Goal: Task Accomplishment & Management: Complete application form

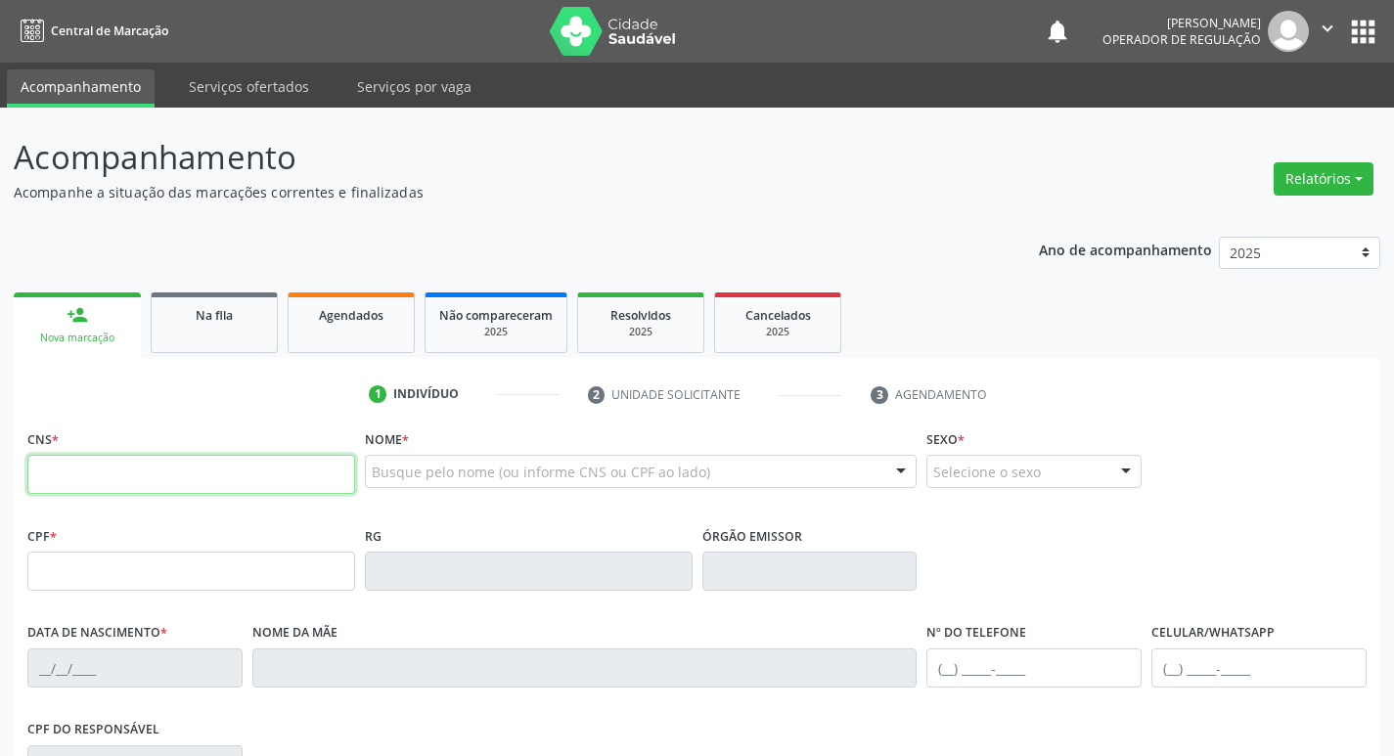
click at [203, 457] on input "text" at bounding box center [191, 474] width 328 height 39
click at [201, 472] on input "text" at bounding box center [191, 474] width 328 height 39
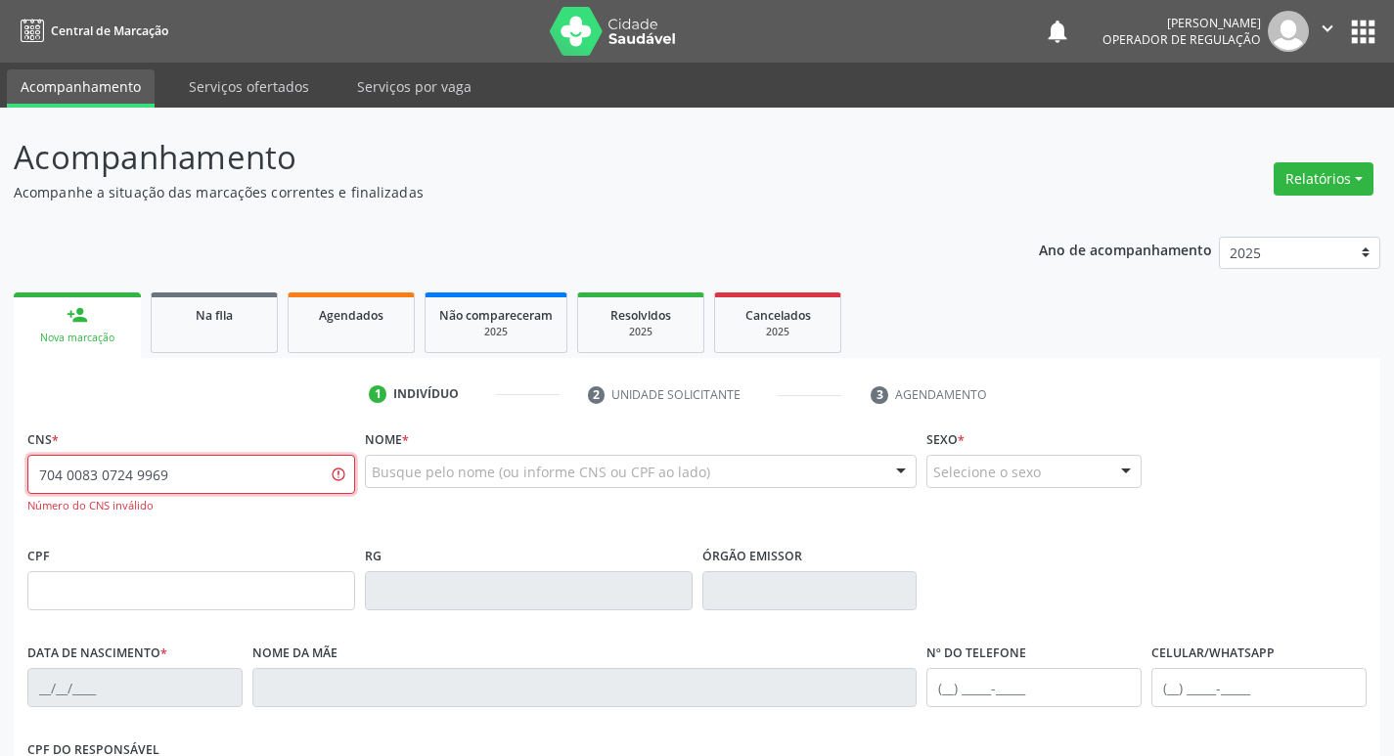
type input "704 0083 0724 9969"
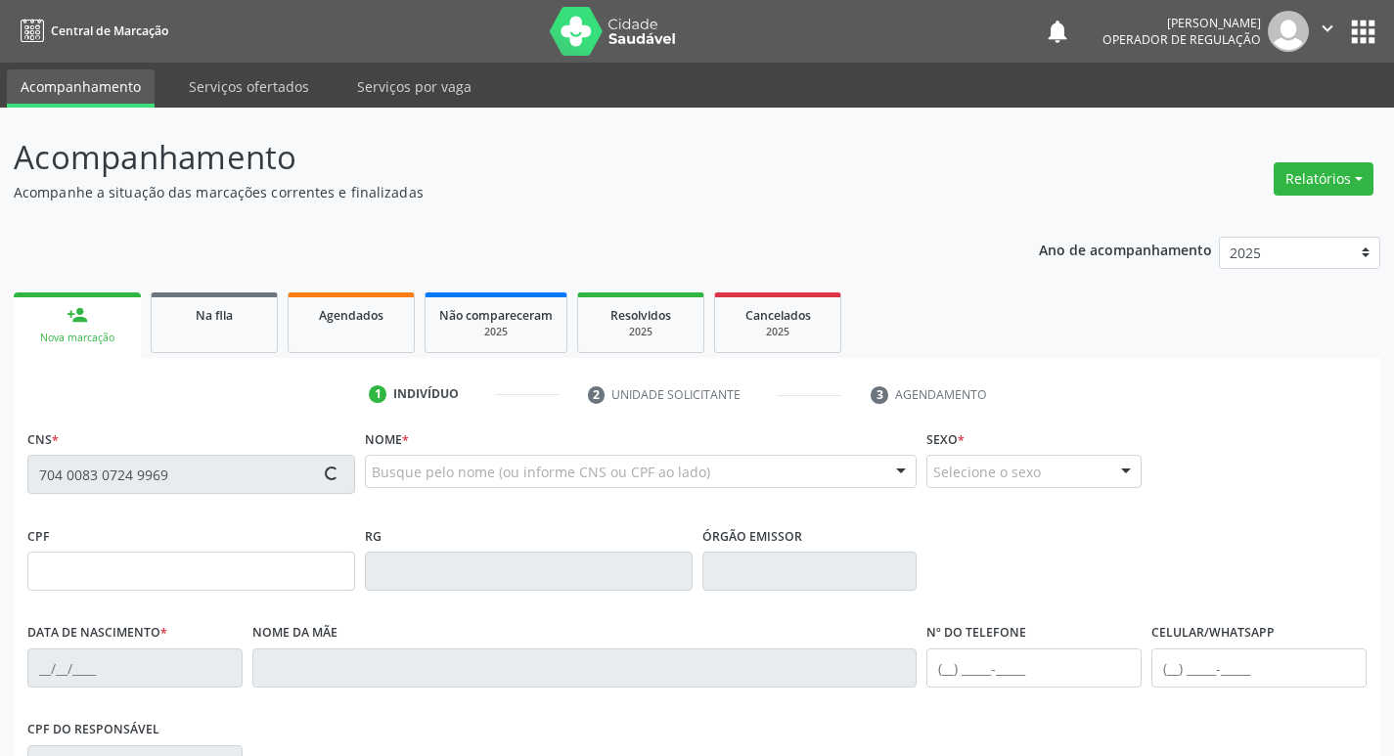
type input "05/06/2002"
type input "Maria Valdenice Barbosa da Silva"
type input "(83) 99137-7619"
type input "388"
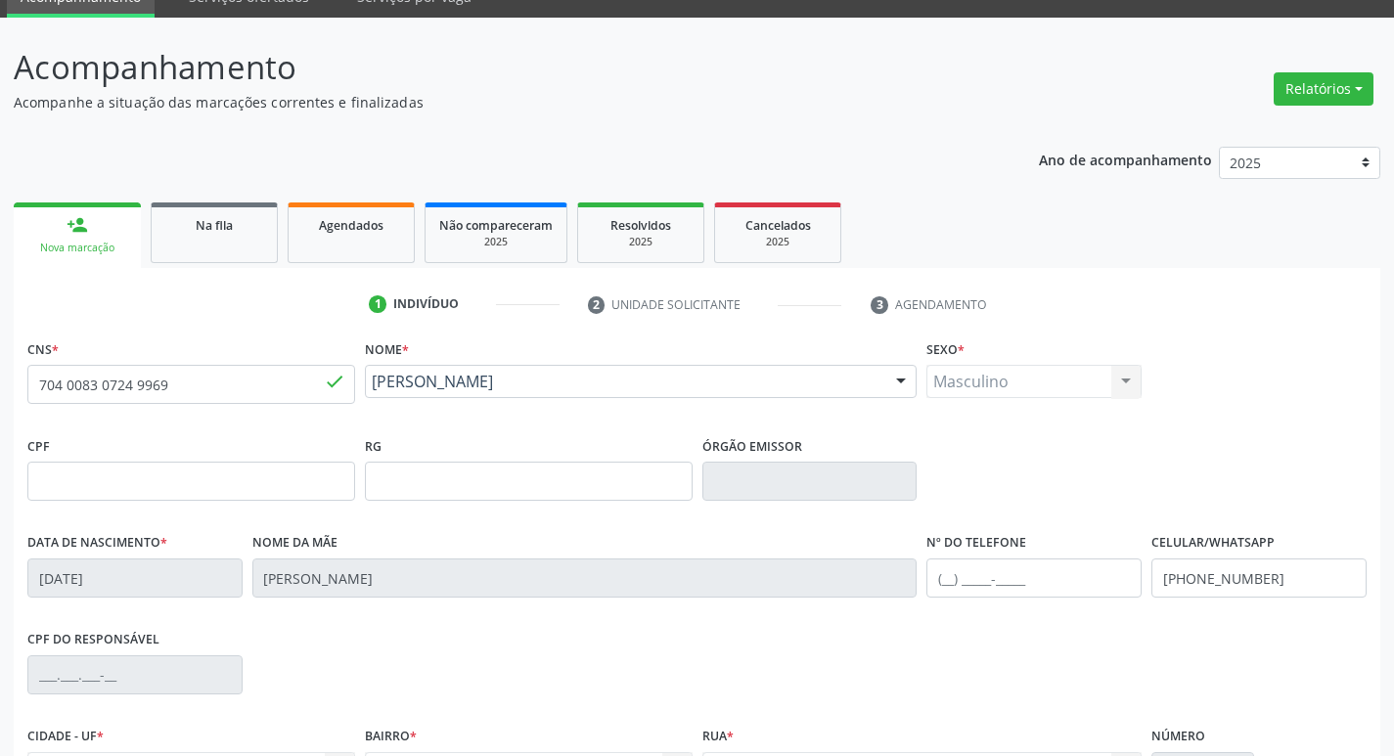
scroll to position [304, 0]
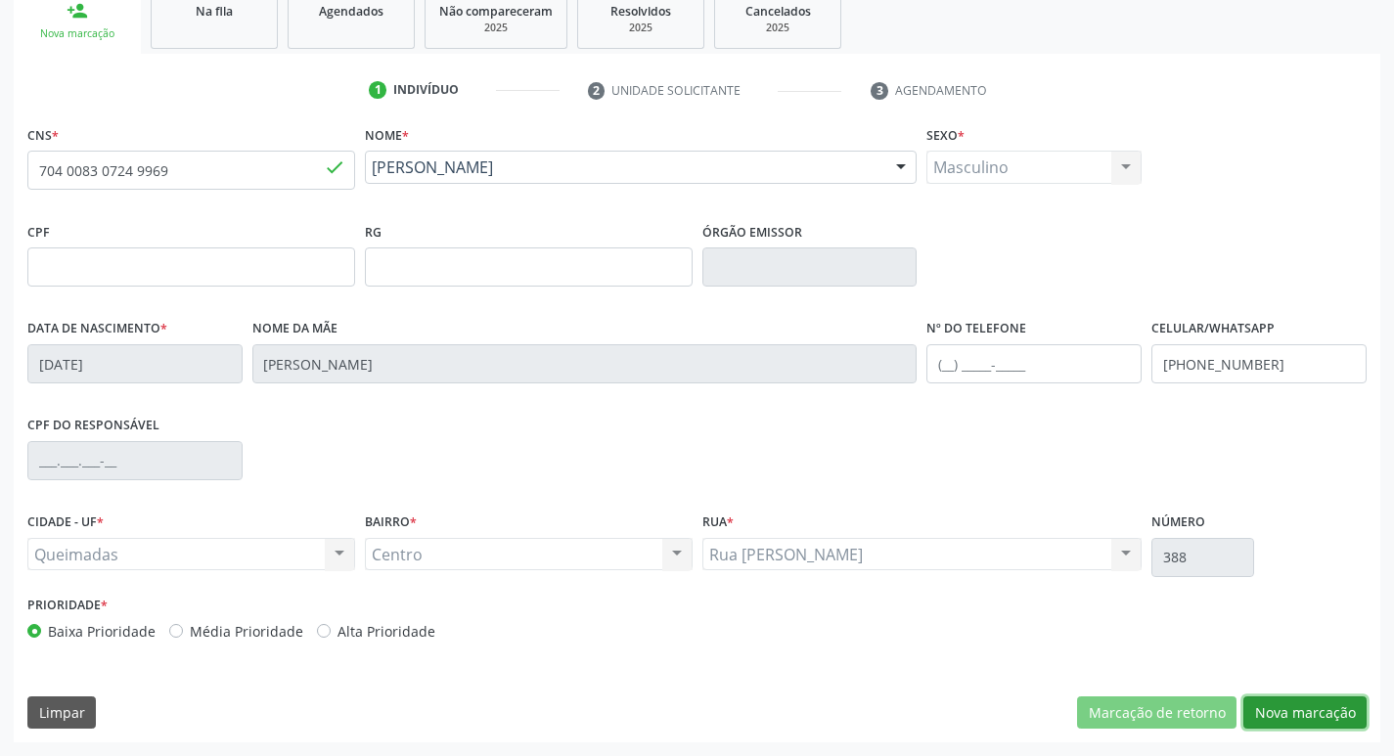
click at [1294, 704] on button "Nova marcação" at bounding box center [1305, 713] width 123 height 33
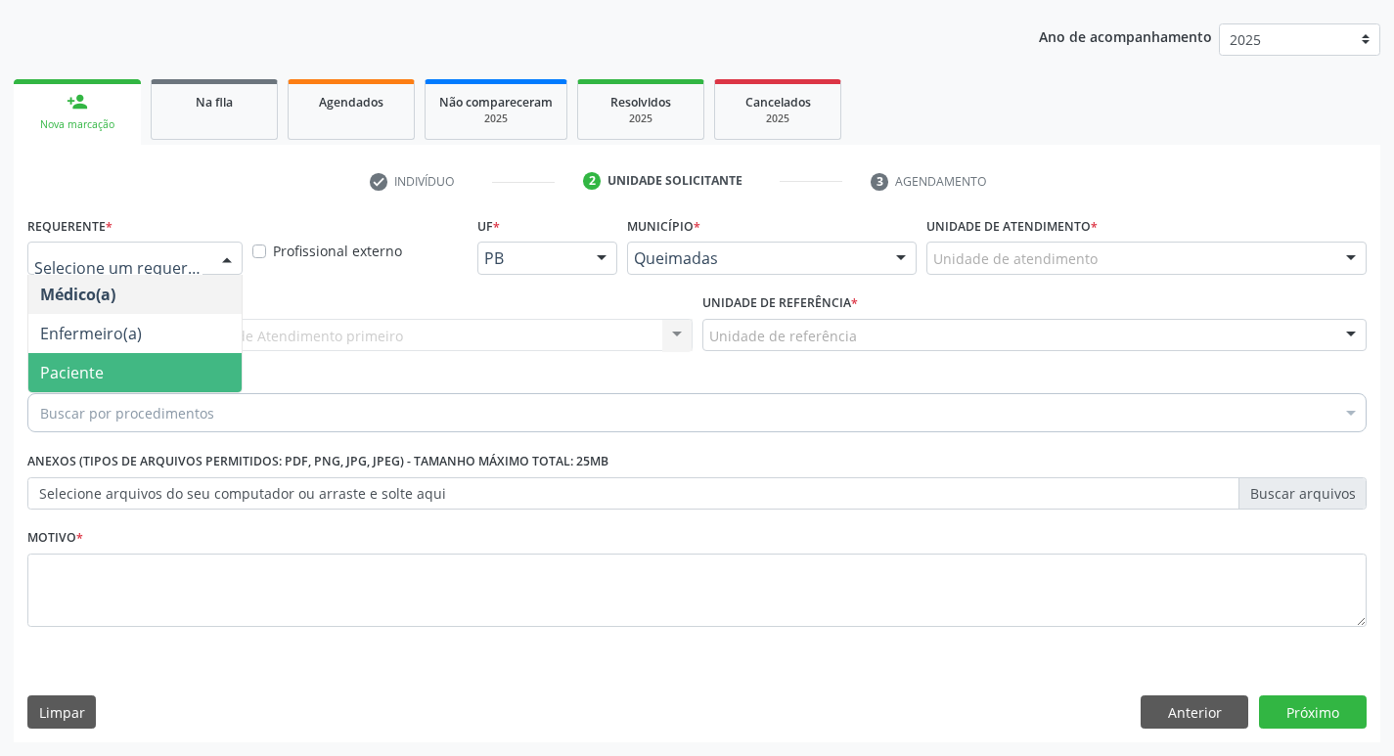
click at [69, 377] on span "Paciente" at bounding box center [72, 373] width 64 height 22
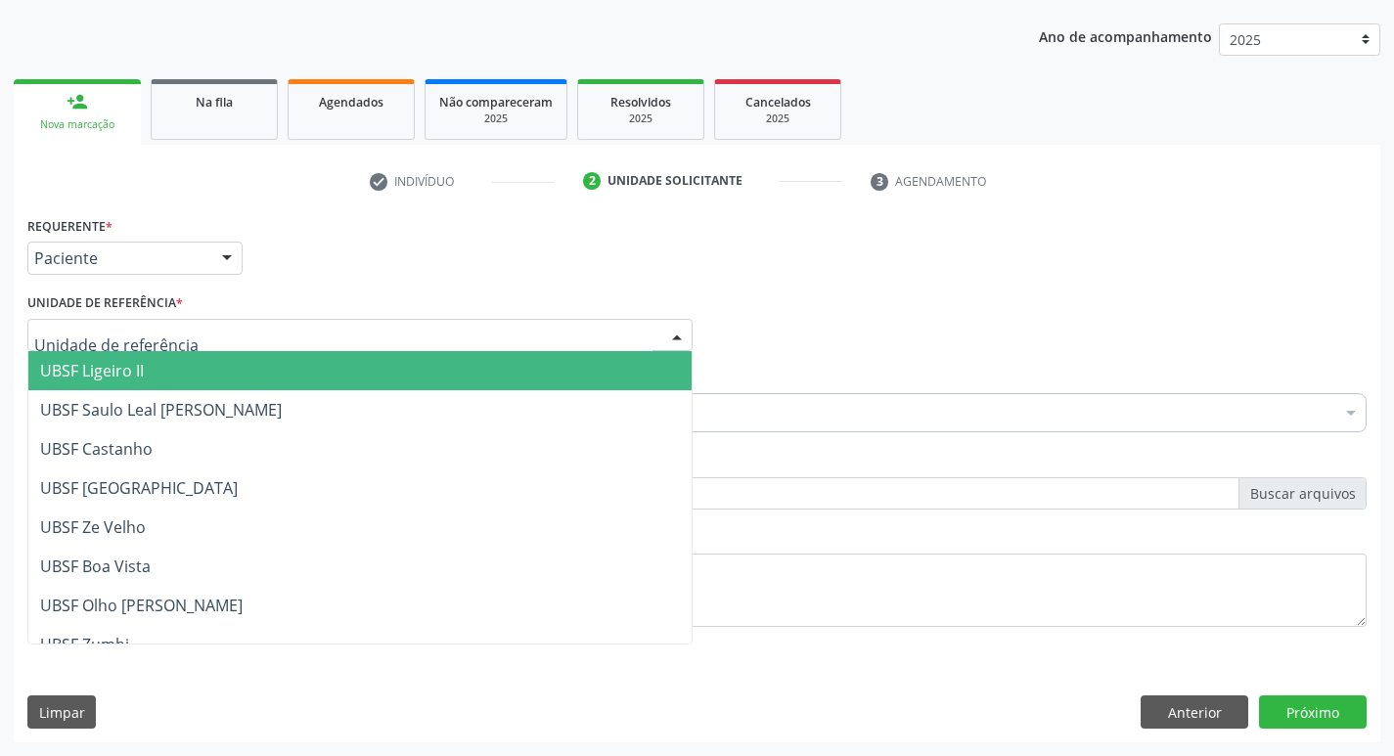
click at [95, 350] on div at bounding box center [359, 335] width 665 height 33
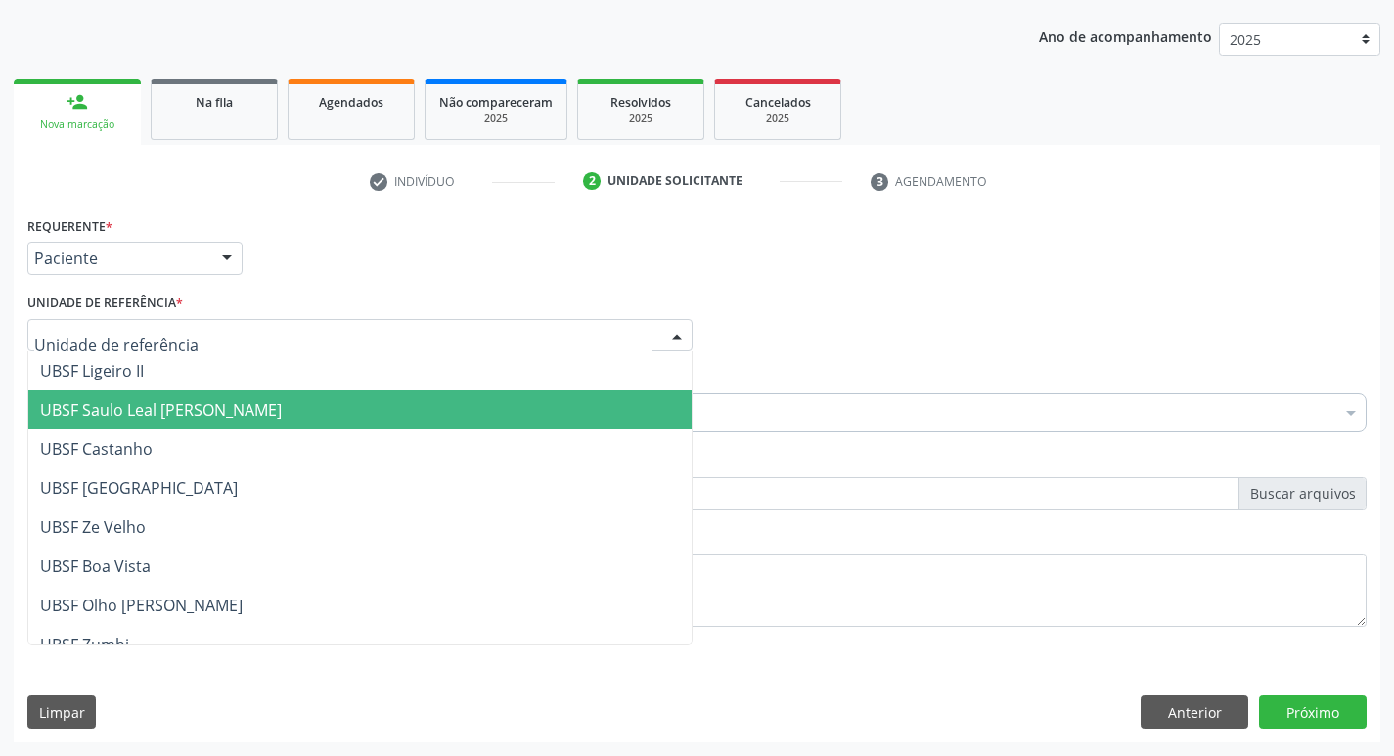
type input "C"
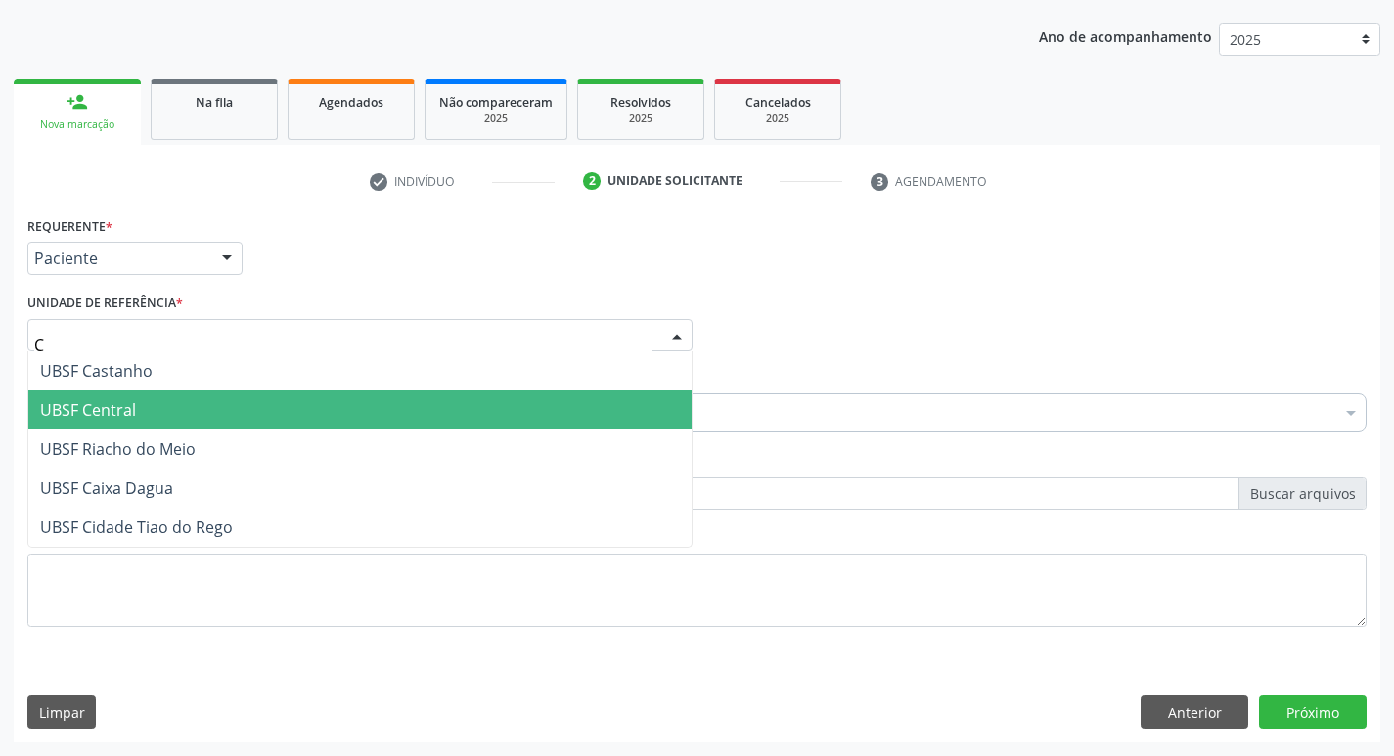
click at [107, 422] on span "UBSF Central" at bounding box center [359, 409] width 663 height 39
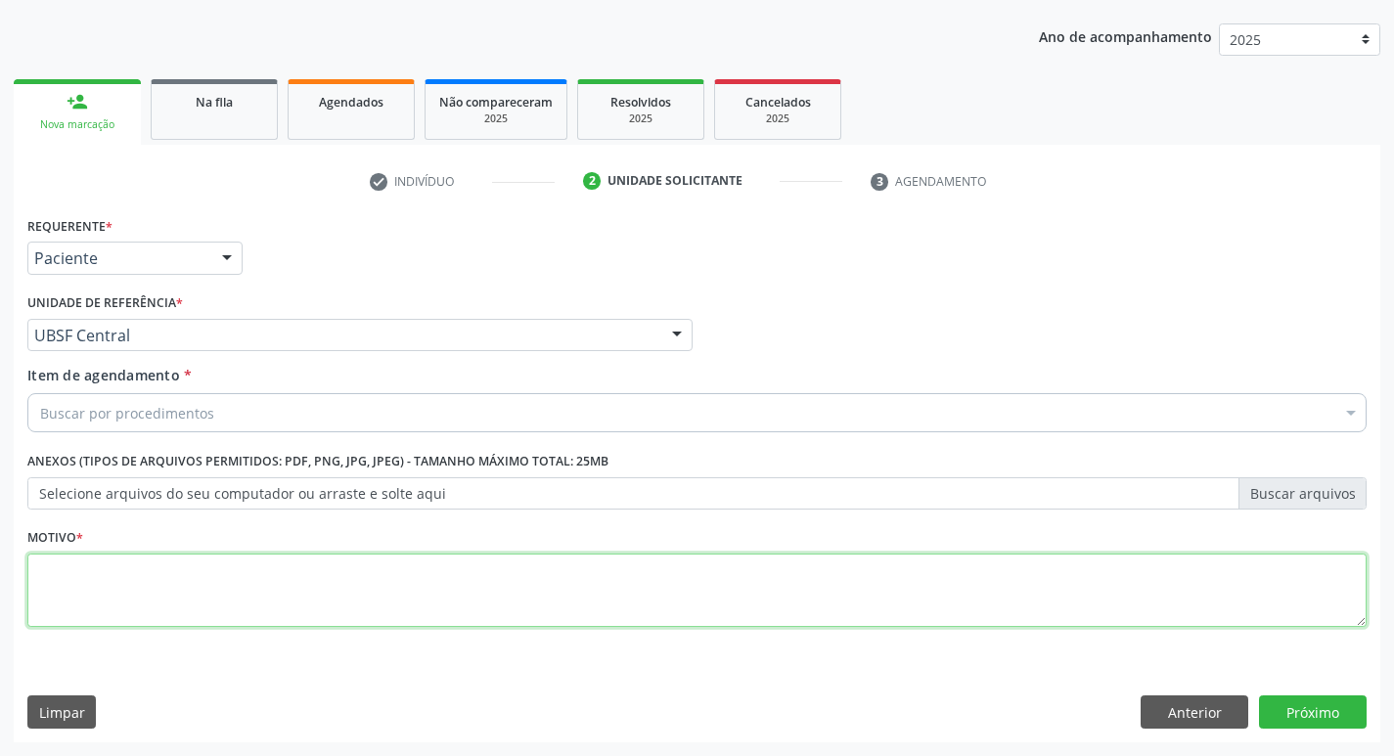
click at [156, 562] on textarea at bounding box center [697, 591] width 1340 height 74
type textarea "AVALIACAO"
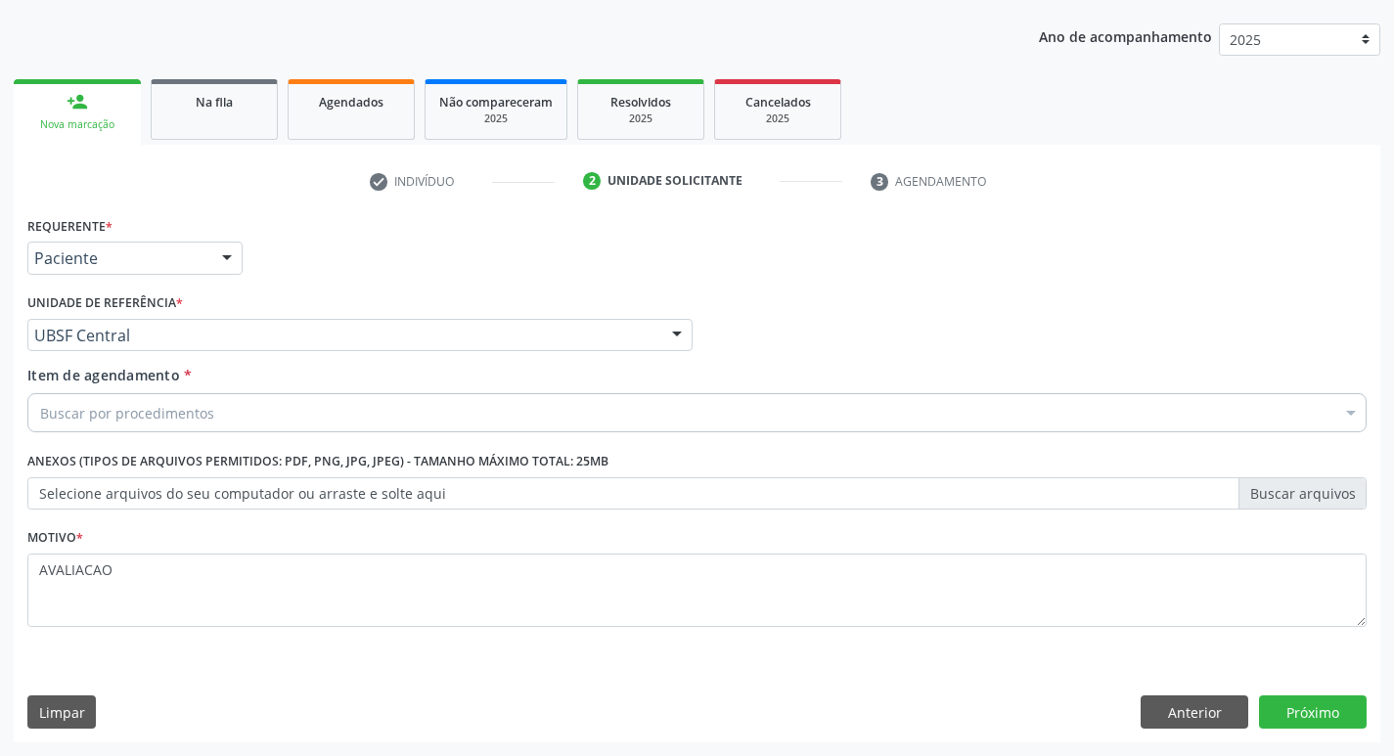
click at [220, 415] on div "Buscar por procedimentos" at bounding box center [697, 412] width 1340 height 39
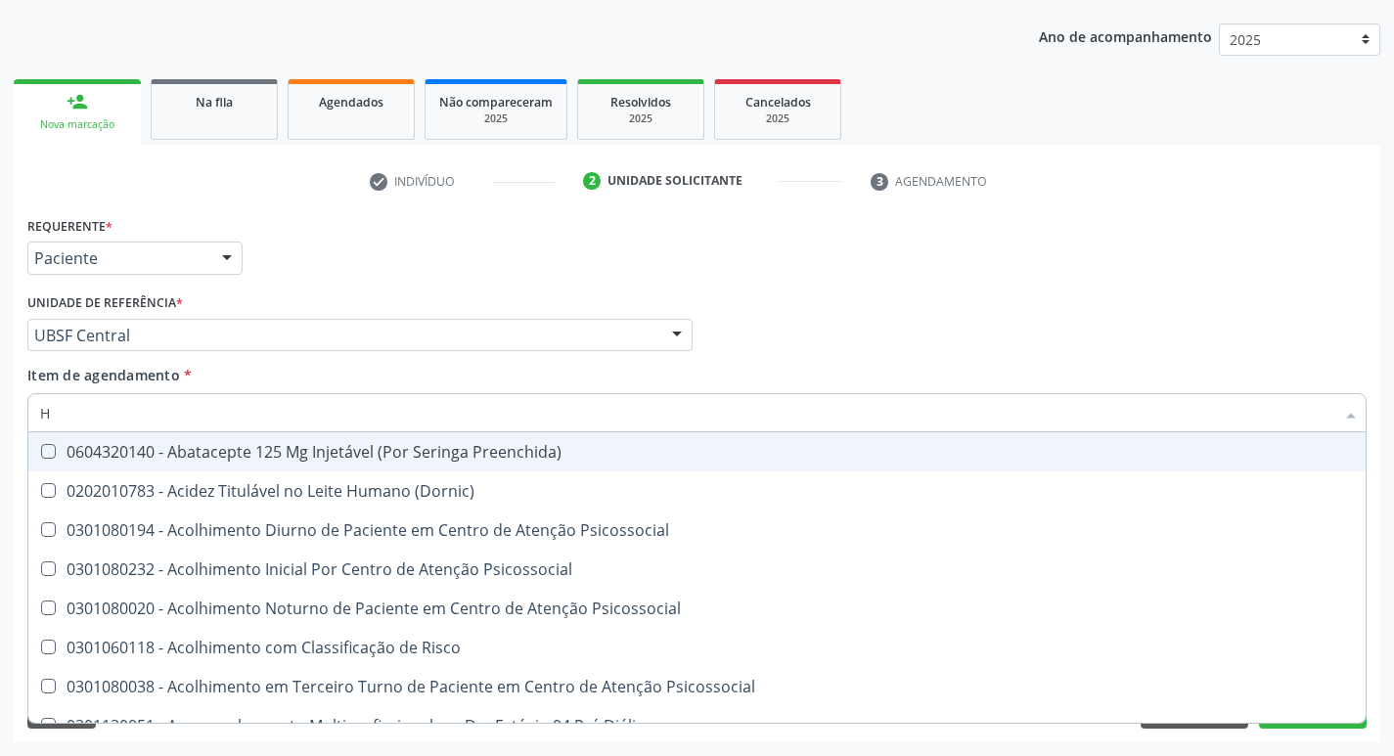
type input "HEMOGR"
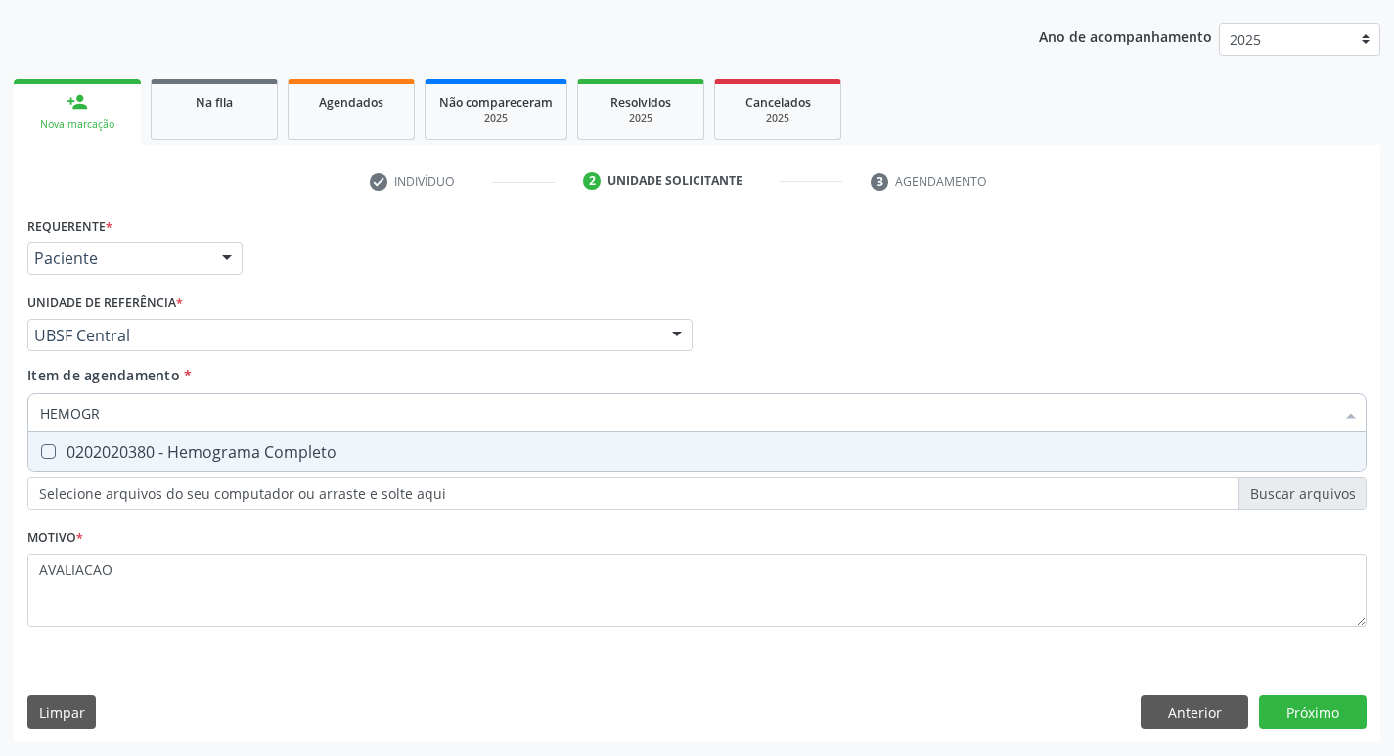
click at [241, 457] on div "0202020380 - Hemograma Completo" at bounding box center [697, 452] width 1314 height 16
checkbox Completo "true"
type input "HEMOG"
checkbox Completo "false"
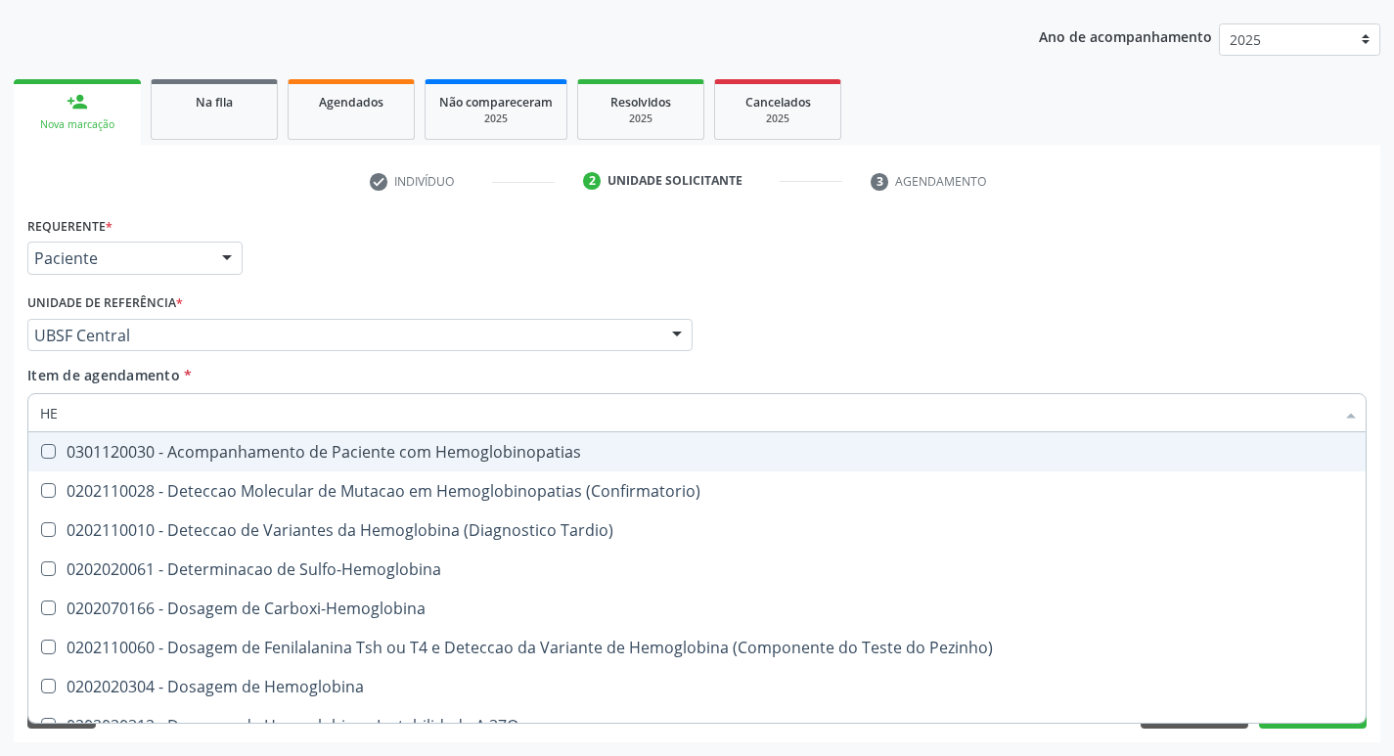
type input "H"
checkbox Completo "false"
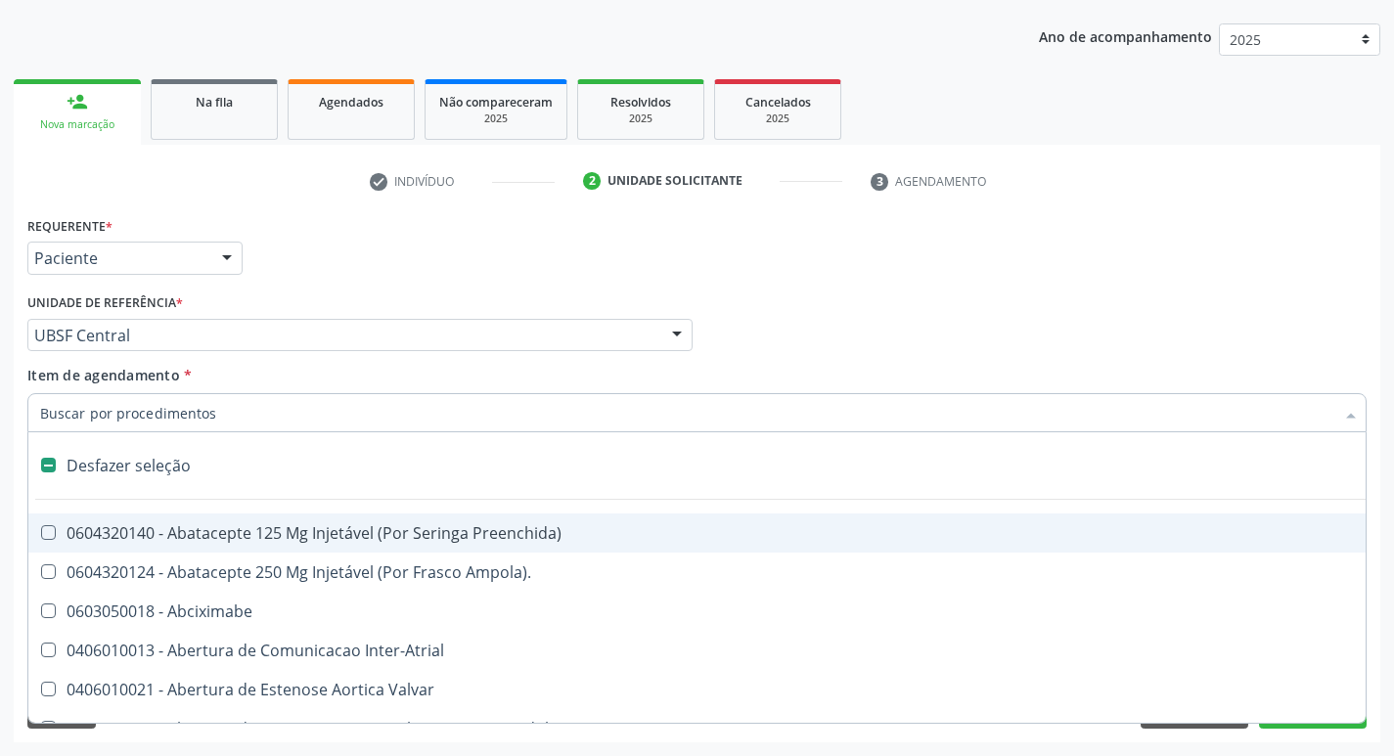
type input "G"
checkbox Persistente "true"
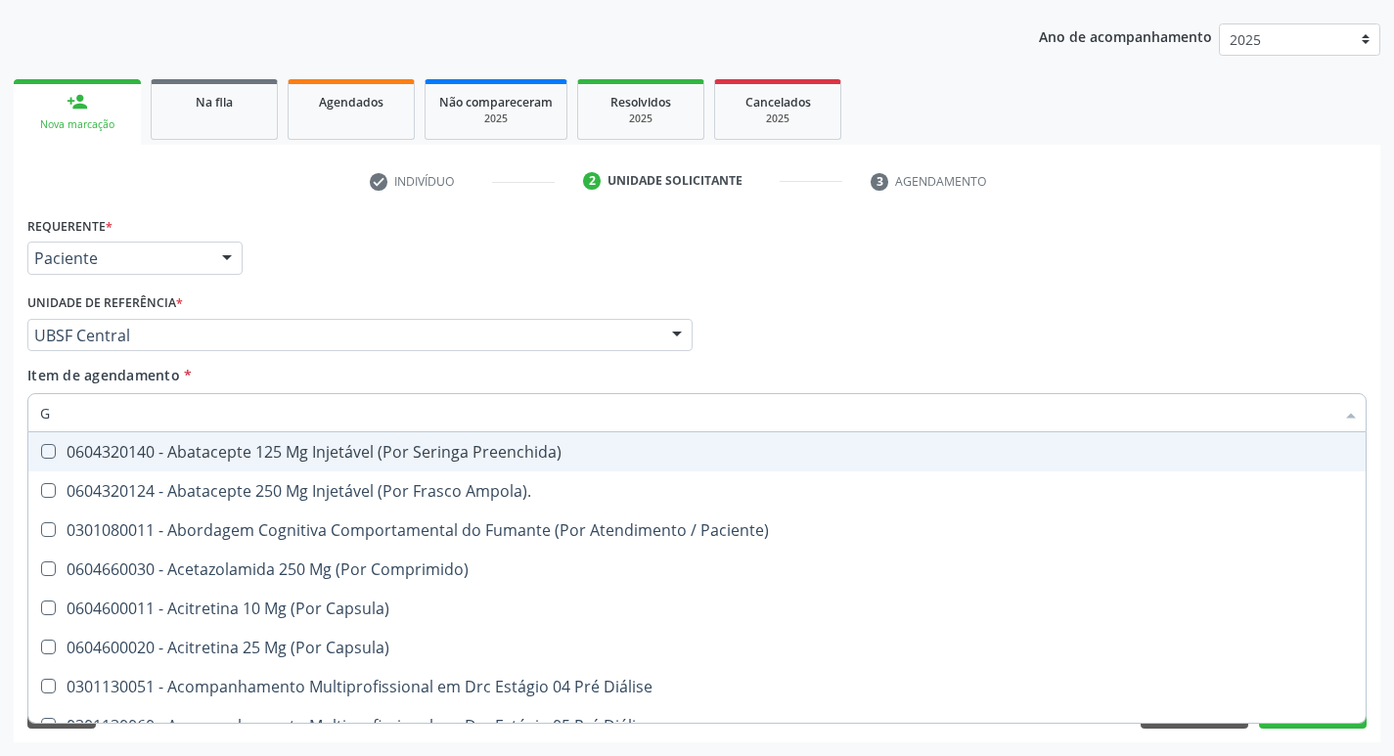
type input "GLICOSE"
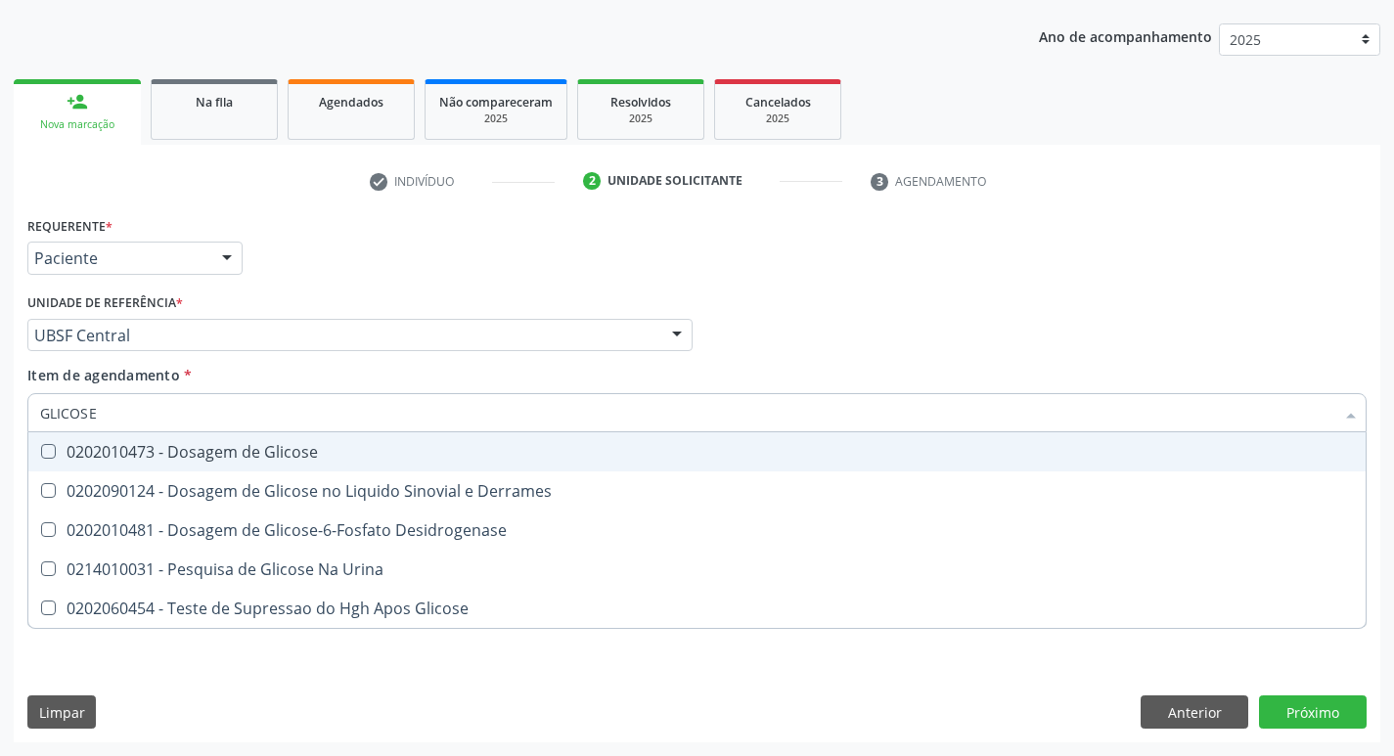
click at [231, 450] on div "0202010473 - Dosagem de Glicose" at bounding box center [697, 452] width 1314 height 16
checkbox Glicose "true"
type input "GLICOS"
checkbox Glicose "false"
checkbox Derrames "true"
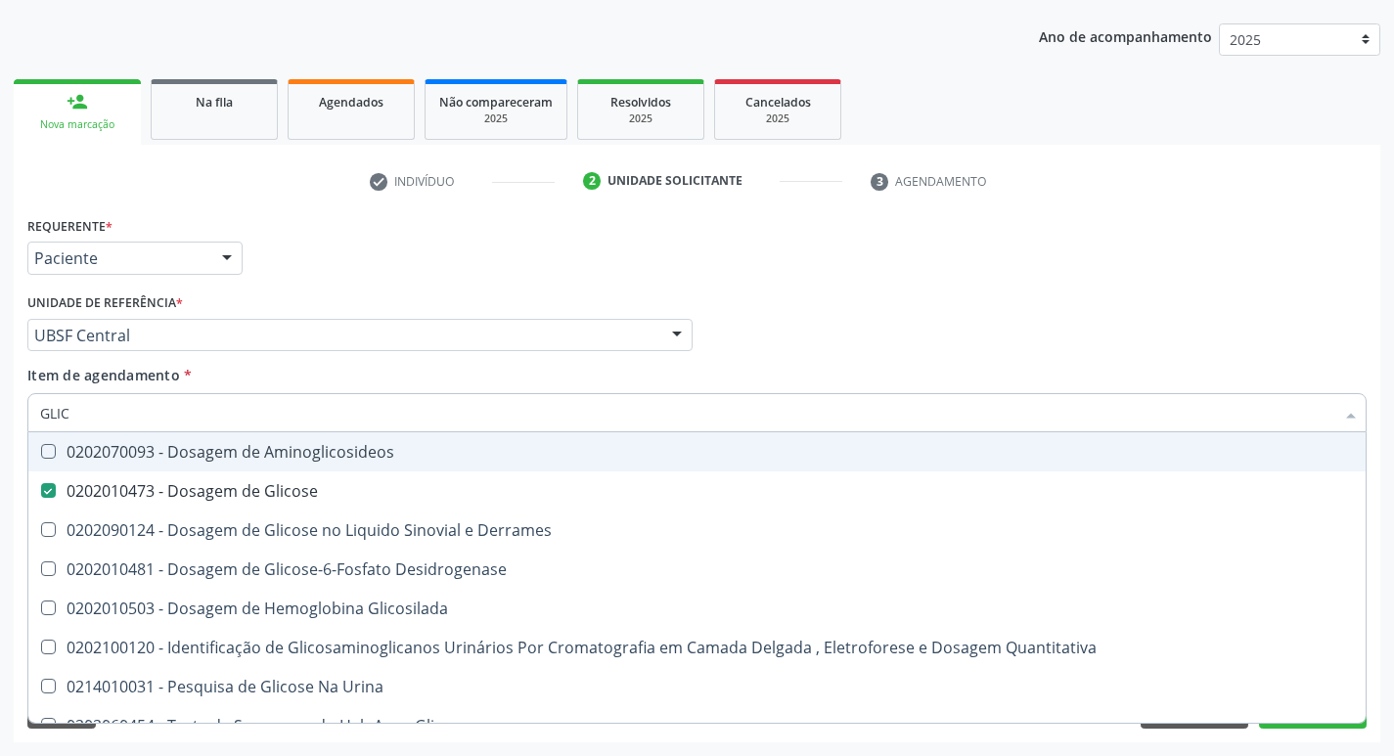
type input "GLI"
checkbox Glicose "false"
checkbox Derrames "false"
type input "G"
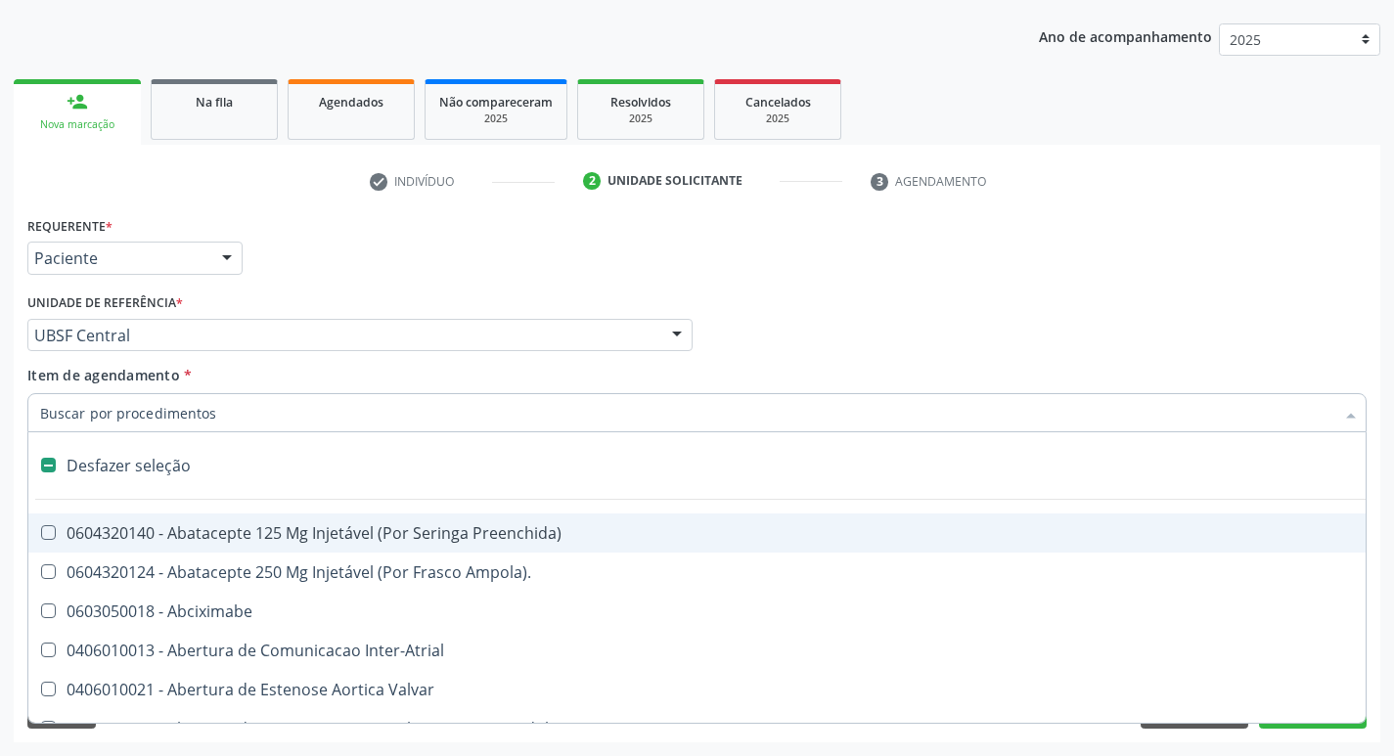
type input "2"
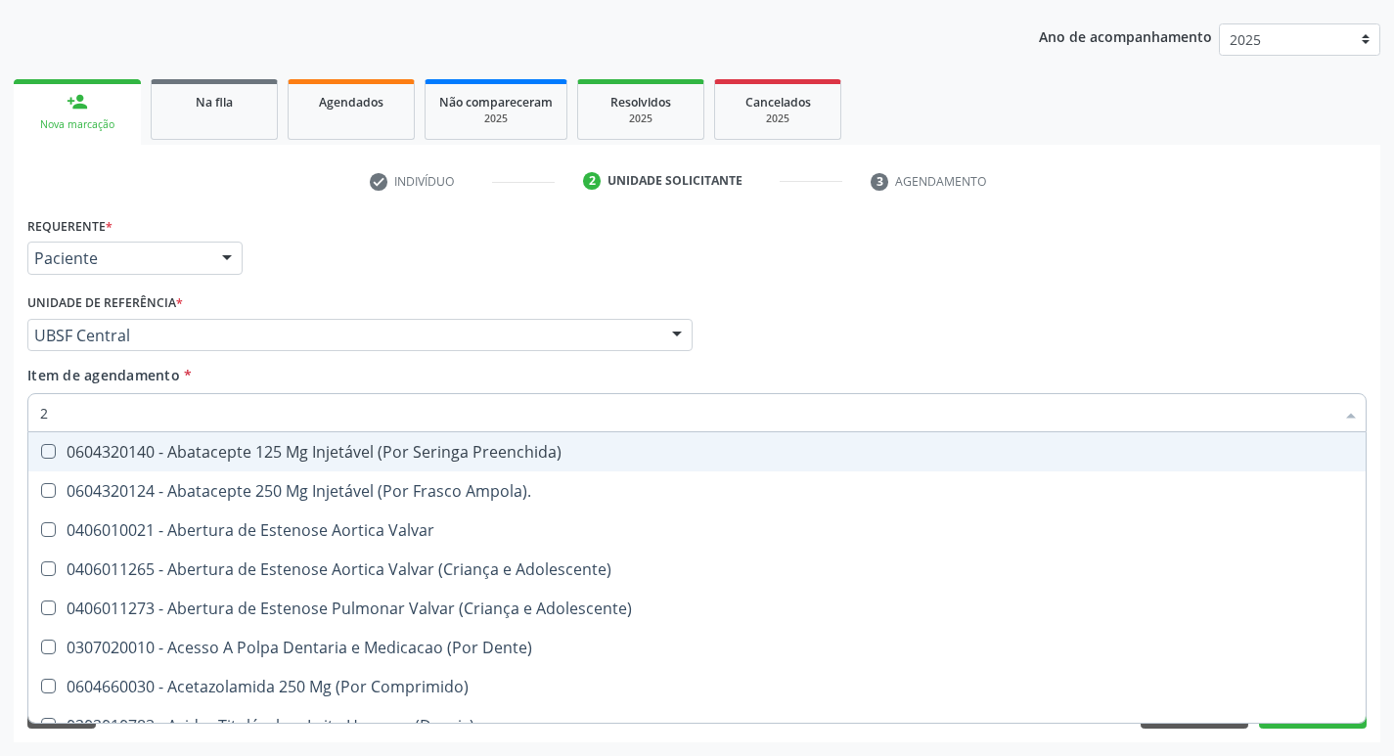
checkbox Glicose "true"
type input "20205001"
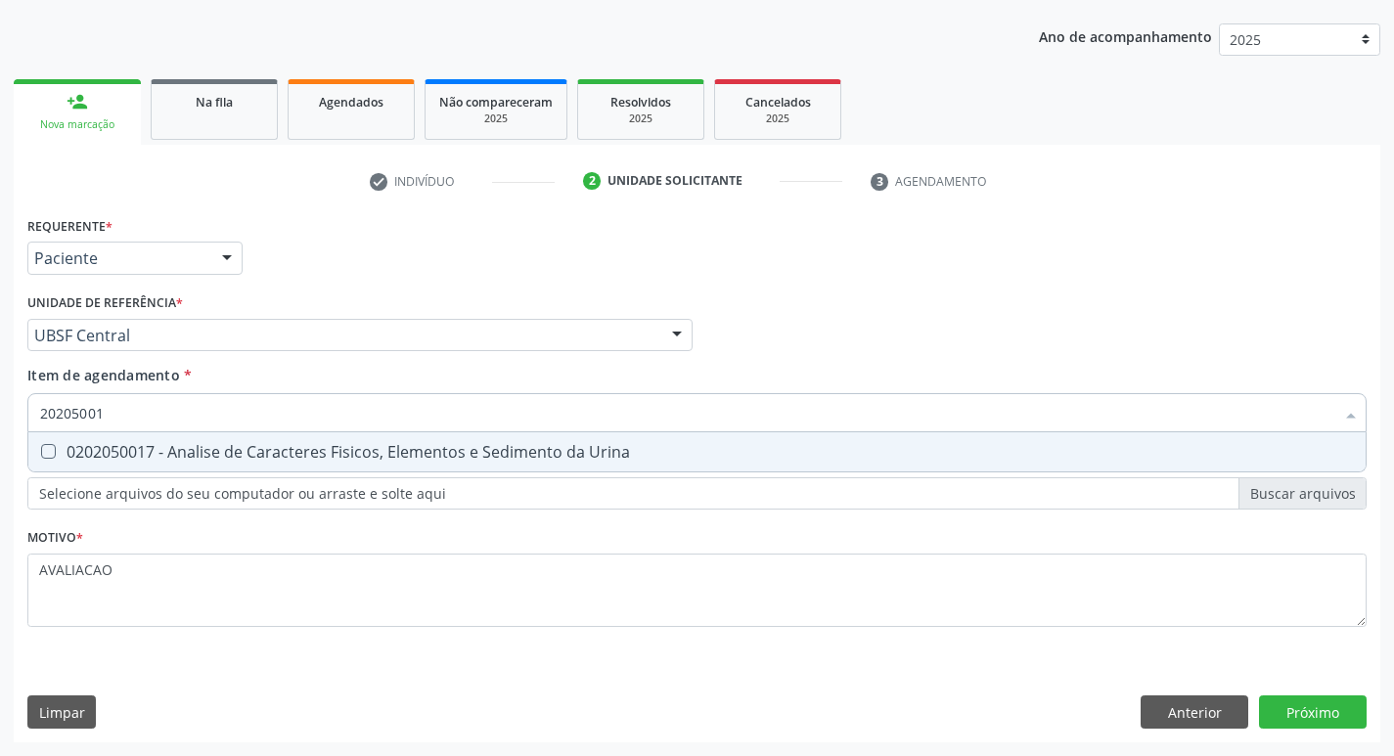
click at [289, 434] on span "0202050017 - Analise de Caracteres Fisicos, Elementos e Sedimento da Urina" at bounding box center [697, 452] width 1338 height 39
checkbox Urina "true"
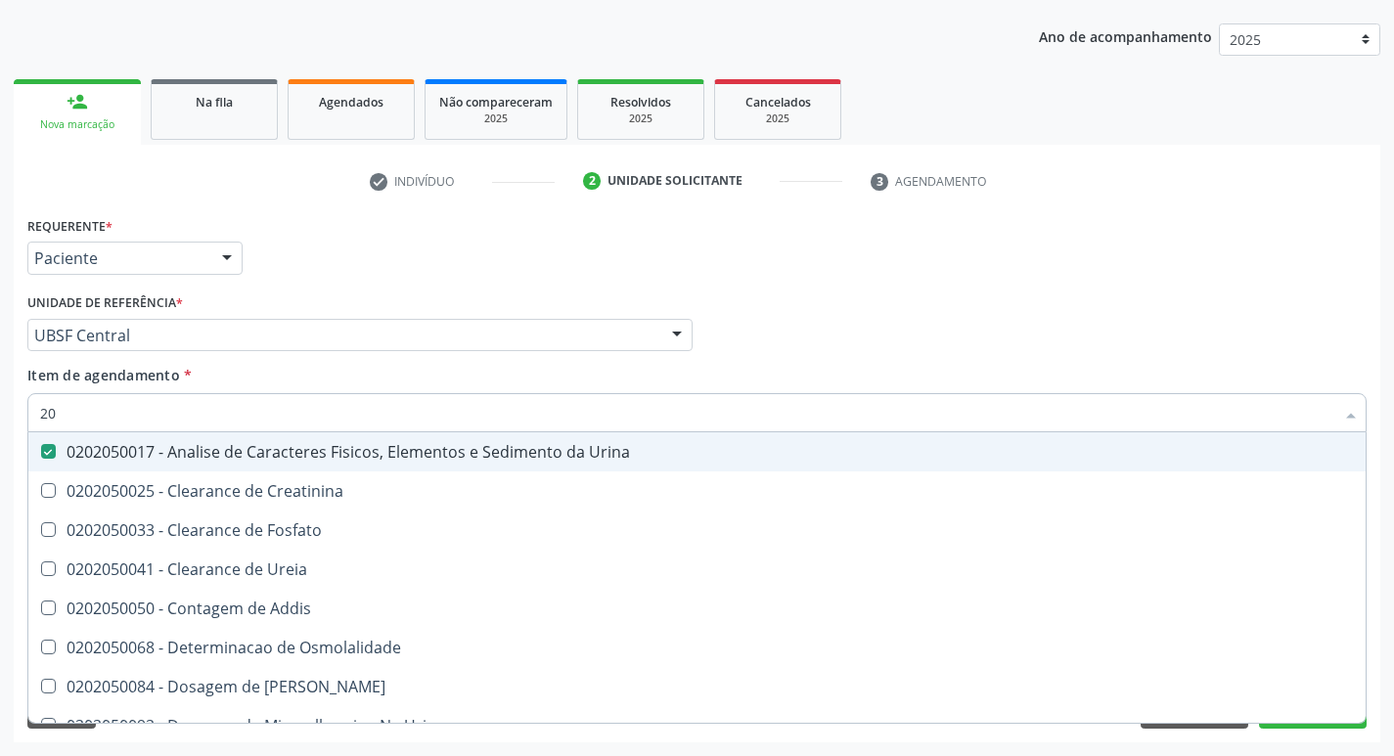
type input "2"
checkbox Urina "false"
checkbox Ureia "false"
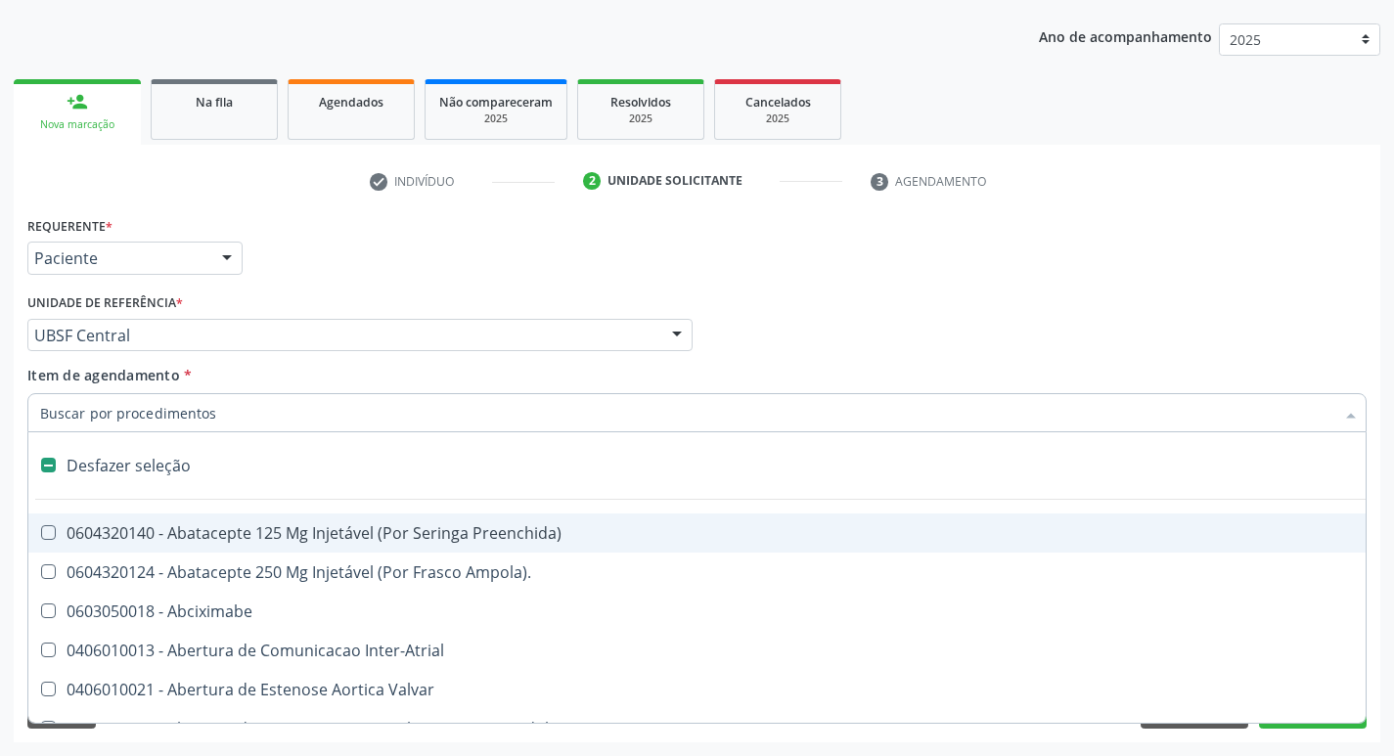
type input "2"
checkbox Hepático "true"
checkbox Urina "false"
checkbox Vagina "true"
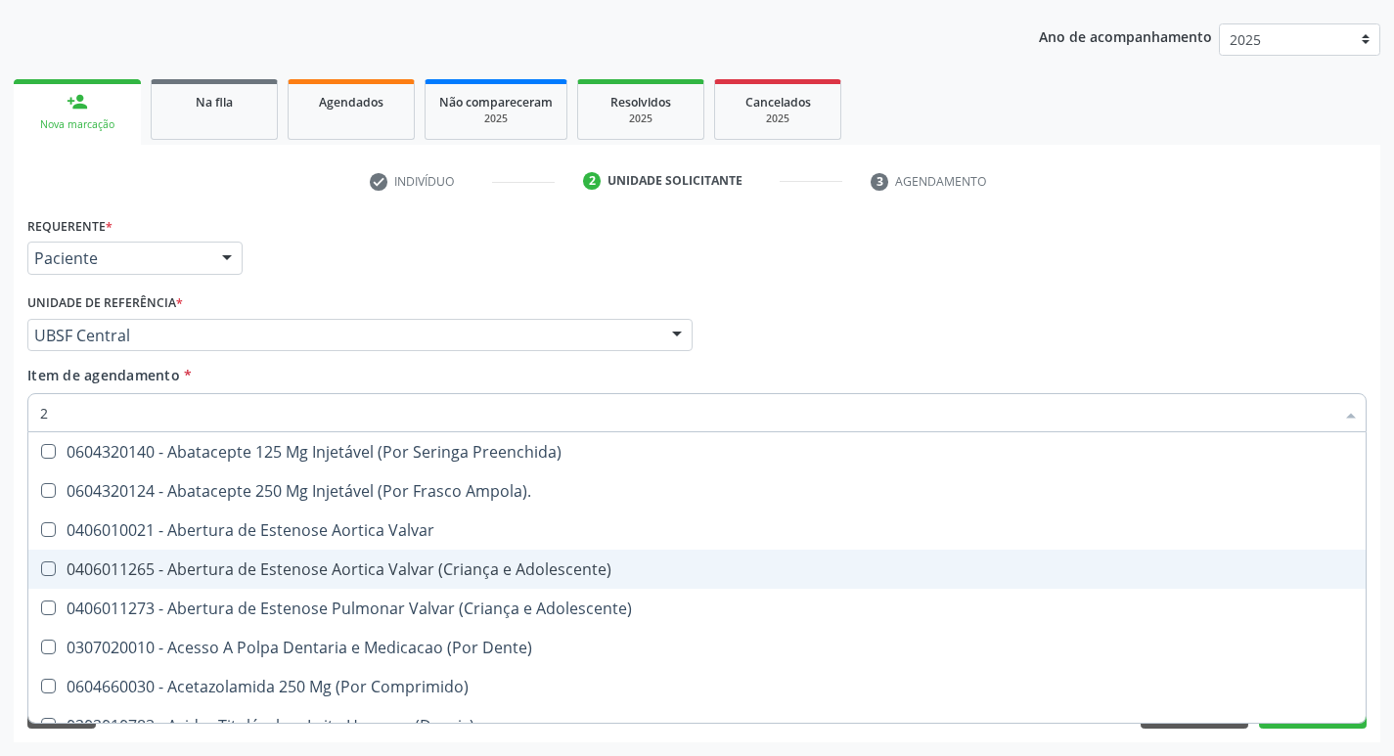
type input "20204008"
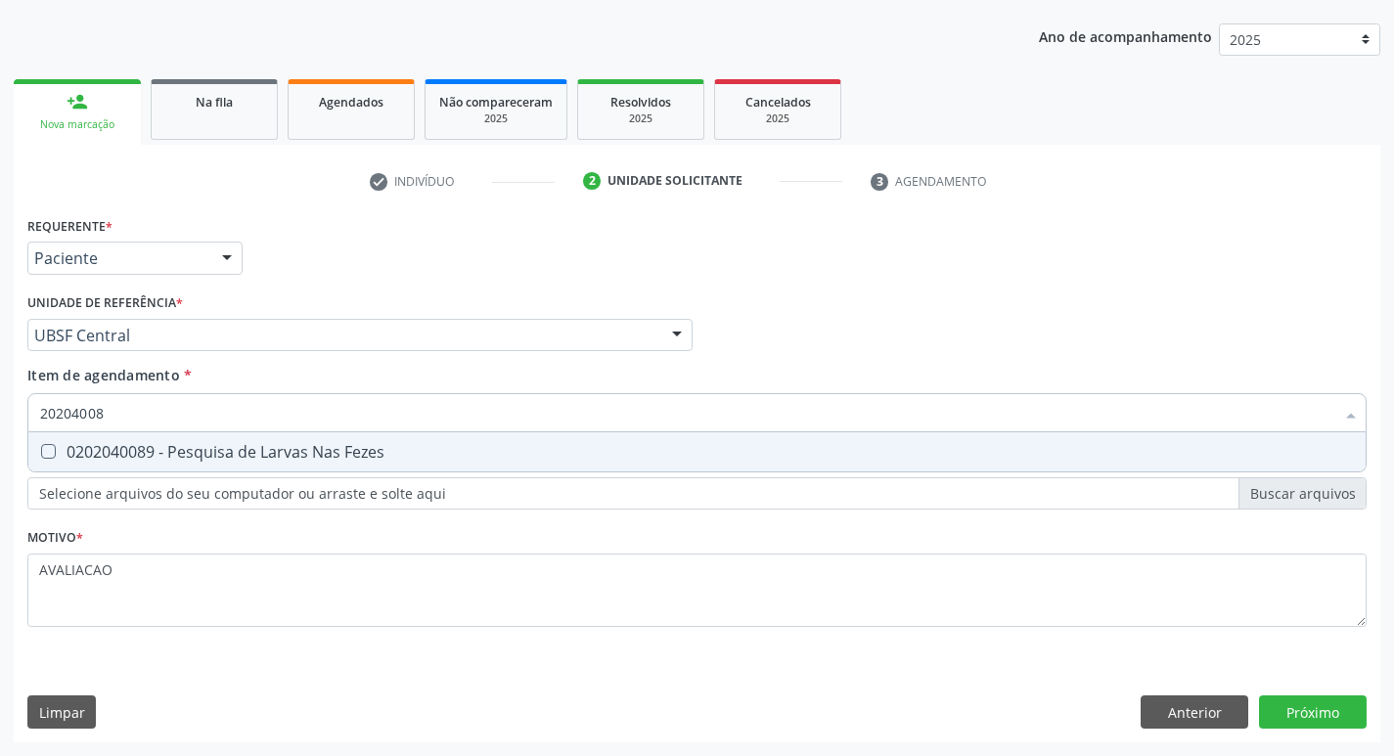
click at [228, 444] on div "0202040089 - Pesquisa de Larvas Nas Fezes" at bounding box center [697, 452] width 1314 height 16
checkbox Fezes "true"
click at [1305, 713] on div "Requerente * Paciente Médico(a) Enfermeiro(a) Paciente Nenhum resultado encontr…" at bounding box center [697, 476] width 1367 height 531
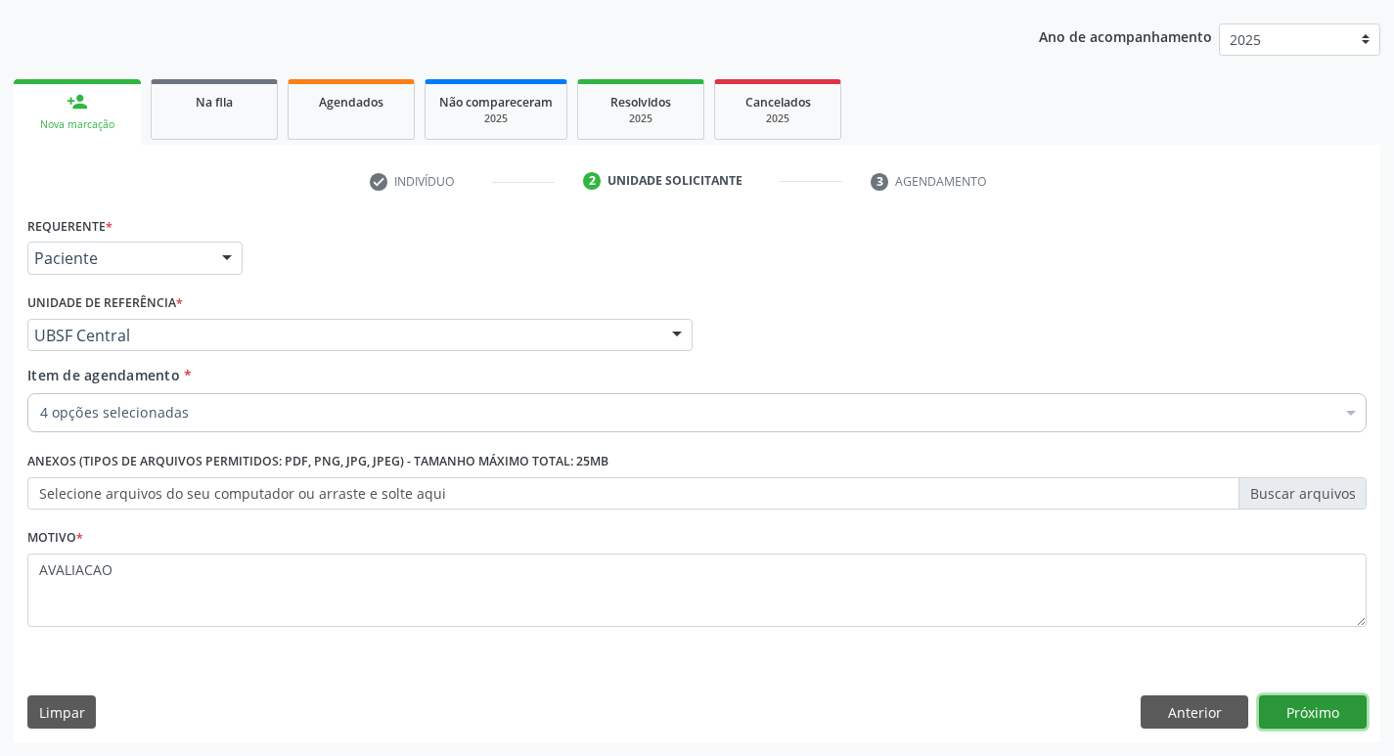
click at [1323, 713] on button "Próximo" at bounding box center [1313, 712] width 108 height 33
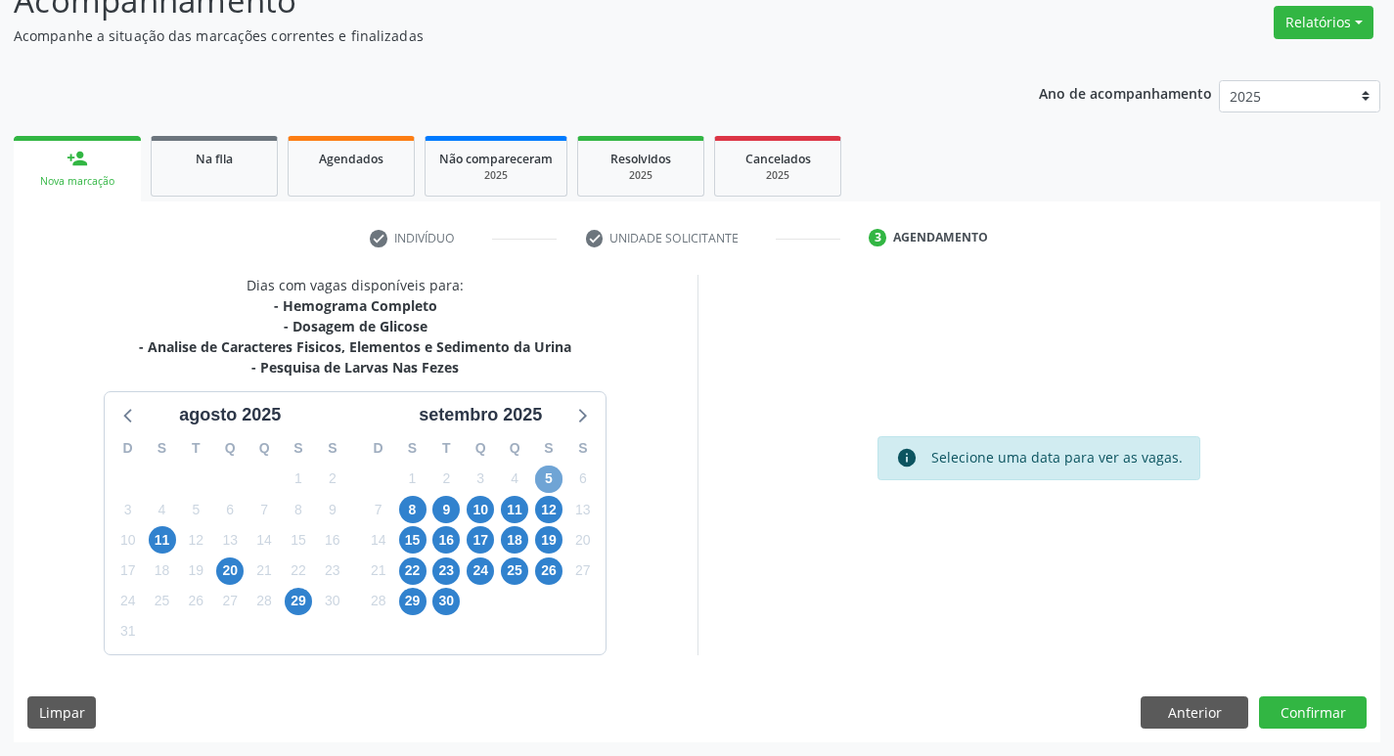
click at [541, 484] on span "5" at bounding box center [548, 479] width 27 height 27
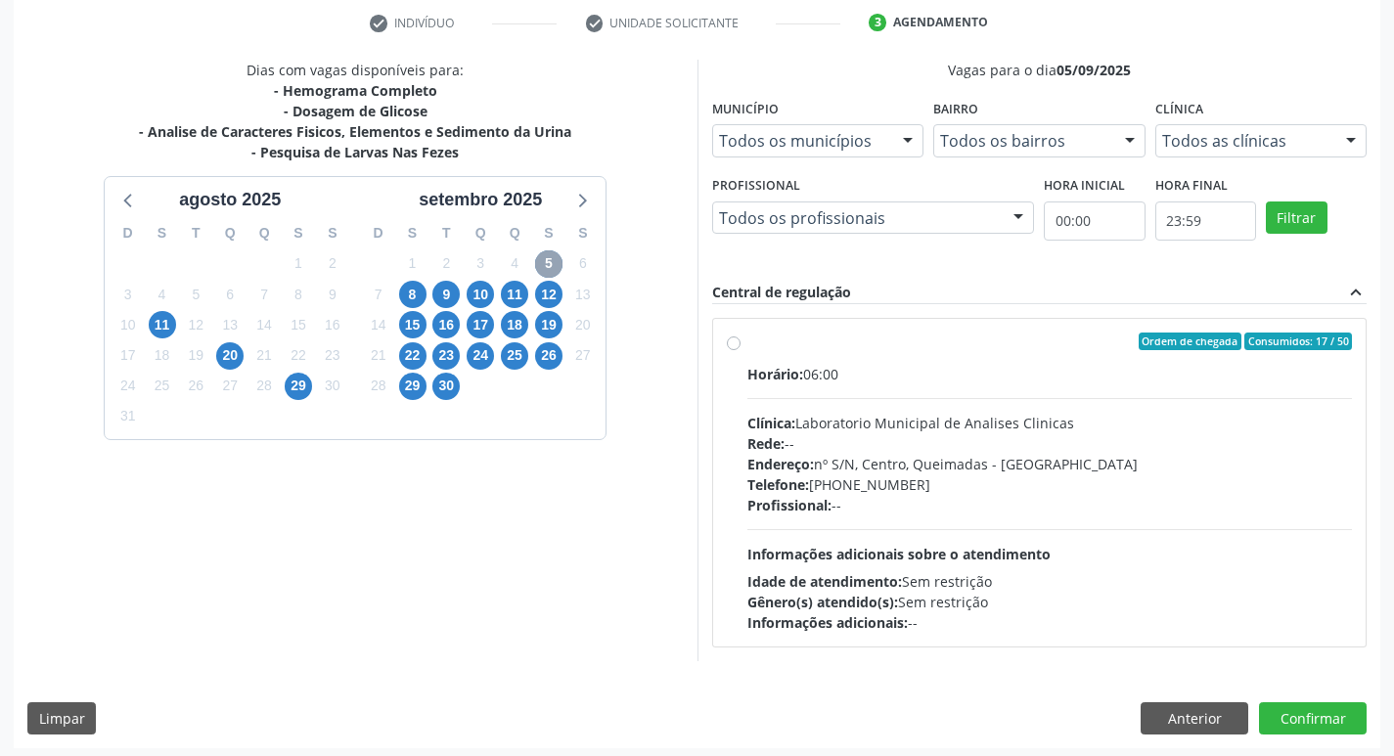
scroll to position [378, 0]
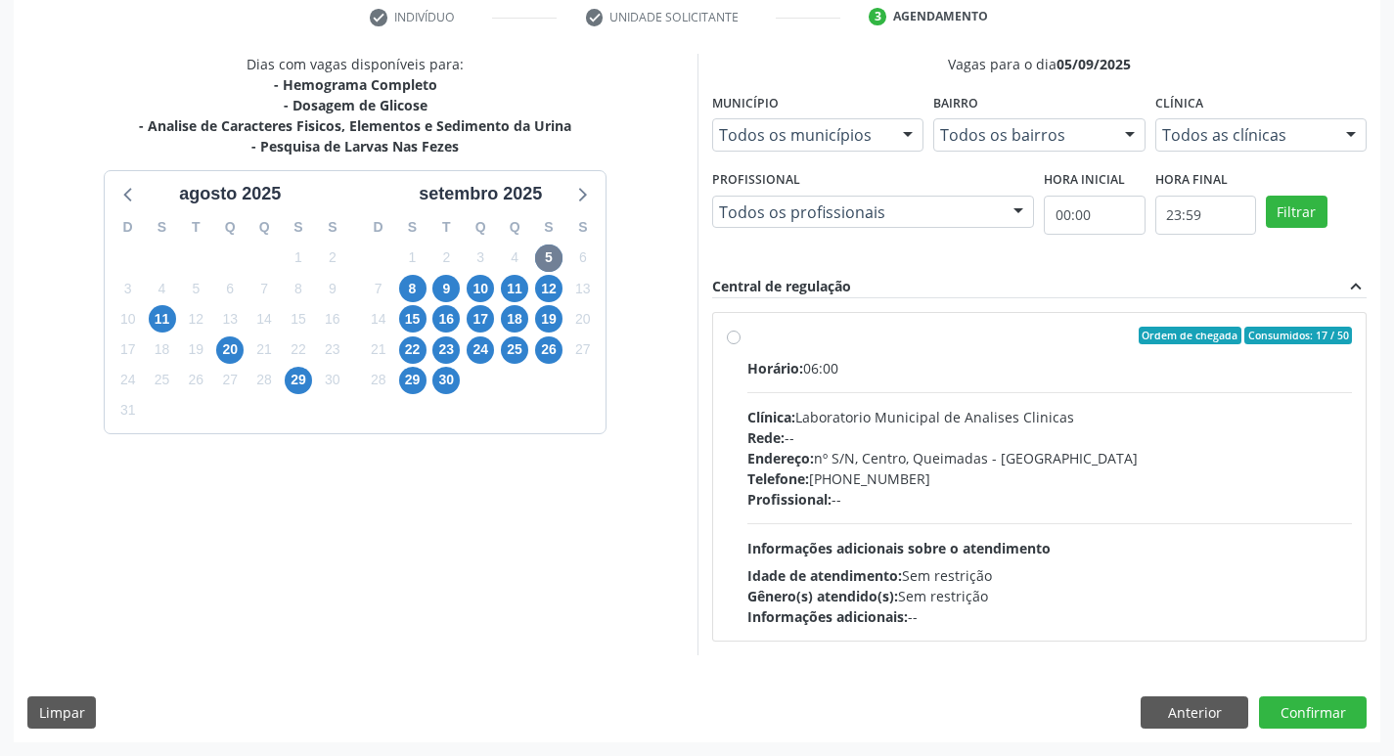
drag, startPoint x: 1025, startPoint y: 514, endPoint x: 952, endPoint y: 575, distance: 95.1
click at [1024, 514] on div "Horário: 06:00 Clínica: Laboratorio Municipal de Analises Clinicas Rede: -- End…" at bounding box center [1051, 492] width 606 height 269
click at [741, 344] on input "Ordem de chegada Consumidos: 17 / 50 Horário: 06:00 Clínica: Laboratorio Munici…" at bounding box center [734, 336] width 14 height 18
radio input "true"
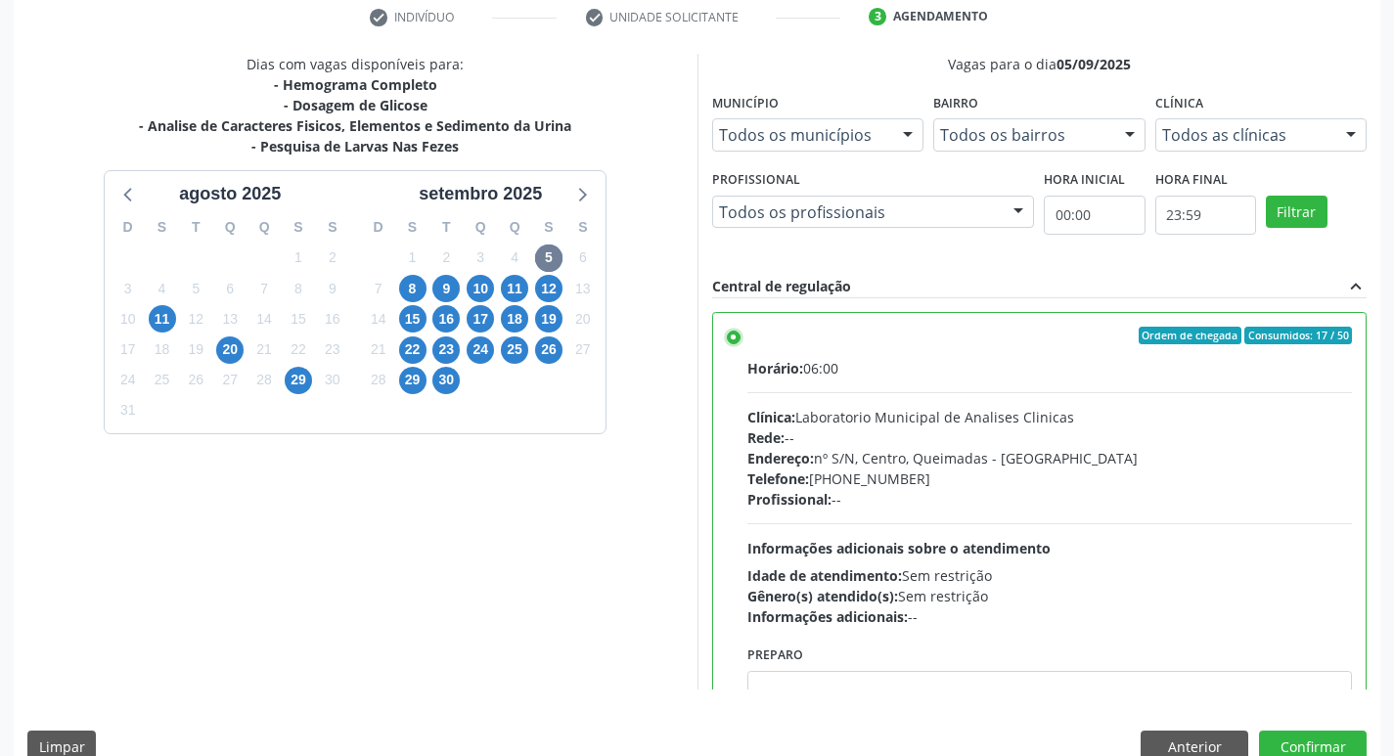
scroll to position [97, 0]
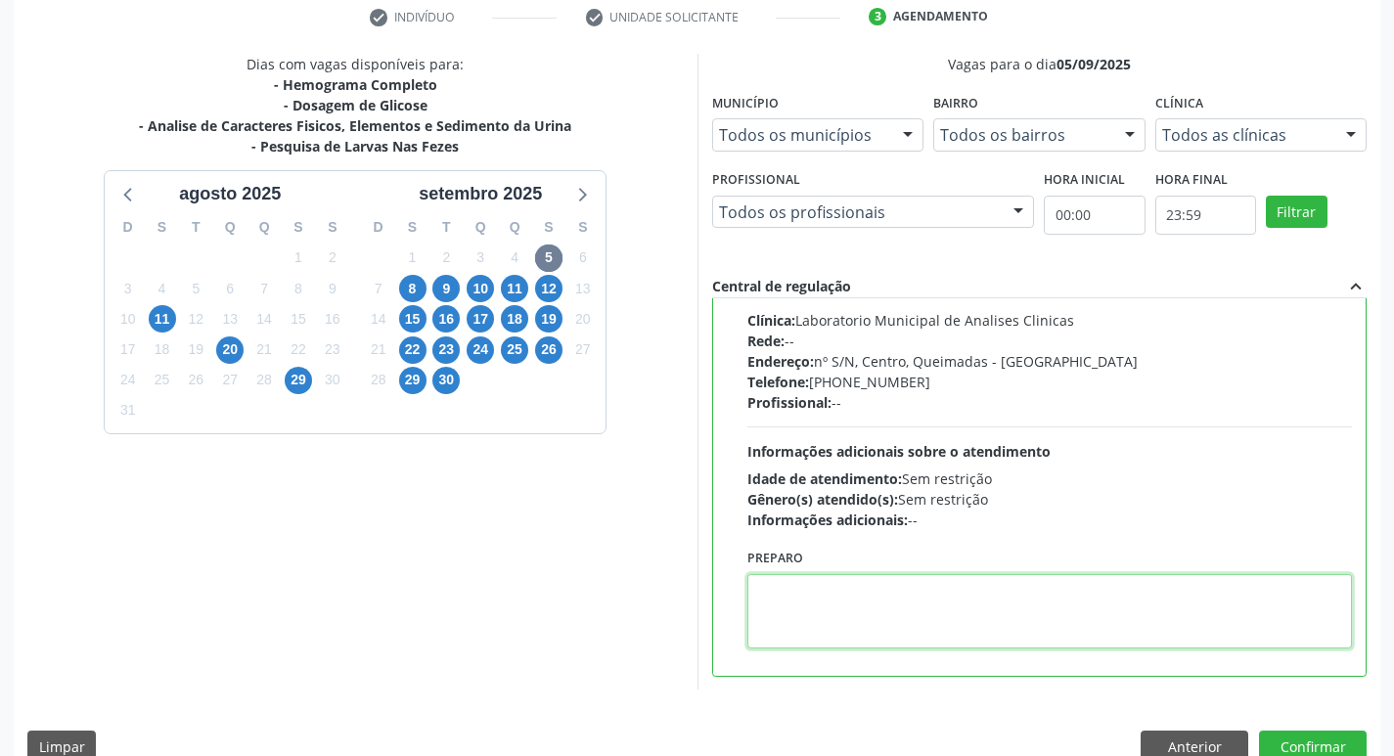
click at [844, 588] on textarea at bounding box center [1051, 611] width 606 height 74
drag, startPoint x: 756, startPoint y: 592, endPoint x: 857, endPoint y: 593, distance: 100.8
click at [857, 593] on textarea "IR EM [GEOGRAPHIC_DATA]" at bounding box center [1051, 611] width 606 height 74
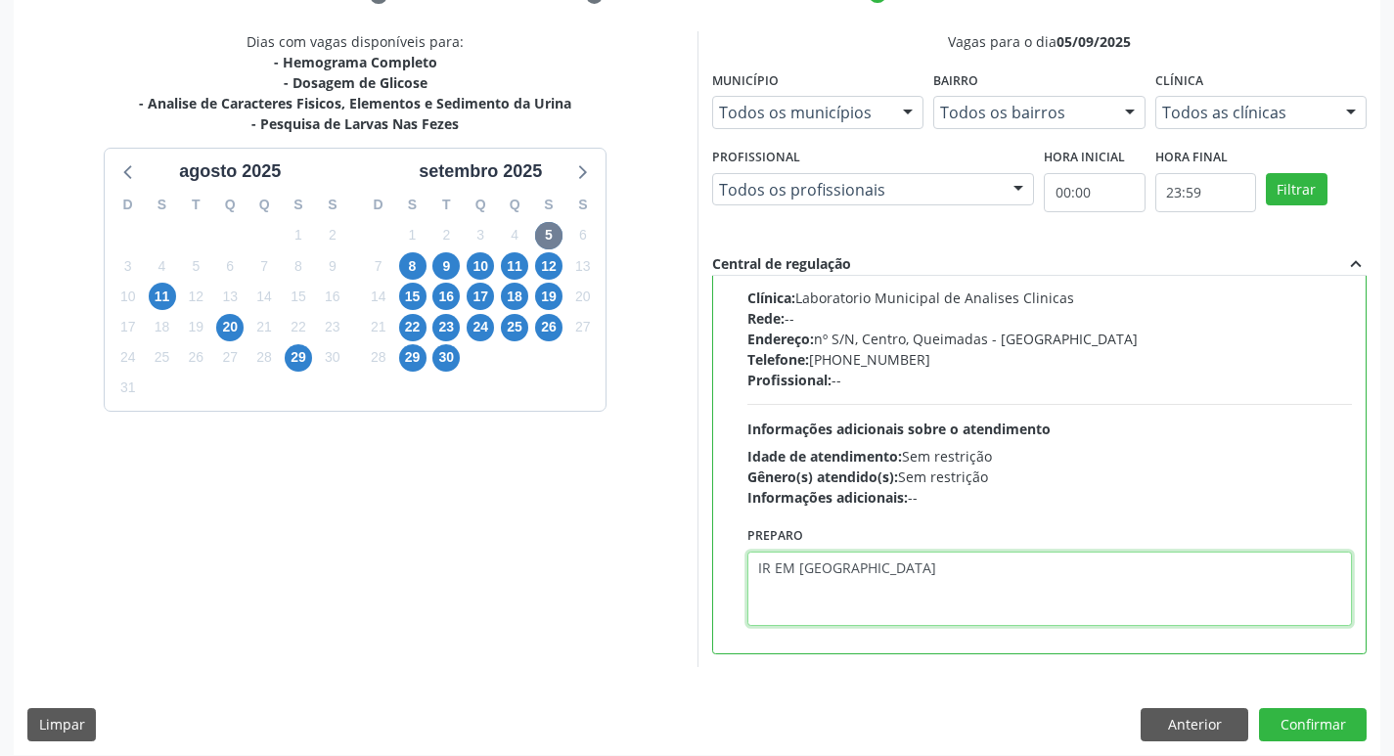
scroll to position [413, 0]
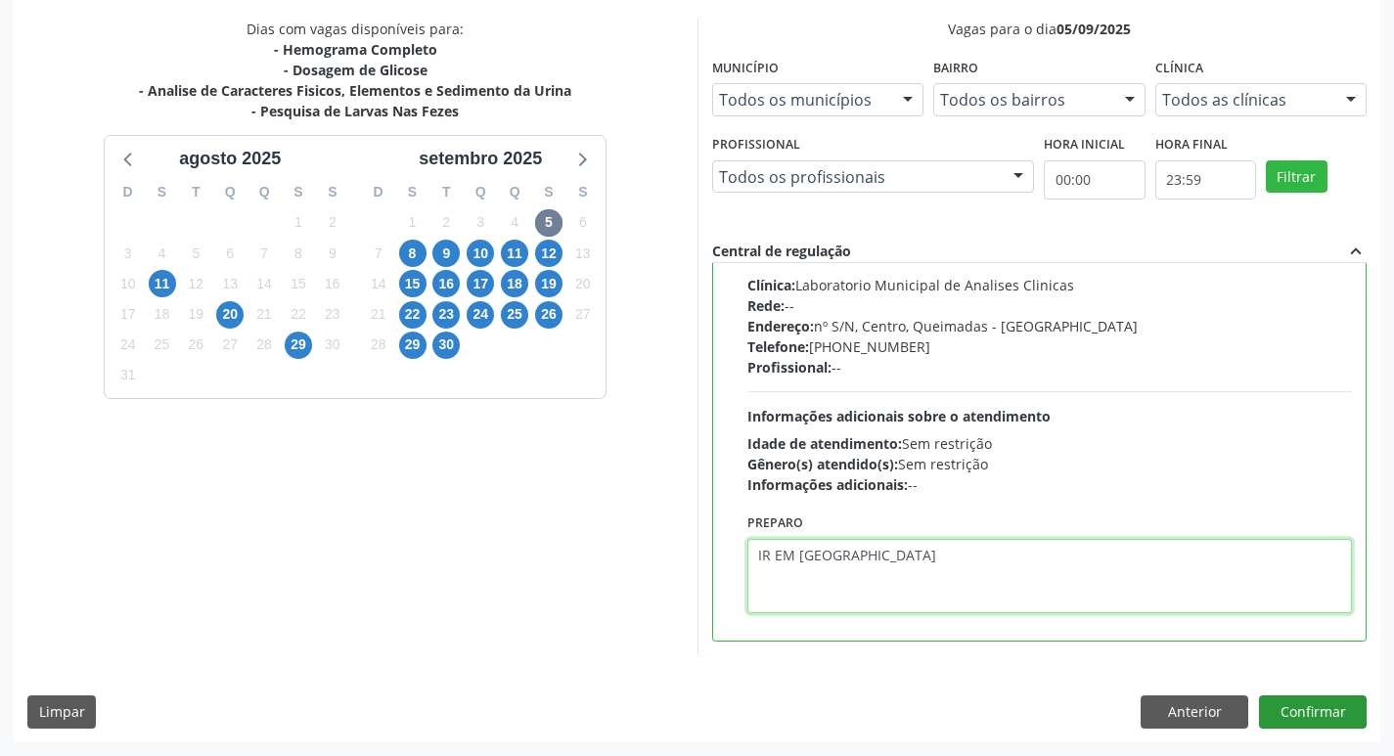
type textarea "IR EM [GEOGRAPHIC_DATA]"
click at [1328, 719] on button "Confirmar" at bounding box center [1313, 712] width 108 height 33
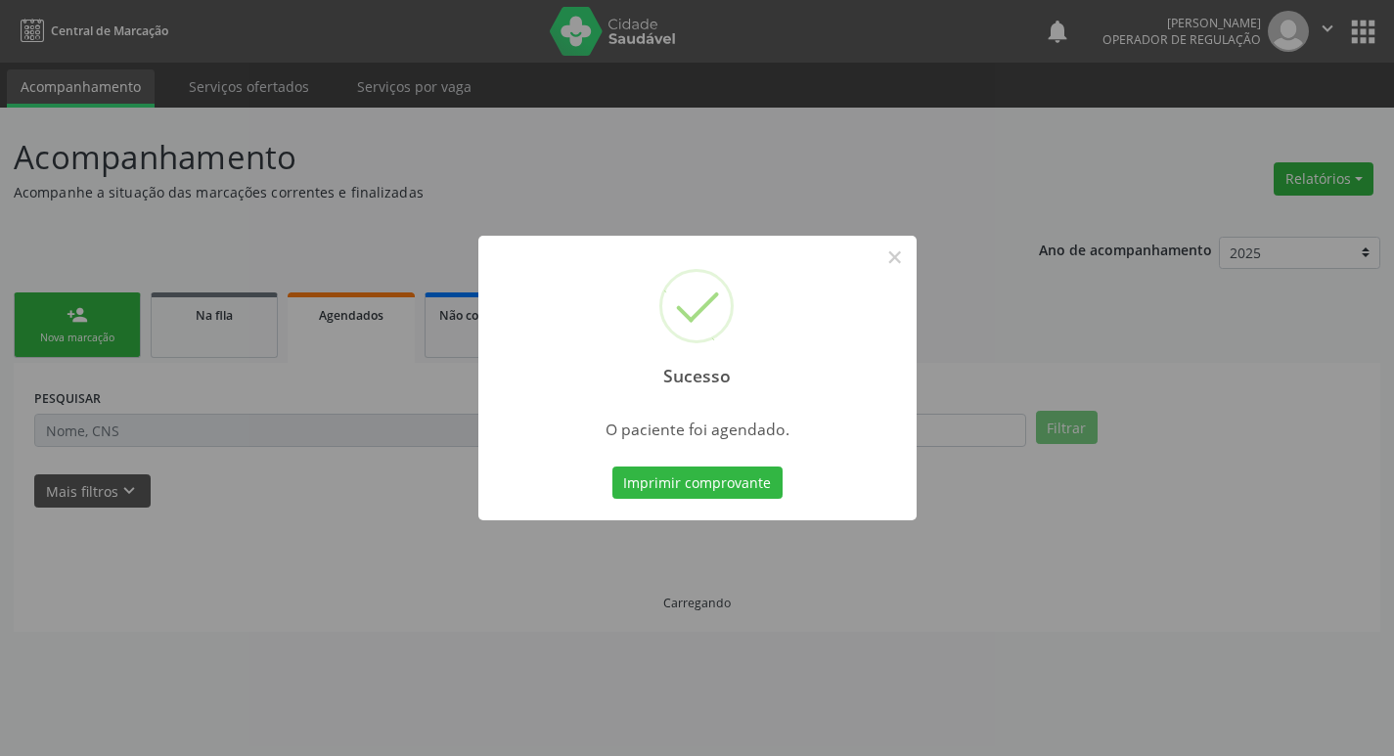
scroll to position [0, 0]
click at [720, 471] on button "Imprimir comprovante" at bounding box center [704, 483] width 170 height 33
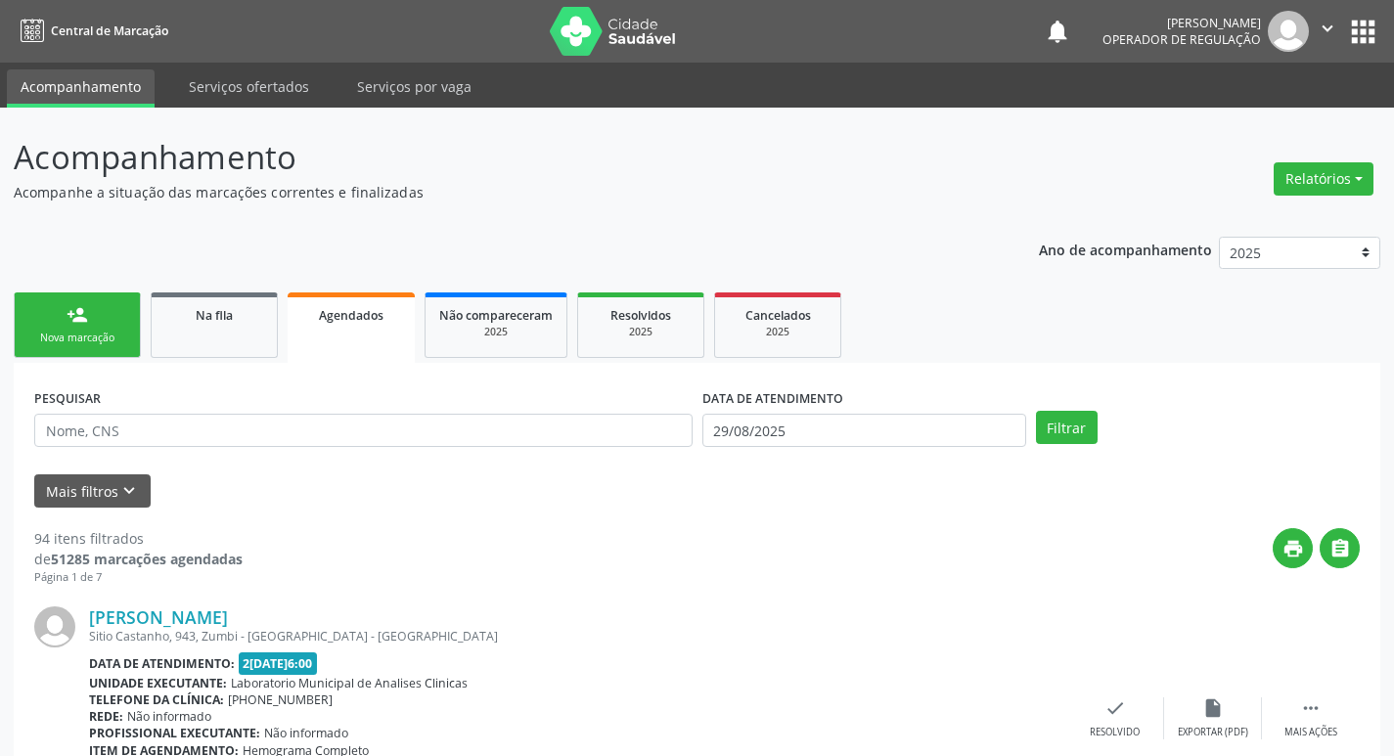
click at [88, 332] on div "Nova marcação" at bounding box center [77, 338] width 98 height 15
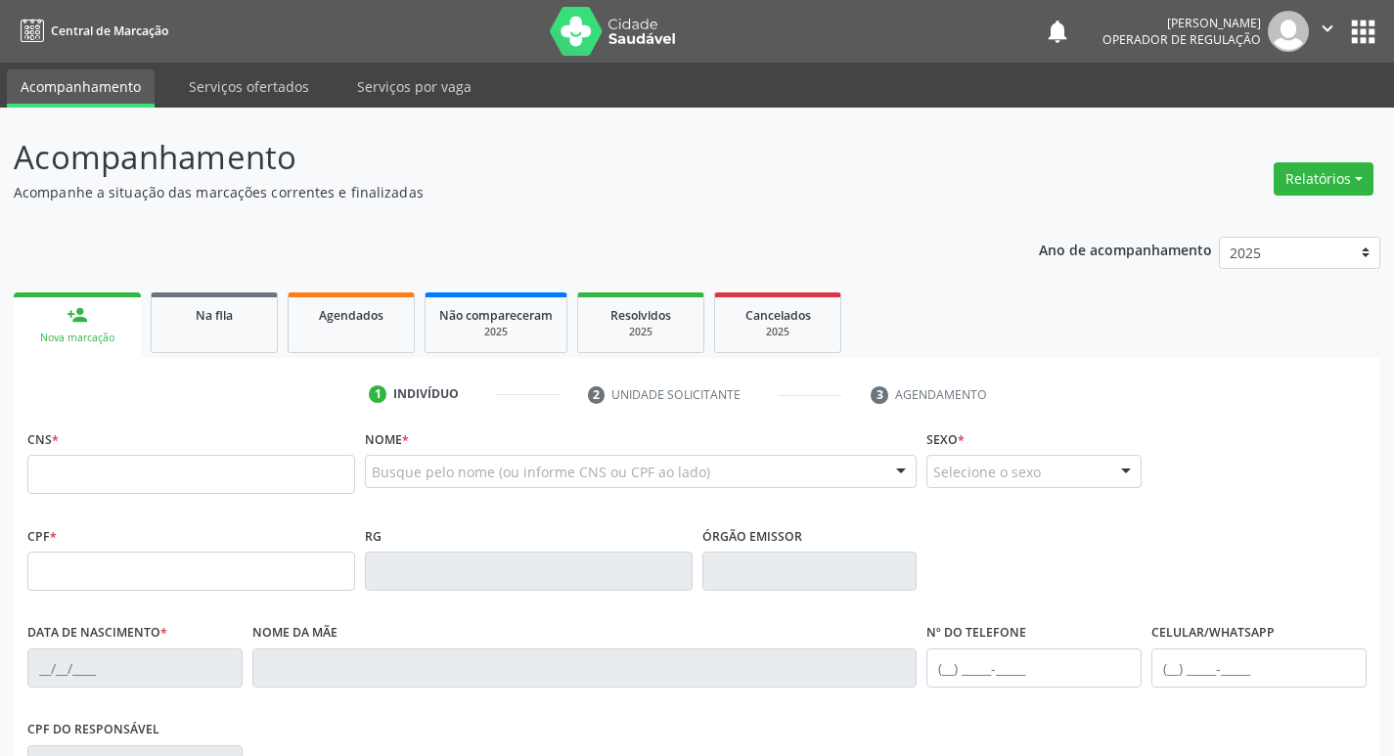
click at [114, 450] on div "CNS *" at bounding box center [191, 459] width 328 height 69
click at [114, 474] on input "text" at bounding box center [191, 474] width 328 height 39
type input "702 6092 8288 4843"
type input "002.428.934-57"
type input "29/03/2024"
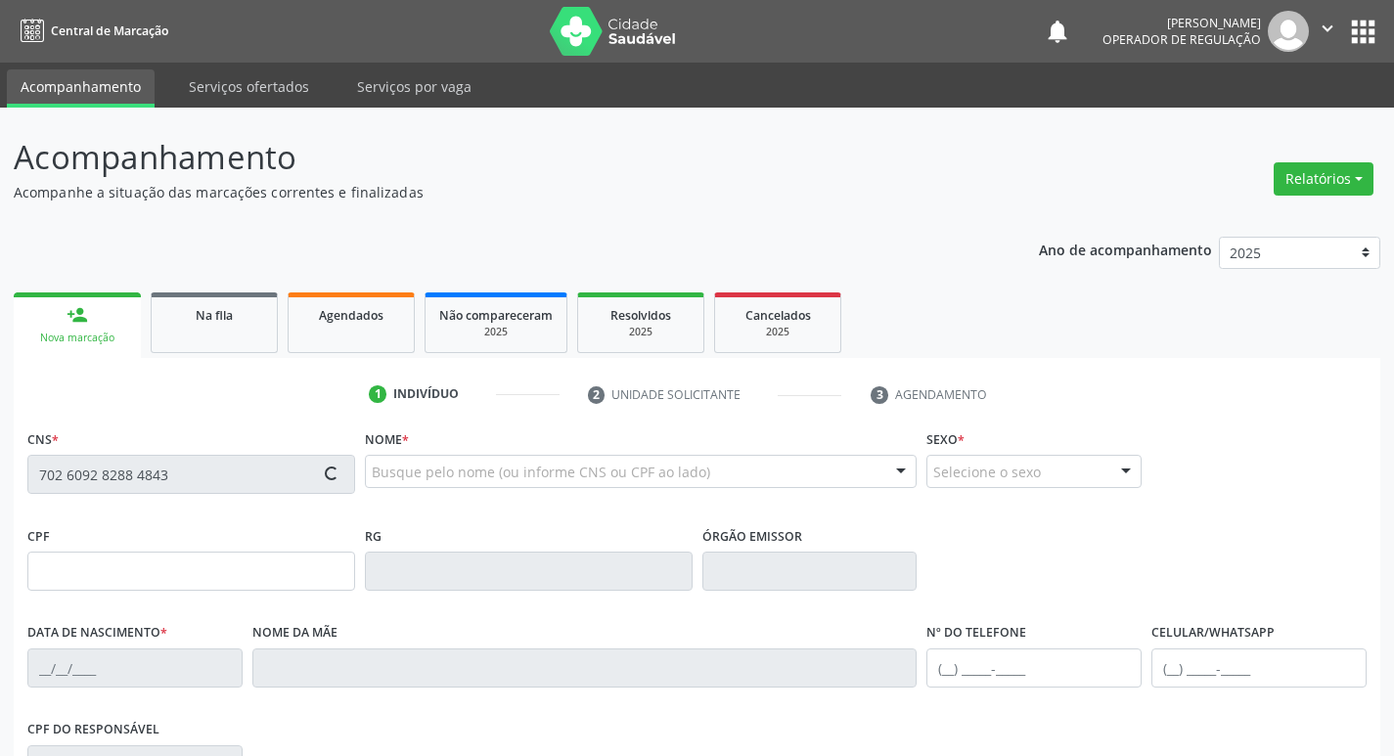
type input "Janaina Barbosa Vieira"
type input "(83) 99403-1727"
type input "090.078.844-50"
type input "40"
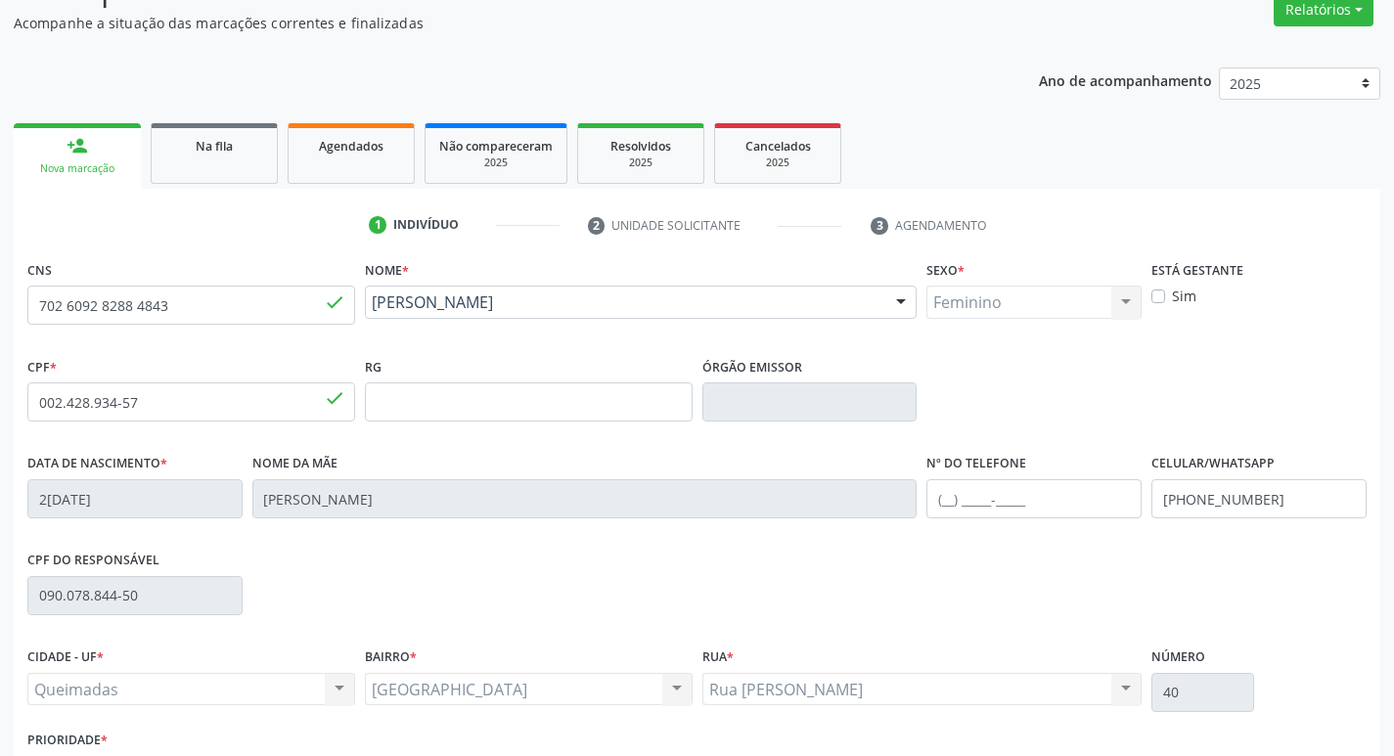
scroll to position [304, 0]
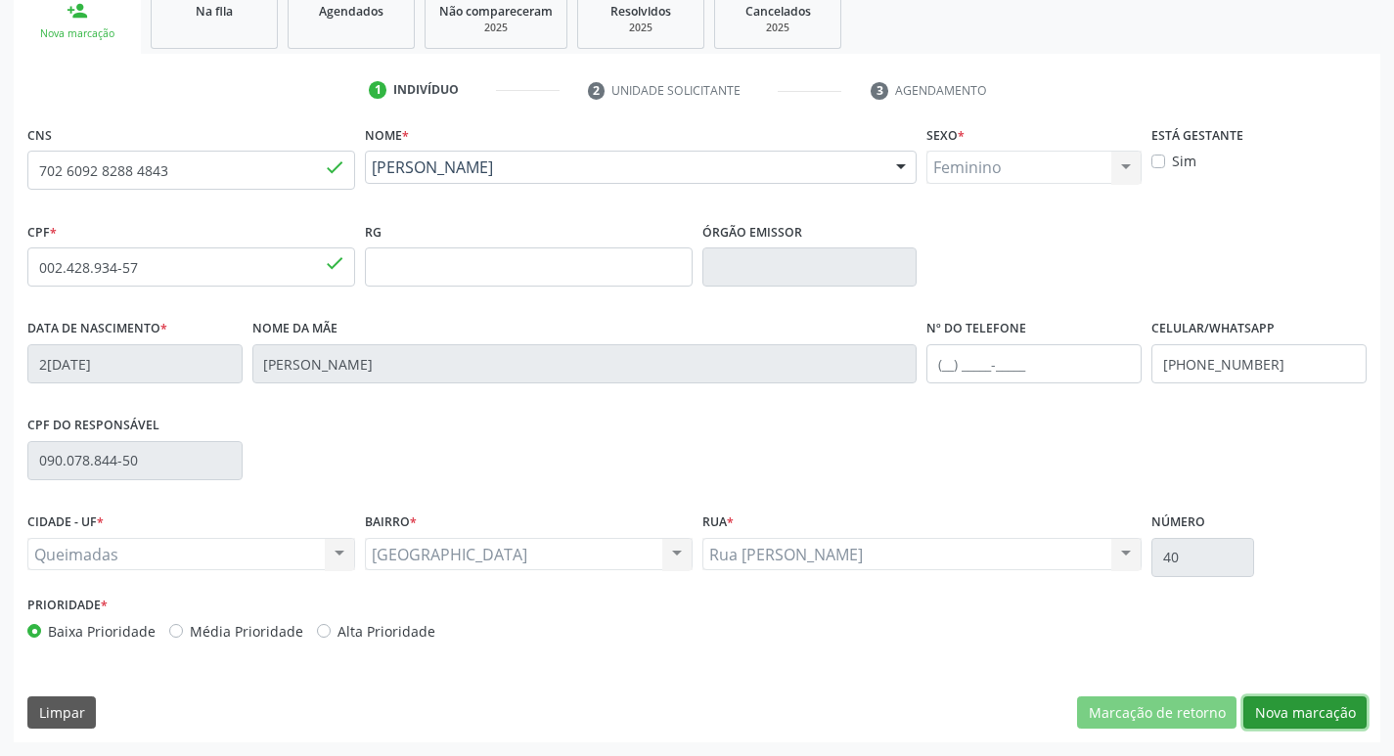
click at [1312, 709] on button "Nova marcação" at bounding box center [1305, 713] width 123 height 33
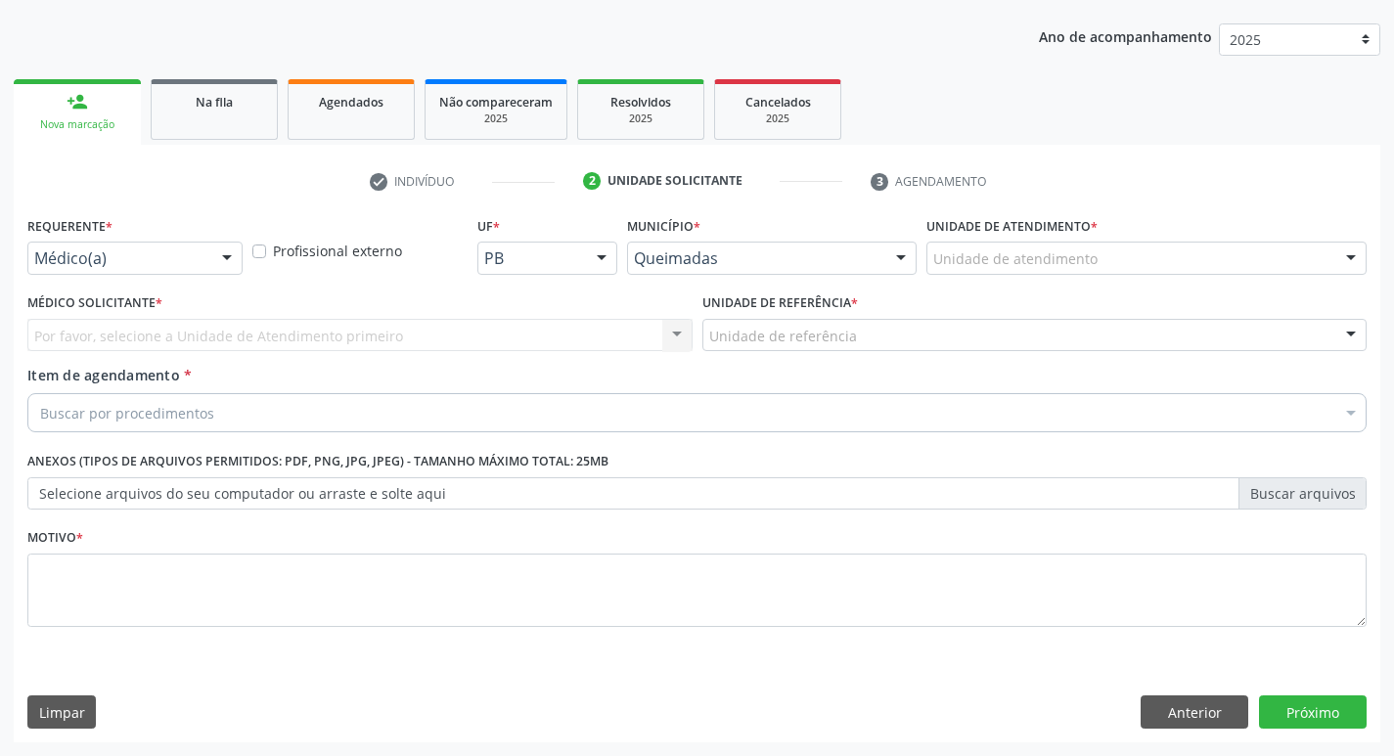
scroll to position [213, 0]
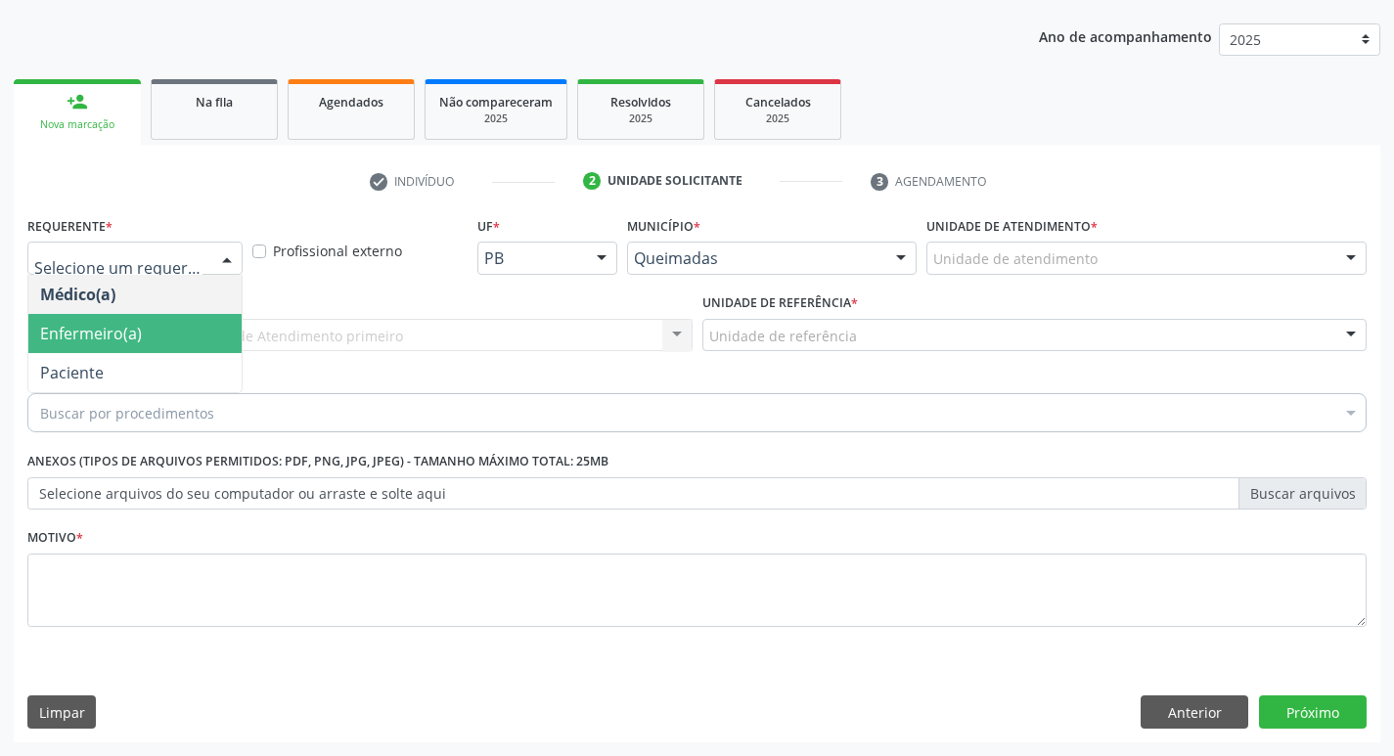
click at [129, 387] on span "Paciente" at bounding box center [134, 372] width 213 height 39
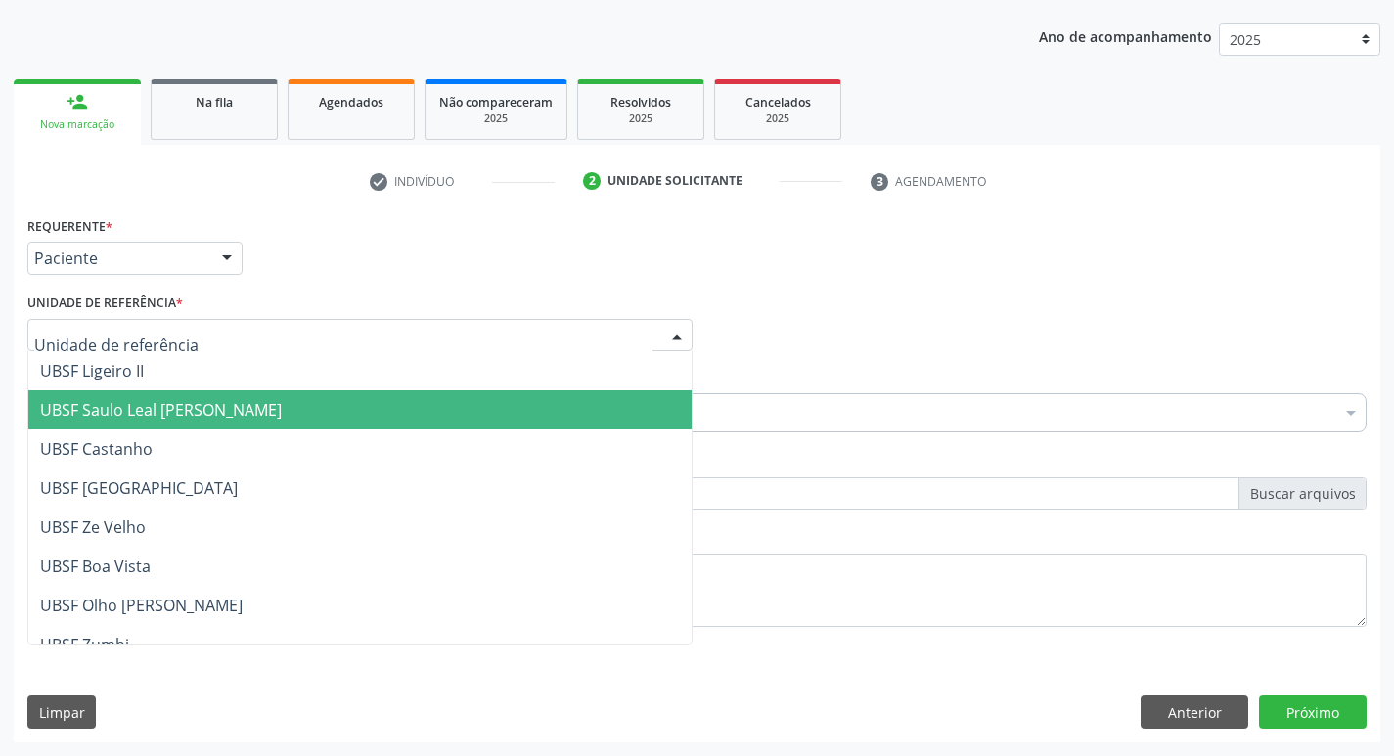
click at [165, 423] on span "UBSF Saulo Leal [PERSON_NAME]" at bounding box center [359, 409] width 663 height 39
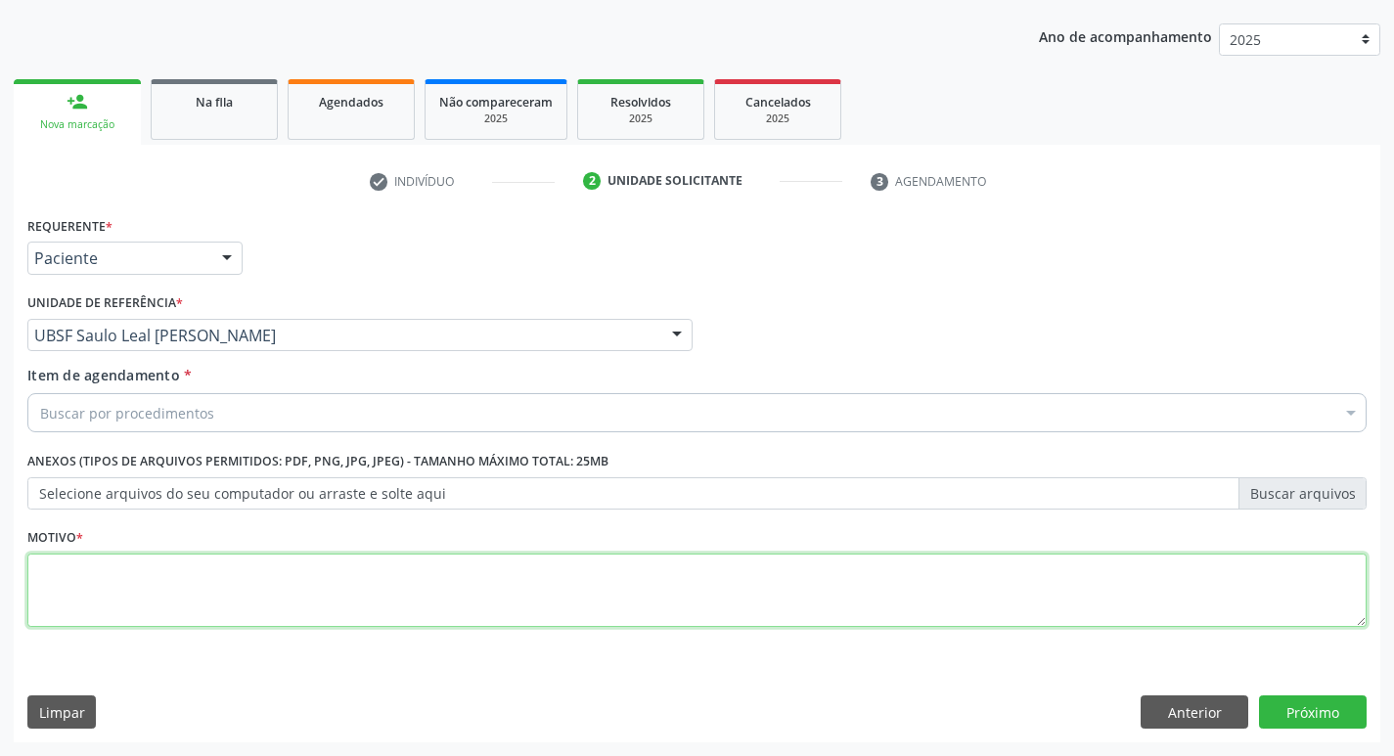
click at [121, 588] on textarea at bounding box center [697, 591] width 1340 height 74
type textarea "AVALIACAO"
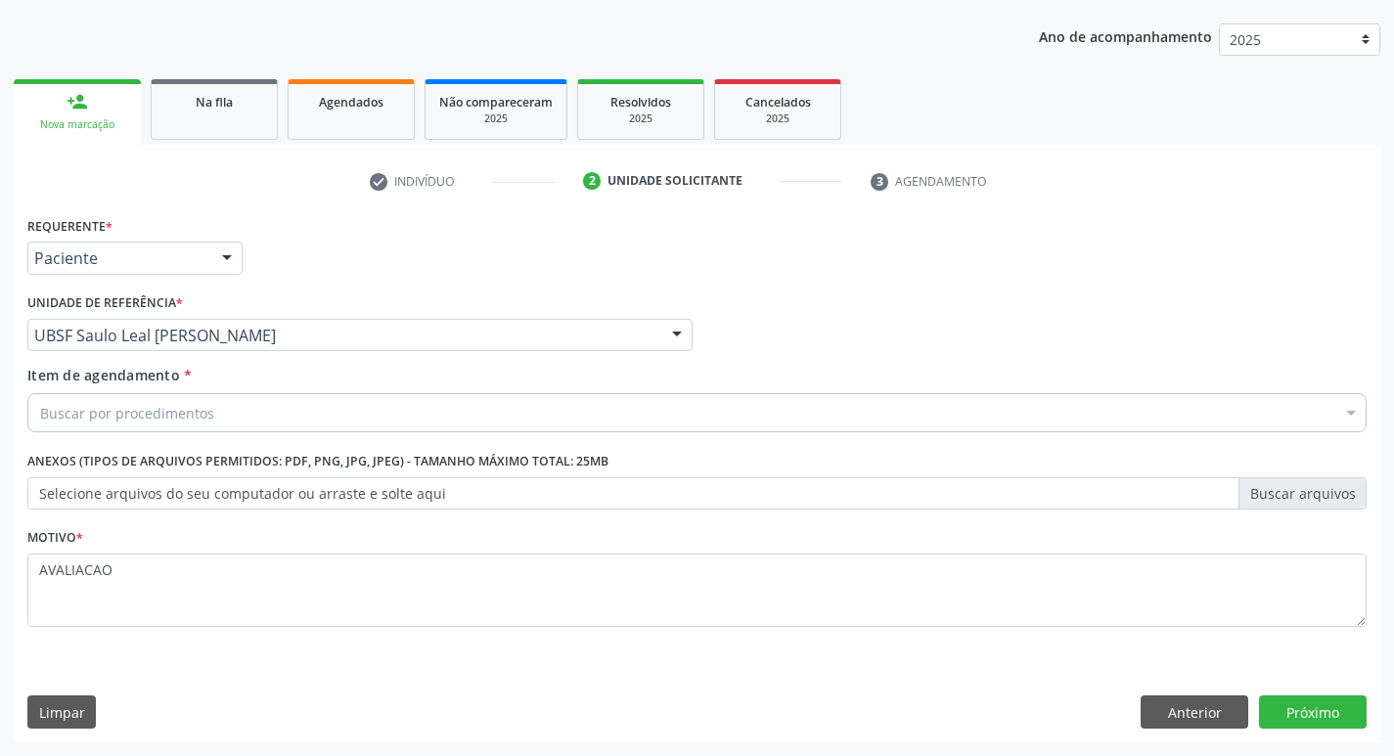
click at [84, 428] on div "Buscar por procedimentos" at bounding box center [697, 412] width 1340 height 39
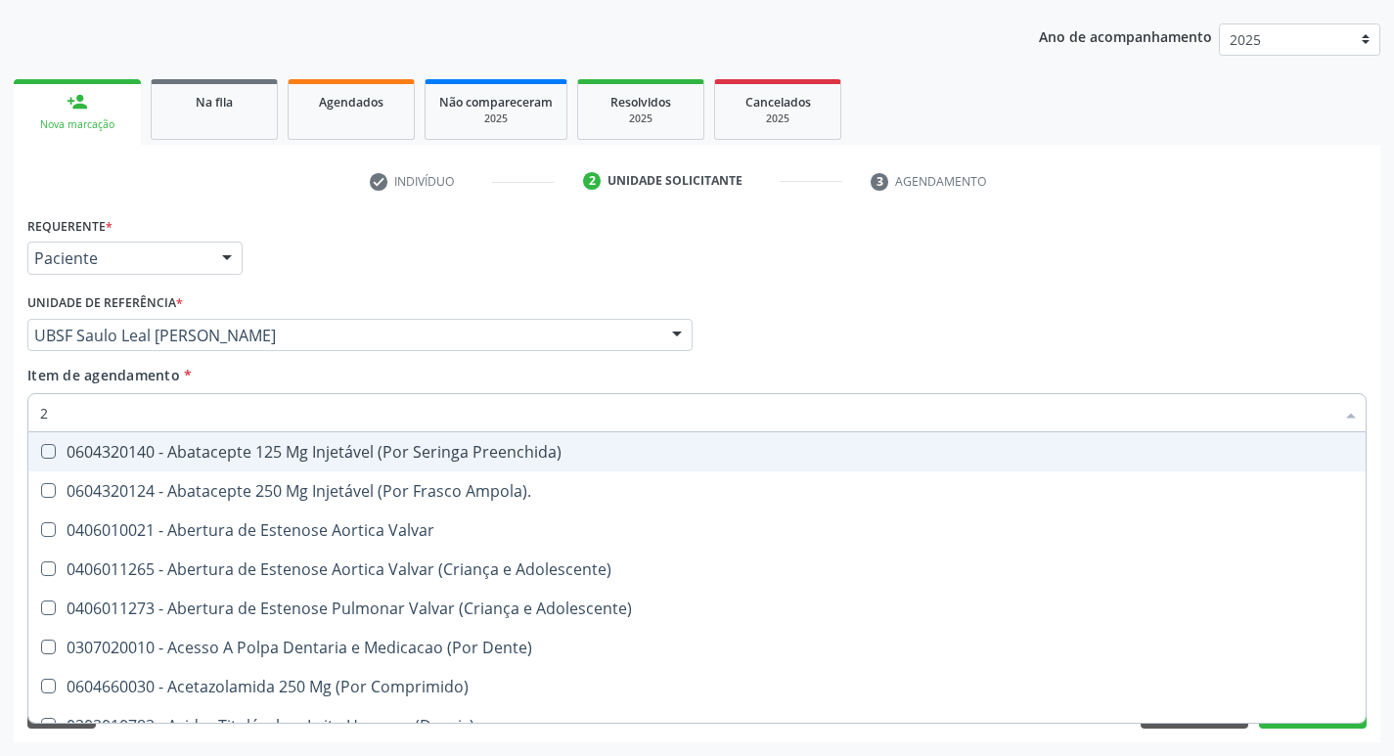
type input "20205001"
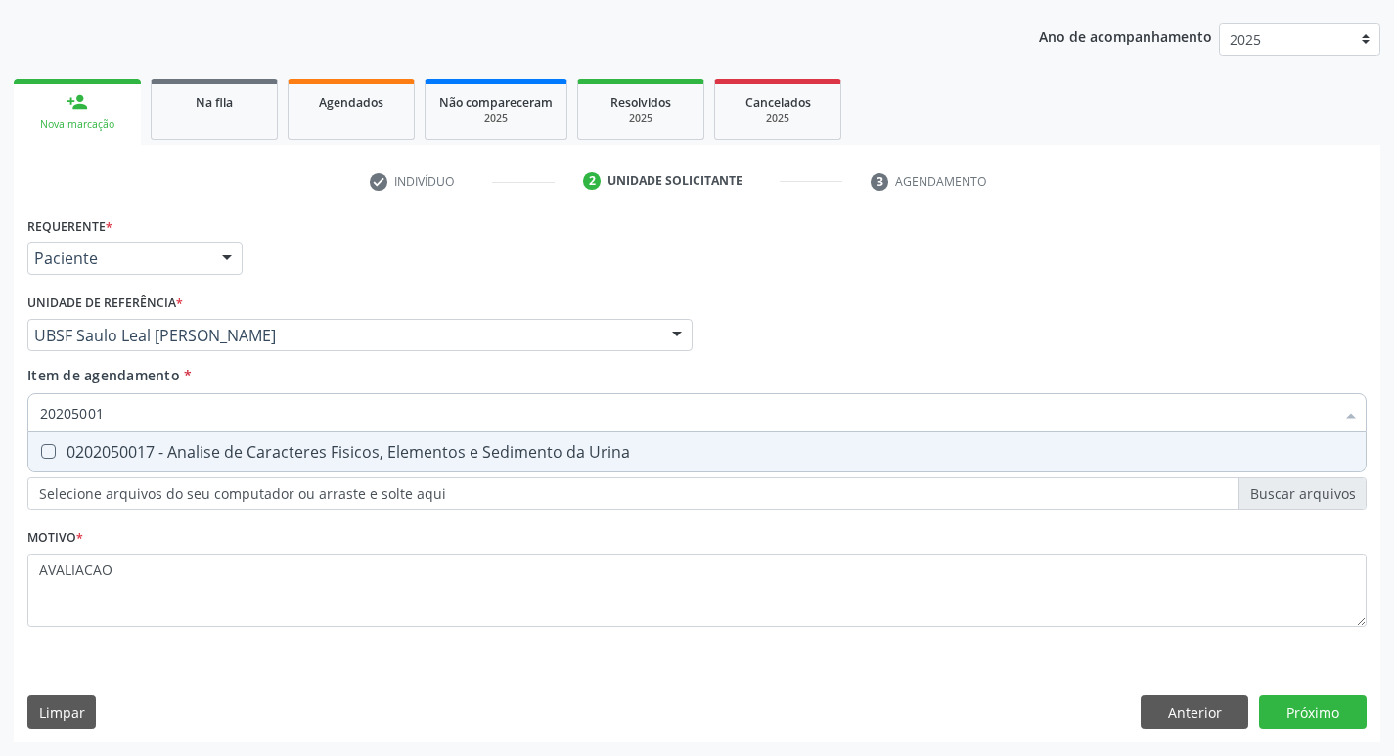
click at [238, 465] on span "0202050017 - Analise de Caracteres Fisicos, Elementos e Sedimento da Urina" at bounding box center [697, 452] width 1338 height 39
checkbox Urina "true"
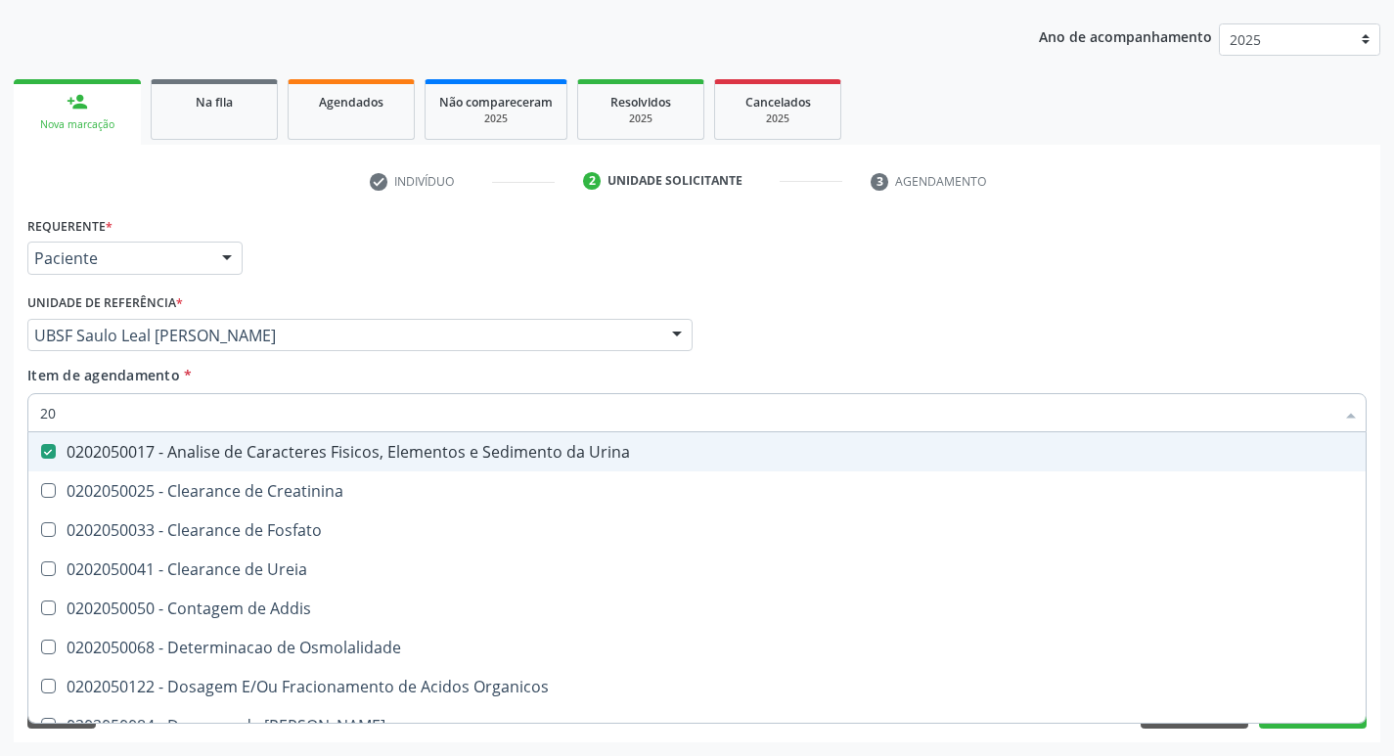
type input "2"
checkbox Urina "false"
checkbox Ureia "false"
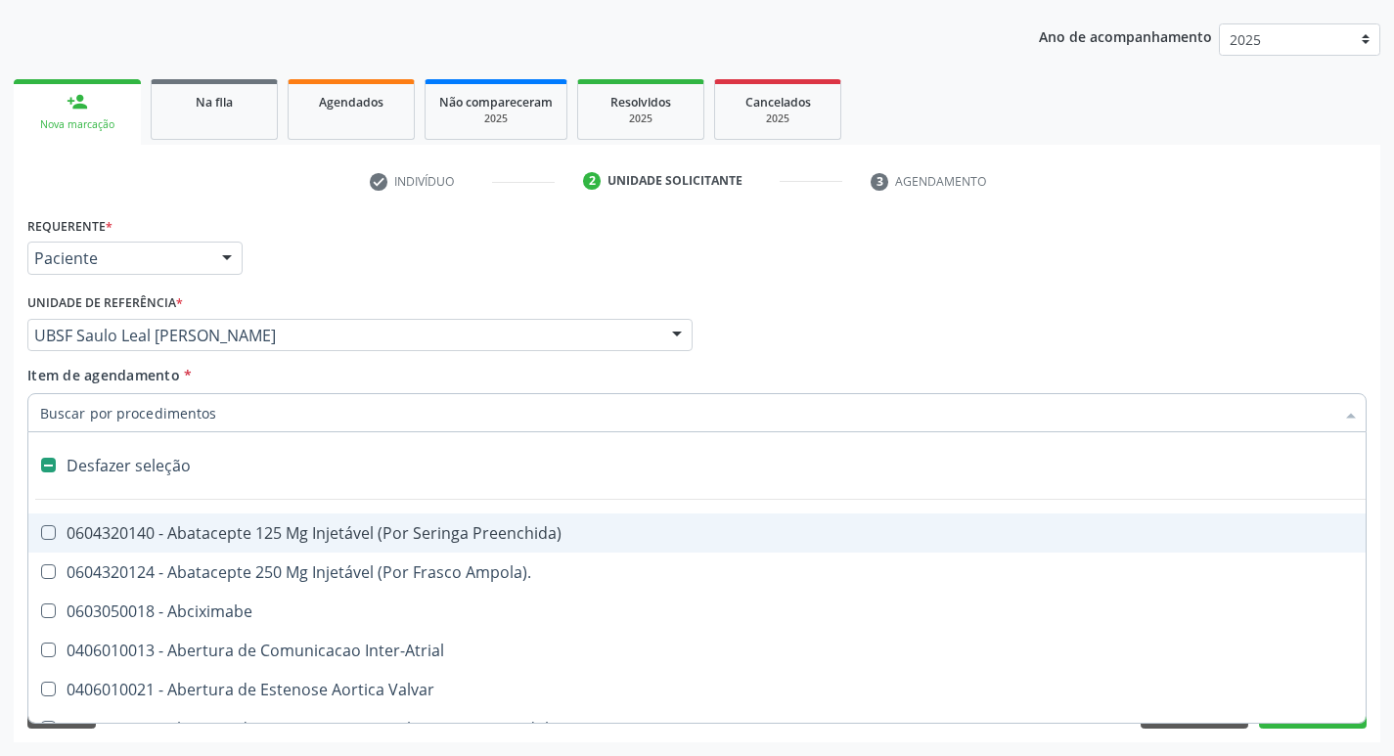
type input "C"
checkbox Dedo "true"
checkbox Urina "false"
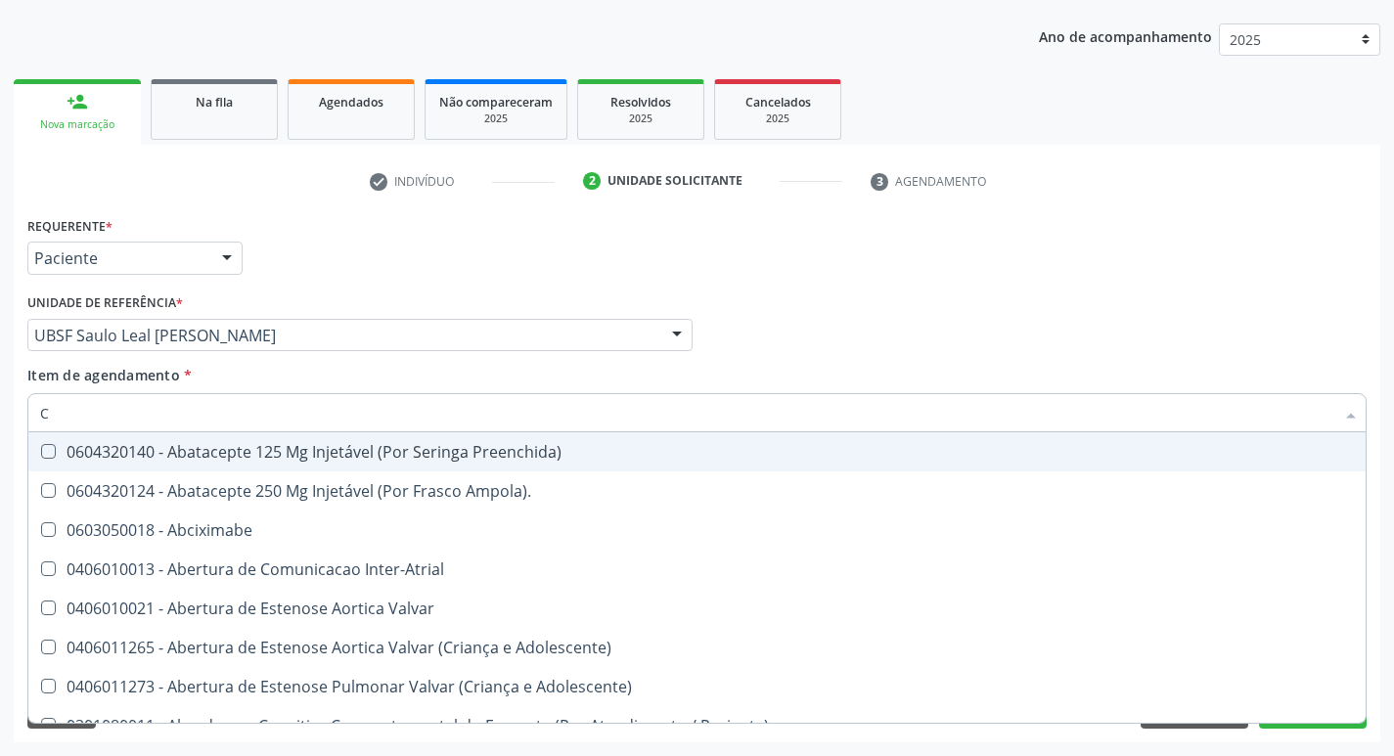
type input "CULTURA"
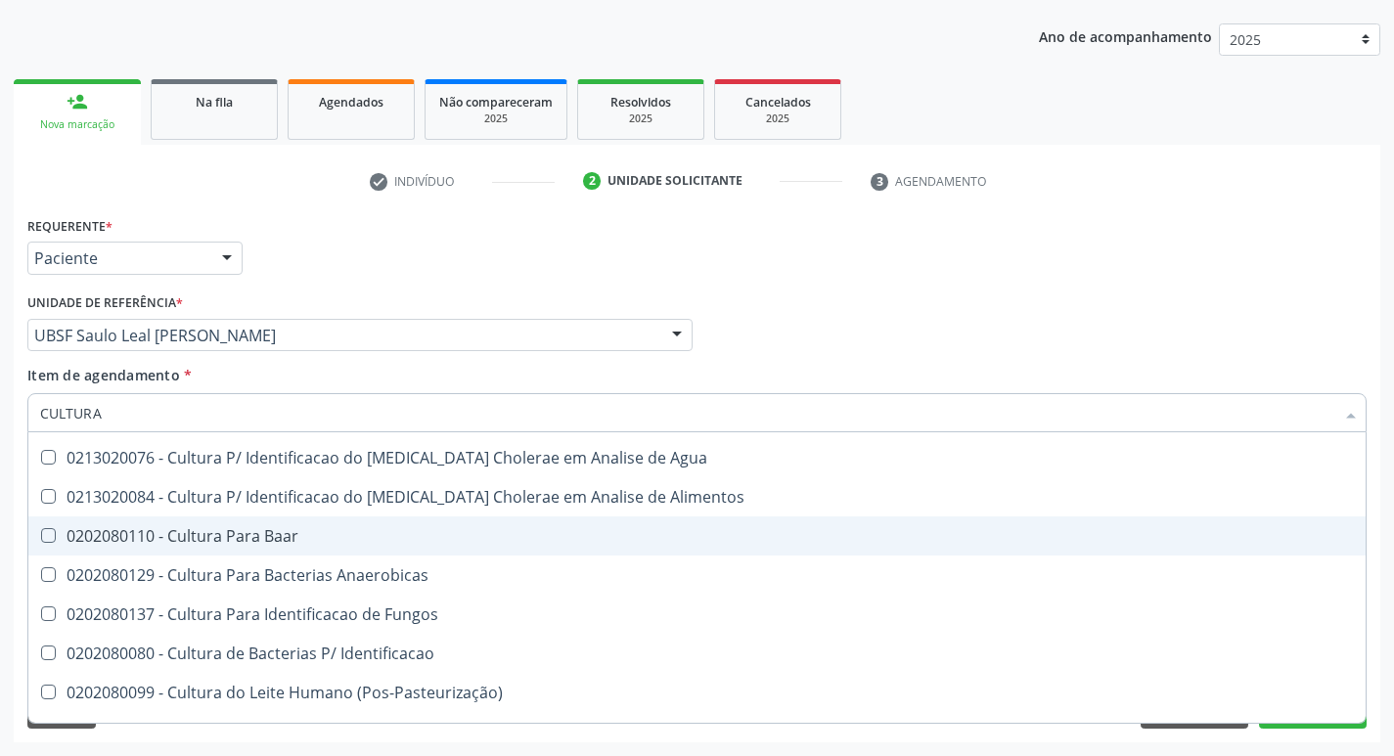
scroll to position [140, 0]
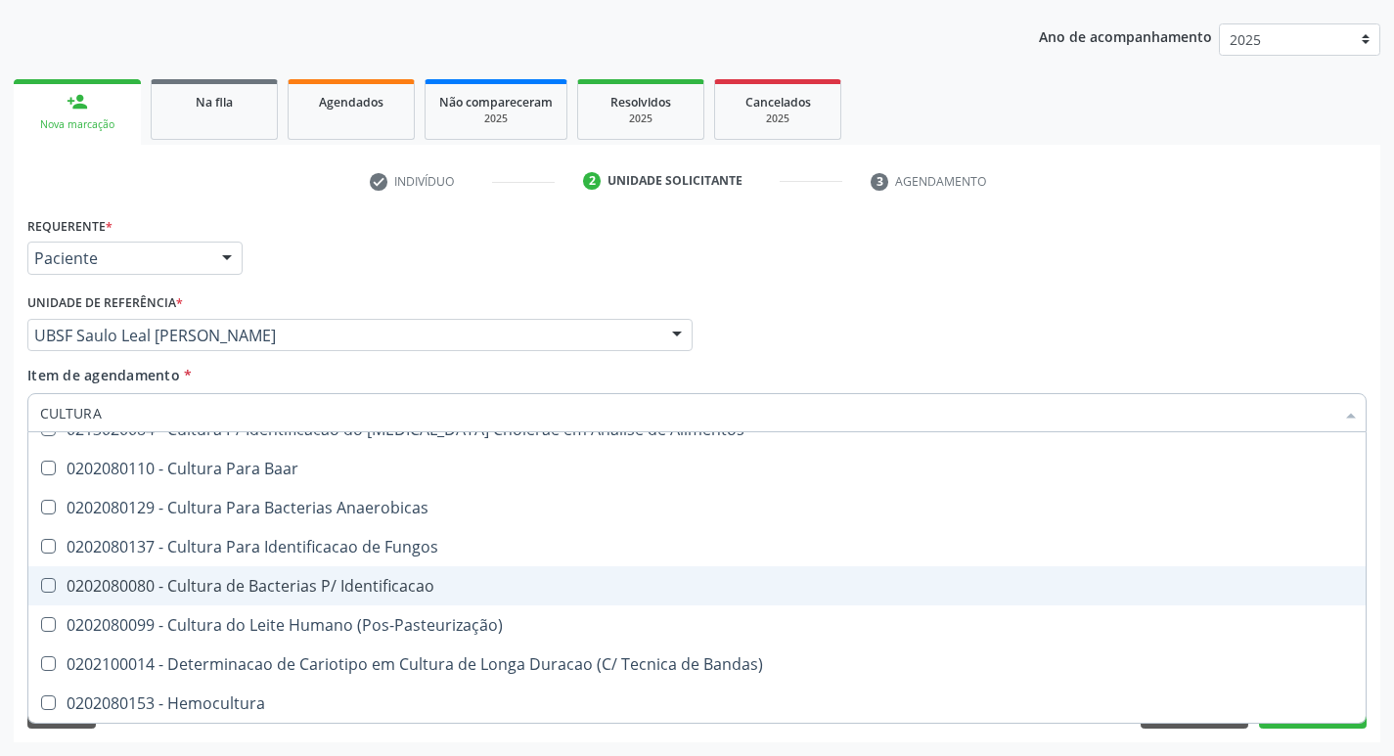
click at [377, 594] on div "0202080080 - Cultura de Bacterias P/ Identificacao" at bounding box center [697, 586] width 1314 height 16
checkbox Identificacao "true"
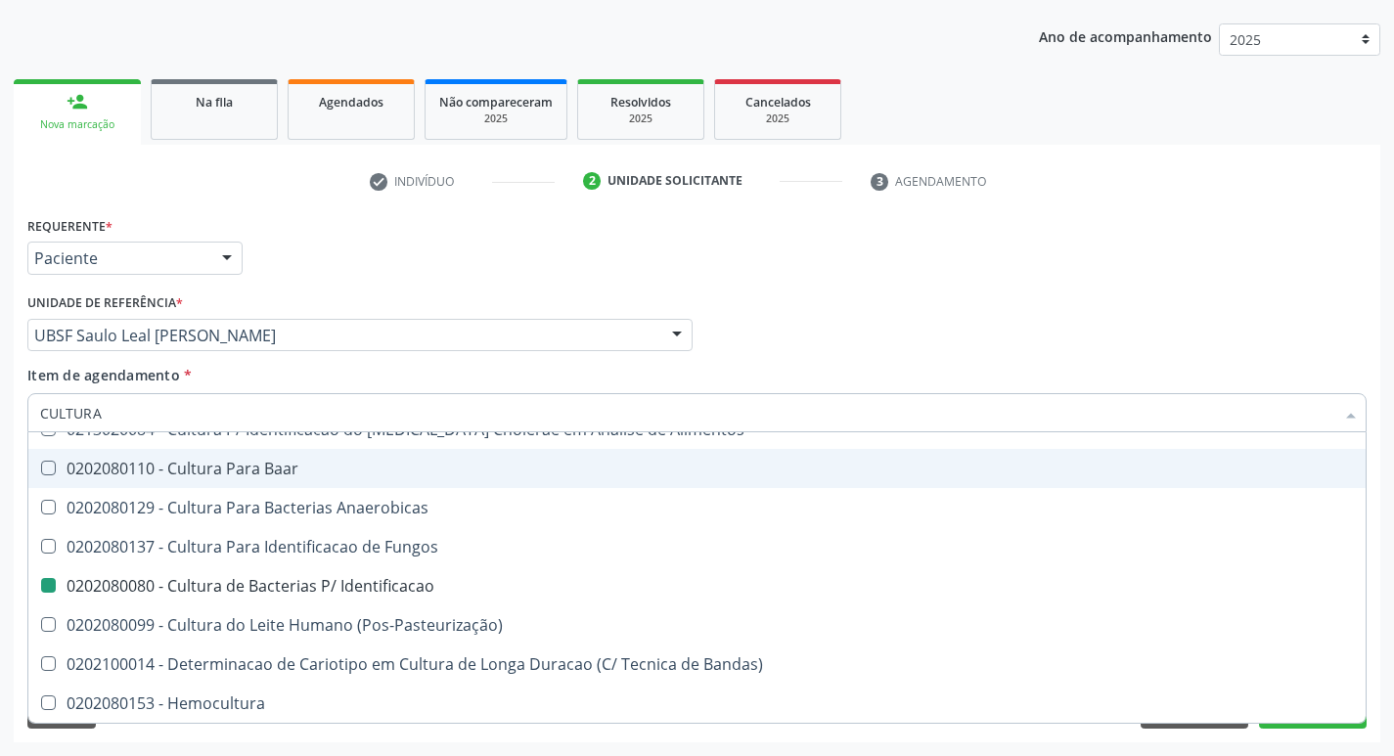
click at [1240, 189] on ul "check Indivíduo 2 Unidade solicitante 3 Agendamento" at bounding box center [697, 181] width 1367 height 32
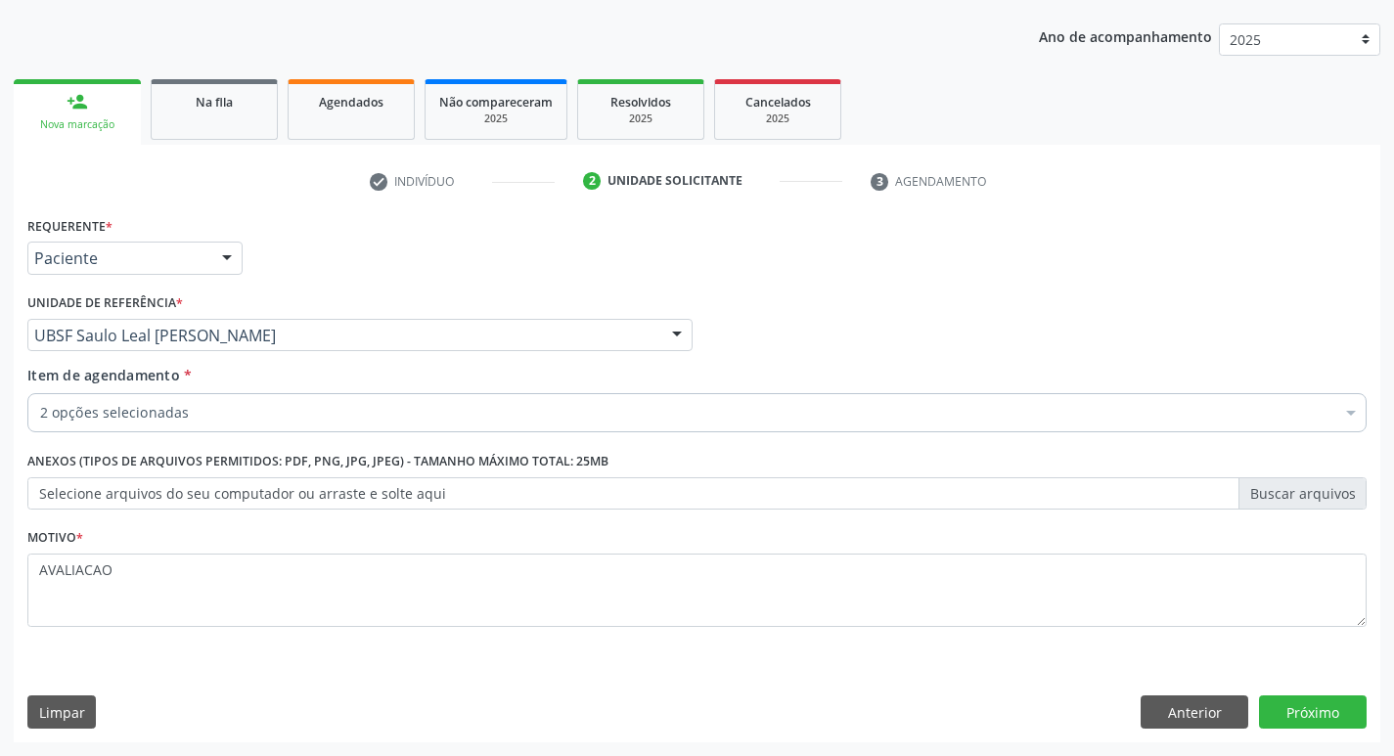
scroll to position [0, 0]
click at [1313, 692] on div "Requerente * Paciente Médico(a) Enfermeiro(a) Paciente Nenhum resultado encontr…" at bounding box center [697, 476] width 1367 height 531
click at [1324, 723] on button "Próximo" at bounding box center [1313, 712] width 108 height 33
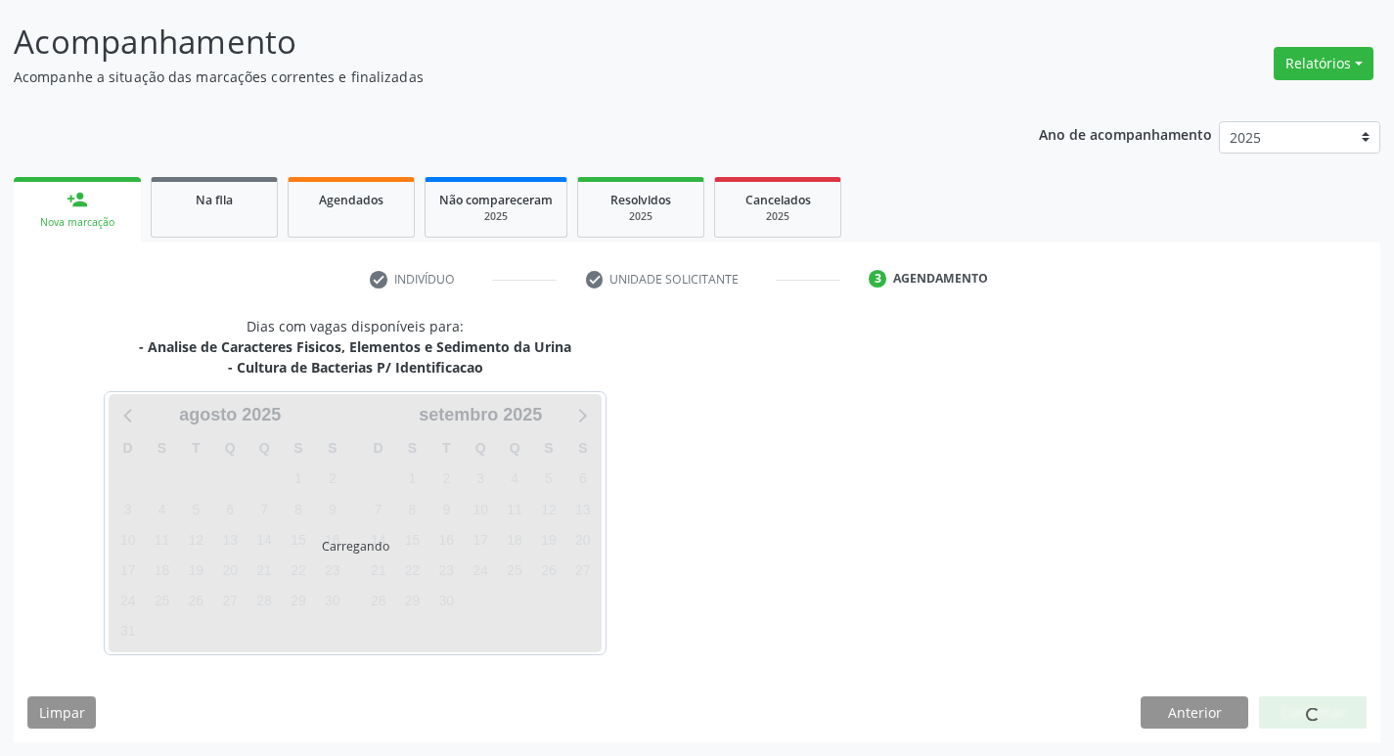
scroll to position [115, 0]
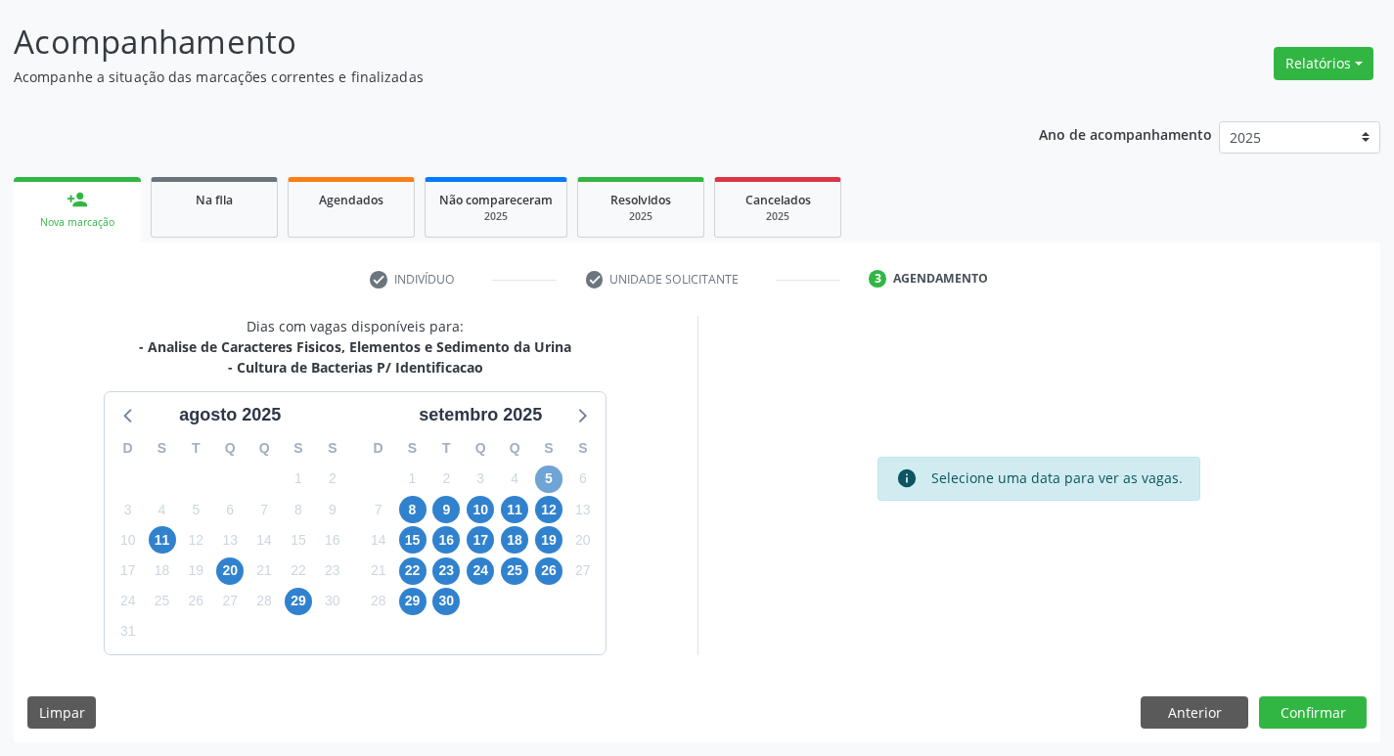
click at [546, 471] on span "5" at bounding box center [548, 479] width 27 height 27
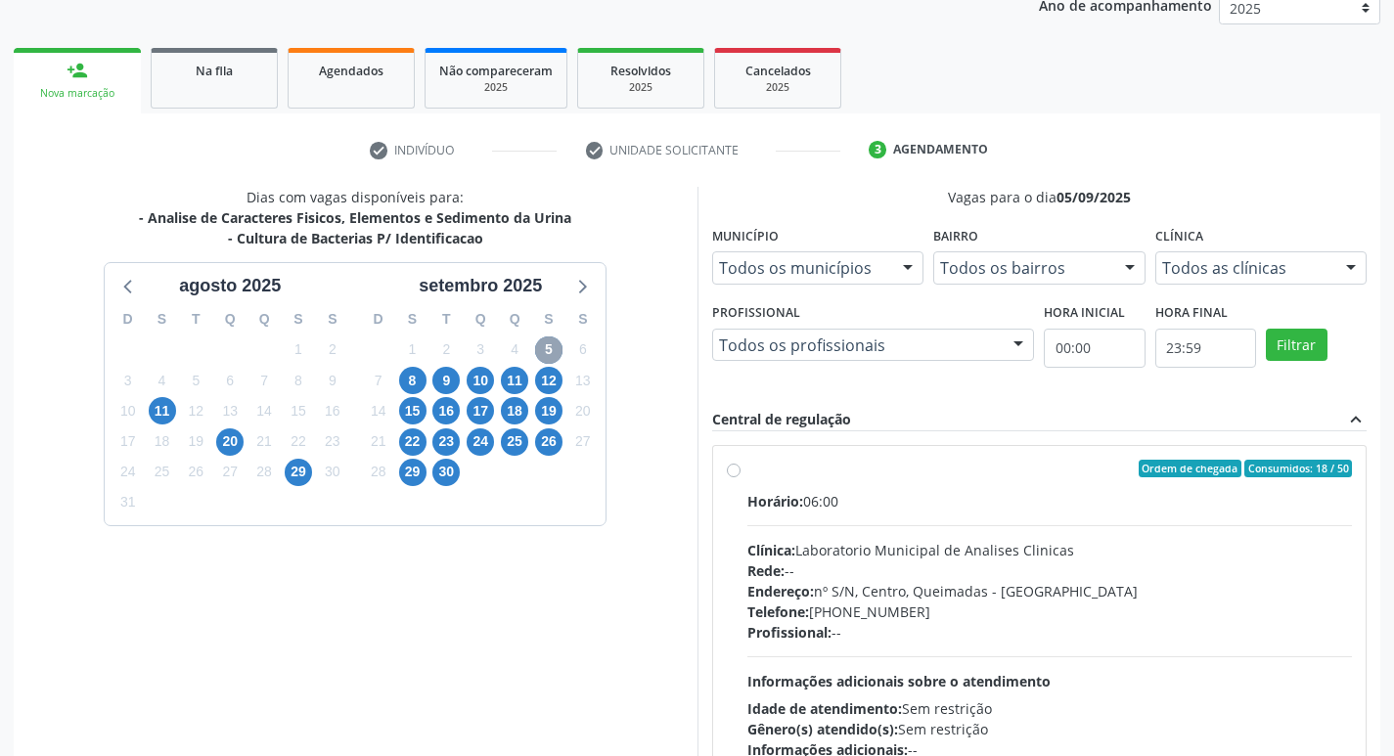
scroll to position [378, 0]
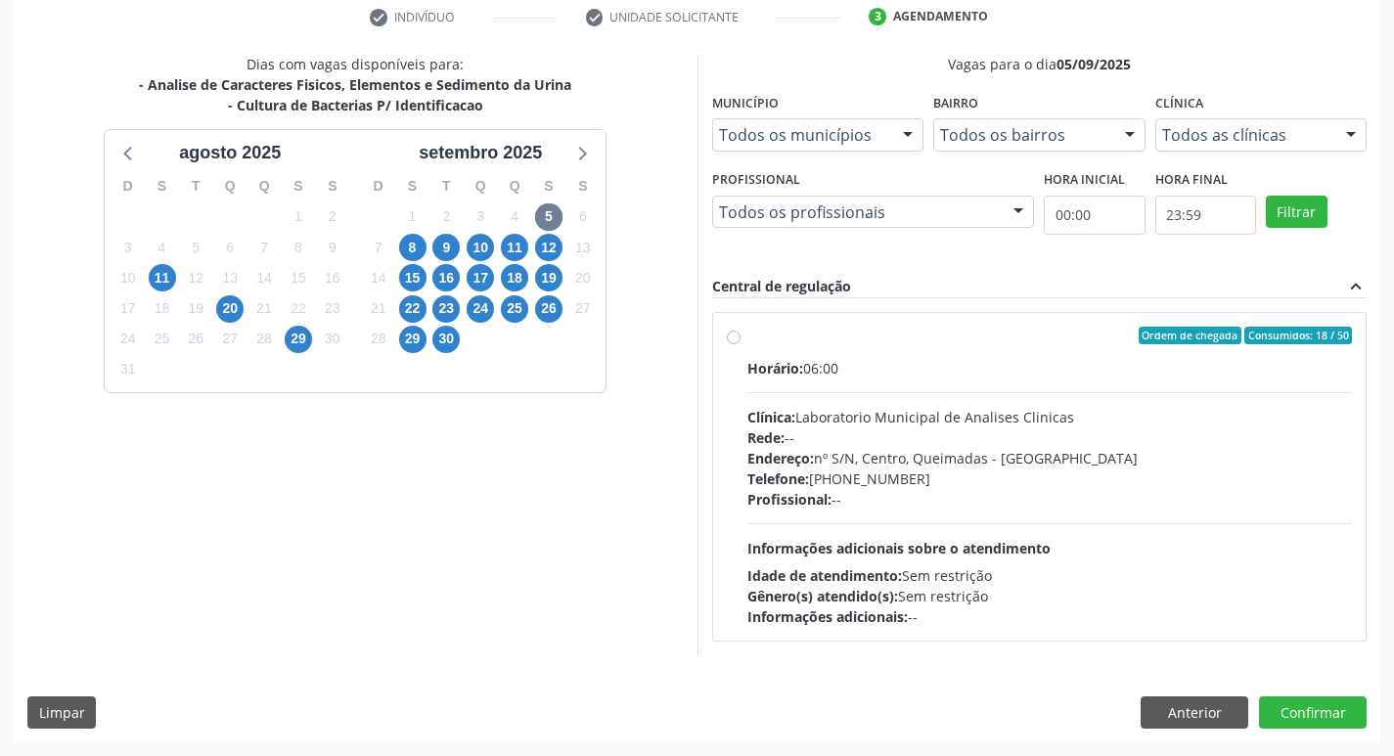
click at [970, 471] on div "Telefone: (83) 33921344" at bounding box center [1051, 479] width 606 height 21
click at [741, 344] on input "Ordem de chegada Consumidos: 18 / 50 Horário: 06:00 Clínica: Laboratorio Munici…" at bounding box center [734, 336] width 14 height 18
radio input "true"
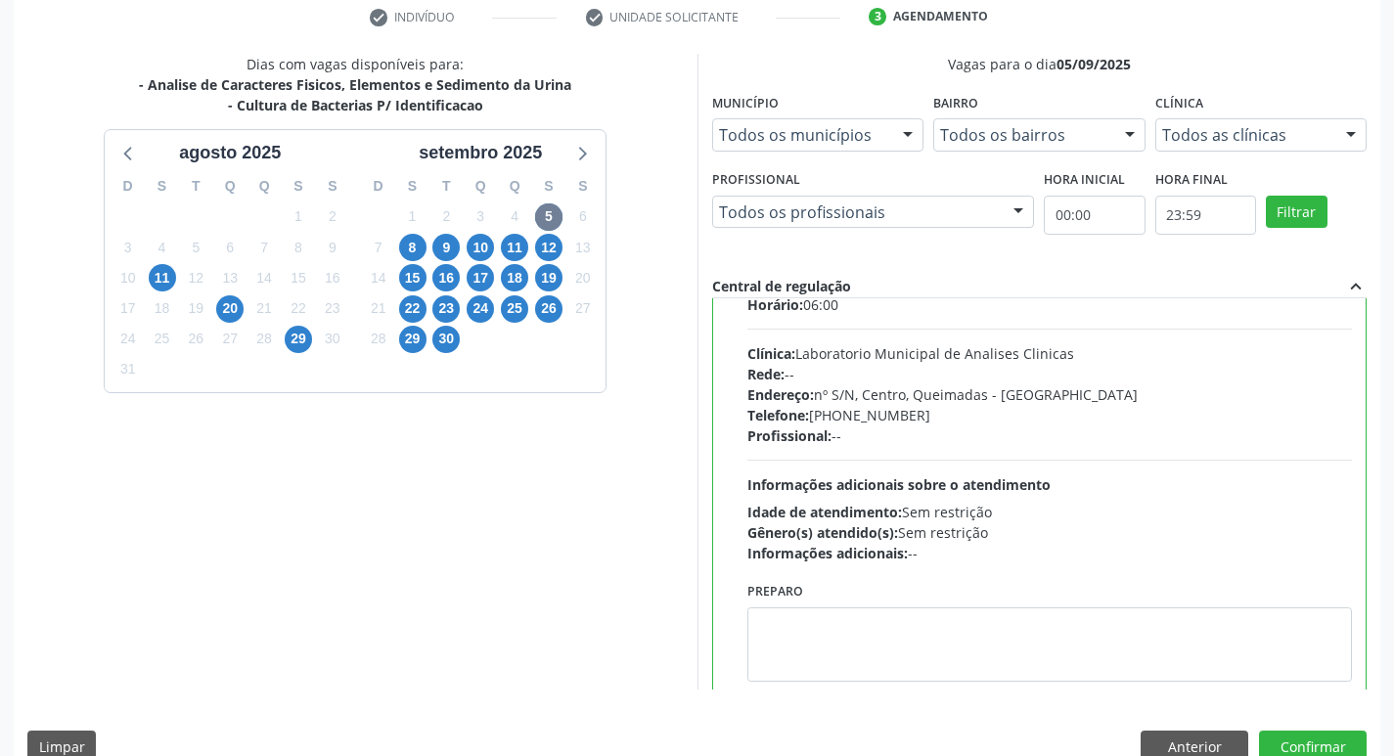
scroll to position [97, 0]
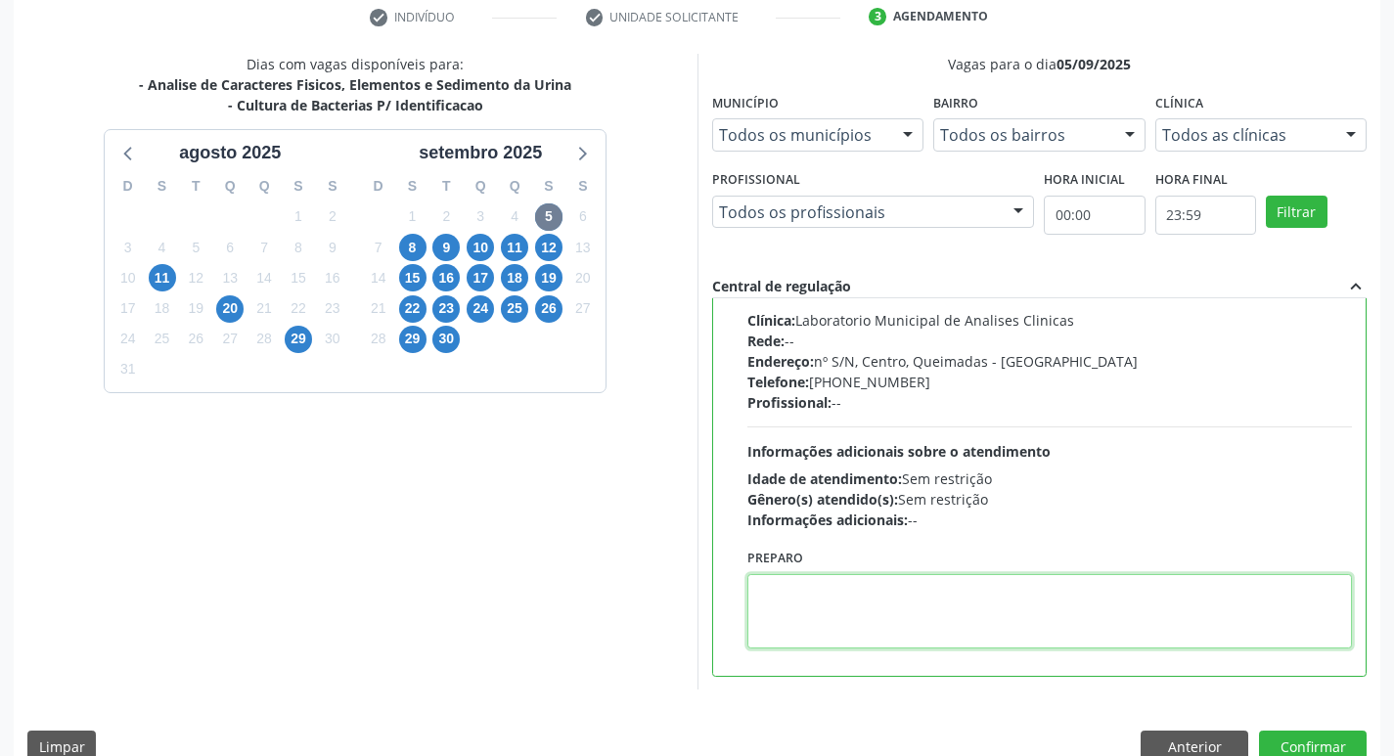
click at [837, 578] on textarea at bounding box center [1051, 611] width 606 height 74
paste textarea "IR EM [GEOGRAPHIC_DATA]"
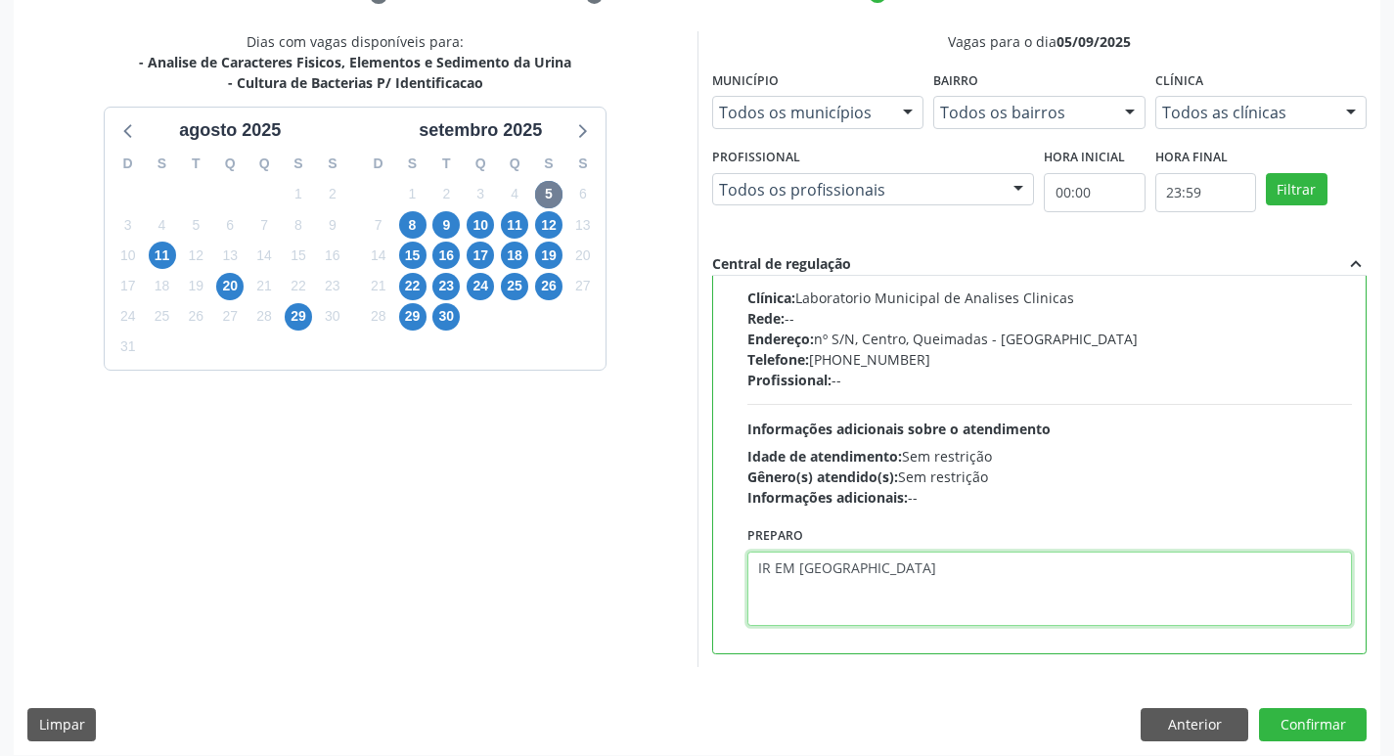
scroll to position [413, 0]
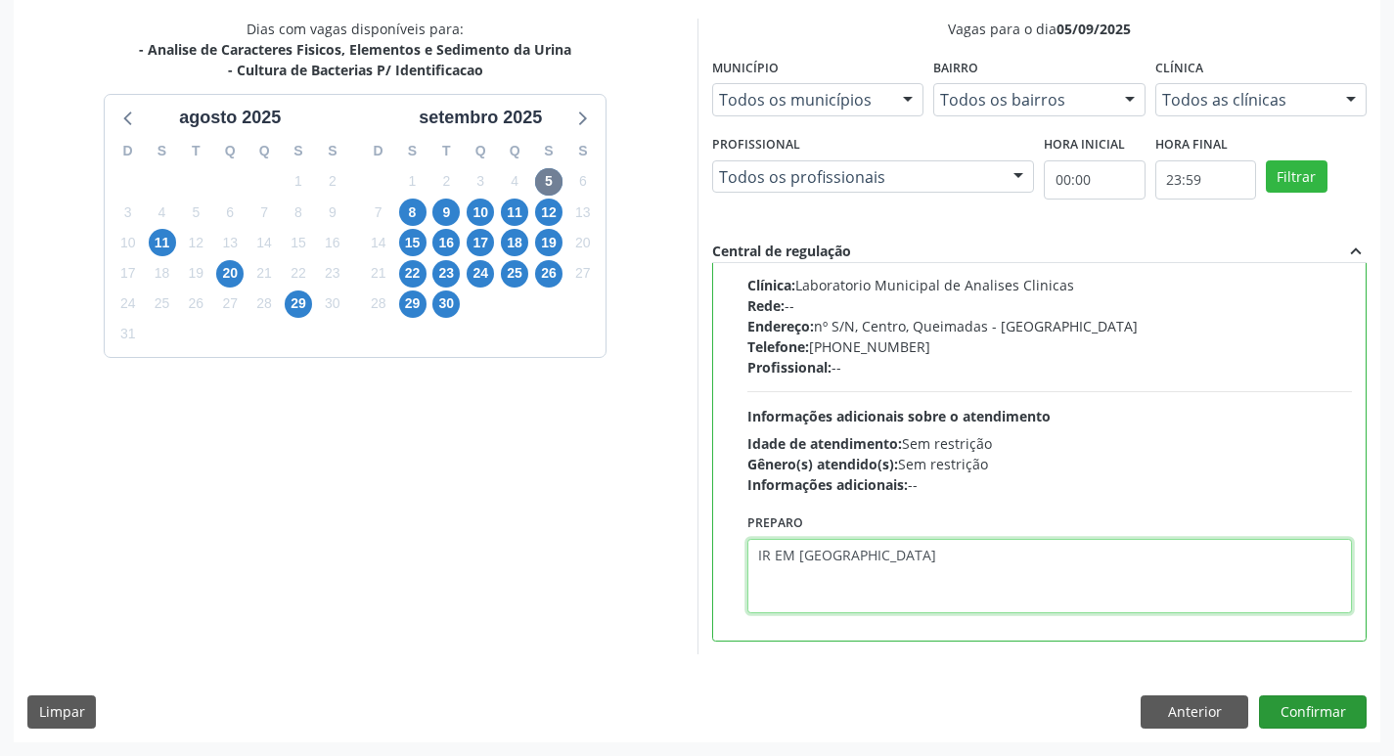
type textarea "IR EM [GEOGRAPHIC_DATA]"
click at [1293, 716] on button "Confirmar" at bounding box center [1313, 712] width 108 height 33
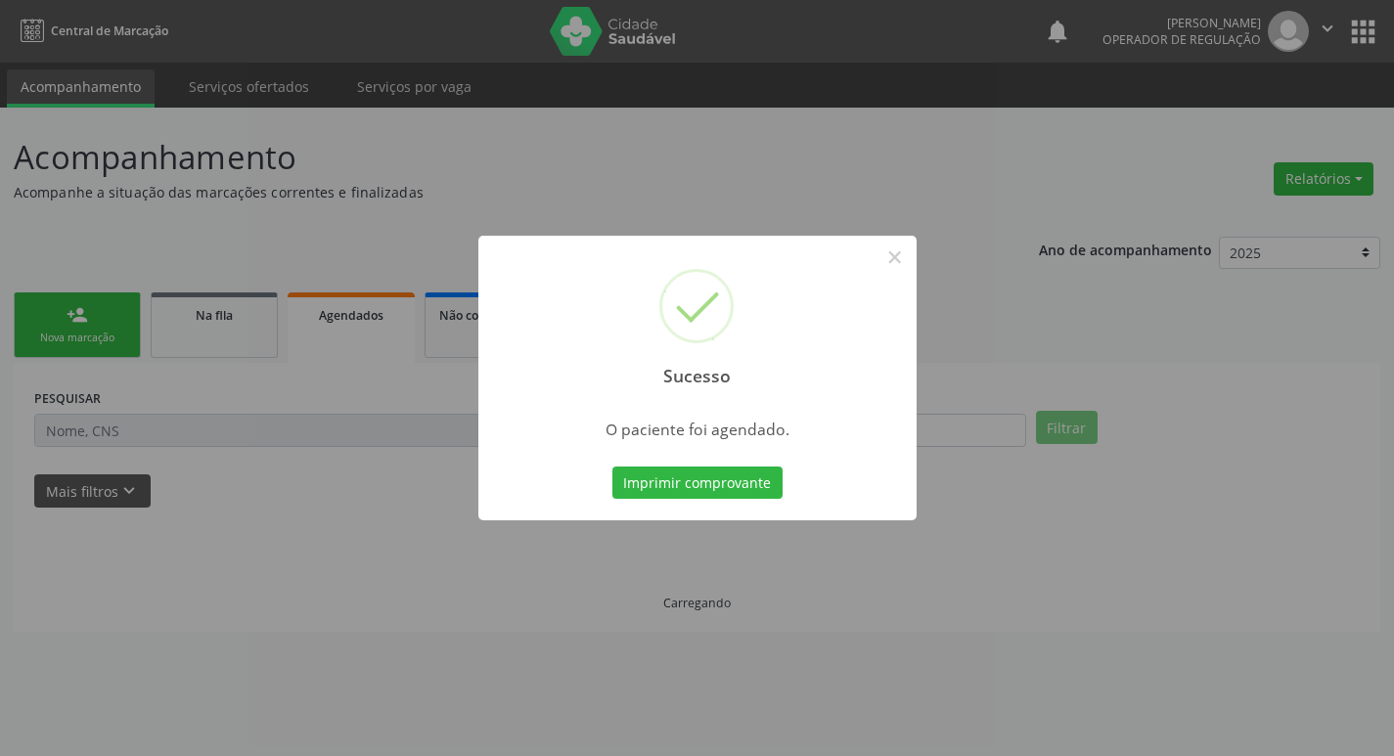
scroll to position [0, 0]
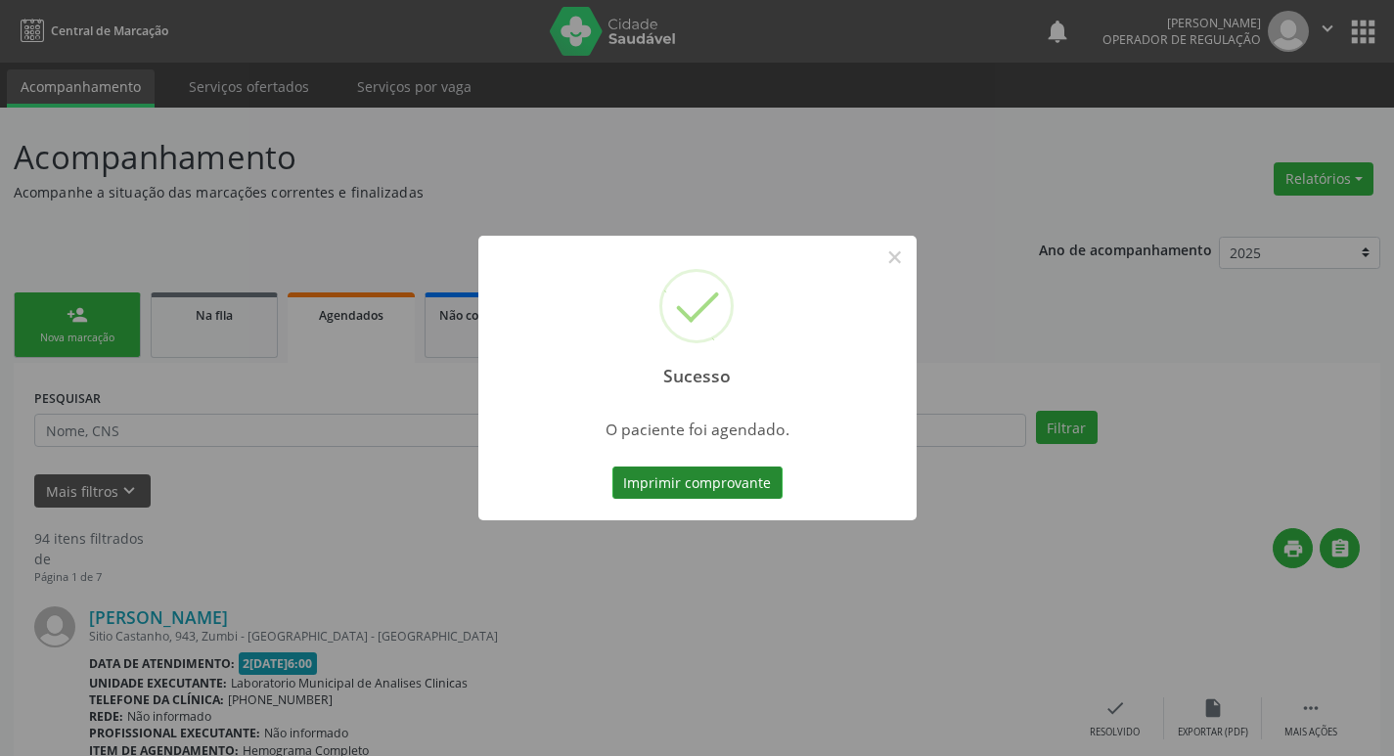
click at [710, 481] on button "Imprimir comprovante" at bounding box center [698, 483] width 170 height 33
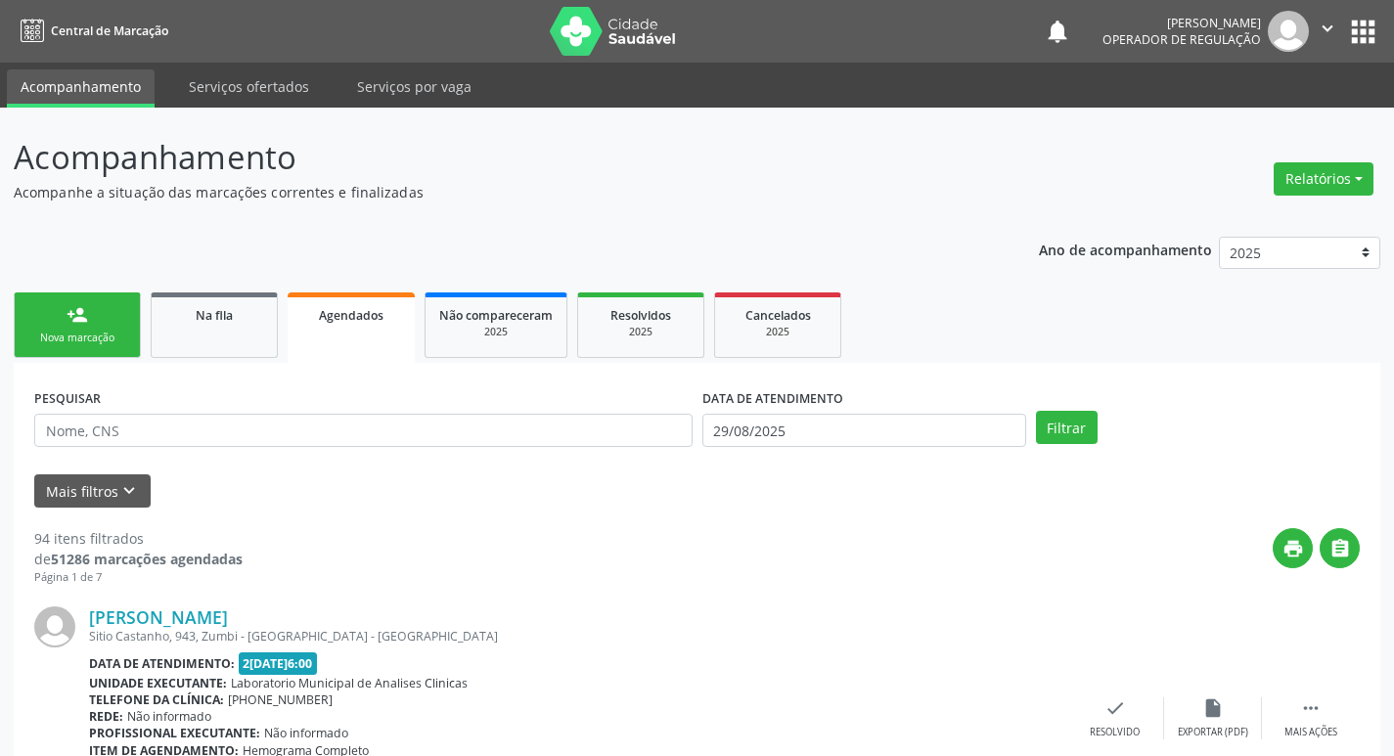
click at [102, 321] on link "person_add Nova marcação" at bounding box center [77, 326] width 127 height 66
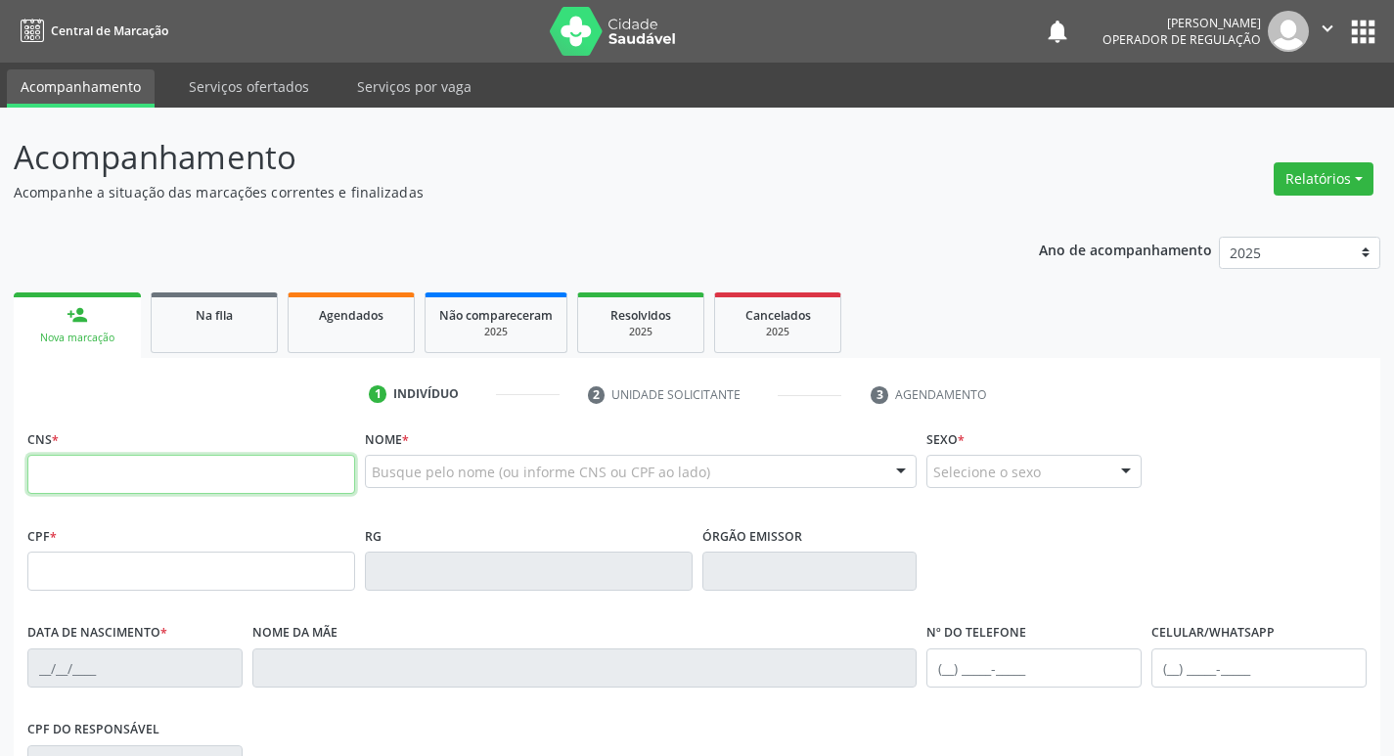
click at [182, 459] on input "text" at bounding box center [191, 474] width 328 height 39
type input "700 0041 6639 1709"
type input "691.906.667-04"
type input "21/03/1961"
type input "Maria de Lourdes Pereira da Dilva"
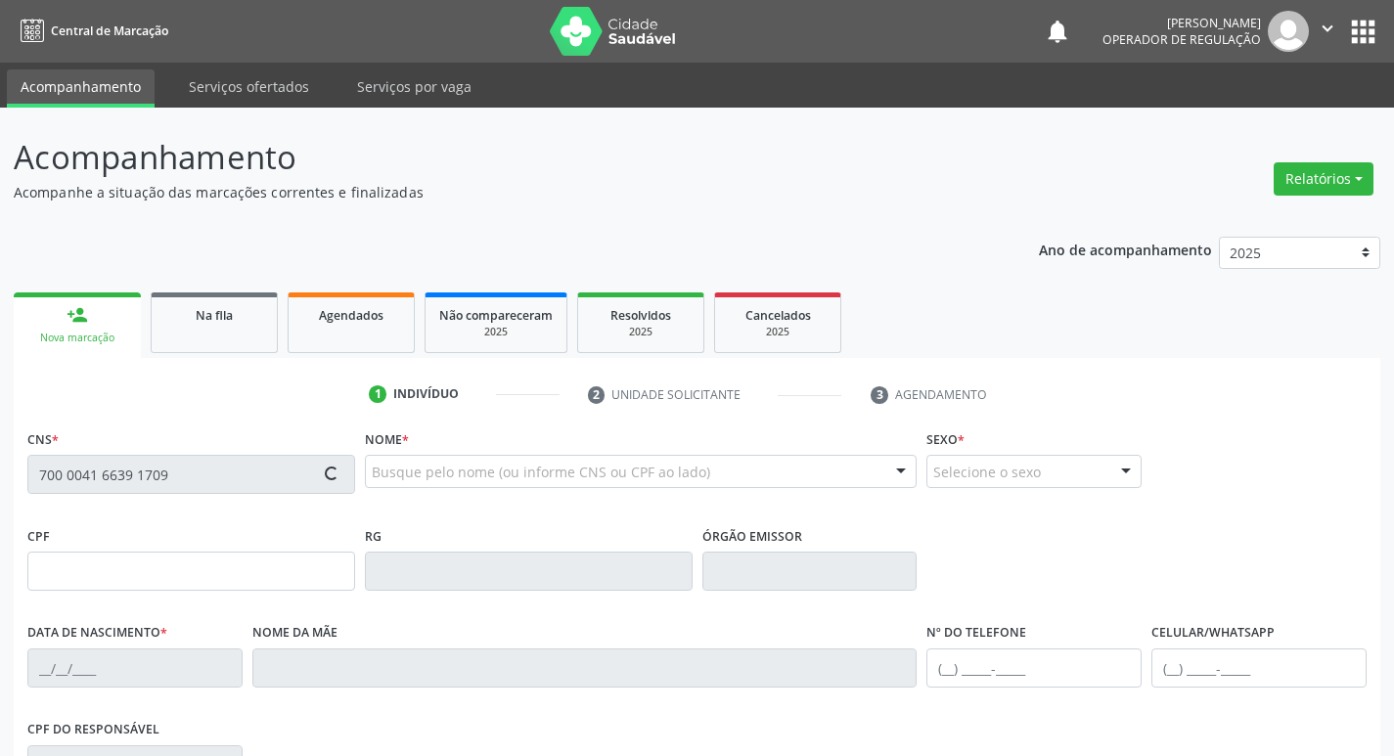
type input "(83) 99320-0589"
type input "047.321.504-70"
type input "216"
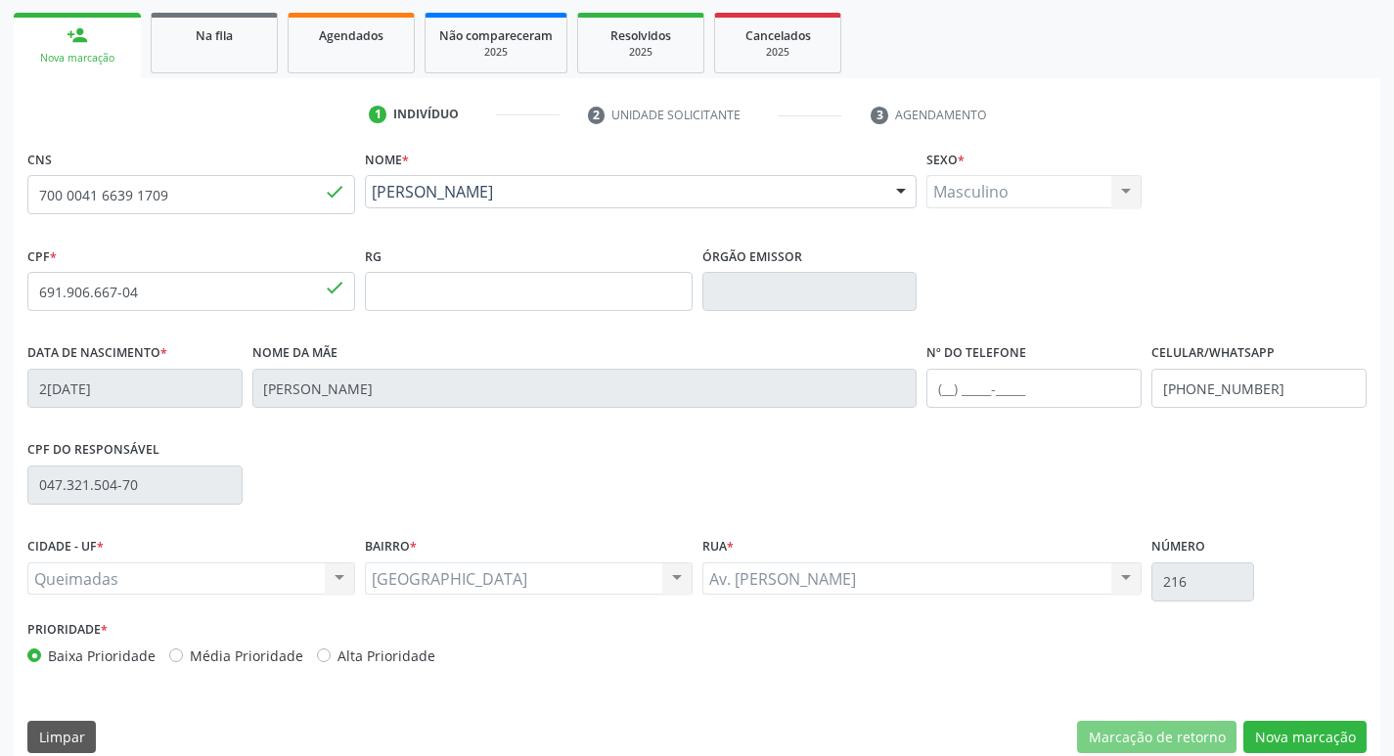
scroll to position [304, 0]
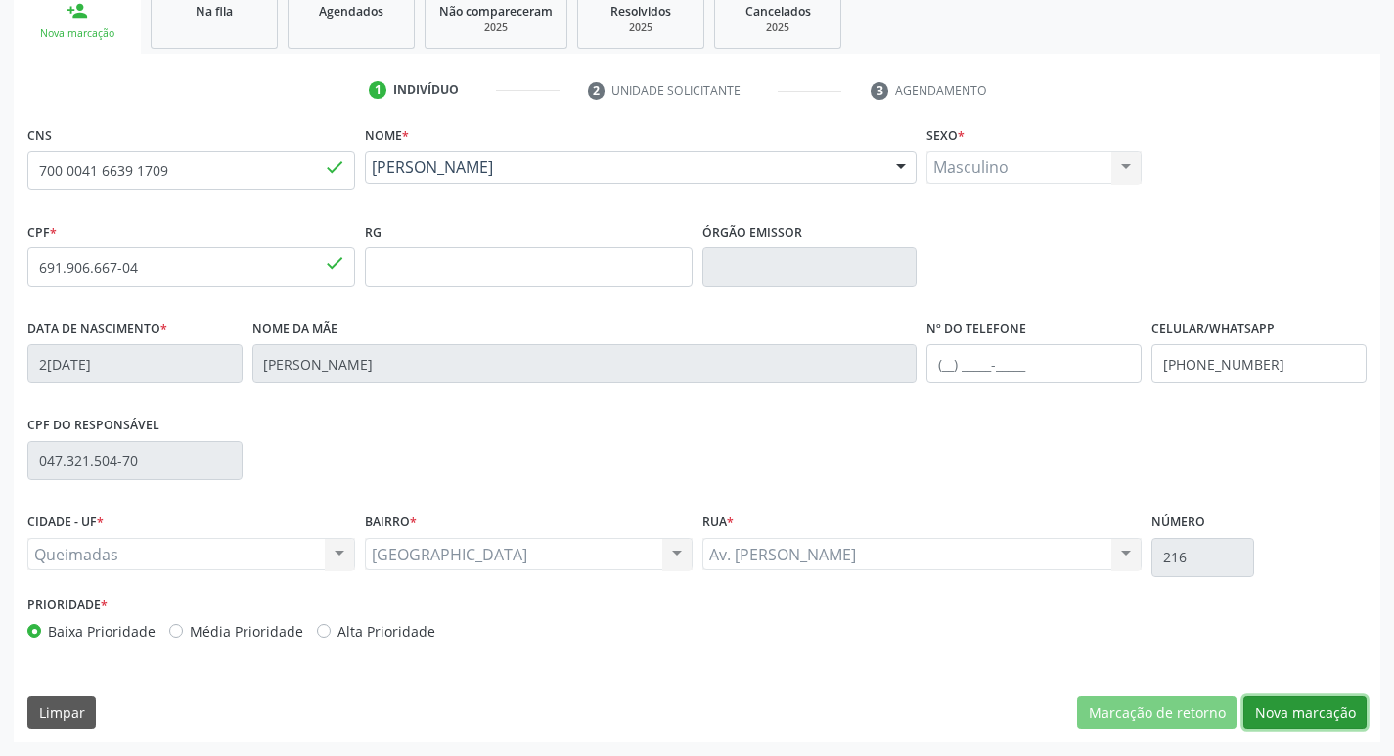
click at [1289, 710] on button "Nova marcação" at bounding box center [1305, 713] width 123 height 33
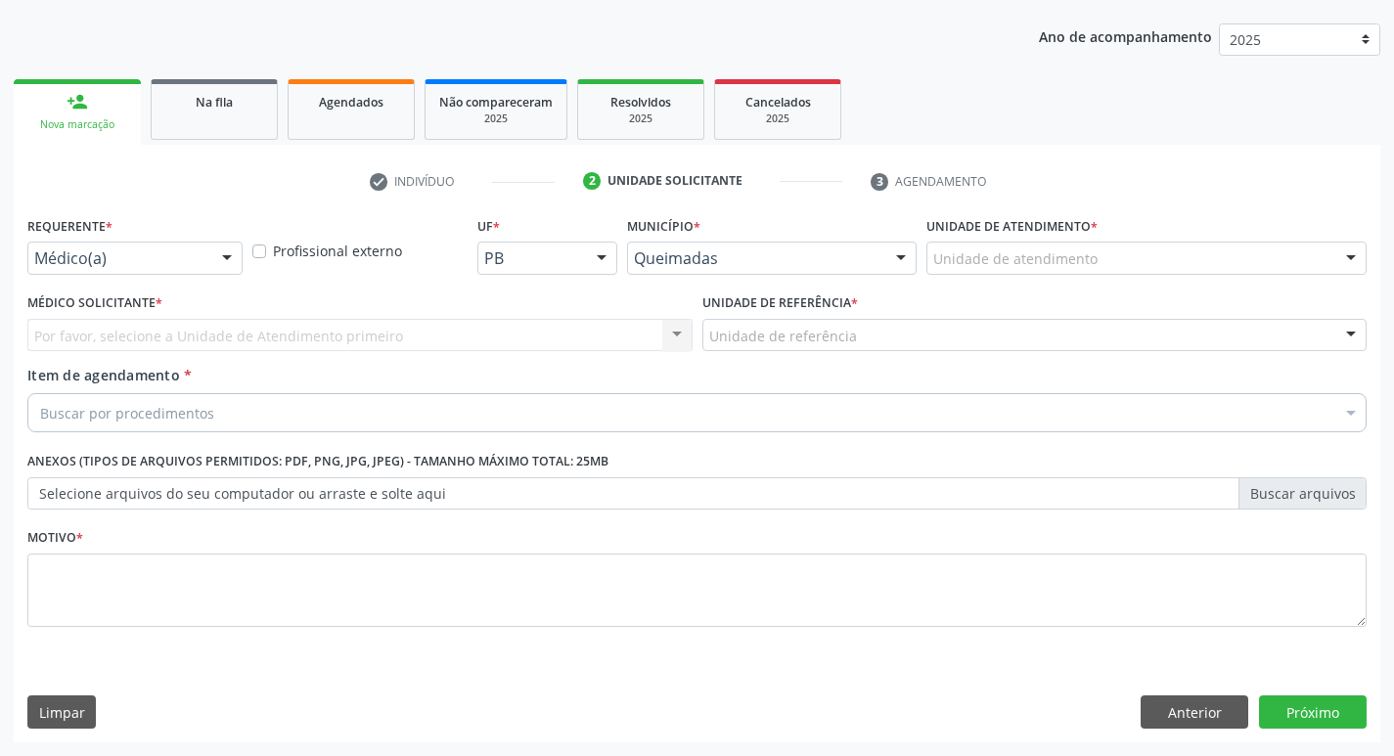
scroll to position [213, 0]
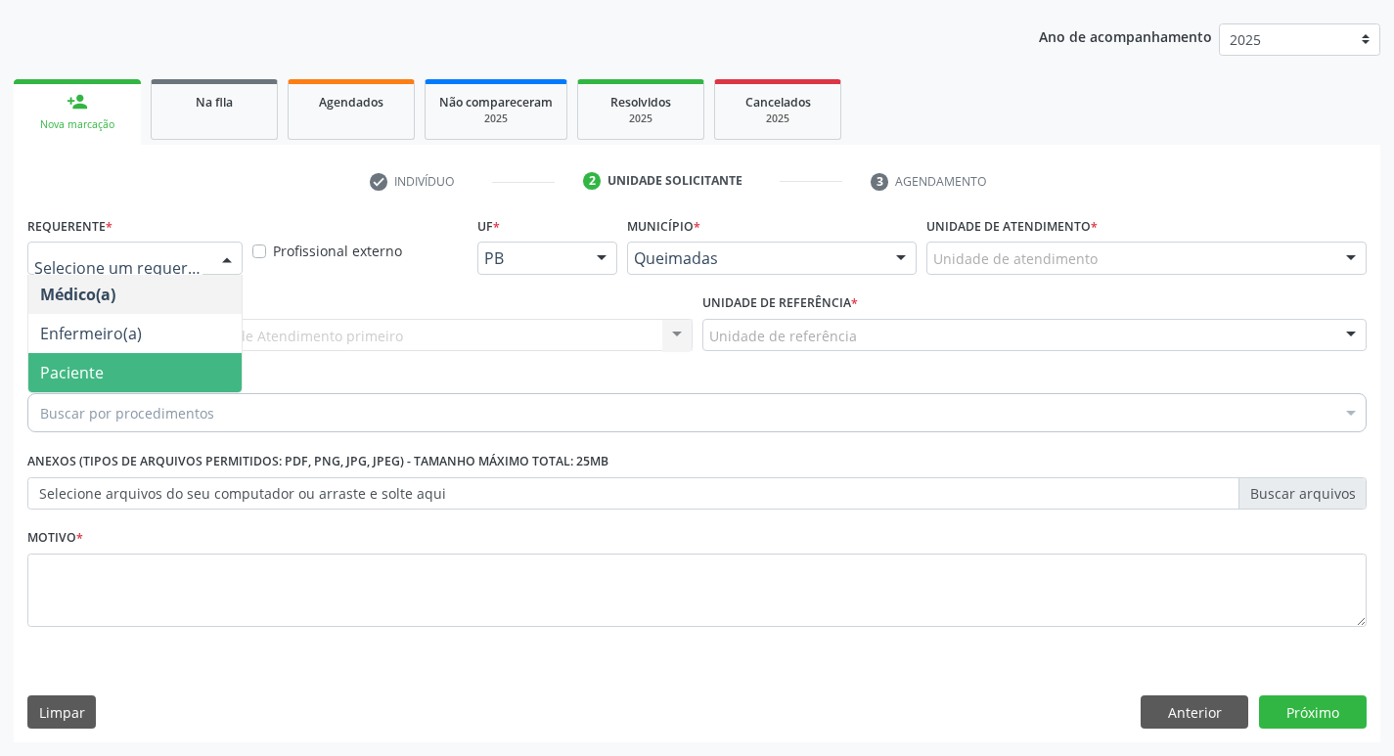
click at [124, 369] on span "Paciente" at bounding box center [134, 372] width 213 height 39
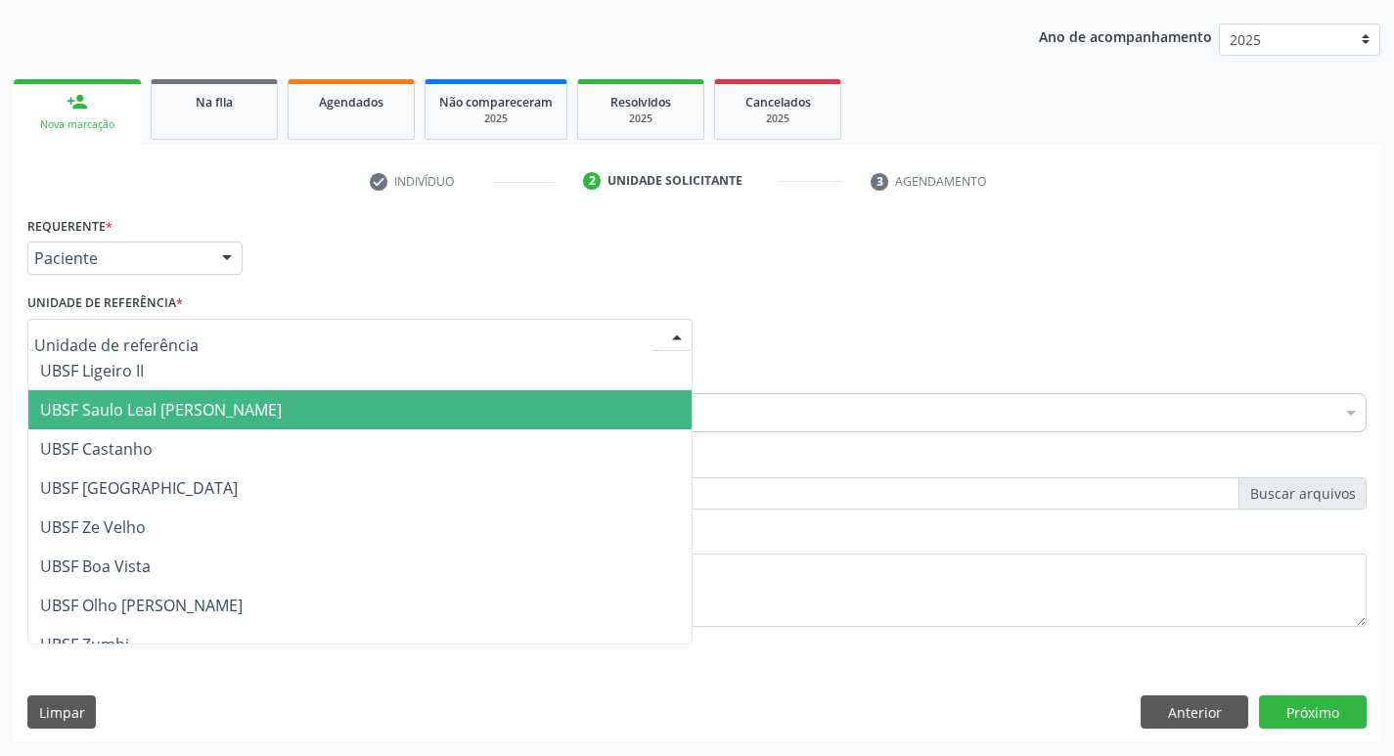
click at [187, 400] on span "UBSF Saulo Leal [PERSON_NAME]" at bounding box center [161, 410] width 242 height 22
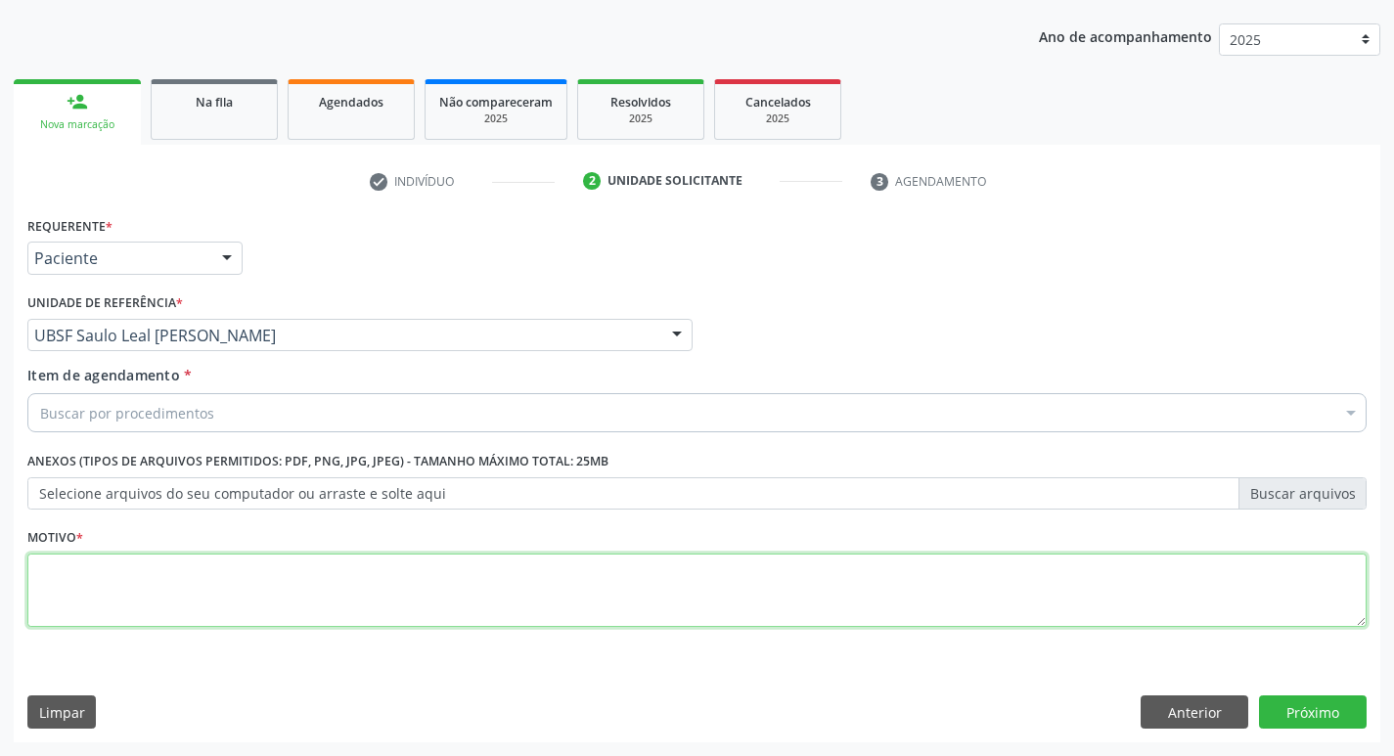
click at [116, 578] on textarea at bounding box center [697, 591] width 1340 height 74
type textarea "AVALIACAO"
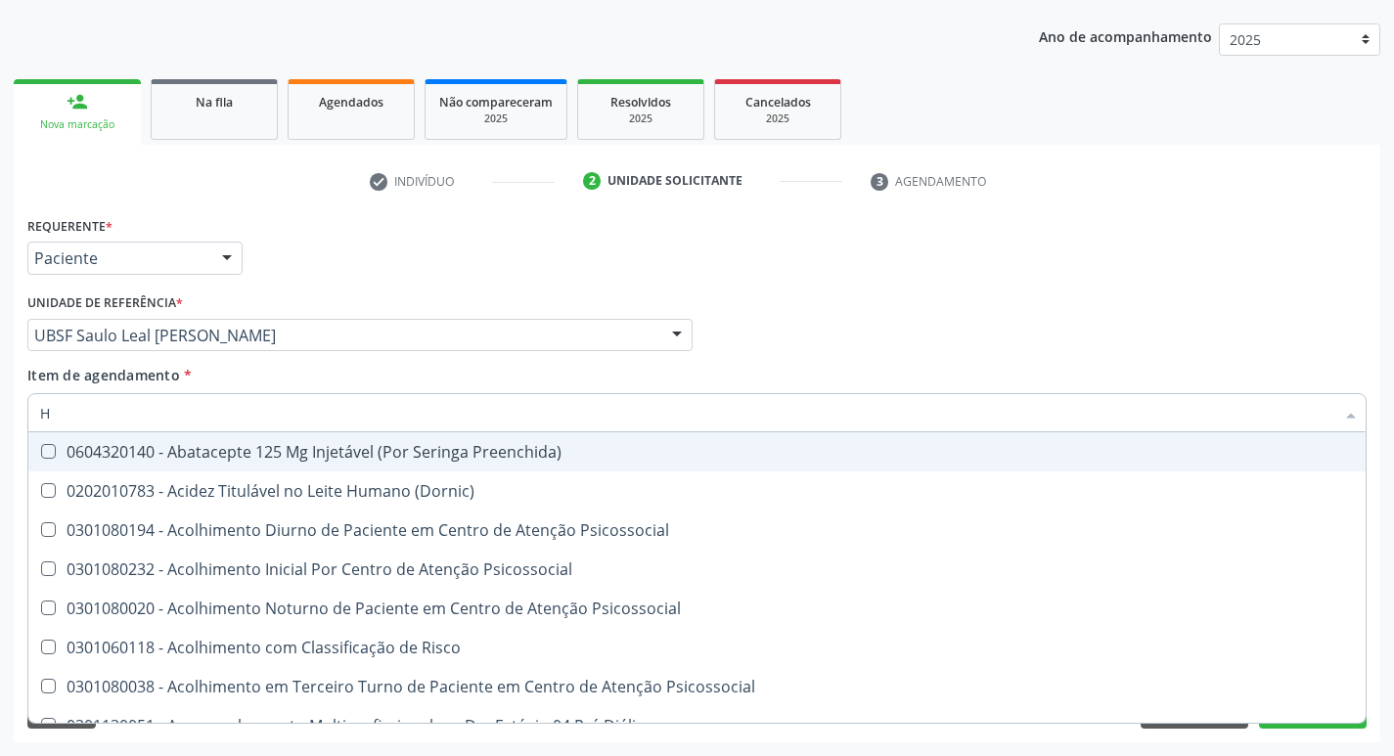
type input "HEMOGLOBINA G"
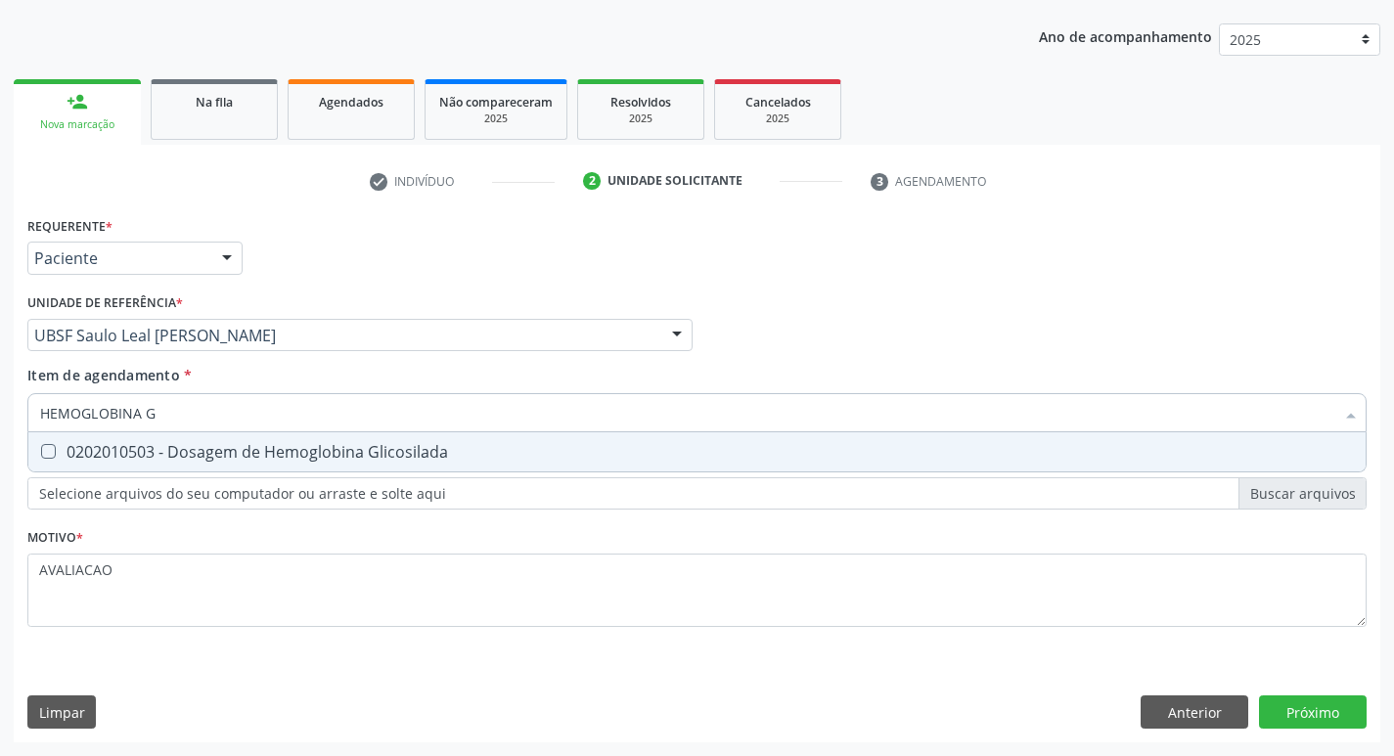
click at [312, 460] on div "0202010503 - Dosagem de Hemoglobina Glicosilada" at bounding box center [697, 452] width 1314 height 16
checkbox Glicosilada "true"
click at [1337, 720] on div "Requerente * Paciente Médico(a) Enfermeiro(a) Paciente Nenhum resultado encontr…" at bounding box center [697, 476] width 1367 height 531
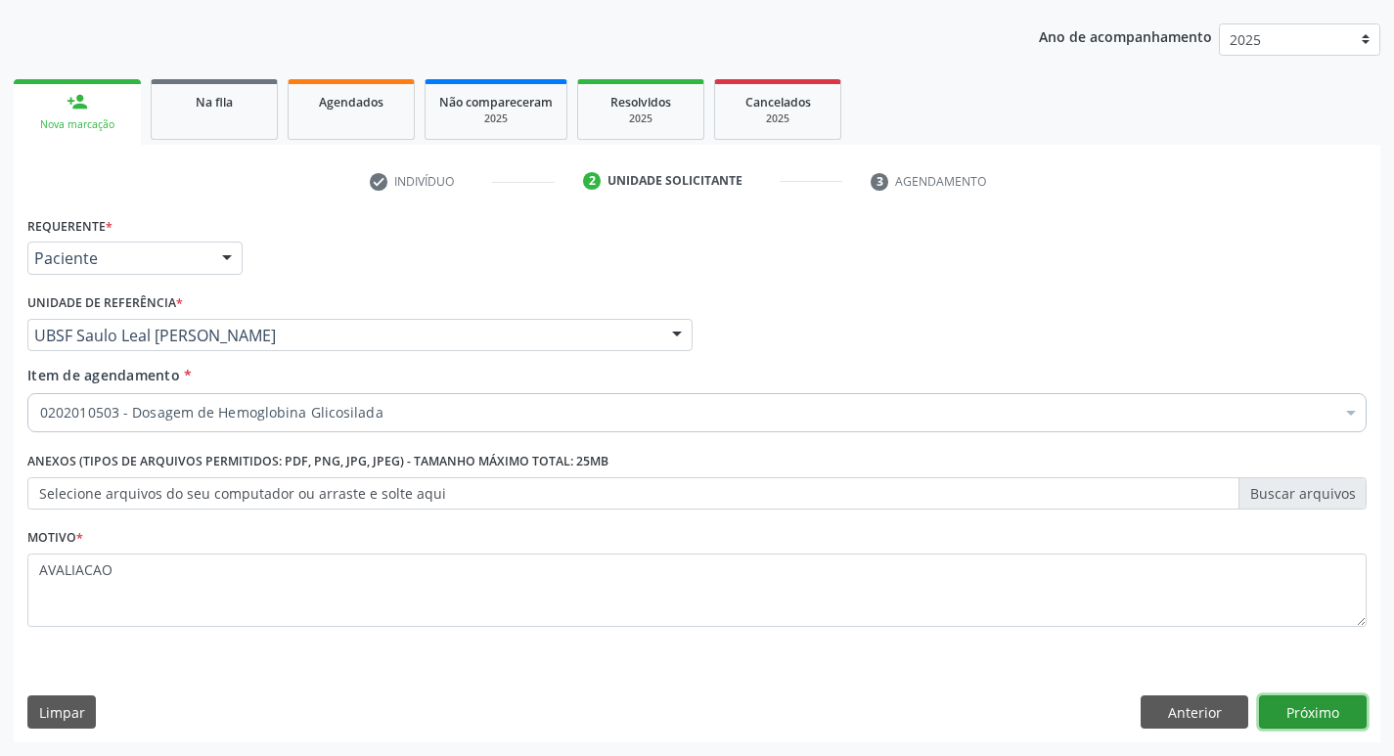
click at [1302, 709] on button "Próximo" at bounding box center [1313, 712] width 108 height 33
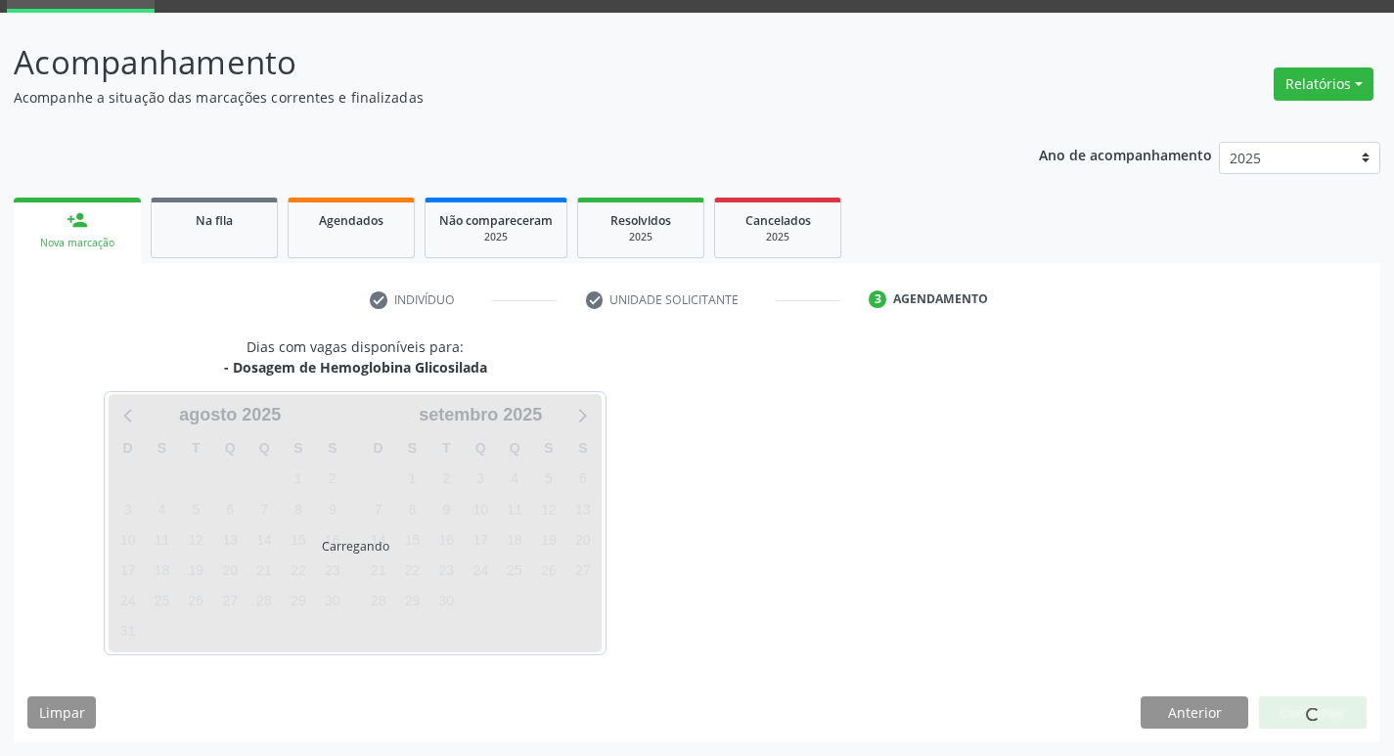
scroll to position [95, 0]
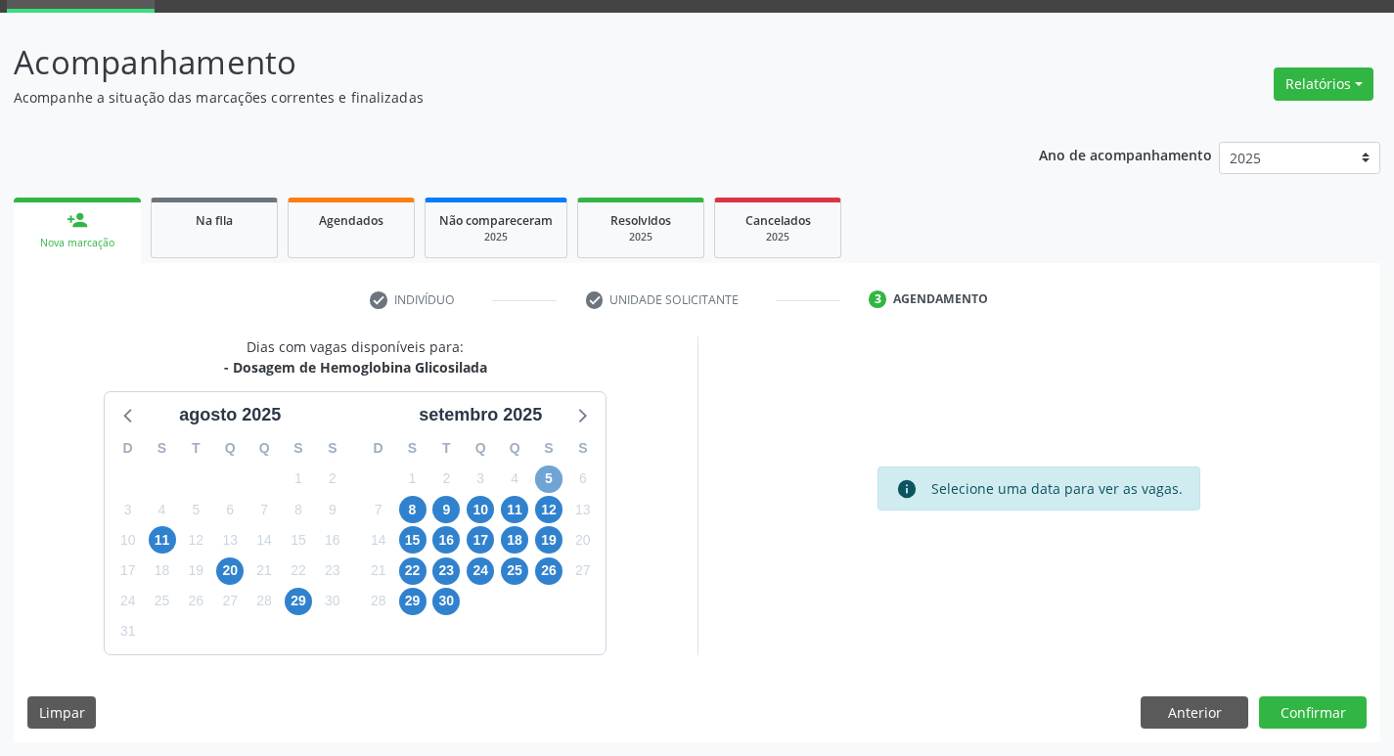
click at [559, 472] on span "5" at bounding box center [548, 479] width 27 height 27
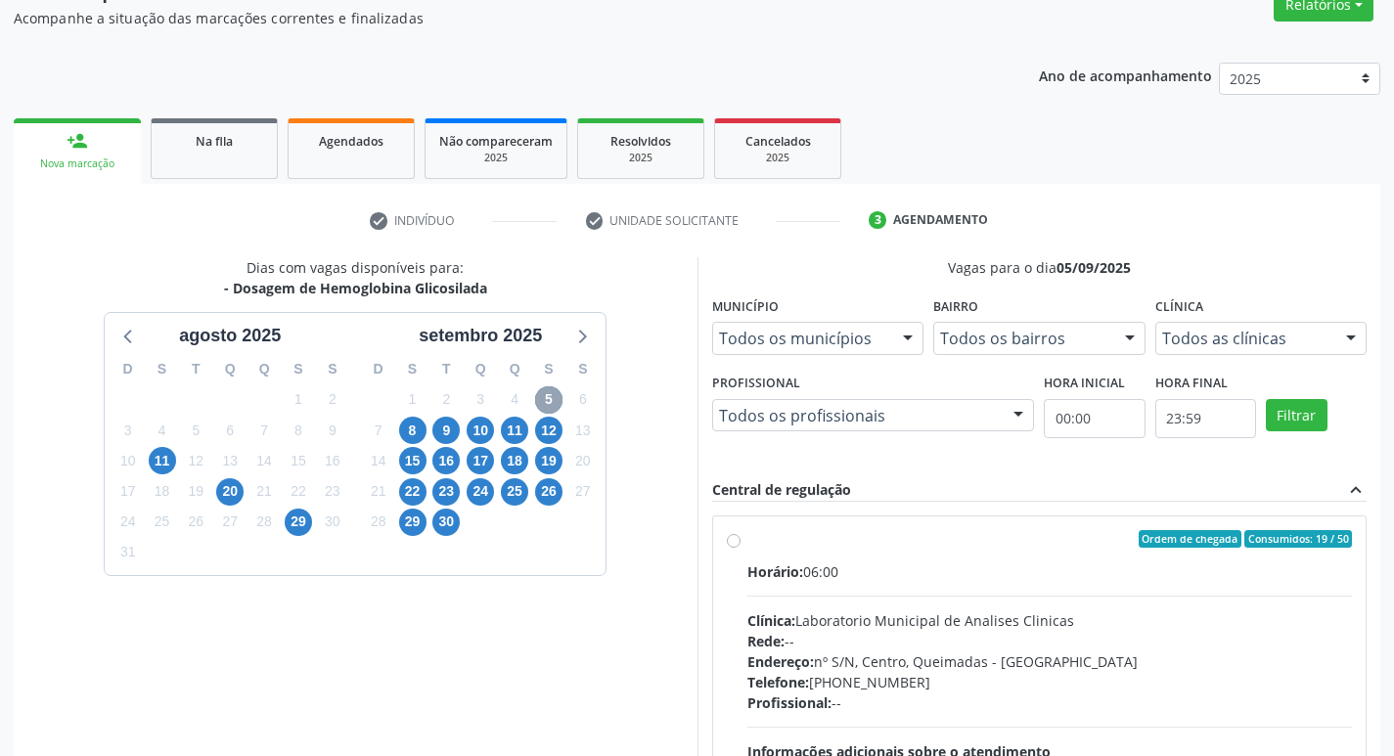
scroll to position [378, 0]
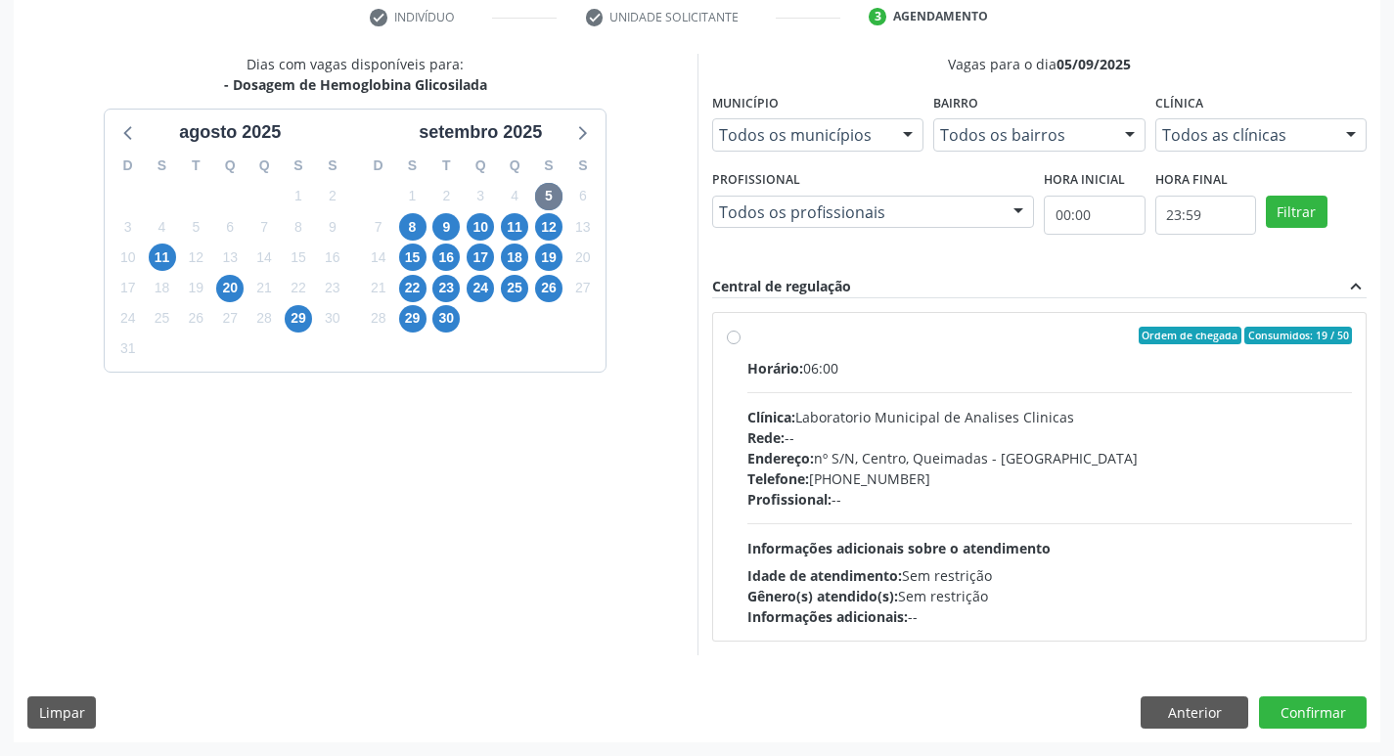
click at [894, 404] on div "Horário: 06:00 Clínica: Laboratorio Municipal de Analises Clinicas Rede: -- End…" at bounding box center [1051, 492] width 606 height 269
click at [741, 344] on input "Ordem de chegada Consumidos: 19 / 50 Horário: 06:00 Clínica: Laboratorio Munici…" at bounding box center [734, 336] width 14 height 18
radio input "true"
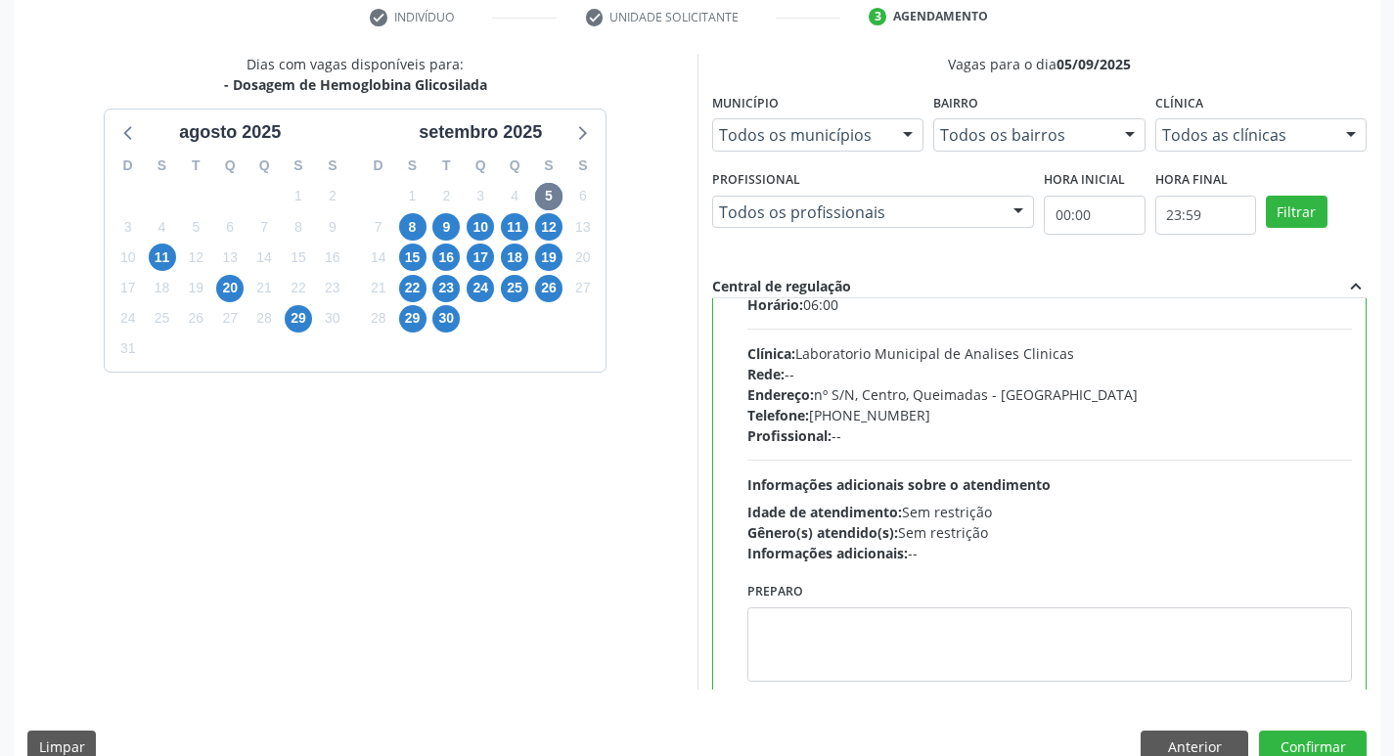
scroll to position [97, 0]
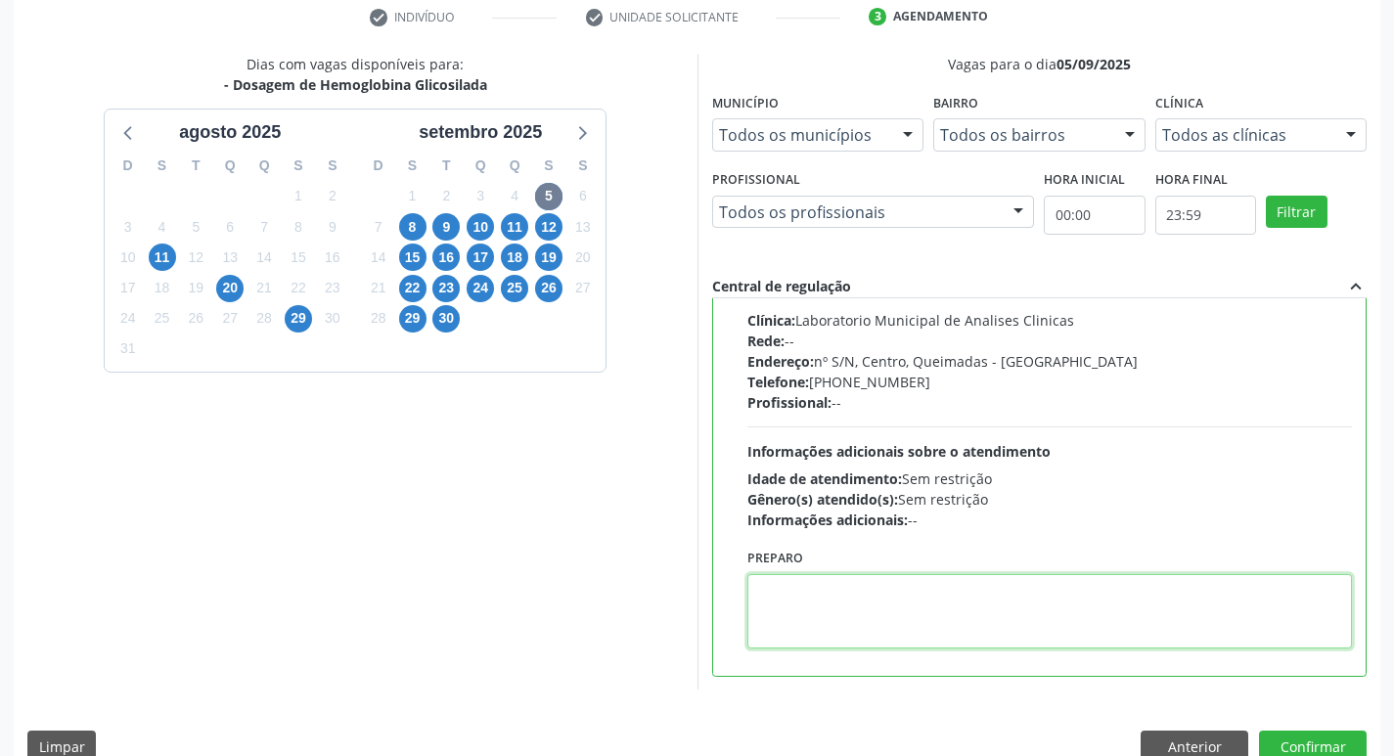
click at [829, 609] on textarea at bounding box center [1051, 611] width 606 height 74
paste textarea "IR EM [GEOGRAPHIC_DATA]"
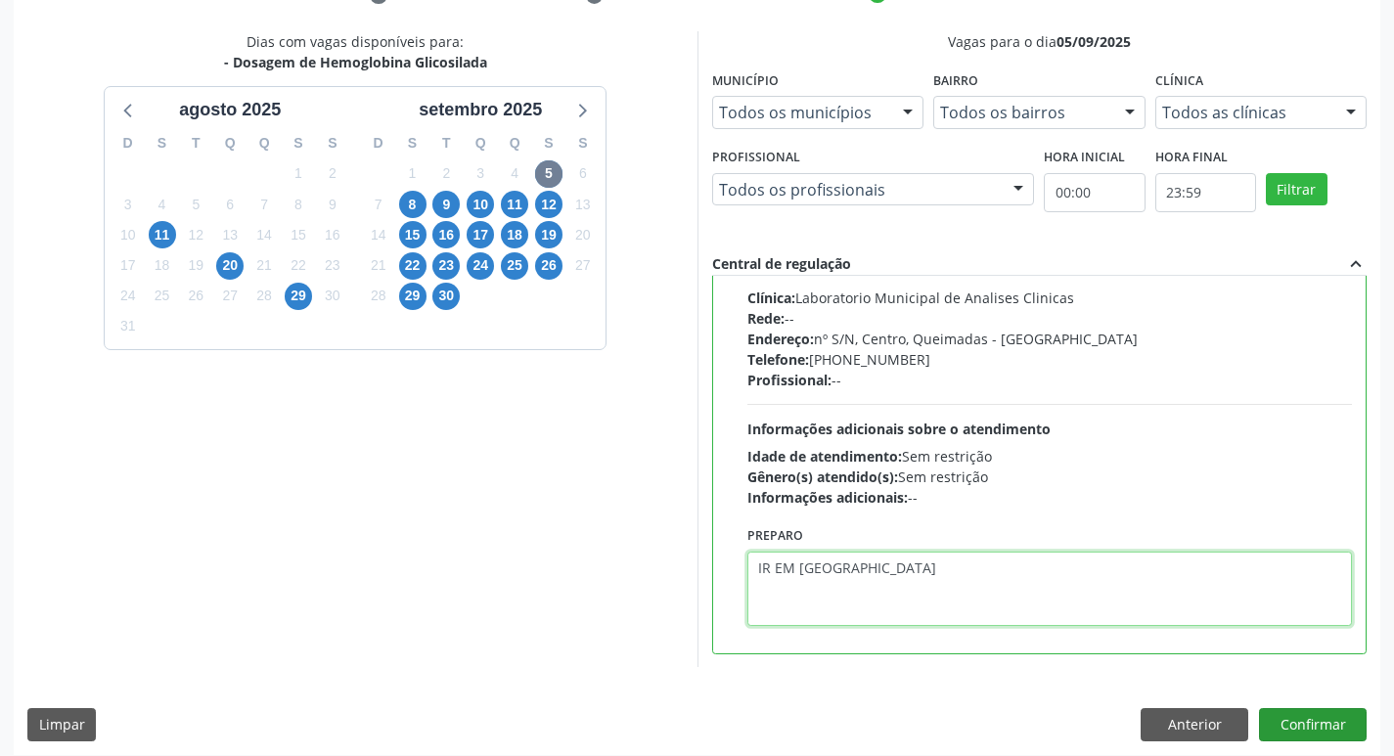
scroll to position [413, 0]
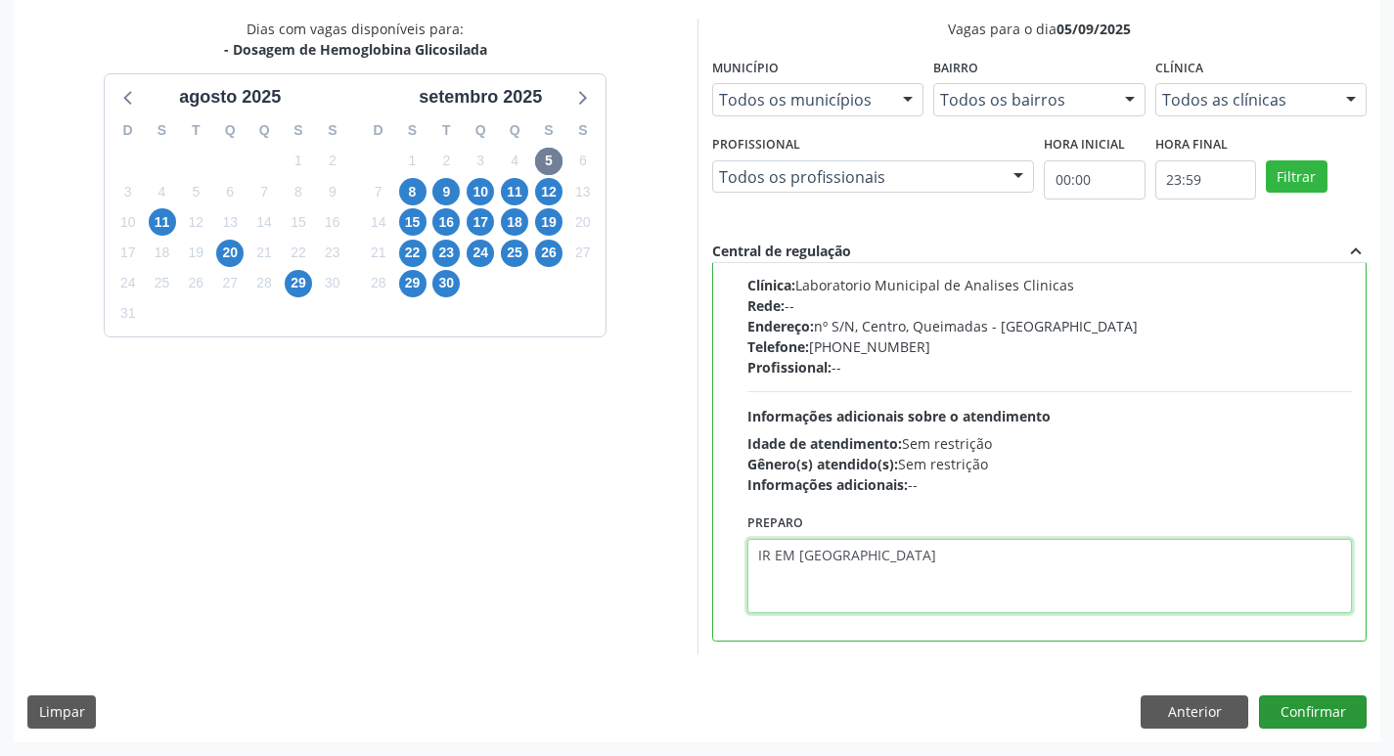
type textarea "IR EM [GEOGRAPHIC_DATA]"
click at [1291, 718] on button "Confirmar" at bounding box center [1313, 712] width 108 height 33
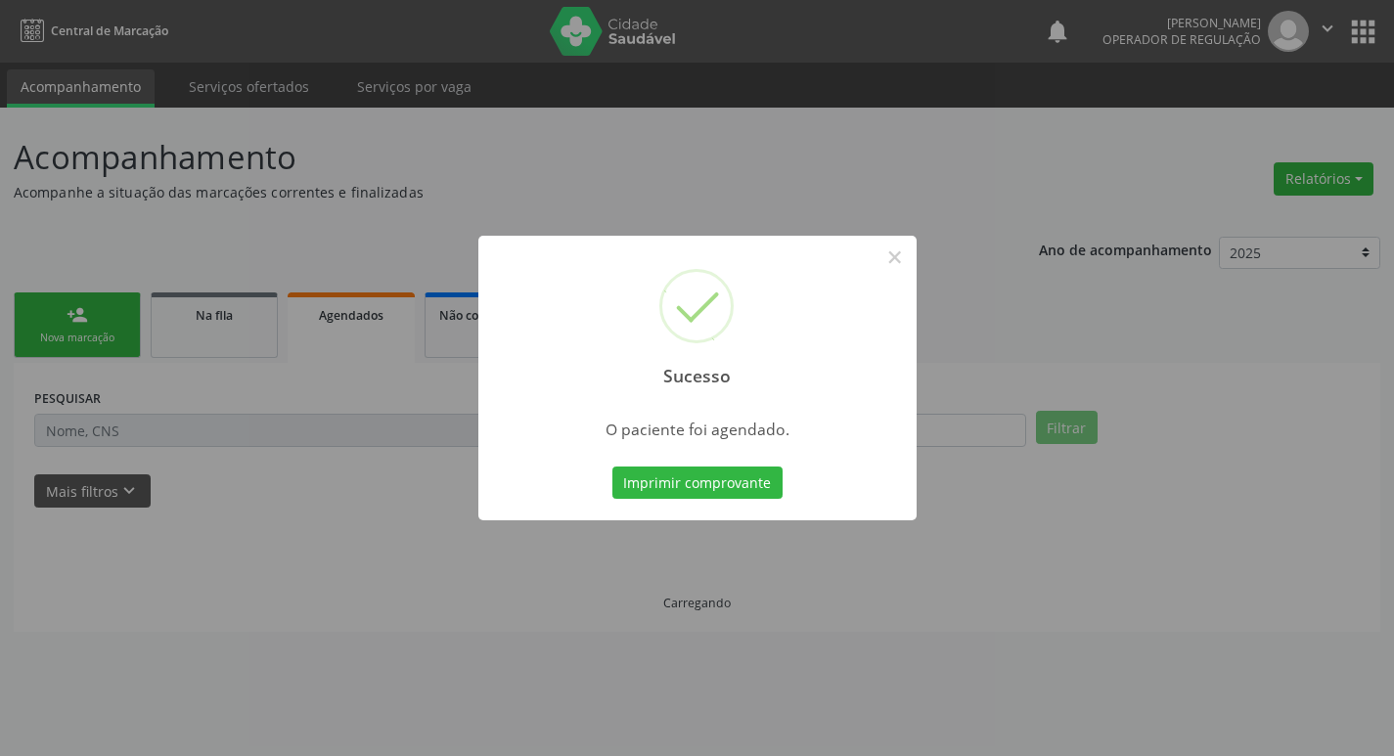
scroll to position [0, 0]
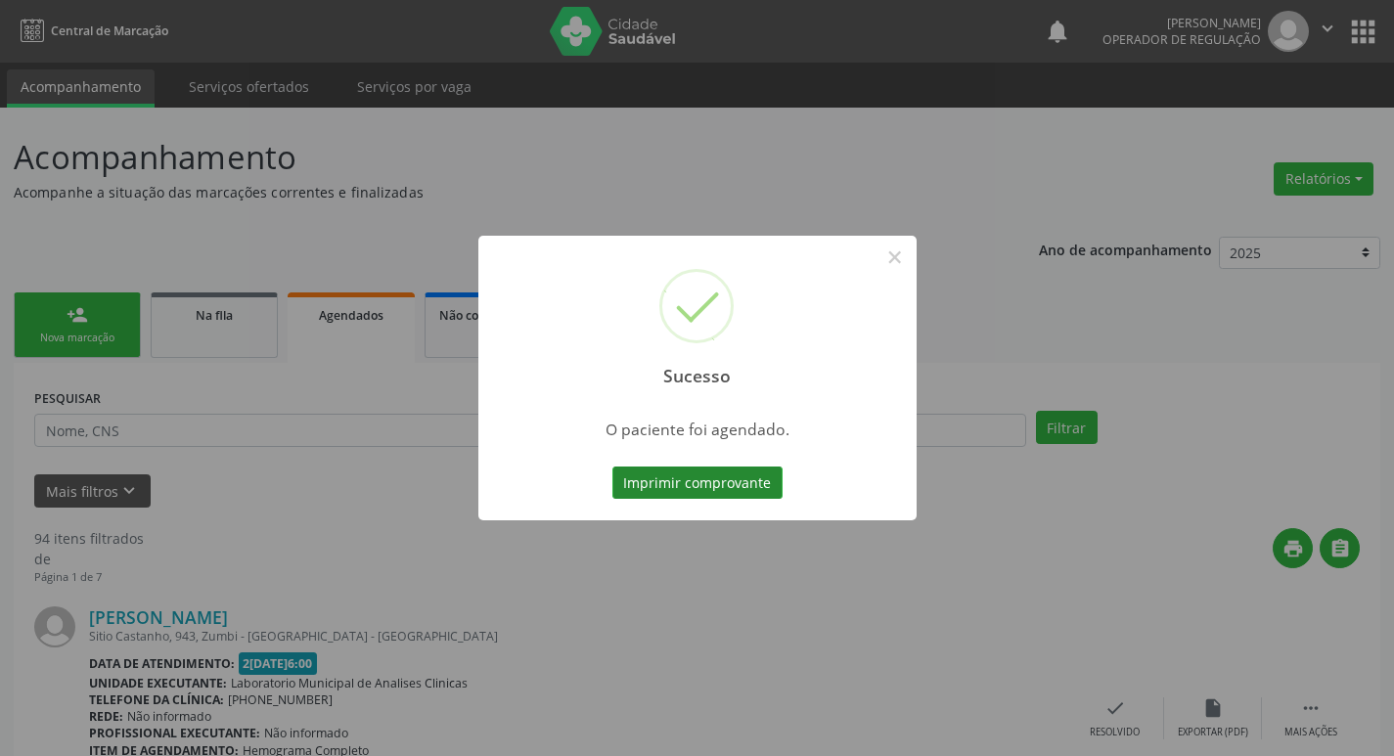
click at [732, 485] on button "Imprimir comprovante" at bounding box center [698, 483] width 170 height 33
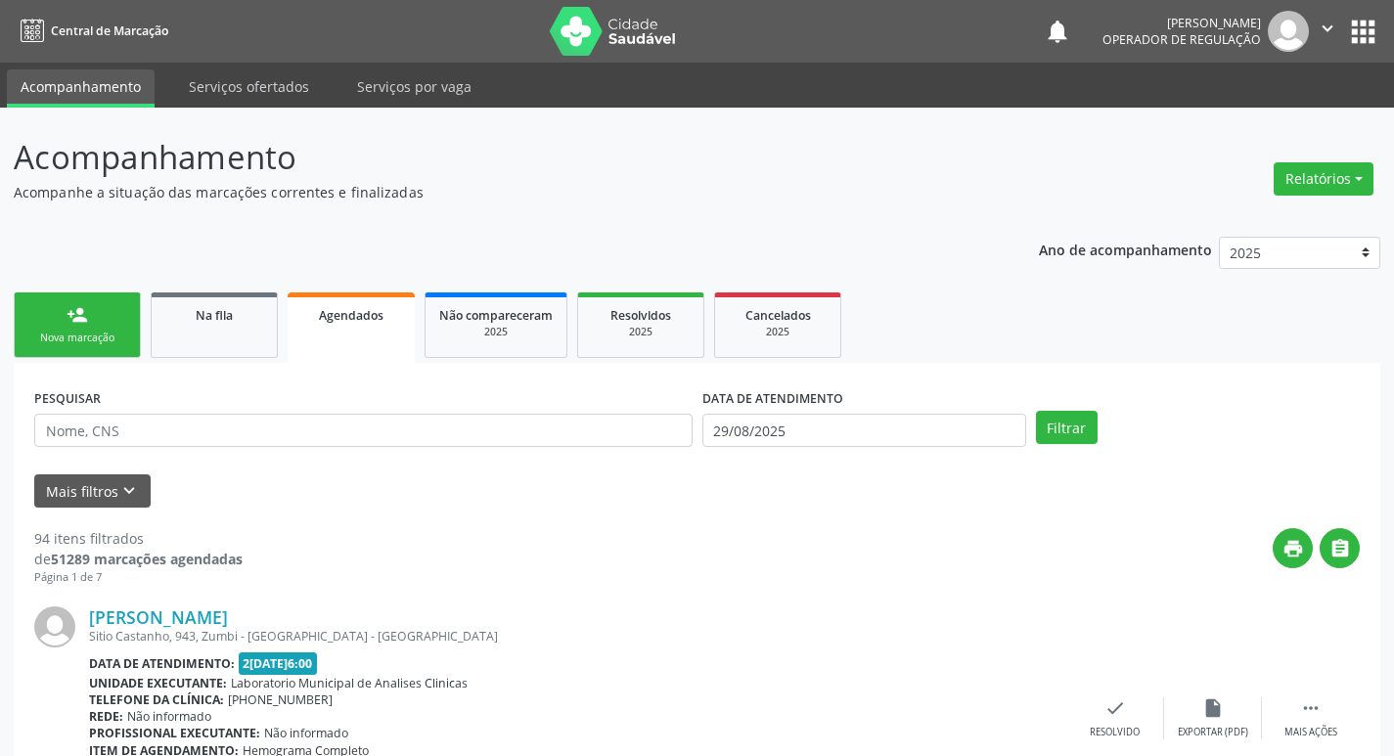
click at [68, 329] on link "person_add Nova marcação" at bounding box center [77, 326] width 127 height 66
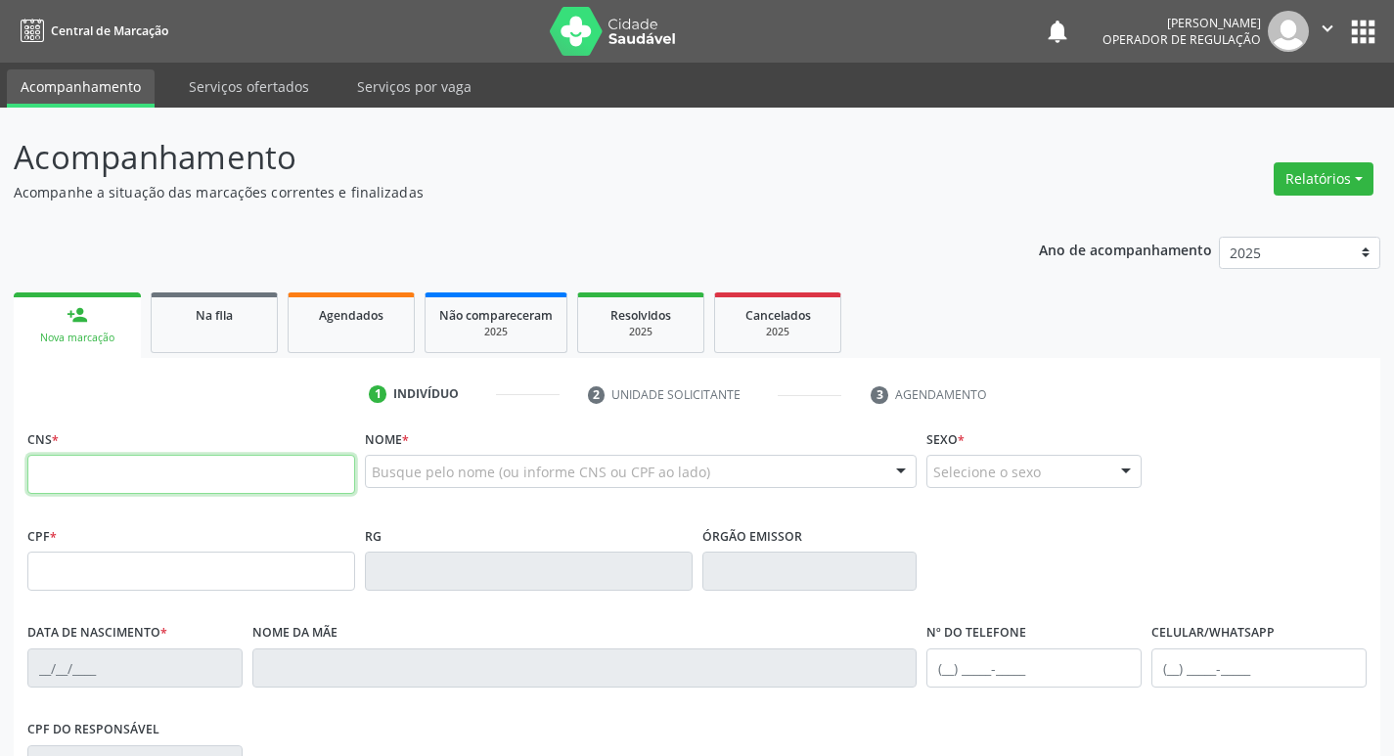
click at [146, 478] on input "text" at bounding box center [191, 474] width 328 height 39
type input "700 0000 0059 7605"
type input "023.133.344-73"
type input "16/06/1952"
type input "Estelina Maria da Conceição"
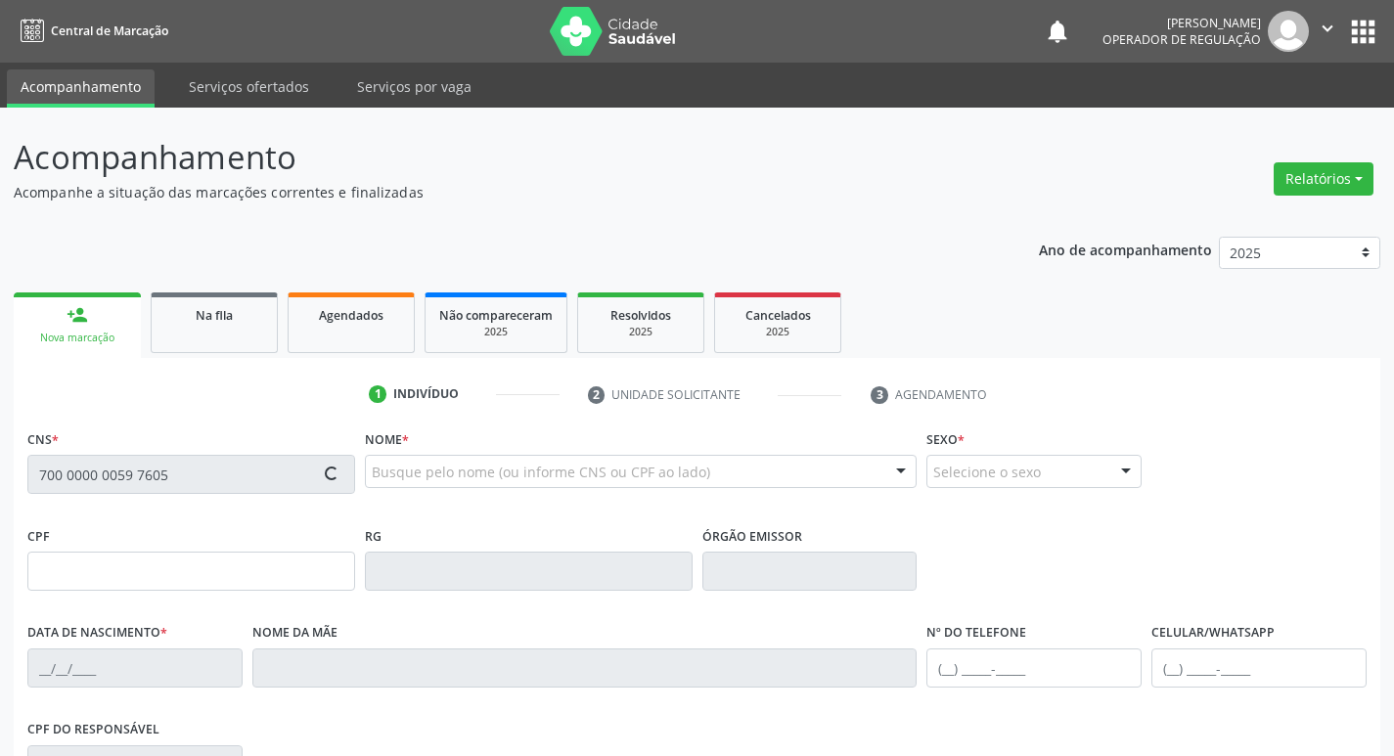
type input "(83) 99401-1243"
type input "S/N"
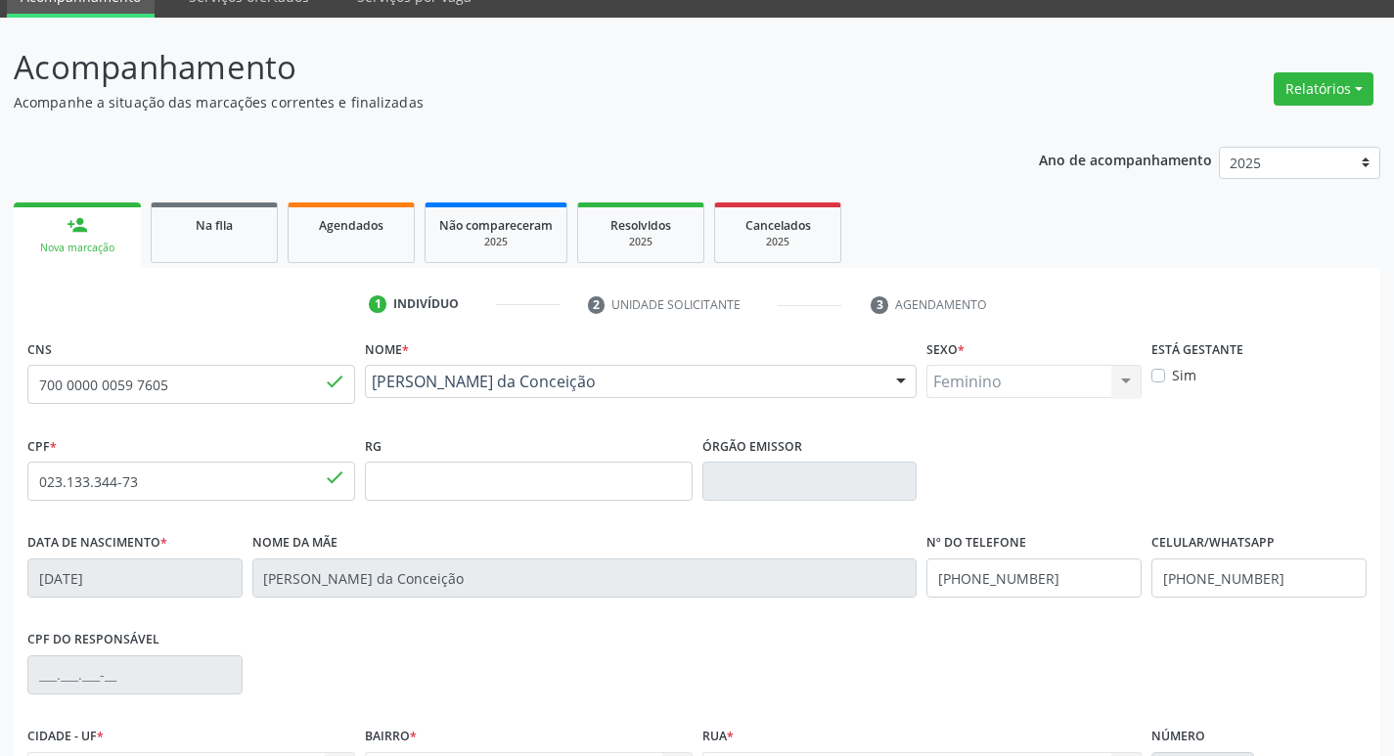
scroll to position [304, 0]
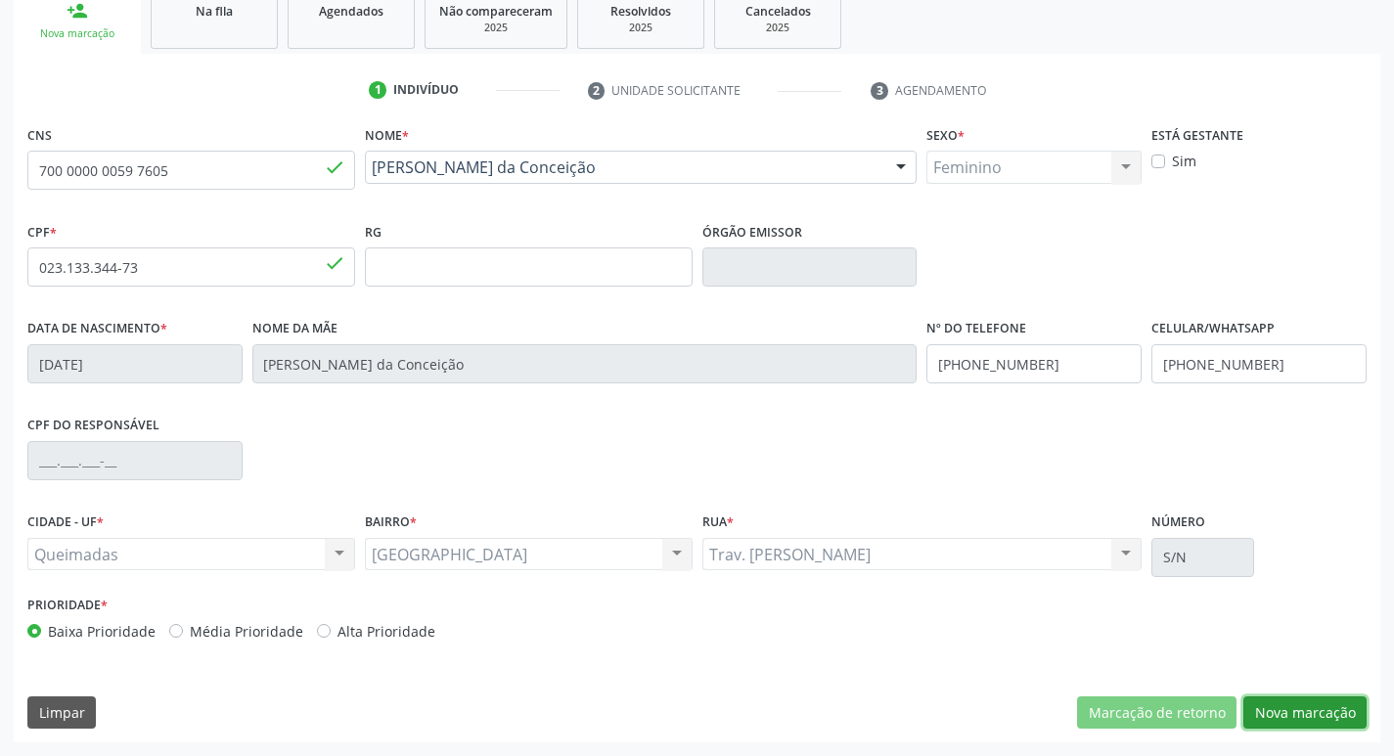
click at [1318, 712] on button "Nova marcação" at bounding box center [1305, 713] width 123 height 33
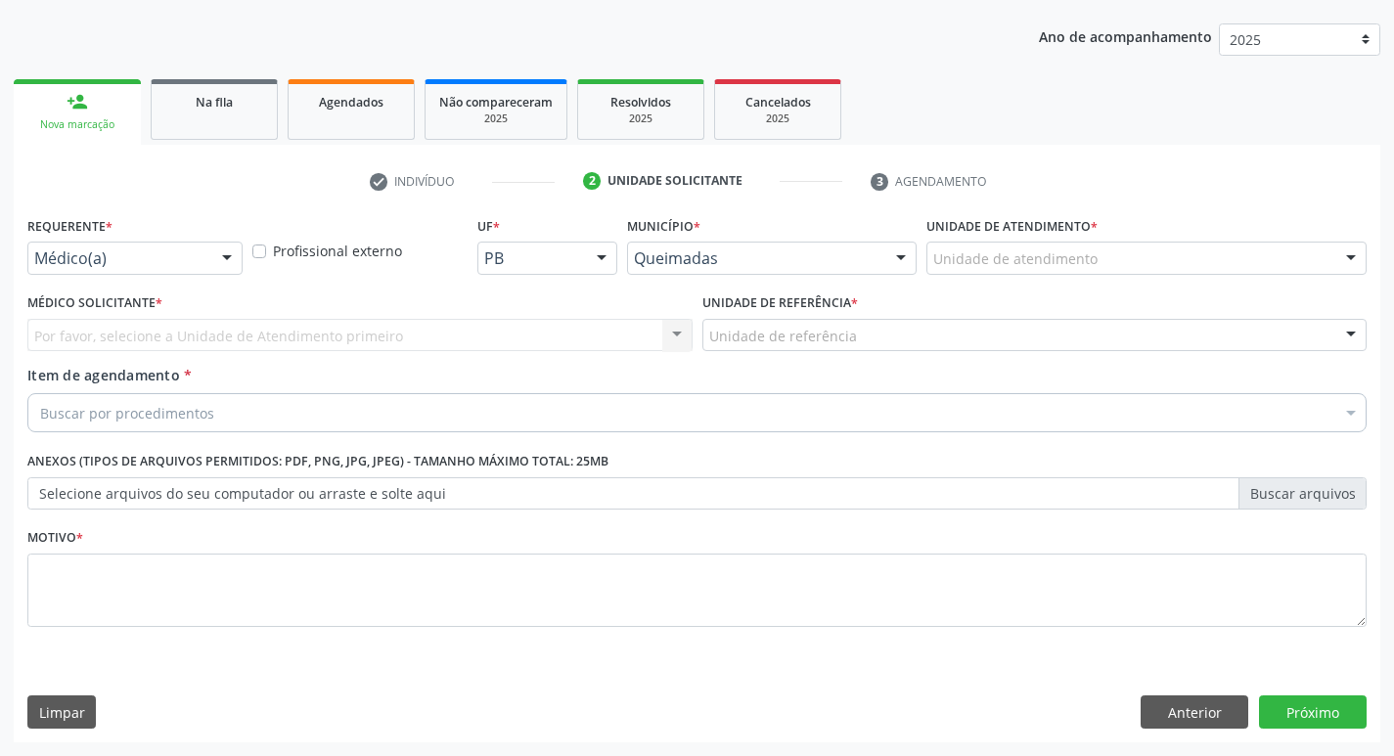
scroll to position [213, 0]
click at [127, 241] on div "Requerente * Médico(a) Médico(a) Enfermeiro(a) Paciente Nenhum resultado encont…" at bounding box center [134, 242] width 215 height 63
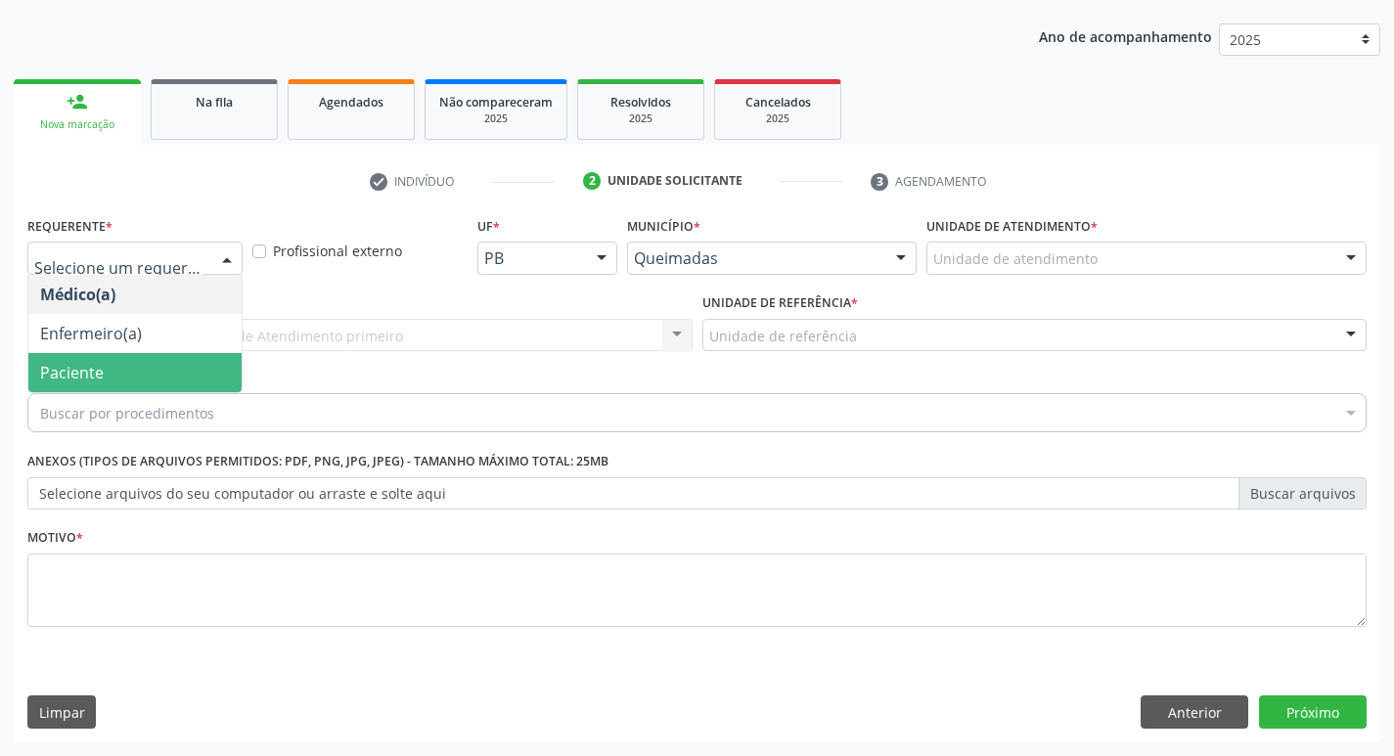
click at [114, 361] on span "Paciente" at bounding box center [134, 372] width 213 height 39
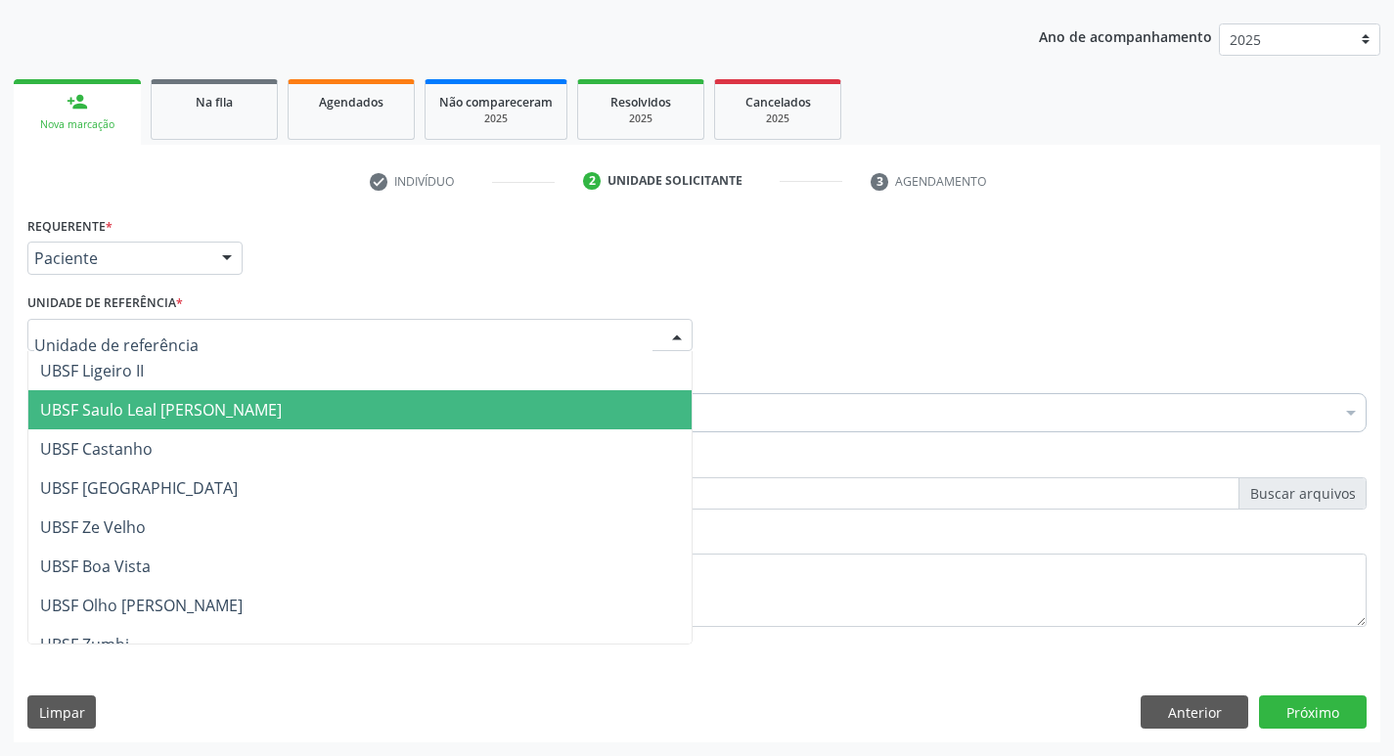
click at [156, 398] on span "UBSF Saulo Leal [PERSON_NAME]" at bounding box center [359, 409] width 663 height 39
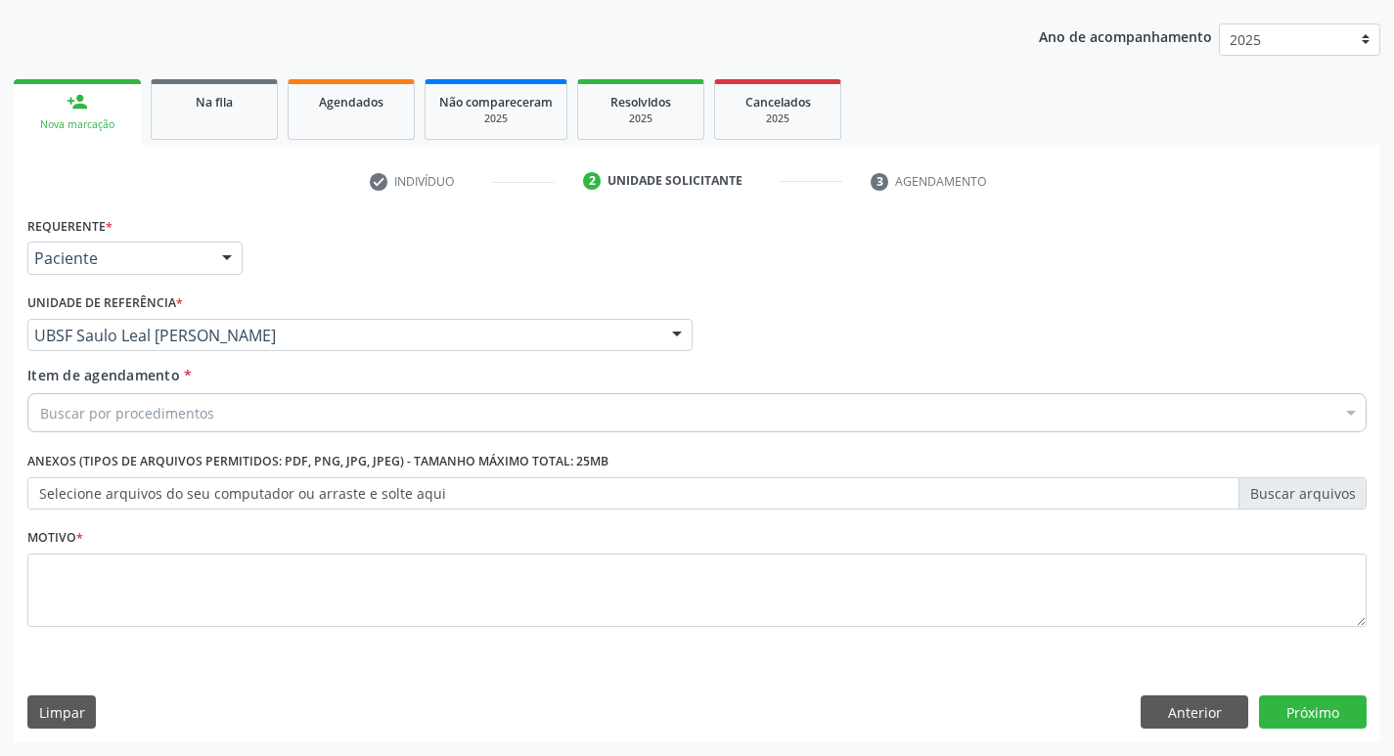
drag, startPoint x: 146, startPoint y: 532, endPoint x: 125, endPoint y: 543, distance: 23.2
click at [144, 534] on div "Motivo *" at bounding box center [697, 576] width 1340 height 104
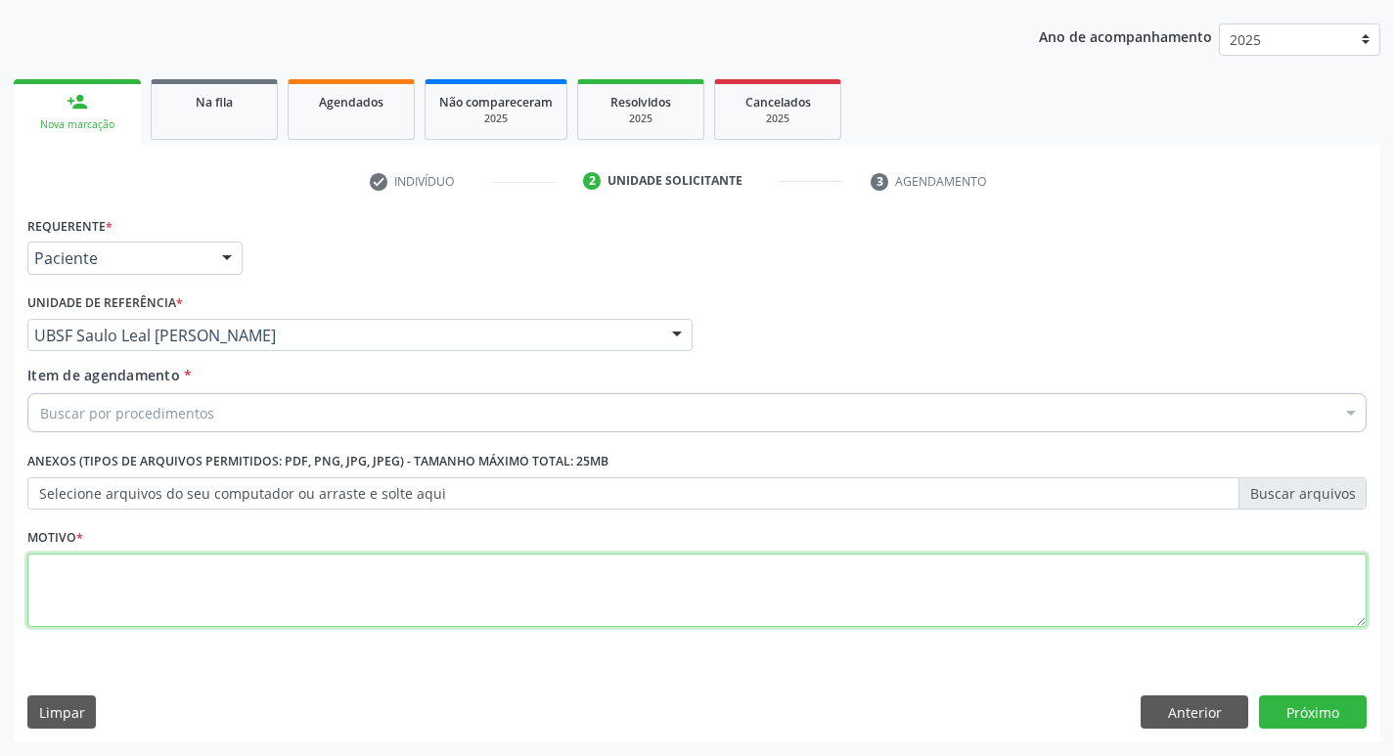
click at [152, 564] on textarea at bounding box center [697, 591] width 1340 height 74
type textarea "AVALIACAO"
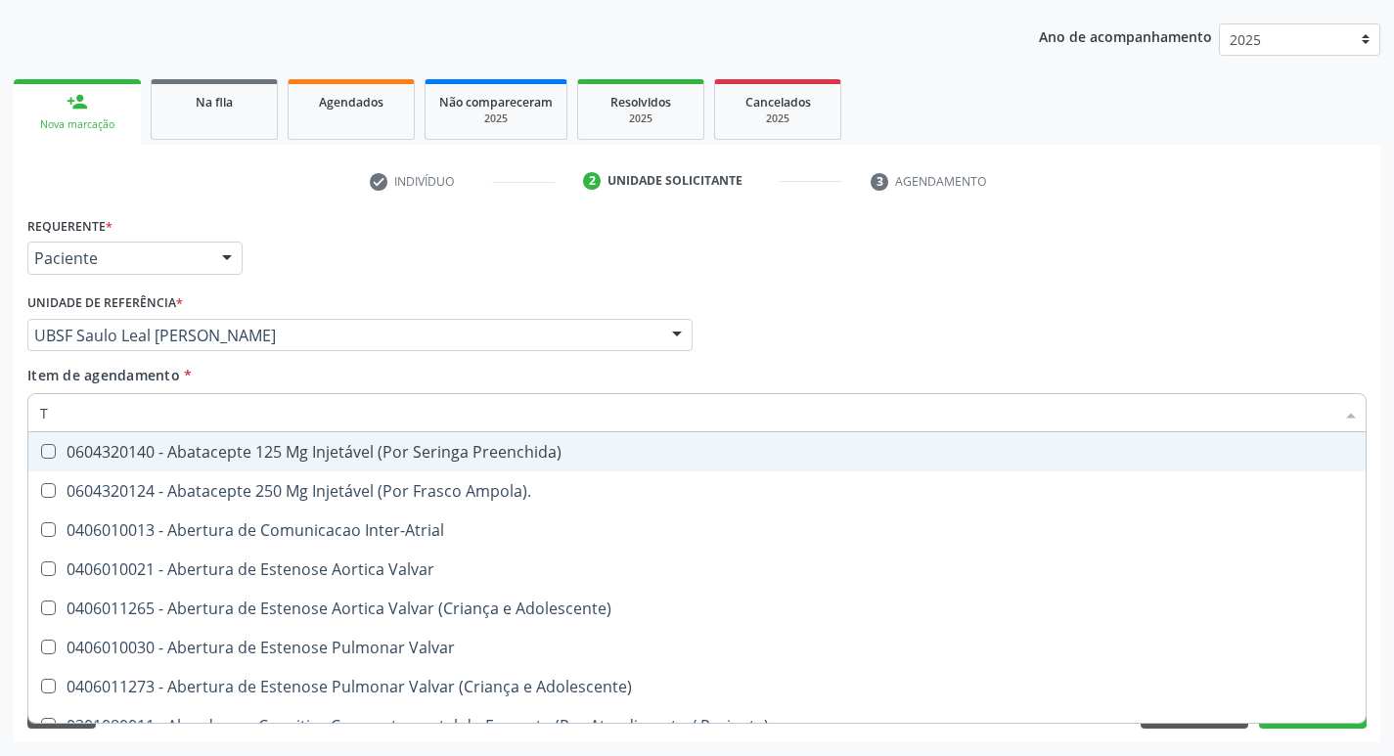
type input "TEMPO DE C"
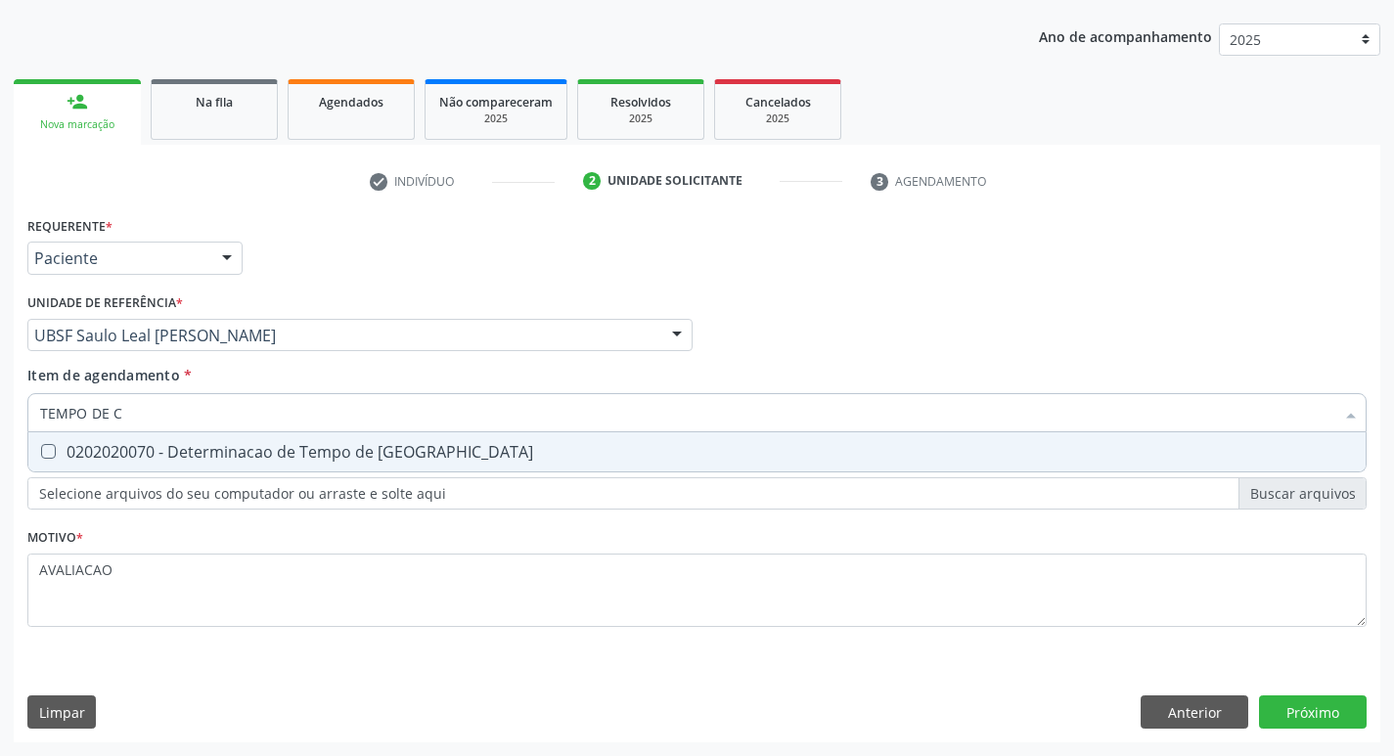
click at [271, 454] on div "0202020070 - Determinacao de Tempo de [GEOGRAPHIC_DATA]" at bounding box center [697, 452] width 1314 height 16
checkbox Coagulacao "true"
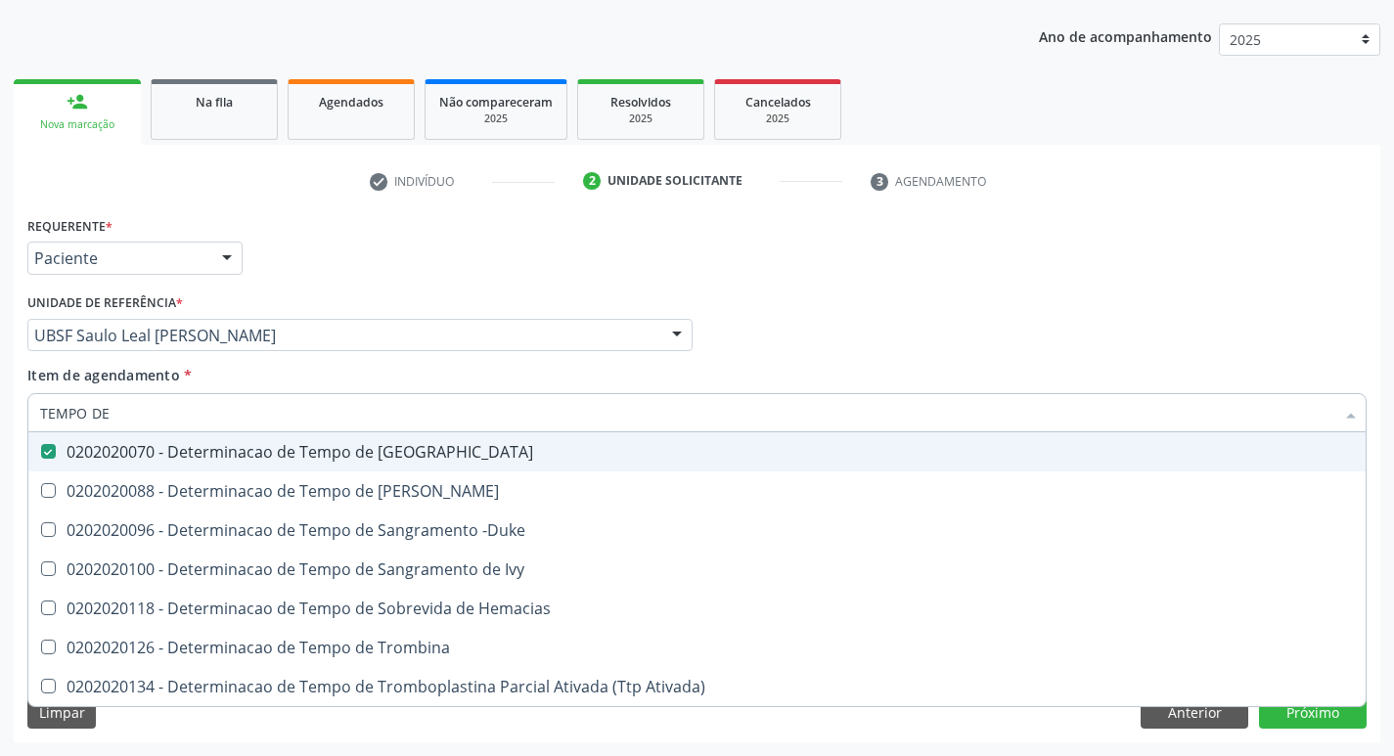
type input "TEMPO DE S"
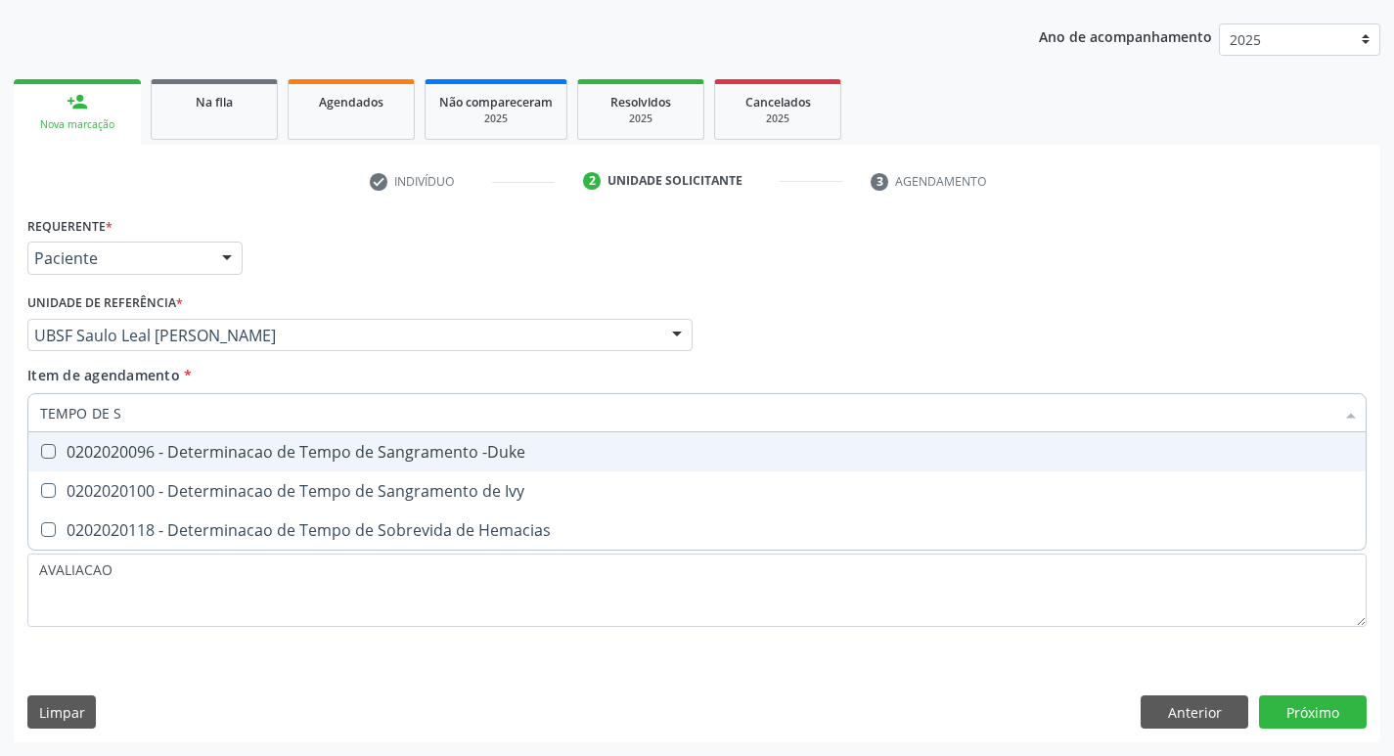
click at [344, 463] on span "0202020096 - Determinacao de Tempo de Sangramento -Duke" at bounding box center [697, 452] width 1338 height 39
checkbox -Duke "true"
type input "TEMPO DE"
checkbox Hemacias "true"
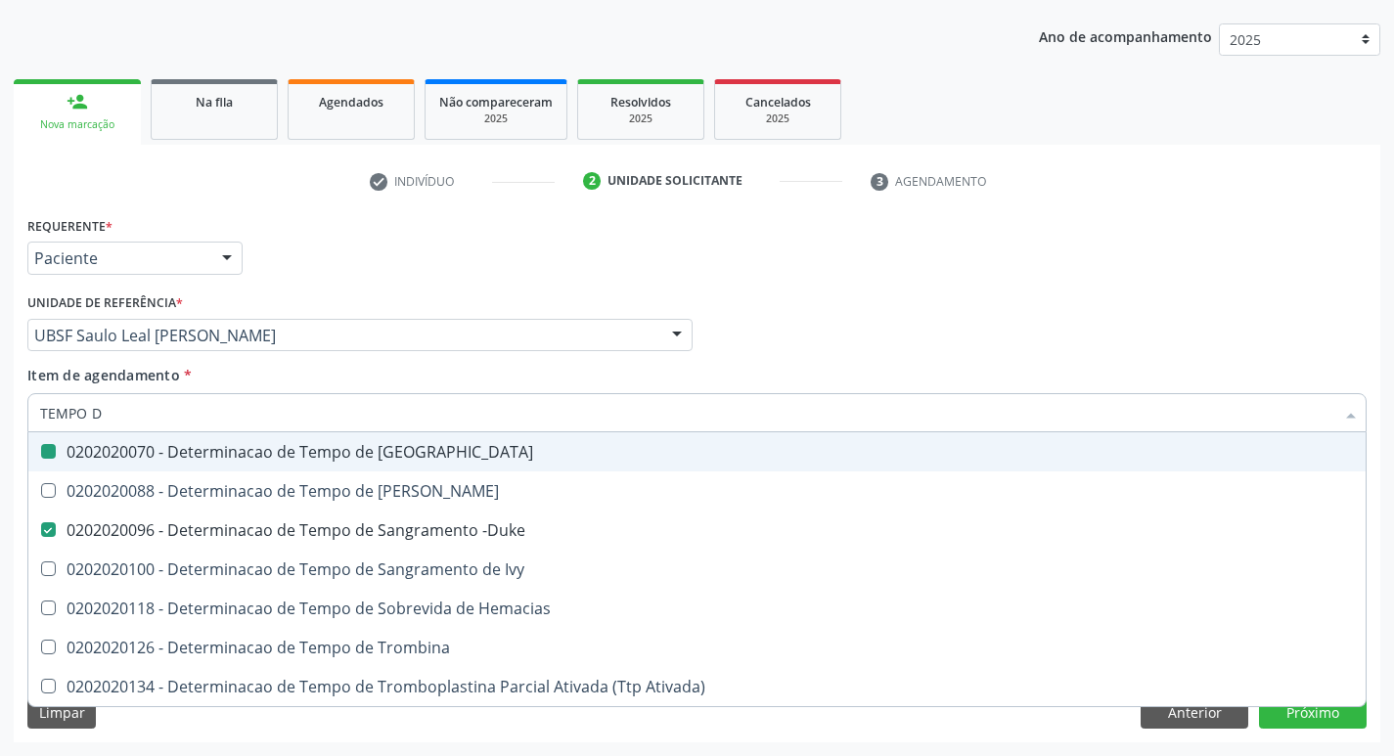
type input "TEMPO"
checkbox Coagulacao "false"
checkbox -Duke "false"
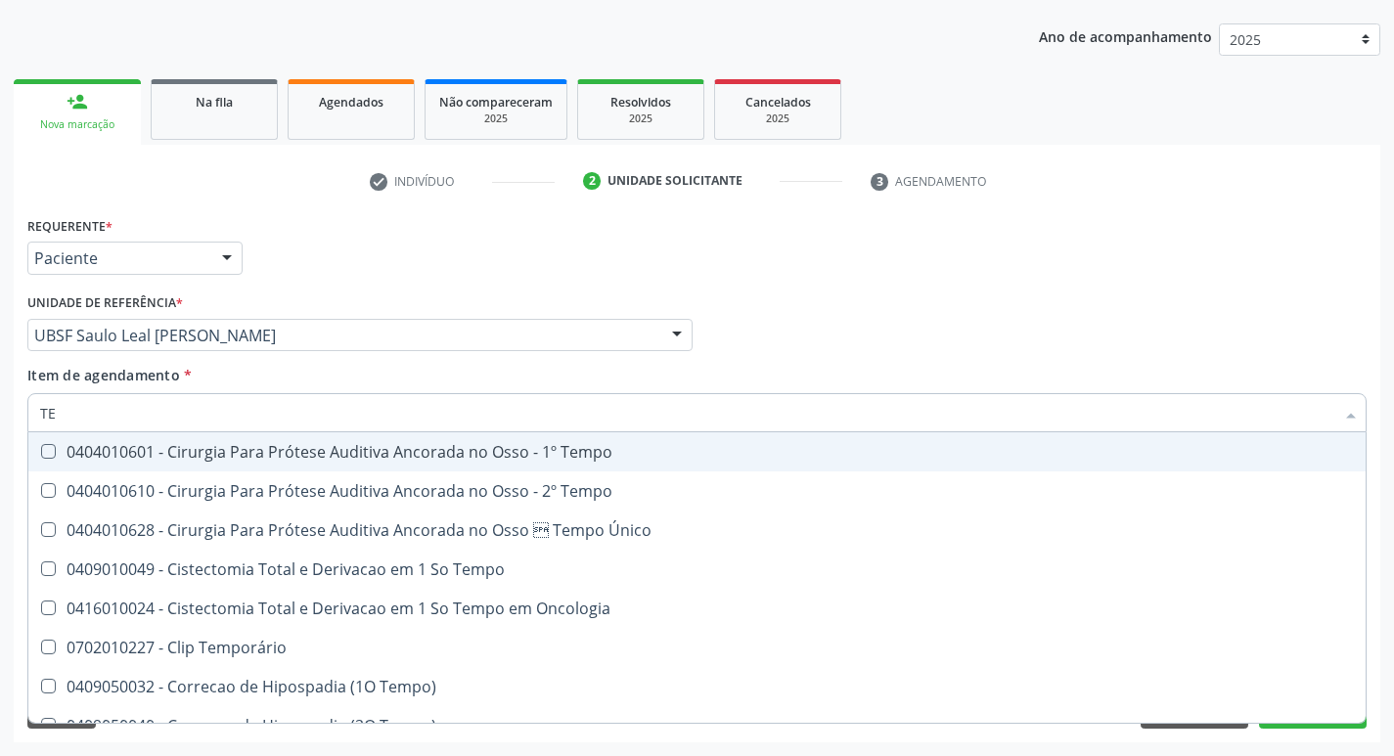
type input "T"
checkbox Coagulacao "false"
checkbox -Duke "false"
checkbox Seletiva "false"
checkbox Intraoperatorio "false"
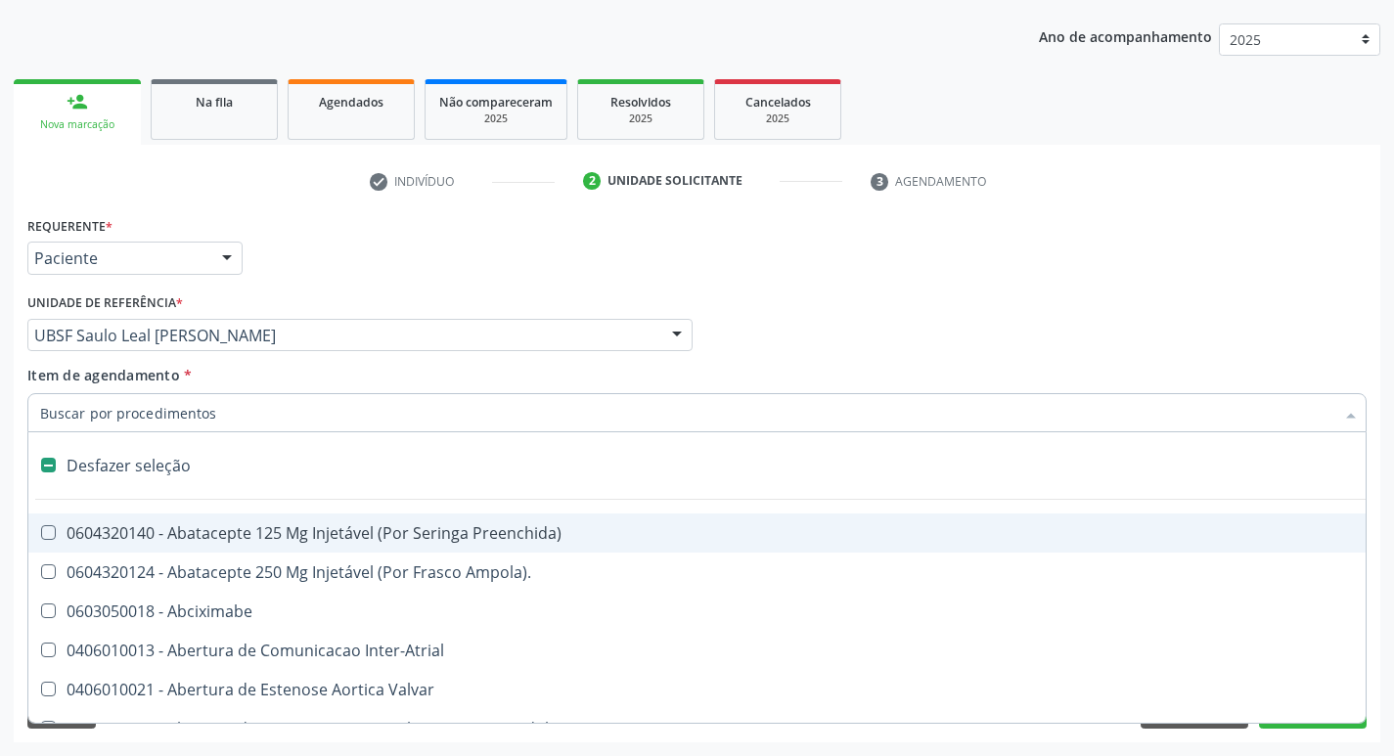
type input "G"
checkbox Estereotaxica "true"
checkbox Pre-Escalenica "true"
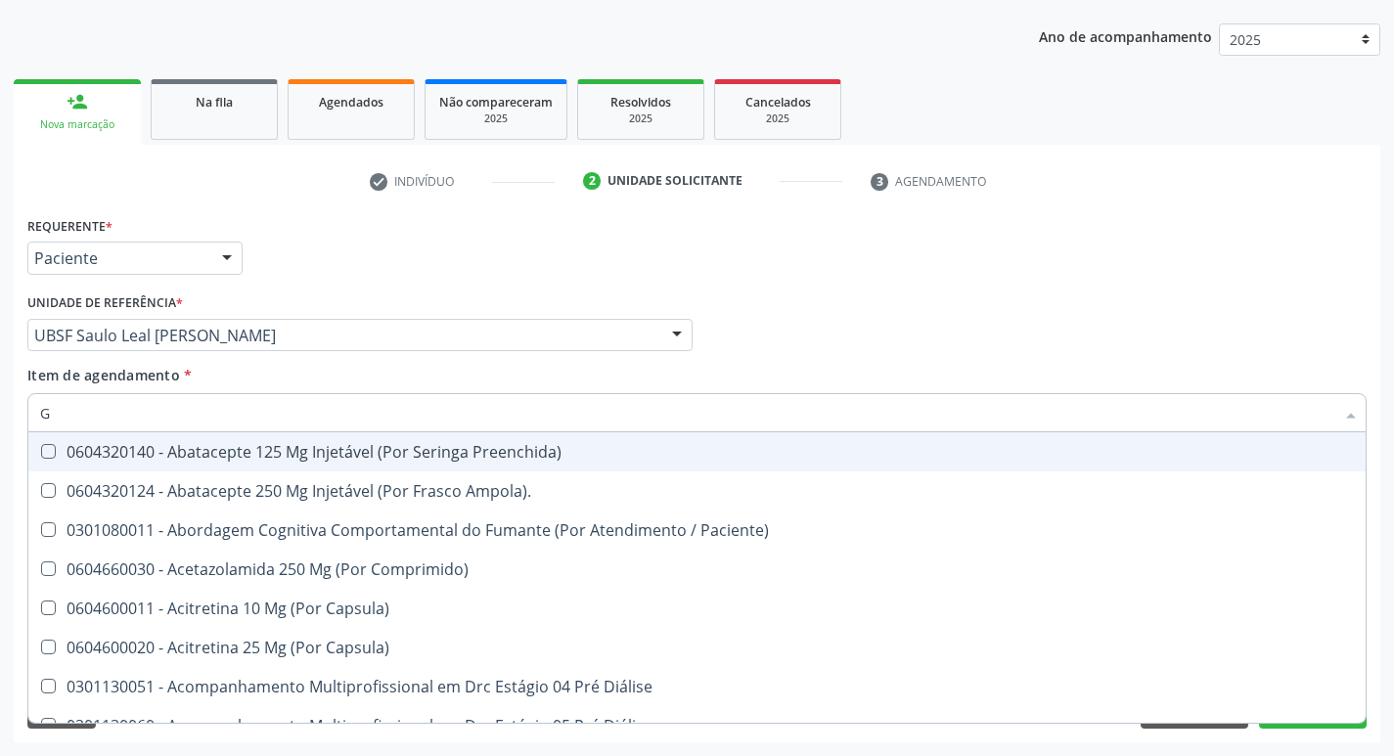
type input "GLICOSE"
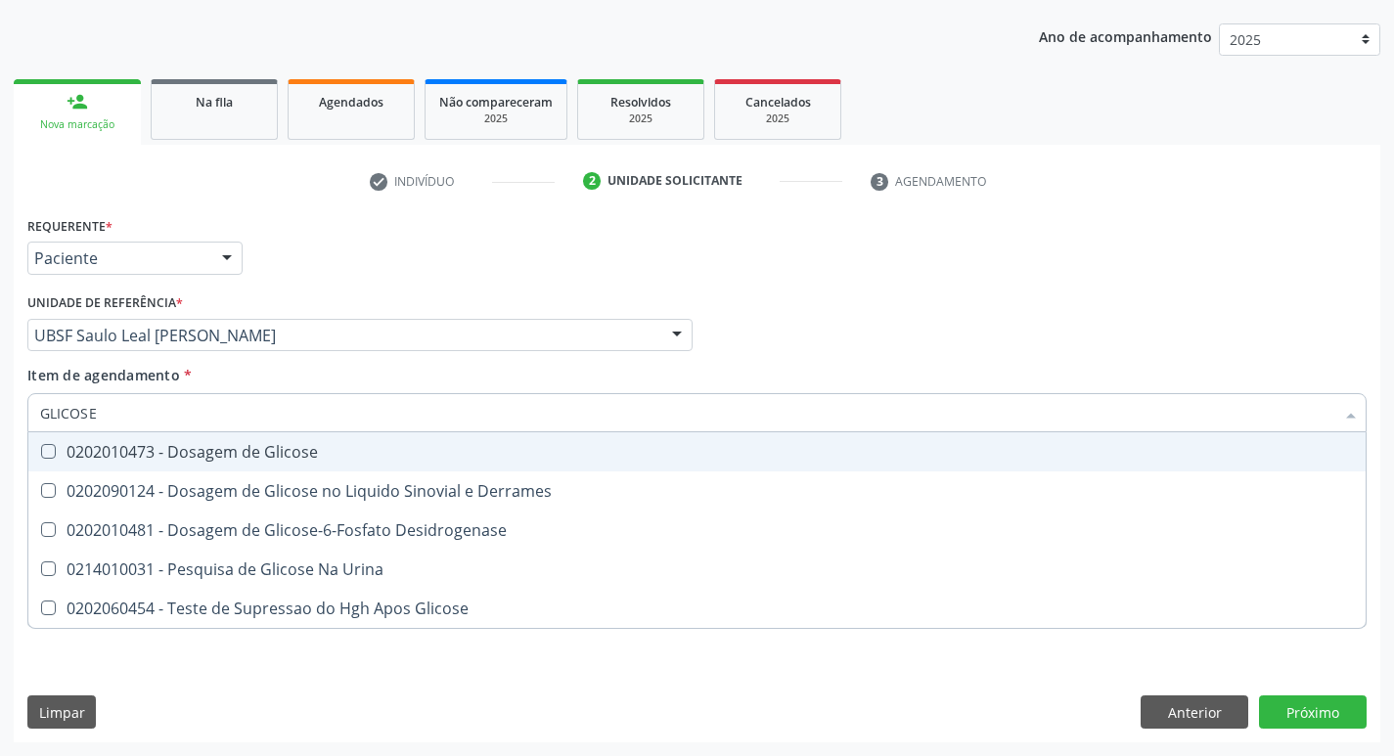
click at [277, 444] on div "0202010473 - Dosagem de Glicose" at bounding box center [697, 452] width 1314 height 16
checkbox Glicose "true"
type input "GLICOS"
checkbox Glicose "false"
checkbox Derrames "true"
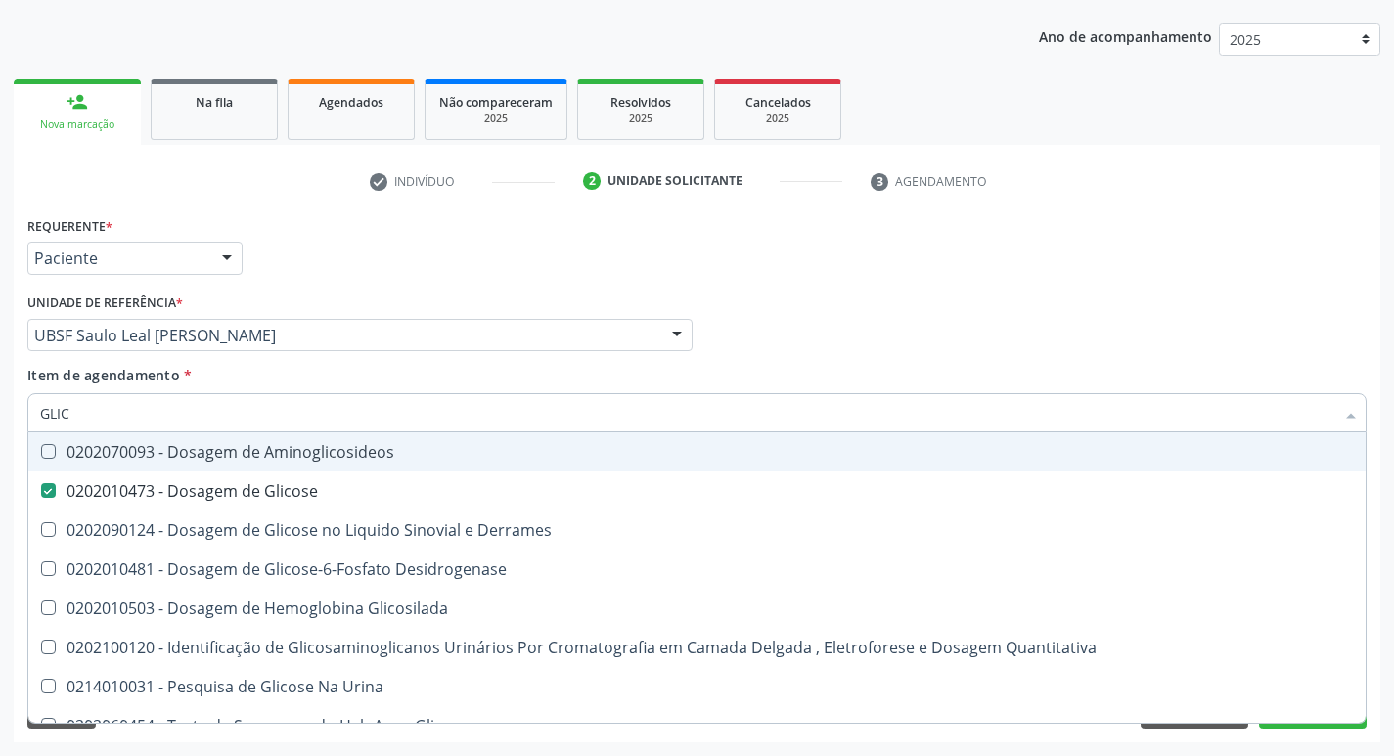
type input "GLI"
checkbox Glicose "false"
checkbox Derrames "false"
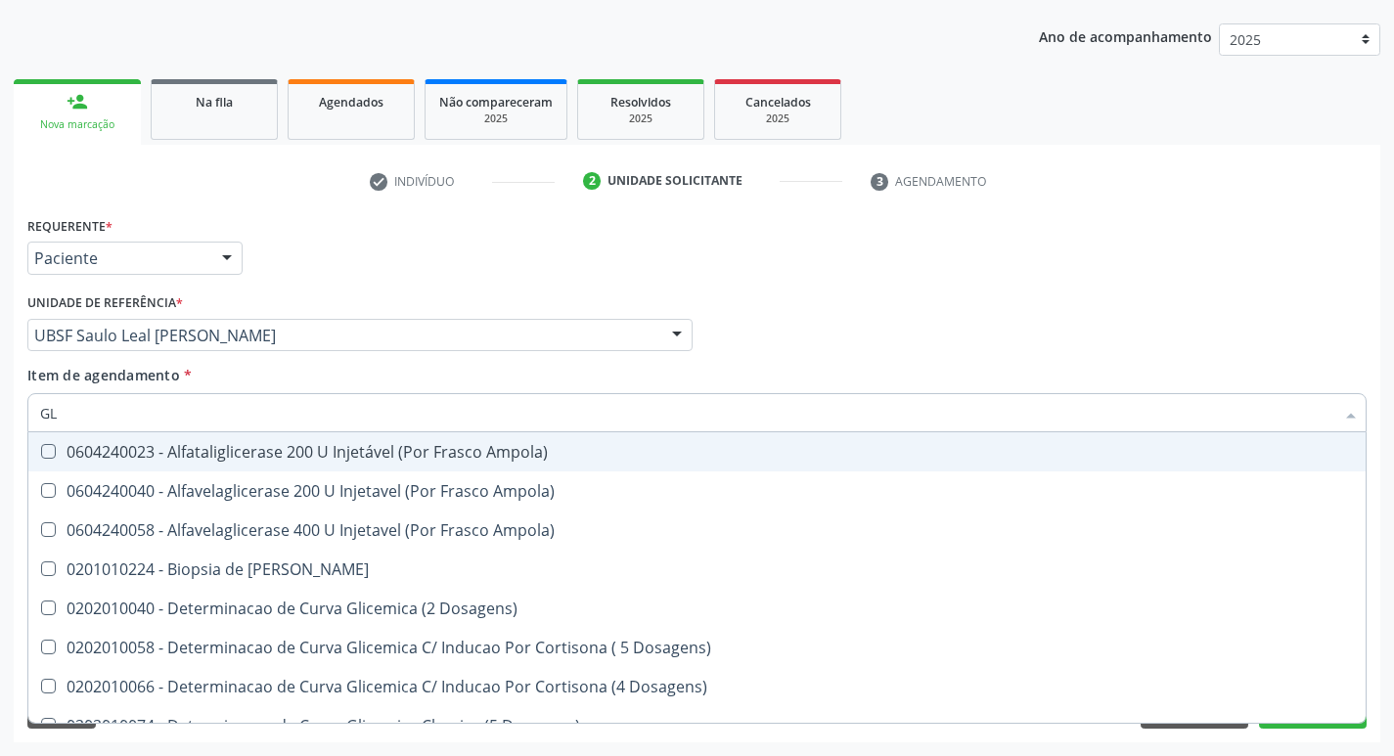
type input "G"
checkbox Glicose "false"
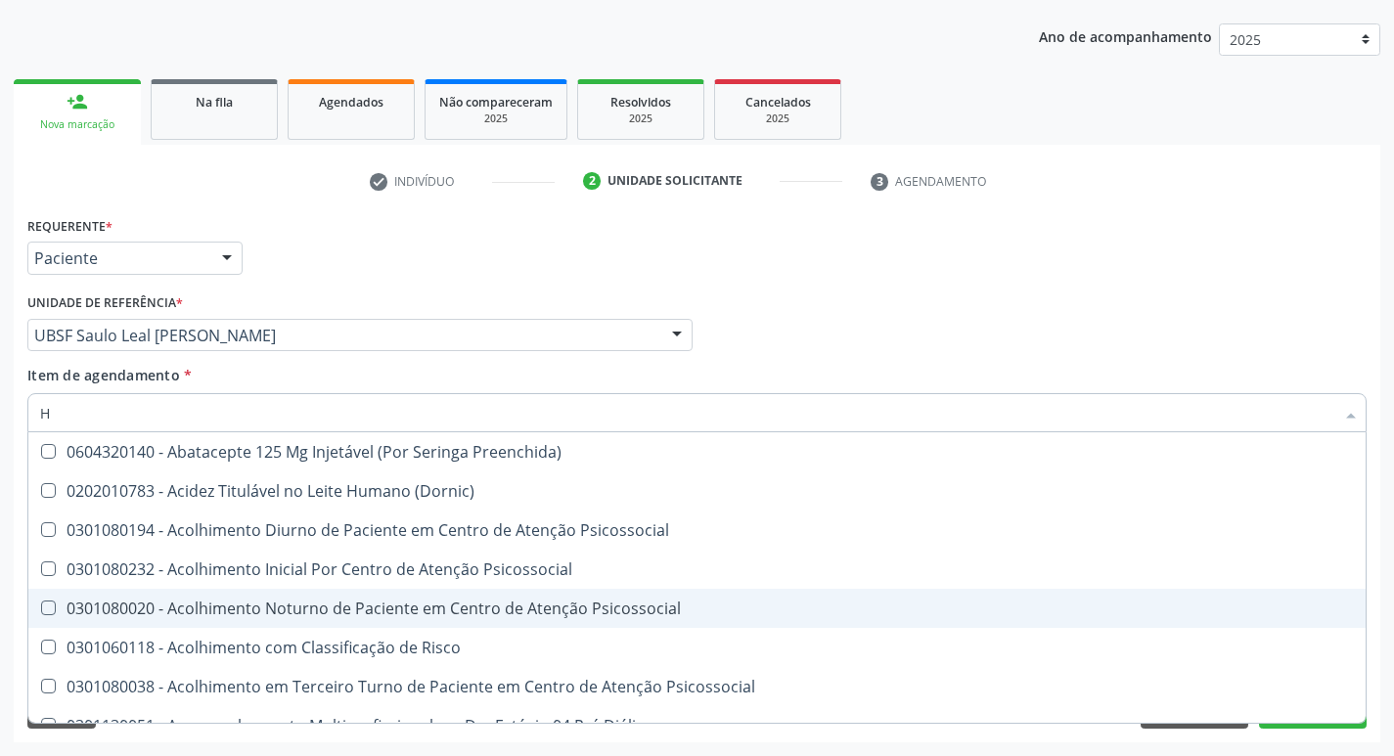
type input "HEMOGLOBINA G"
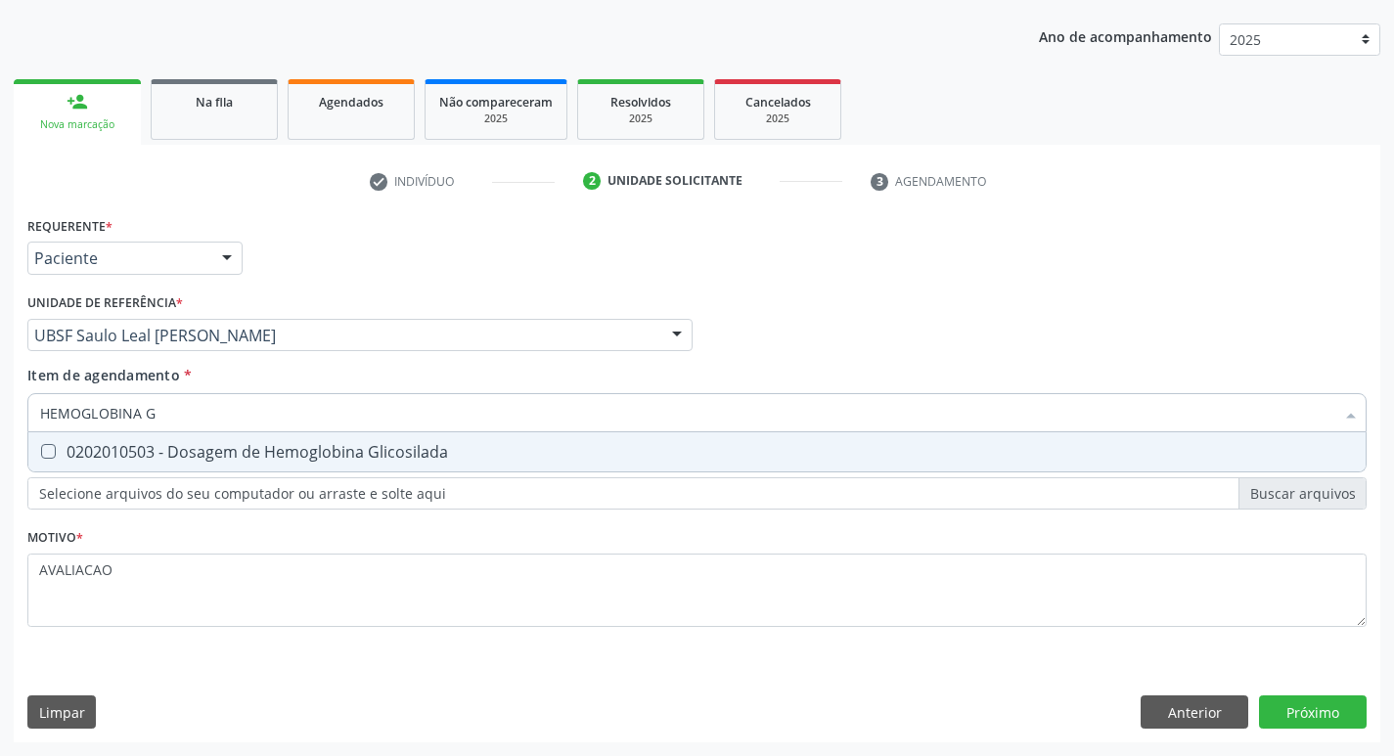
click at [302, 460] on div "0202010503 - Dosagem de Hemoglobina Glicosilada" at bounding box center [697, 452] width 1314 height 16
checkbox Glicosilada "true"
click at [1326, 720] on div "Requerente * Paciente Médico(a) Enfermeiro(a) Paciente Nenhum resultado encontr…" at bounding box center [697, 476] width 1367 height 531
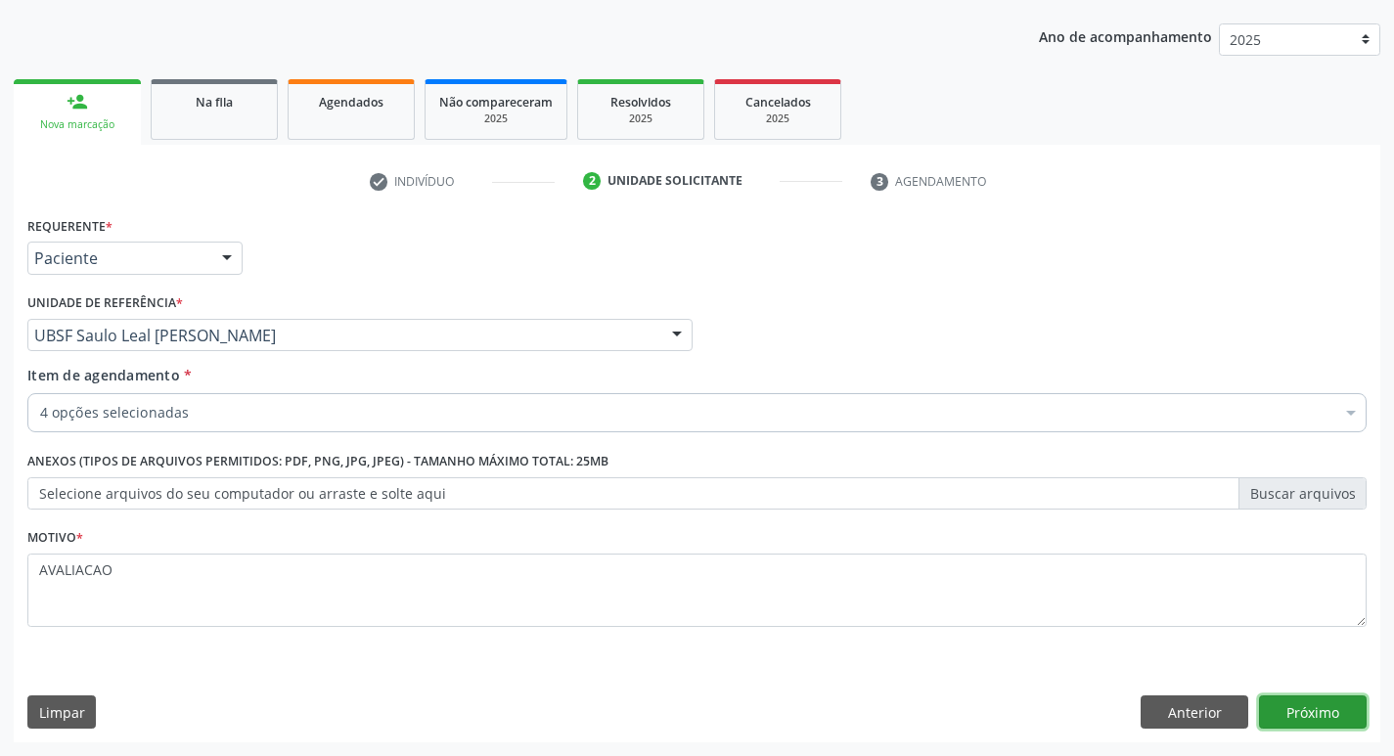
click at [1318, 708] on button "Próximo" at bounding box center [1313, 712] width 108 height 33
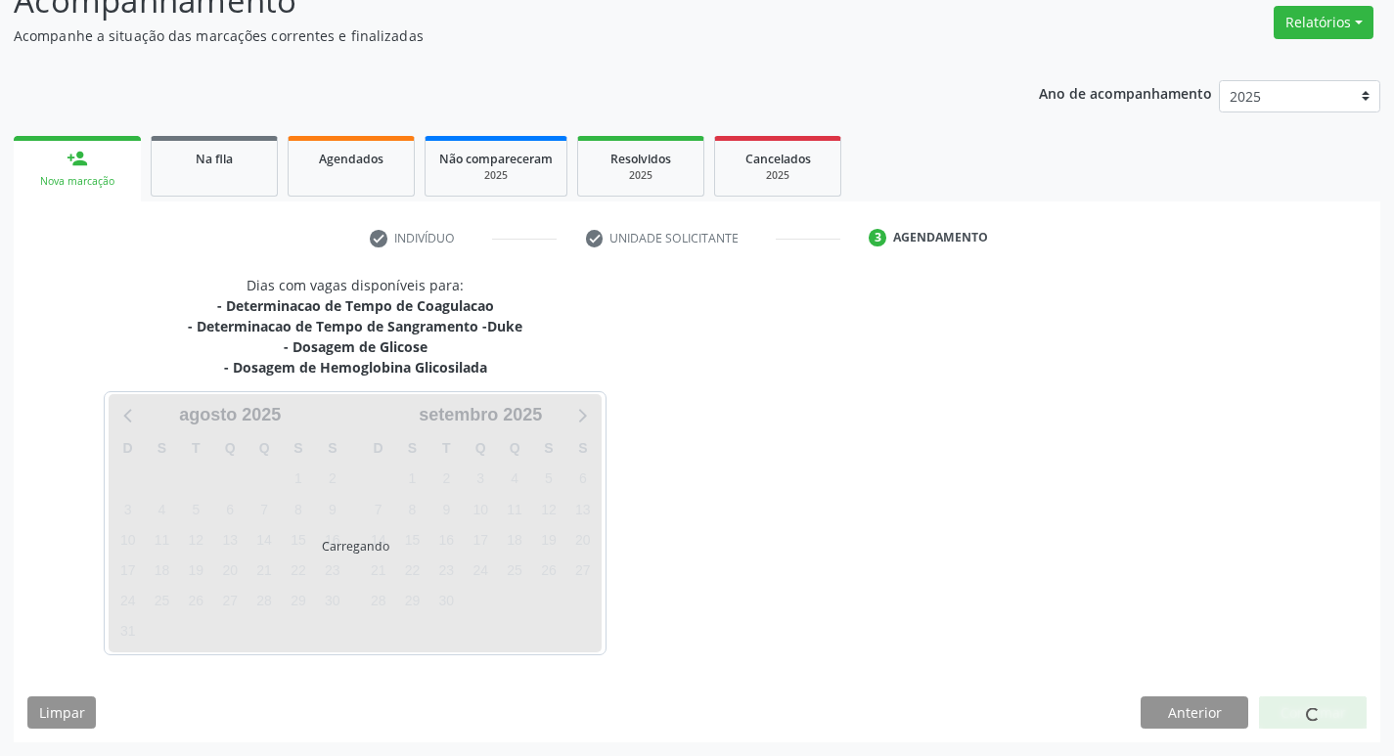
scroll to position [157, 0]
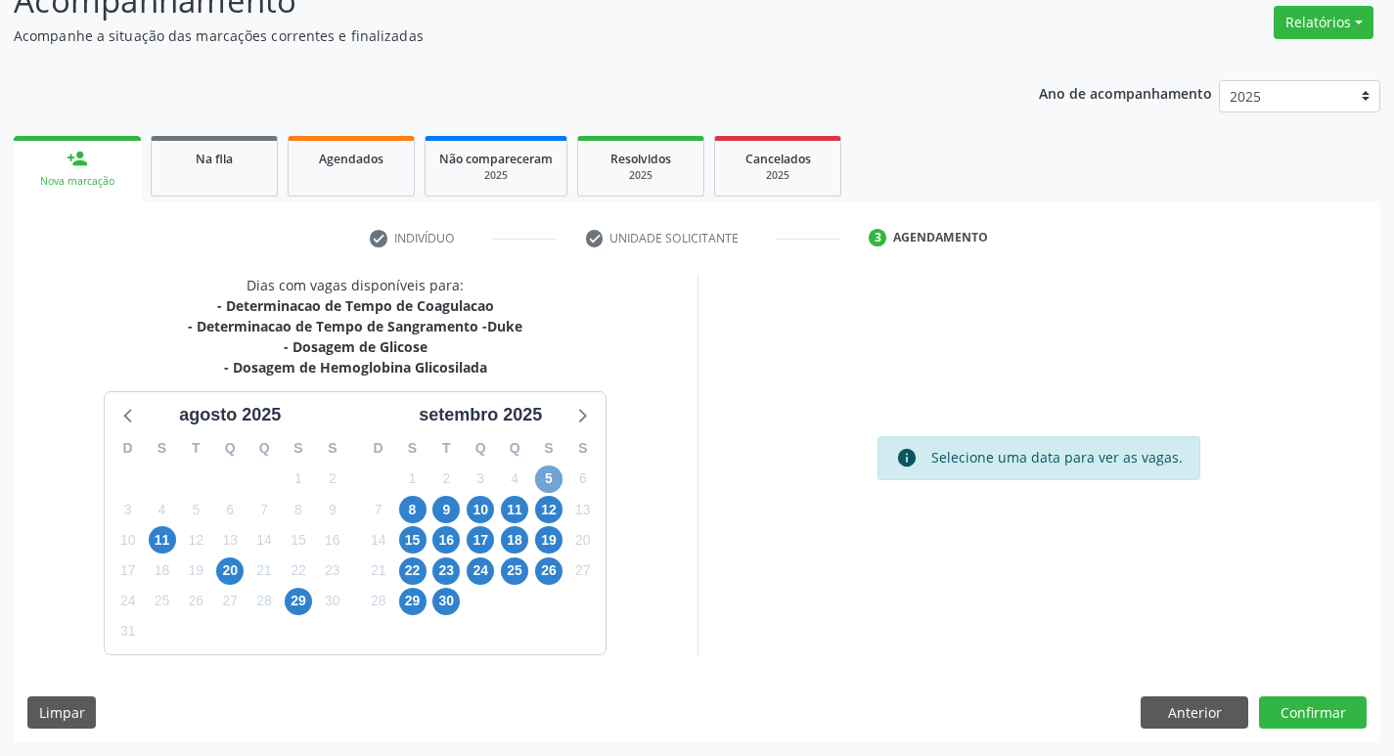
click at [557, 476] on span "5" at bounding box center [548, 479] width 27 height 27
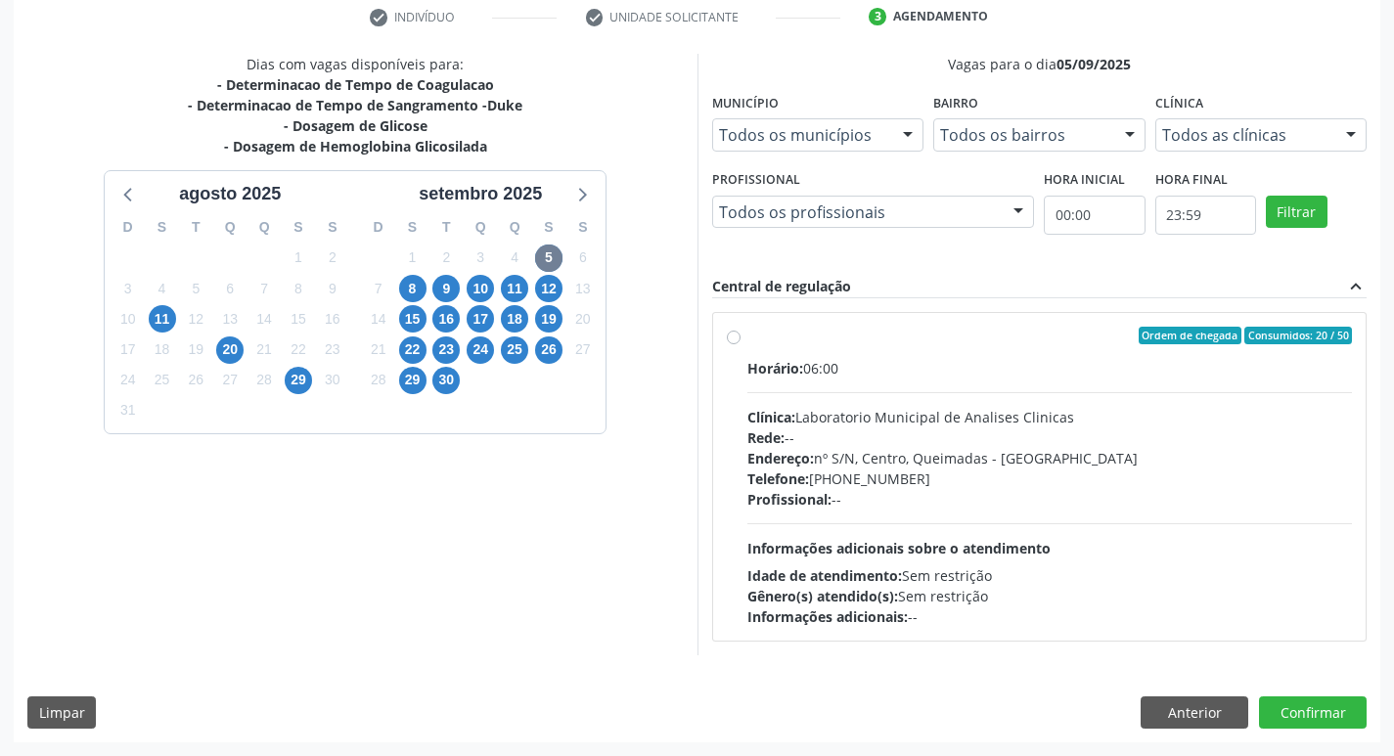
drag, startPoint x: 895, startPoint y: 454, endPoint x: 708, endPoint y: 472, distance: 188.7
click at [870, 473] on div "Horário: 06:00 Clínica: Laboratorio Municipal de Analises Clinicas Rede: -- End…" at bounding box center [1051, 492] width 606 height 269
radio input "true"
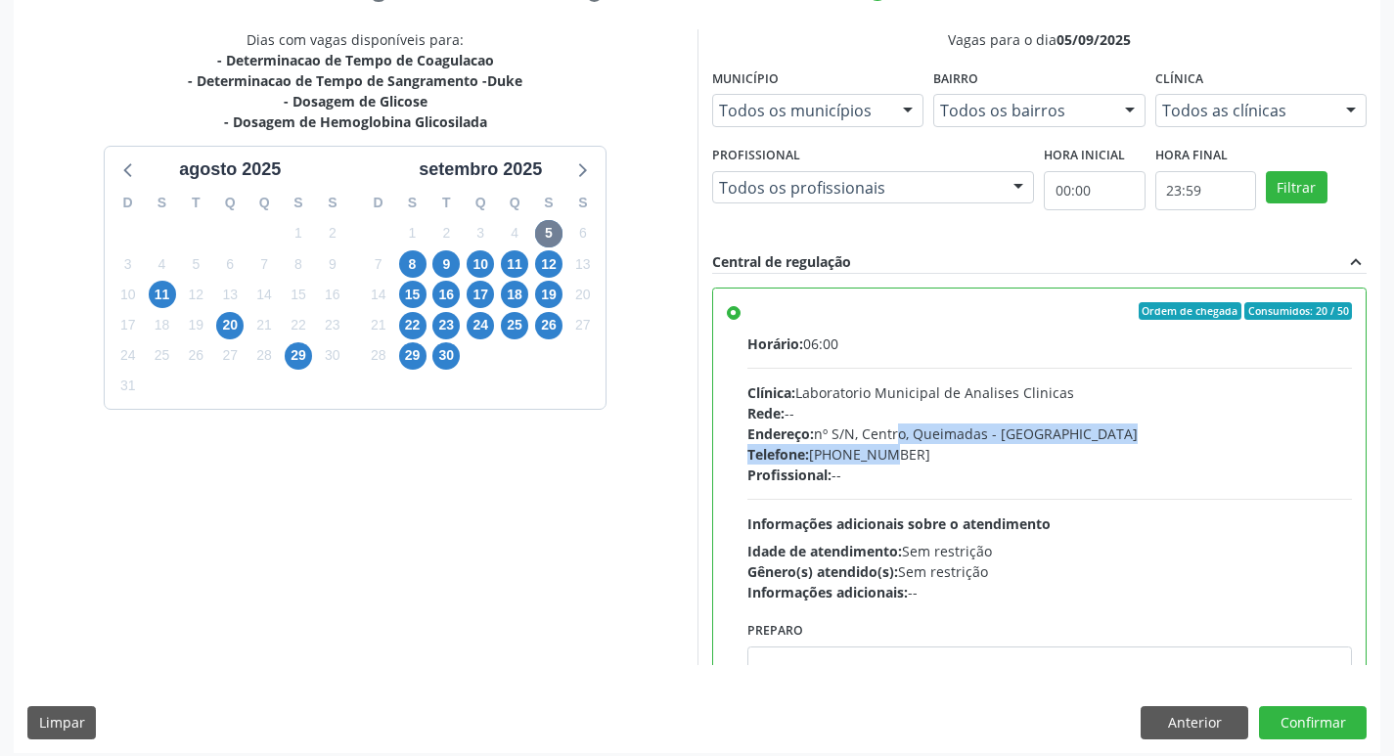
scroll to position [413, 0]
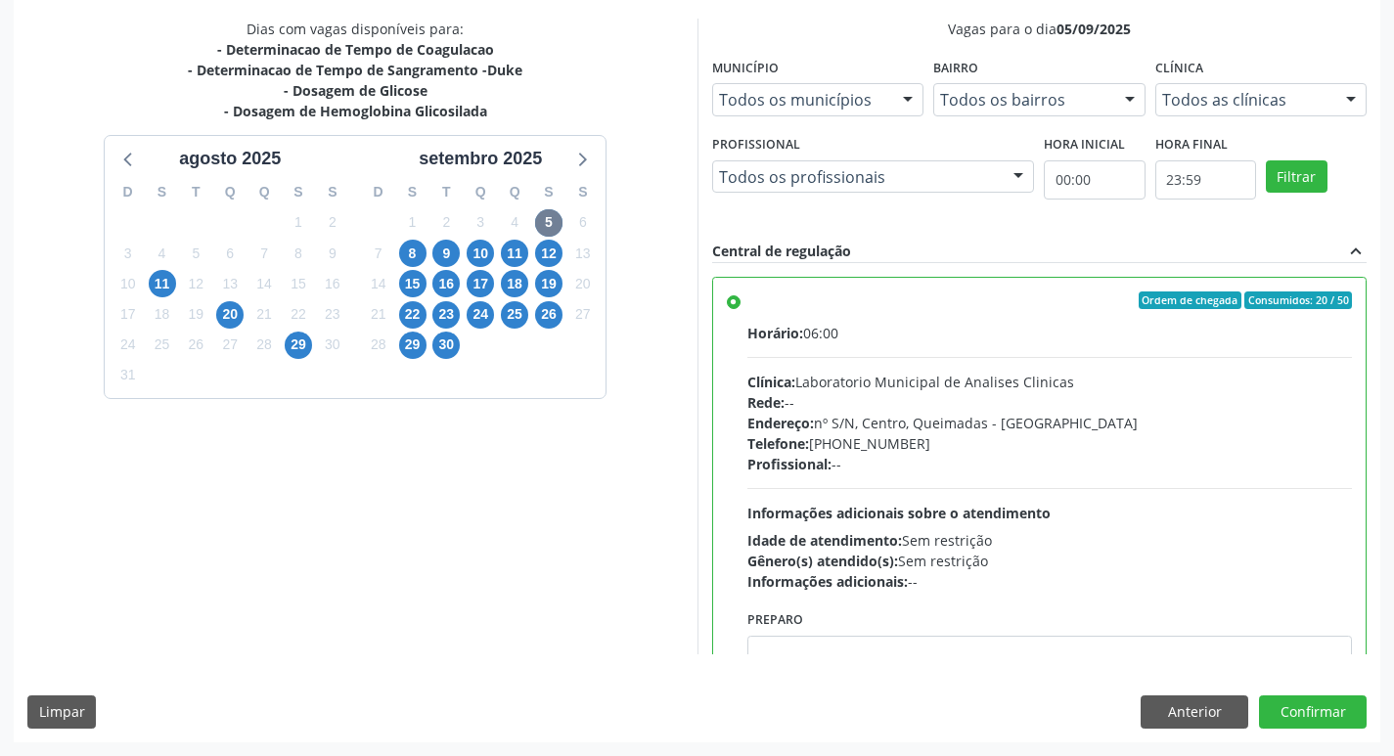
click at [878, 626] on div "Preparo" at bounding box center [1051, 658] width 606 height 105
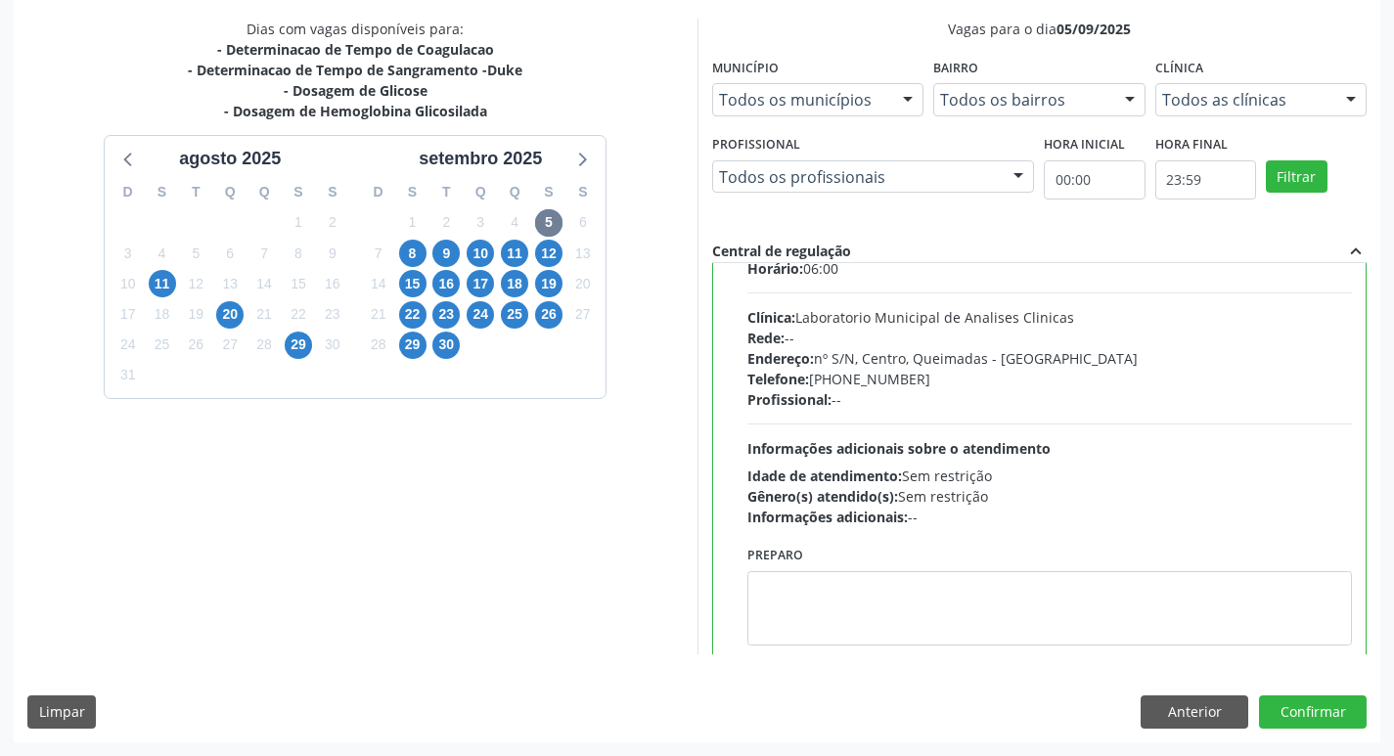
scroll to position [97, 0]
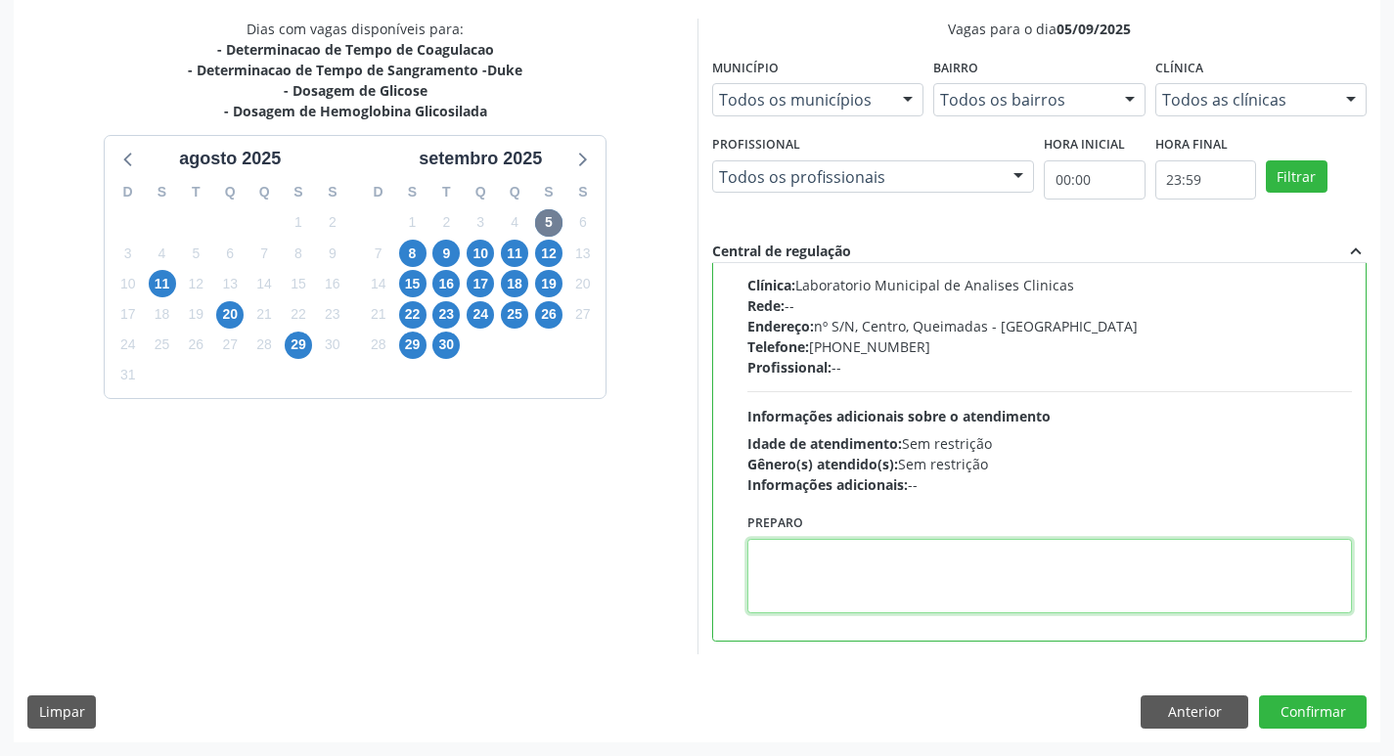
click at [853, 563] on textarea at bounding box center [1051, 576] width 606 height 74
paste textarea "IR EM [GEOGRAPHIC_DATA]"
type textarea "IR EM [GEOGRAPHIC_DATA]"
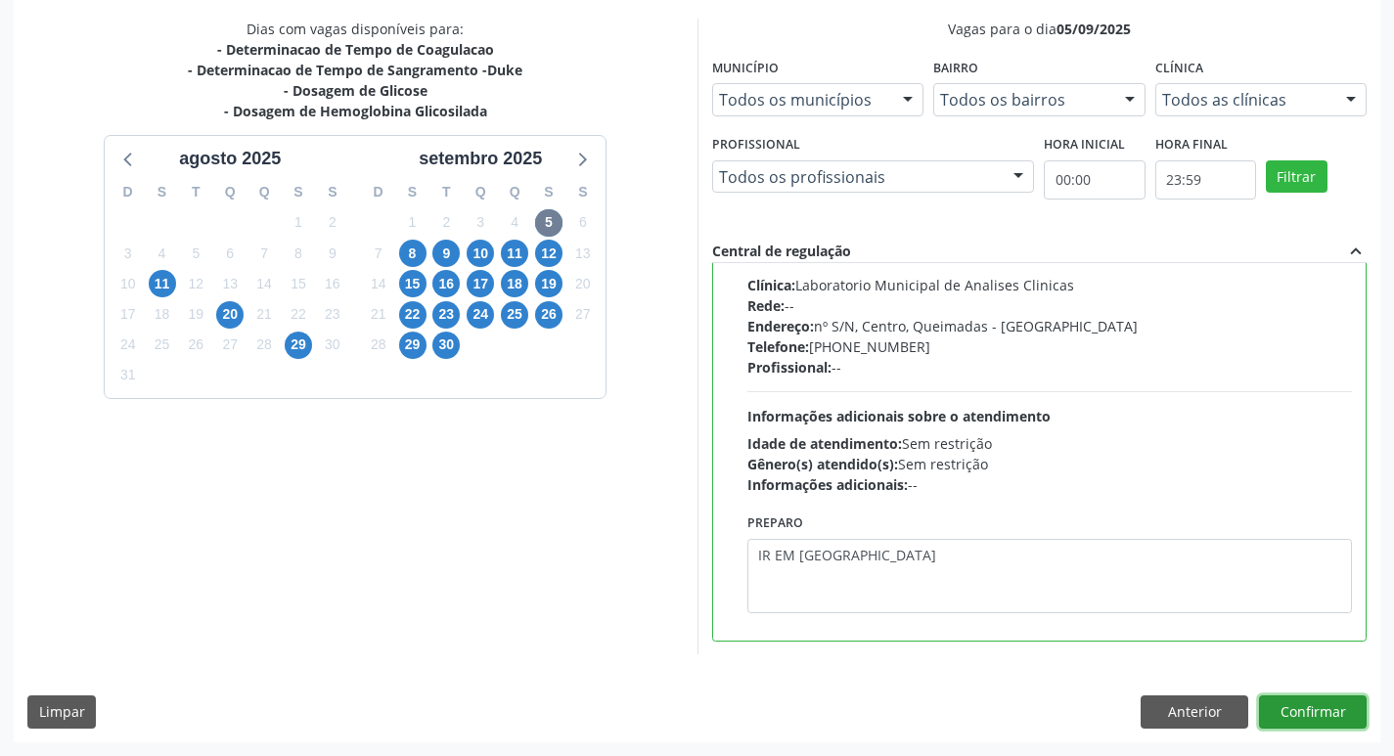
click at [1321, 705] on button "Confirmar" at bounding box center [1313, 712] width 108 height 33
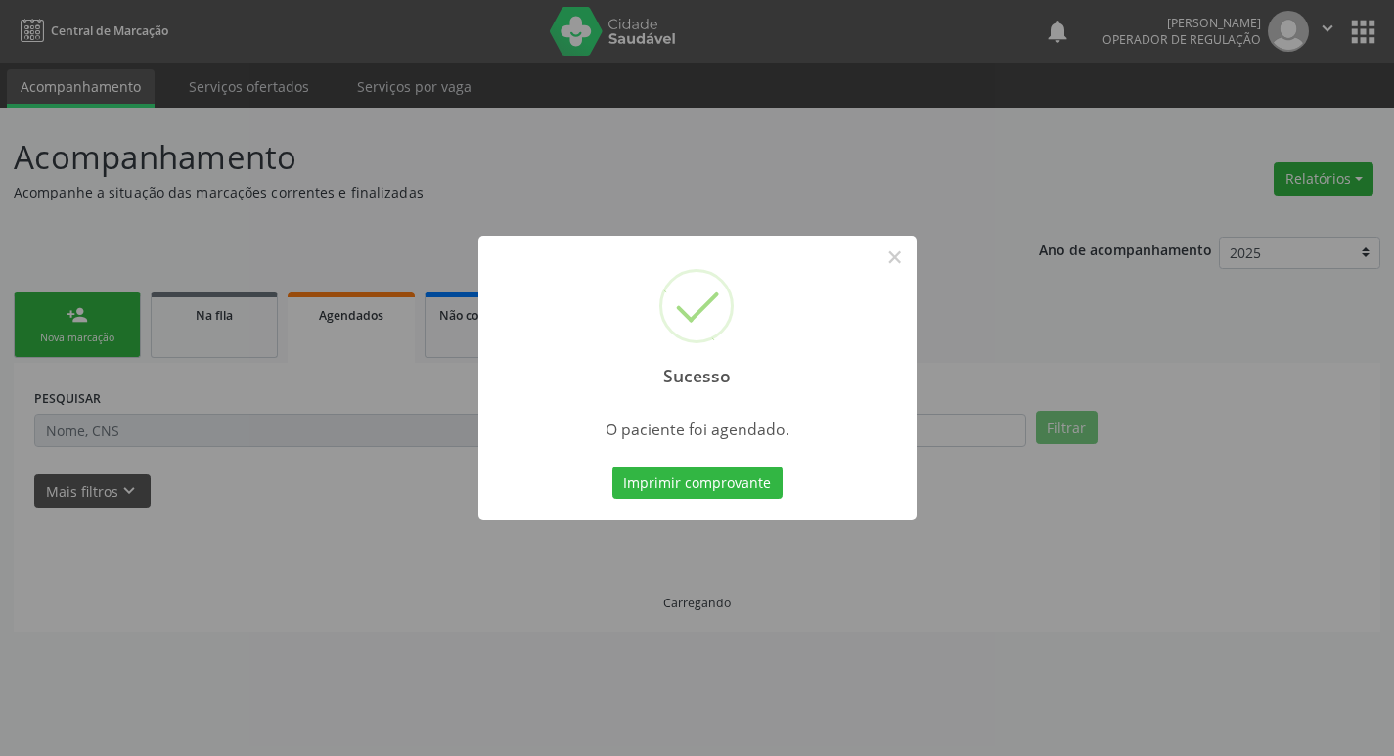
scroll to position [0, 0]
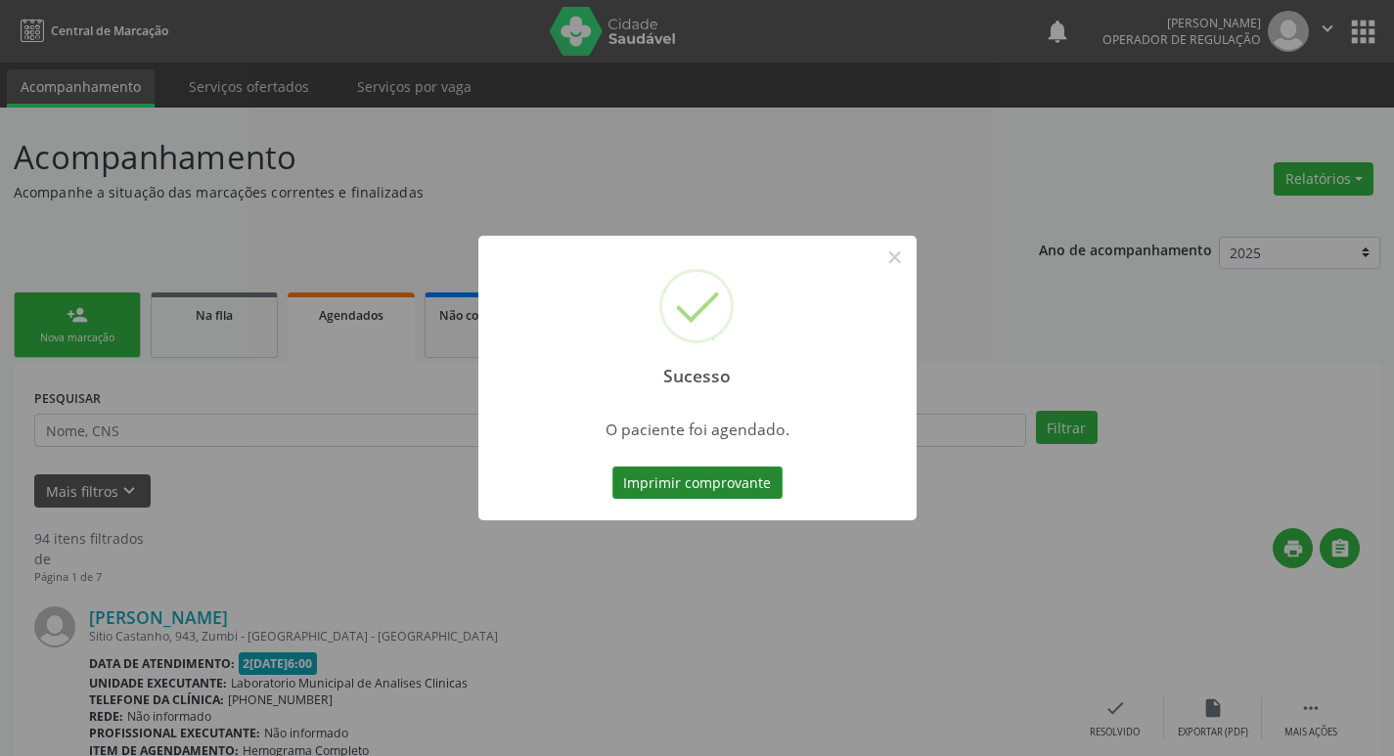
click at [737, 473] on button "Imprimir comprovante" at bounding box center [698, 483] width 170 height 33
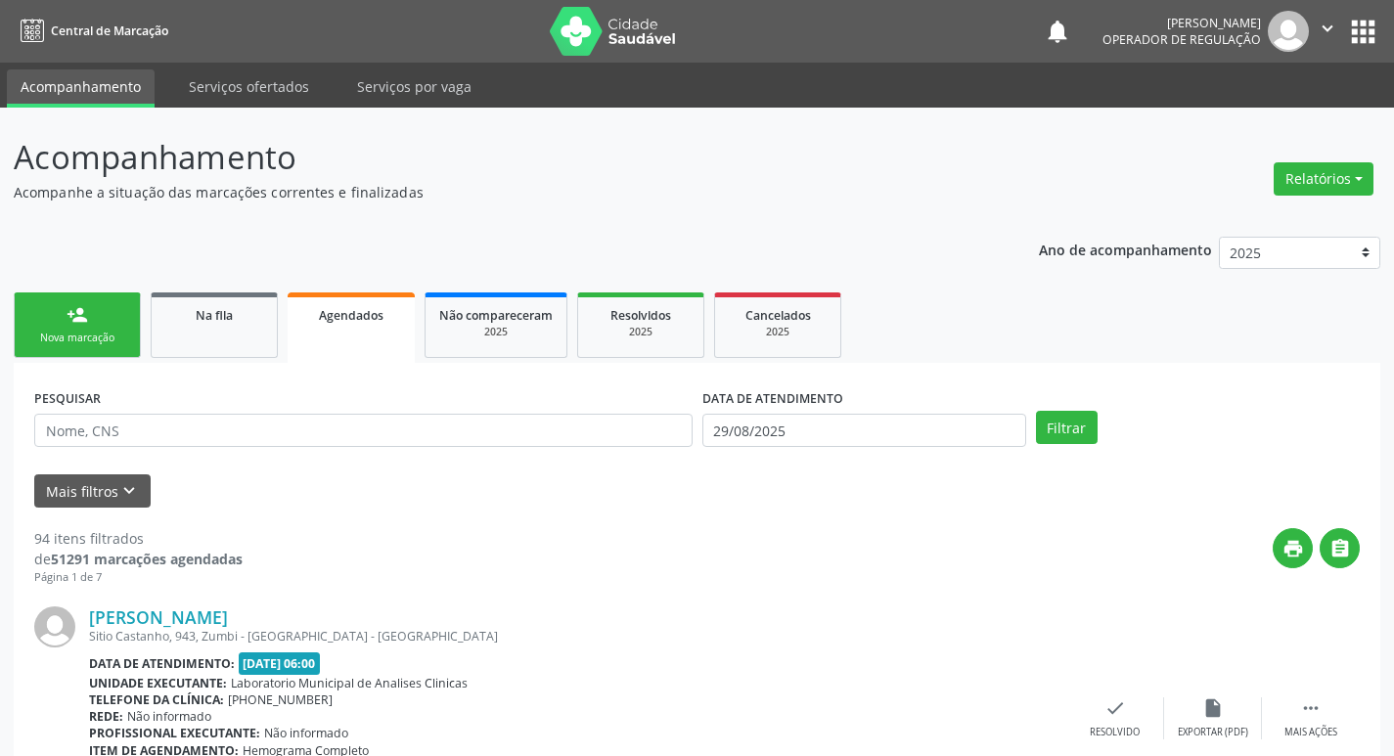
click at [75, 339] on div "Nova marcação" at bounding box center [77, 338] width 98 height 15
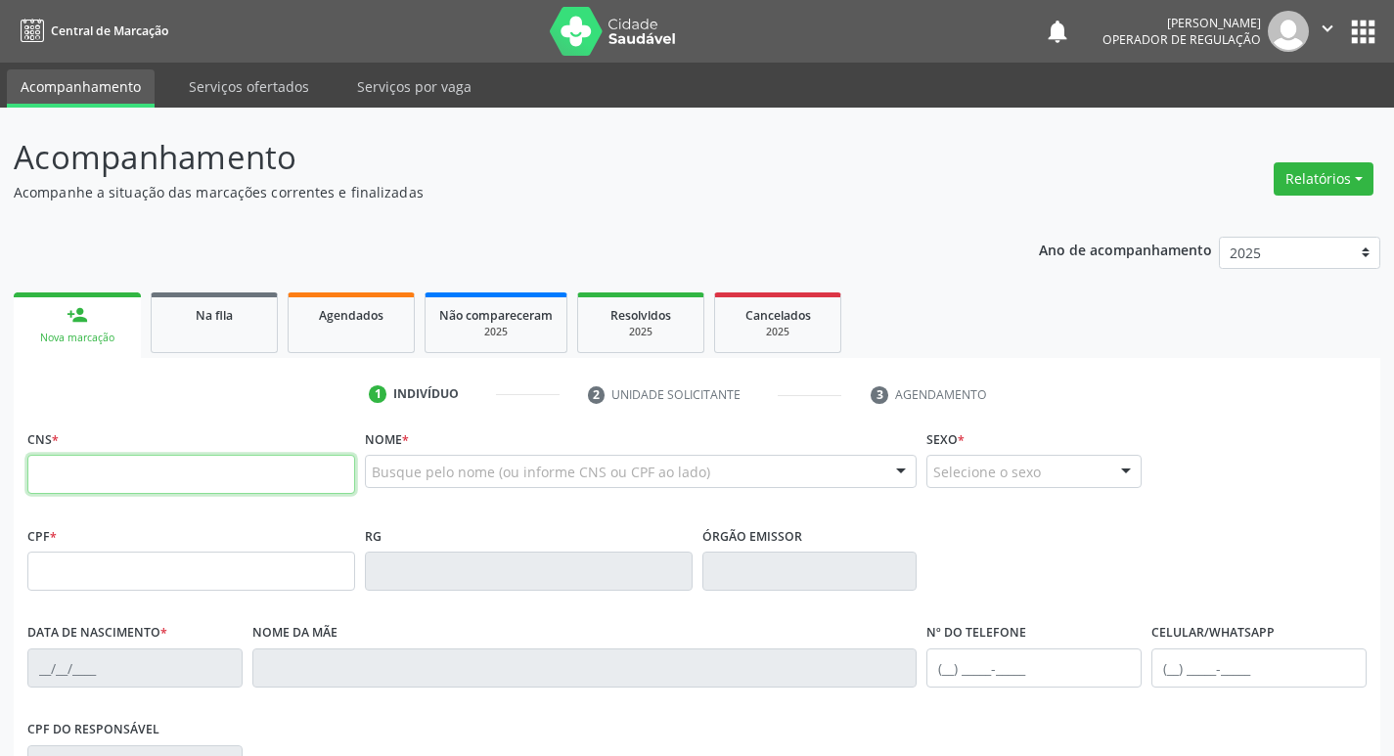
click at [149, 466] on input "text" at bounding box center [191, 474] width 328 height 39
type input "702 4060 5779 7326"
type input "865.575.807-87"
type input "[DATE]"
type input "[PERSON_NAME]"
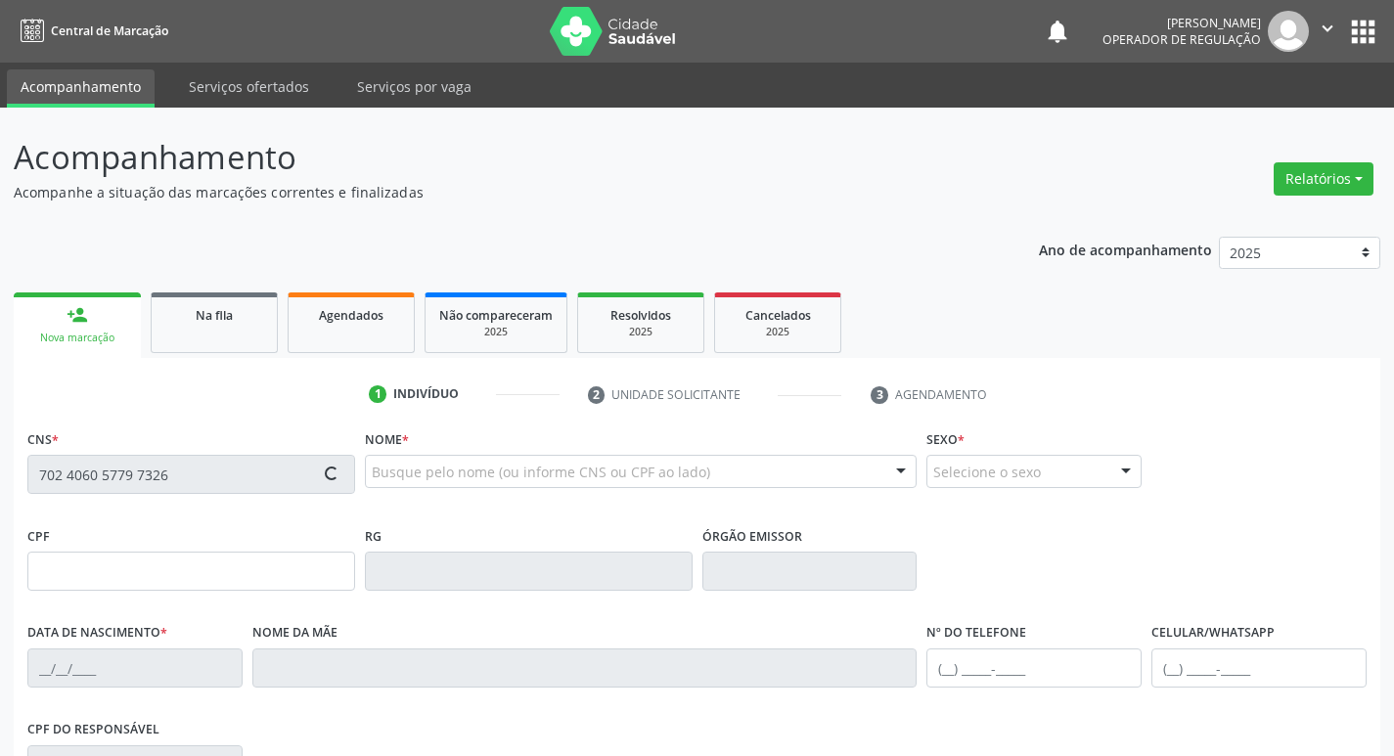
type input "[PHONE_NUMBER]"
type input "44"
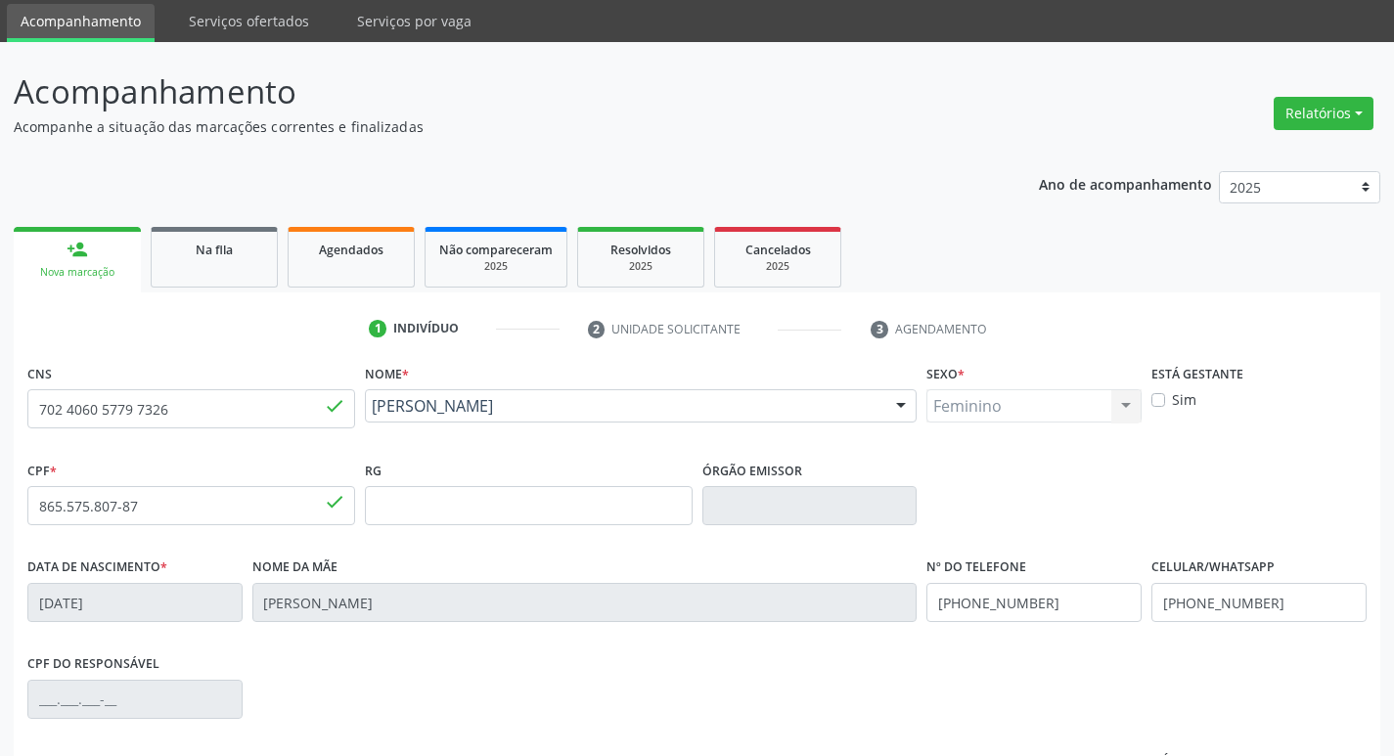
scroll to position [304, 0]
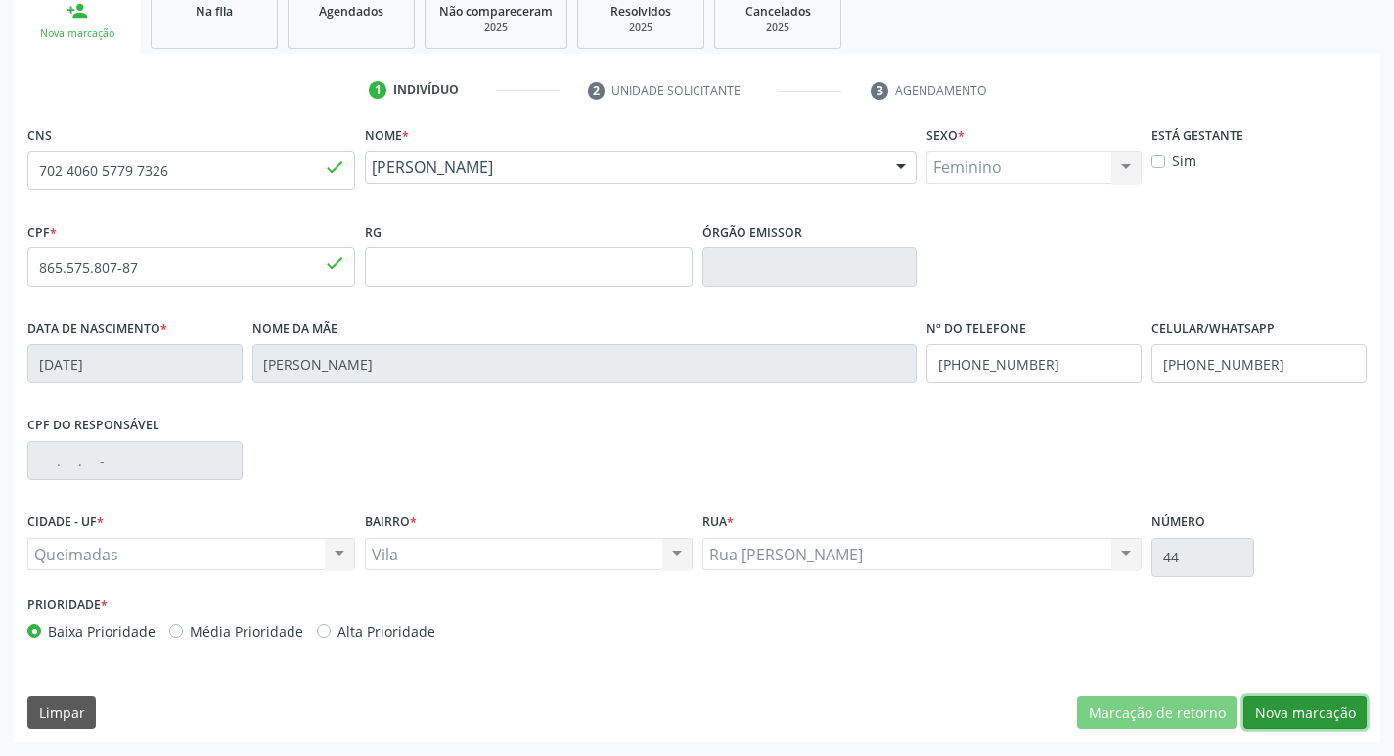
click at [1293, 708] on button "Nova marcação" at bounding box center [1305, 713] width 123 height 33
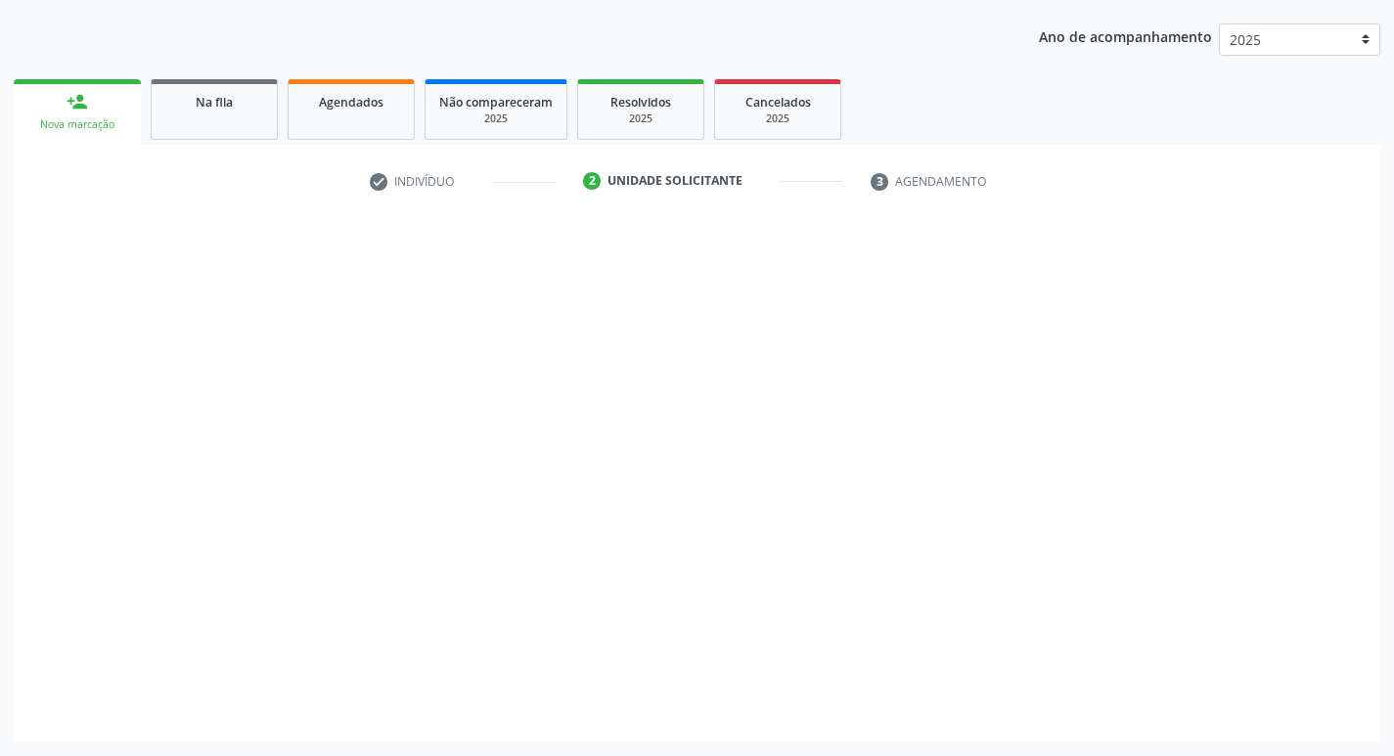
scroll to position [213, 0]
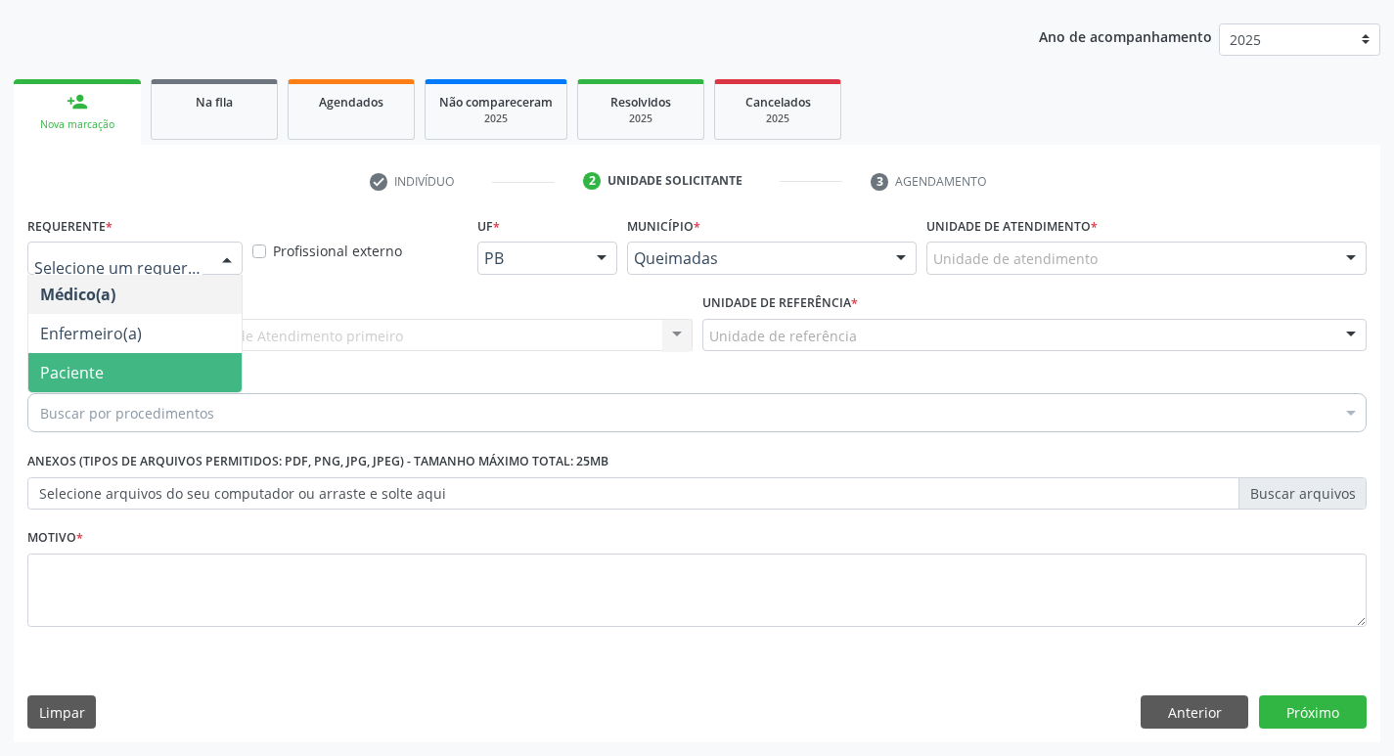
click at [110, 382] on span "Paciente" at bounding box center [134, 372] width 213 height 39
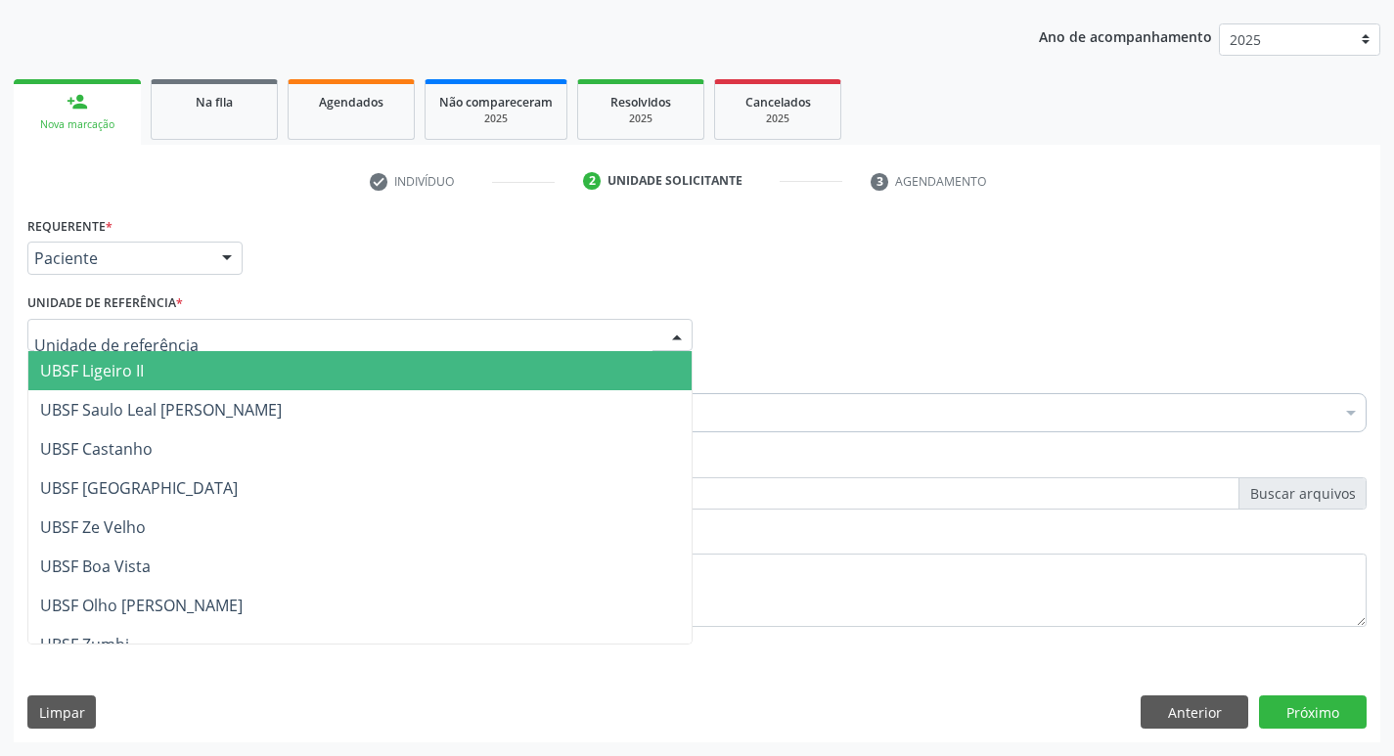
type input "V"
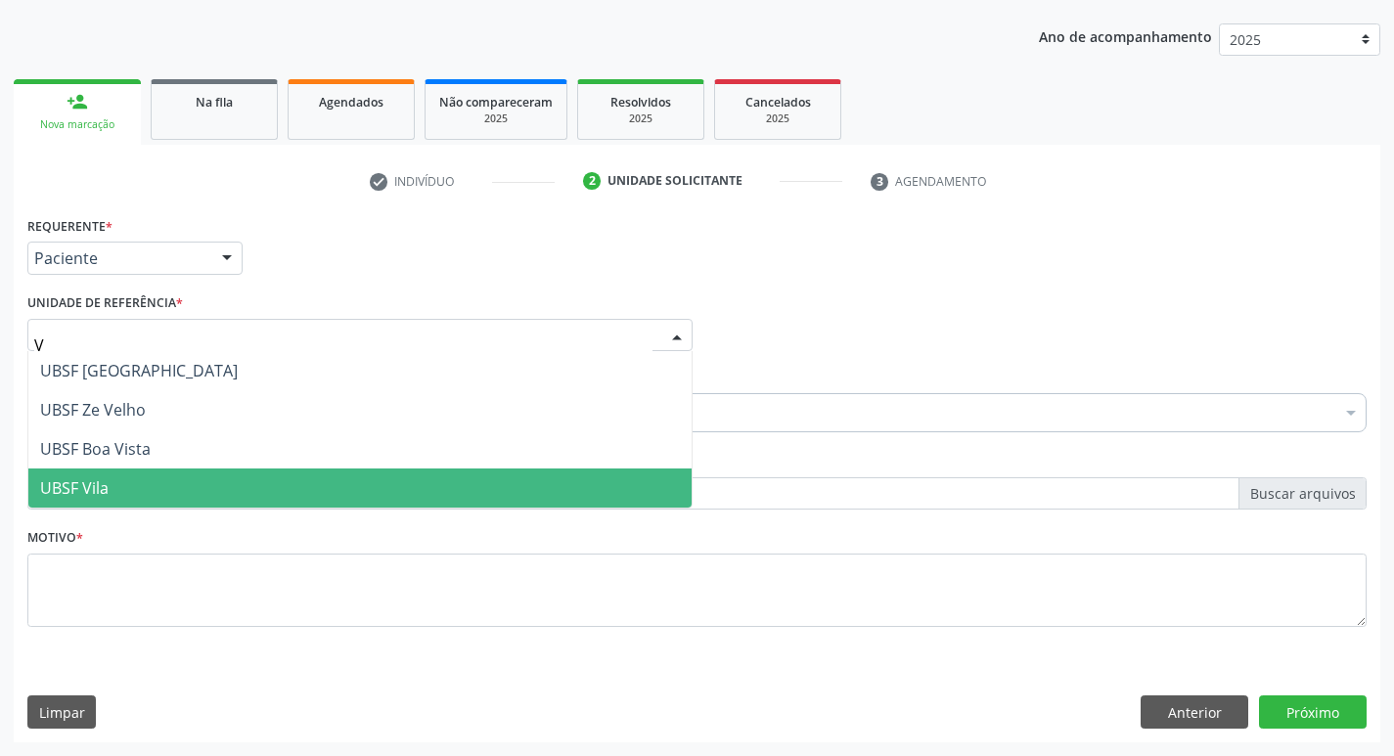
click at [129, 474] on span "UBSF Vila" at bounding box center [359, 488] width 663 height 39
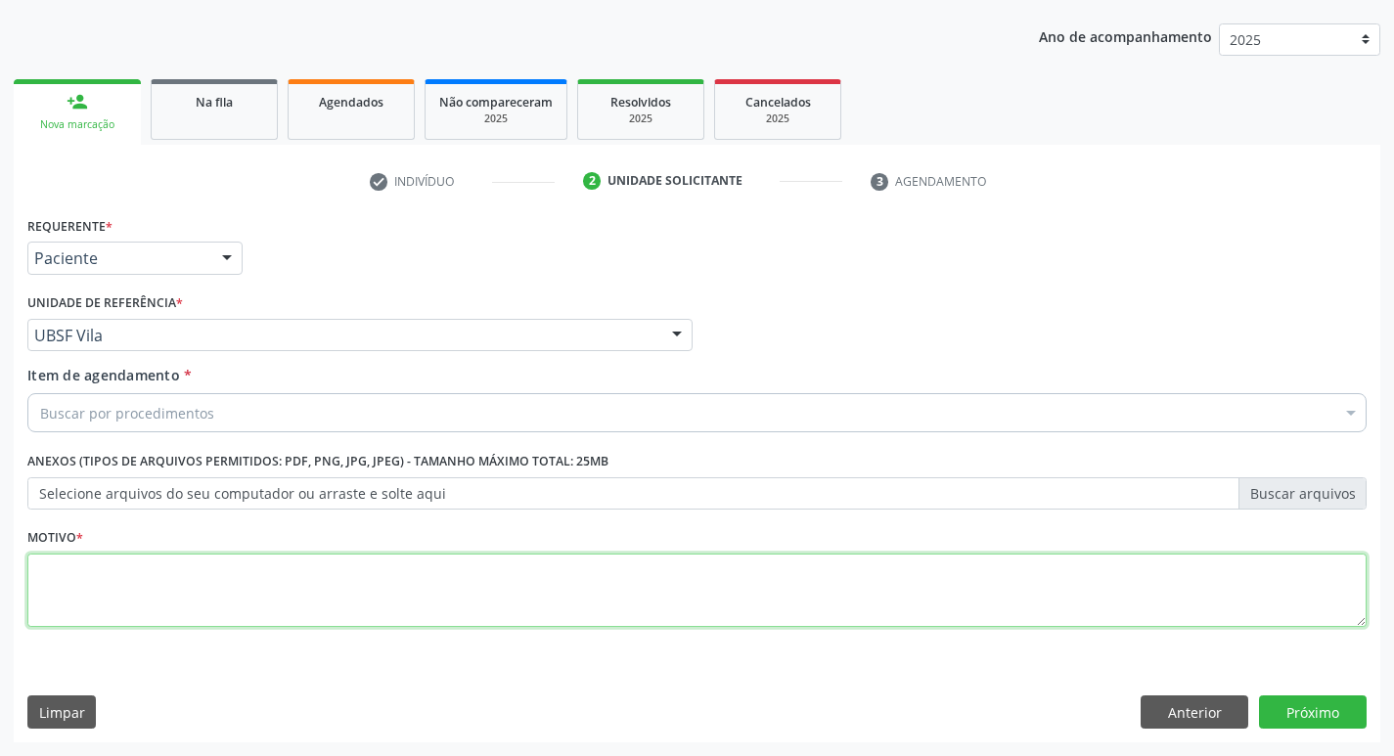
click at [131, 581] on textarea at bounding box center [697, 591] width 1340 height 74
type textarea "AVALIACAO"
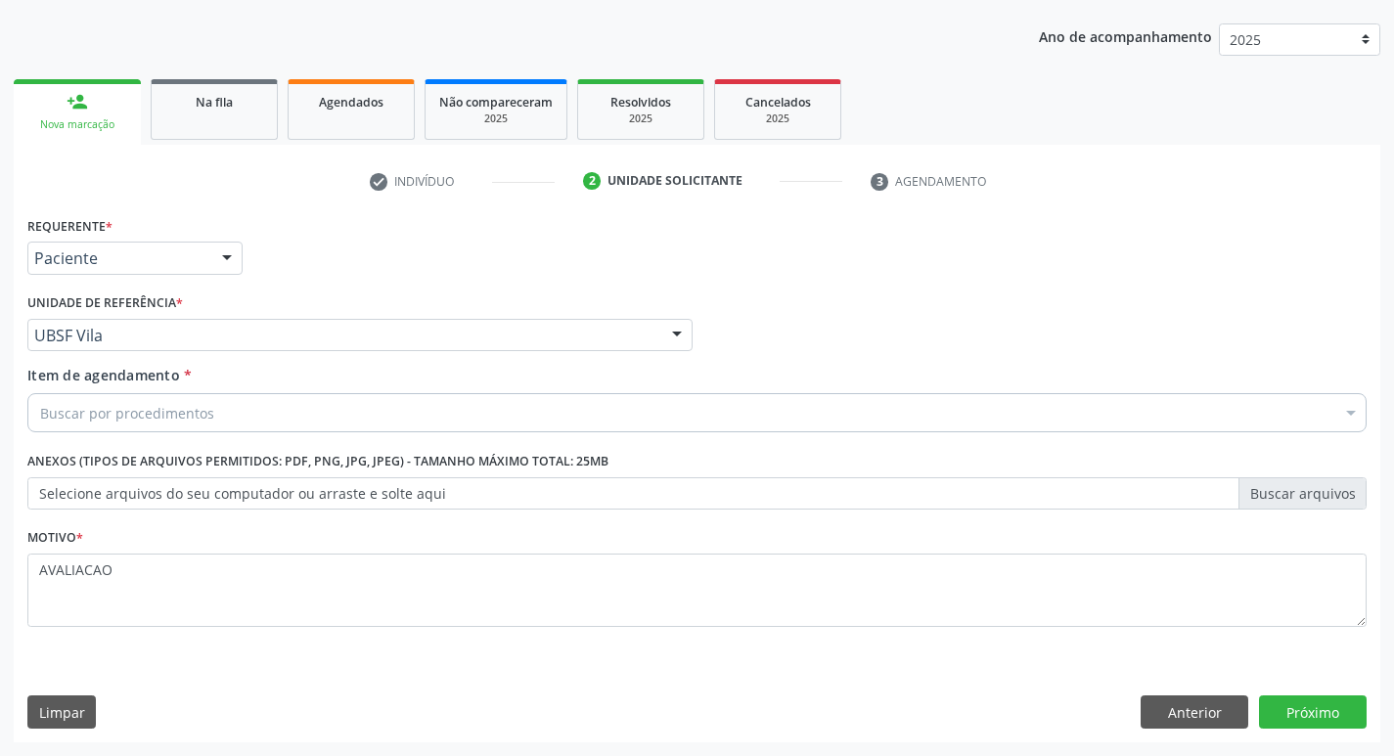
click at [146, 435] on div "Item de agendamento * Buscar por procedimentos Selecionar todos 0604320140 - Ab…" at bounding box center [697, 402] width 1349 height 75
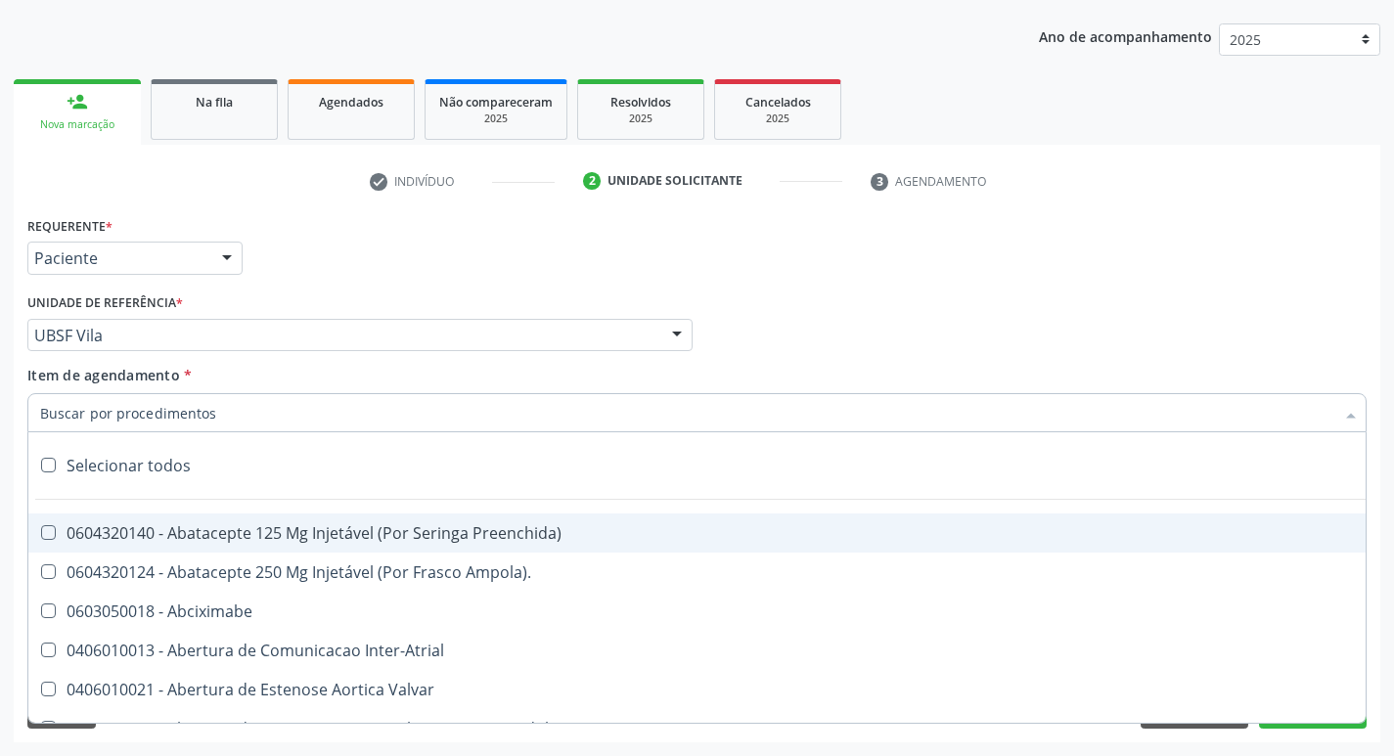
type input "J"
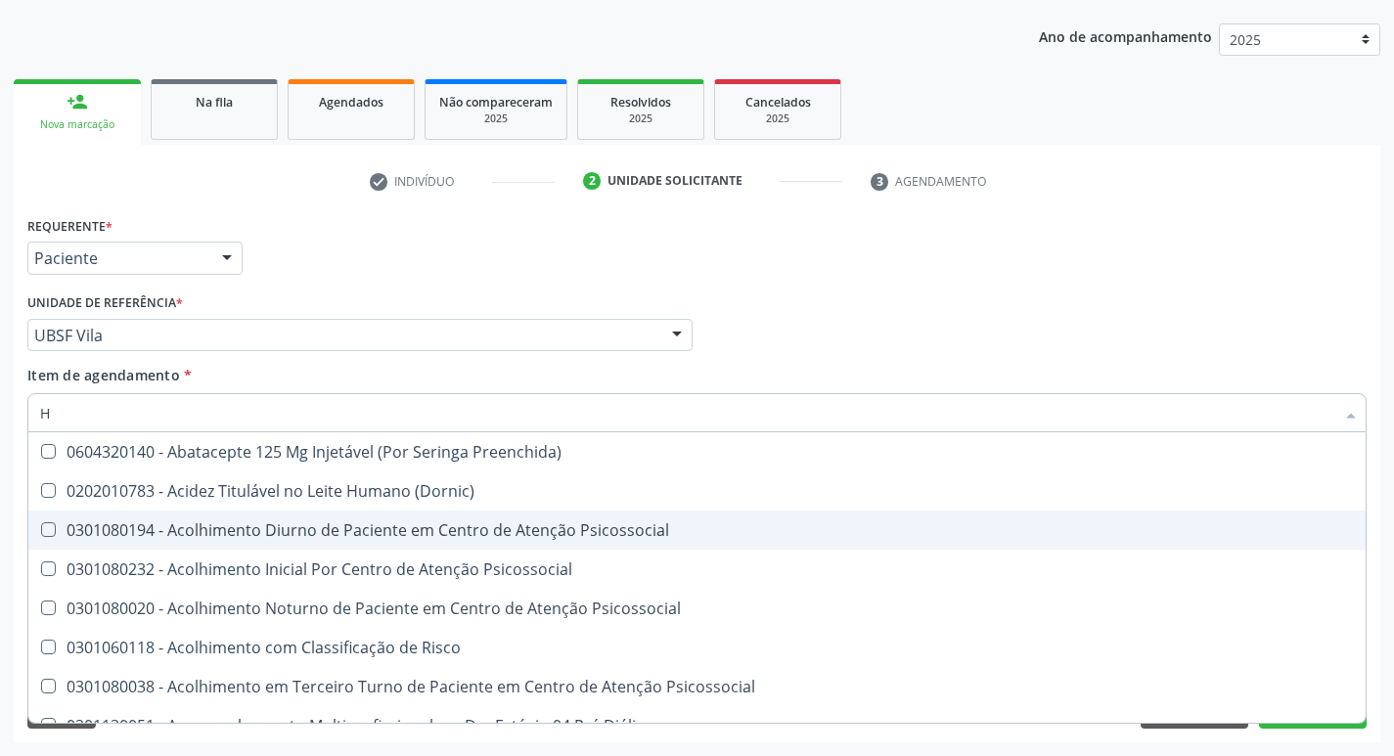
type input "HEMOGLOBINA G"
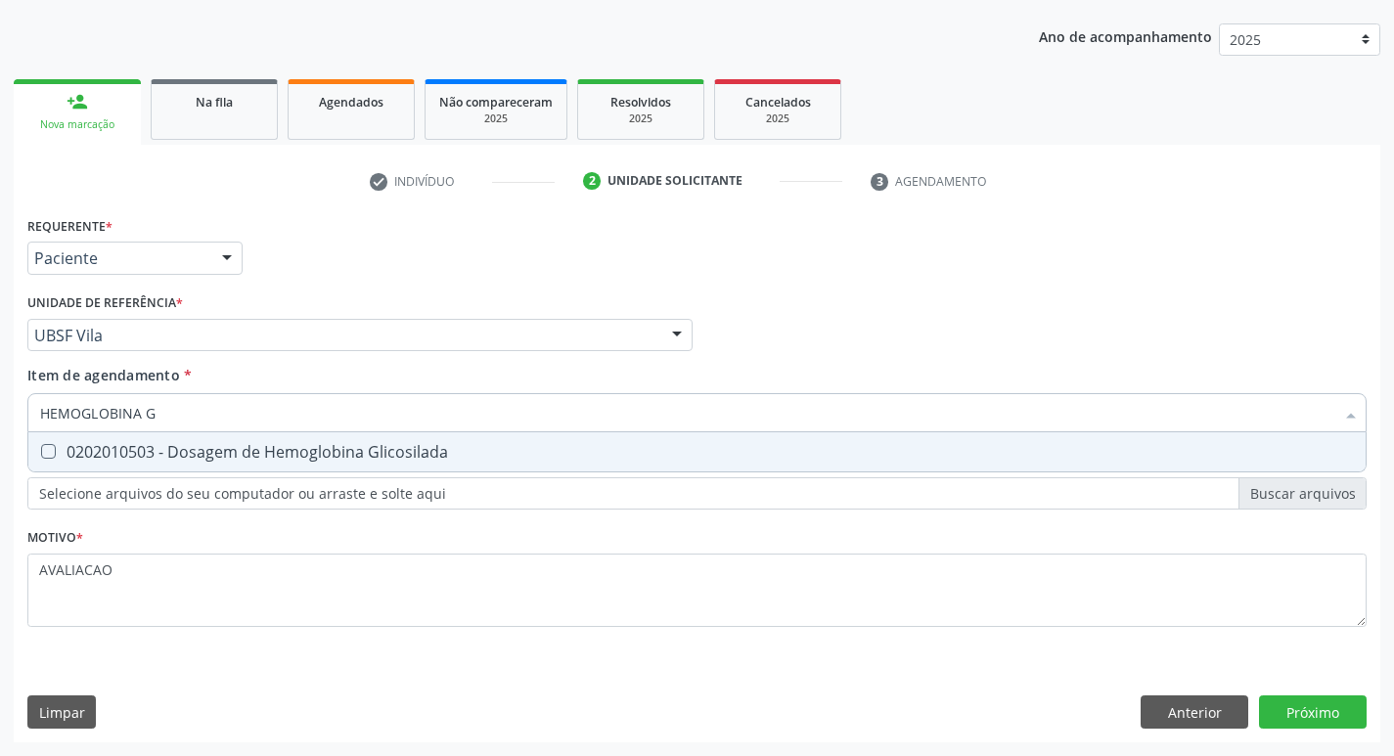
click at [345, 448] on div "0202010503 - Dosagem de Hemoglobina Glicosilada" at bounding box center [697, 452] width 1314 height 16
checkbox Glicosilada "true"
type input "HEMOGLOBINA"
checkbox Glicosilada "false"
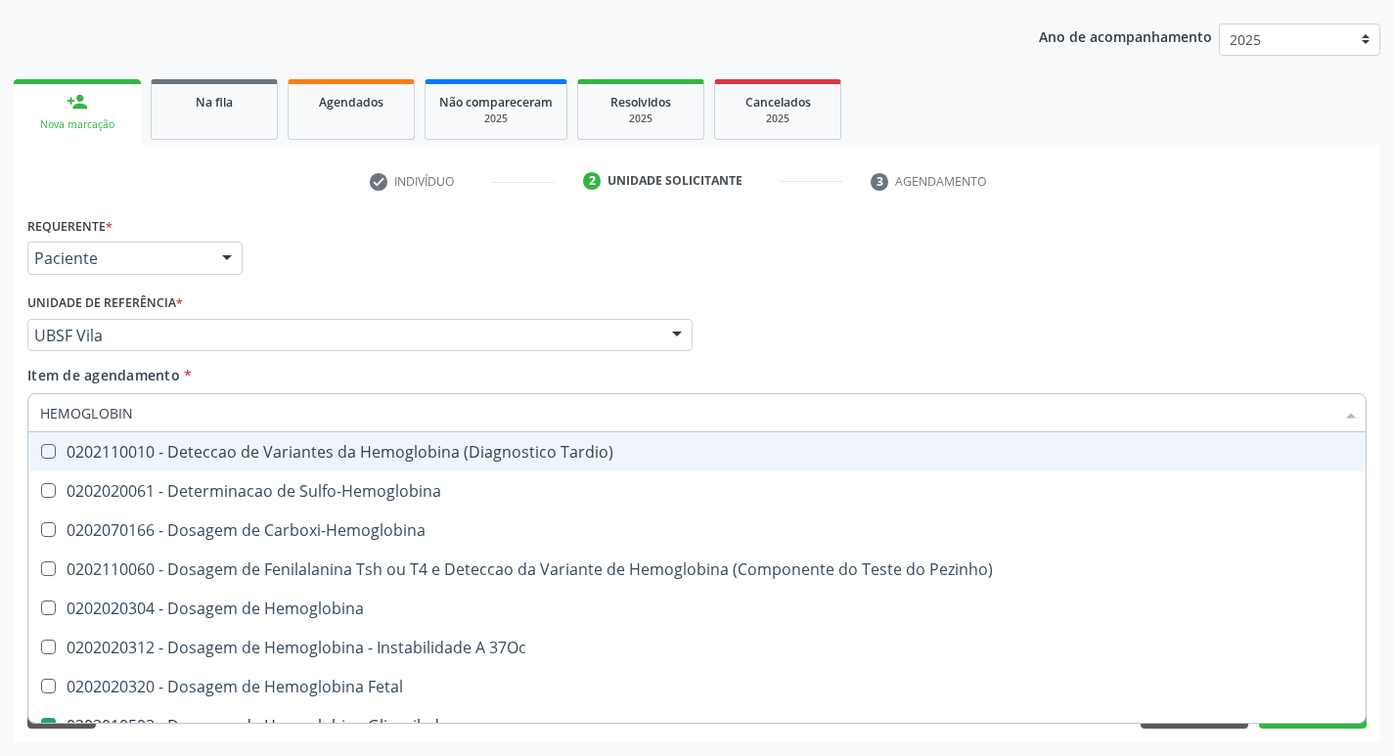
type input "HEMOGLOBI"
checkbox Glicosilada "false"
checkbox Hemoglobina "true"
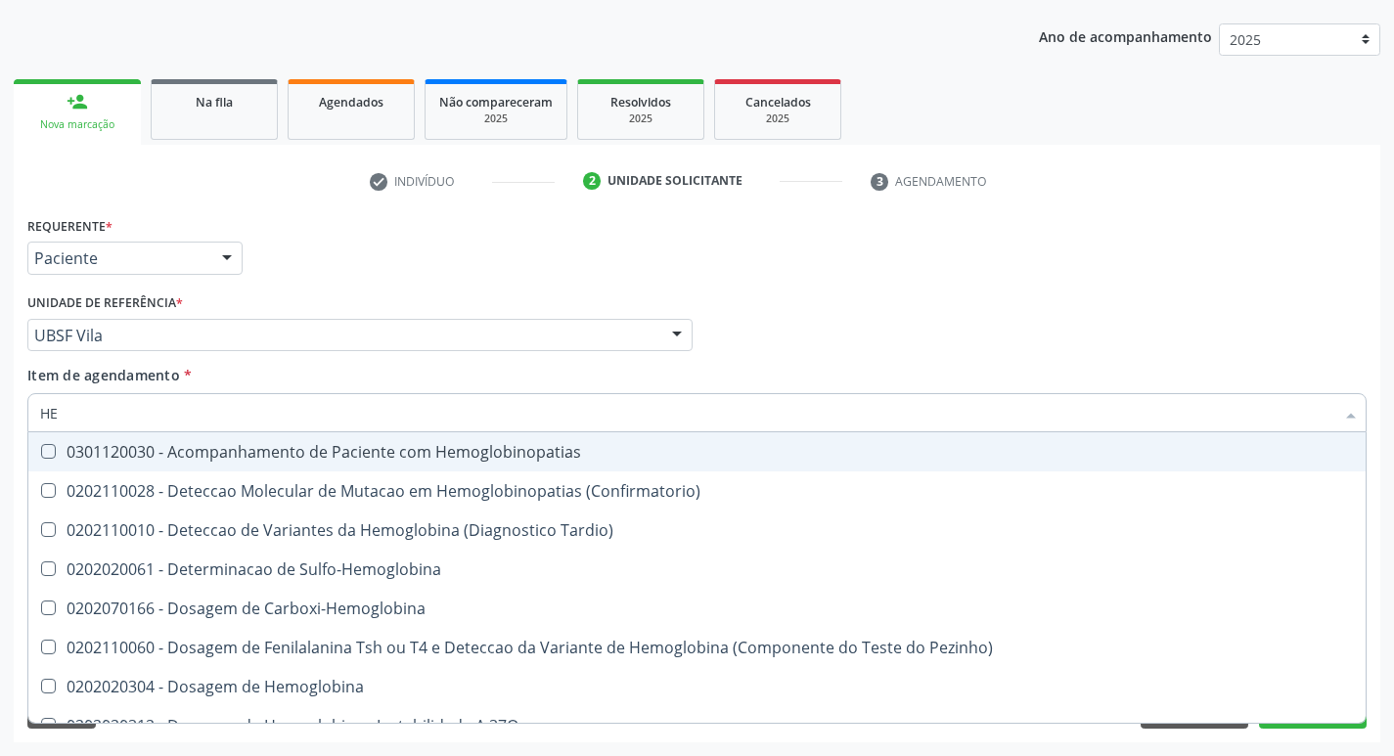
type input "H"
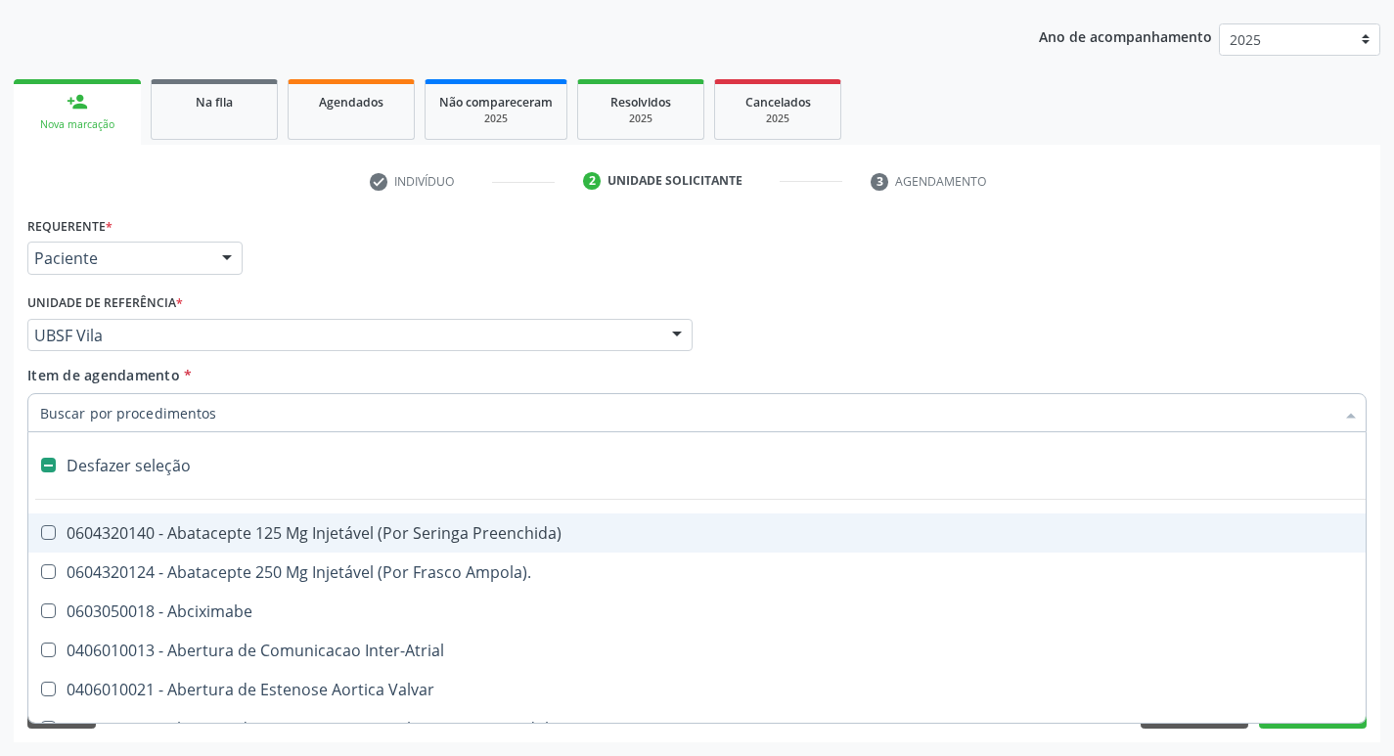
checkbox Dente\) "false"
type input "G"
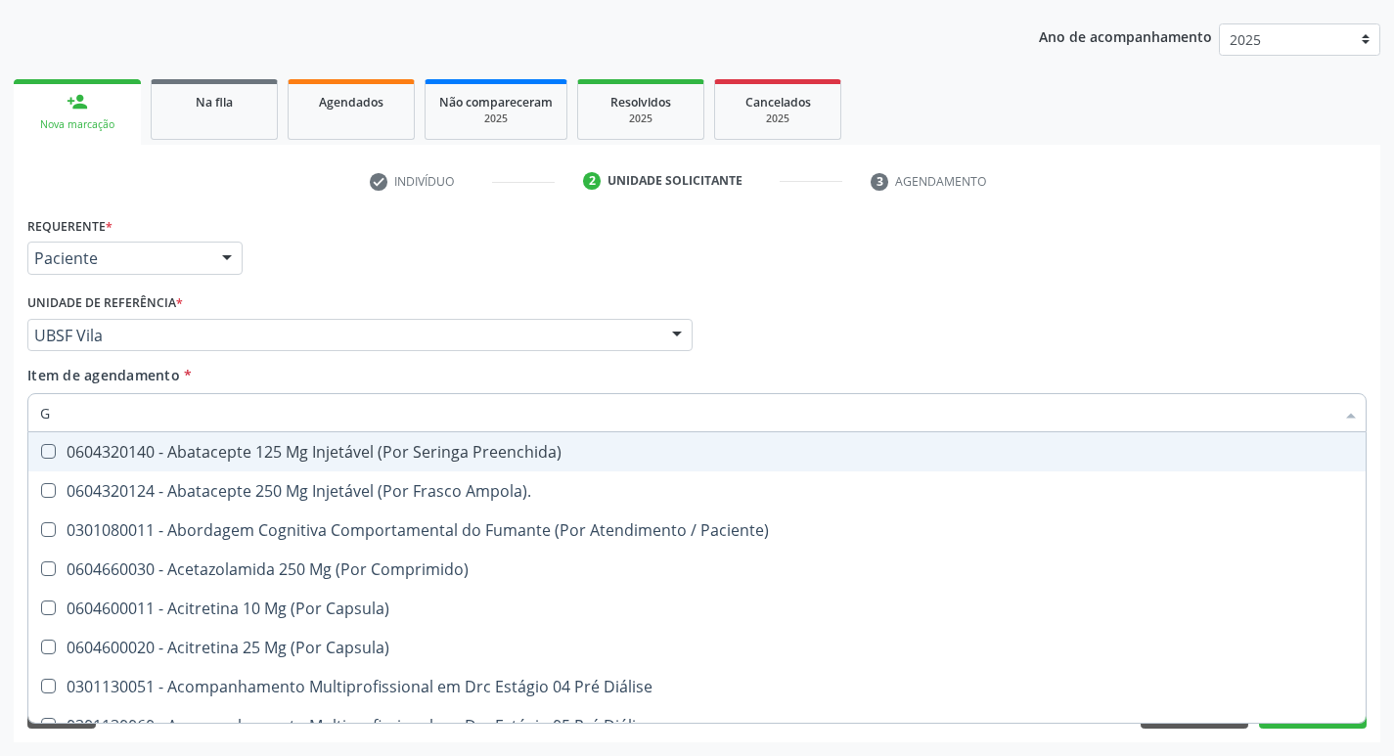
checkbox Glicosilada "true"
type input "GLICOSE"
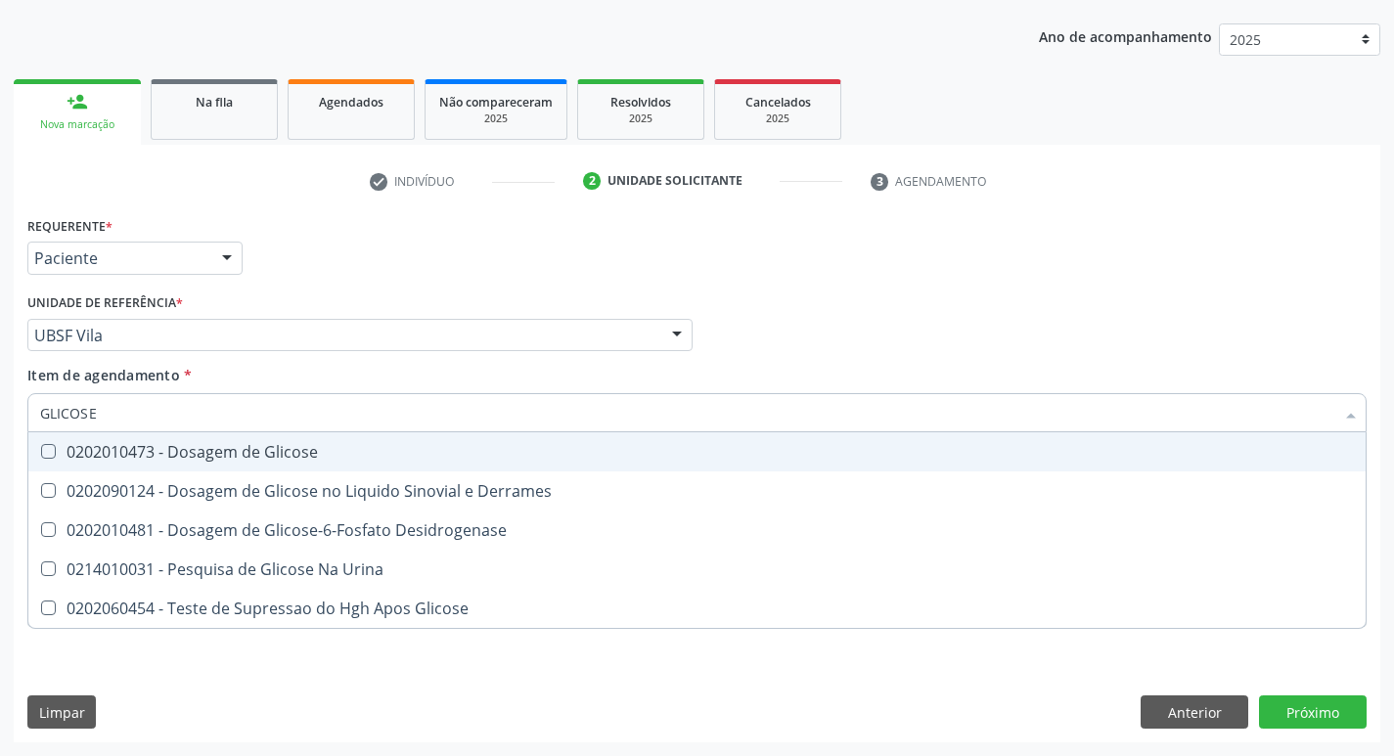
click at [291, 466] on span "0202010473 - Dosagem de Glicose" at bounding box center [697, 452] width 1338 height 39
checkbox Glicose "true"
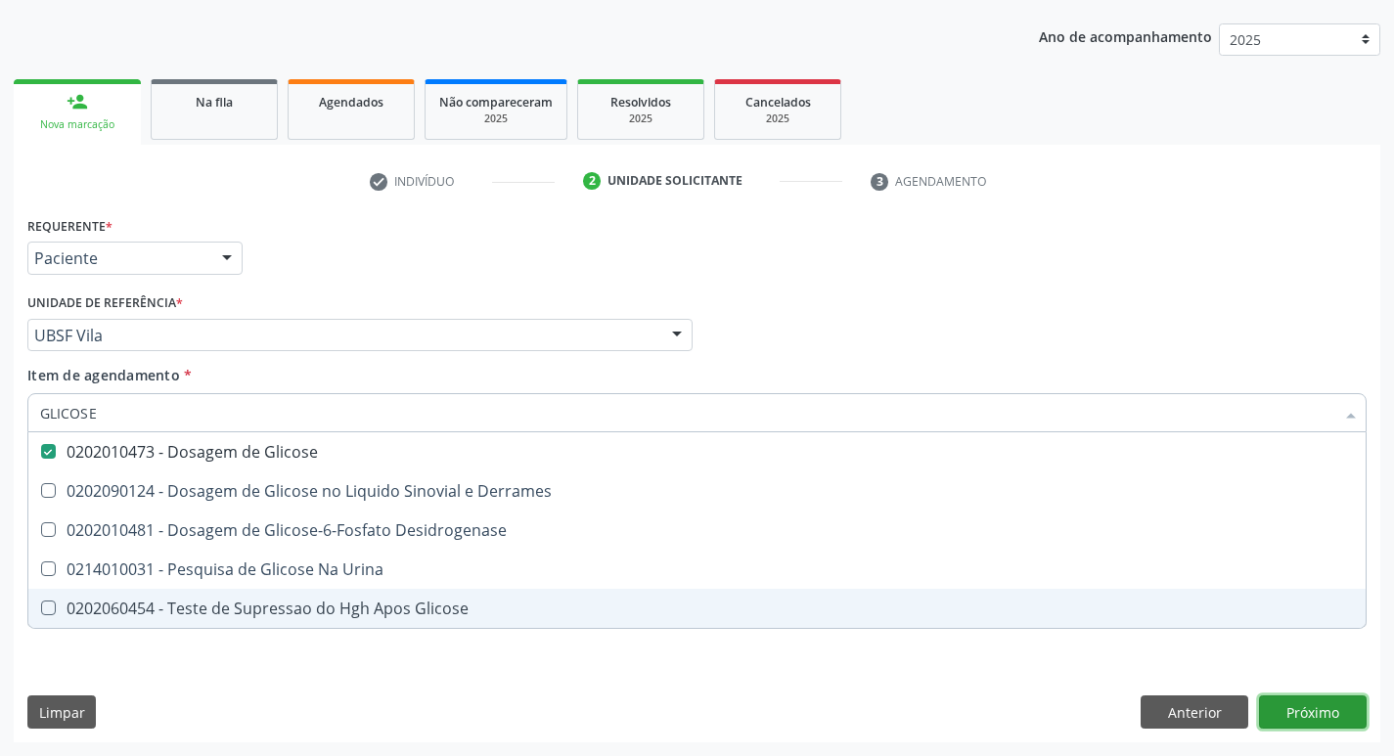
click at [1296, 713] on div "Requerente * Paciente Médico(a) Enfermeiro(a) Paciente Nenhum resultado encontr…" at bounding box center [697, 476] width 1367 height 531
checkbox Derrames "true"
checkbox Desidrogenase "true"
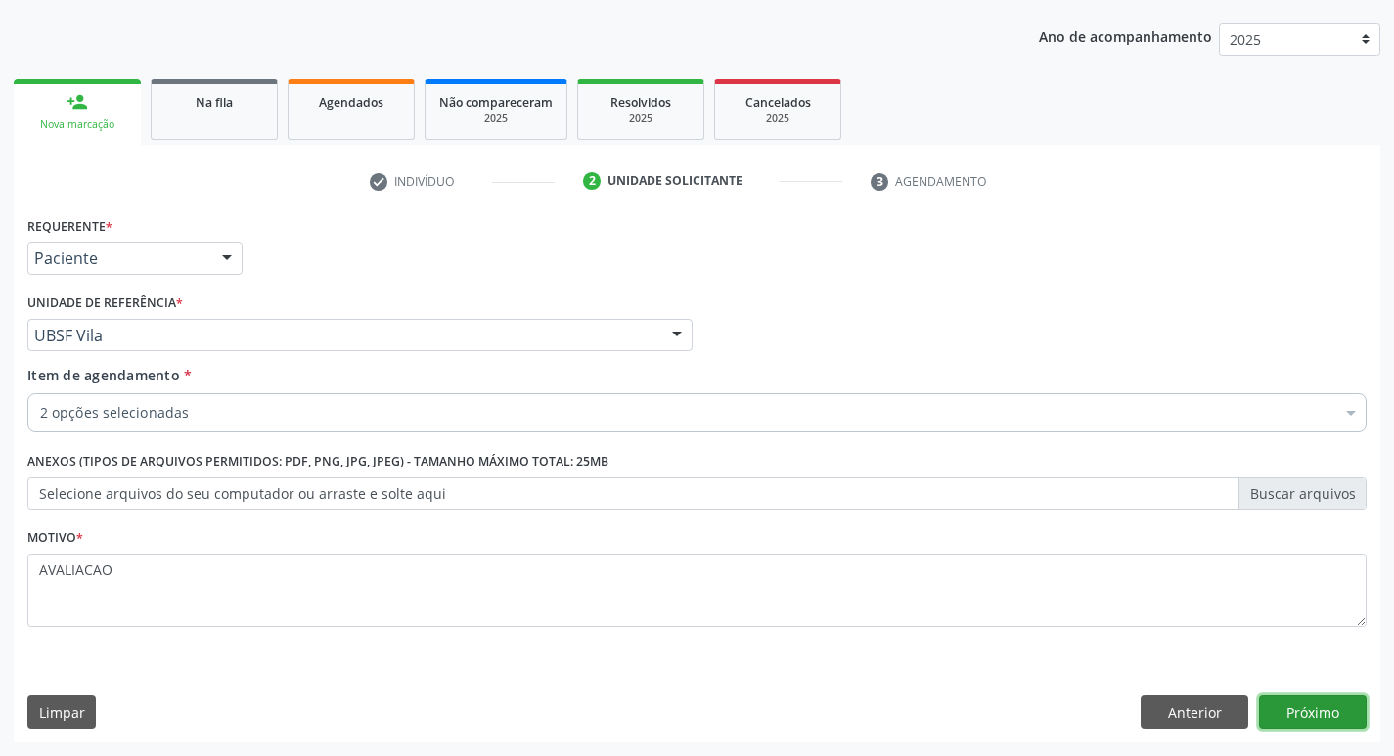
click at [1303, 715] on button "Próximo" at bounding box center [1313, 712] width 108 height 33
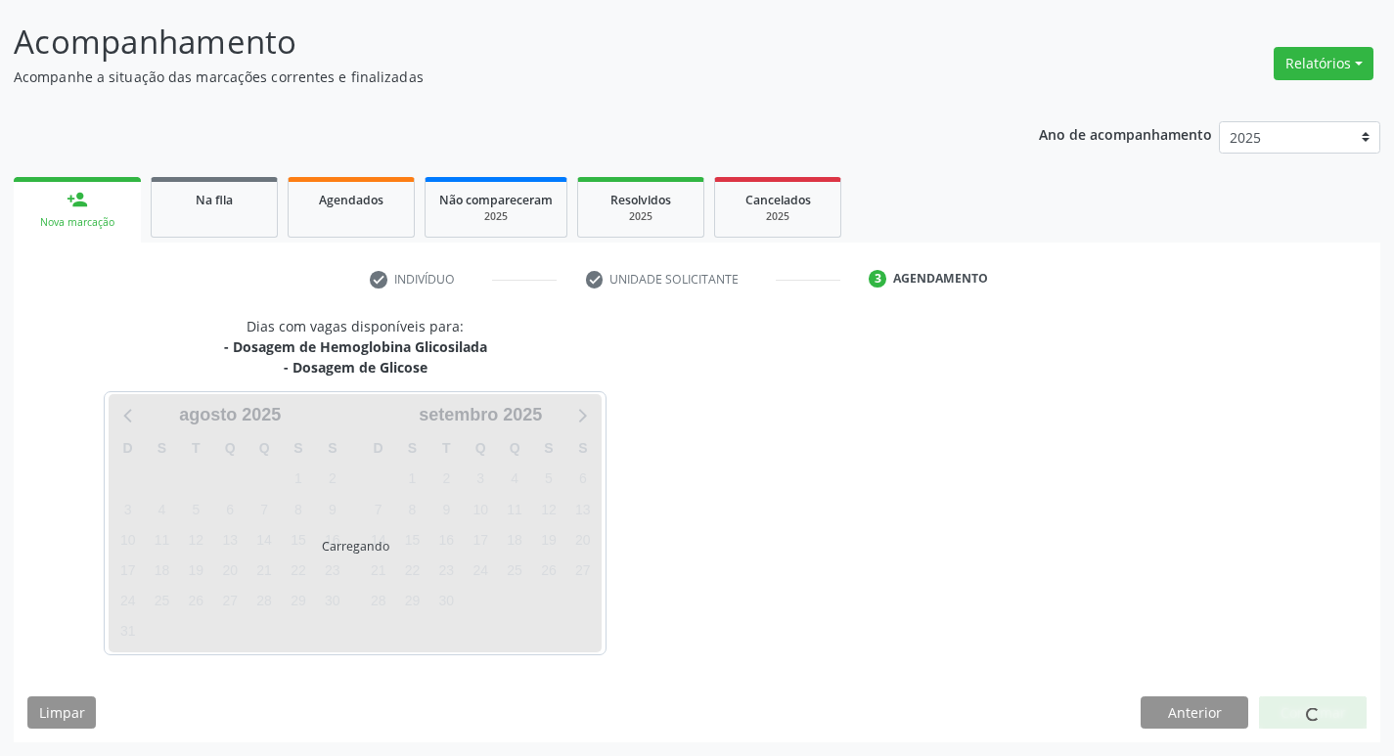
scroll to position [115, 0]
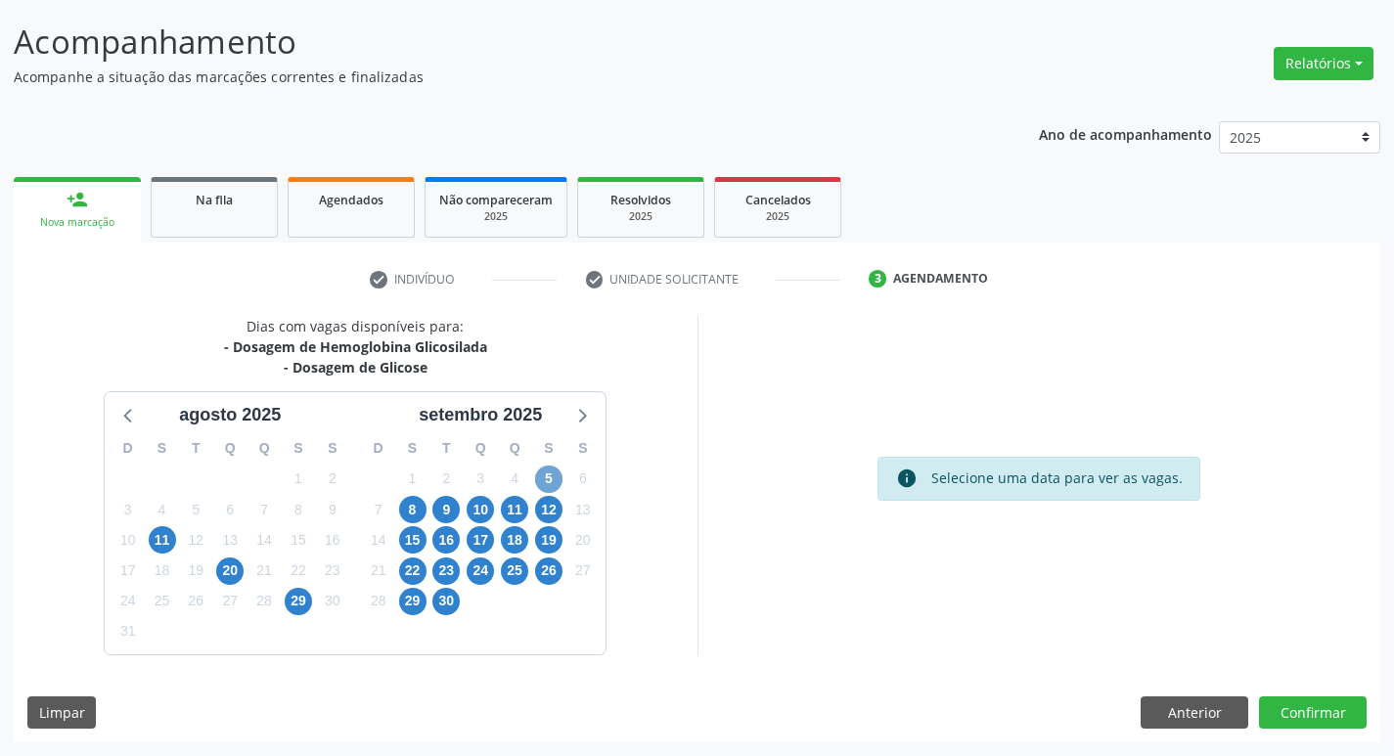
click at [546, 480] on span "5" at bounding box center [548, 479] width 27 height 27
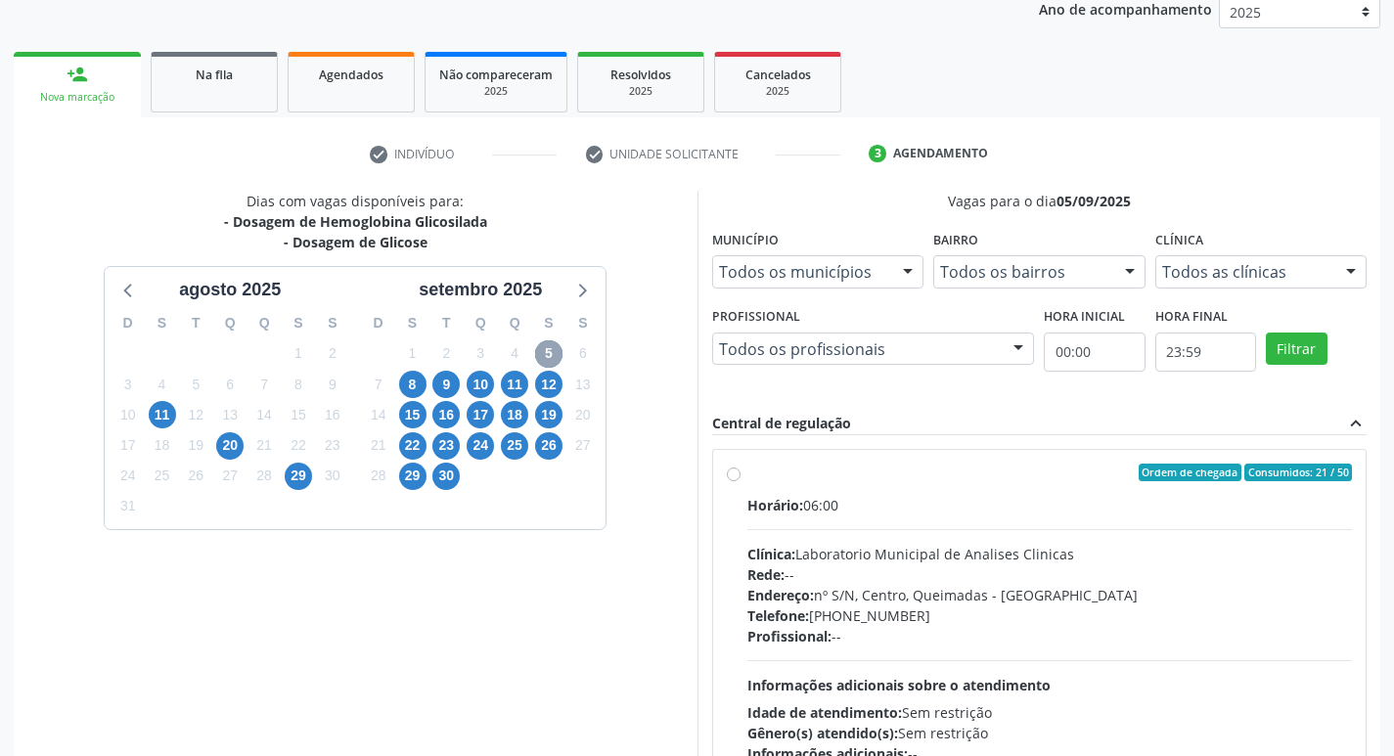
scroll to position [378, 0]
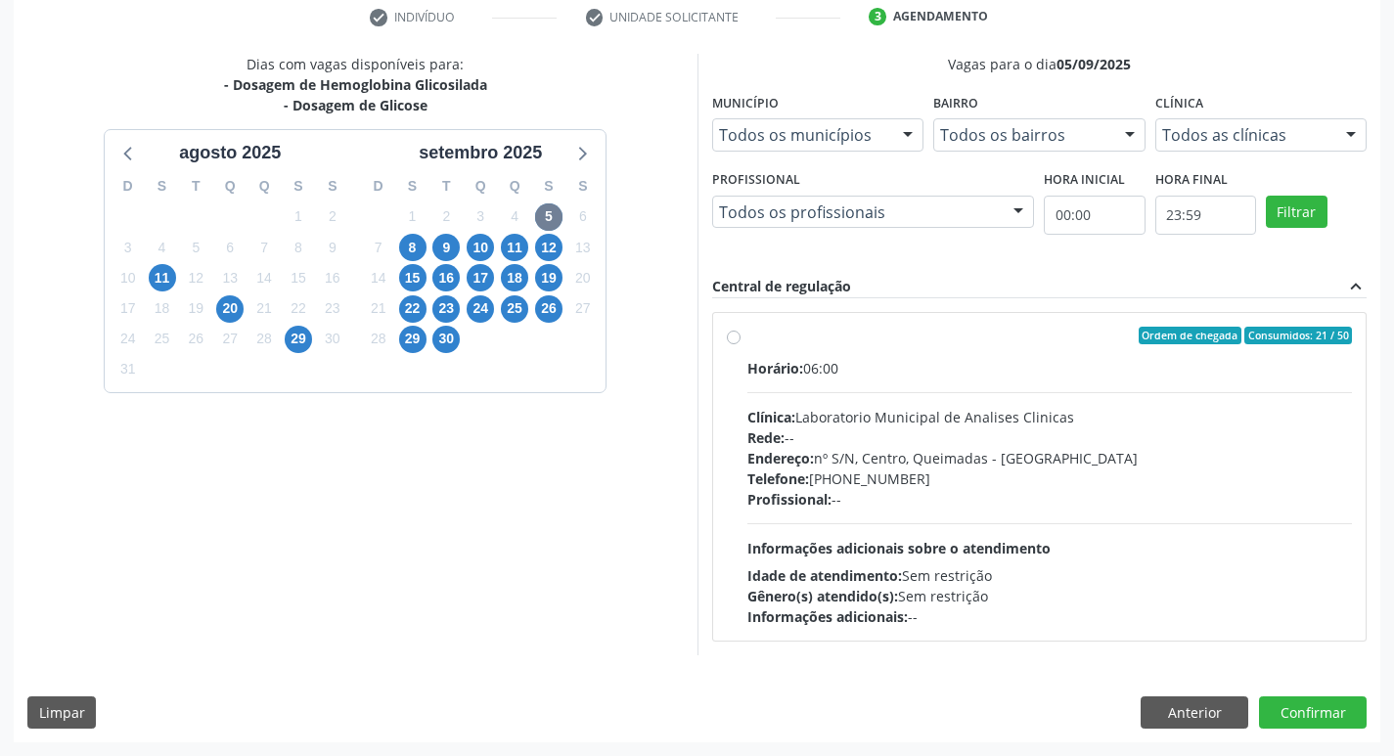
click at [906, 341] on div "Ordem de chegada Consumidos: 21 / 50" at bounding box center [1051, 336] width 606 height 18
click at [741, 341] on input "Ordem de chegada Consumidos: 21 / 50 Horário: 06:00 Clínica: Laboratorio Munici…" at bounding box center [734, 336] width 14 height 18
radio input "true"
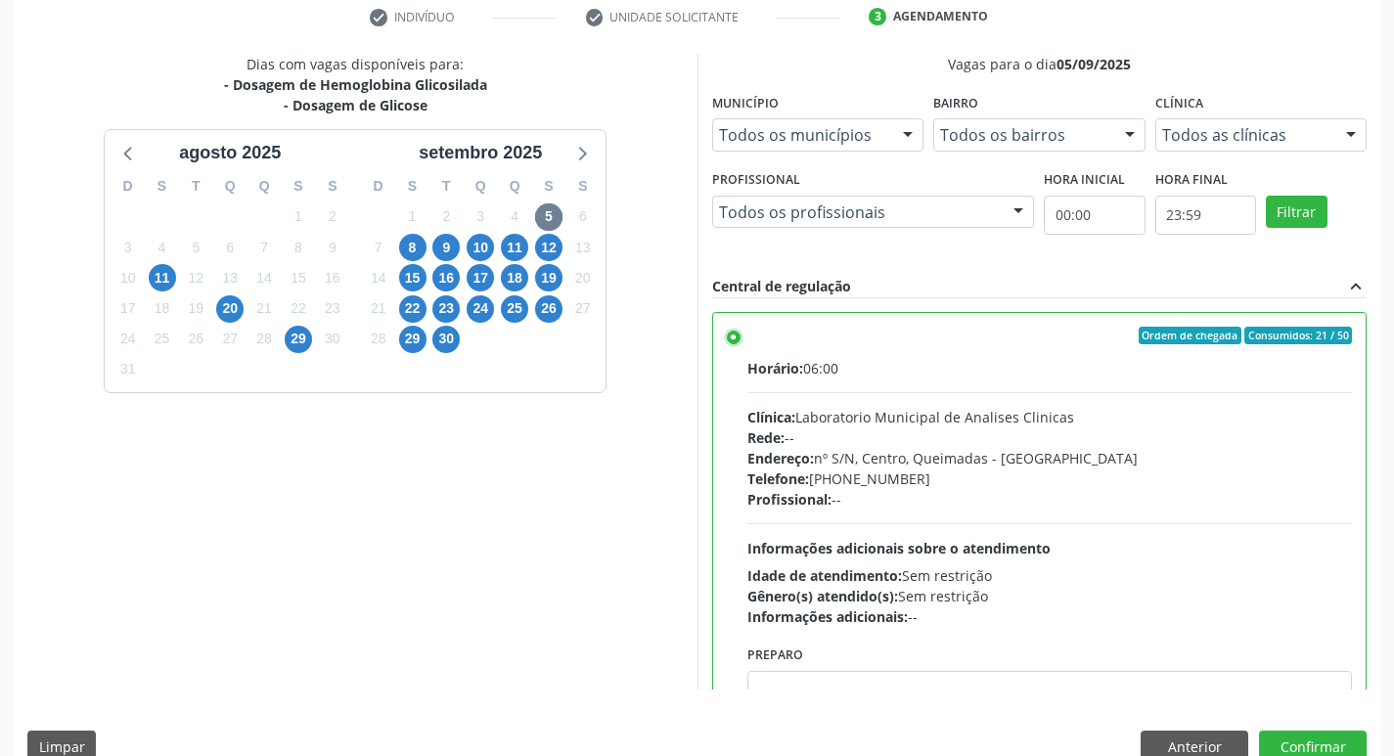
scroll to position [97, 0]
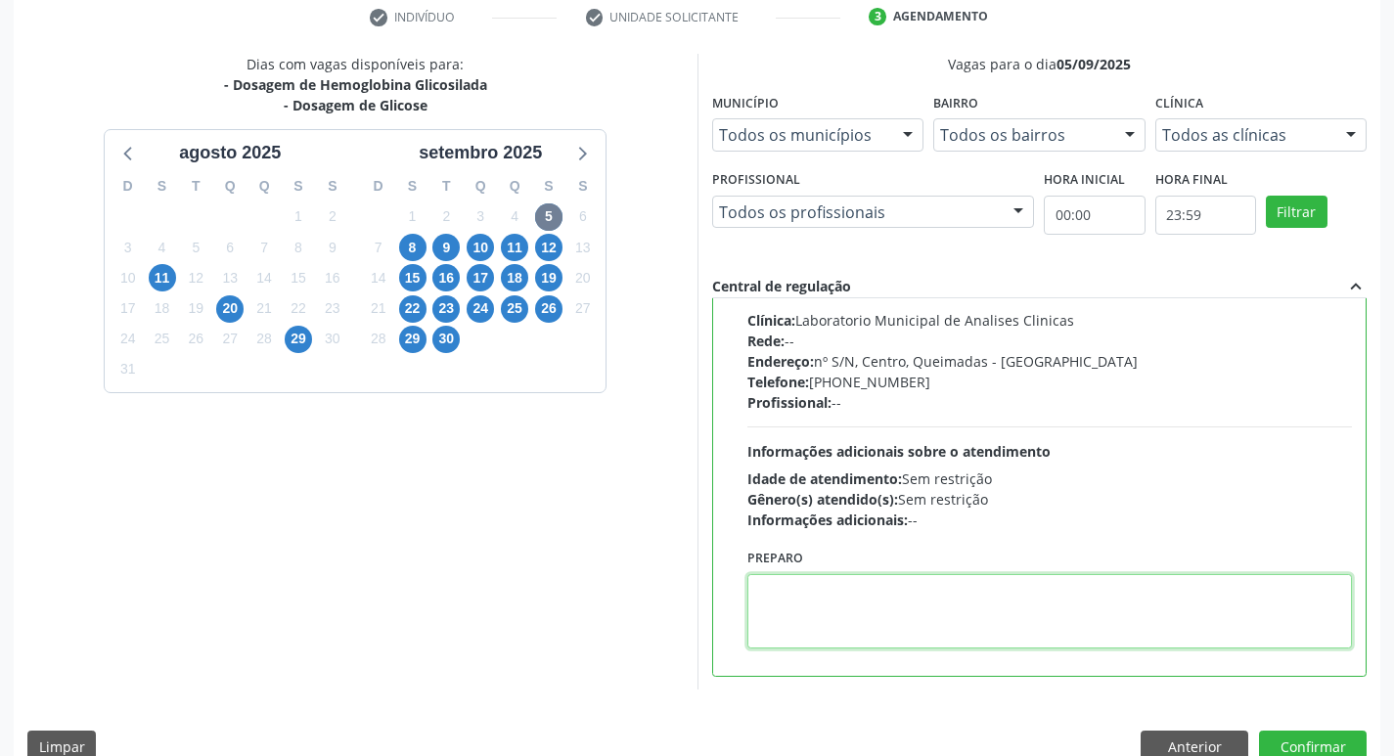
click at [857, 589] on textarea at bounding box center [1051, 611] width 606 height 74
paste textarea "IR EM [GEOGRAPHIC_DATA]"
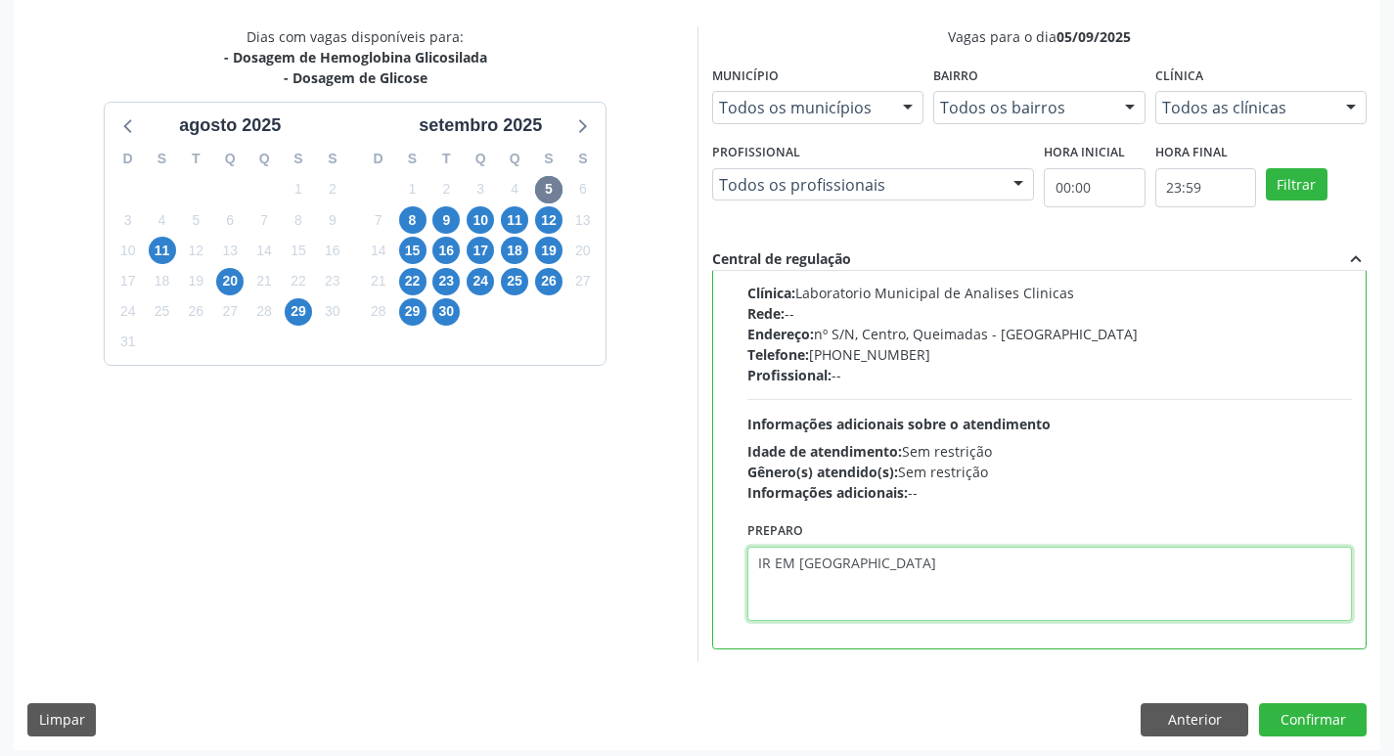
scroll to position [413, 0]
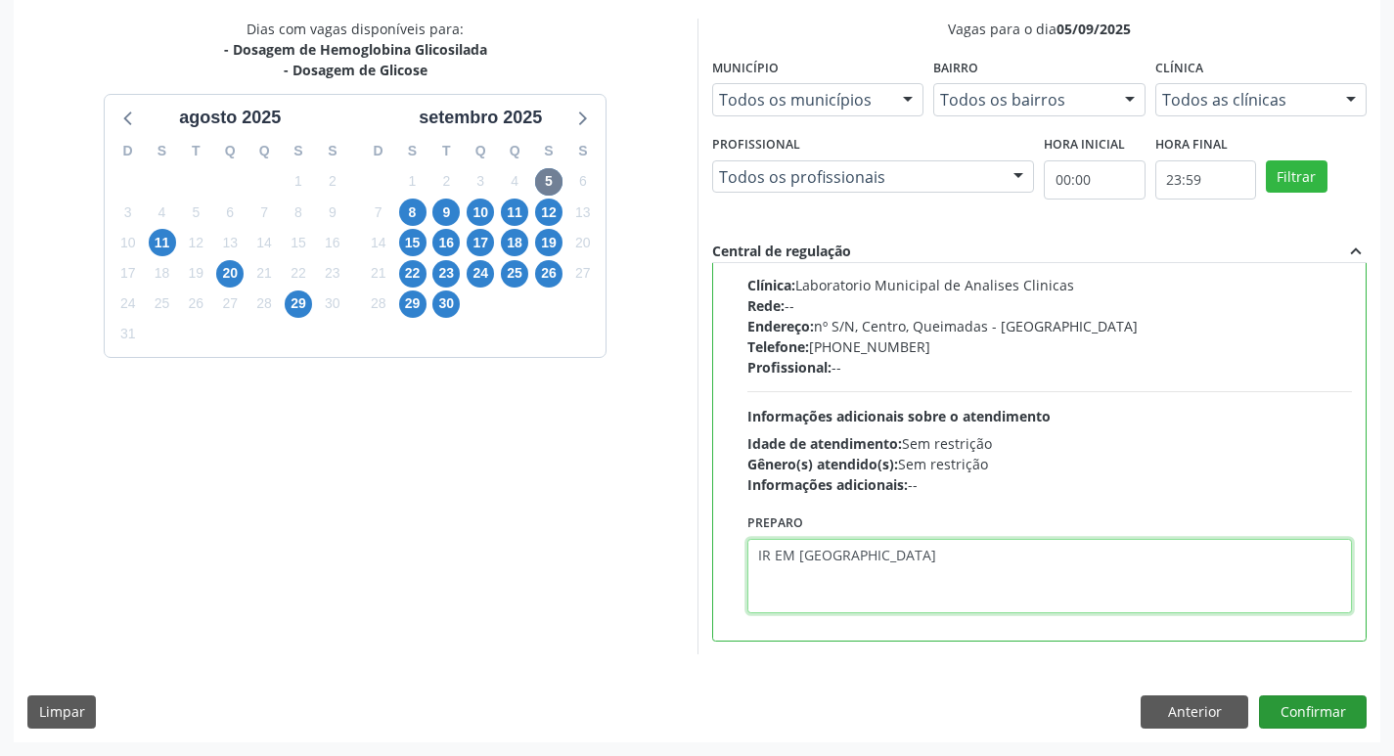
type textarea "IR EM [GEOGRAPHIC_DATA]"
click at [1298, 713] on button "Confirmar" at bounding box center [1313, 712] width 108 height 33
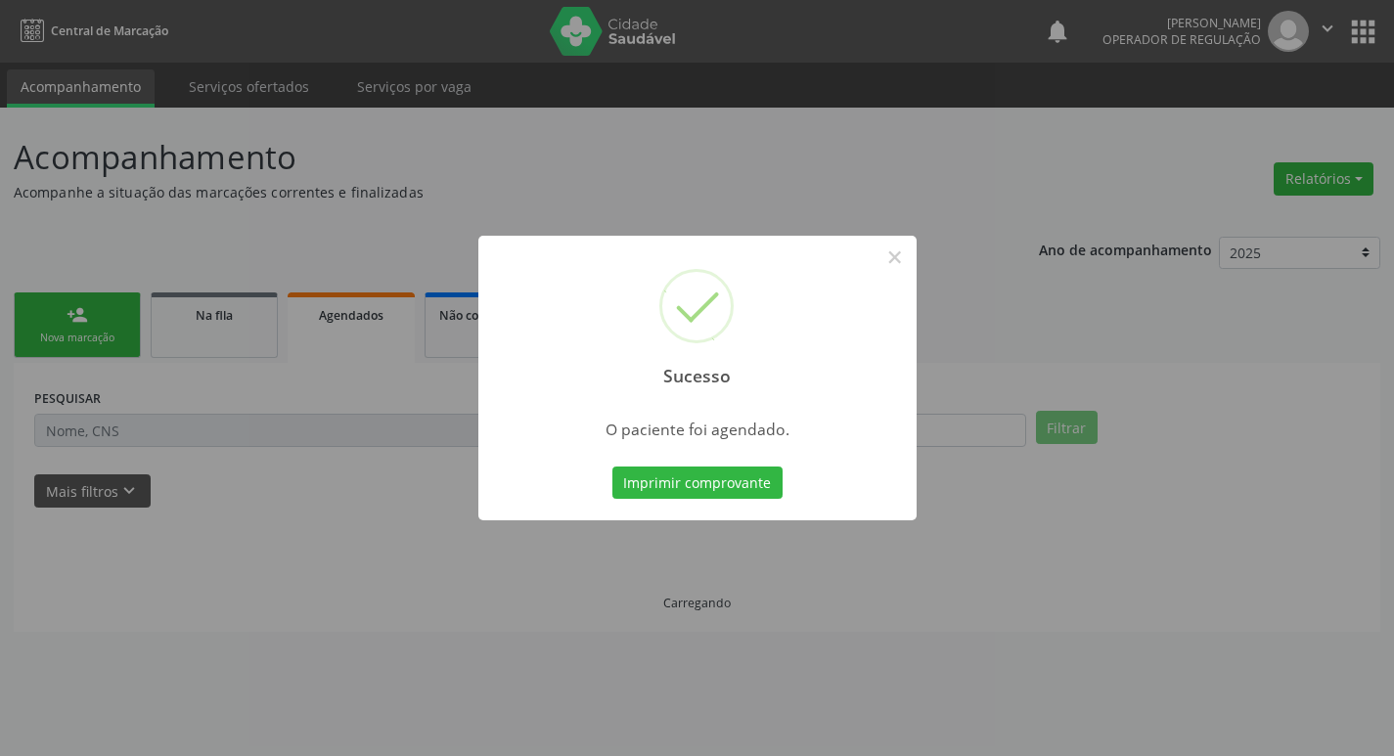
scroll to position [0, 0]
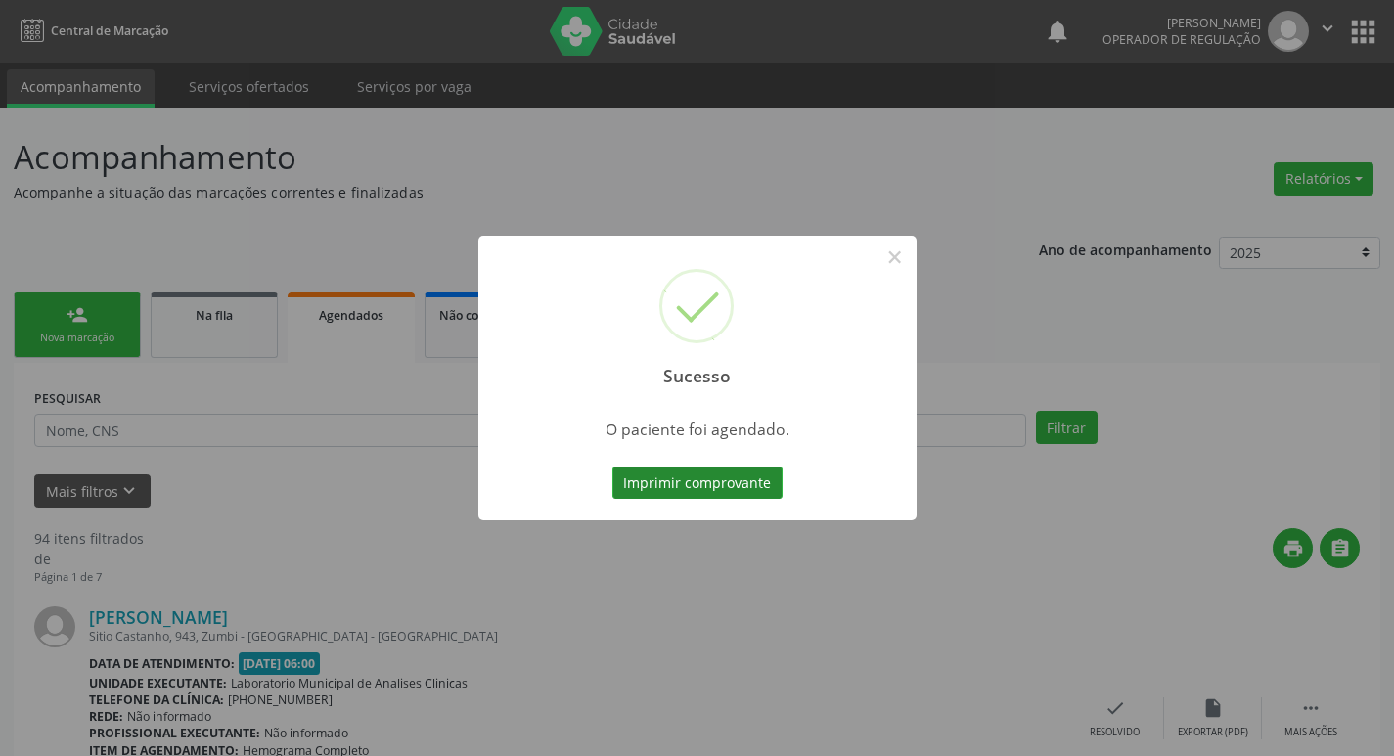
click at [728, 483] on button "Imprimir comprovante" at bounding box center [698, 483] width 170 height 33
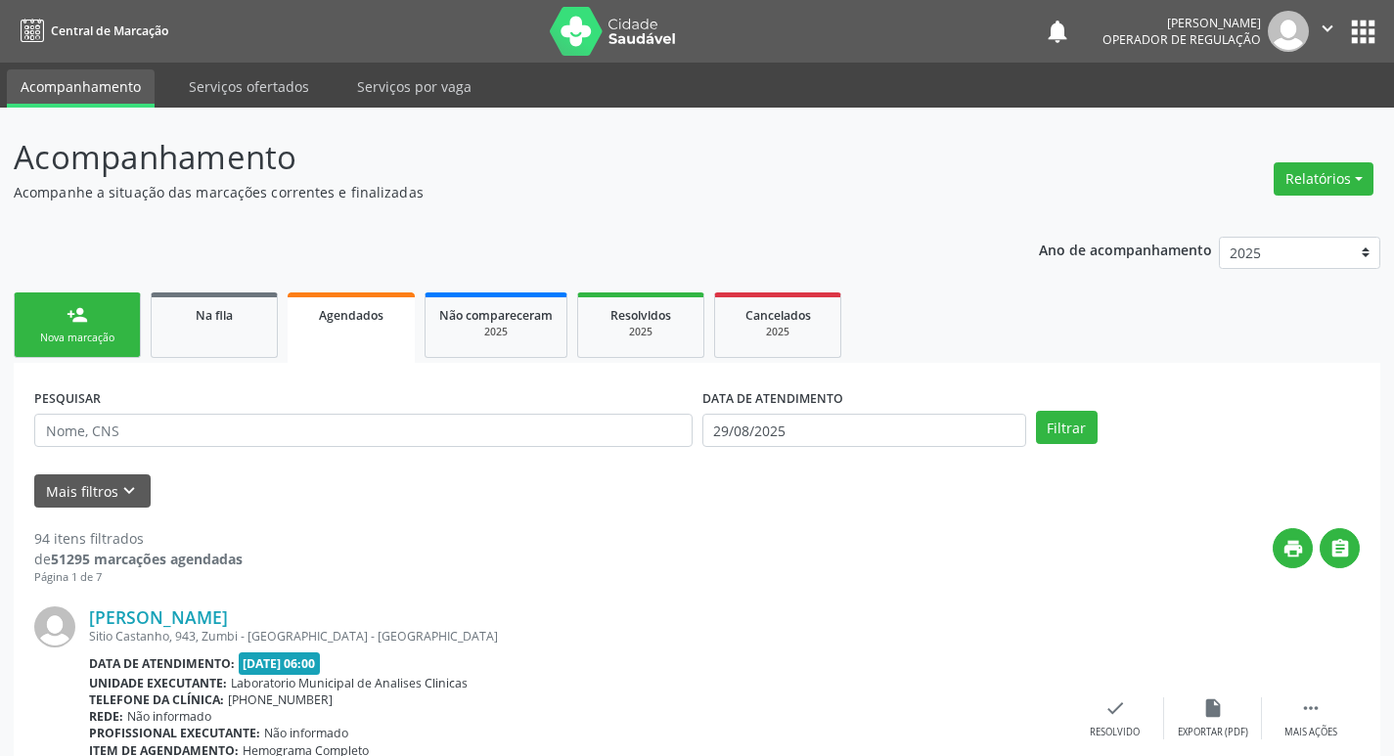
click at [112, 328] on link "person_add Nova marcação" at bounding box center [77, 326] width 127 height 66
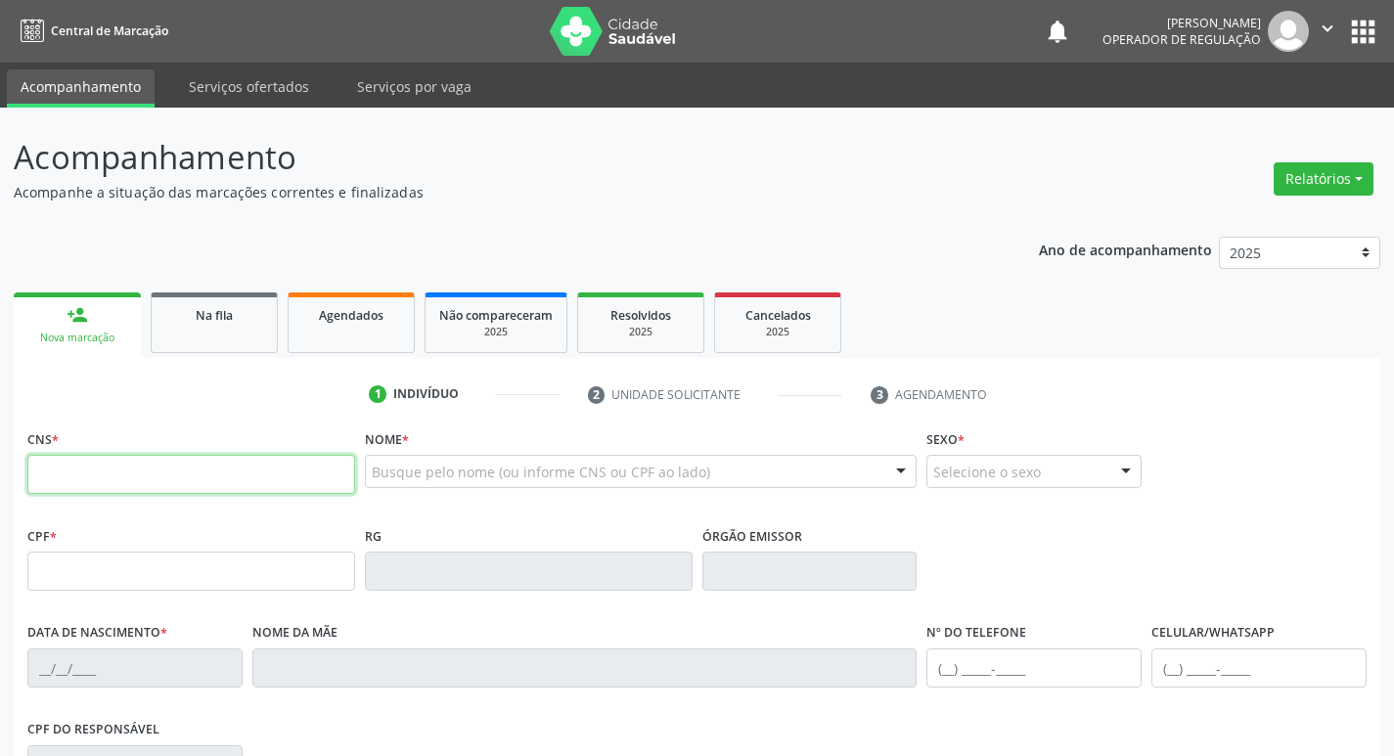
click at [163, 478] on input "text" at bounding box center [191, 474] width 328 height 39
click at [125, 463] on input "text" at bounding box center [191, 474] width 328 height 39
type input "898 0027 0222 7904"
type input "132.001.164-04"
type input "21[DATE]"
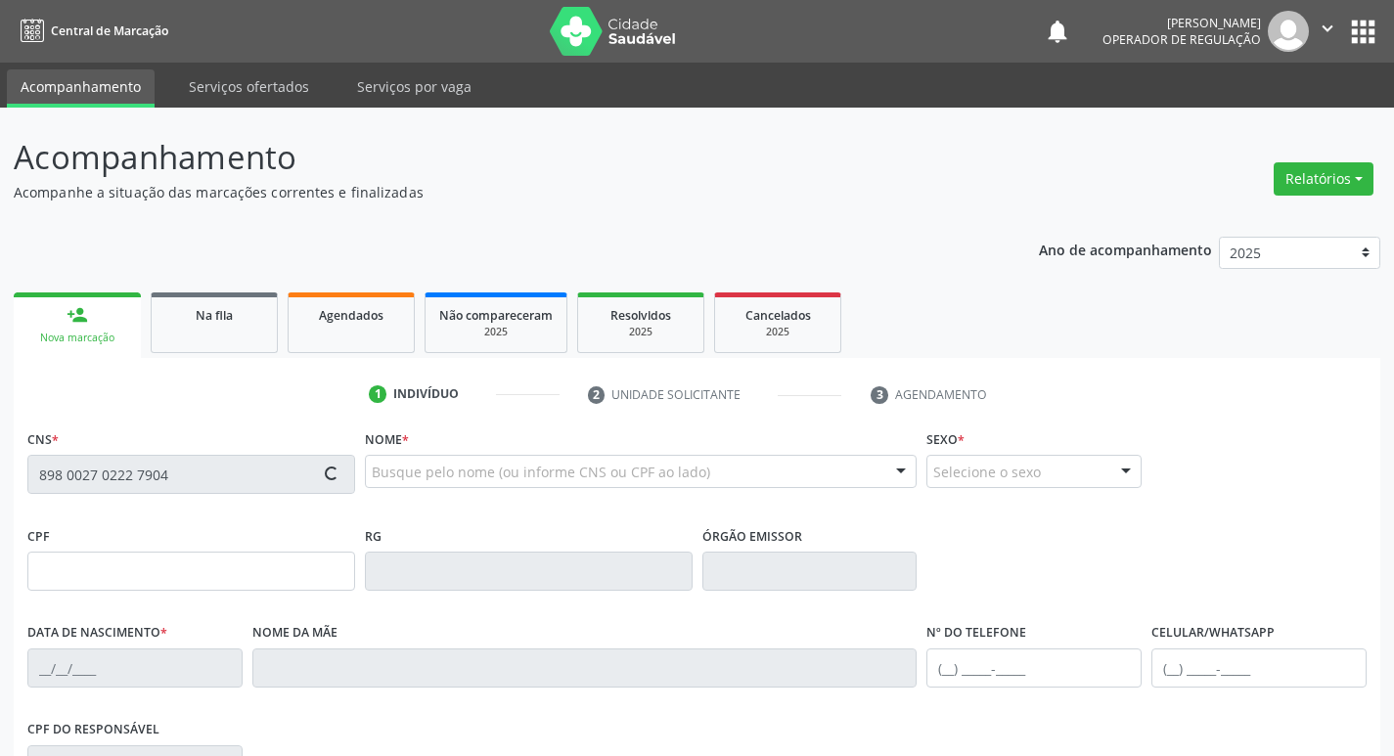
type input "[PERSON_NAME][GEOGRAPHIC_DATA]"
type input "[PHONE_NUMBER]"
type input "087.481.784-62"
type input "10"
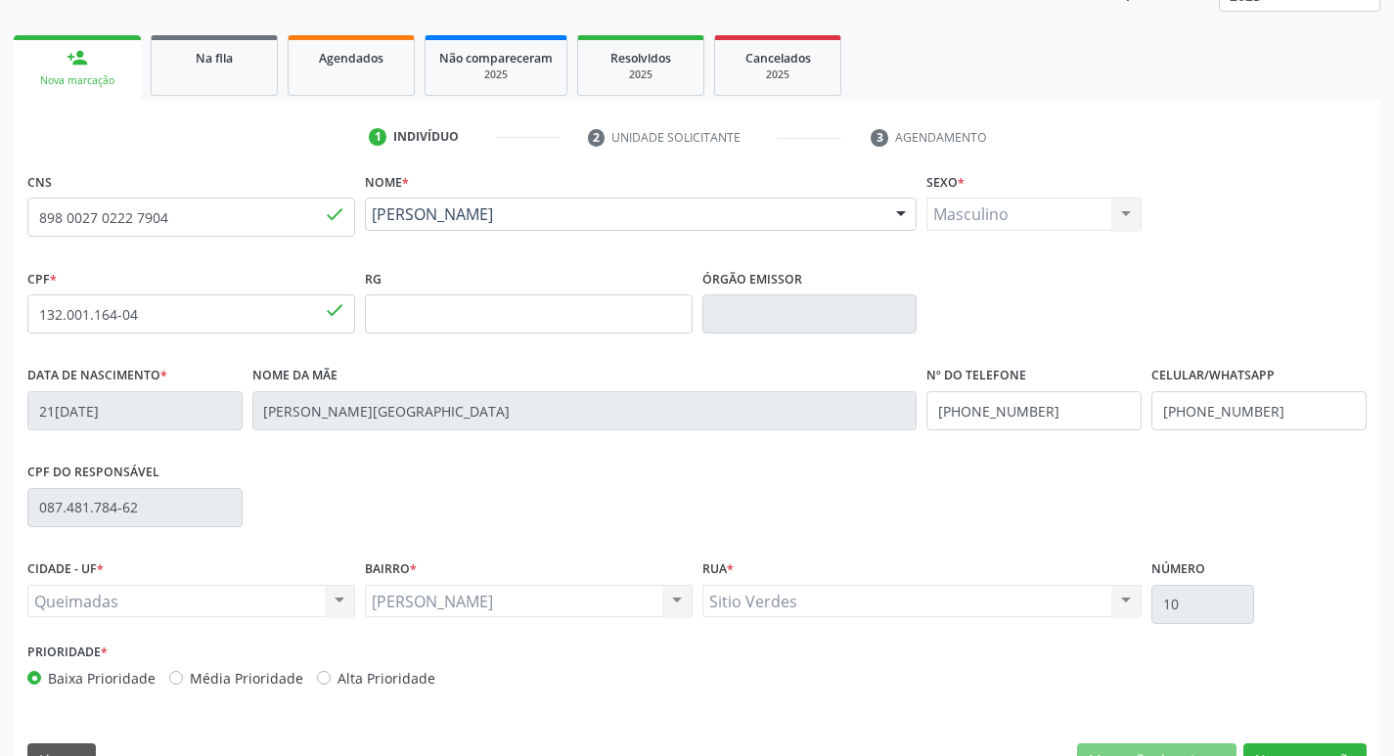
scroll to position [304, 0]
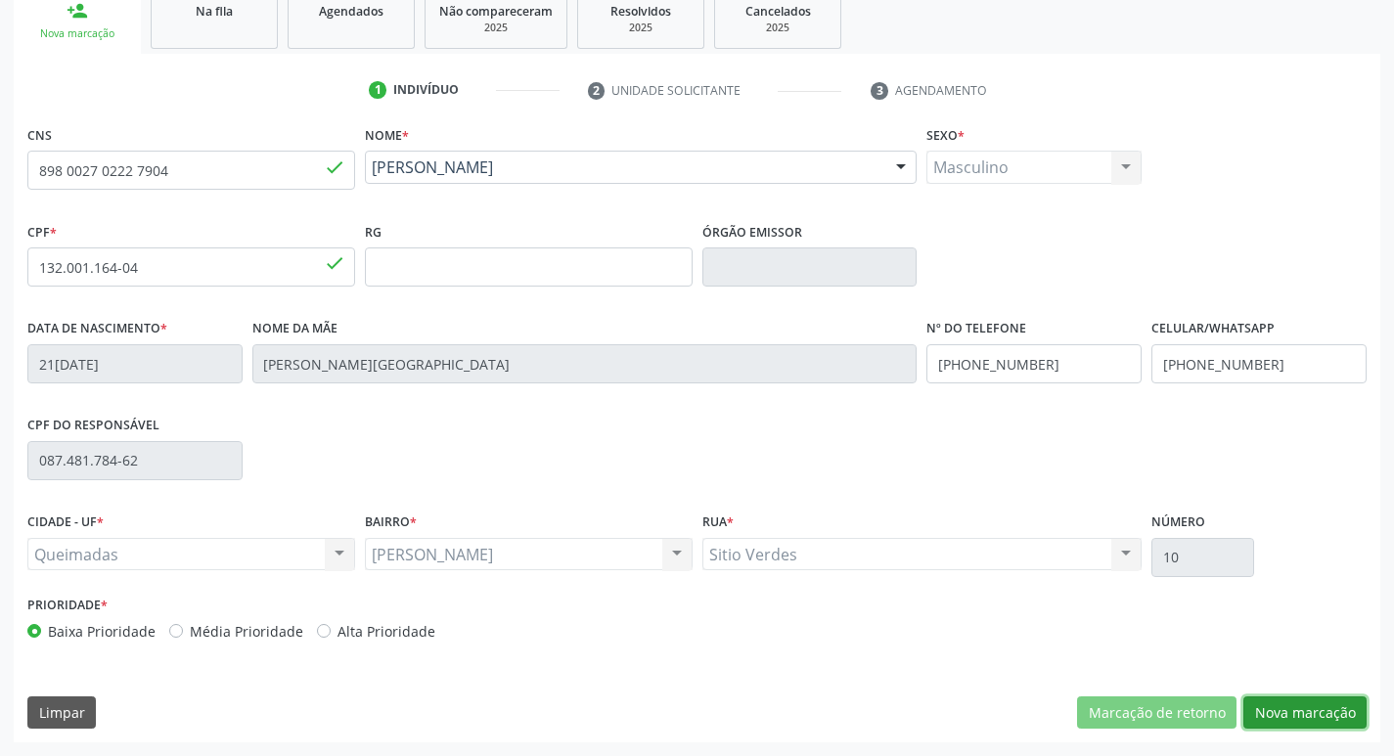
click at [1296, 707] on button "Nova marcação" at bounding box center [1305, 713] width 123 height 33
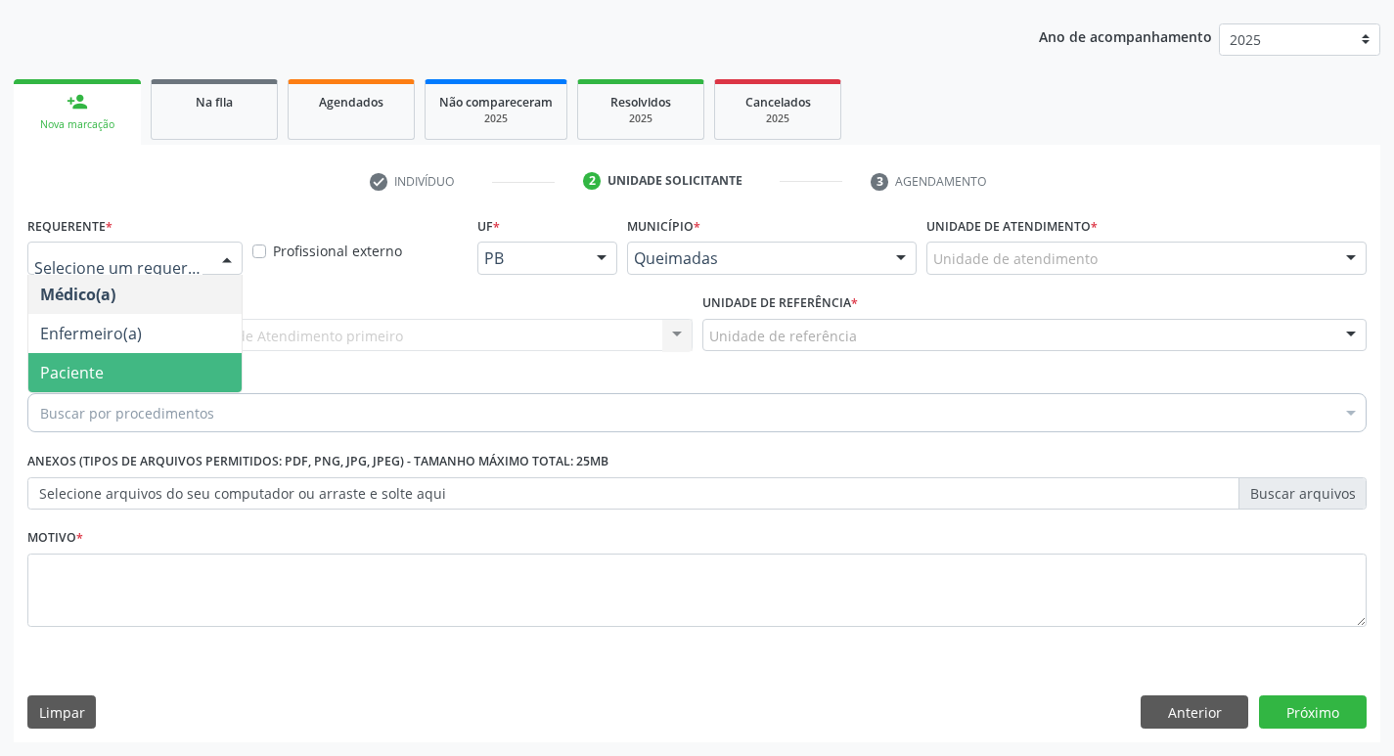
click at [159, 360] on span "Paciente" at bounding box center [134, 372] width 213 height 39
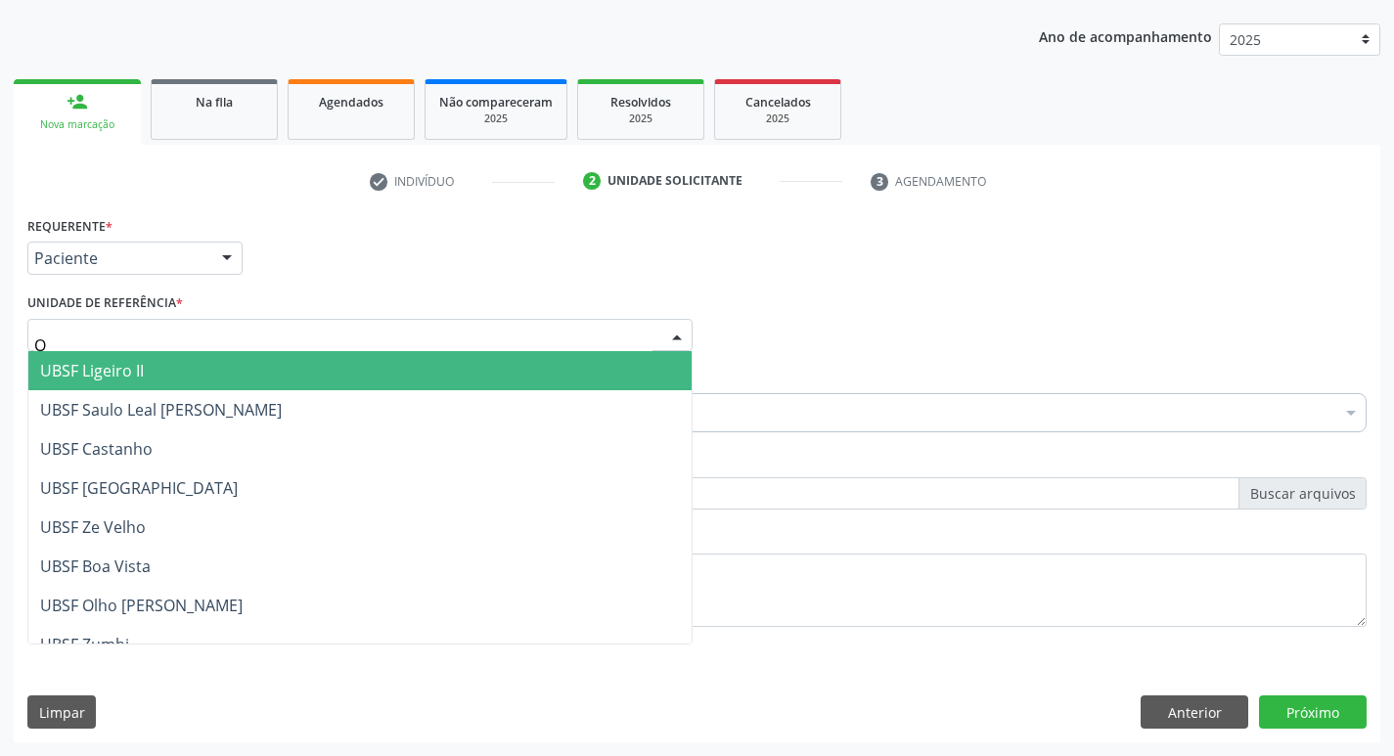
type input "OL"
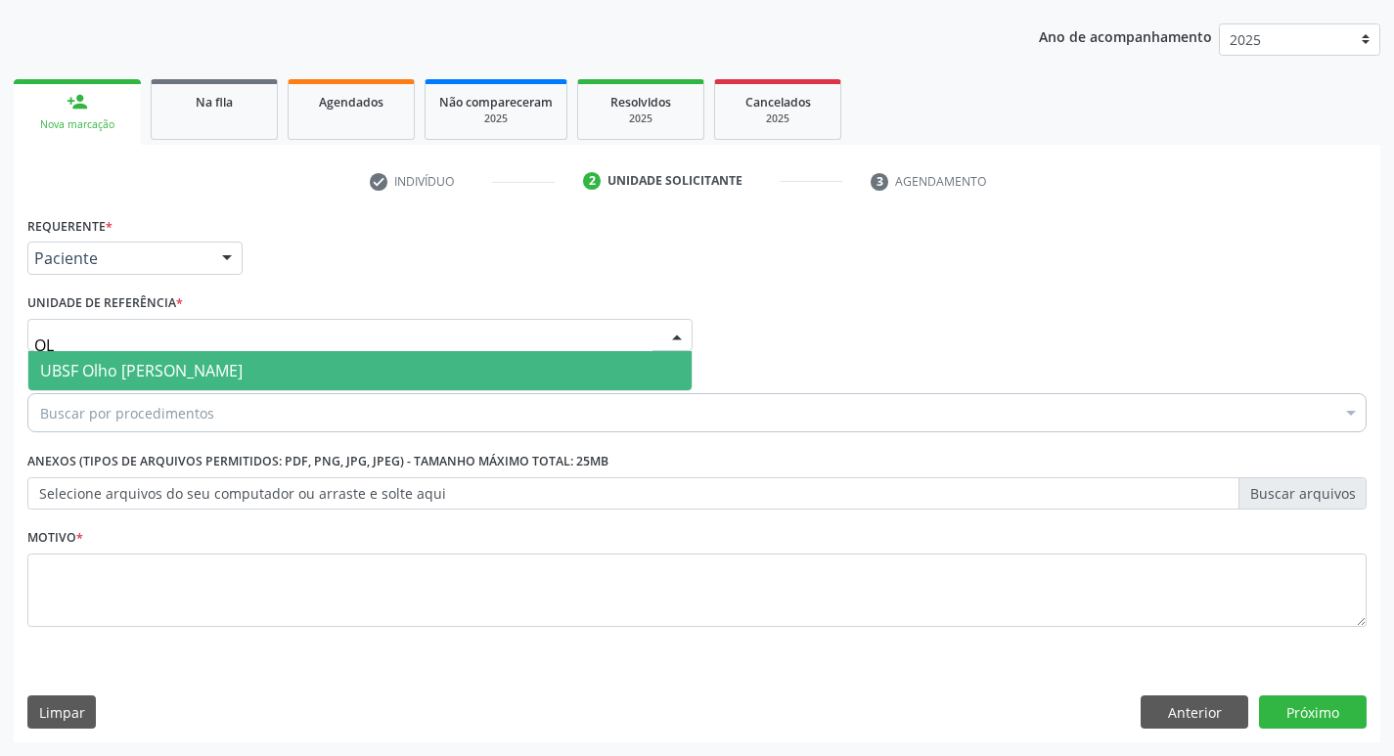
click at [169, 363] on span "UBSF Olho [PERSON_NAME]" at bounding box center [141, 371] width 203 height 22
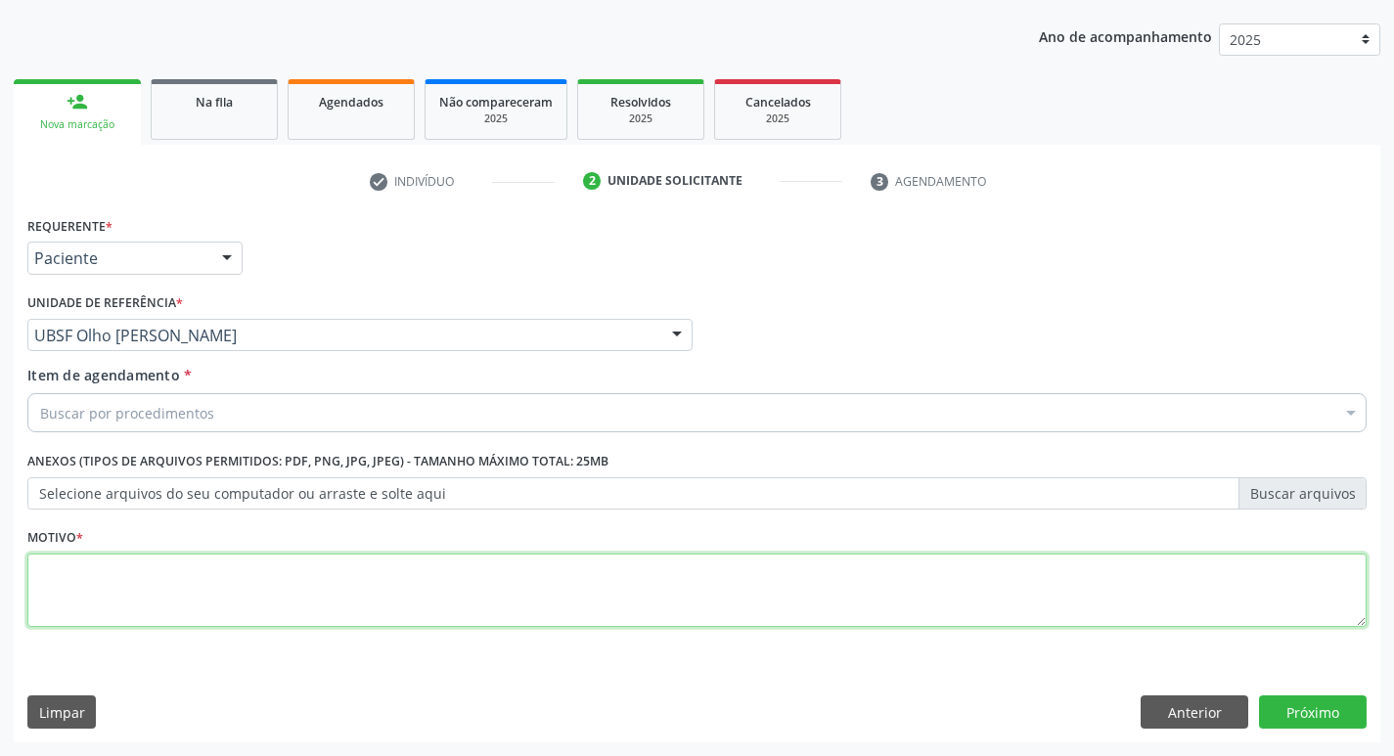
click at [87, 620] on textarea at bounding box center [697, 591] width 1340 height 74
type textarea "AVALIACAO"
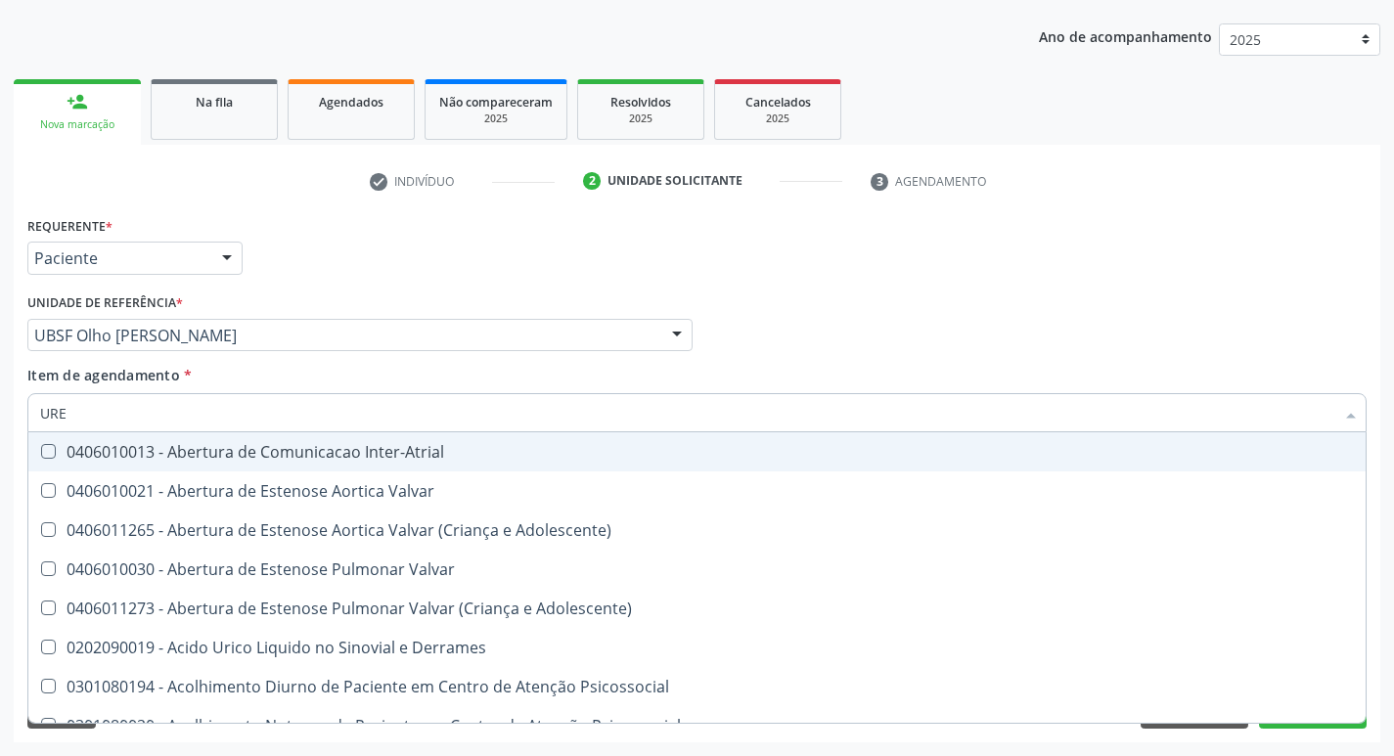
type input "UREI"
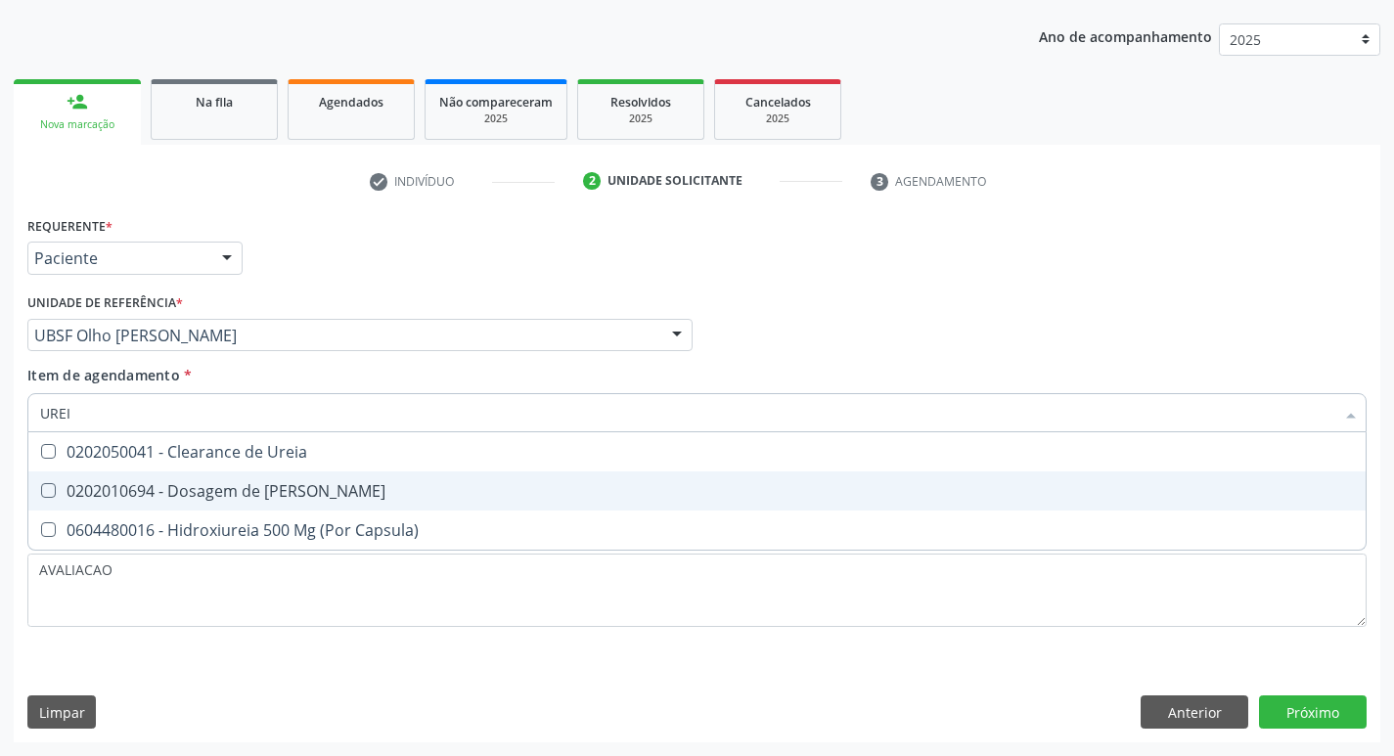
click at [179, 483] on div "0202010694 - Dosagem de [PERSON_NAME]" at bounding box center [697, 491] width 1314 height 16
checkbox Ureia "true"
type input "URE"
checkbox Ureia "false"
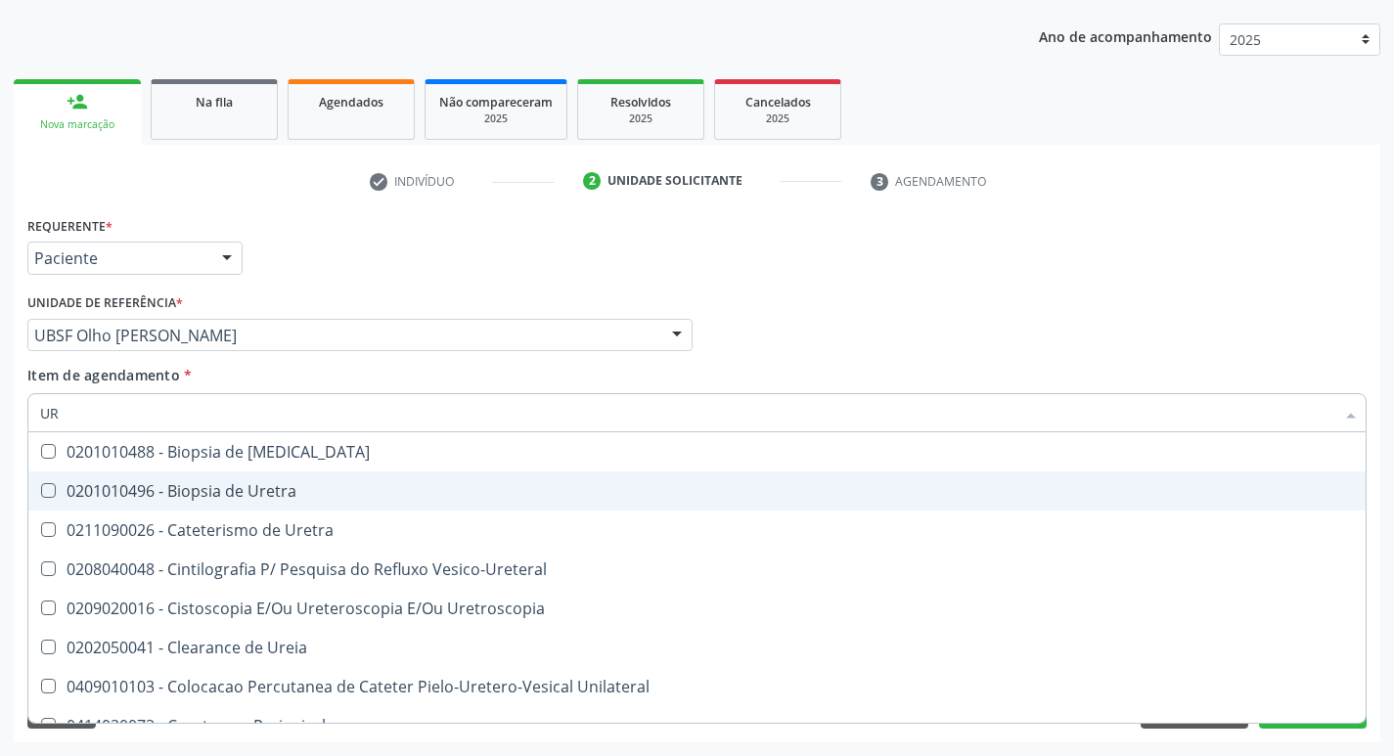
type input "U"
checkbox Ureia "false"
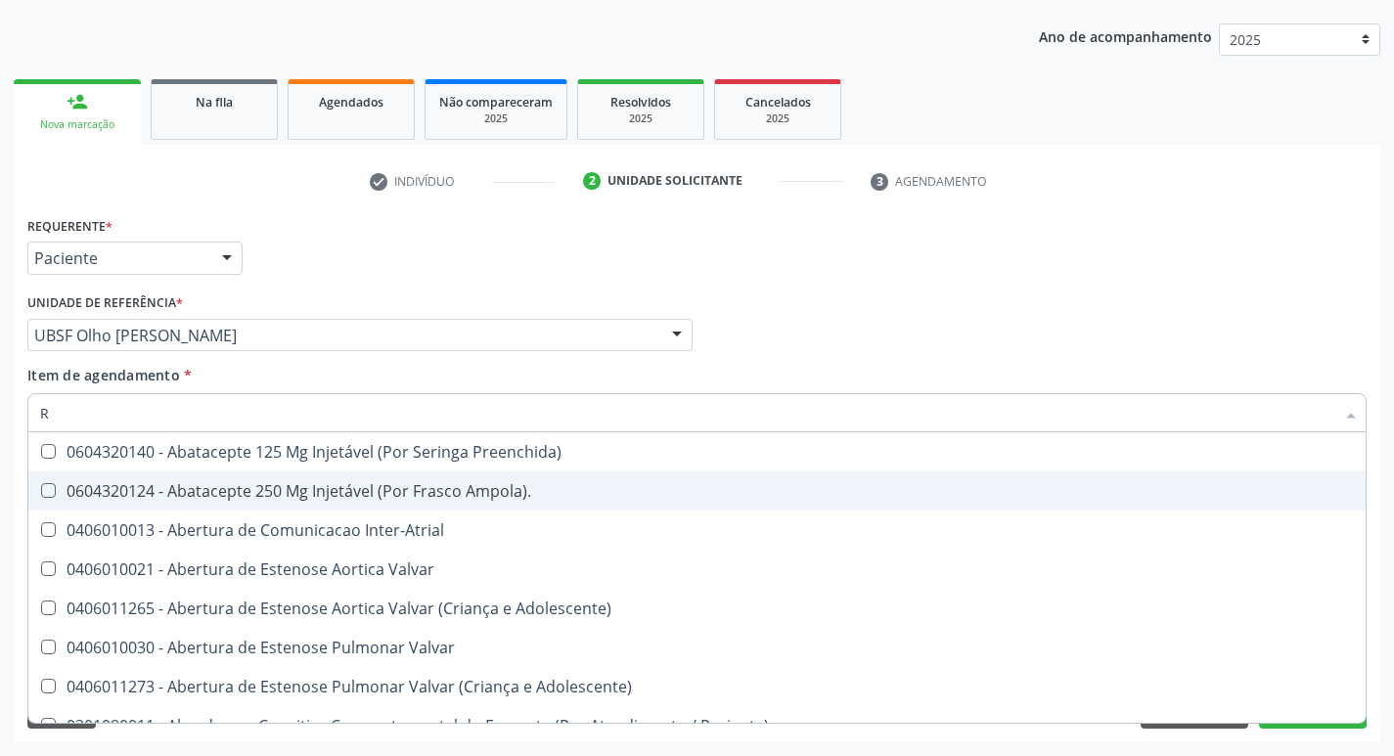
type input "RE"
checkbox Trabalhador "true"
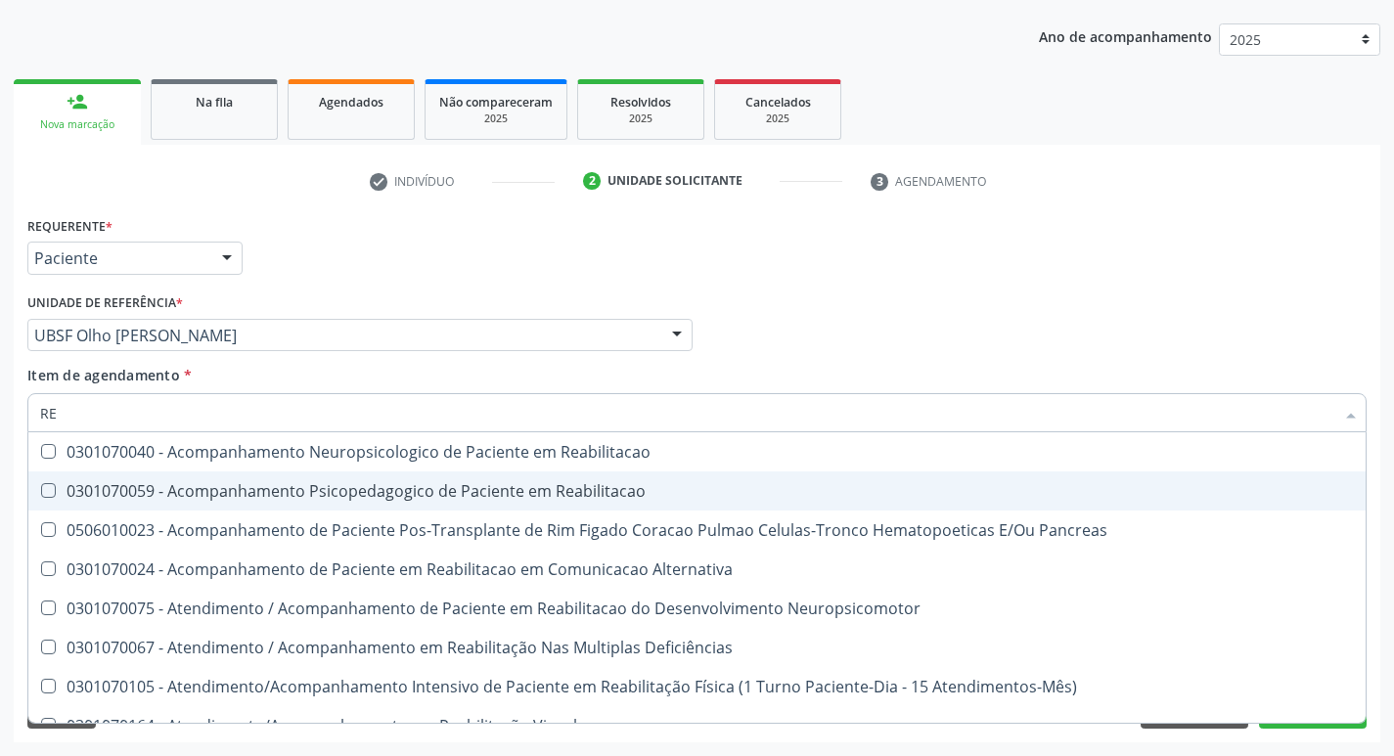
type input "R"
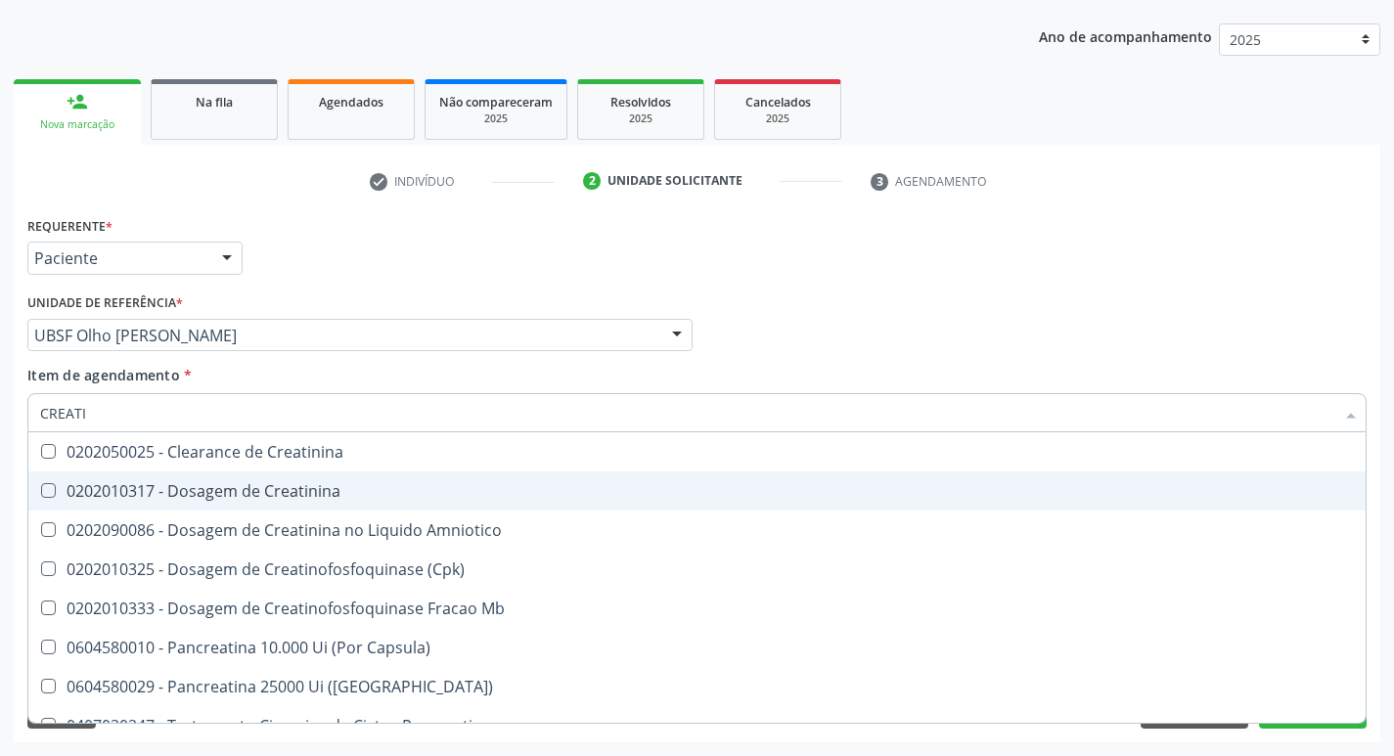
type input "CREATIN"
click at [179, 483] on div "0202010317 - Dosagem de Creatinina" at bounding box center [697, 491] width 1314 height 16
checkbox Creatinina "true"
type input "CREAT"
checkbox Creatinina "false"
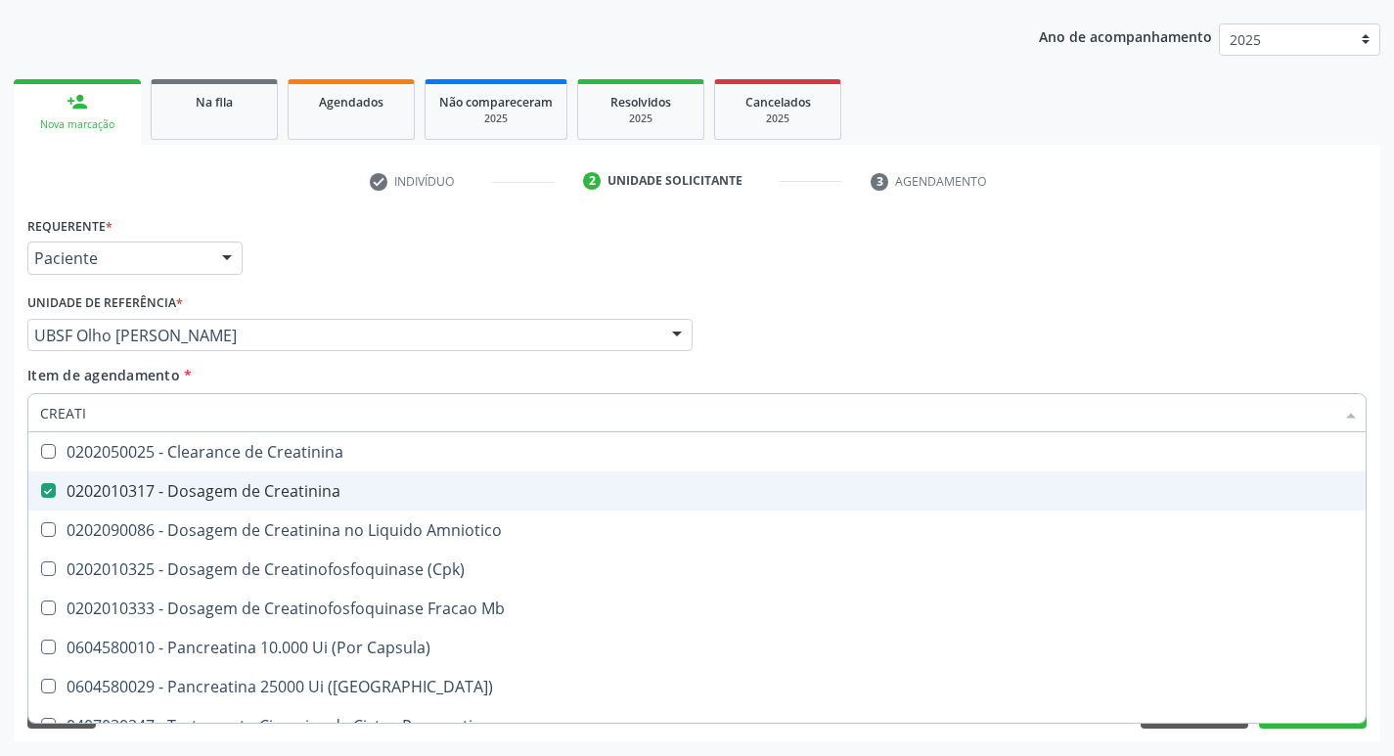
checkbox Amniotico "true"
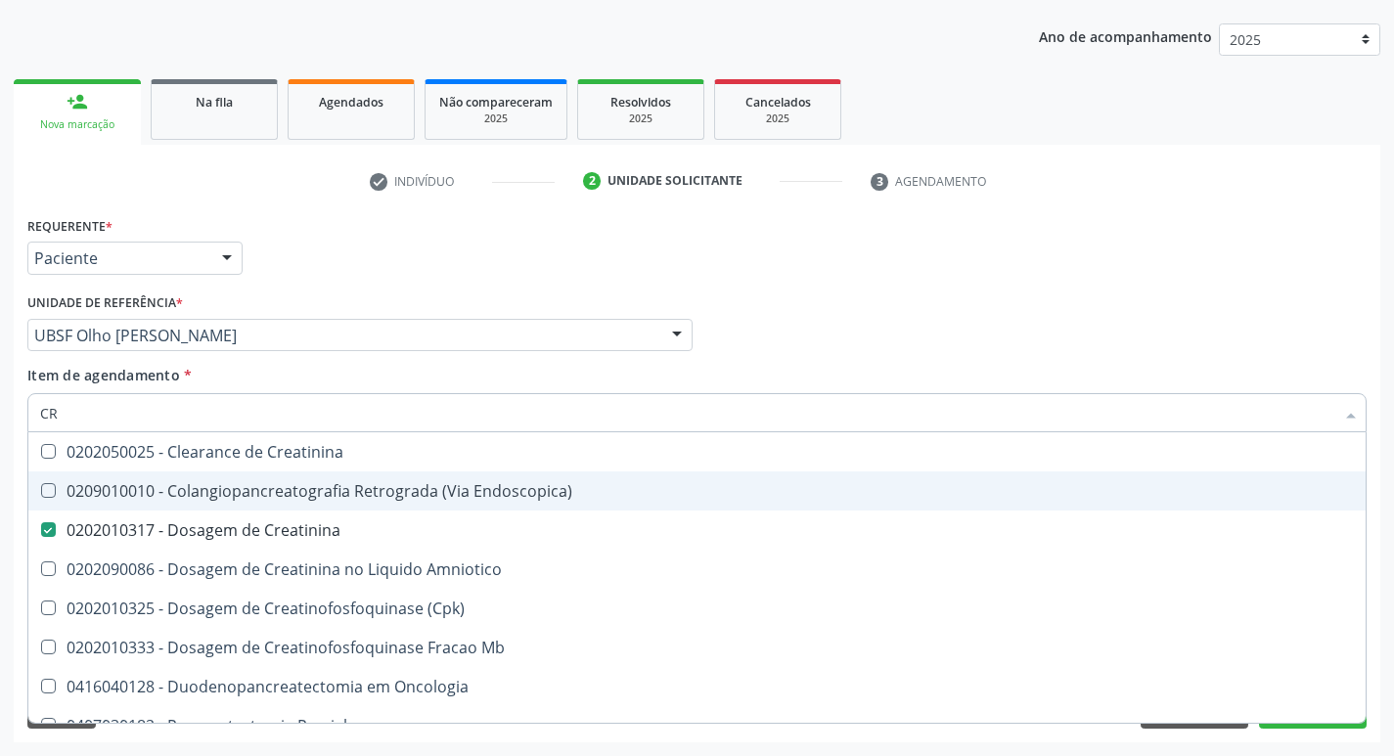
type input "C"
checkbox Creatinina "false"
checkbox \(Cpk\) "false"
checkbox Oncologia "false"
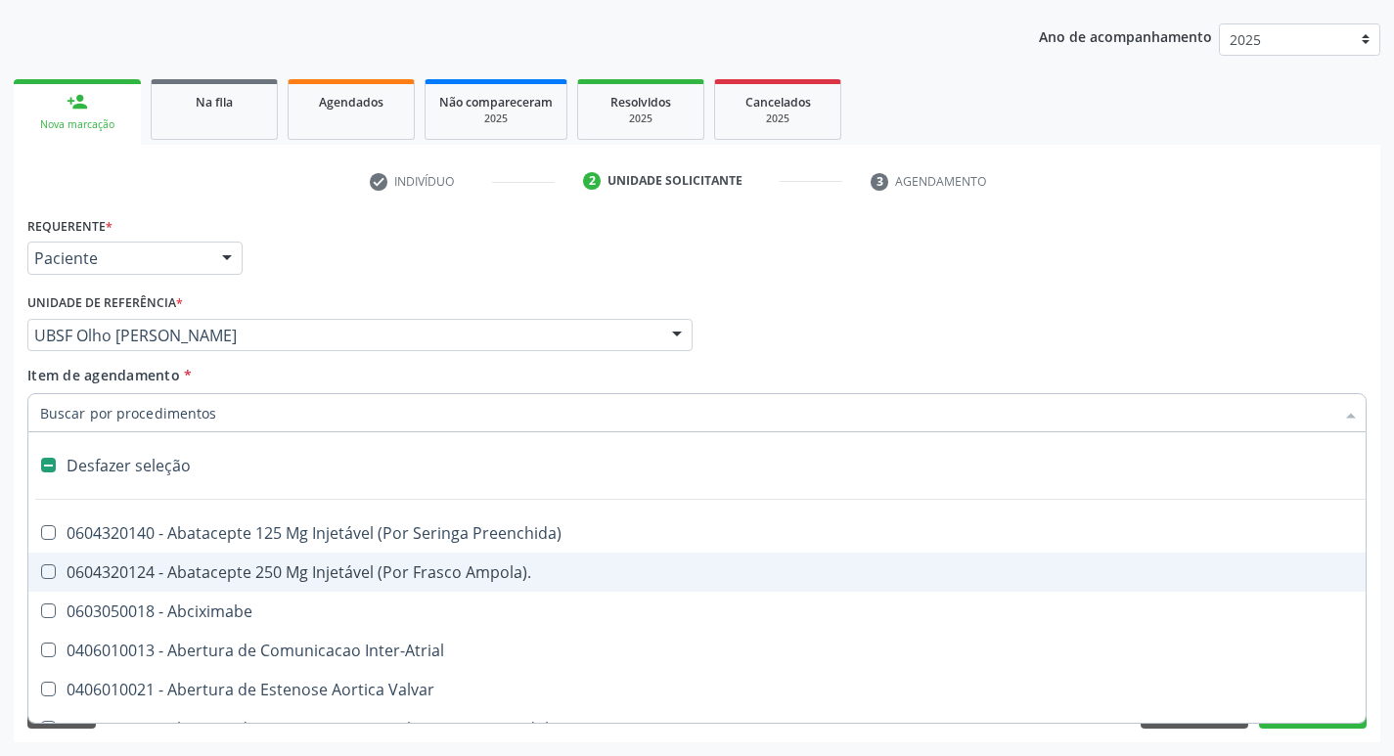
type input "2"
checkbox Biologica "true"
checkbox Congenita "true"
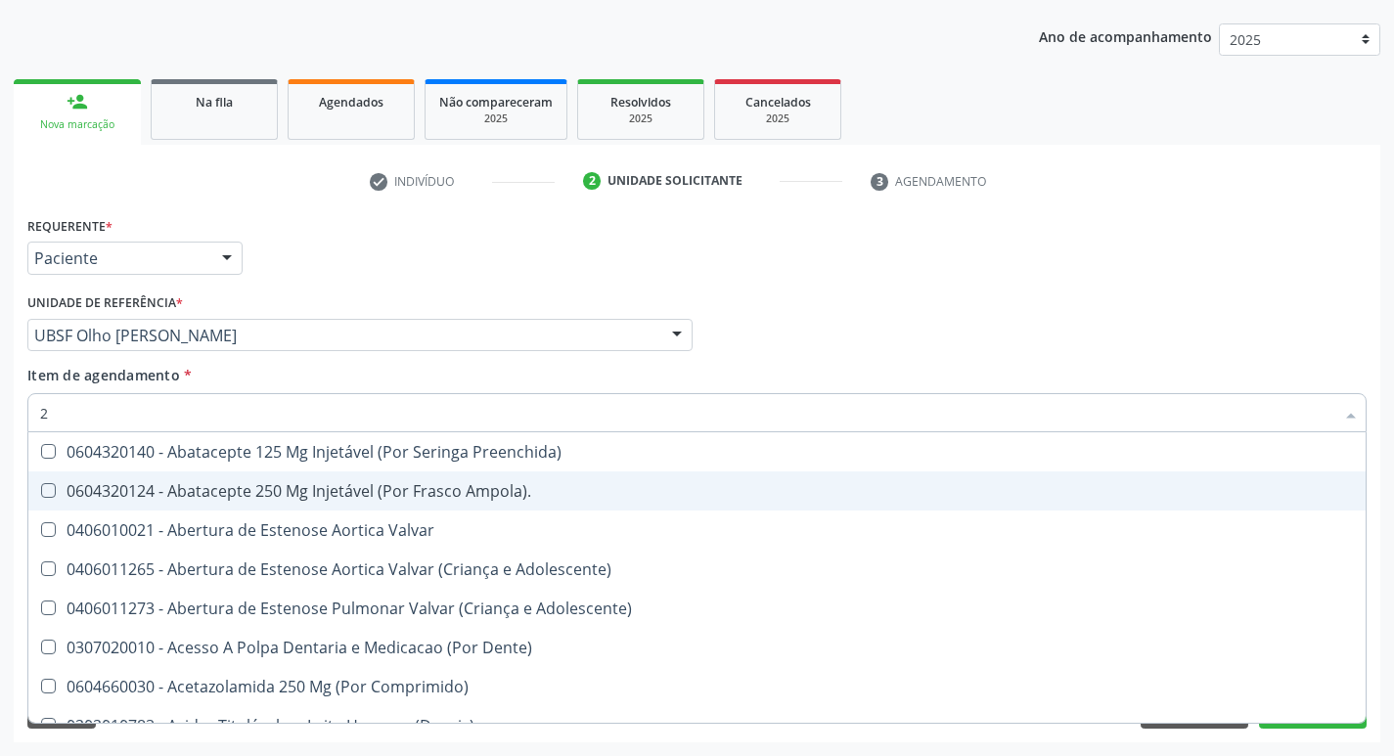
type input "20205001"
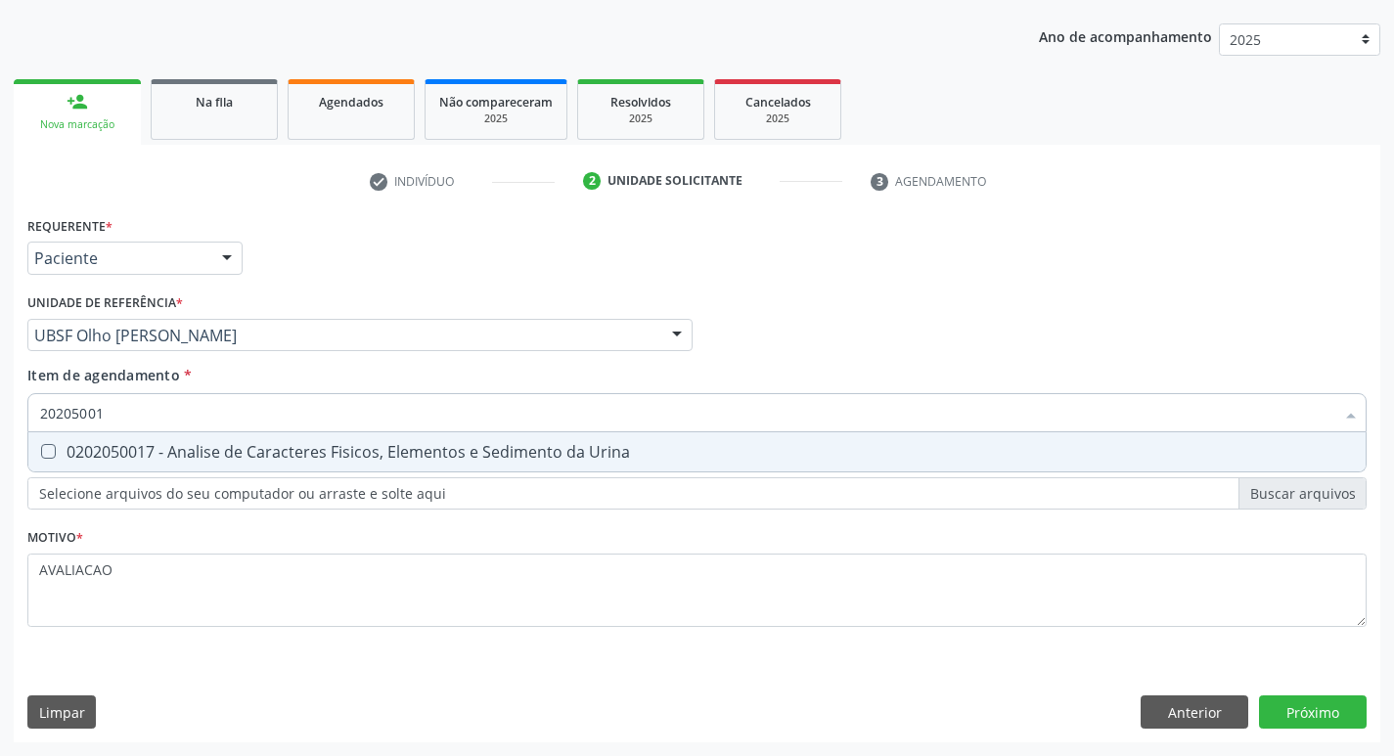
click at [284, 456] on div "0202050017 - Analise de Caracteres Fisicos, Elementos e Sedimento da Urina" at bounding box center [697, 452] width 1314 height 16
checkbox Urina "true"
click at [1300, 704] on div "Requerente * Paciente Médico(a) Enfermeiro(a) Paciente Nenhum resultado encontr…" at bounding box center [697, 476] width 1367 height 531
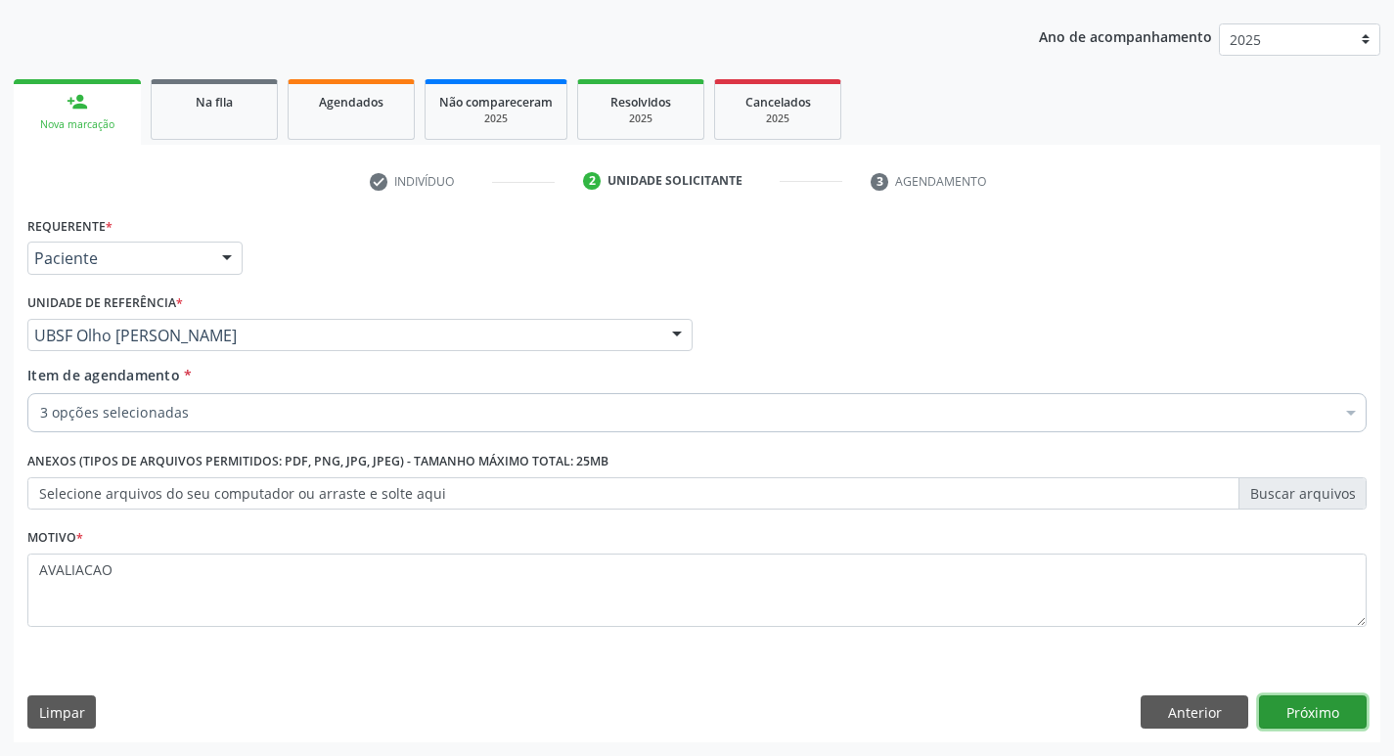
click at [1301, 706] on button "Próximo" at bounding box center [1313, 712] width 108 height 33
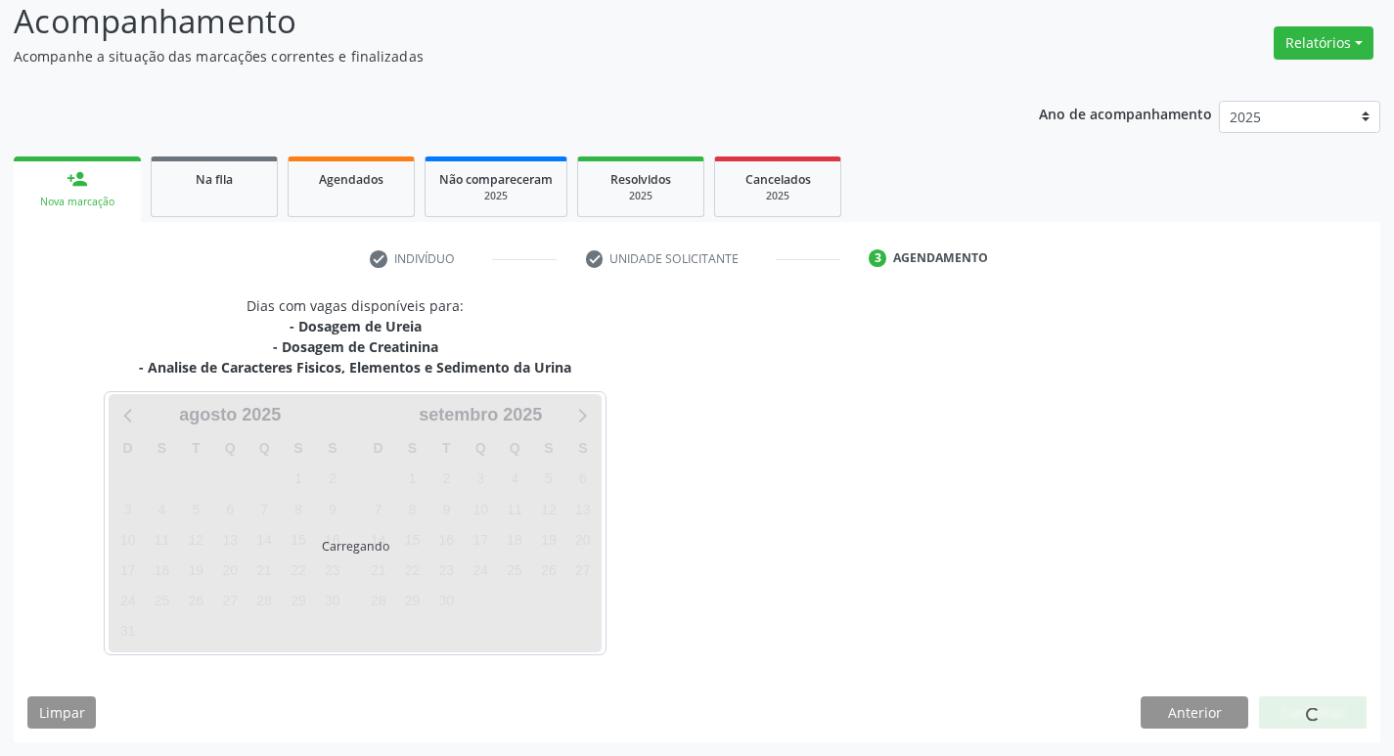
scroll to position [136, 0]
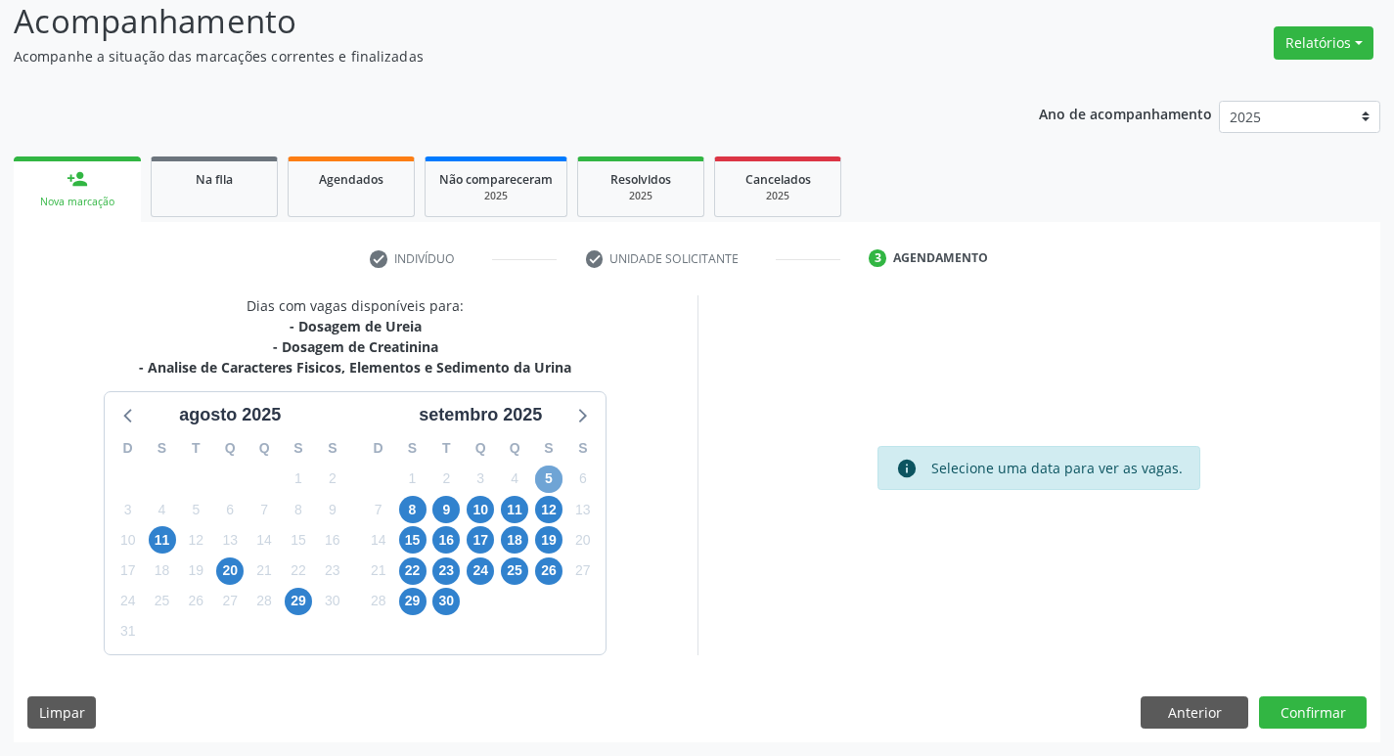
click at [549, 474] on span "5" at bounding box center [548, 479] width 27 height 27
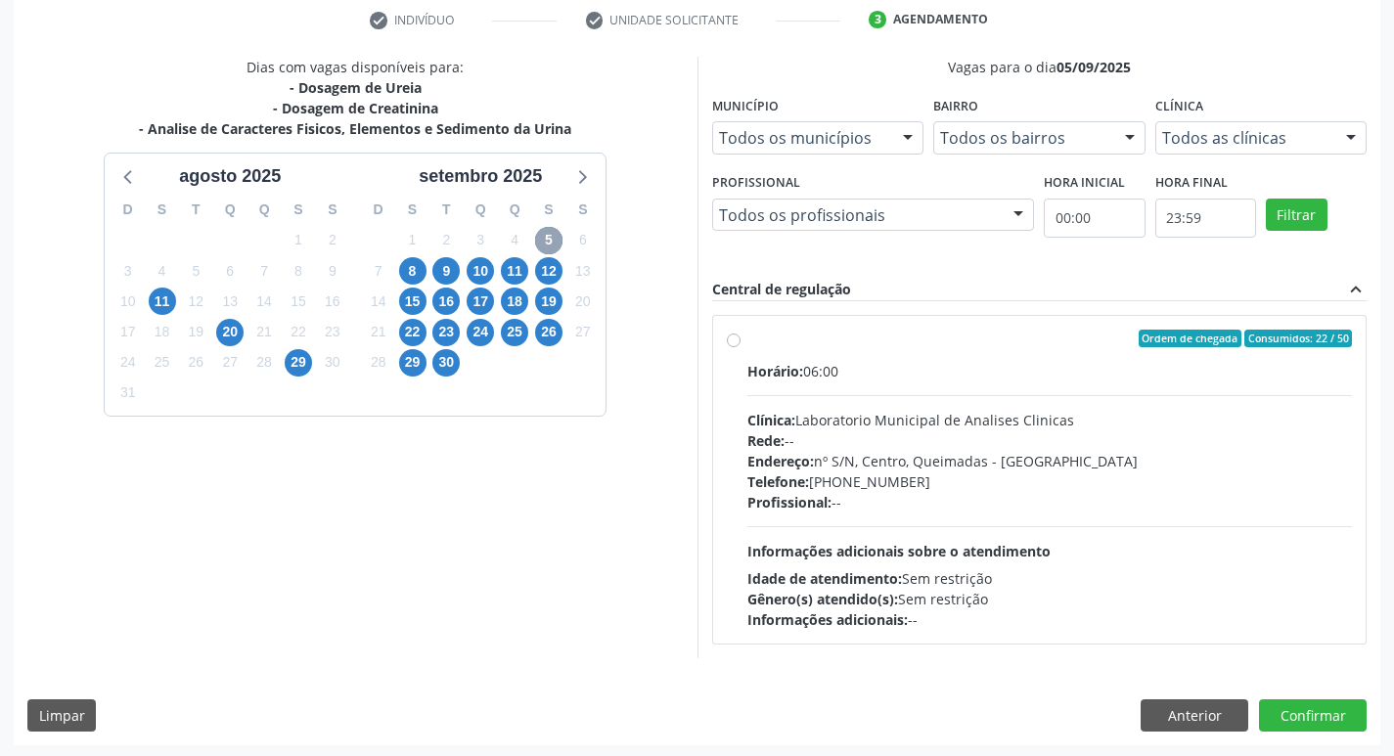
scroll to position [378, 0]
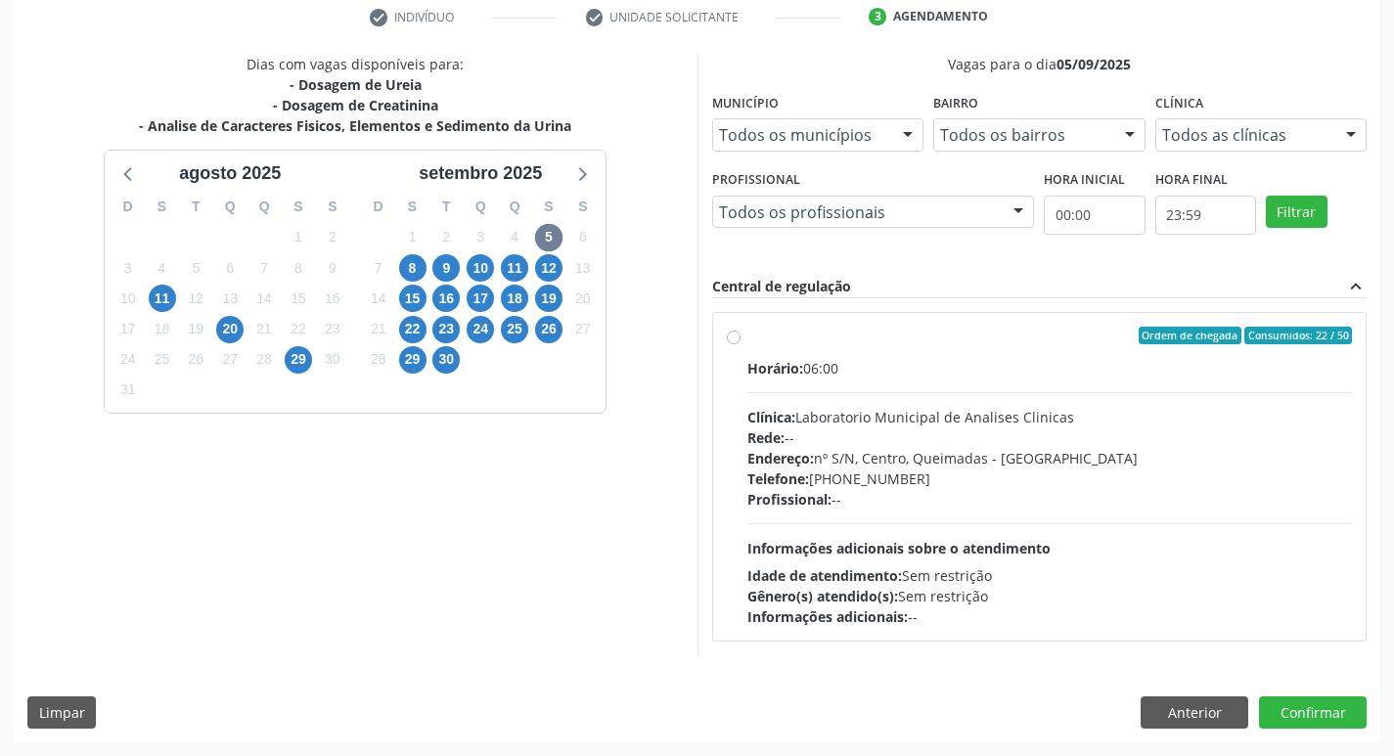
click at [897, 432] on div "Rede: --" at bounding box center [1051, 438] width 606 height 21
click at [741, 344] on input "Ordem de chegada Consumidos: 22 / 50 Horário: 06:00 Clínica: Laboratorio Munici…" at bounding box center [734, 336] width 14 height 18
radio input "true"
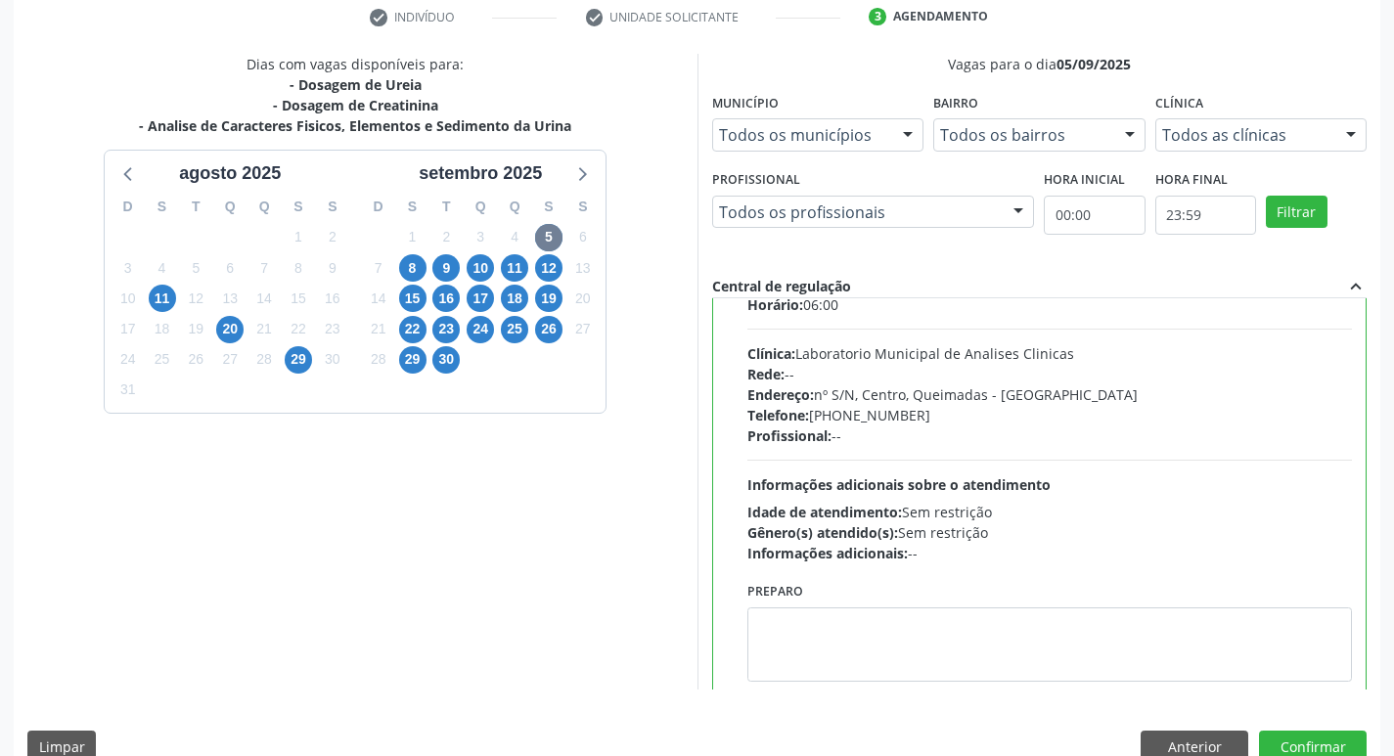
scroll to position [97, 0]
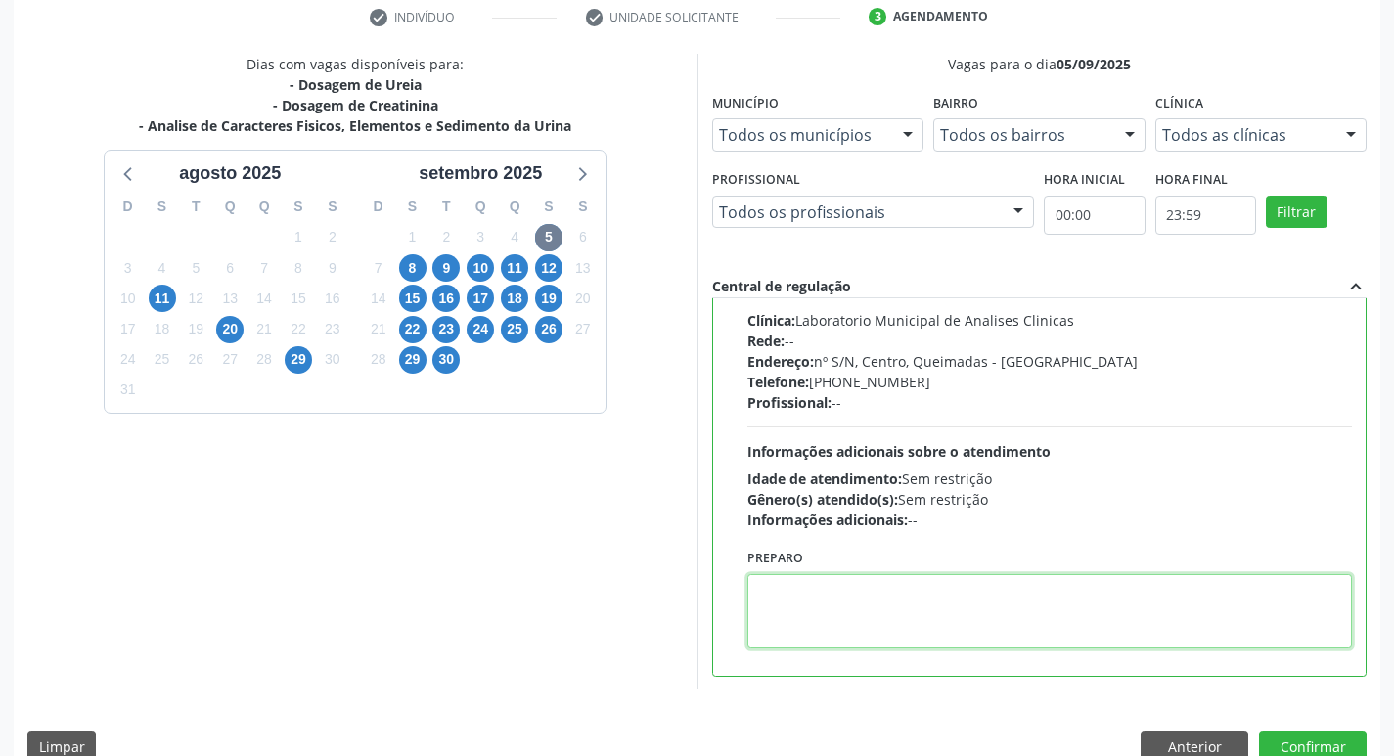
click at [860, 619] on textarea at bounding box center [1051, 611] width 606 height 74
paste textarea "IR EM [GEOGRAPHIC_DATA]"
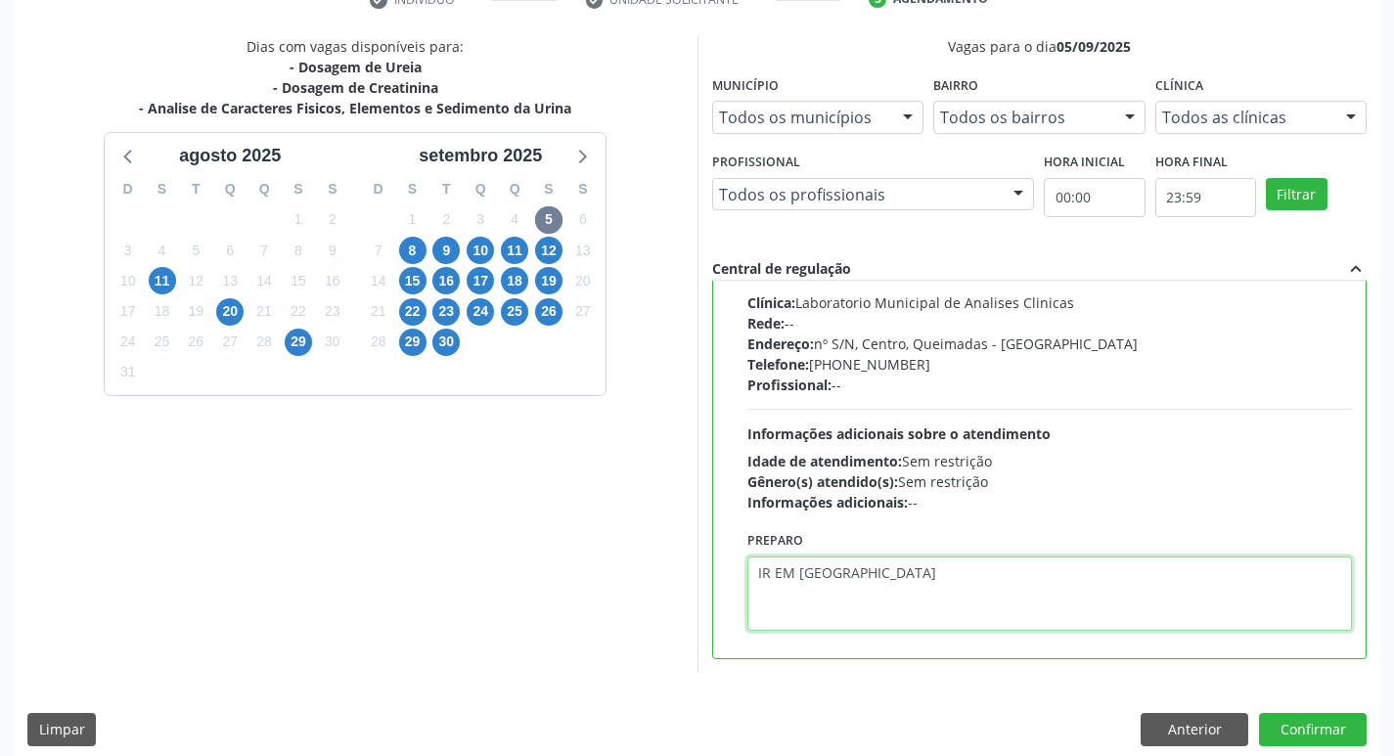
scroll to position [413, 0]
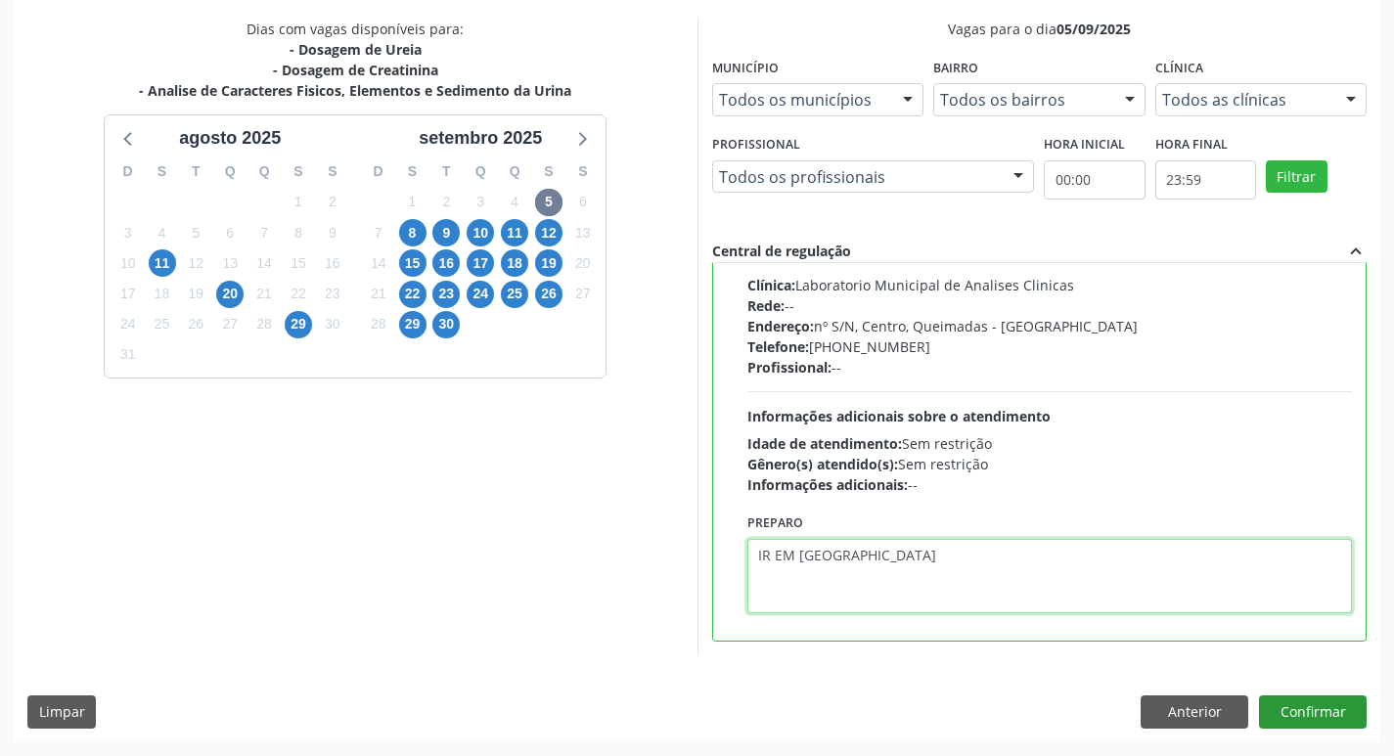
type textarea "IR EM [GEOGRAPHIC_DATA]"
click at [1299, 709] on button "Confirmar" at bounding box center [1313, 712] width 108 height 33
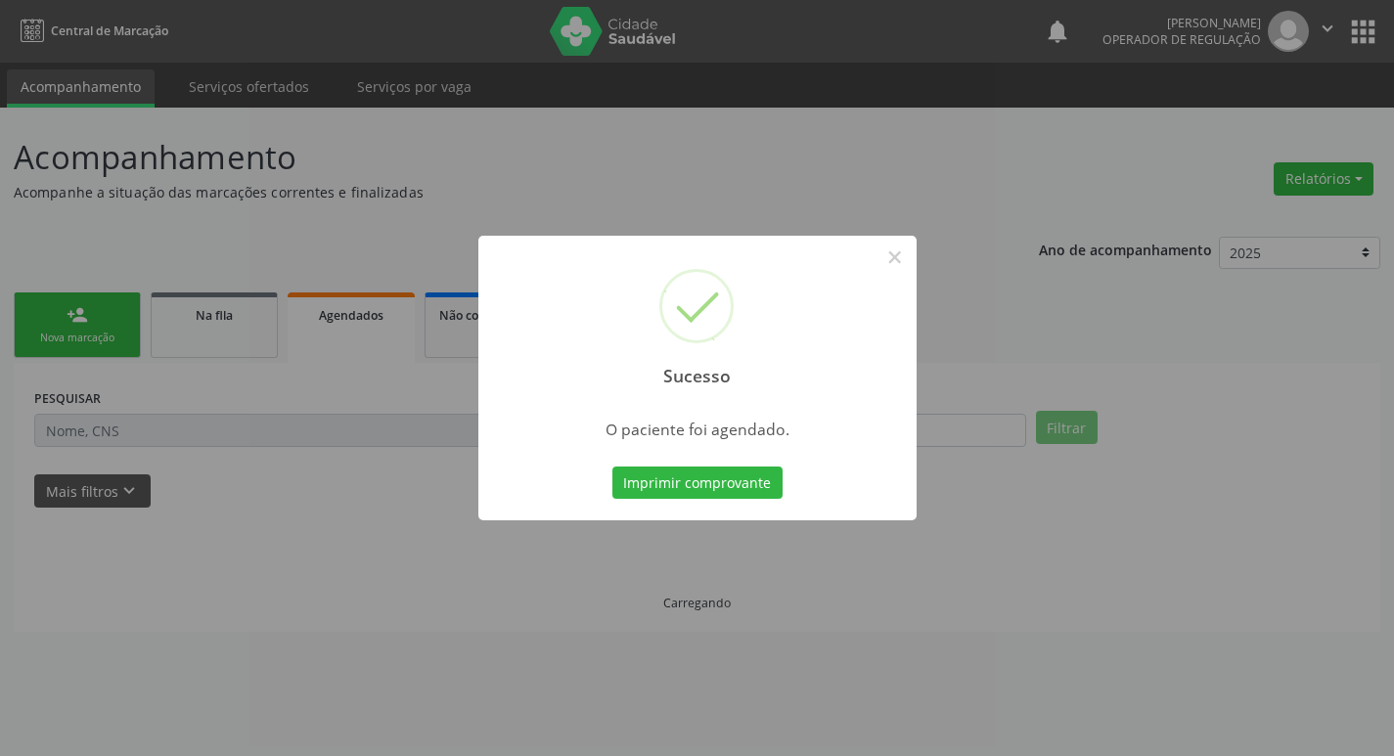
scroll to position [0, 0]
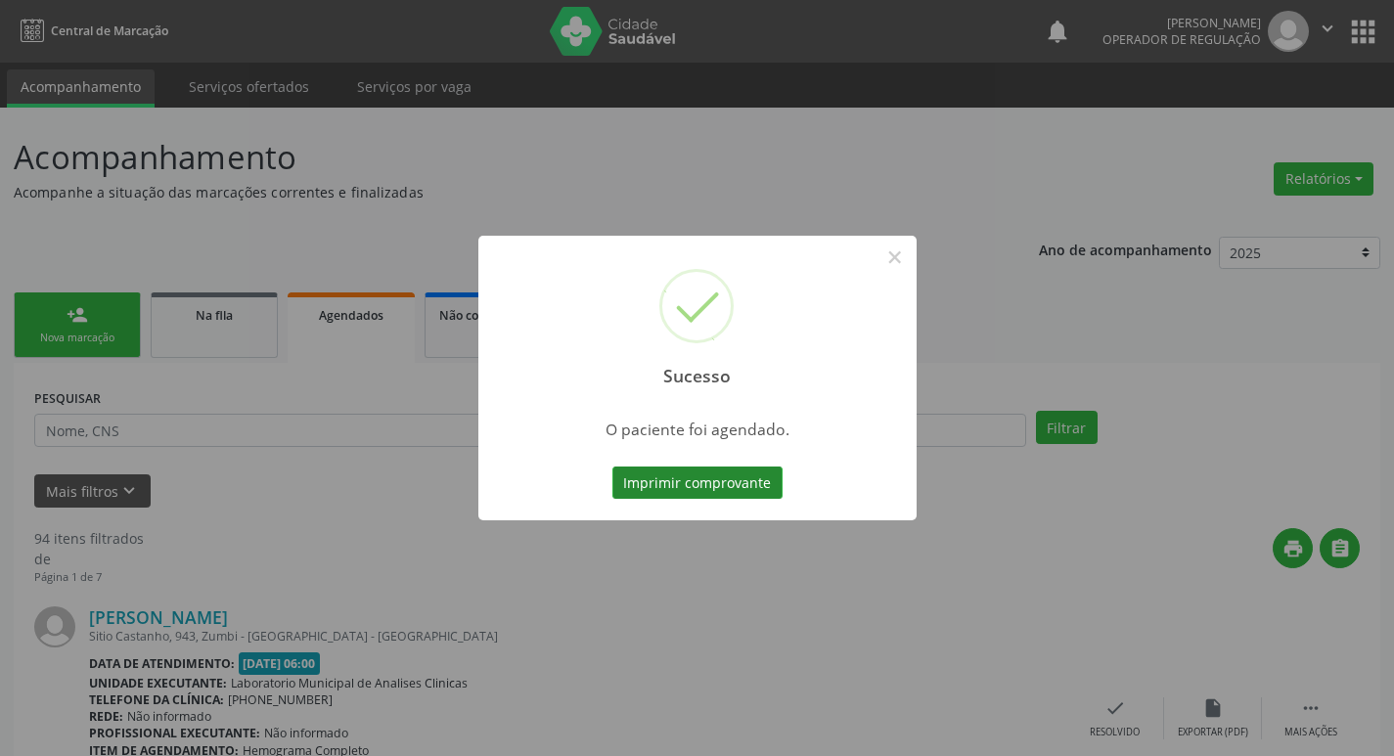
click at [712, 482] on button "Imprimir comprovante" at bounding box center [698, 483] width 170 height 33
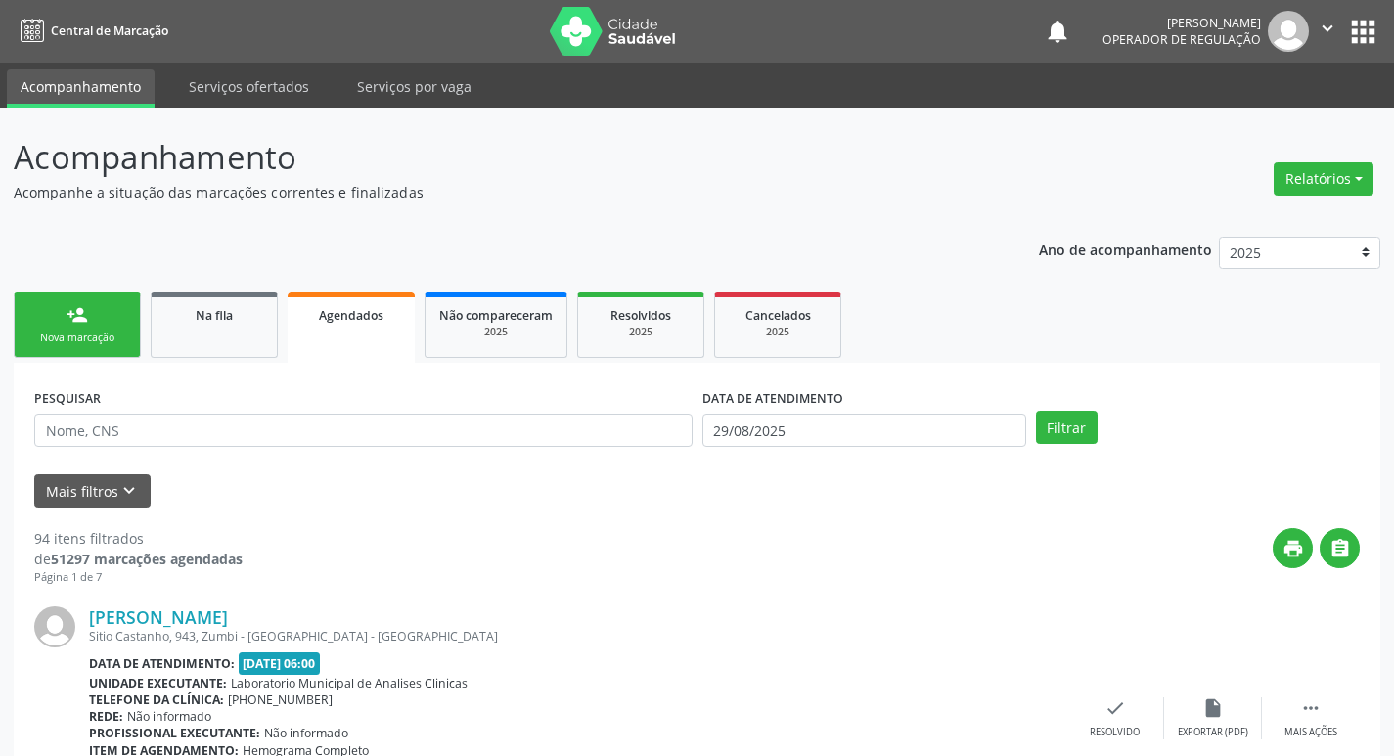
click at [76, 331] on div "Nova marcação" at bounding box center [77, 338] width 98 height 15
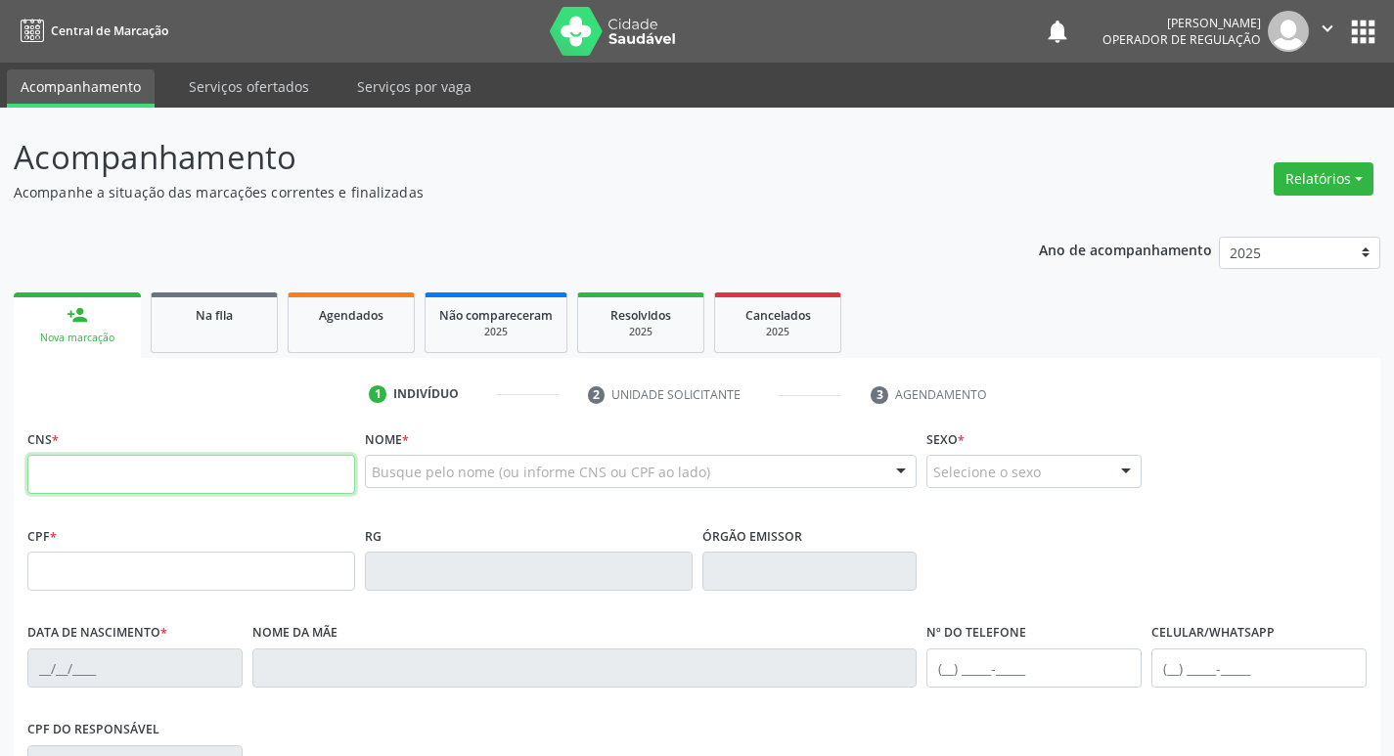
click at [136, 459] on input "text" at bounding box center [191, 474] width 328 height 39
type input "708 2021 4334 1847"
type input "183.439.774-08"
type input "1[DATE]"
type input "[PERSON_NAME]"
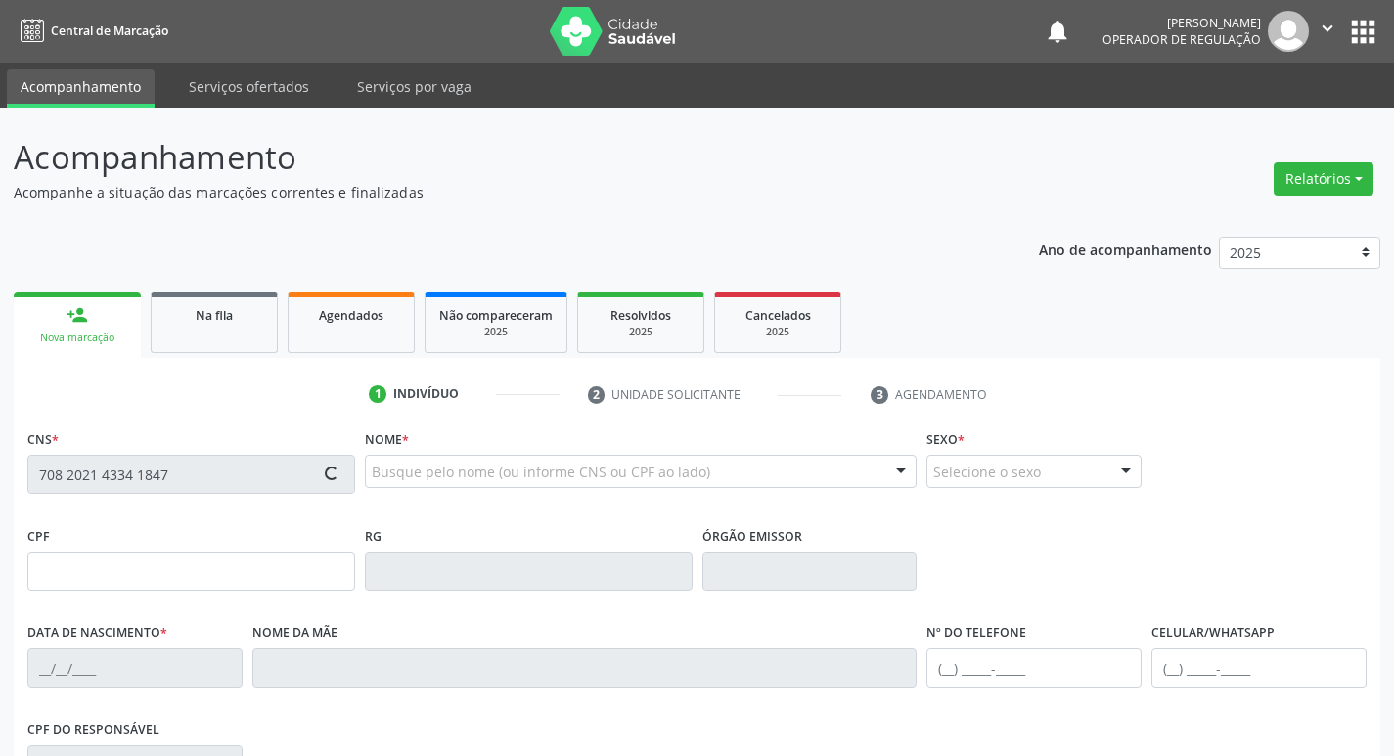
type input "[PHONE_NUMBER]"
type input "607.597.923-99"
type input "1585"
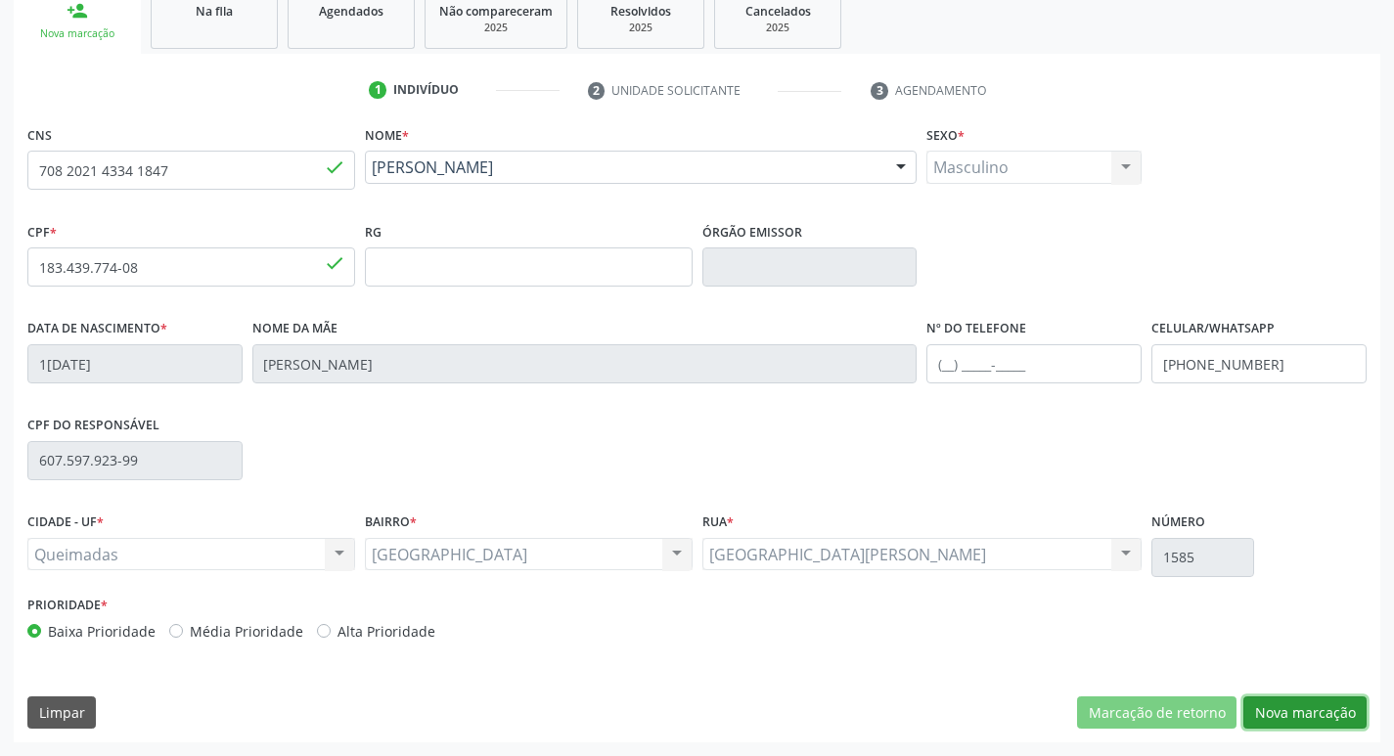
click at [1320, 711] on button "Nova marcação" at bounding box center [1305, 713] width 123 height 33
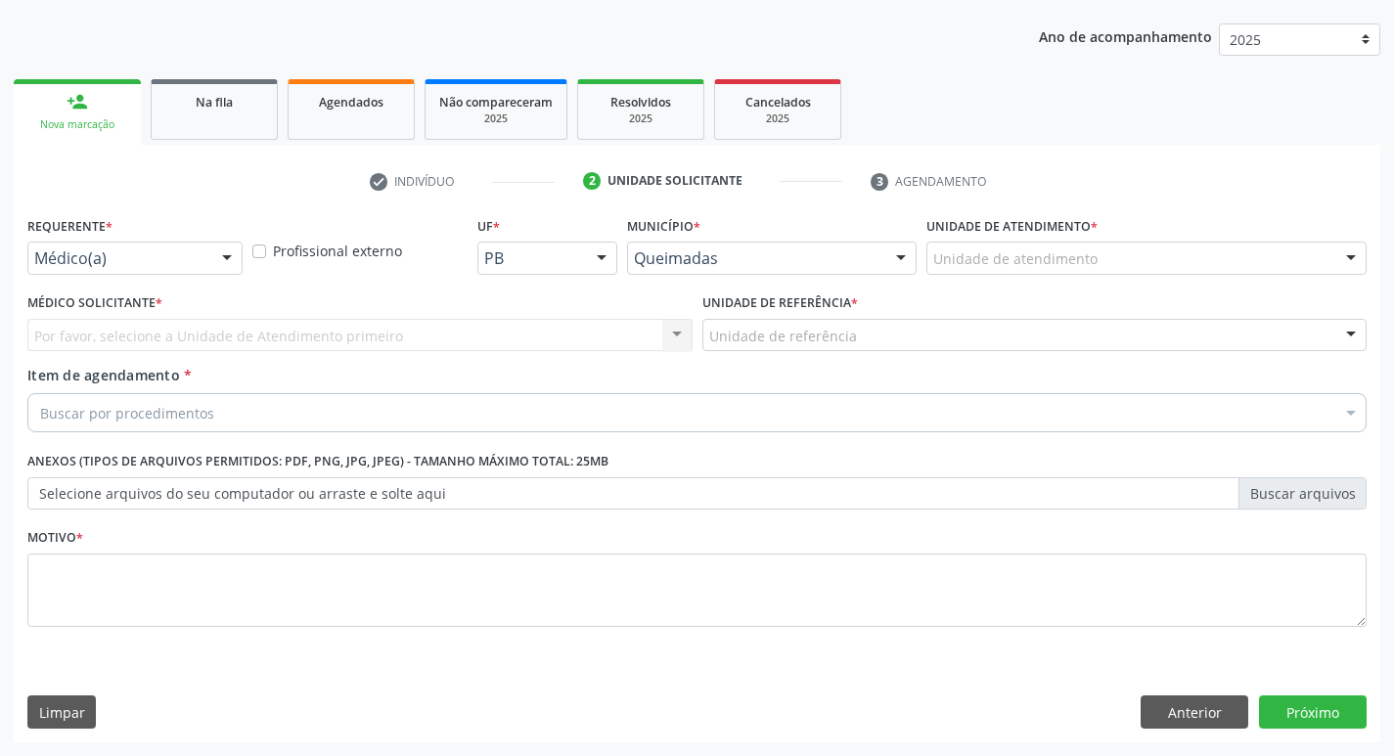
scroll to position [213, 0]
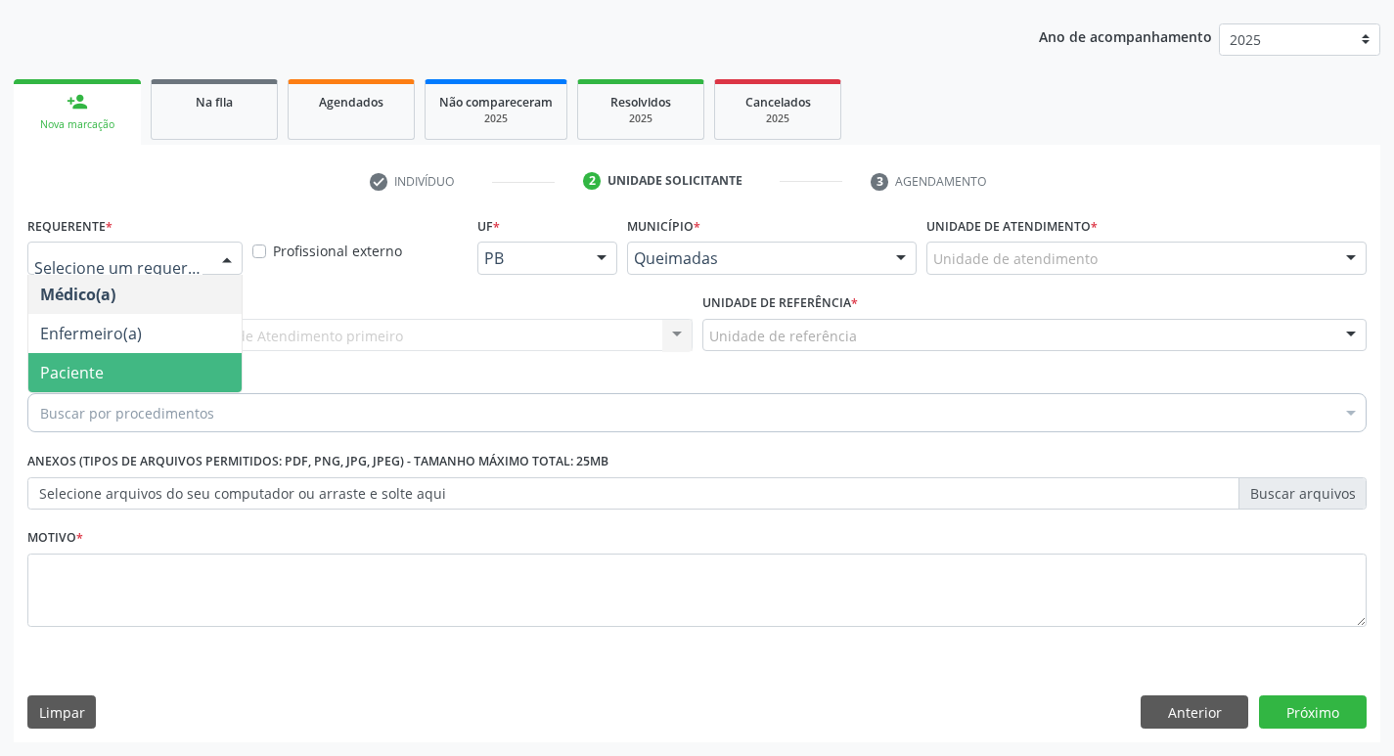
click at [107, 361] on span "Paciente" at bounding box center [134, 372] width 213 height 39
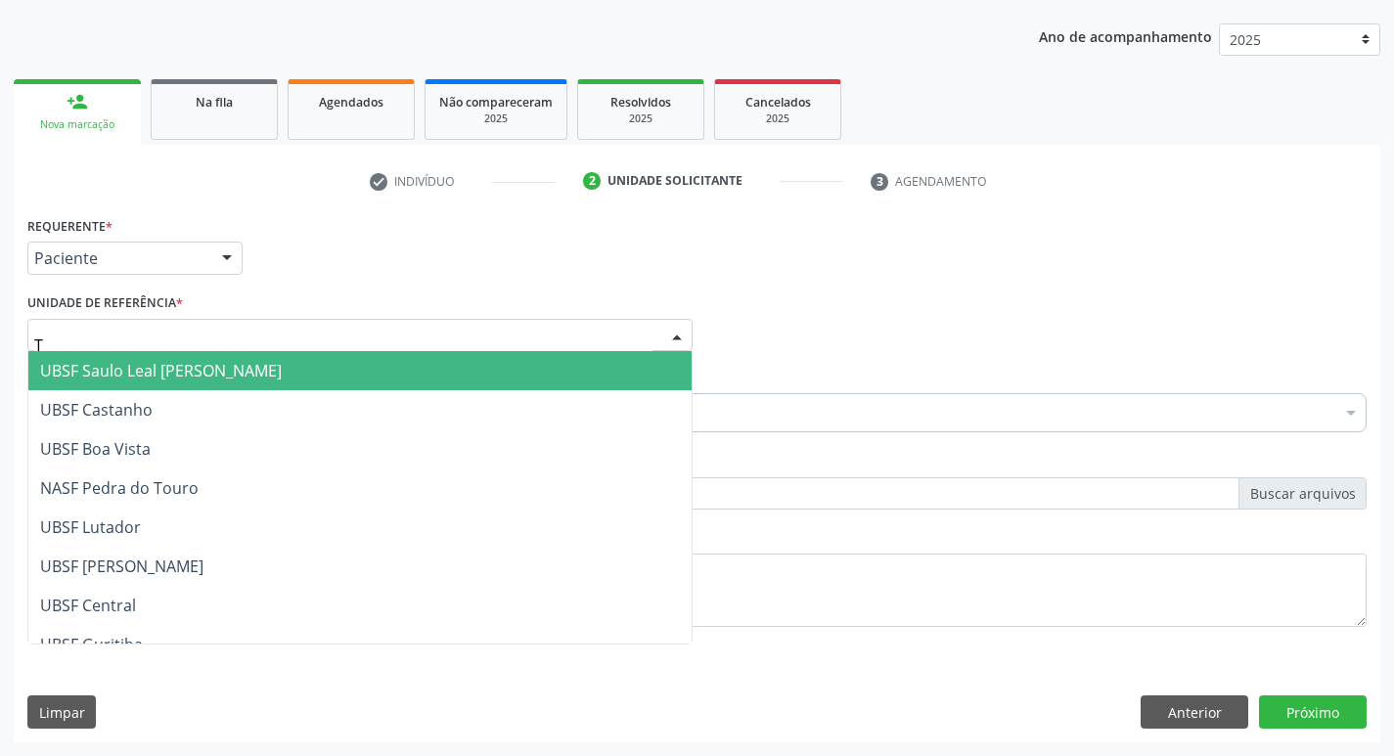
type input "TI"
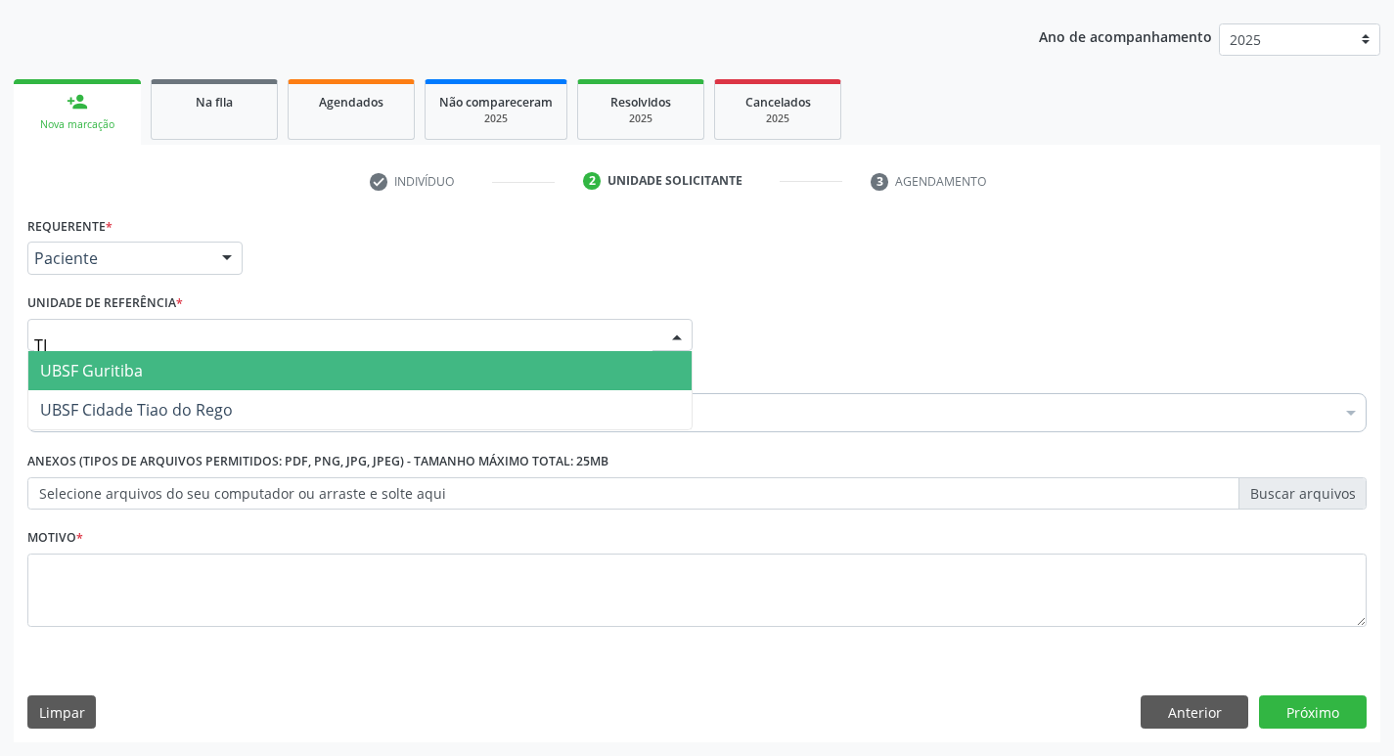
click at [156, 396] on span "UBSF Cidade Tiao do Rego" at bounding box center [359, 409] width 663 height 39
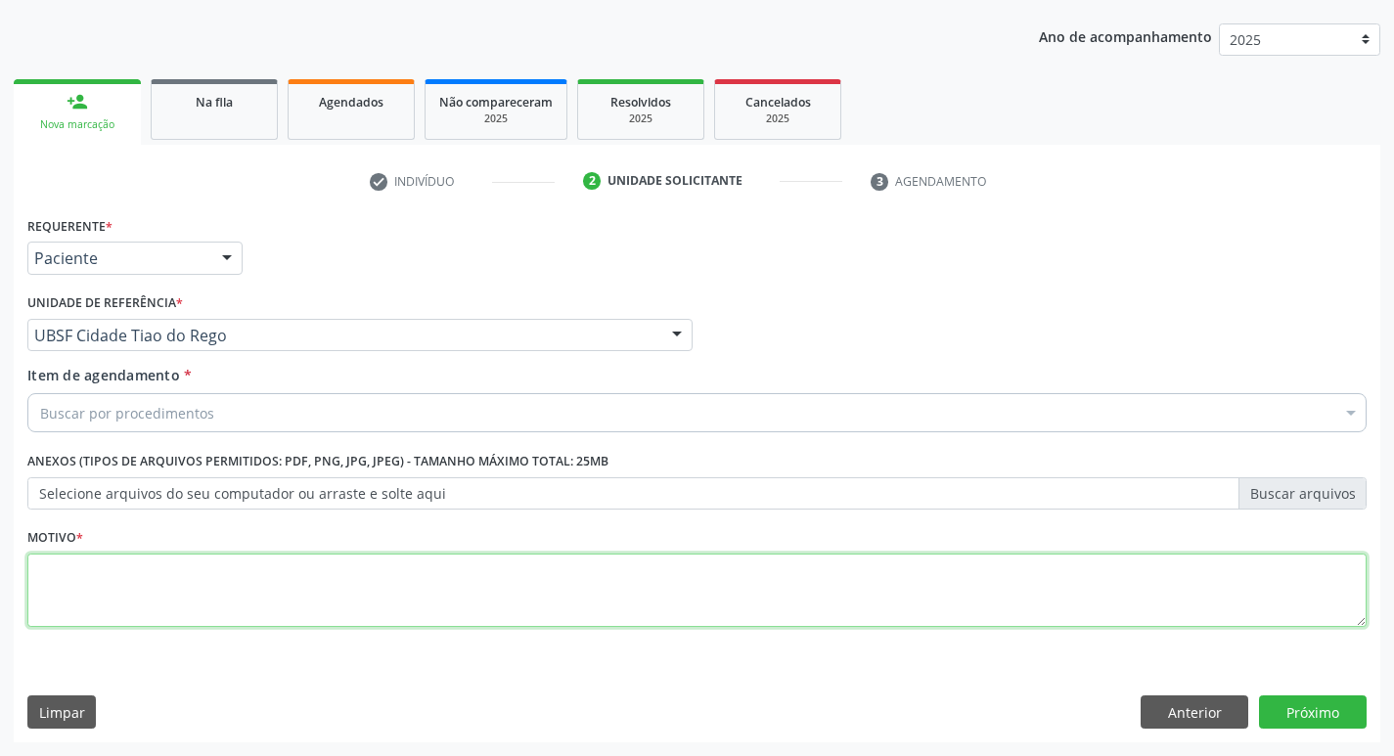
click at [142, 568] on textarea at bounding box center [697, 591] width 1340 height 74
type textarea "AVALICAO"
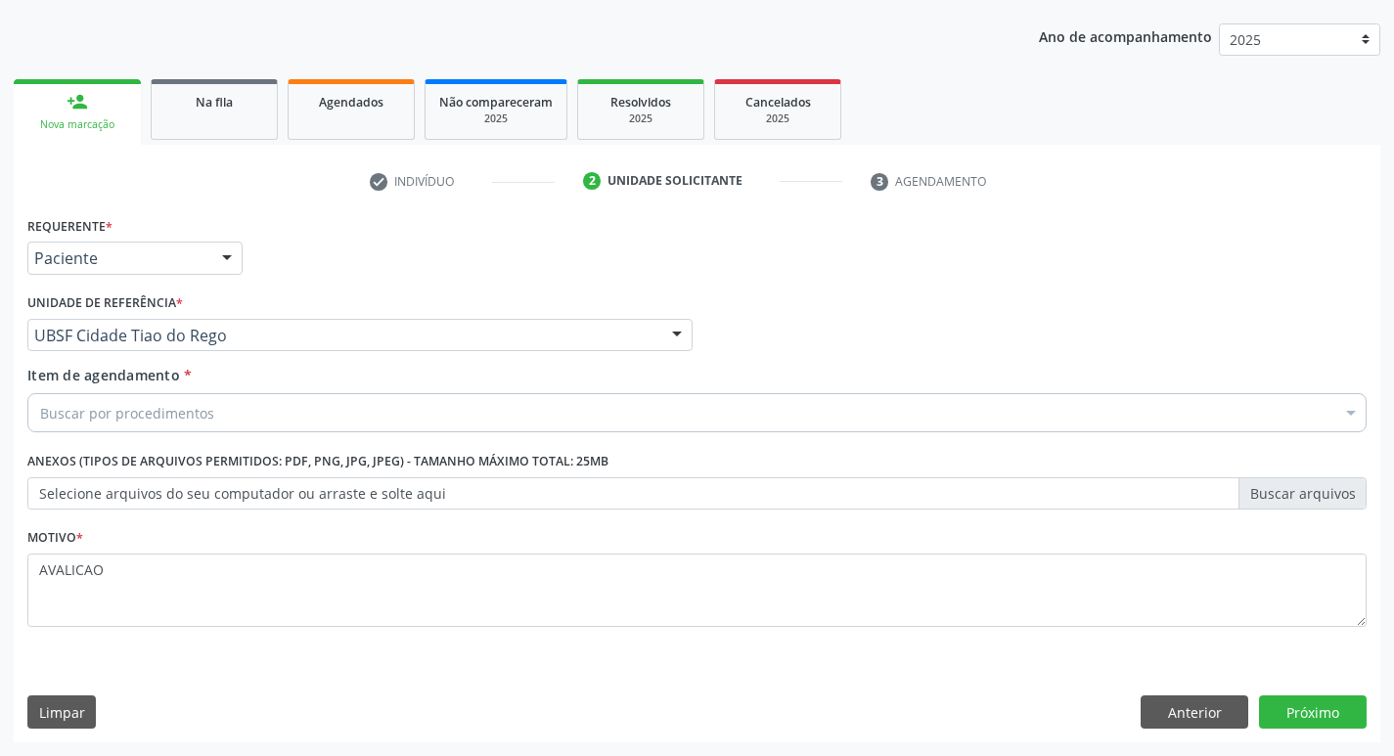
click at [121, 426] on div "Buscar por procedimentos" at bounding box center [697, 412] width 1340 height 39
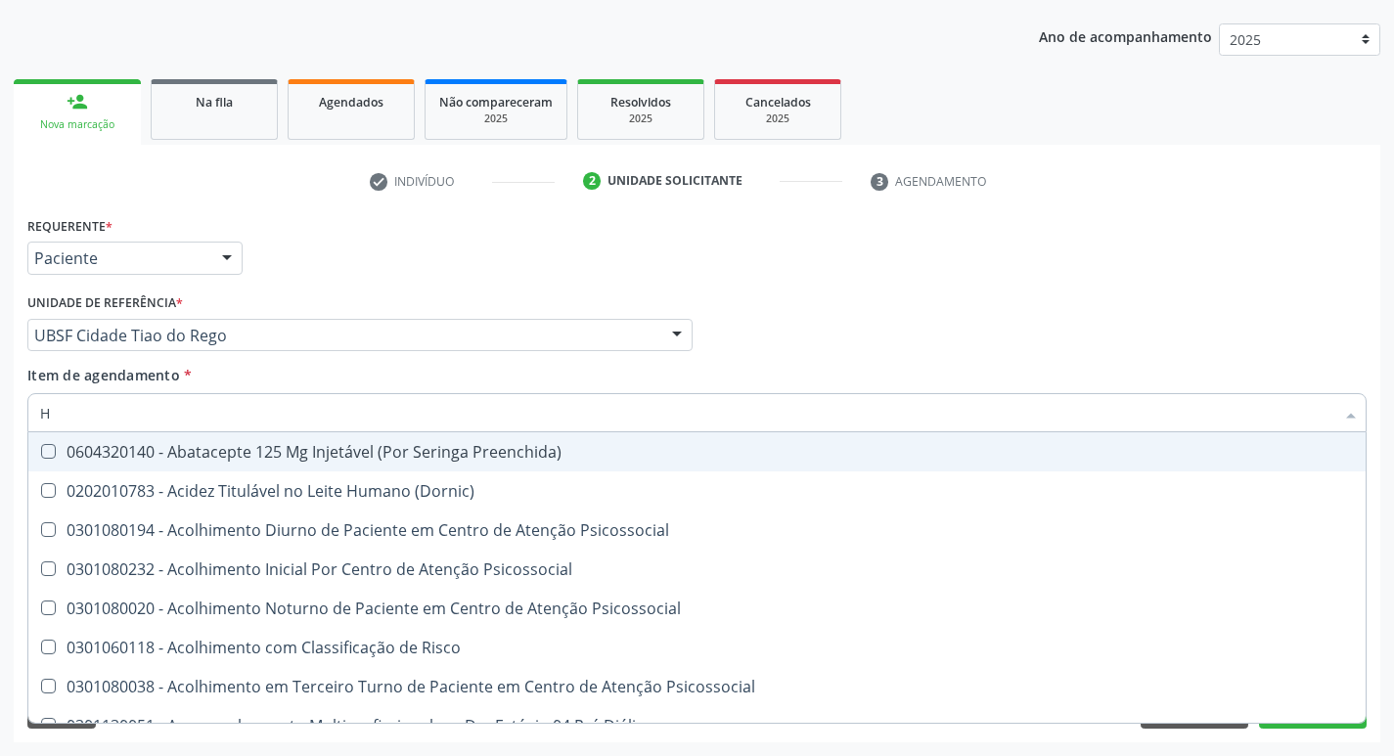
type input "HEMOGR"
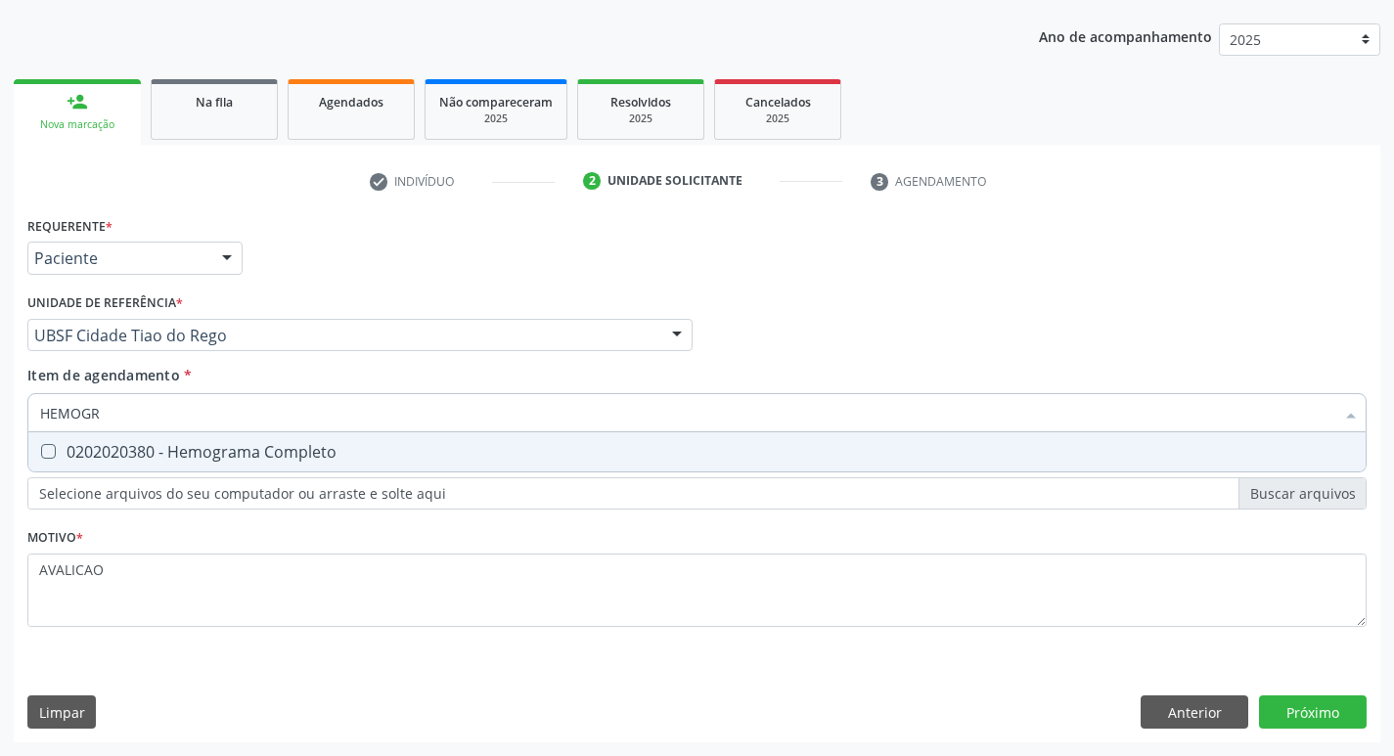
click at [339, 462] on span "0202020380 - Hemograma Completo" at bounding box center [697, 452] width 1338 height 39
checkbox Completo "true"
click at [1283, 706] on div "Requerente * Paciente Médico(a) Enfermeiro(a) Paciente Nenhum resultado encontr…" at bounding box center [697, 476] width 1367 height 531
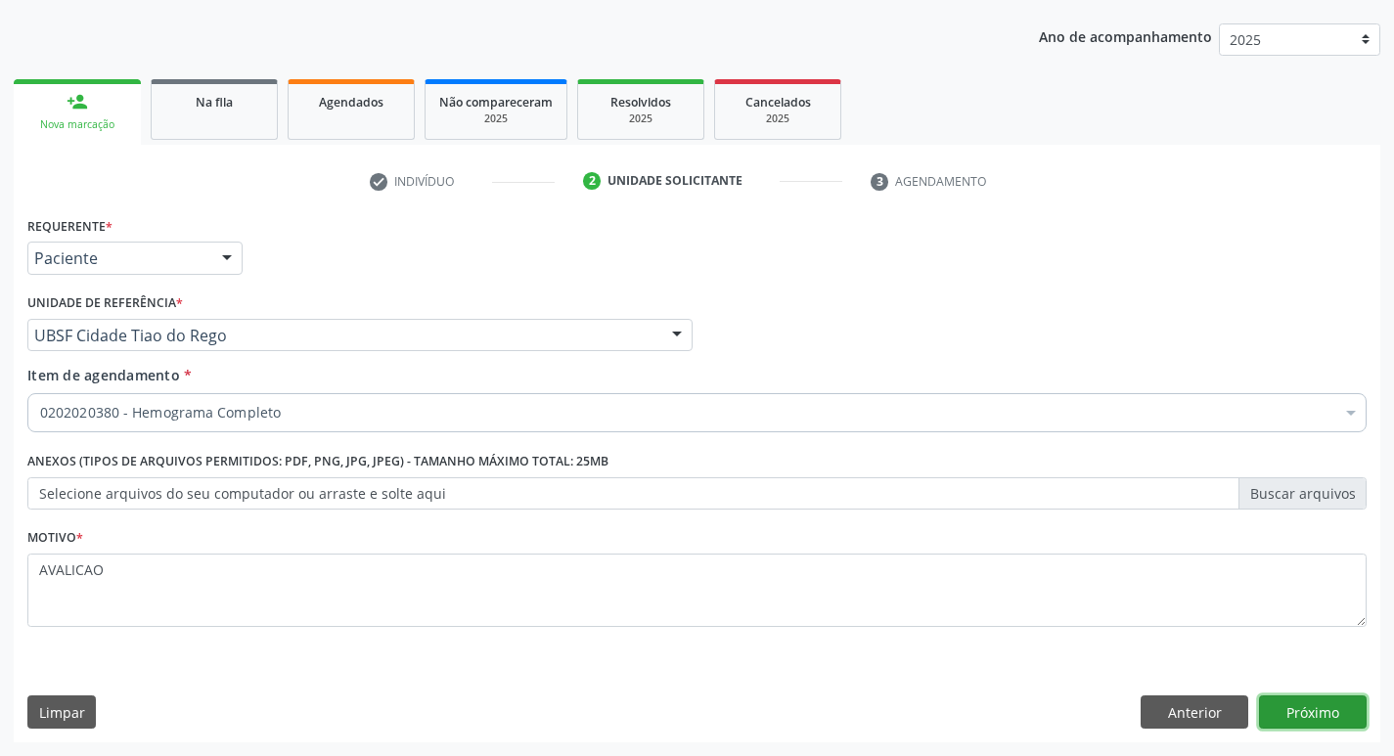
click at [1308, 711] on button "Próximo" at bounding box center [1313, 712] width 108 height 33
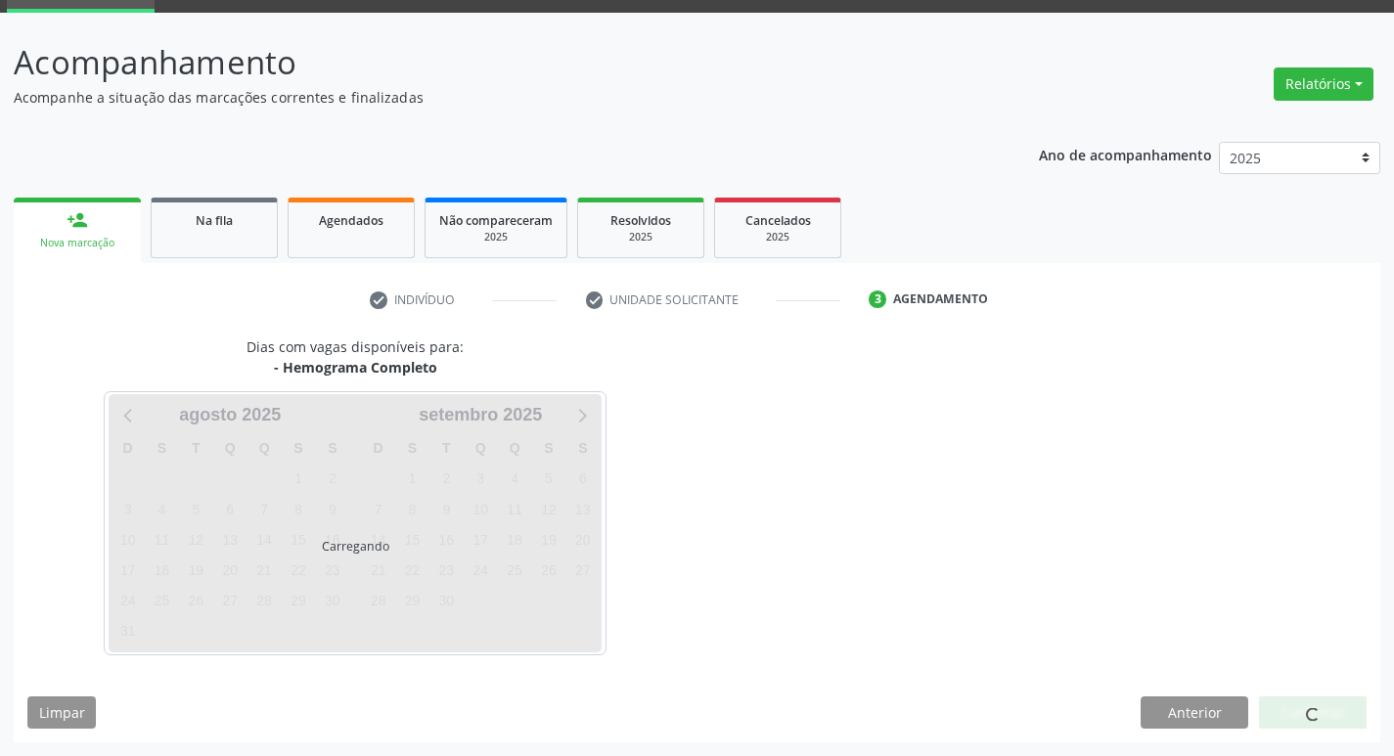
scroll to position [95, 0]
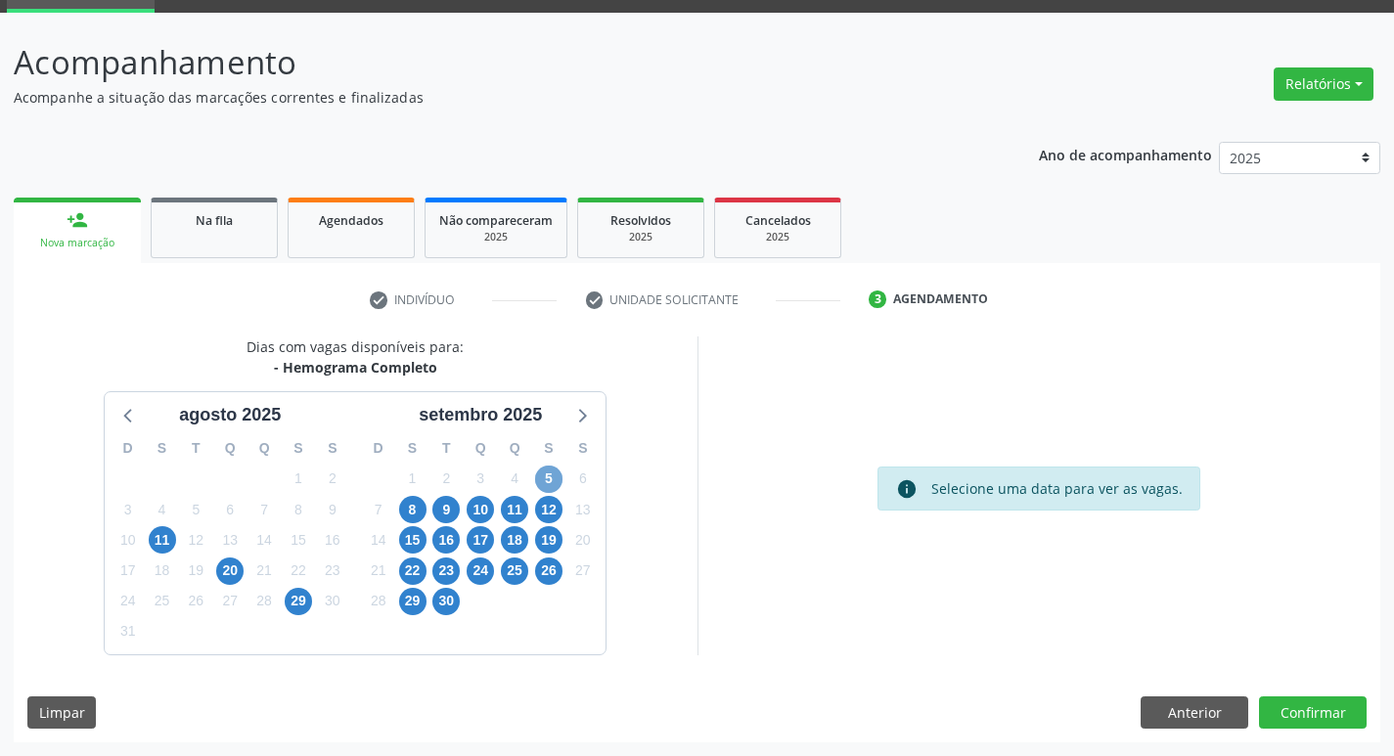
click at [540, 483] on span "5" at bounding box center [548, 479] width 27 height 27
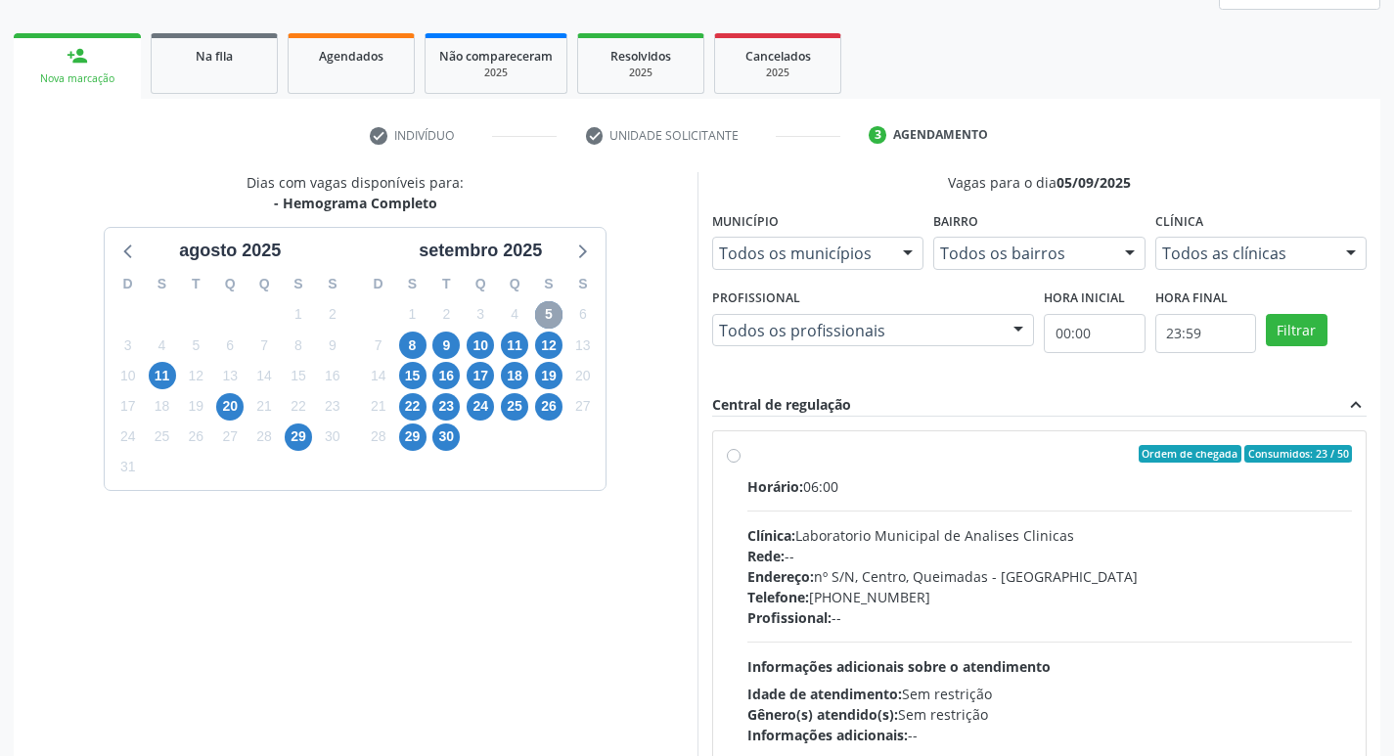
scroll to position [378, 0]
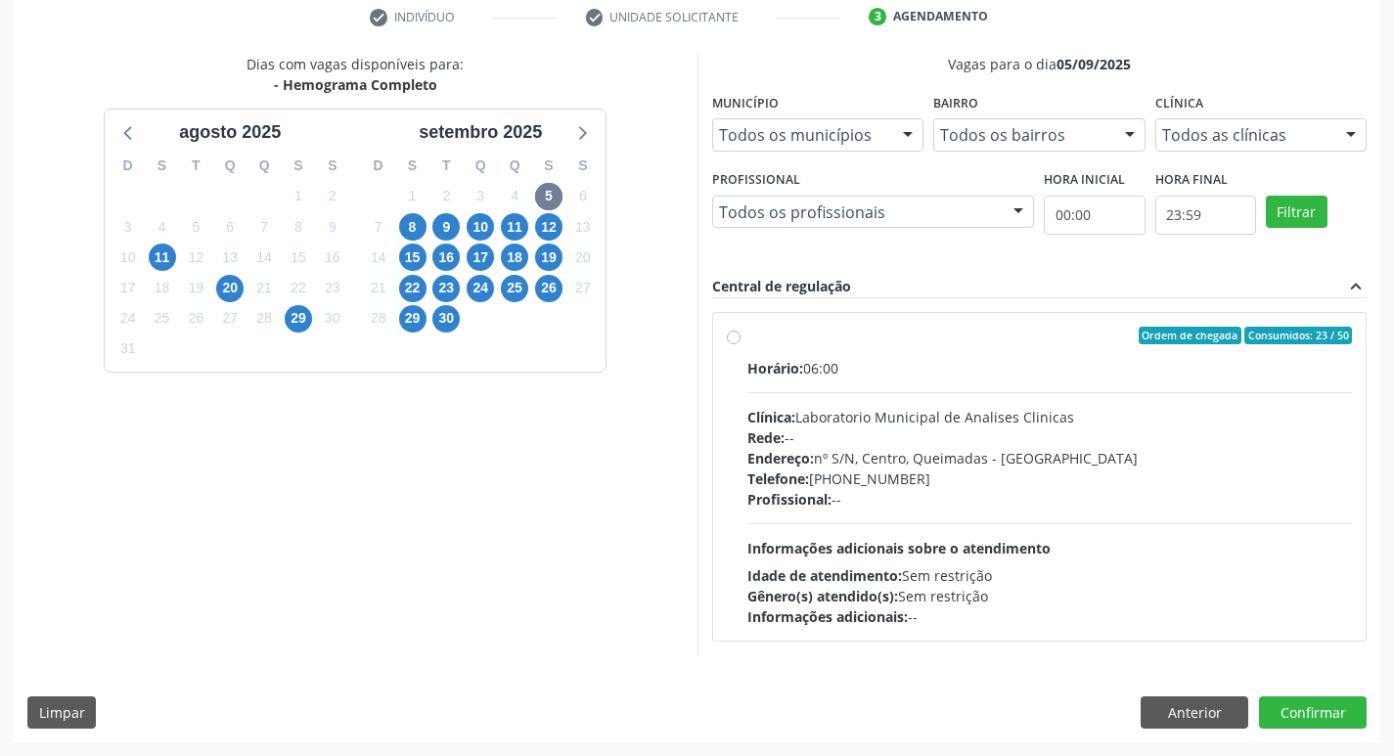
click at [849, 455] on div "Endereço: nº S/N, Centro, Queimadas - [GEOGRAPHIC_DATA]" at bounding box center [1051, 458] width 606 height 21
click at [741, 344] on input "Ordem de chegada Consumidos: 23 / 50 Horário: 06:00 Clínica: Laboratorio Munici…" at bounding box center [734, 336] width 14 height 18
radio input "true"
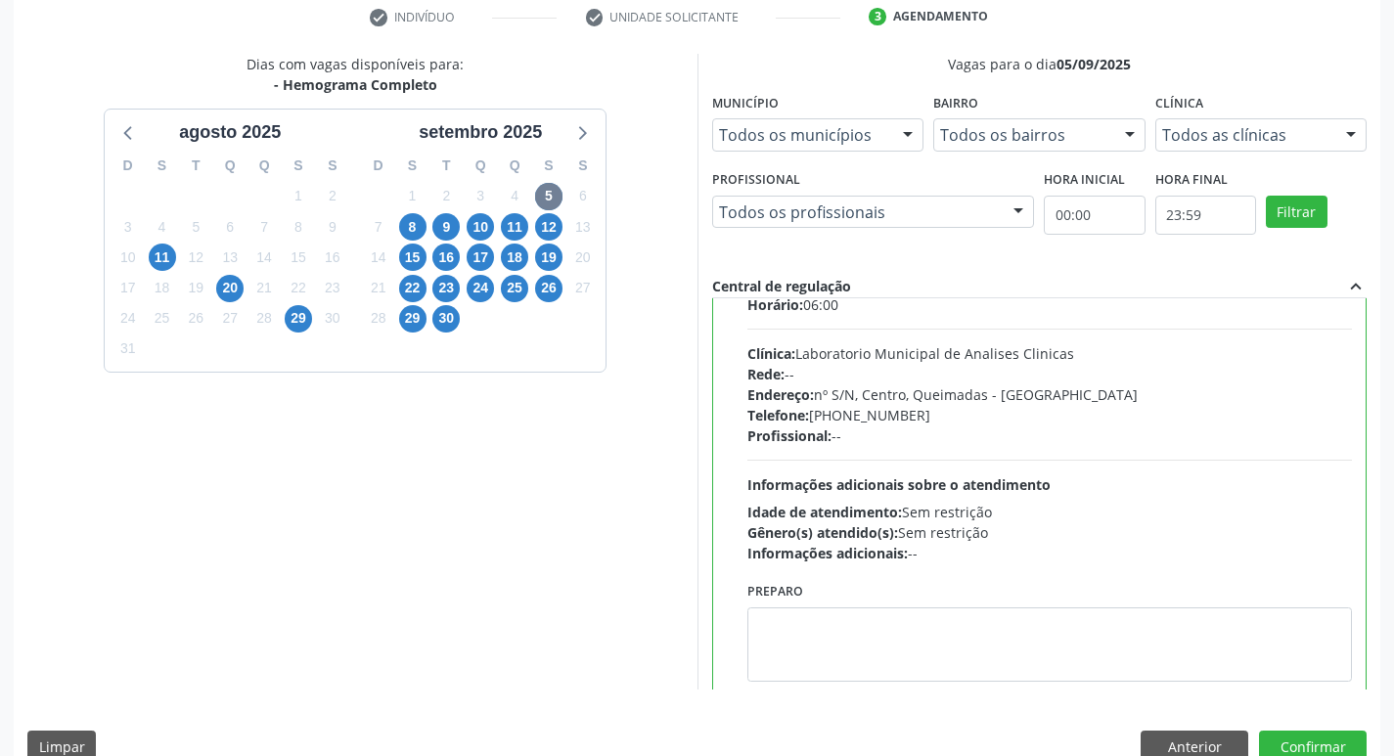
scroll to position [97, 0]
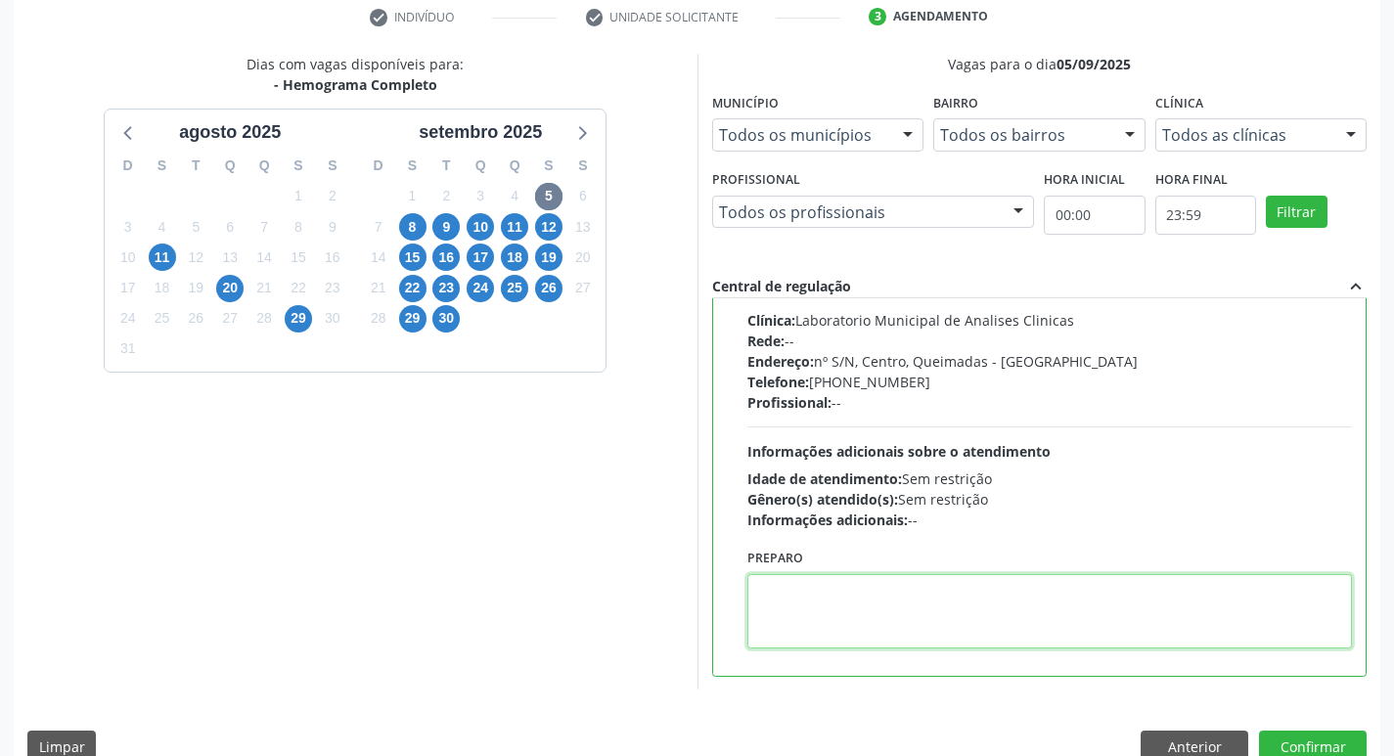
click at [854, 628] on textarea at bounding box center [1051, 611] width 606 height 74
paste textarea "IR EM [GEOGRAPHIC_DATA]"
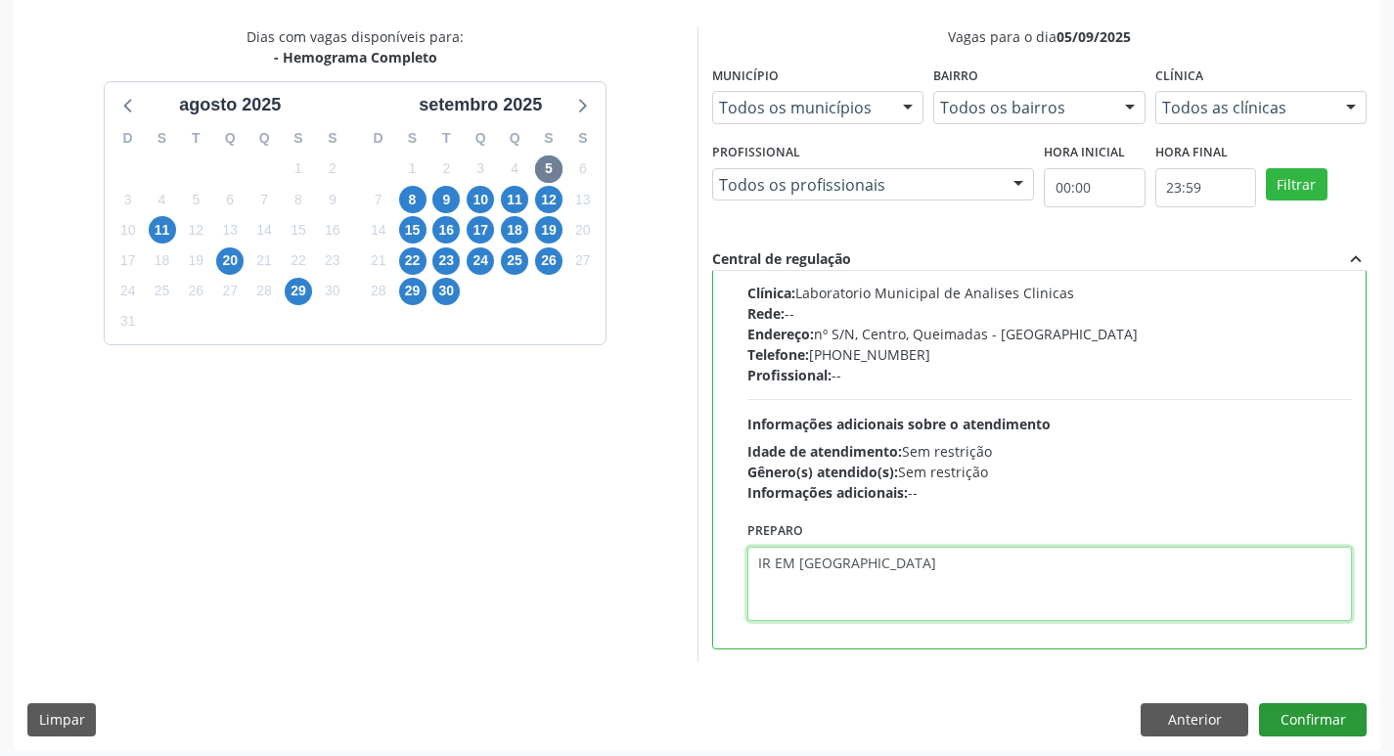
scroll to position [413, 0]
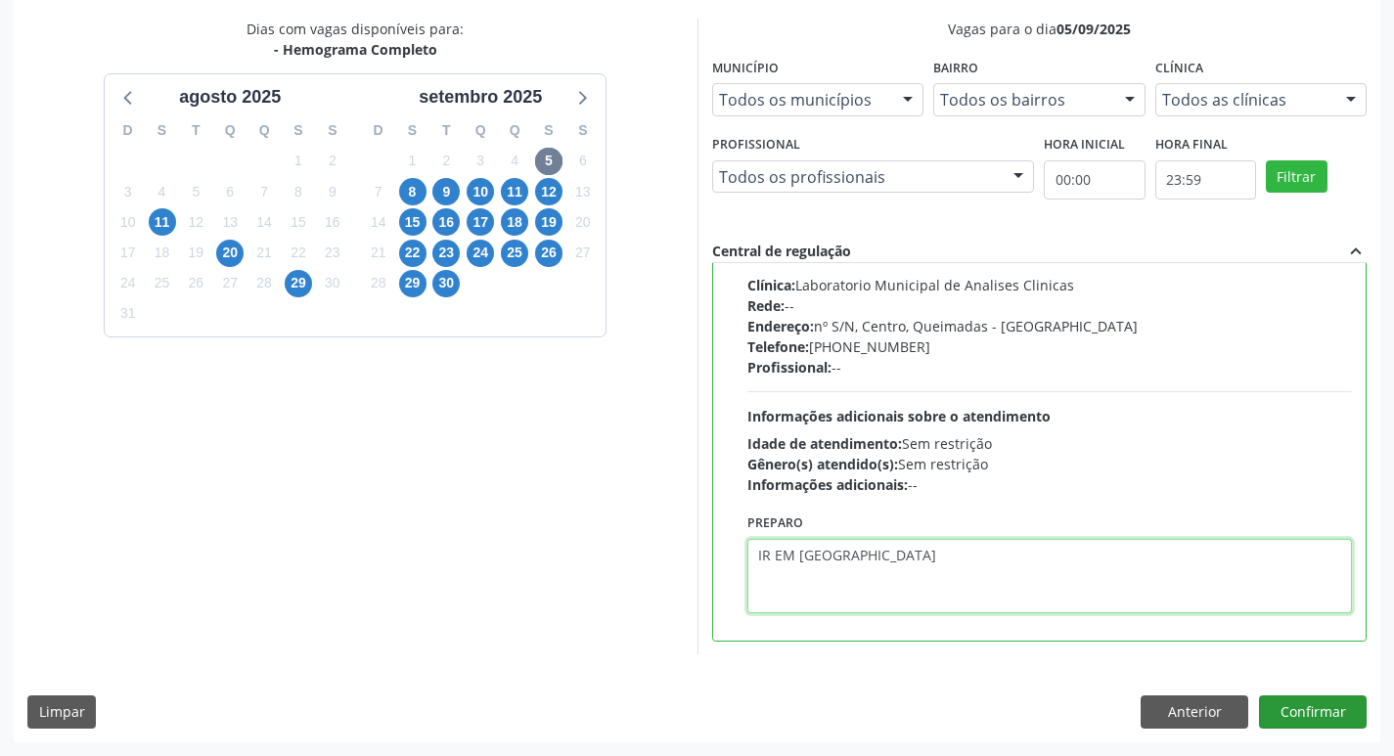
type textarea "IR EM [GEOGRAPHIC_DATA]"
click at [1307, 713] on button "Confirmar" at bounding box center [1313, 712] width 108 height 33
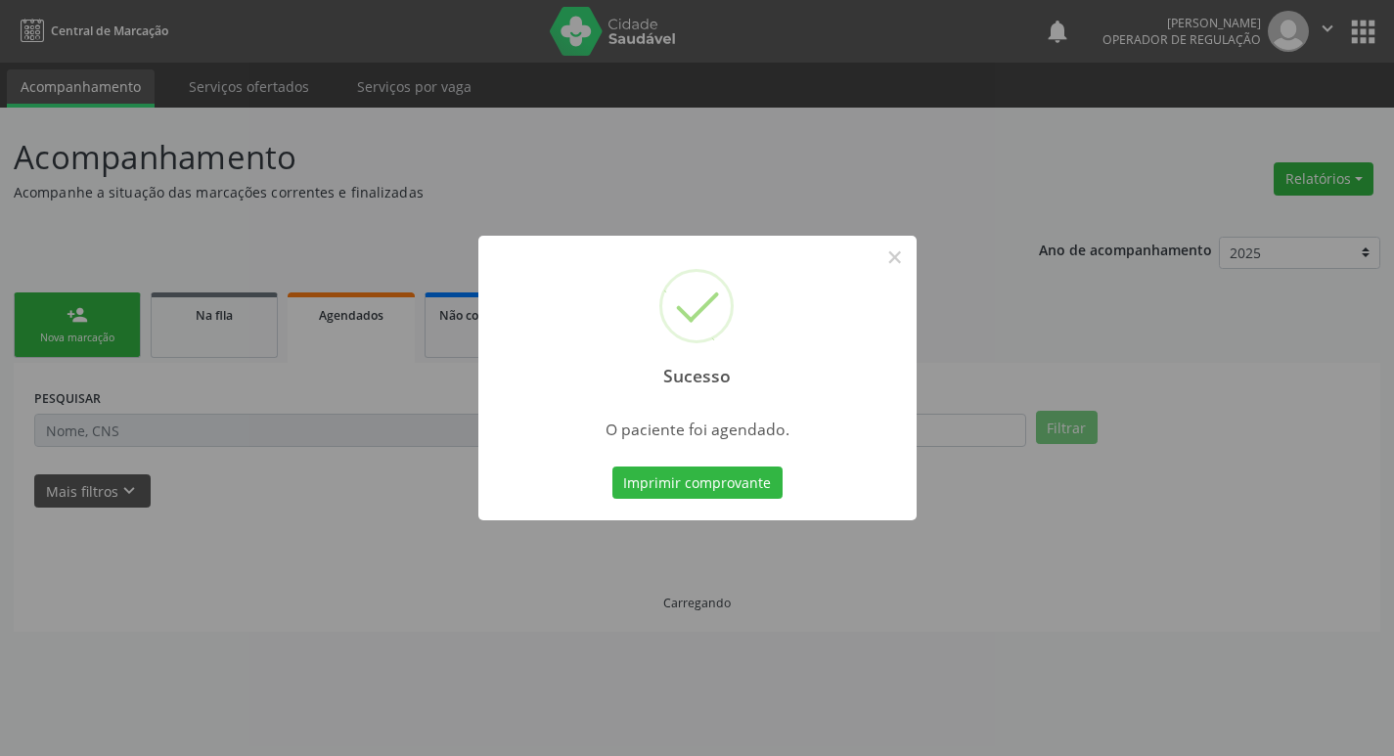
scroll to position [0, 0]
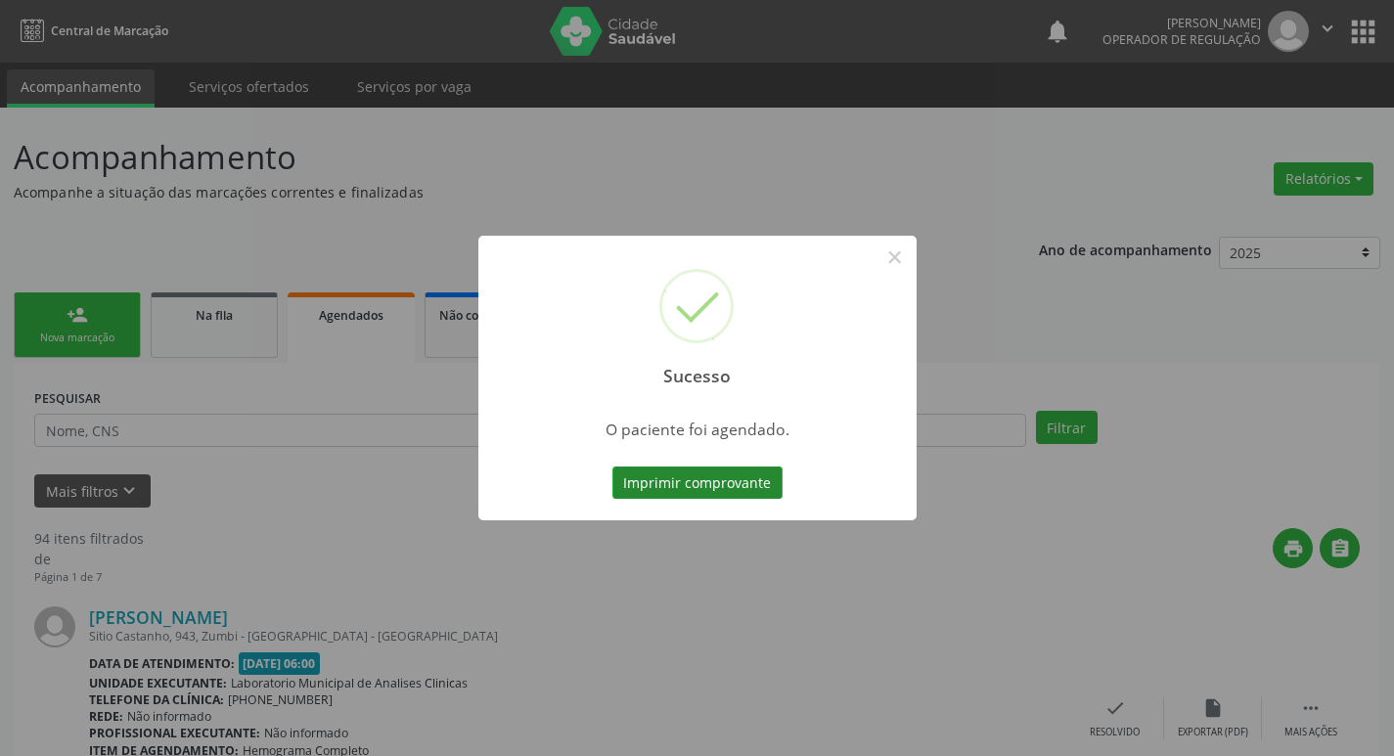
click at [721, 480] on button "Imprimir comprovante" at bounding box center [698, 483] width 170 height 33
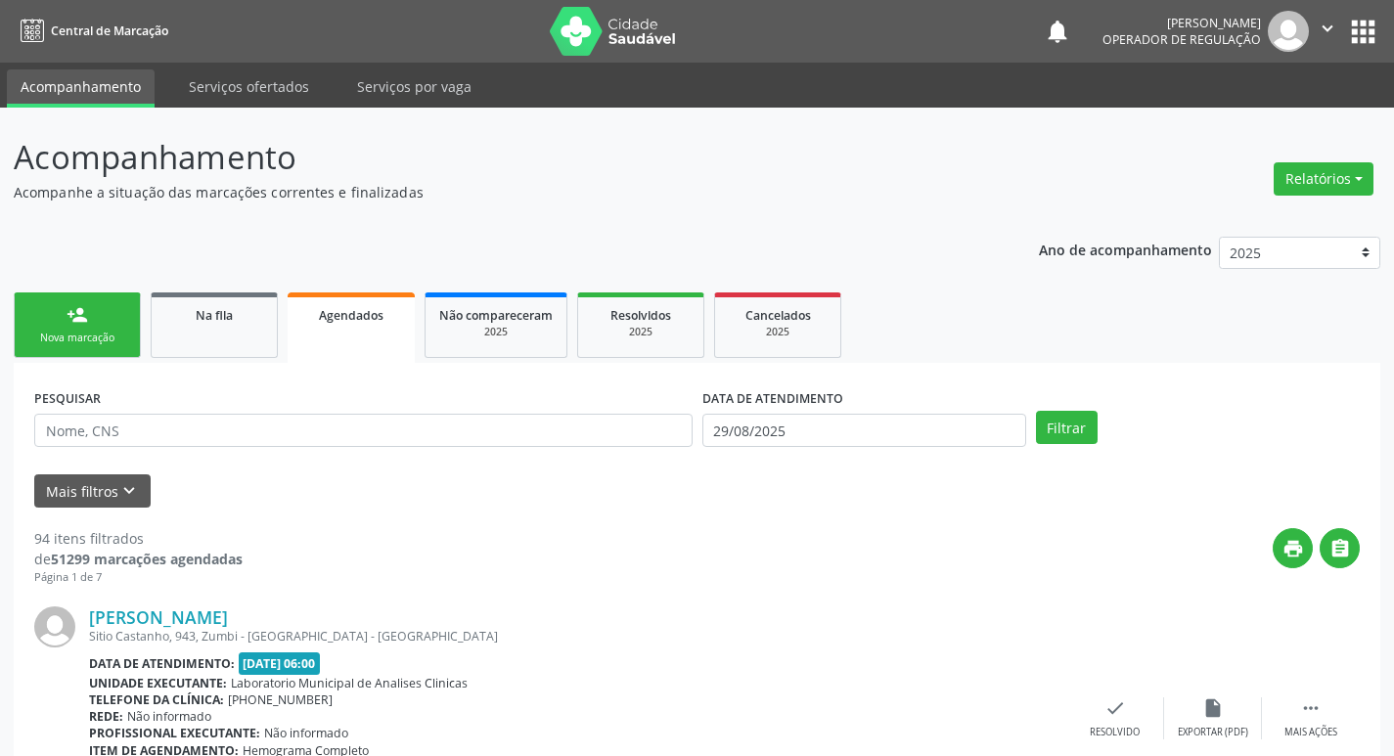
click at [133, 302] on link "person_add Nova marcação" at bounding box center [77, 326] width 127 height 66
click at [111, 315] on link "person_add Nova marcação" at bounding box center [77, 326] width 127 height 66
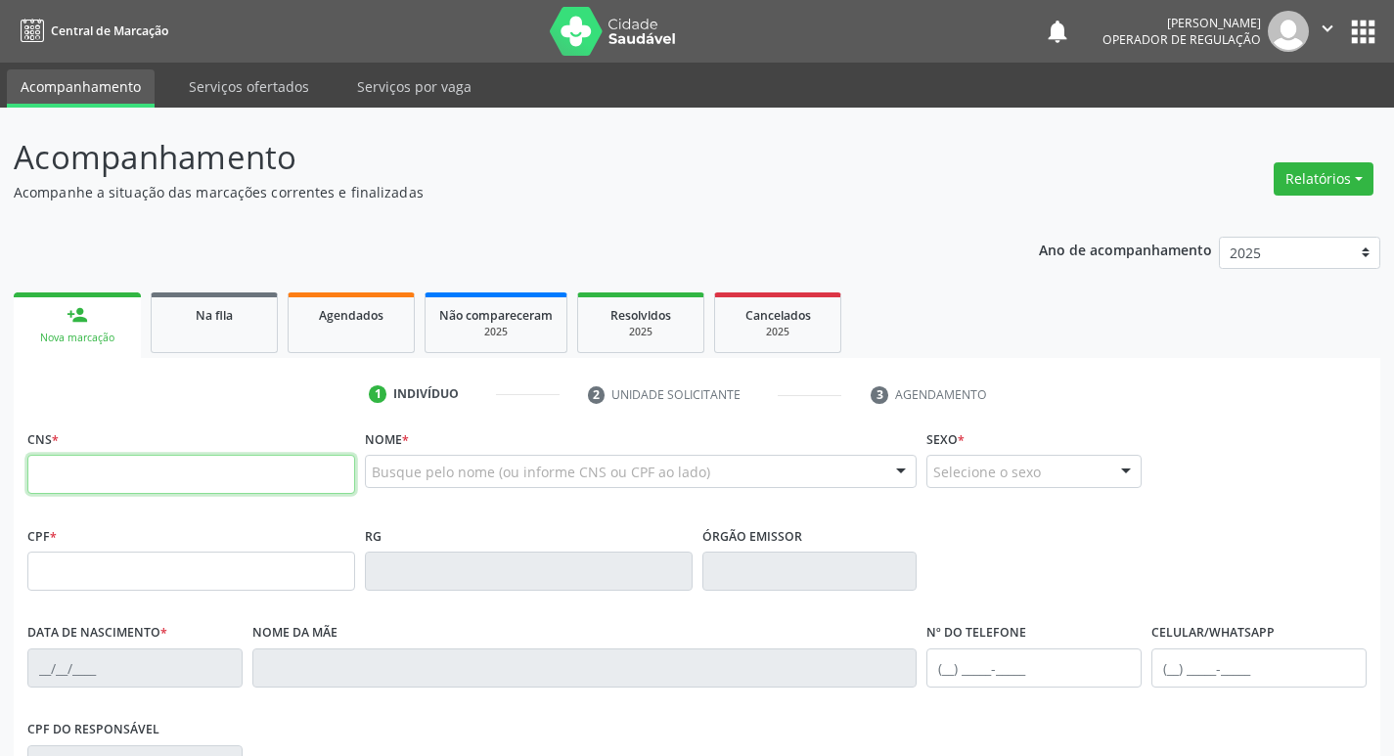
click at [126, 480] on input "text" at bounding box center [191, 474] width 328 height 39
type input "702 4000 2403 5529"
type input "172.354.764-60"
type input "[DATE]"
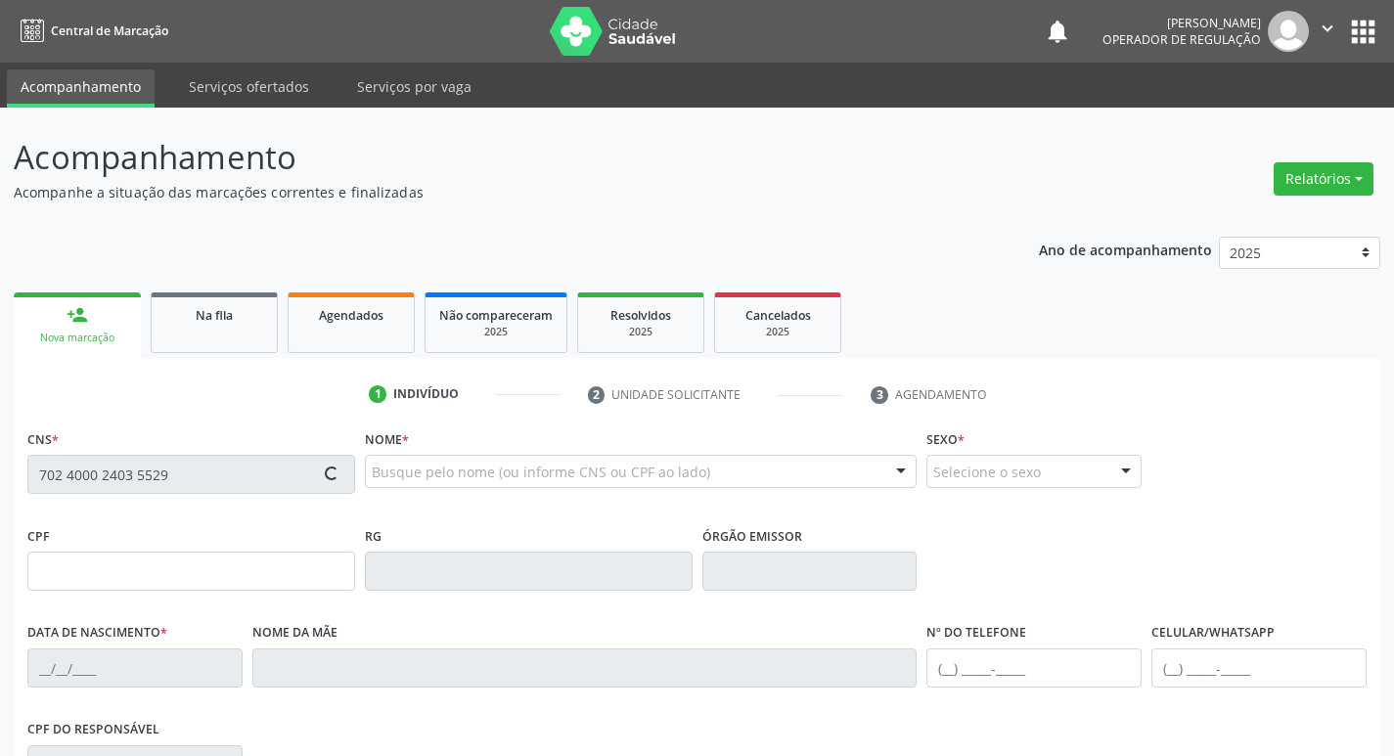
type input "[PERSON_NAME]"
type input "[PHONE_NUMBER]"
type input "067.107.134-31"
type input "32"
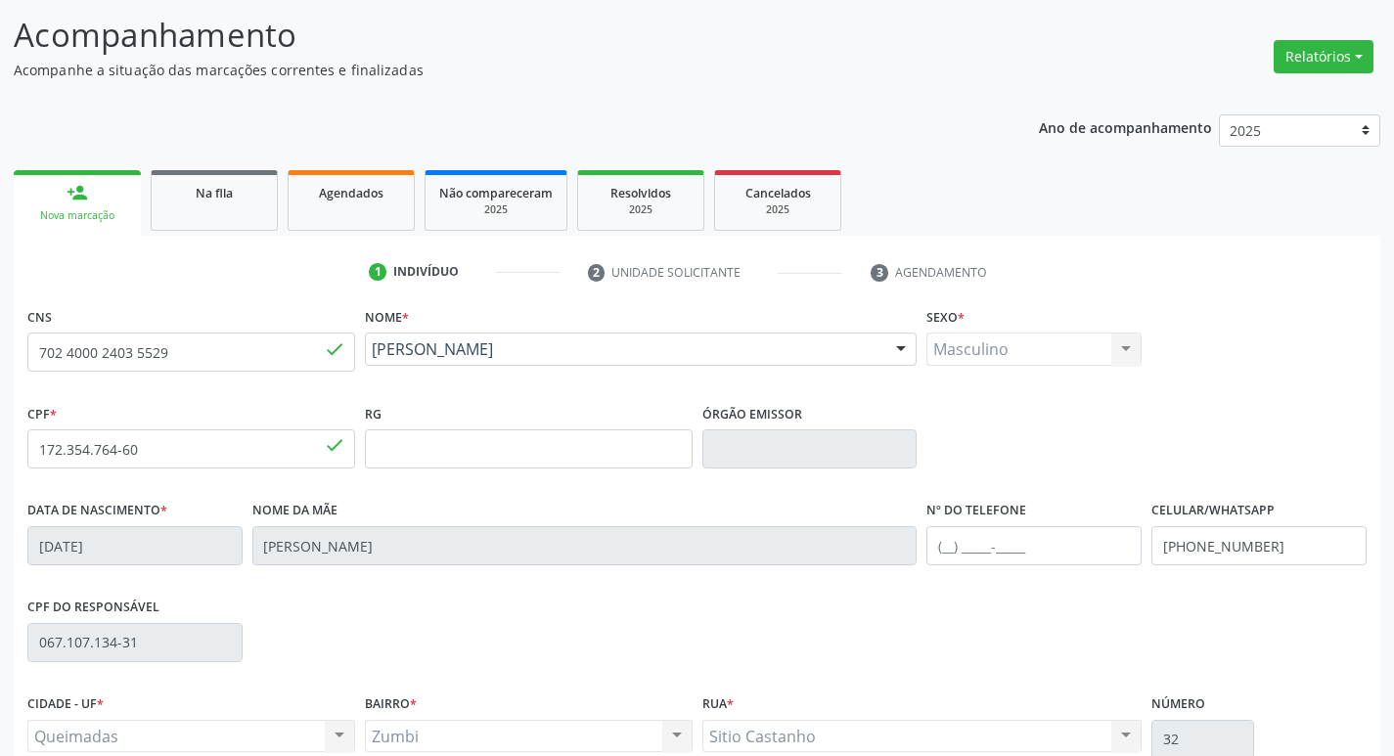
scroll to position [304, 0]
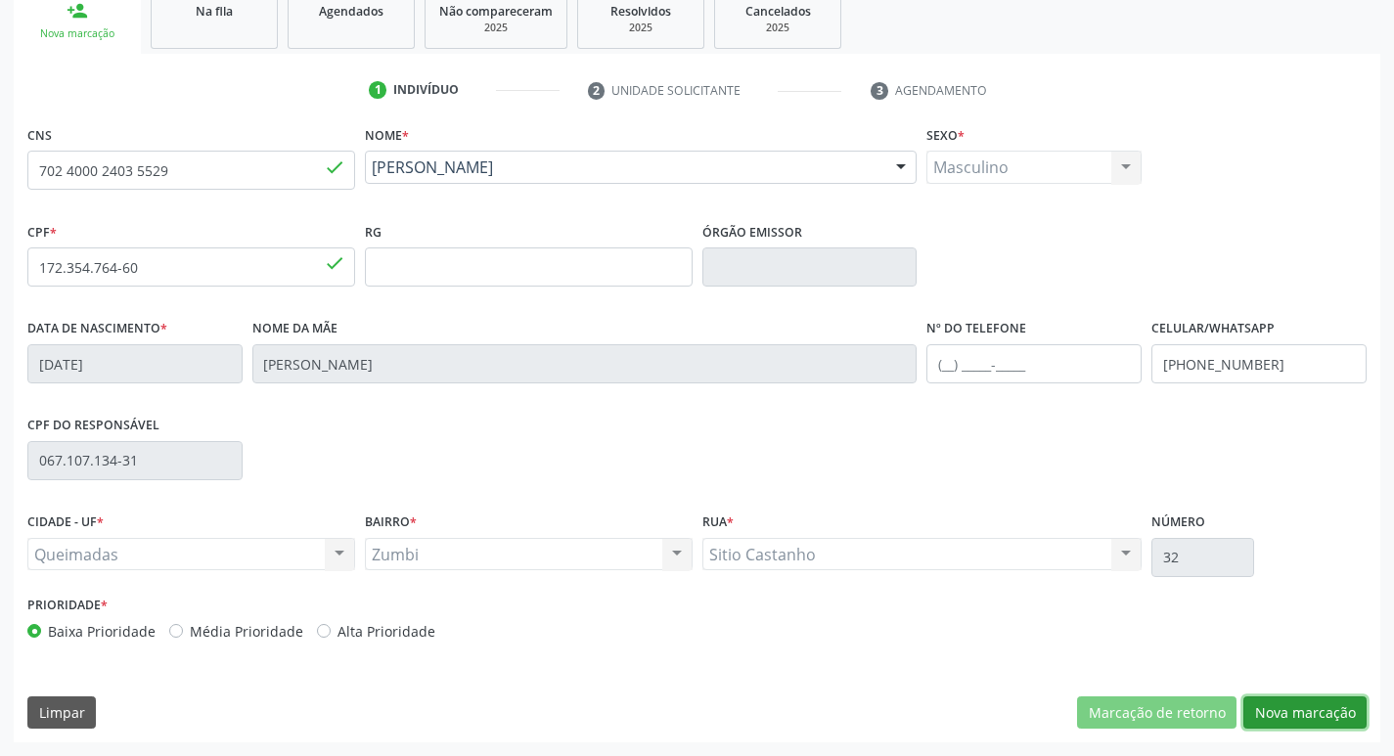
click at [1273, 723] on button "Nova marcação" at bounding box center [1305, 713] width 123 height 33
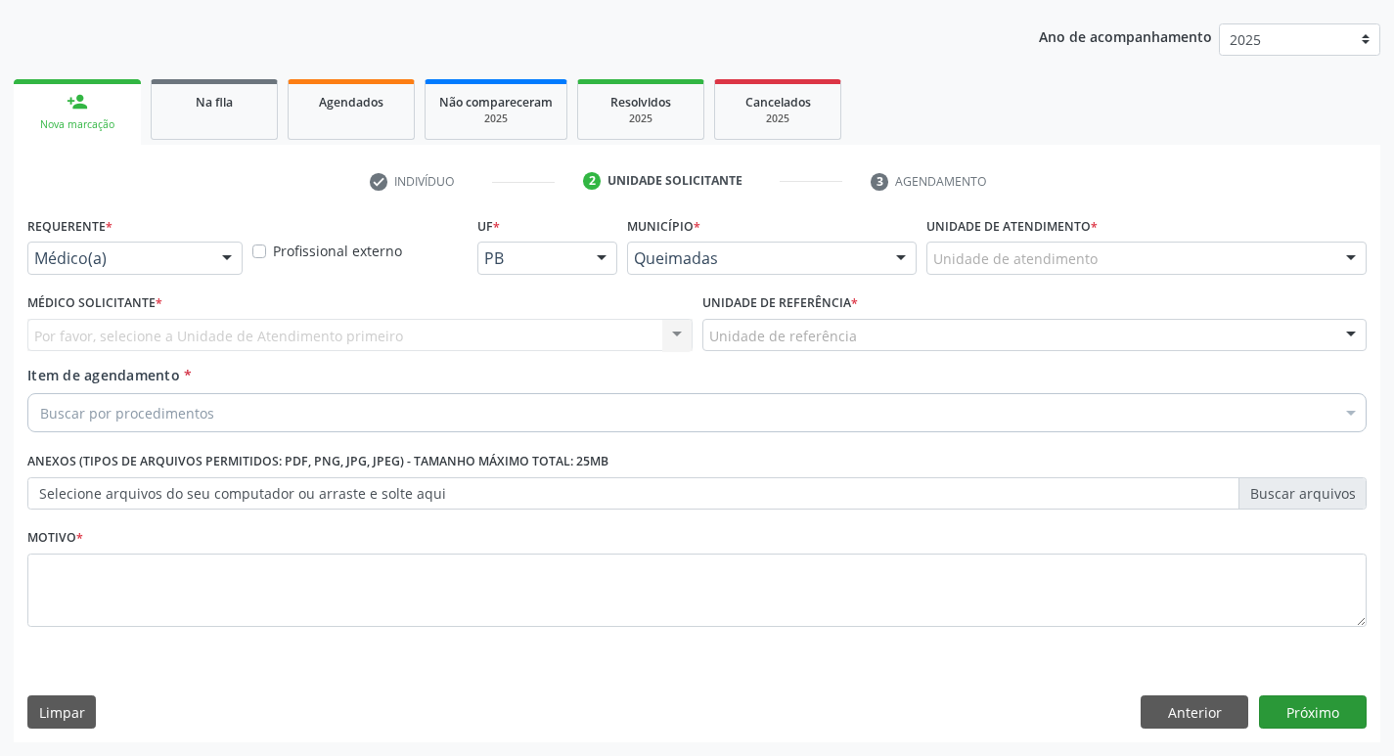
scroll to position [213, 0]
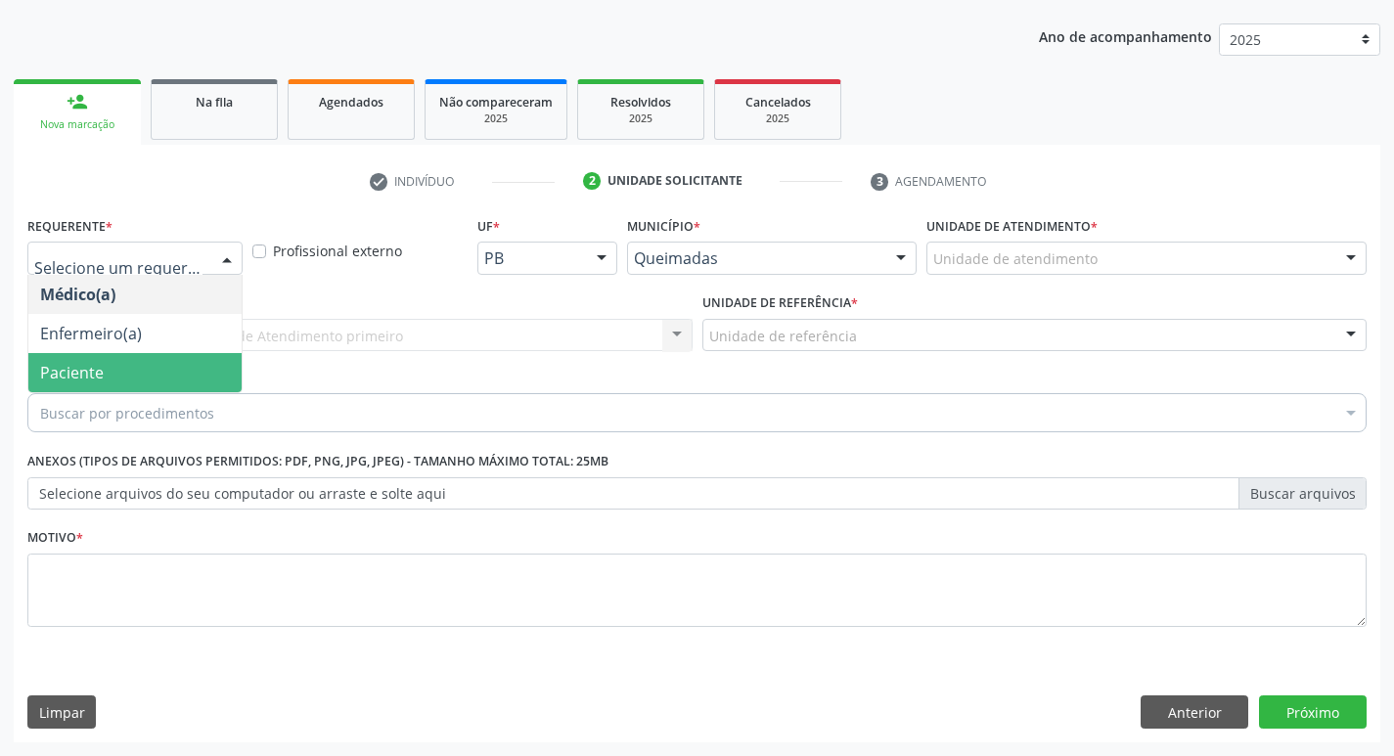
click at [131, 358] on span "Paciente" at bounding box center [134, 372] width 213 height 39
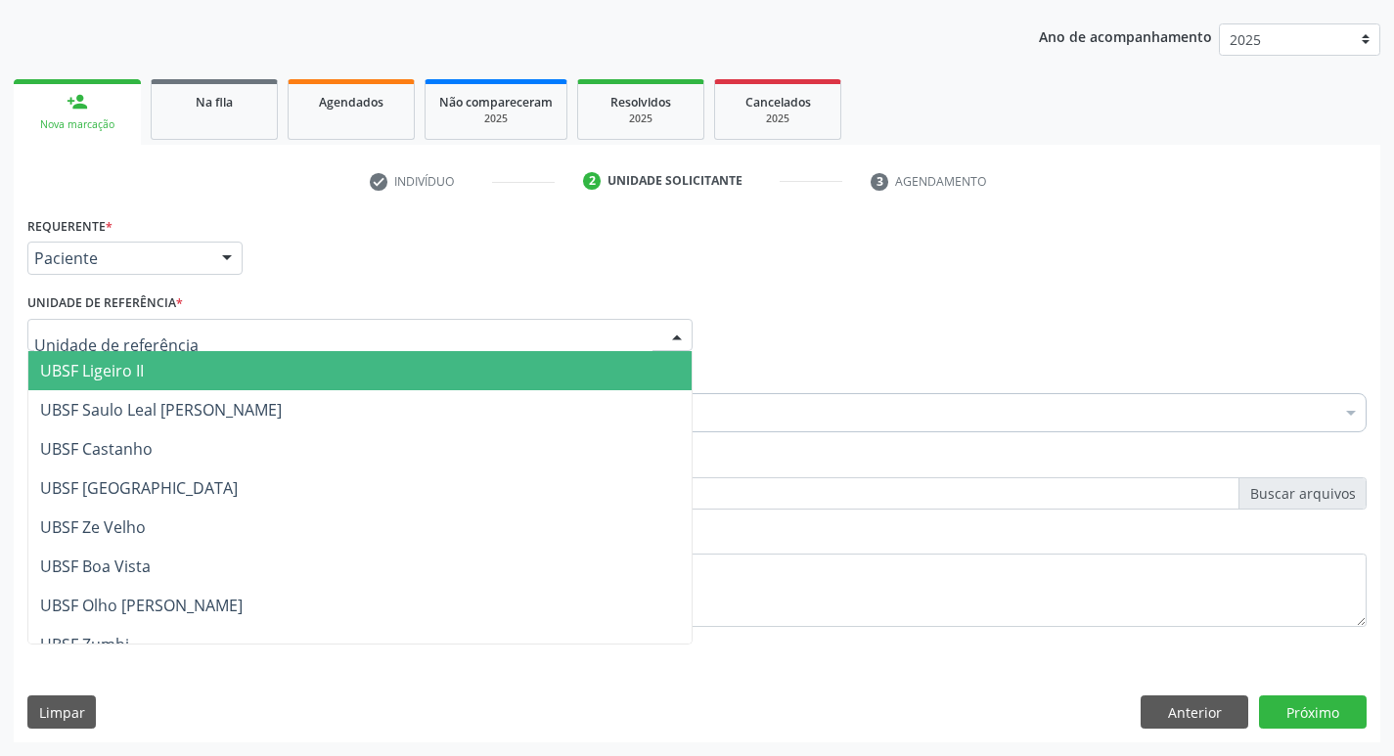
type input "Z"
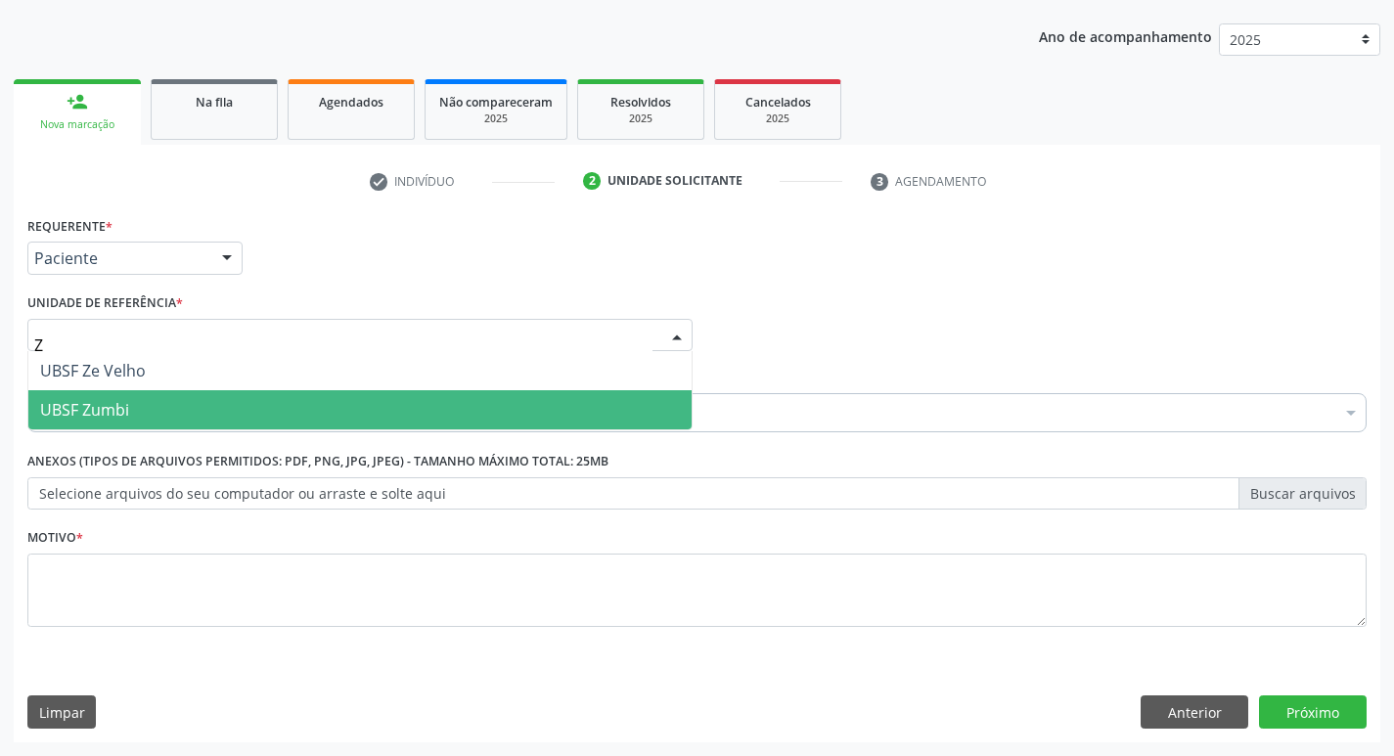
click at [96, 401] on span "UBSF Zumbi" at bounding box center [84, 410] width 89 height 22
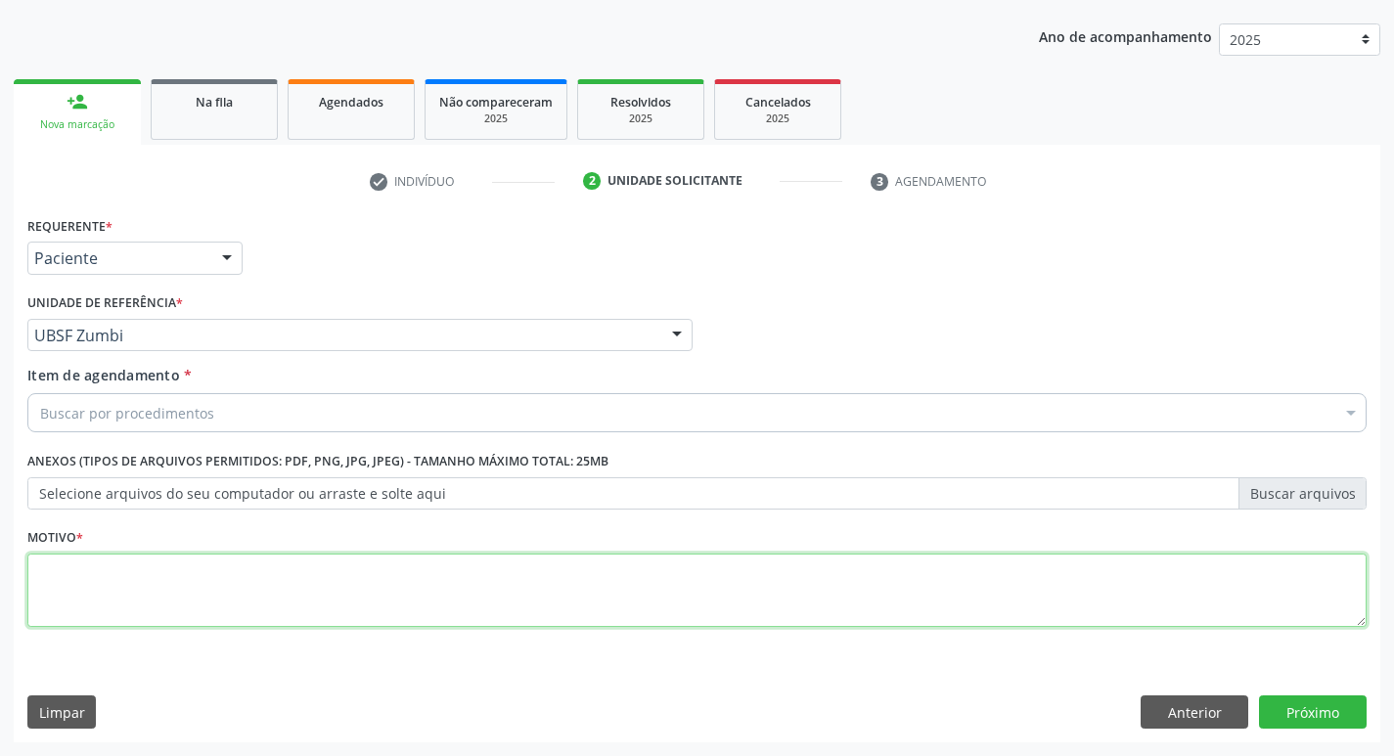
click at [59, 605] on textarea at bounding box center [697, 591] width 1340 height 74
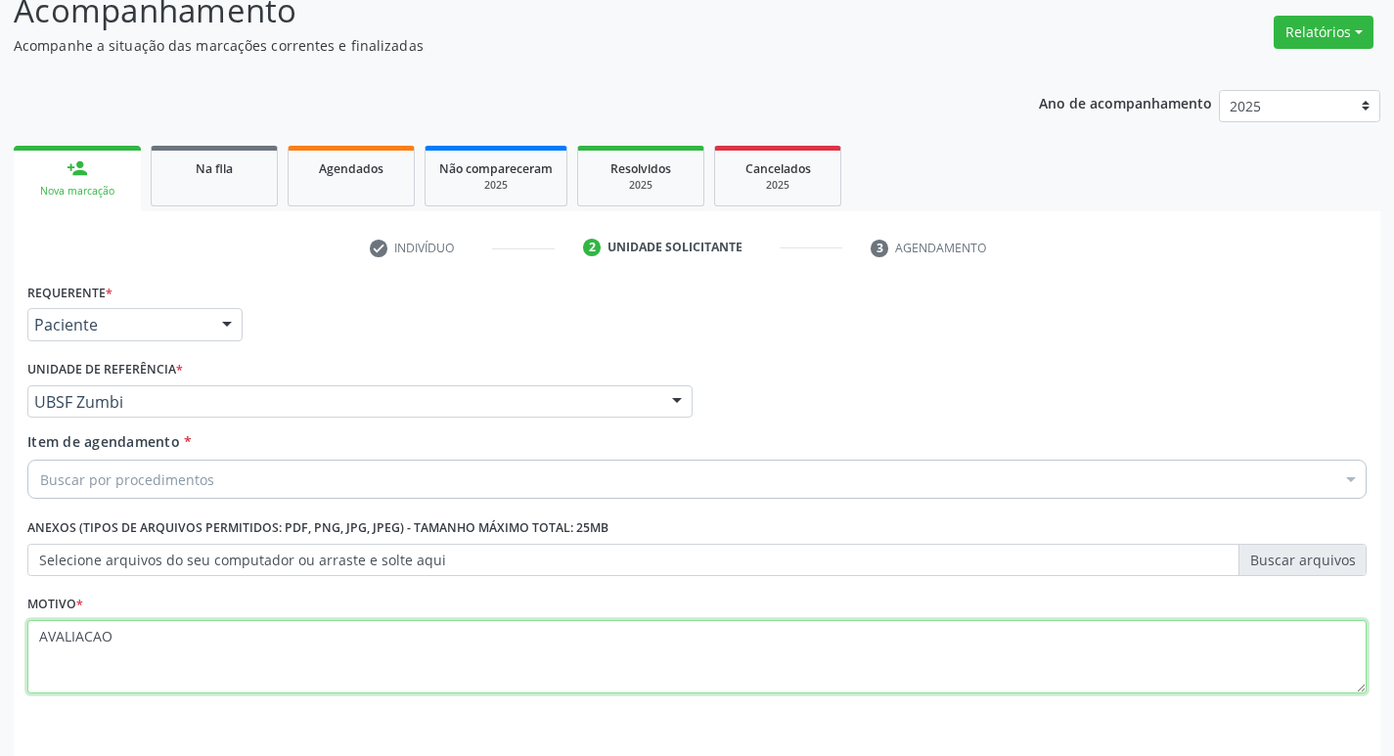
scroll to position [115, 0]
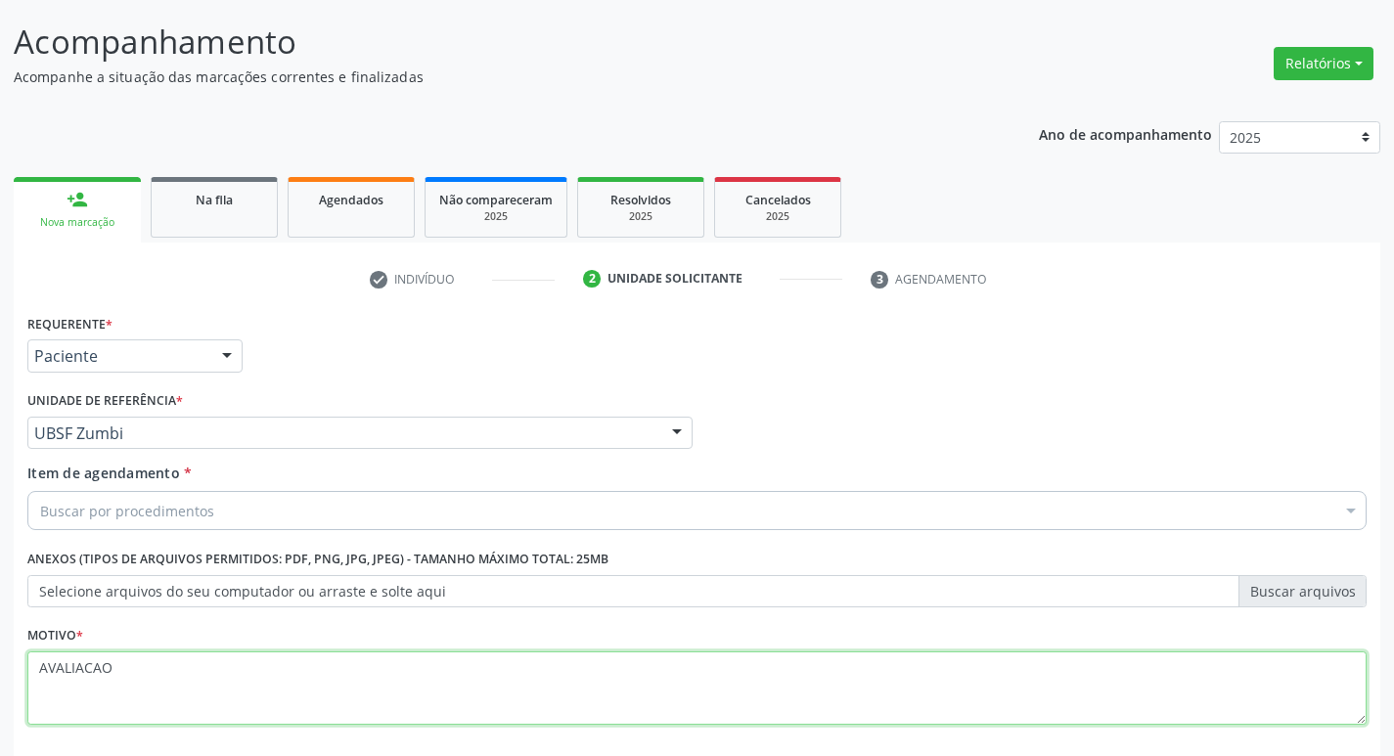
type textarea "AVALIACAO"
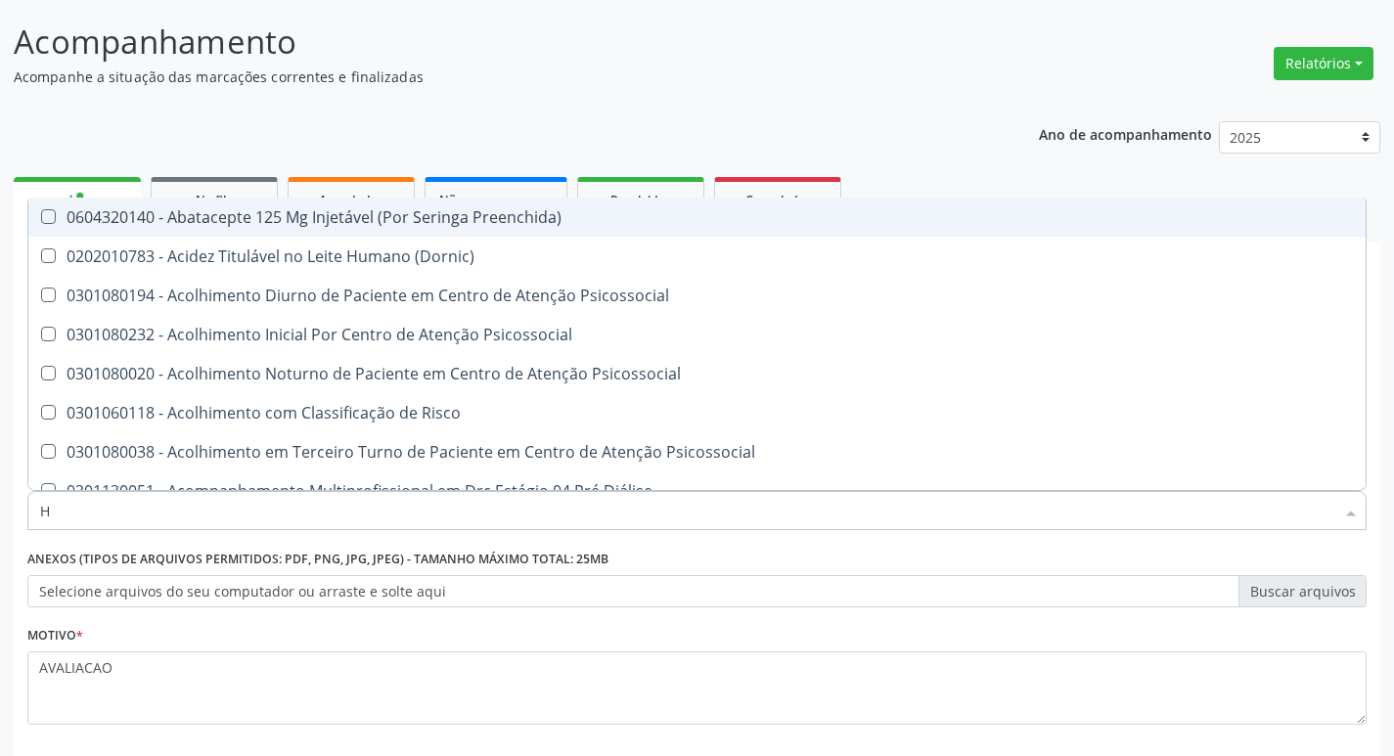
type input "HEMOGR"
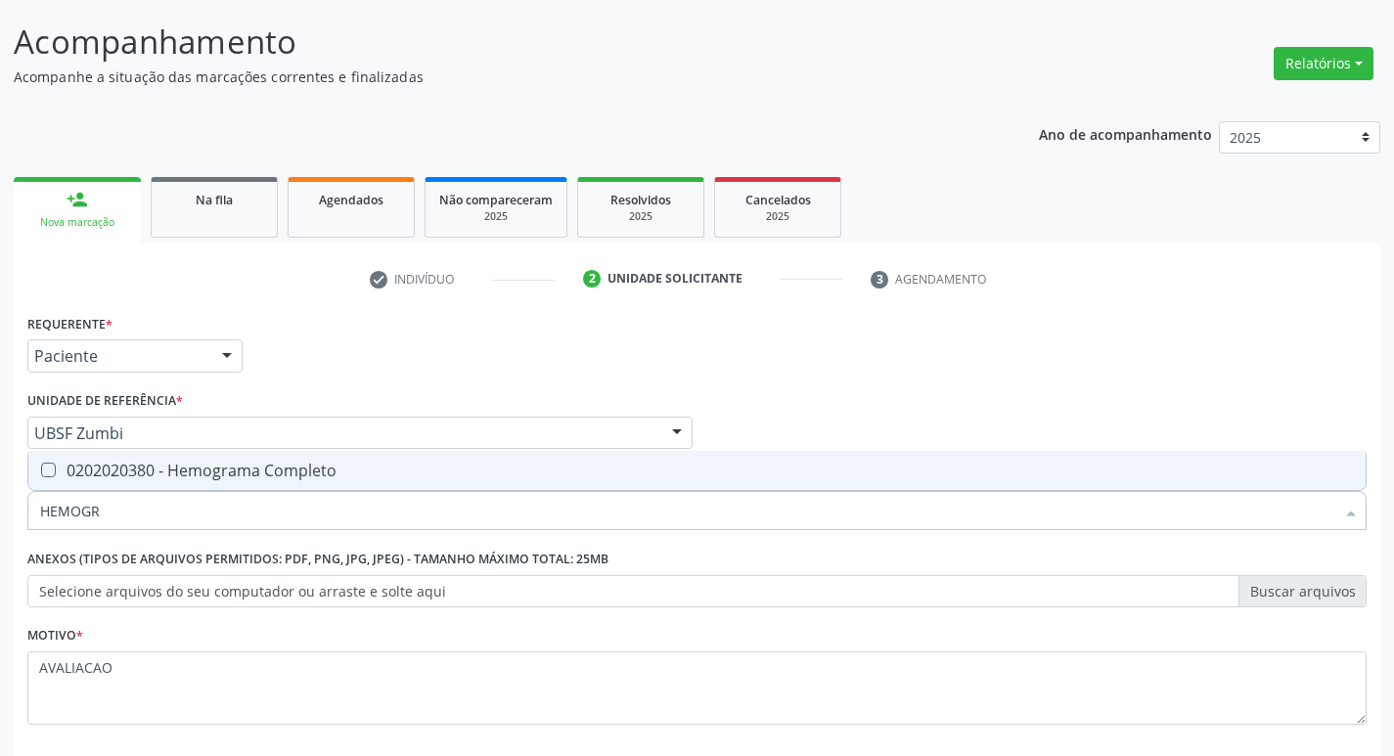
click at [264, 467] on div "0202020380 - Hemograma Completo" at bounding box center [697, 471] width 1314 height 16
checkbox Completo "true"
type input "HEMOG"
checkbox Completo "false"
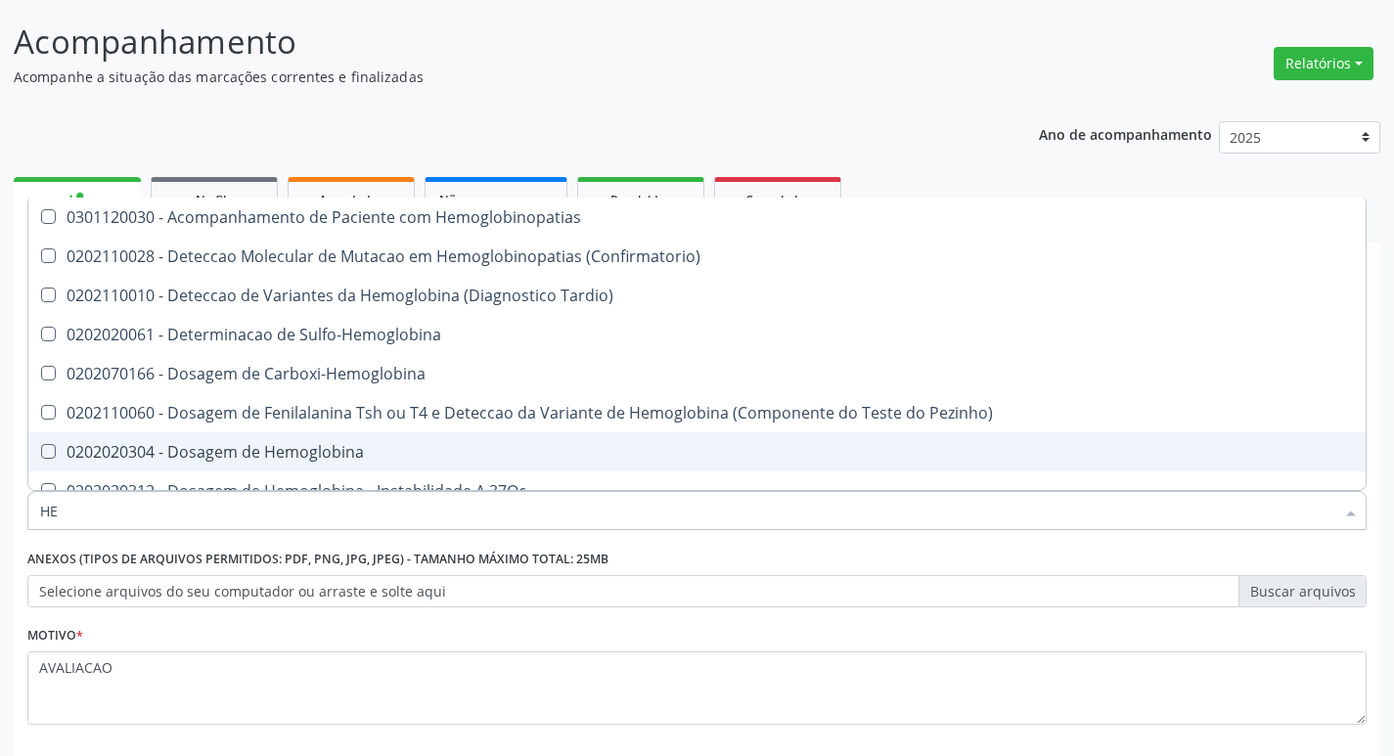
type input "H"
checkbox Completo "false"
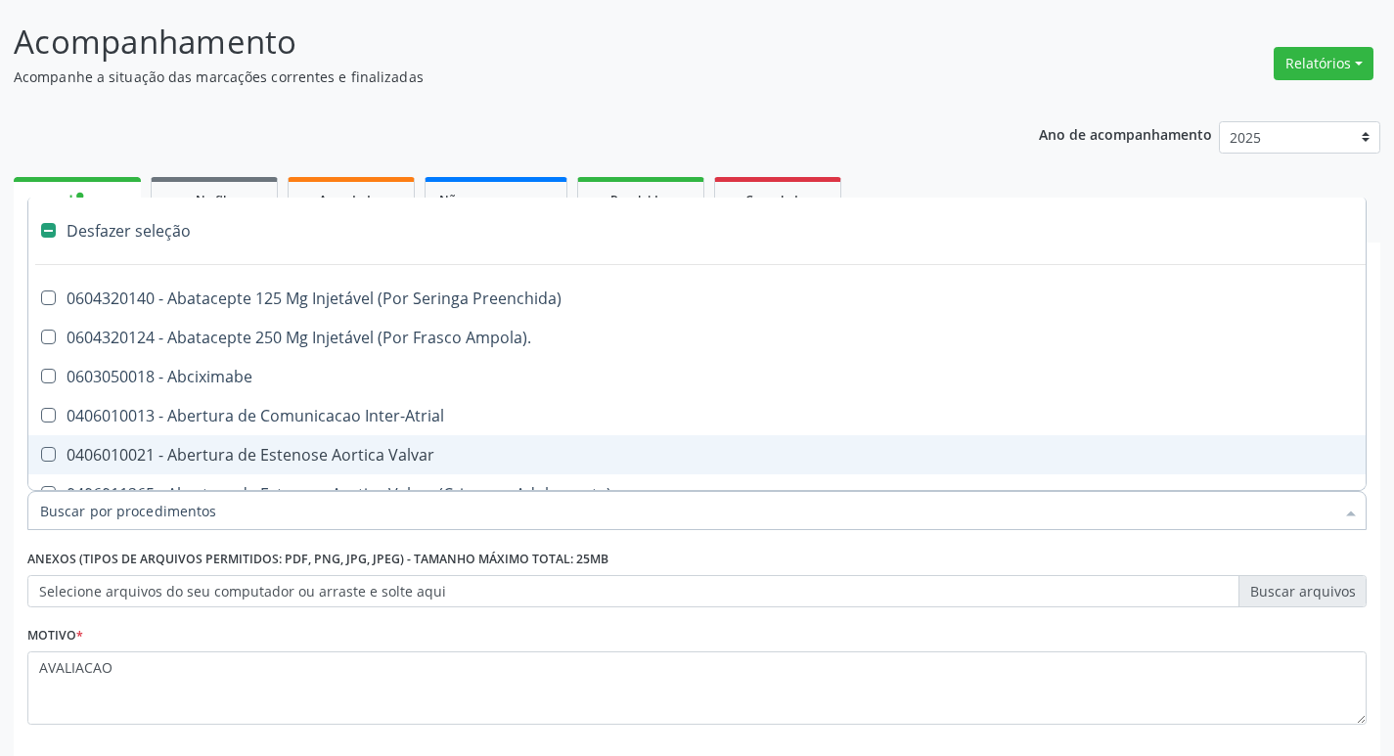
type input "G"
checkbox Persistente "true"
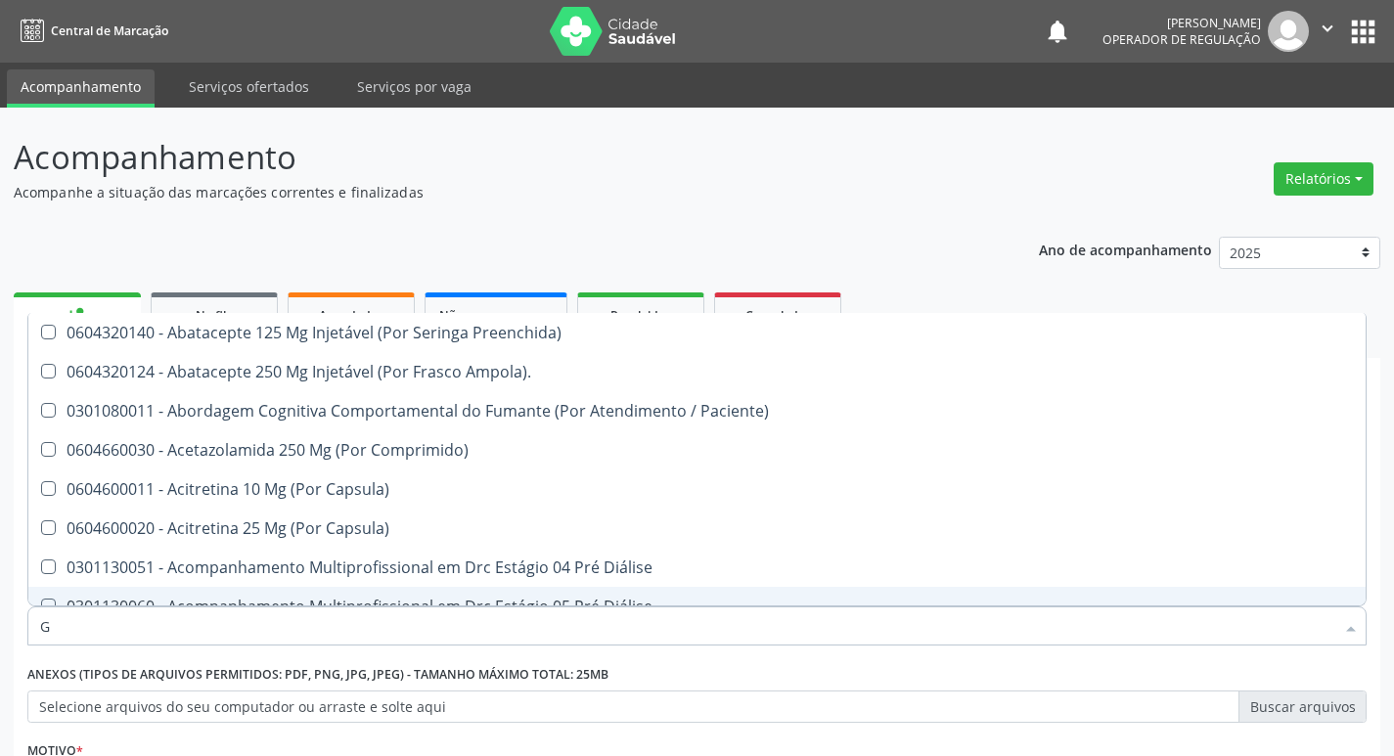
scroll to position [115, 0]
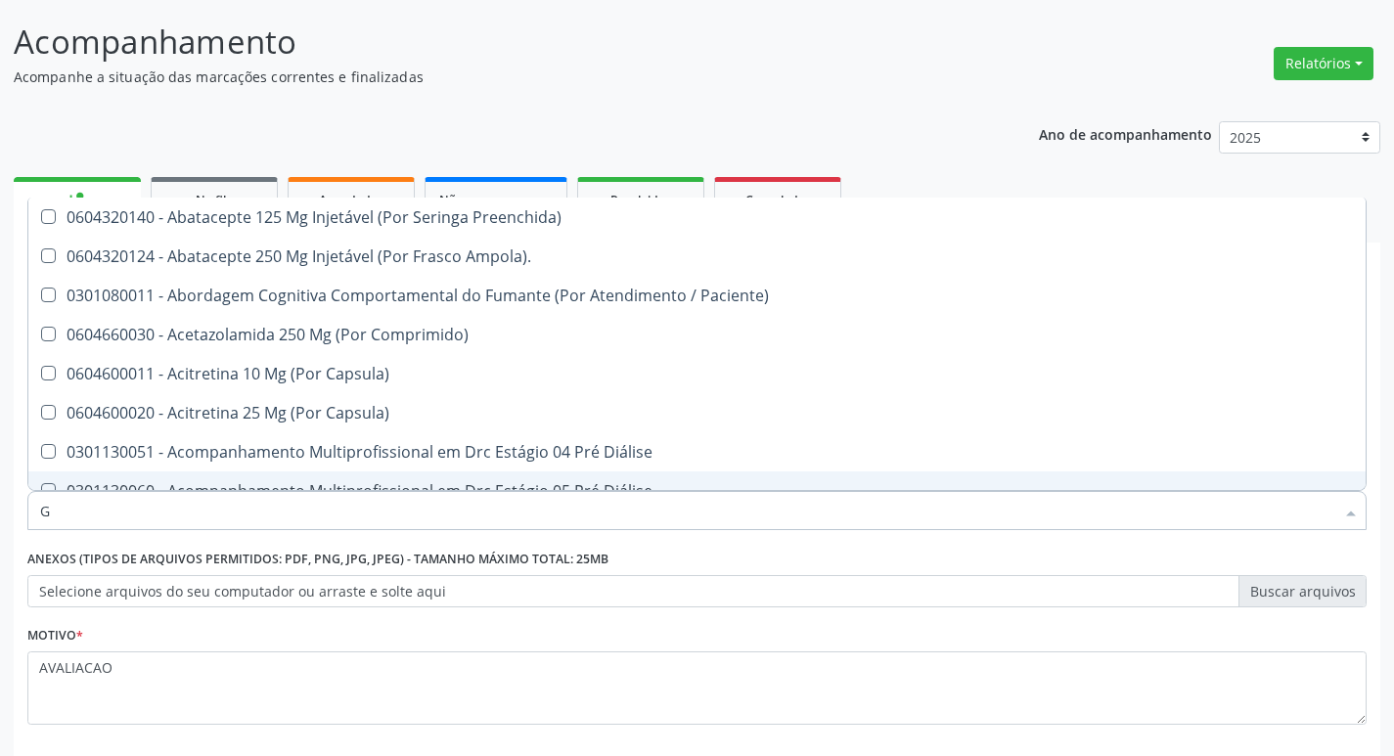
type input "GLICOSE"
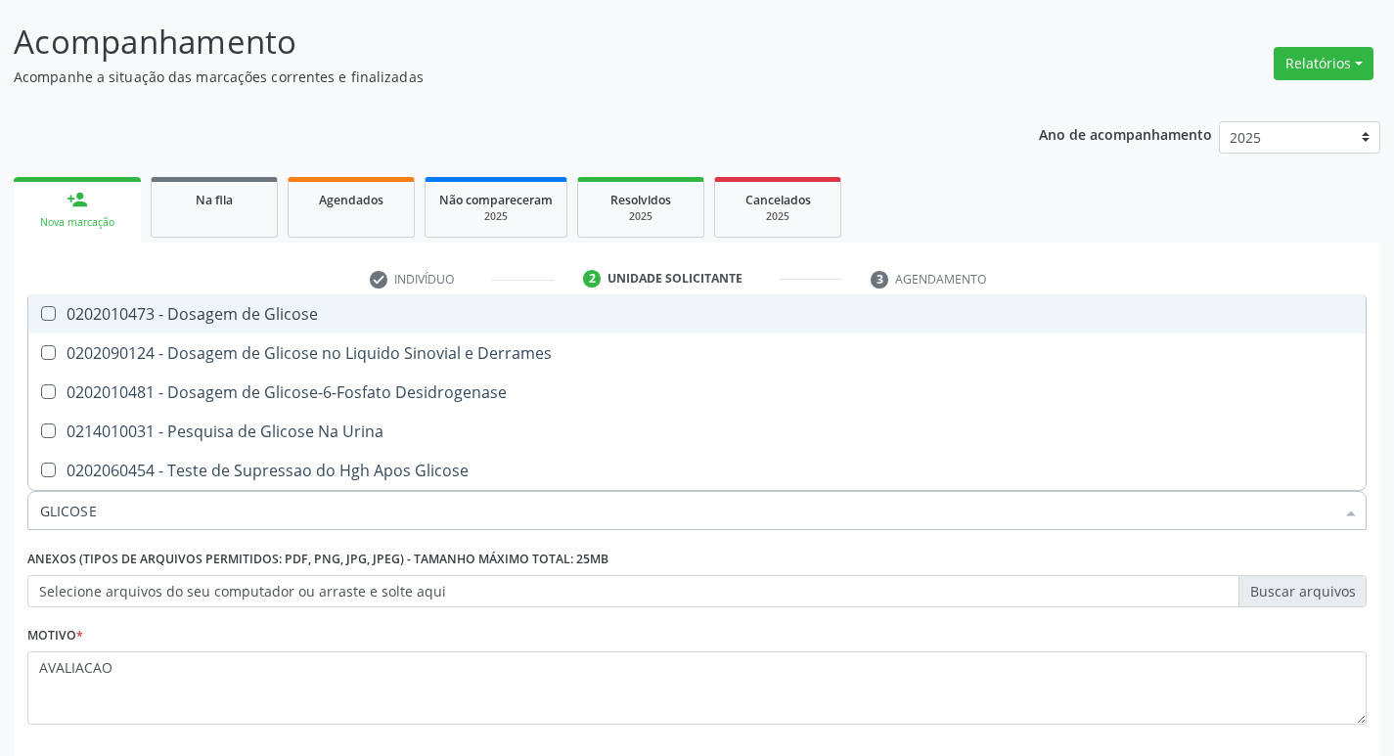
click at [272, 313] on div "0202010473 - Dosagem de Glicose" at bounding box center [697, 314] width 1314 height 16
checkbox Glicose "true"
type input "GLICOS"
checkbox Glicose "false"
checkbox Derrames "true"
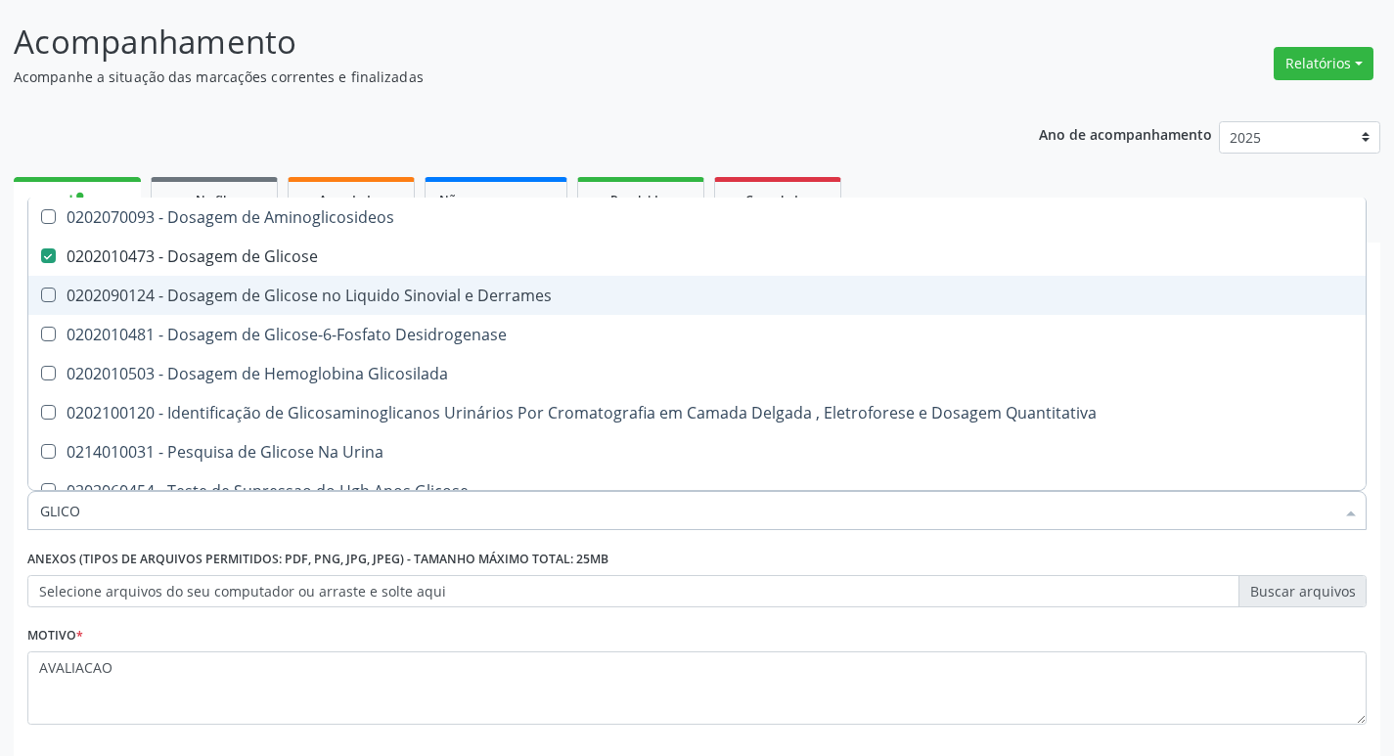
type input "GLIC"
checkbox Glicose "false"
checkbox Derrames "false"
type input "G"
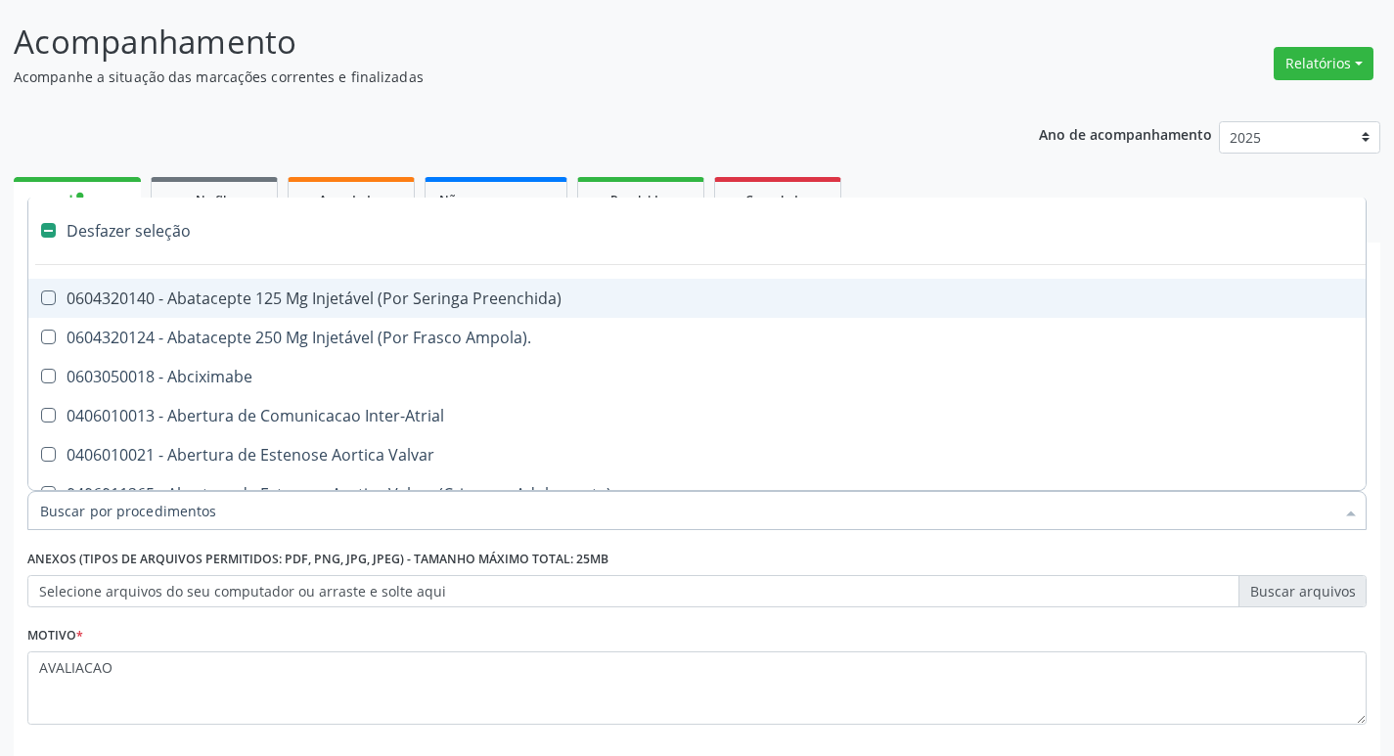
type input "2"
checkbox Vagina "true"
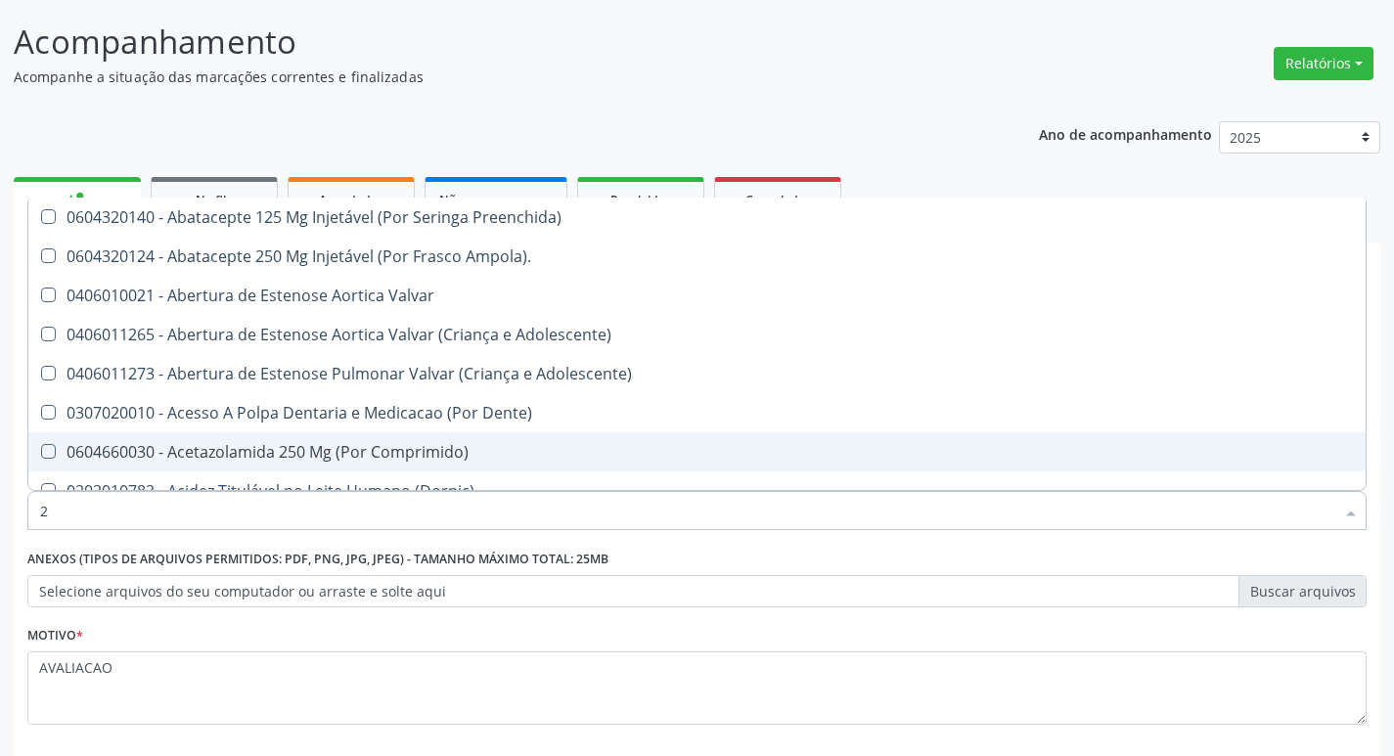
type input "20205001"
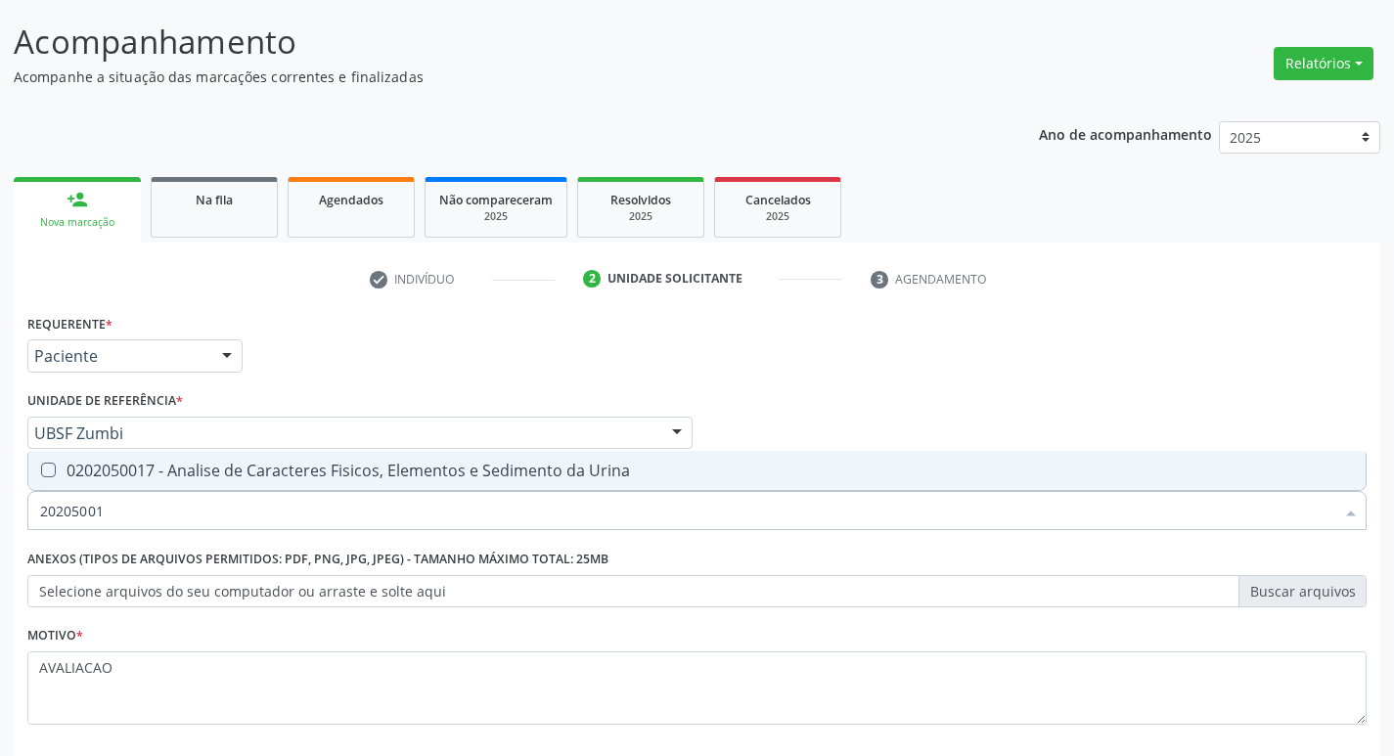
click at [245, 467] on div "0202050017 - Analise de Caracteres Fisicos, Elementos e Sedimento da Urina" at bounding box center [697, 471] width 1314 height 16
checkbox Urina "true"
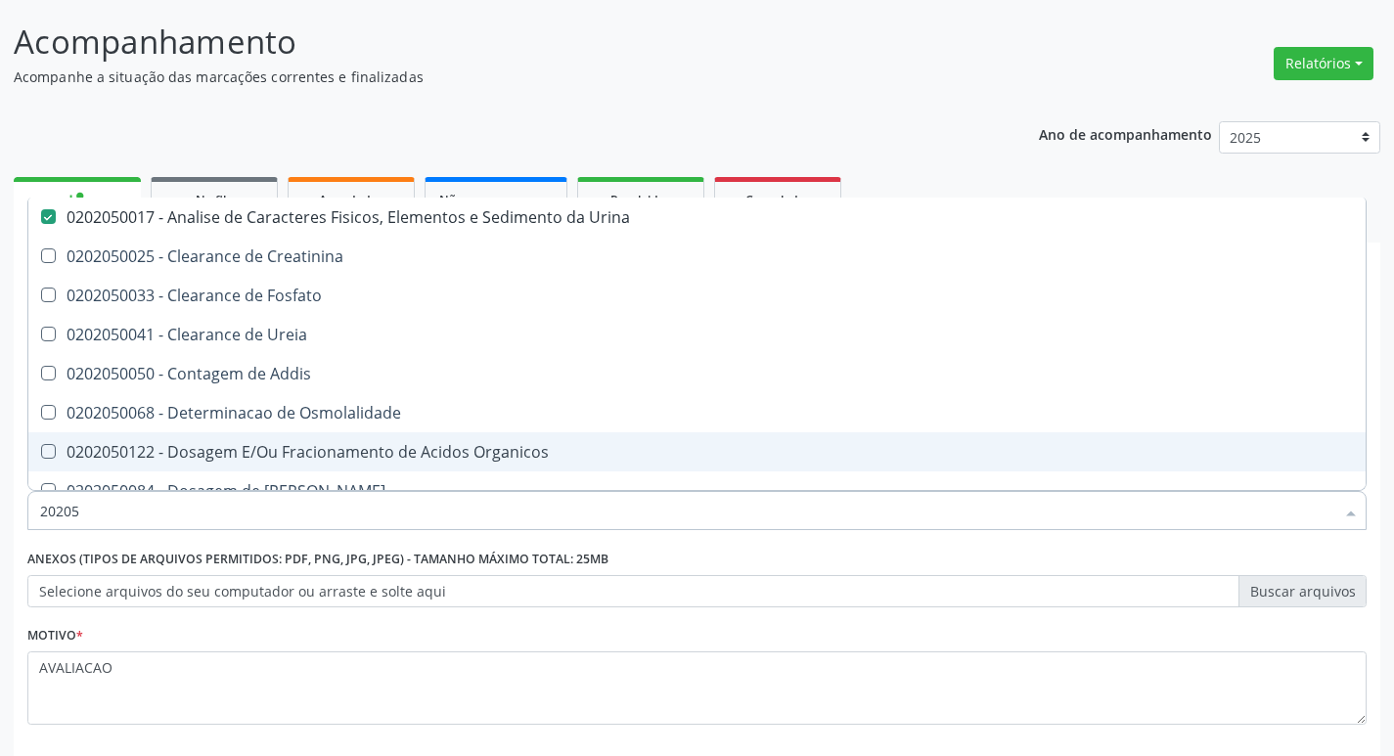
type input "2020"
checkbox Urina "false"
checkbox Ureia "true"
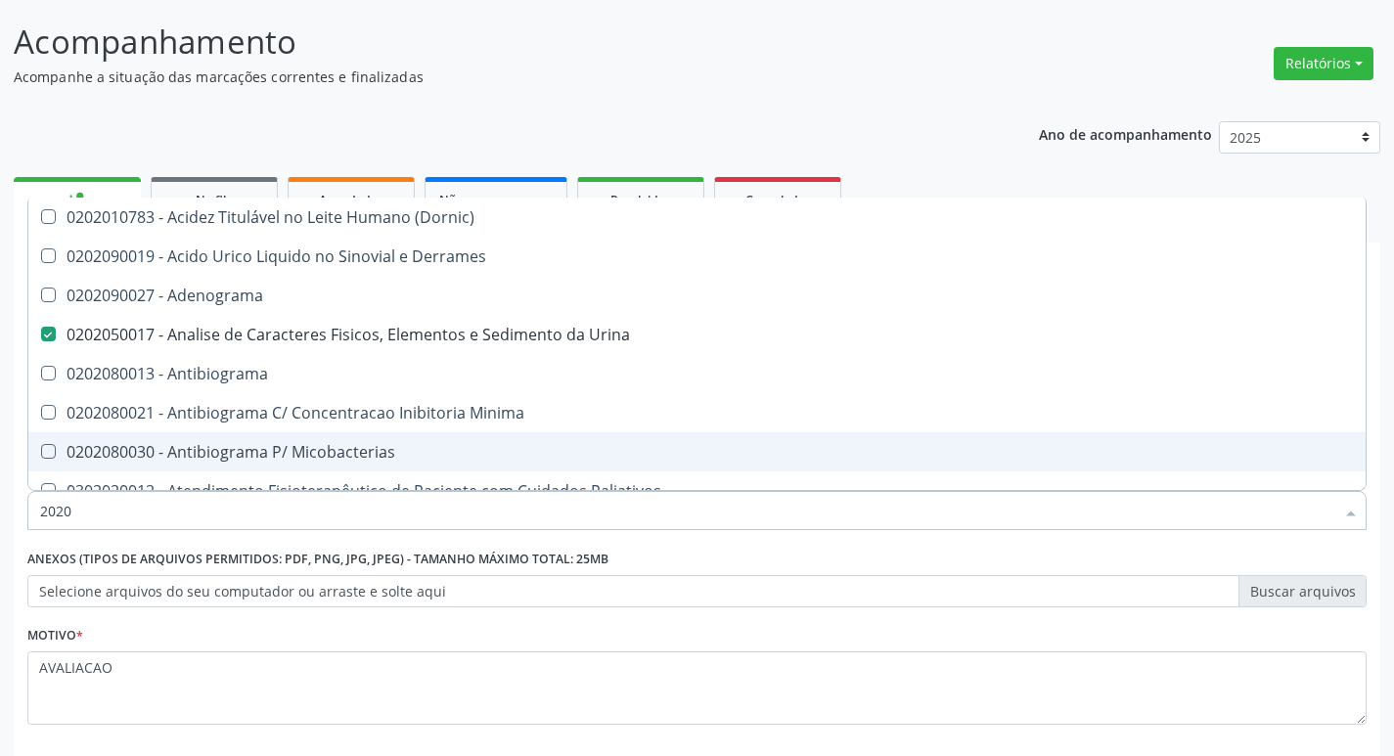
type input "20204003"
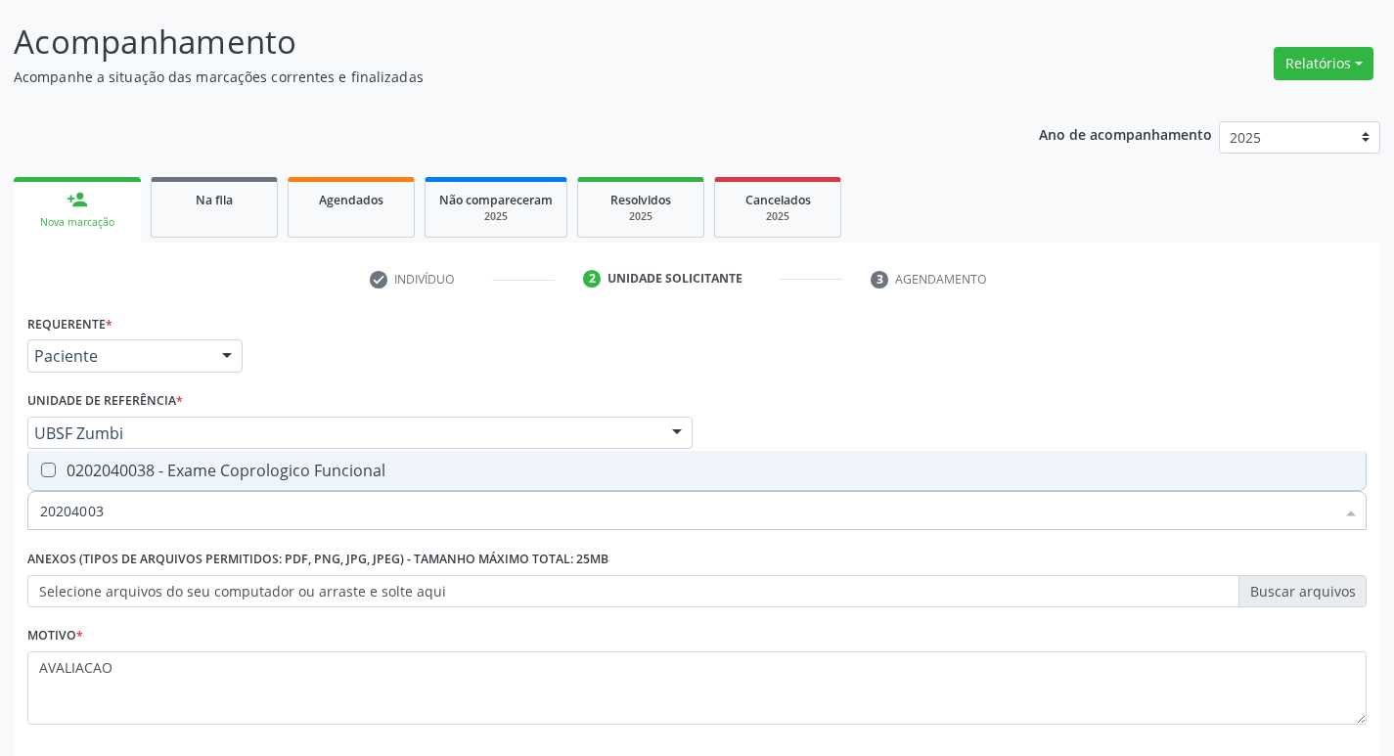
click at [266, 485] on span "0202040038 - Exame Coprologico Funcional" at bounding box center [697, 470] width 1338 height 39
checkbox Funcional "true"
click at [1181, 313] on div "Requerente * Paciente Médico(a) Enfermeiro(a) Paciente Nenhum resultado encontr…" at bounding box center [697, 530] width 1340 height 443
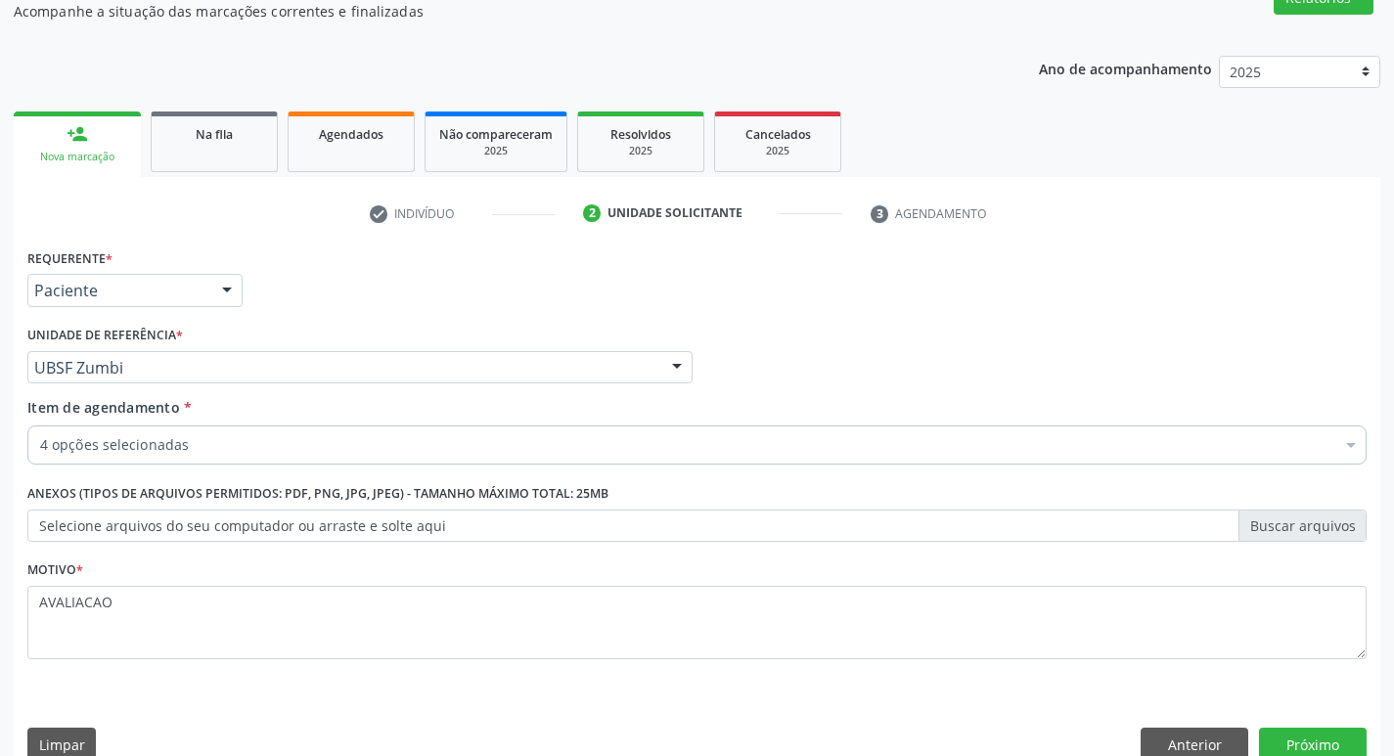
scroll to position [213, 0]
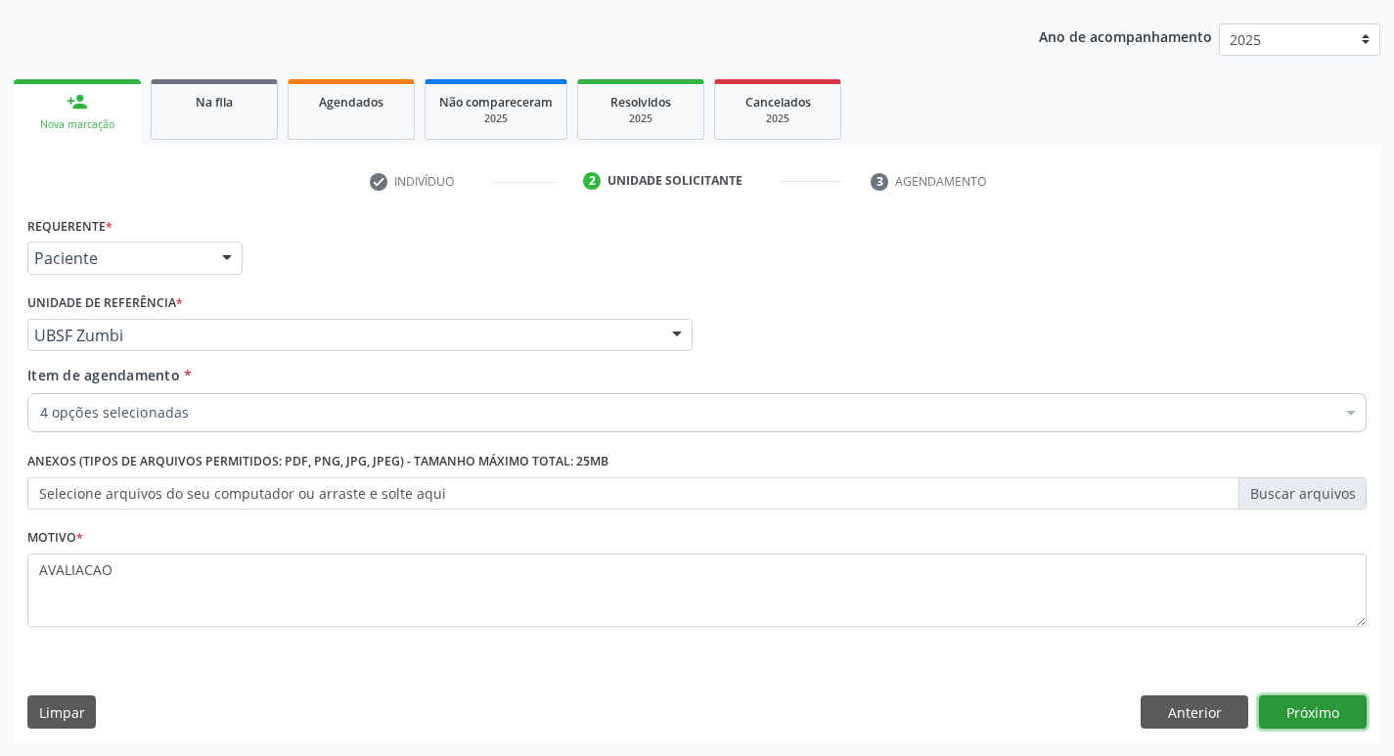
click at [1350, 708] on button "Próximo" at bounding box center [1313, 712] width 108 height 33
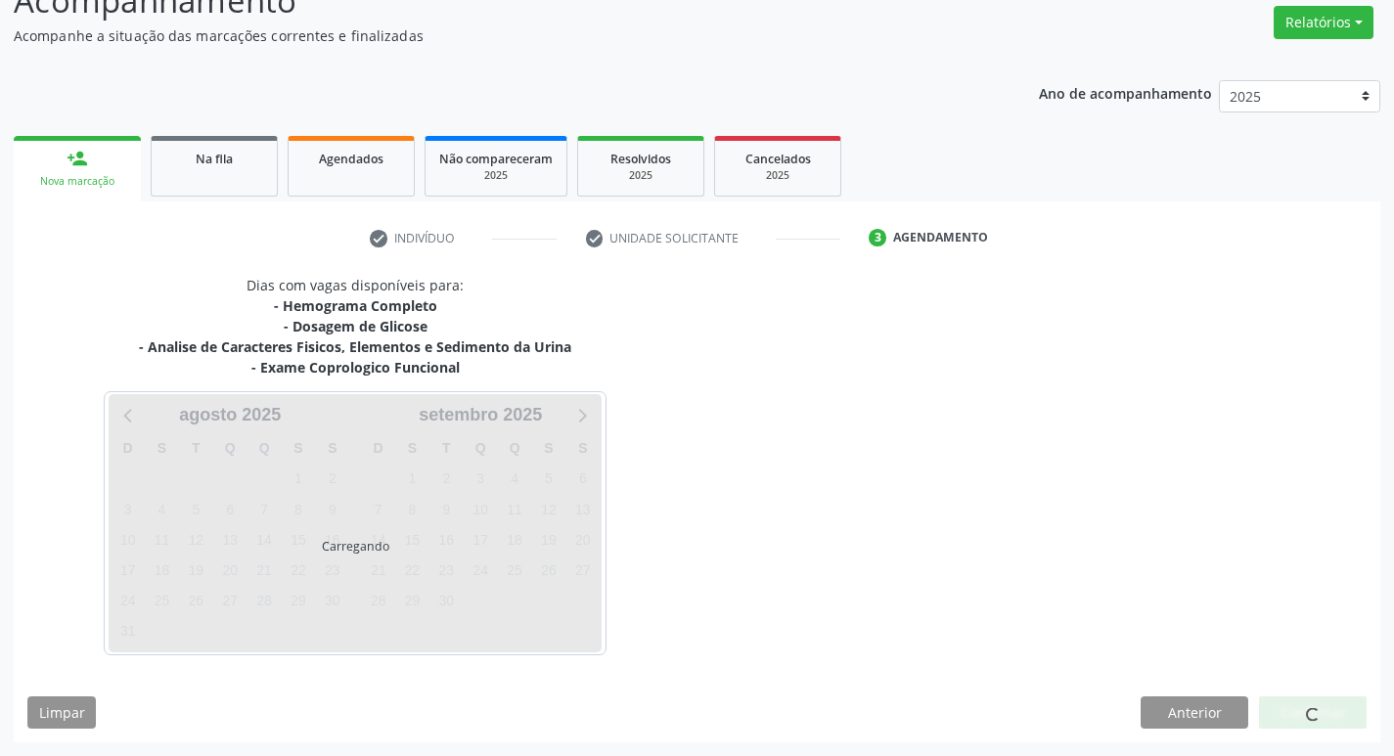
scroll to position [157, 0]
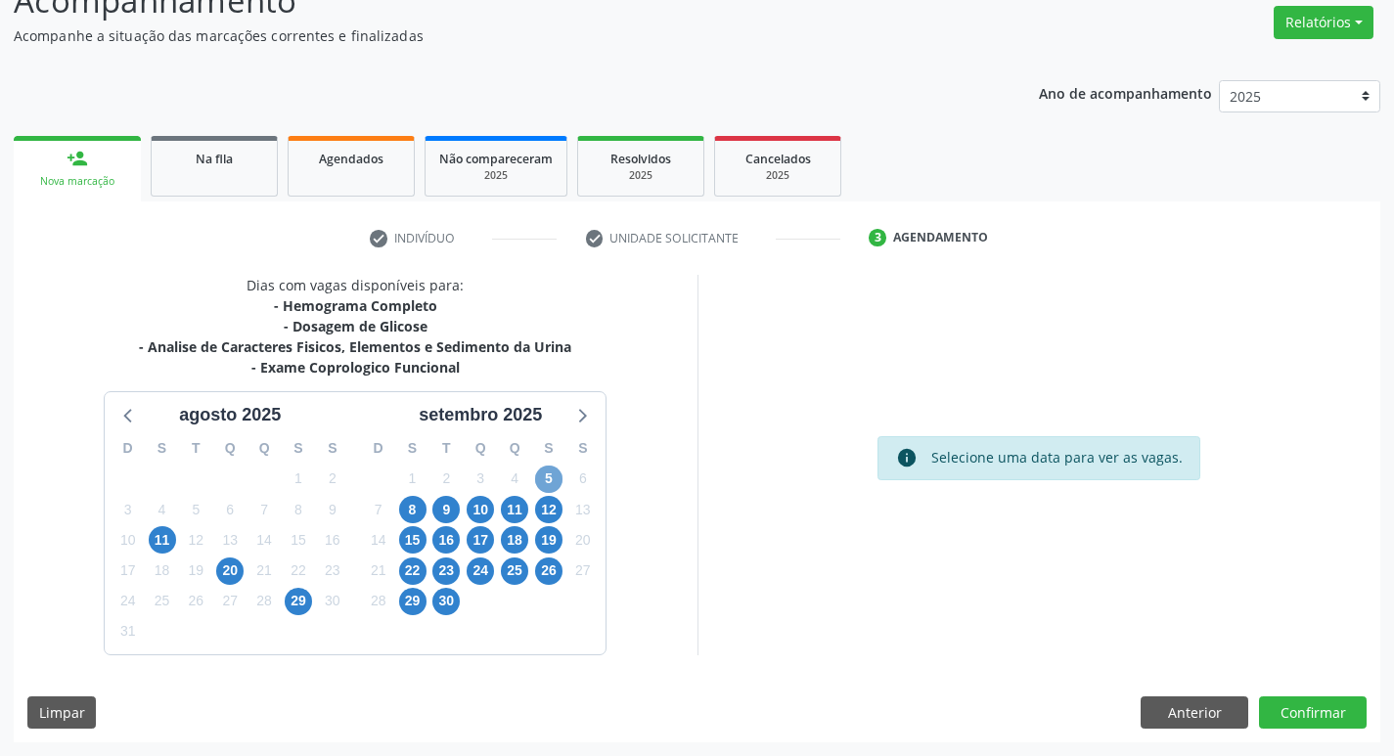
click at [538, 482] on span "5" at bounding box center [548, 479] width 27 height 27
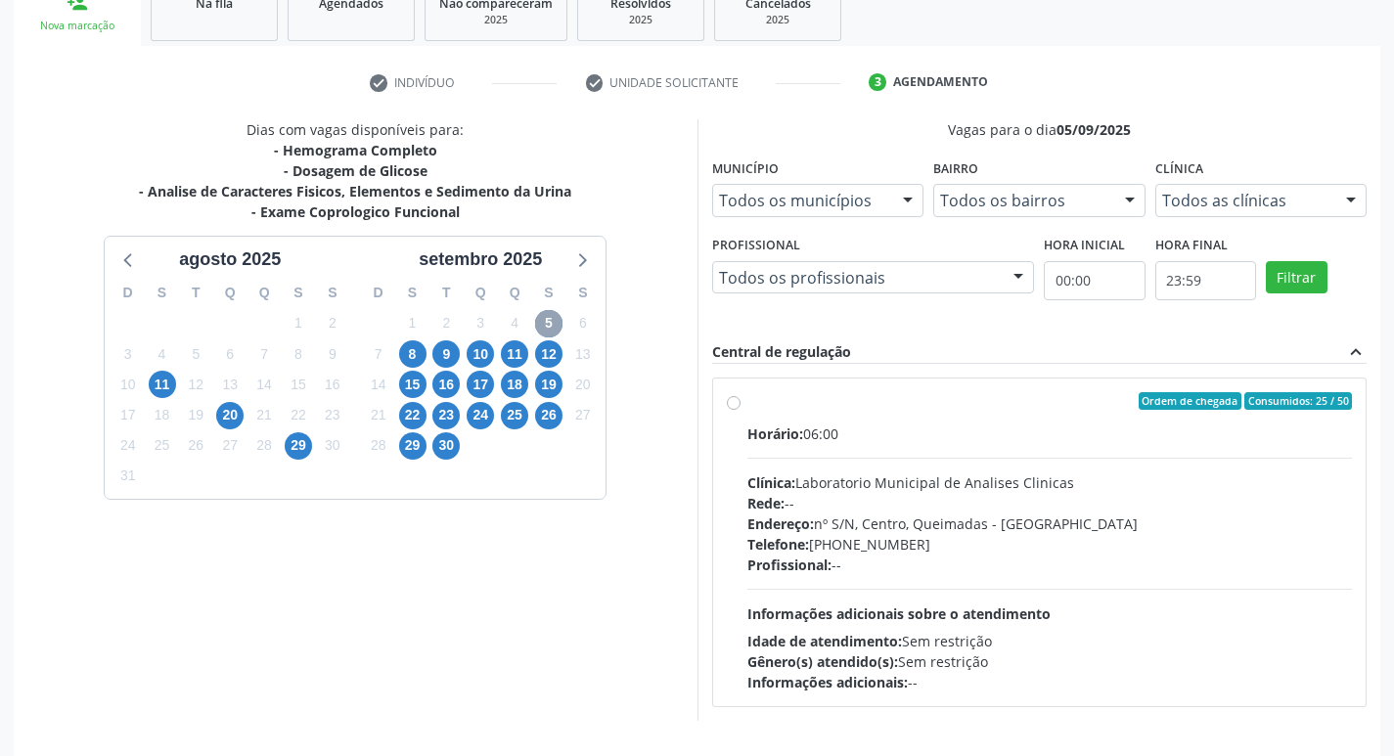
scroll to position [378, 0]
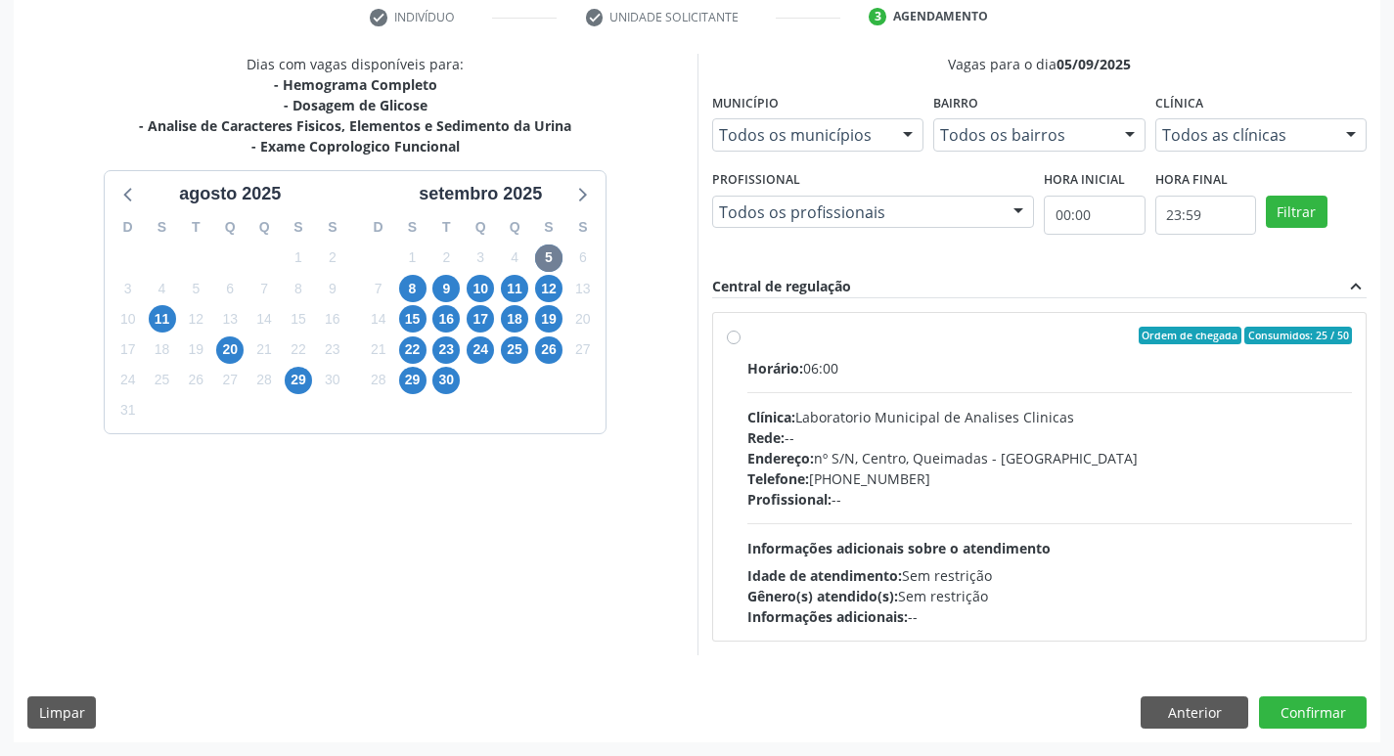
click at [894, 446] on div "Rede: --" at bounding box center [1051, 438] width 606 height 21
click at [741, 344] on input "Ordem de chegada Consumidos: 25 / 50 Horário: 06:00 Clínica: Laboratorio Munici…" at bounding box center [734, 336] width 14 height 18
radio input "true"
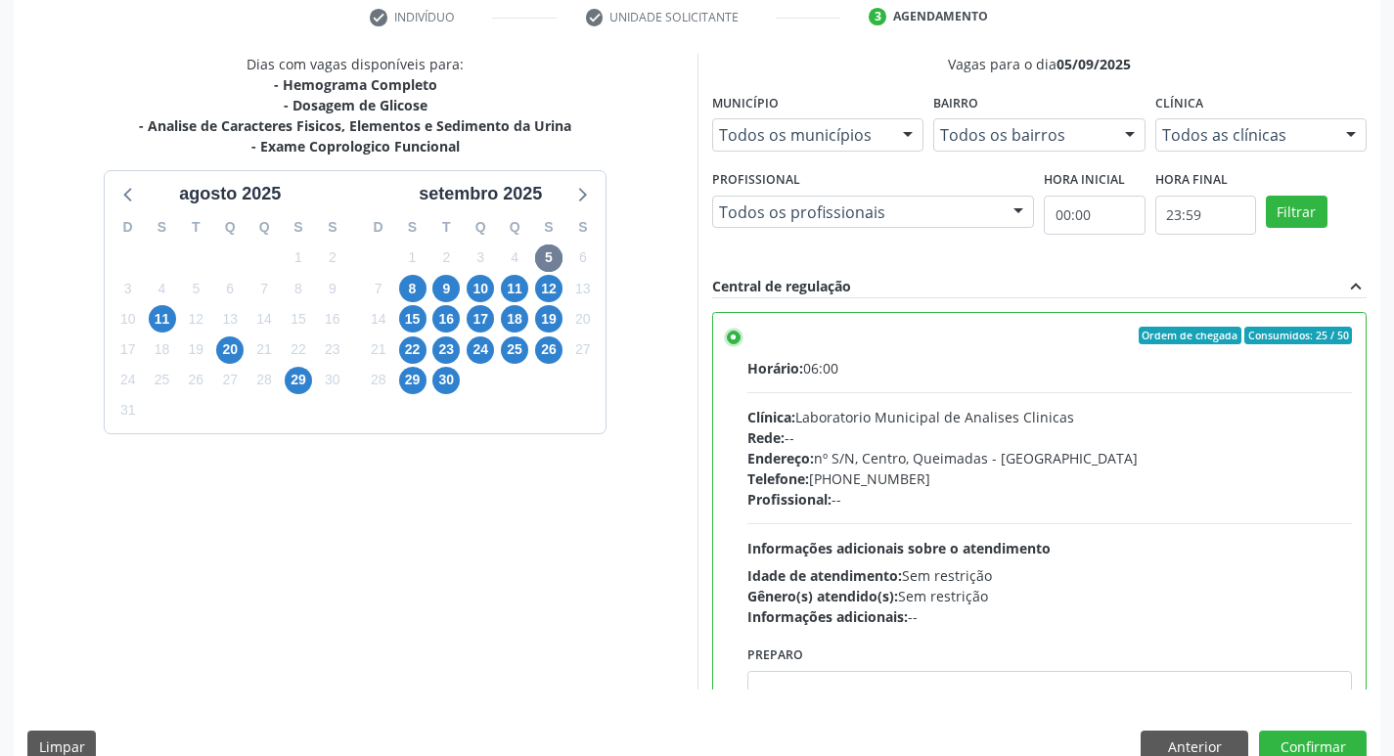
scroll to position [97, 0]
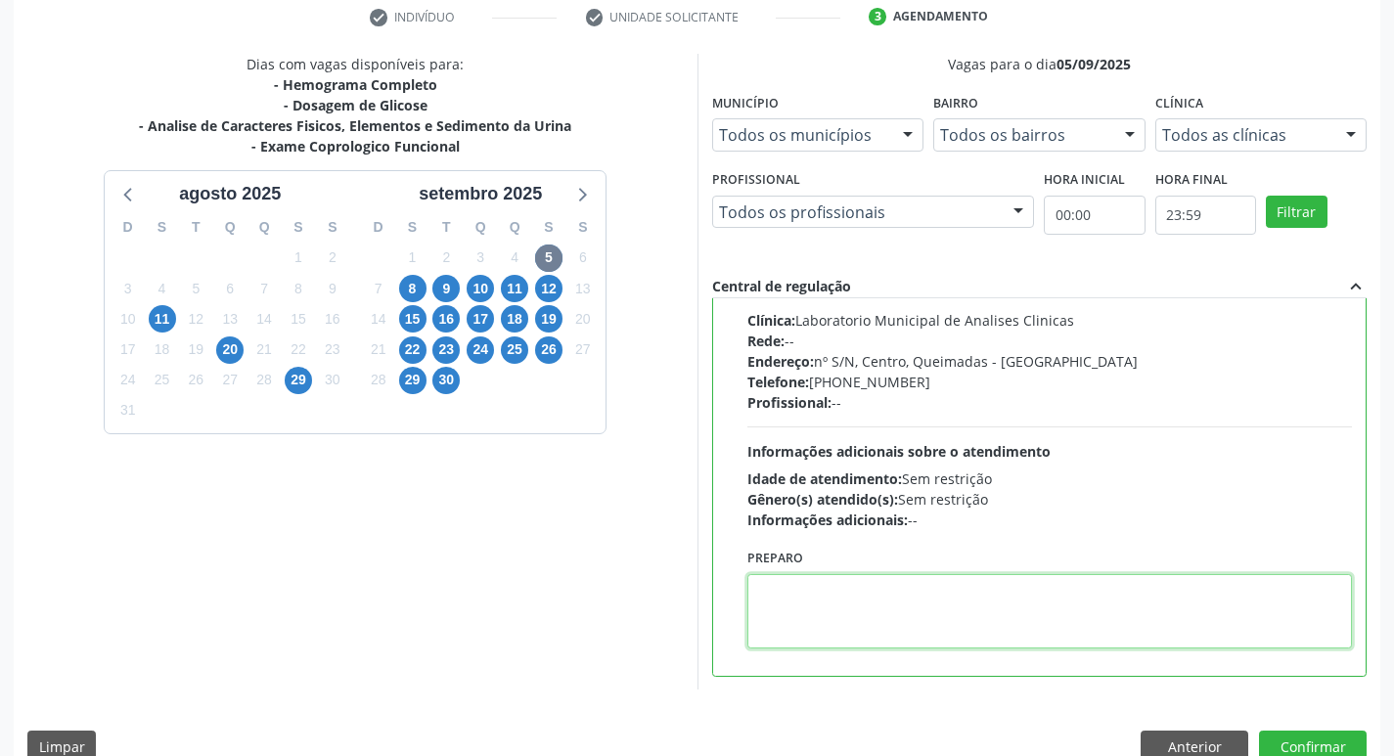
click at [809, 609] on textarea at bounding box center [1051, 611] width 606 height 74
paste textarea "IR EM [GEOGRAPHIC_DATA]"
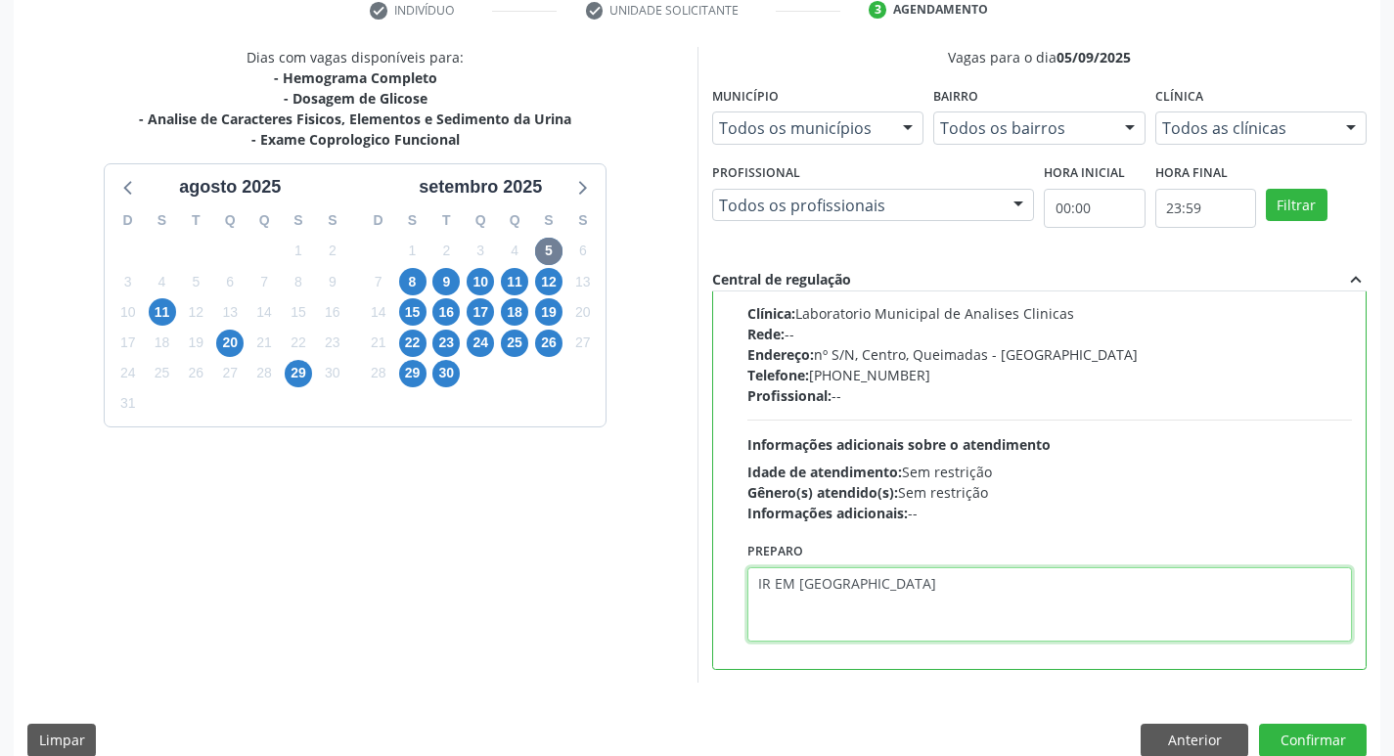
scroll to position [413, 0]
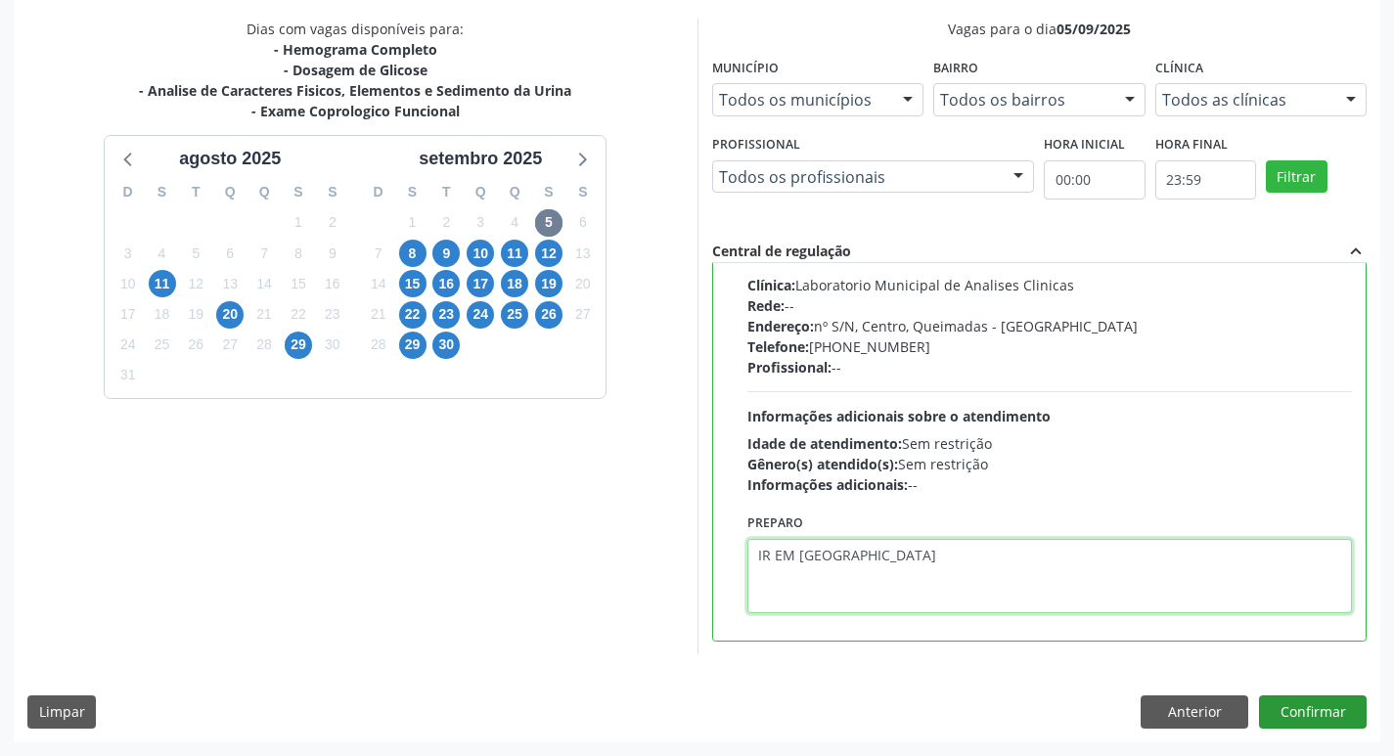
type textarea "IR EM [GEOGRAPHIC_DATA]"
click at [1317, 710] on button "Confirmar" at bounding box center [1313, 712] width 108 height 33
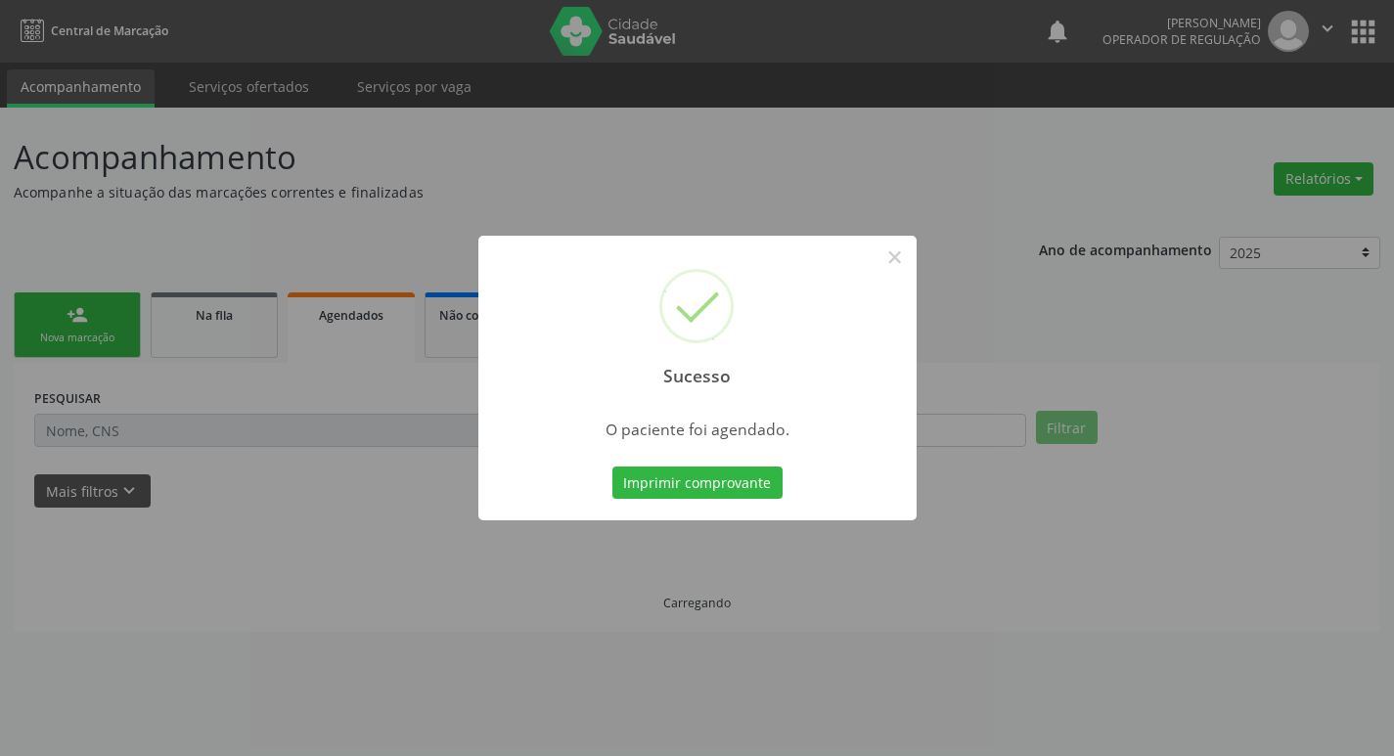
scroll to position [0, 0]
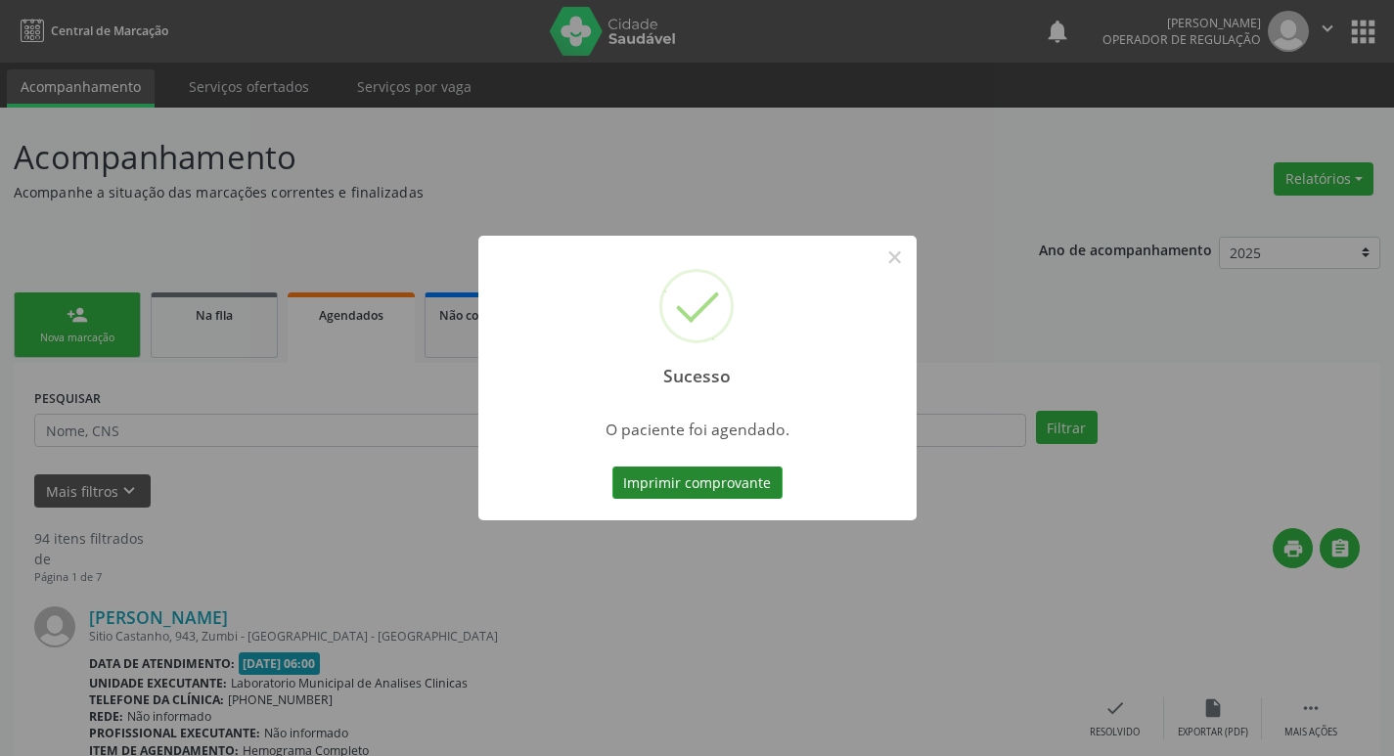
click at [719, 485] on button "Imprimir comprovante" at bounding box center [698, 483] width 170 height 33
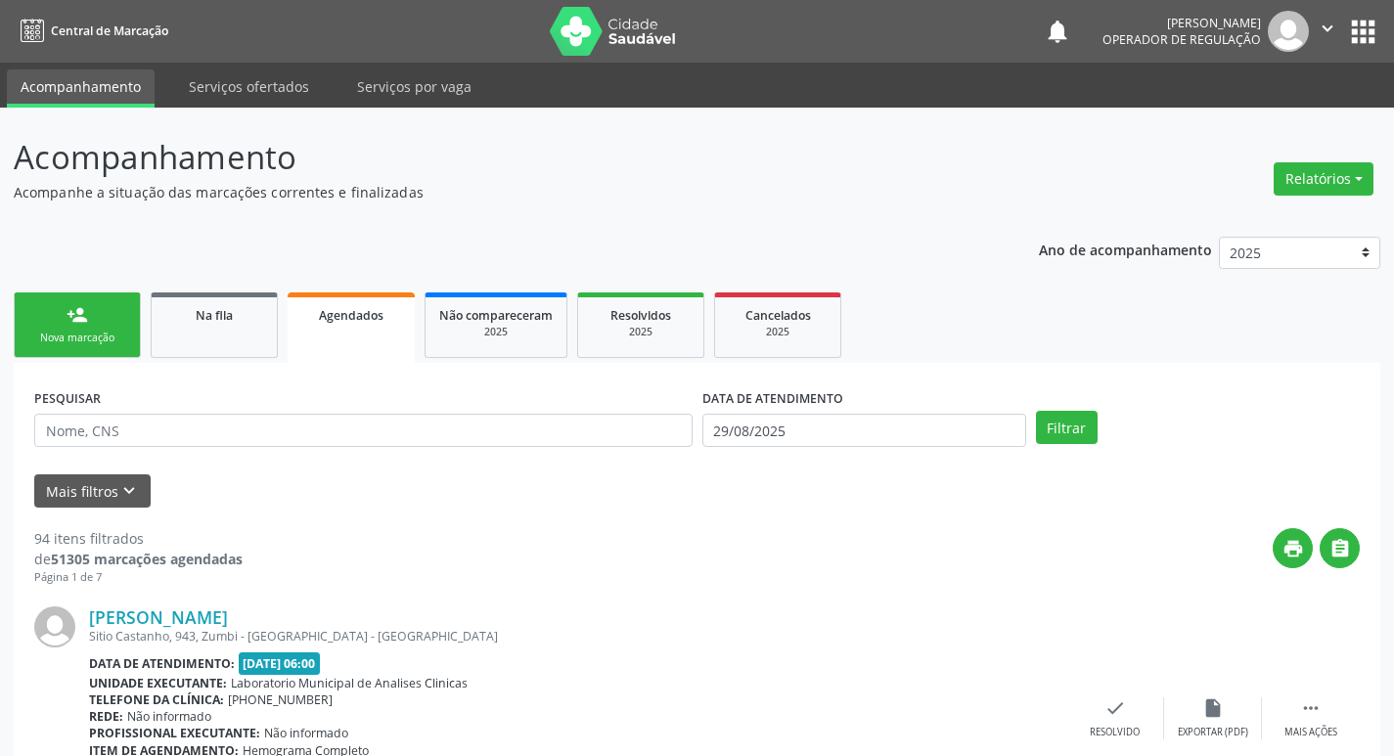
click at [96, 321] on link "person_add Nova marcação" at bounding box center [77, 326] width 127 height 66
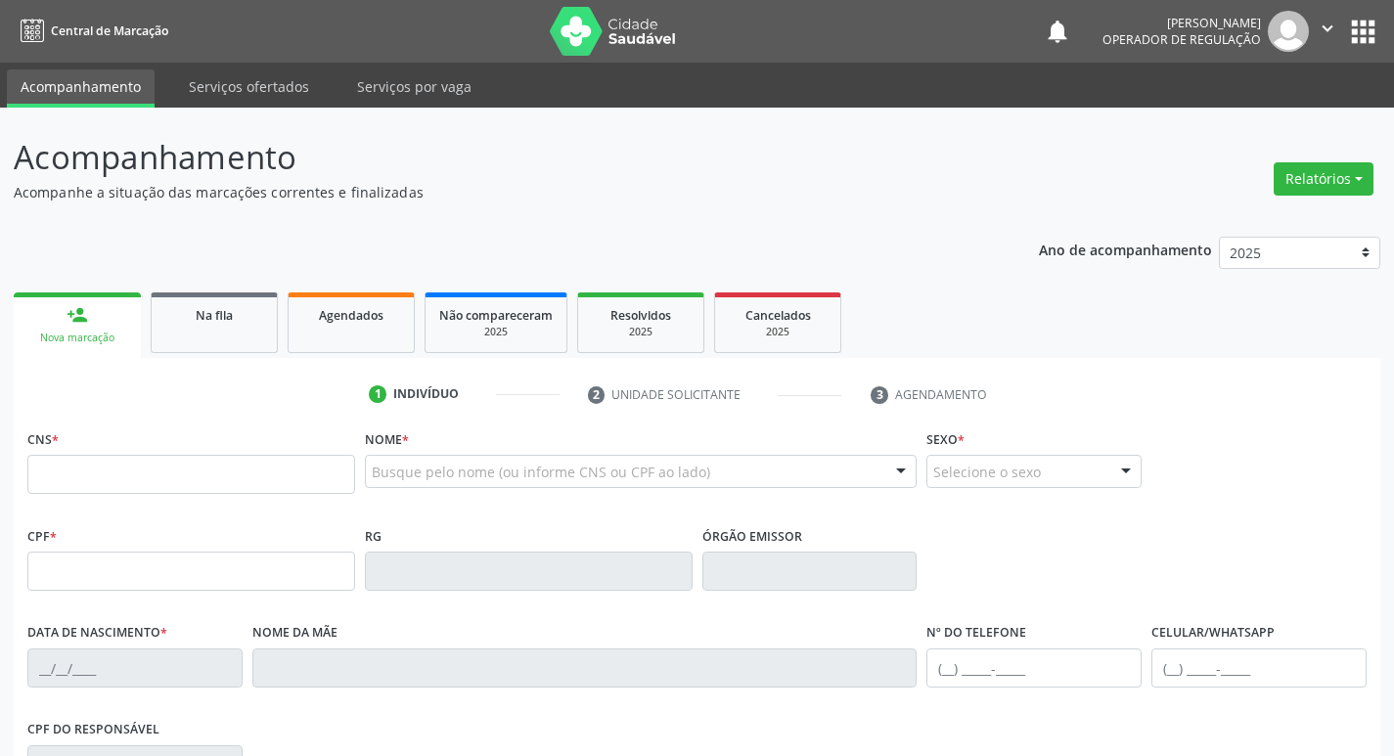
click at [162, 460] on div "CNS *" at bounding box center [191, 459] width 328 height 69
drag, startPoint x: 164, startPoint y: 461, endPoint x: 140, endPoint y: 461, distance: 24.5
click at [164, 461] on input "text" at bounding box center [191, 474] width 328 height 39
type input "704 6081 0966 9427"
type input "763.906.834-72"
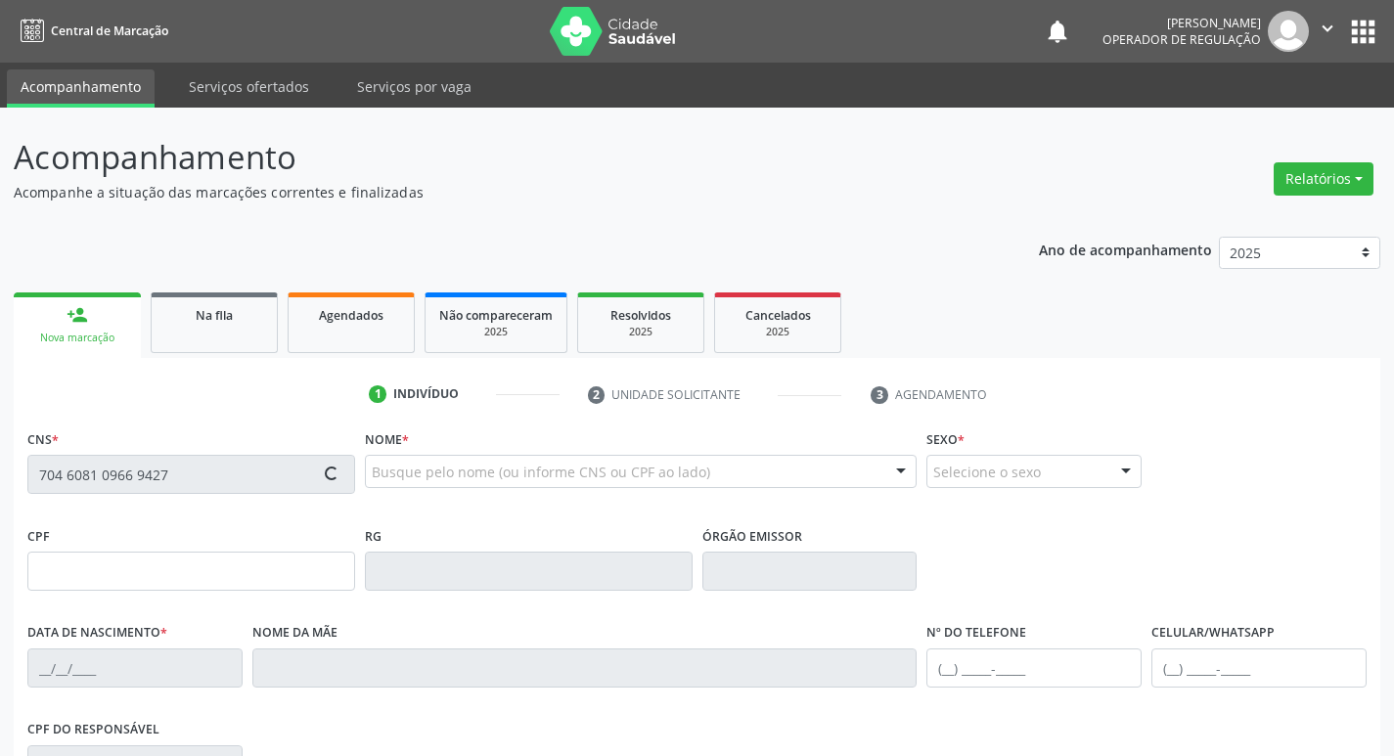
type input "10/04/1952"
type input "Antônia Severina da Conceição"
type input "(83) 99177-7526"
type input "88"
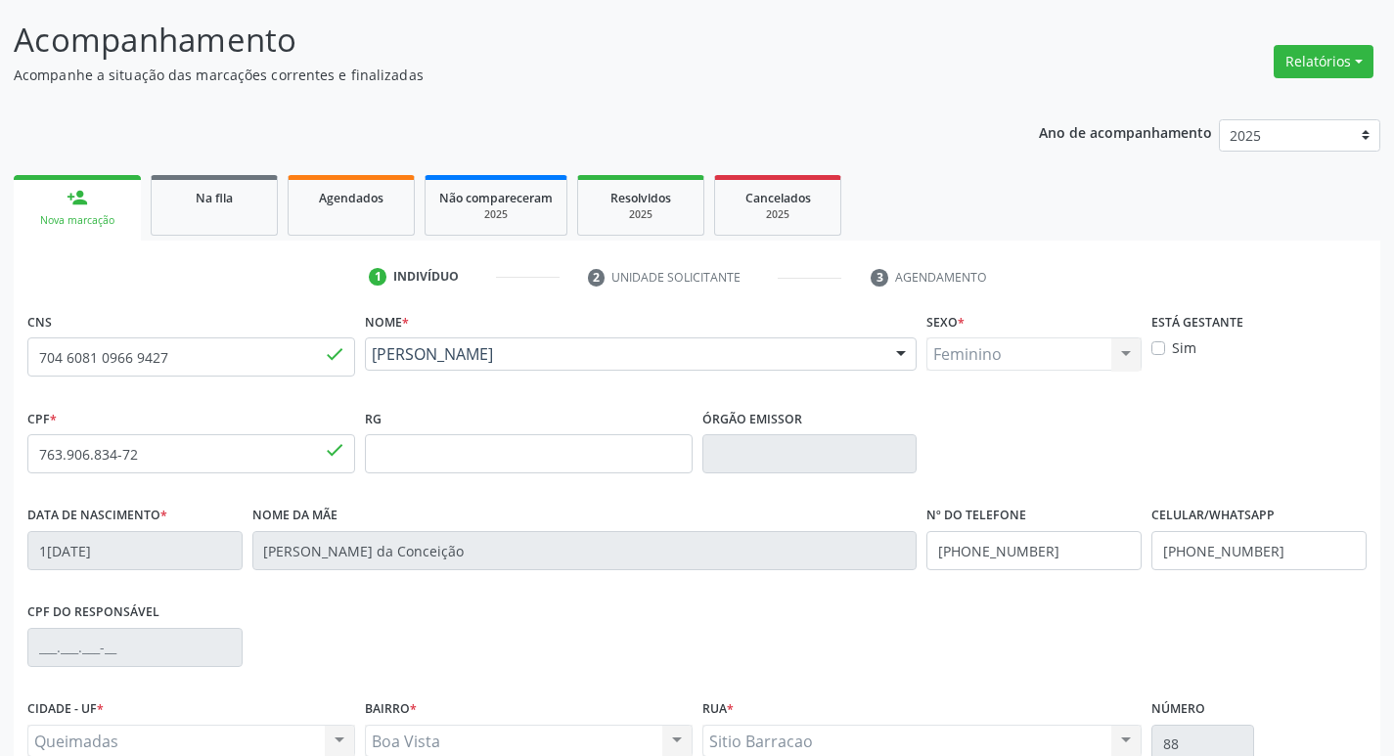
scroll to position [304, 0]
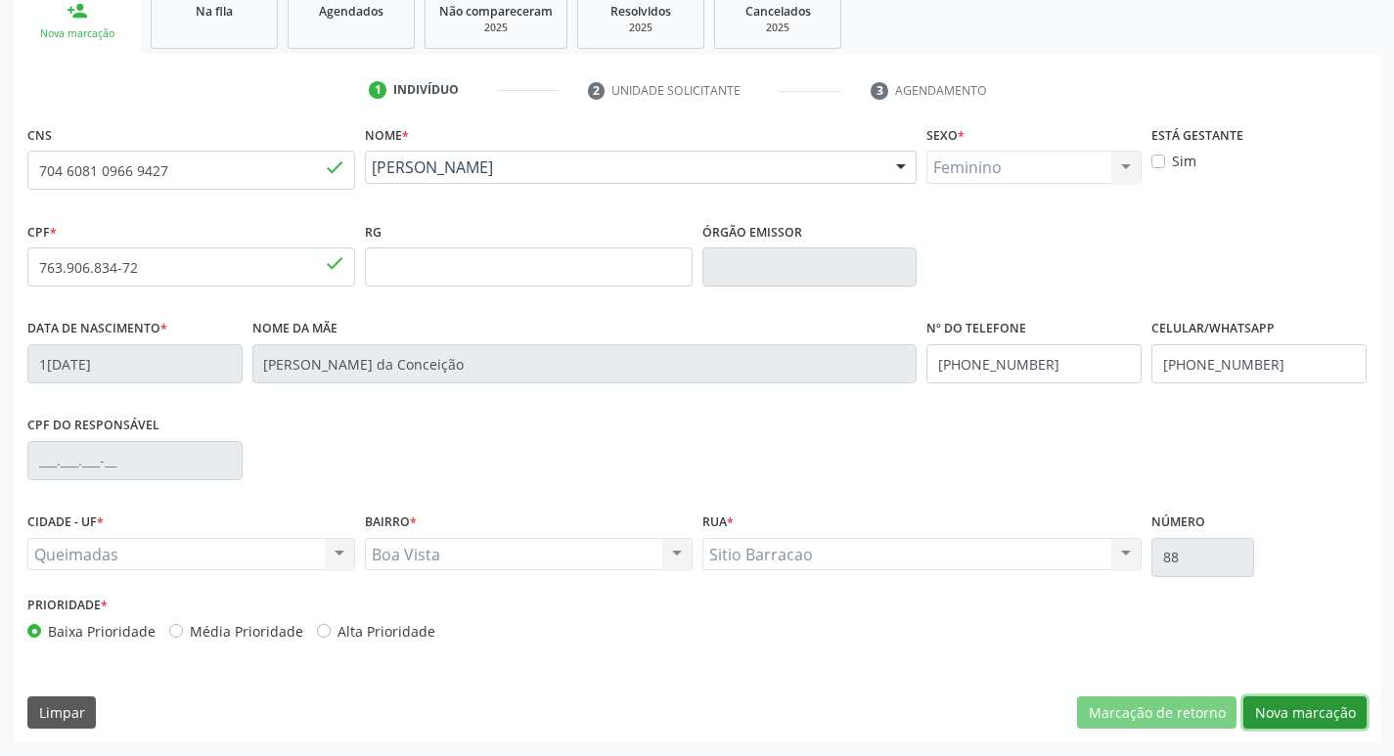
click at [1298, 712] on button "Nova marcação" at bounding box center [1305, 713] width 123 height 33
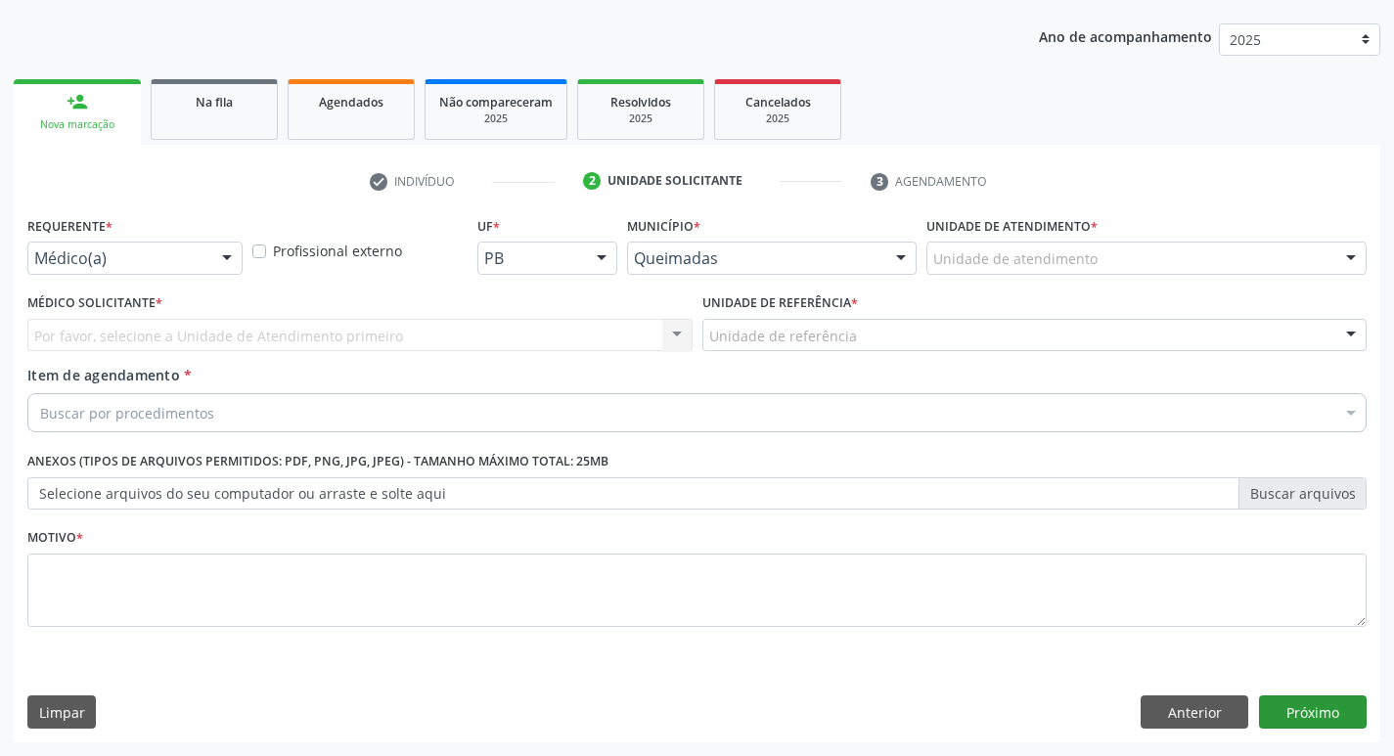
scroll to position [213, 0]
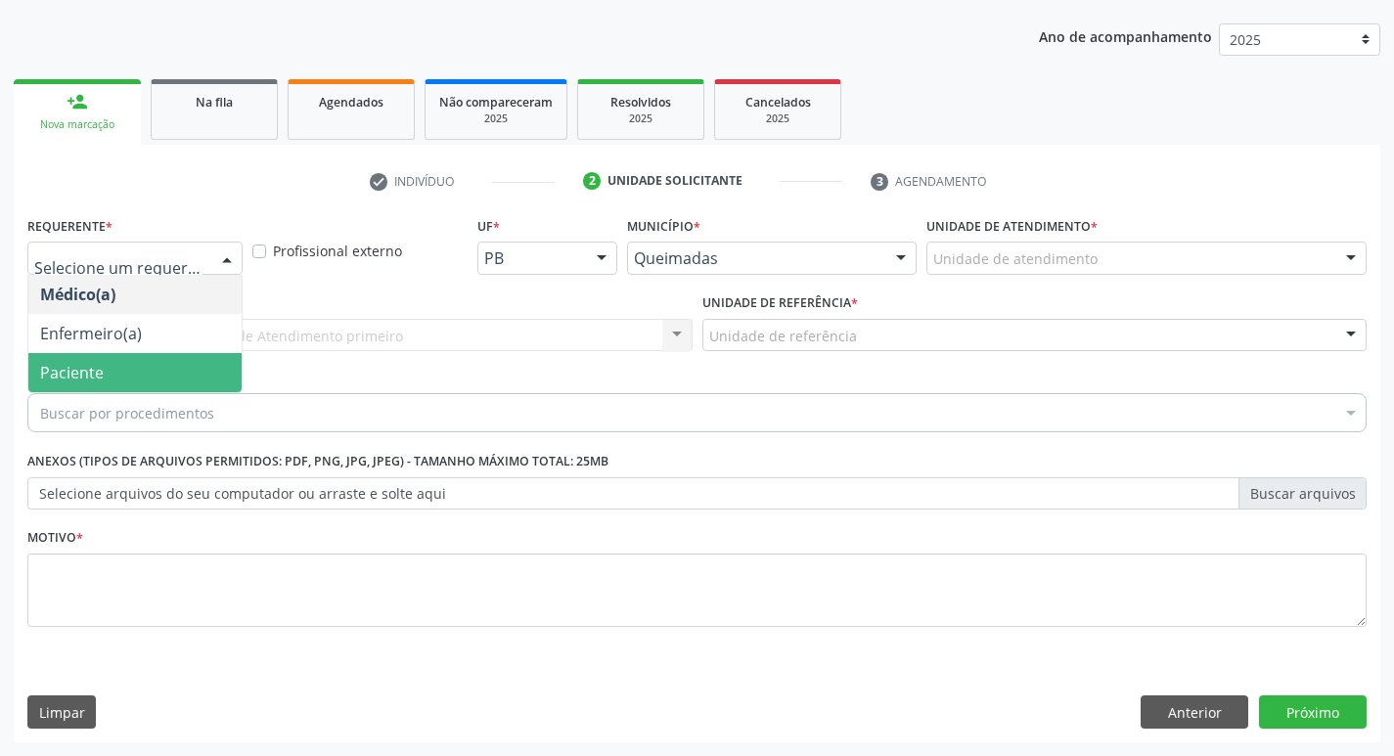
click at [96, 375] on span "Paciente" at bounding box center [72, 373] width 64 height 22
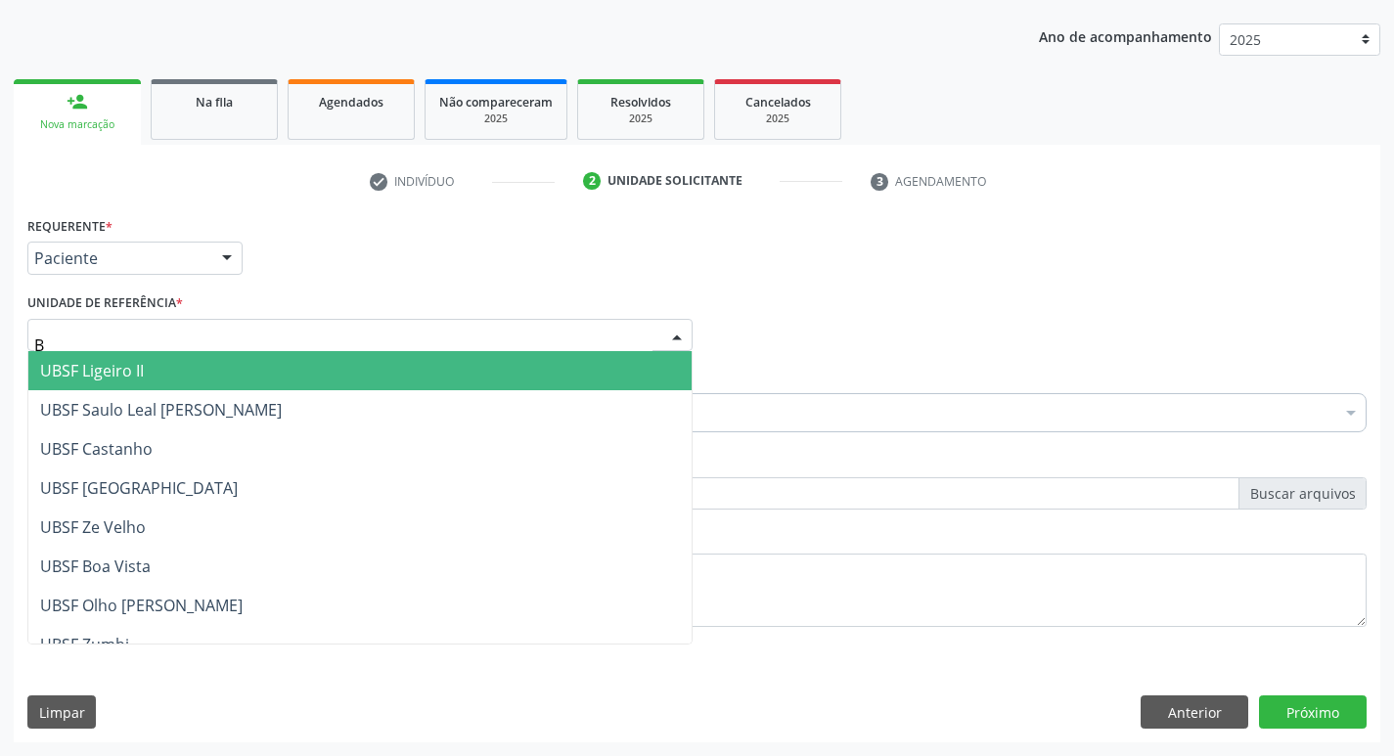
type input "BO"
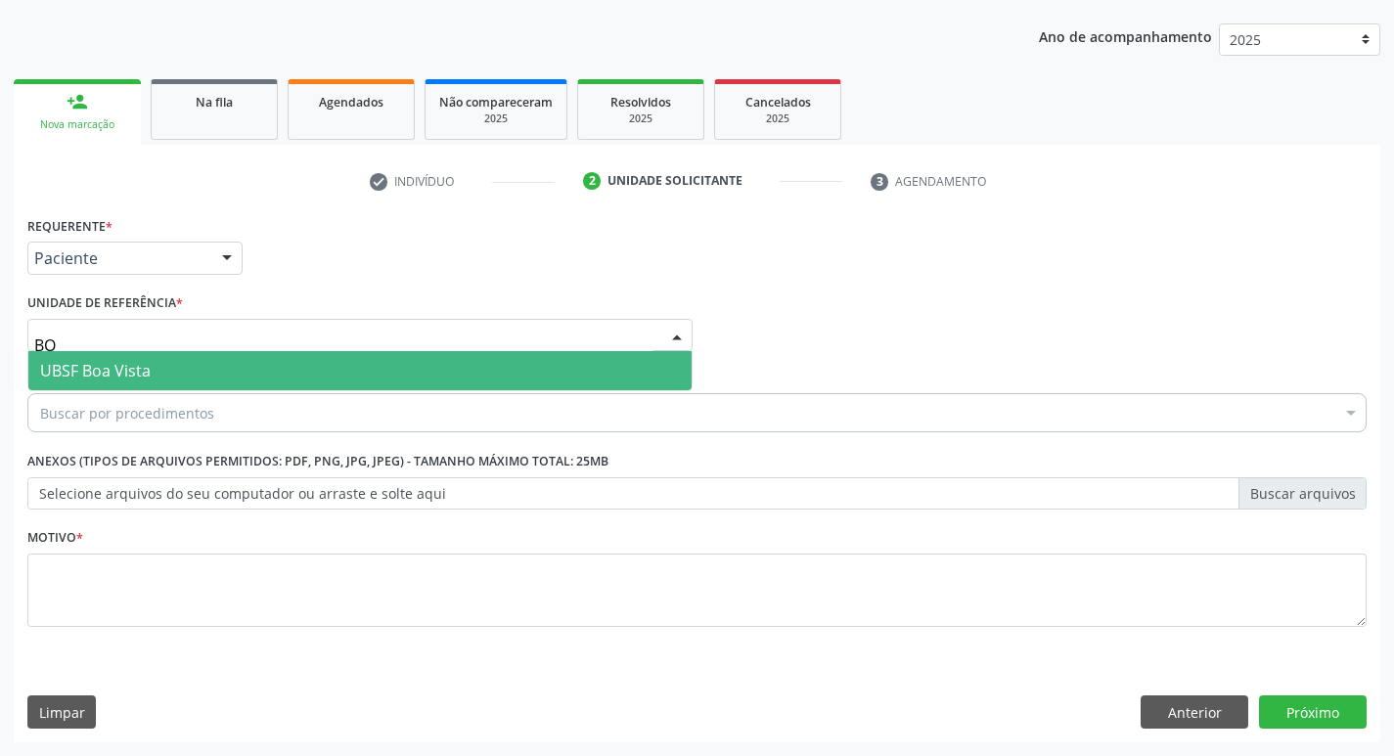
click at [120, 374] on span "UBSF Boa Vista" at bounding box center [95, 371] width 111 height 22
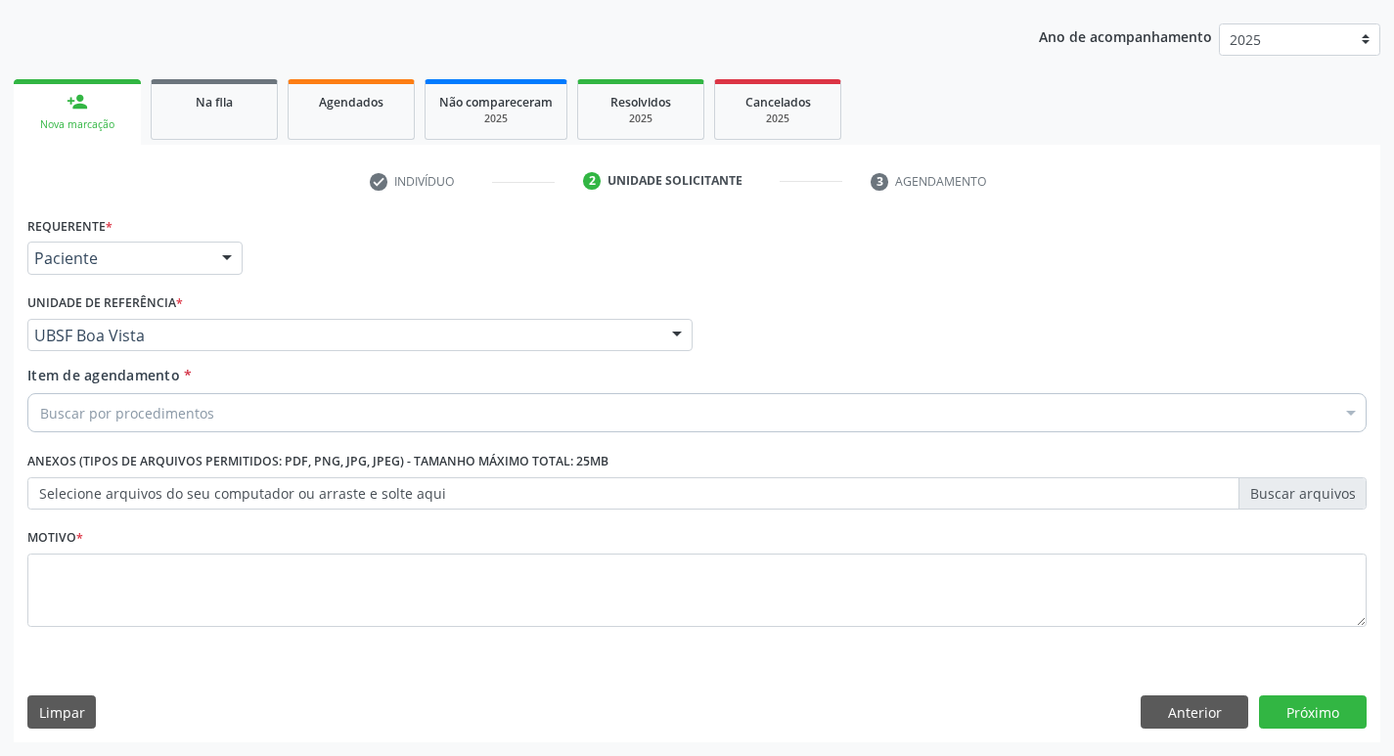
click at [120, 549] on div "Motivo *" at bounding box center [697, 576] width 1340 height 104
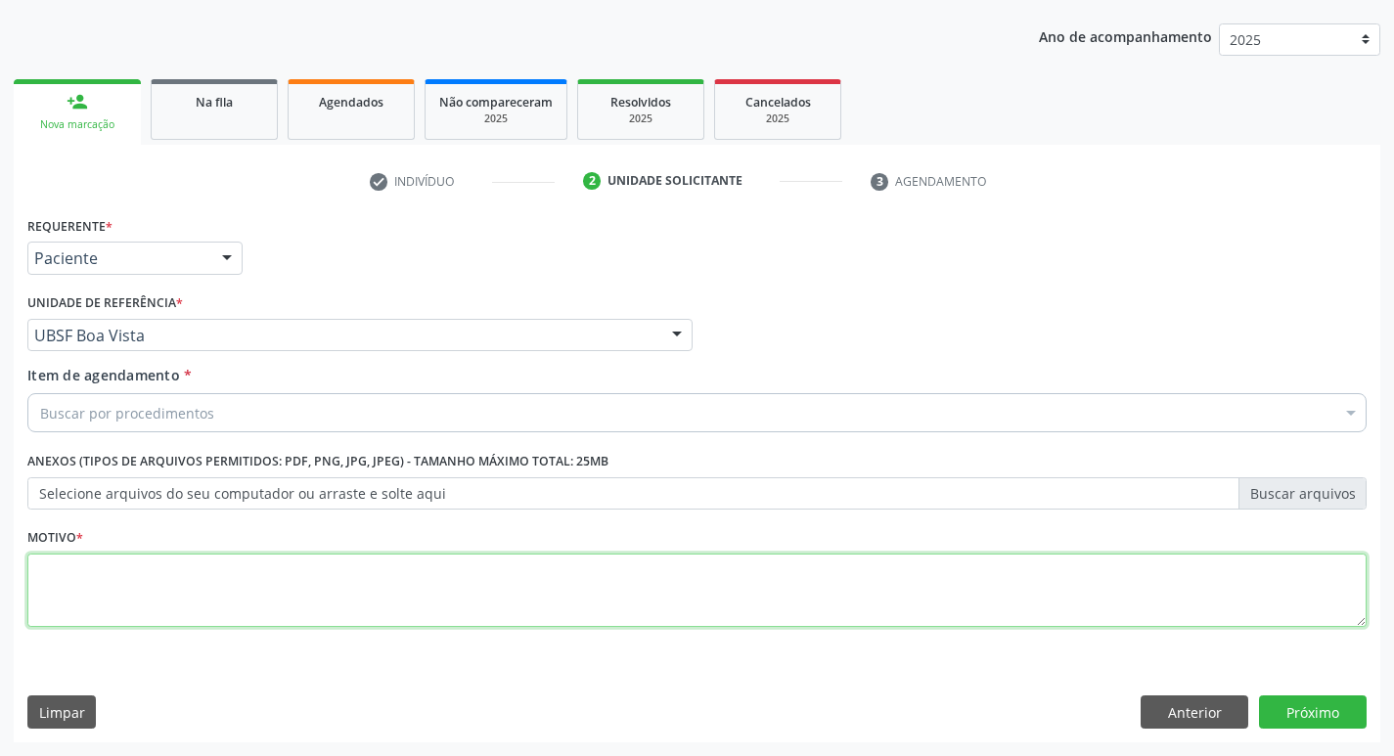
click at [144, 624] on textarea at bounding box center [697, 591] width 1340 height 74
type textarea "AVALIACAO"
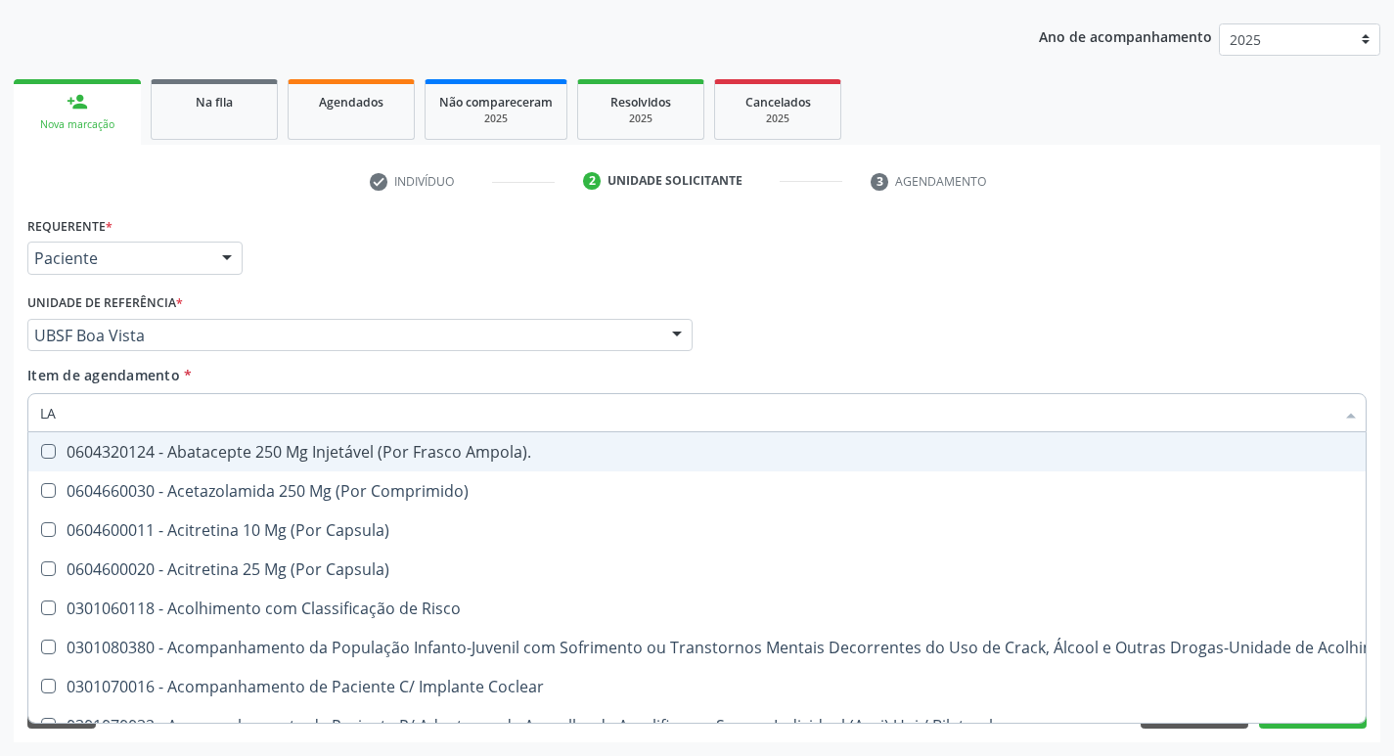
type input "LACTAT"
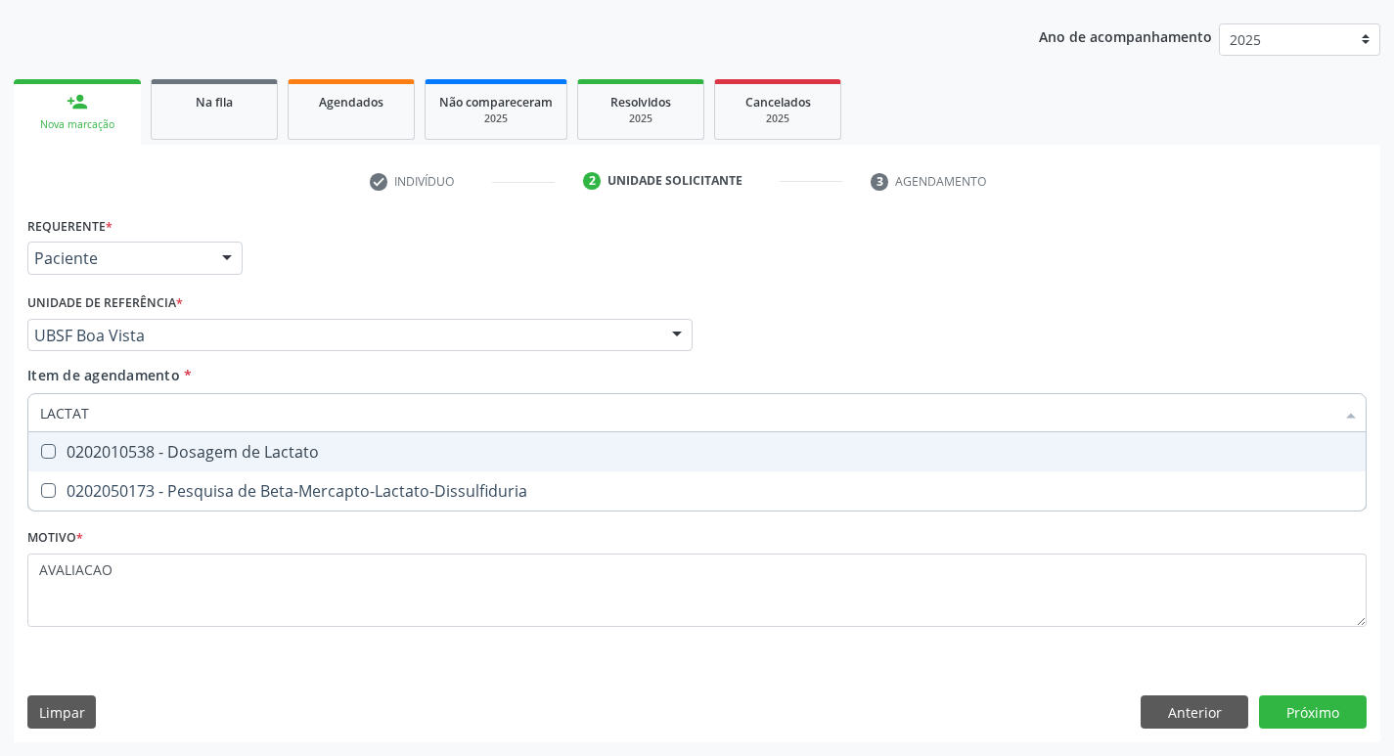
click at [374, 446] on div "0202010538 - Dosagem de Lactato" at bounding box center [697, 452] width 1314 height 16
checkbox Lactato "true"
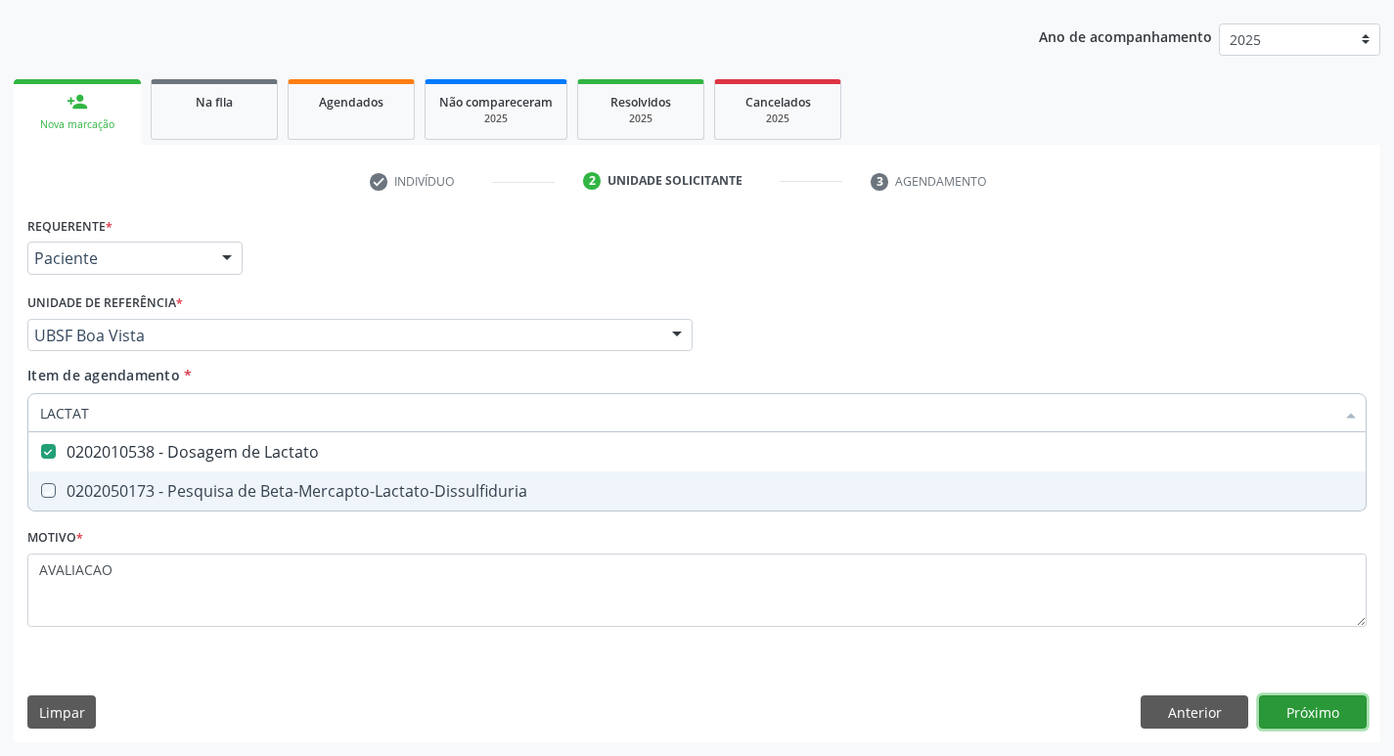
click at [1309, 710] on div "Requerente * Paciente Médico(a) Enfermeiro(a) Paciente Nenhum resultado encontr…" at bounding box center [697, 476] width 1367 height 531
checkbox Beta-Mercapto-Lactato-Dissulfiduria "true"
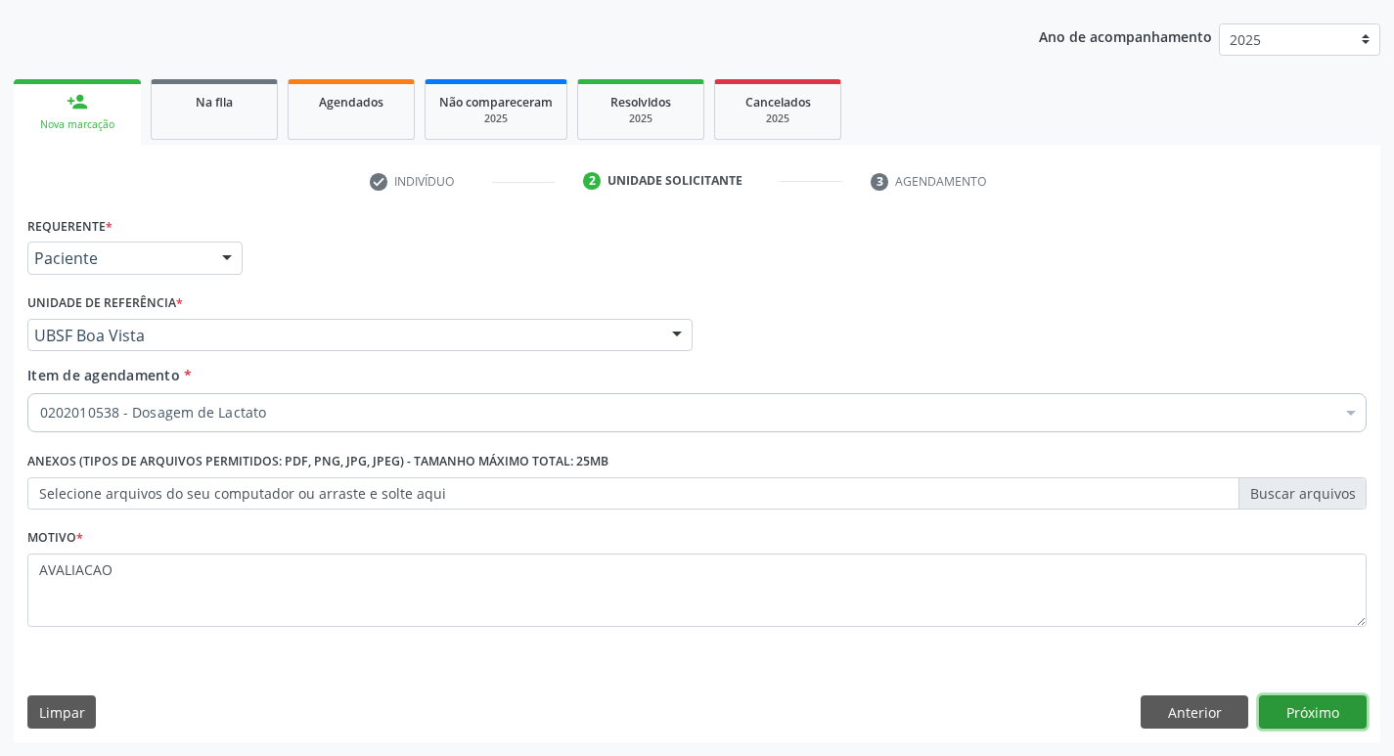
click at [1307, 711] on button "Próximo" at bounding box center [1313, 712] width 108 height 33
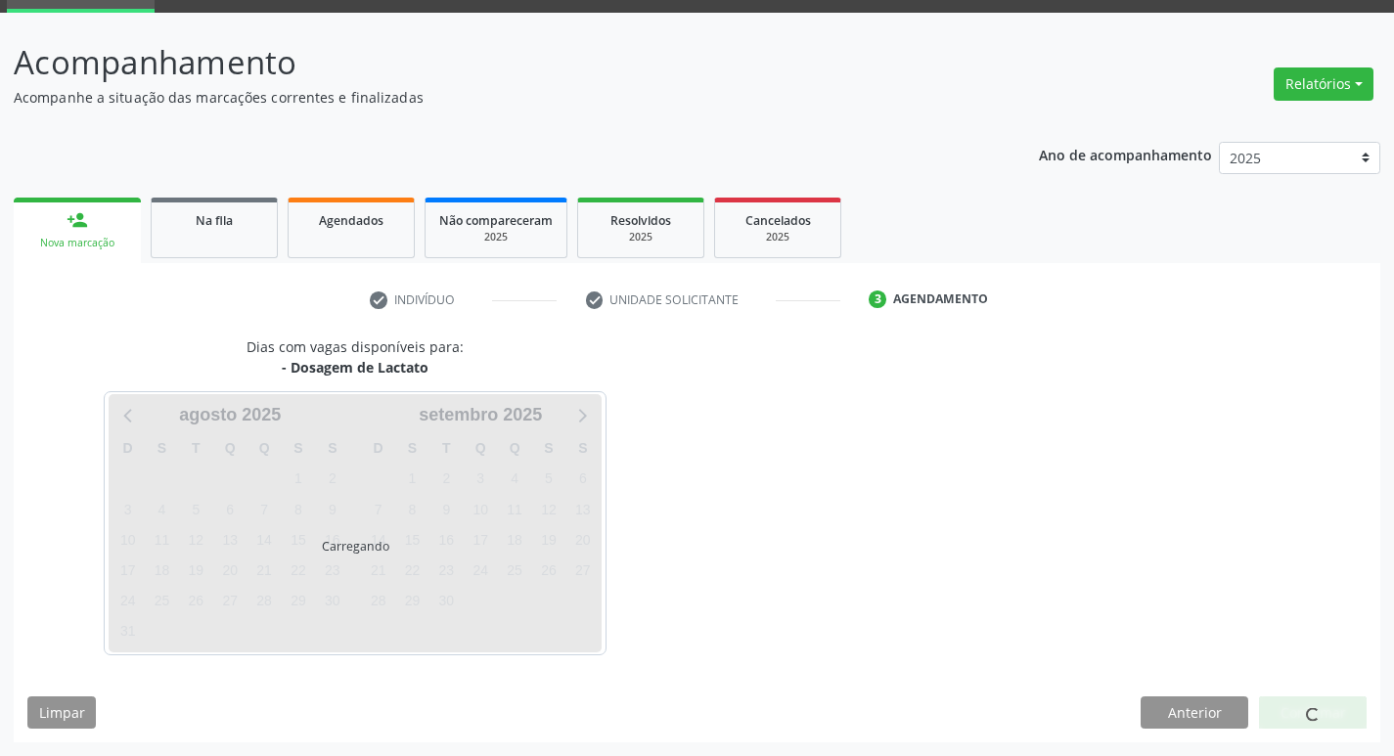
scroll to position [95, 0]
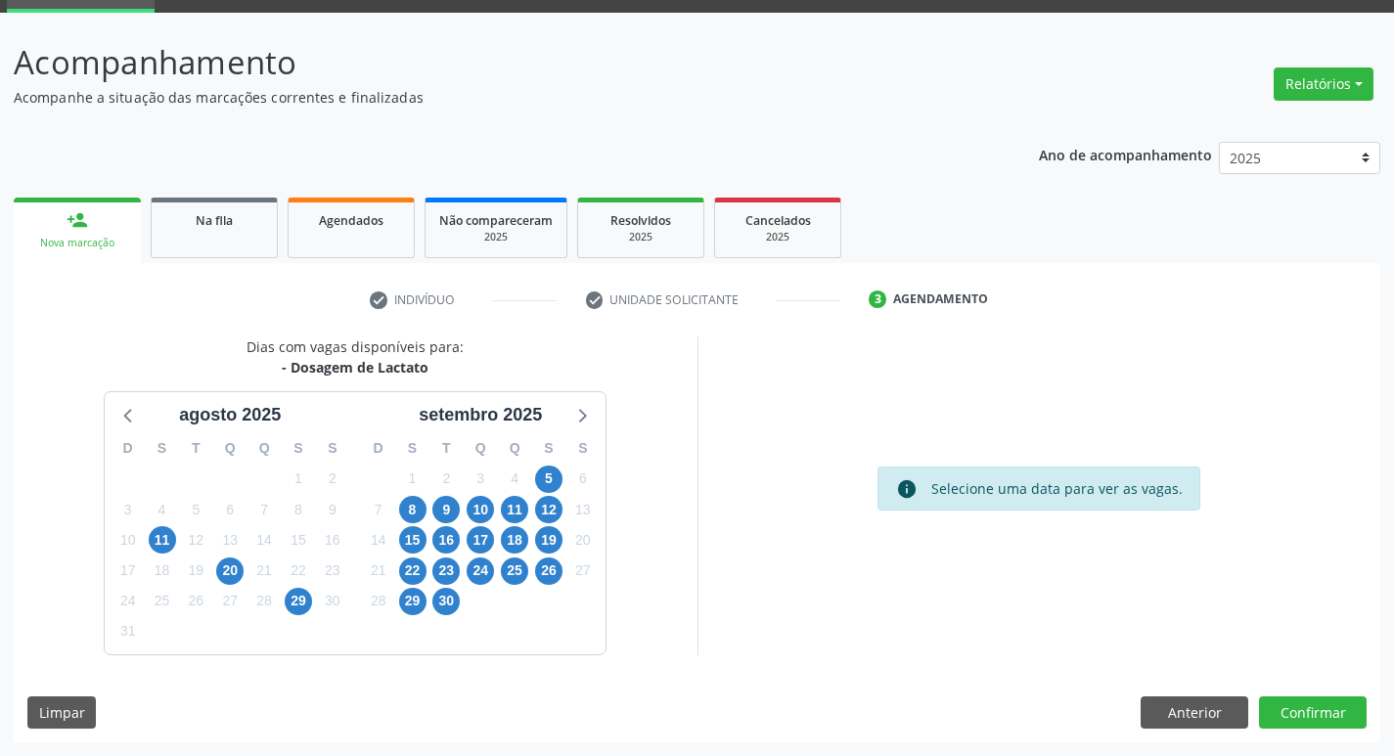
click at [557, 467] on div "5" at bounding box center [548, 479] width 27 height 30
click at [543, 478] on span "5" at bounding box center [548, 479] width 27 height 27
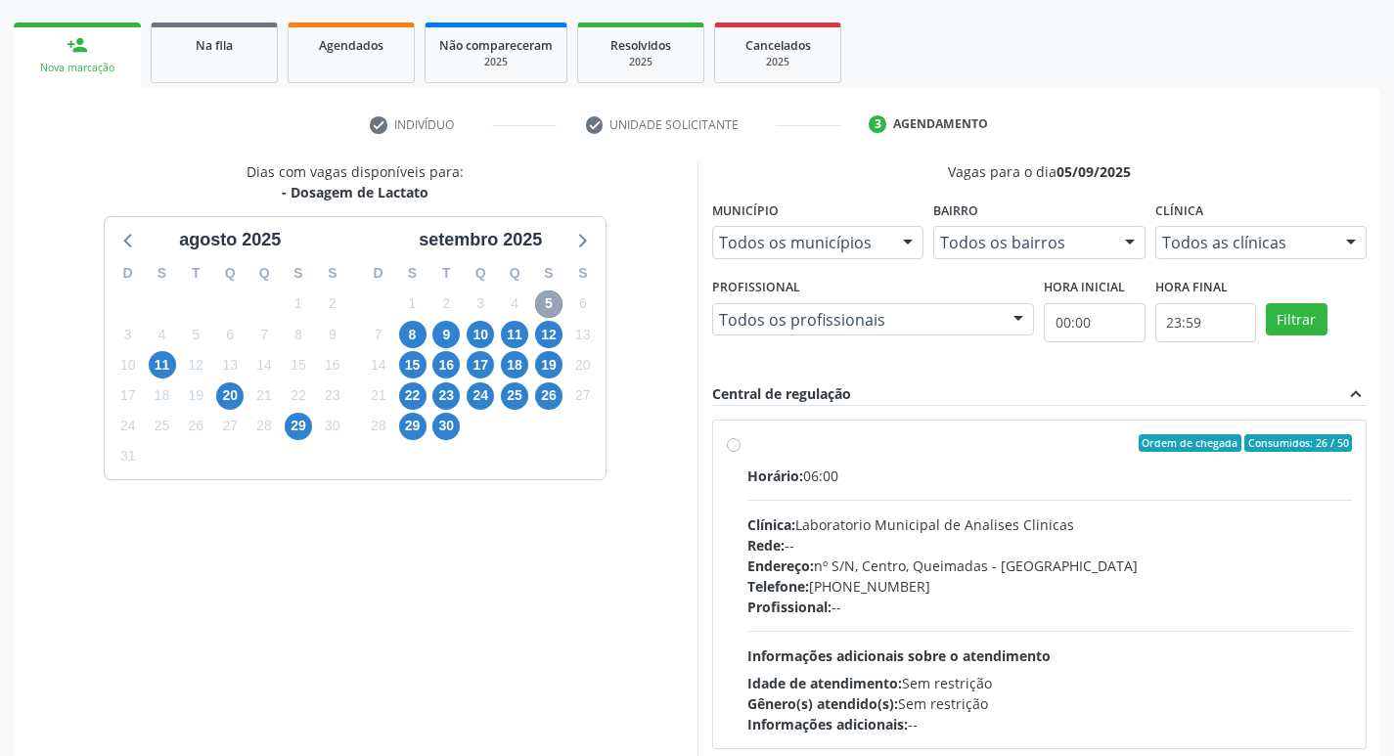
scroll to position [378, 0]
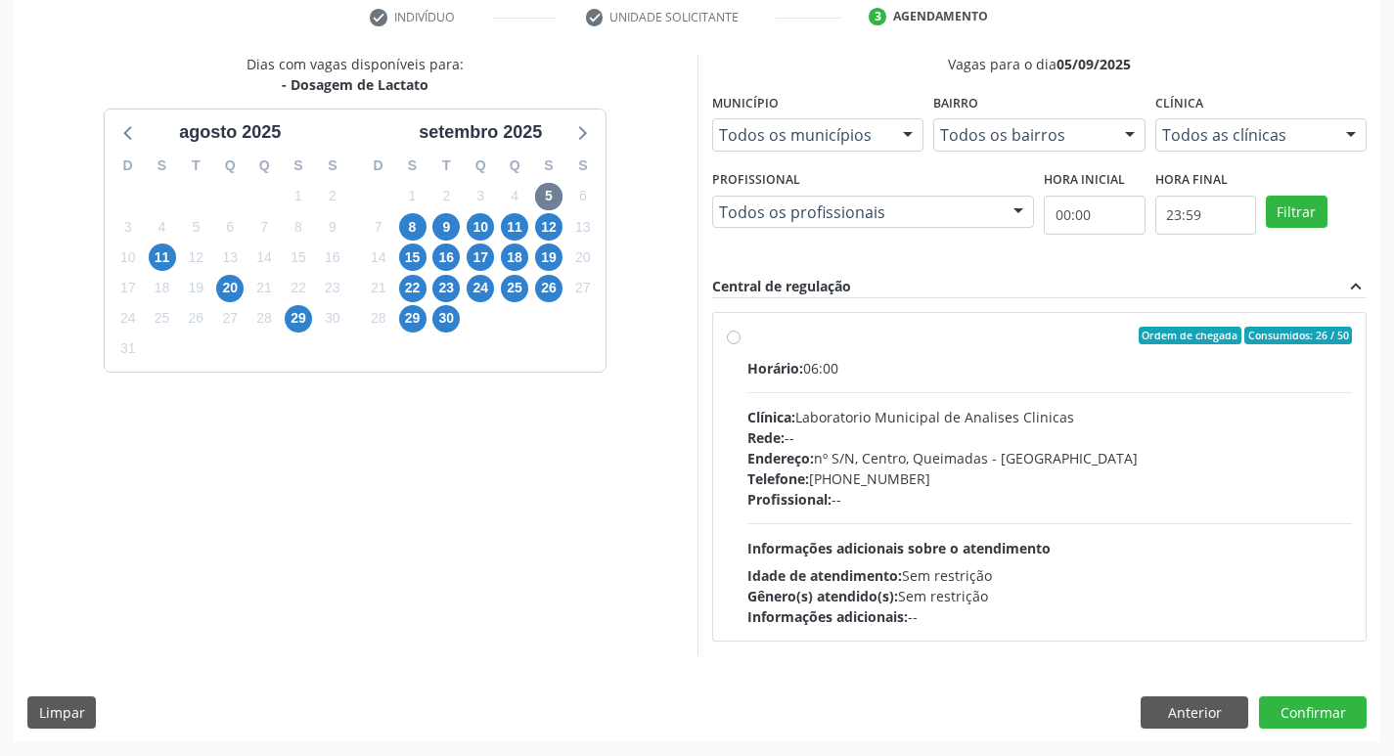
click at [878, 461] on div "Endereço: nº S/N, Centro, Queimadas - [GEOGRAPHIC_DATA]" at bounding box center [1051, 458] width 606 height 21
click at [741, 344] on input "Ordem de chegada Consumidos: 26 / 50 Horário: 06:00 Clínica: Laboratorio Munici…" at bounding box center [734, 336] width 14 height 18
radio input "true"
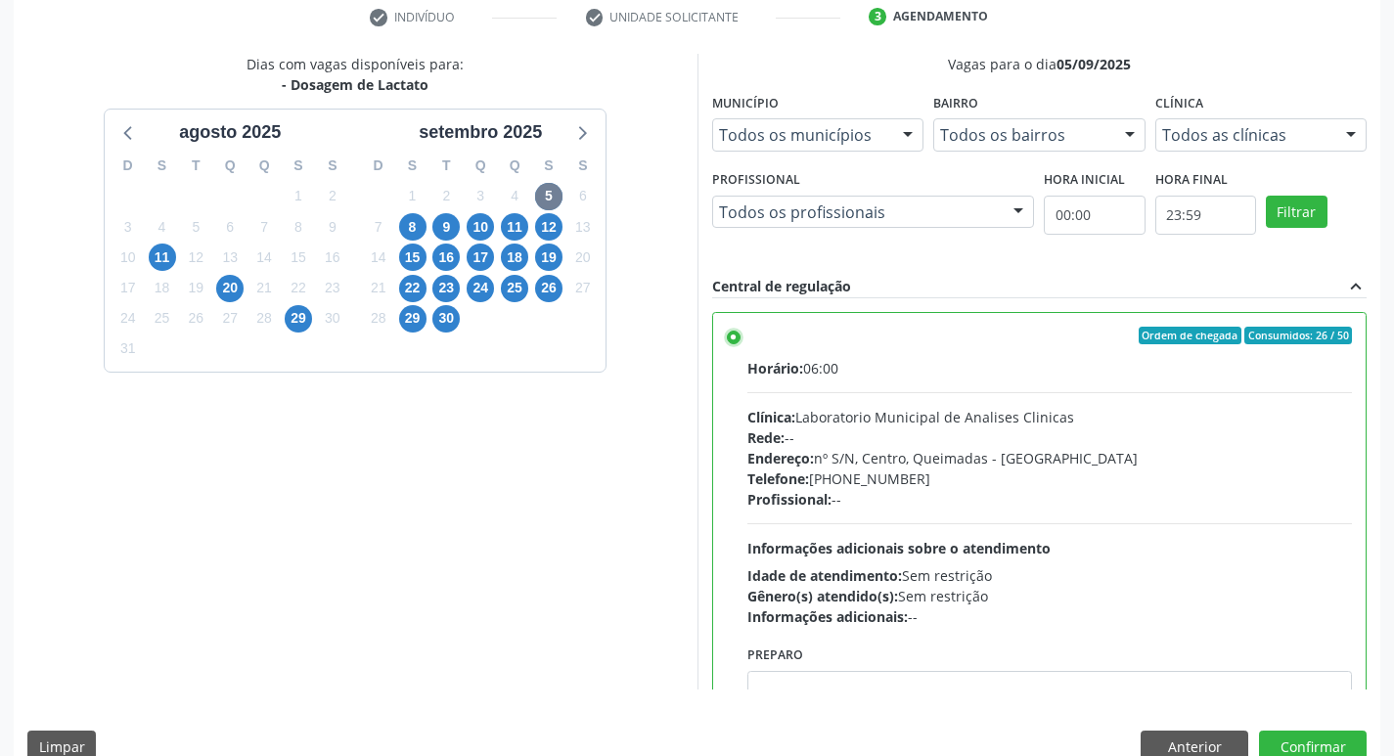
scroll to position [97, 0]
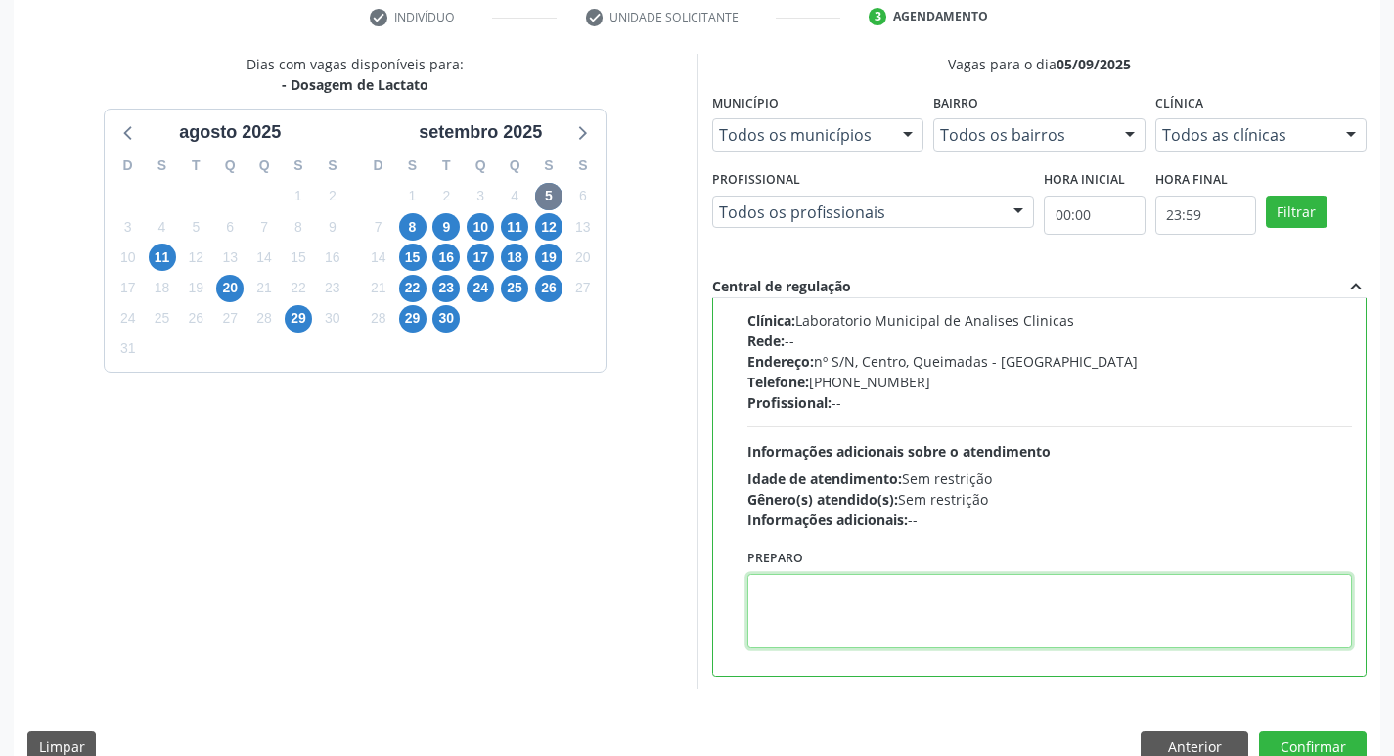
click at [881, 617] on textarea at bounding box center [1051, 611] width 606 height 74
paste textarea "IR EM [GEOGRAPHIC_DATA]"
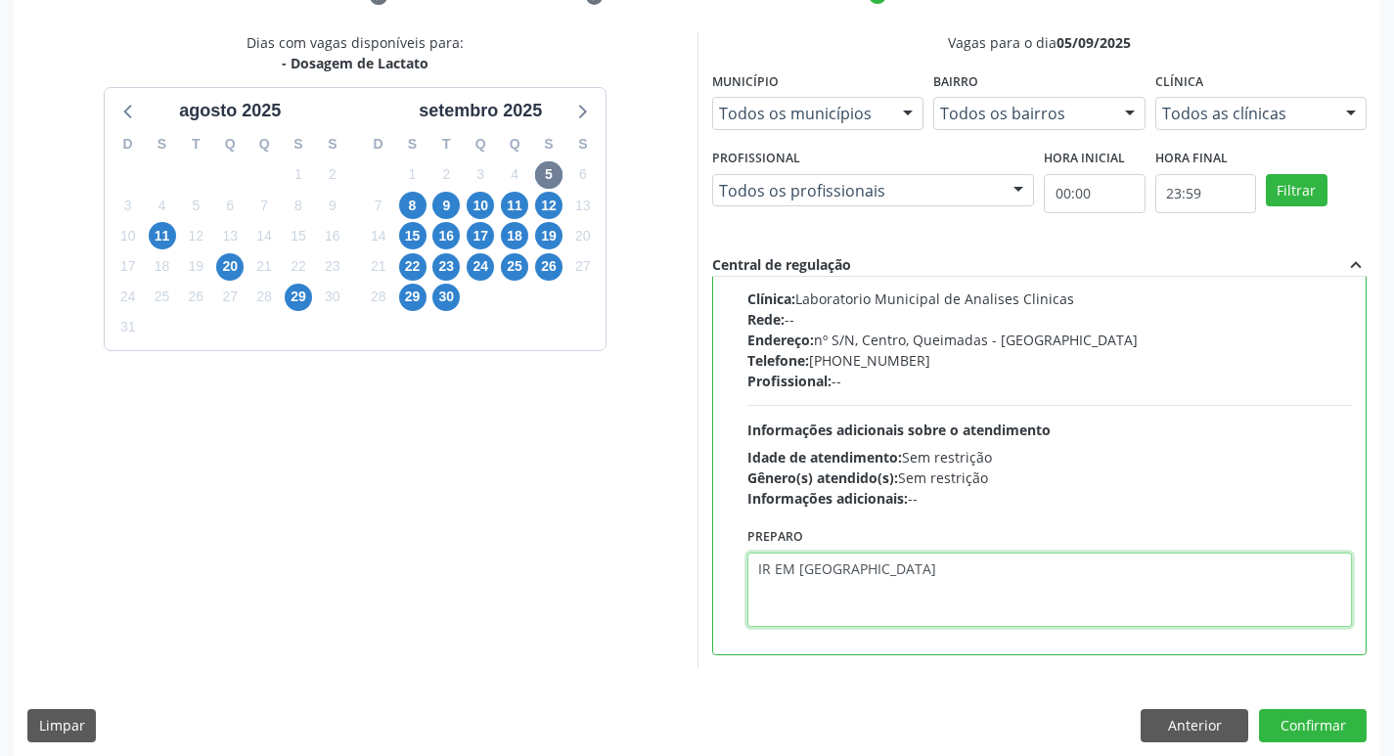
scroll to position [413, 0]
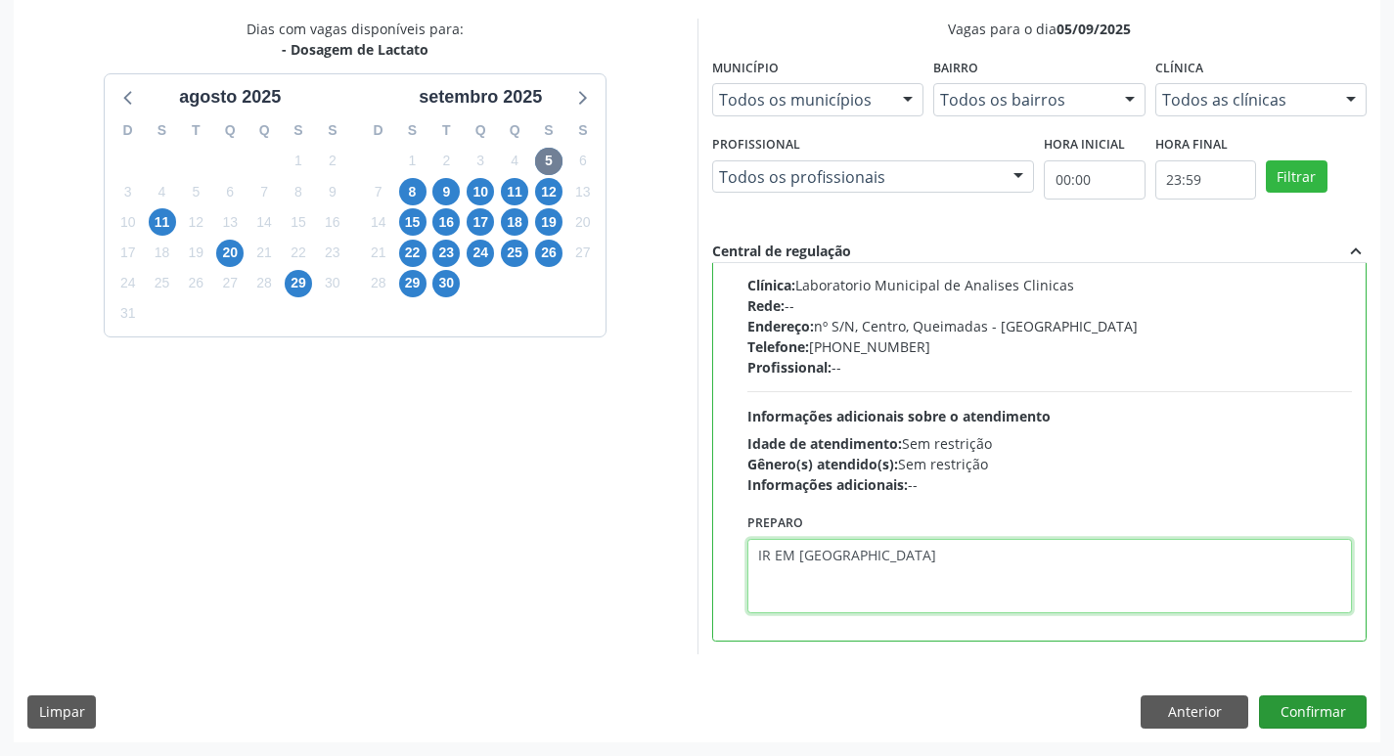
type textarea "IR EM [GEOGRAPHIC_DATA]"
click at [1312, 724] on button "Confirmar" at bounding box center [1313, 712] width 108 height 33
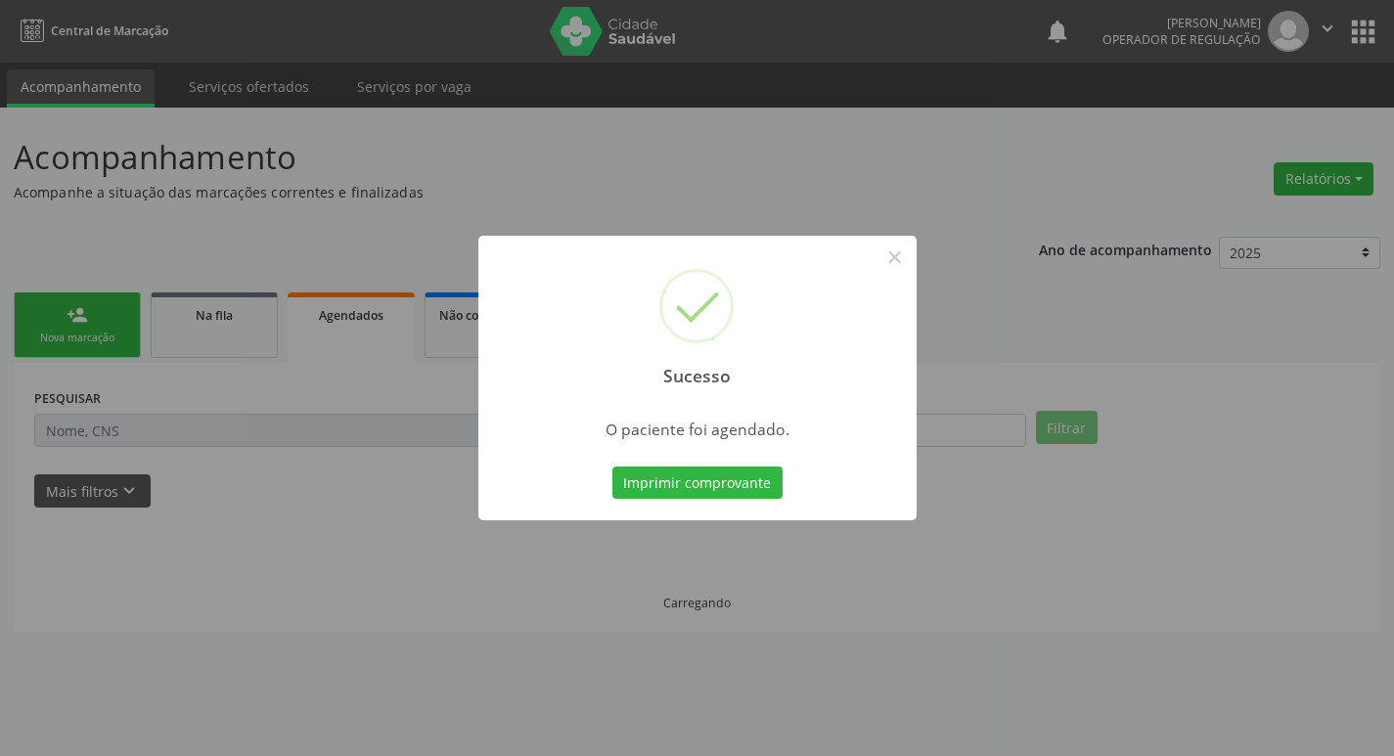
scroll to position [0, 0]
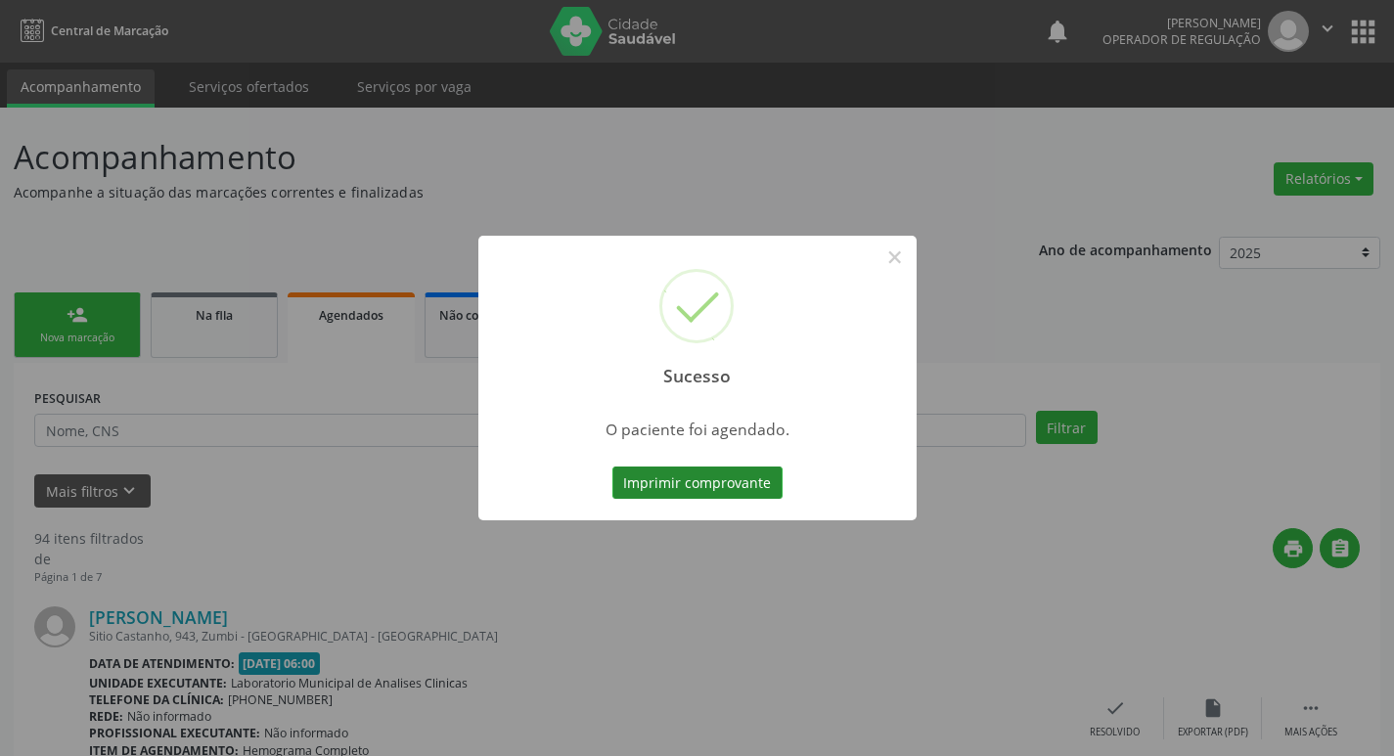
click at [752, 473] on button "Imprimir comprovante" at bounding box center [698, 483] width 170 height 33
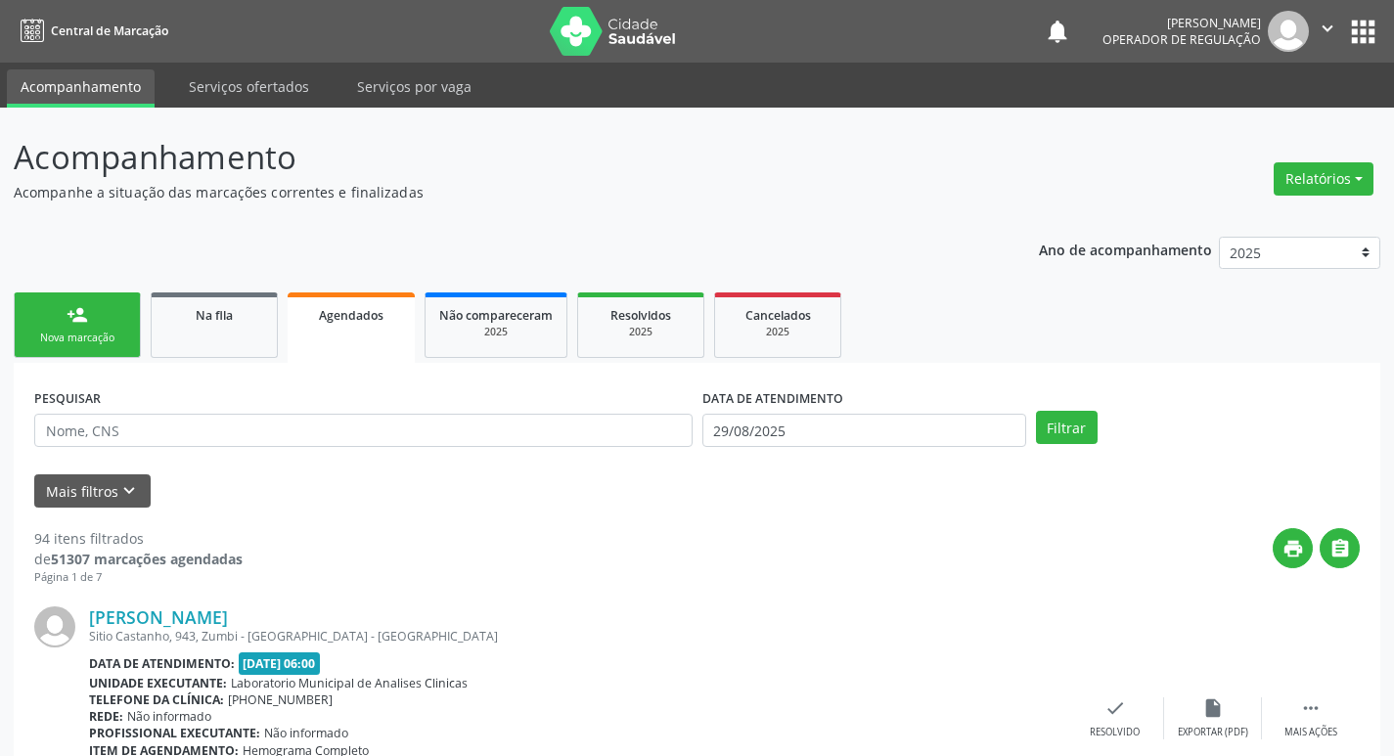
click at [68, 332] on div "Nova marcação" at bounding box center [77, 338] width 98 height 15
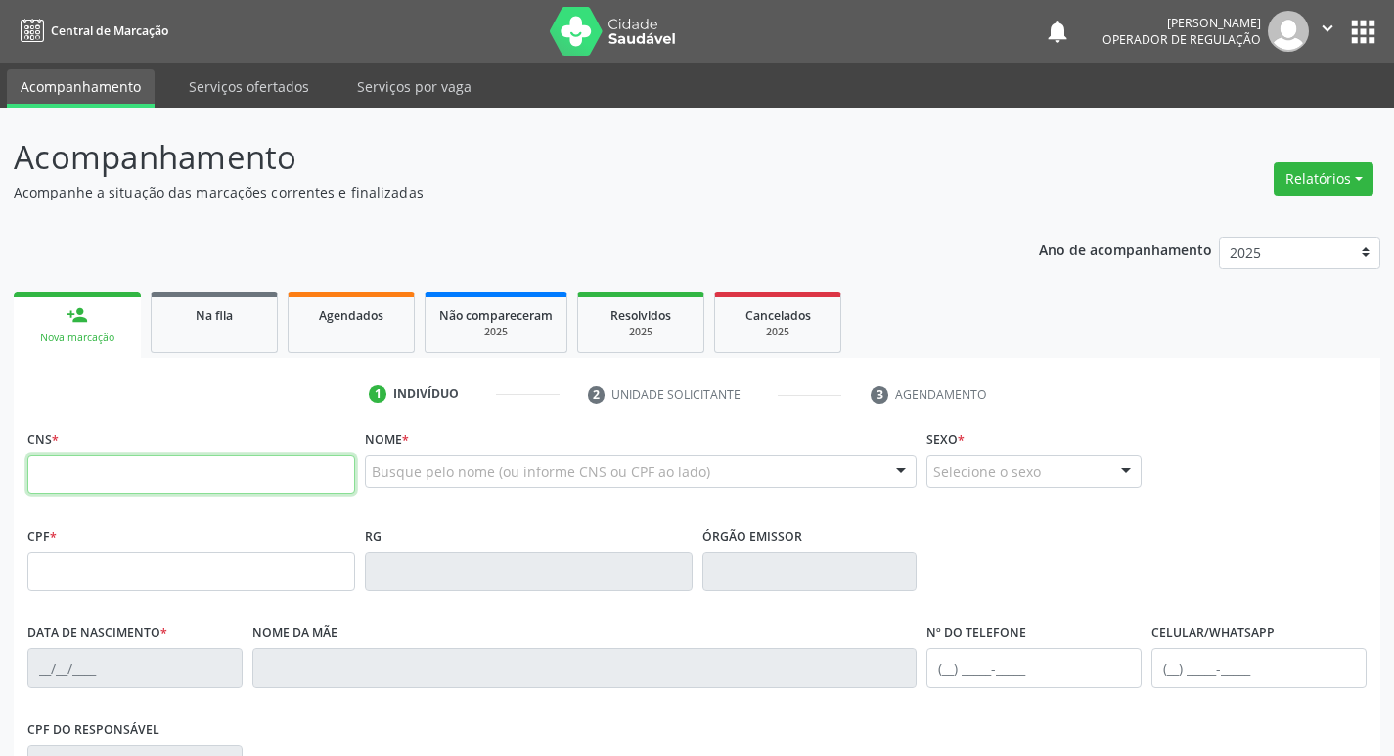
click at [121, 472] on input "text" at bounding box center [191, 474] width 328 height 39
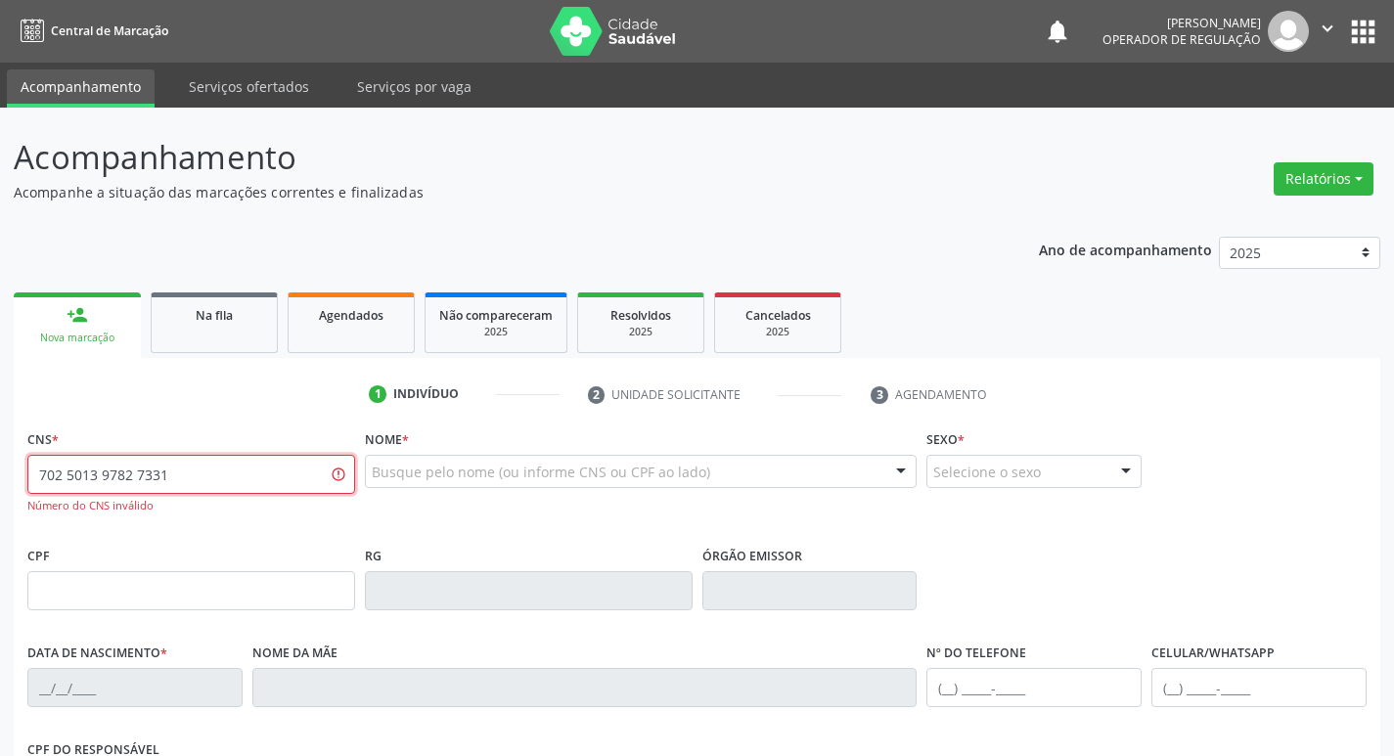
type input "702 5013 9782 7331"
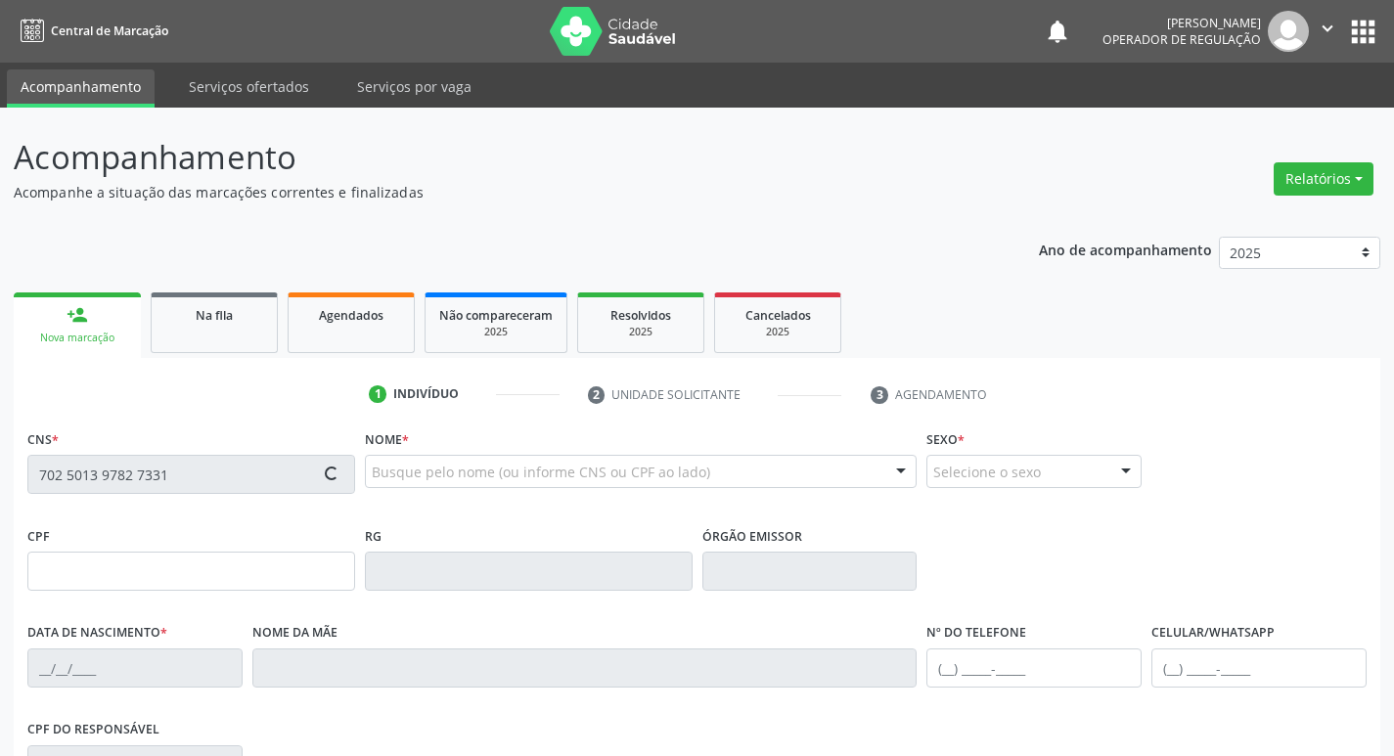
type input "135.514.794-88"
type input "09/04/2001"
type input "Veronica dos Santos Bernardino"
type input "(83) 99419-0224"
type input "085.340.374-00"
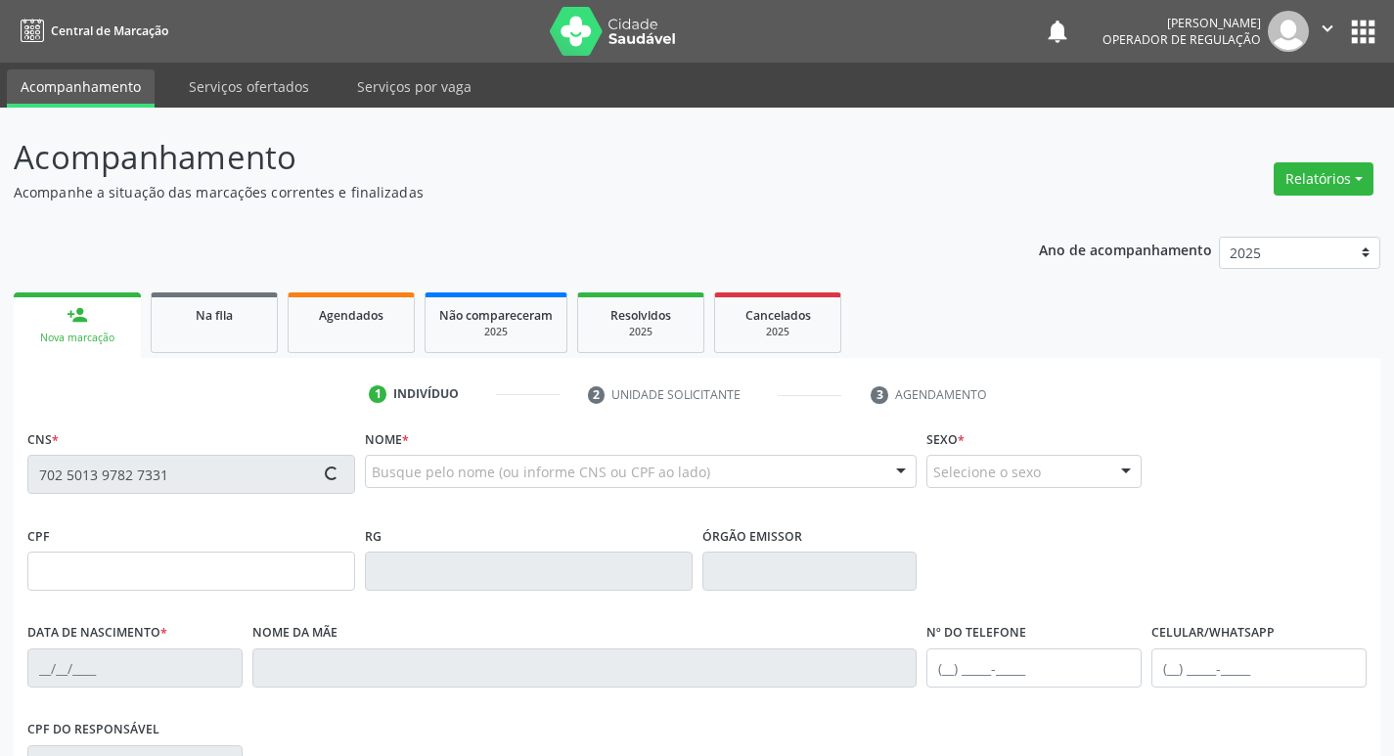
type input "71"
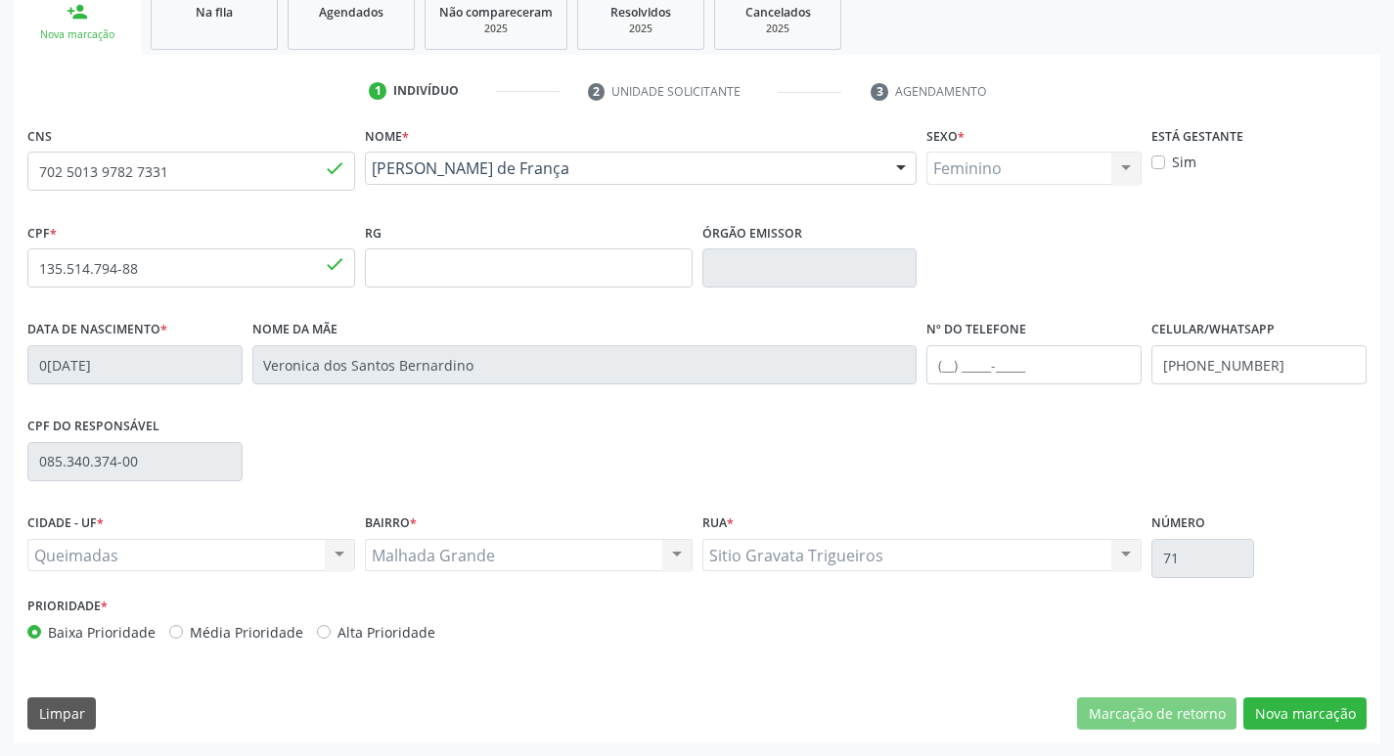
scroll to position [304, 0]
click at [1284, 720] on button "Nova marcação" at bounding box center [1305, 713] width 123 height 33
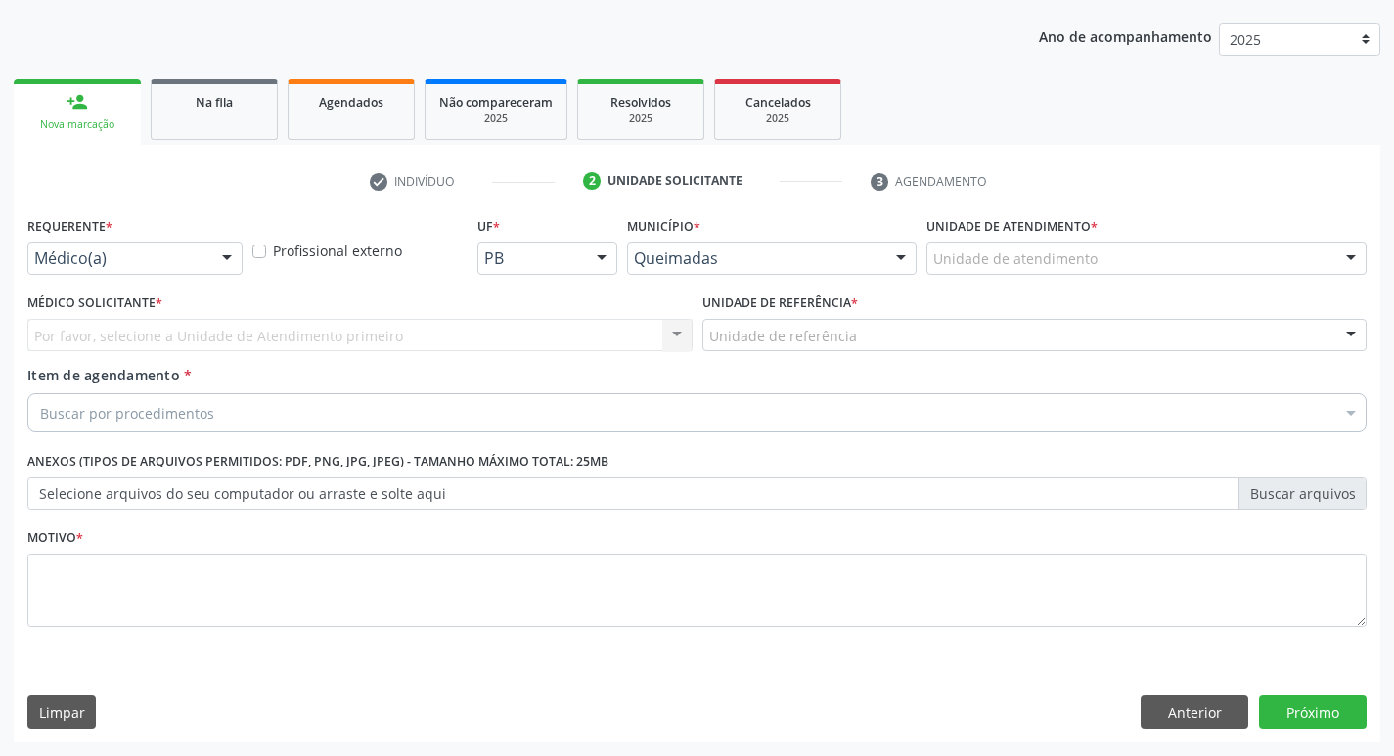
scroll to position [213, 0]
click at [84, 424] on div "Buscar por procedimentos" at bounding box center [697, 412] width 1340 height 39
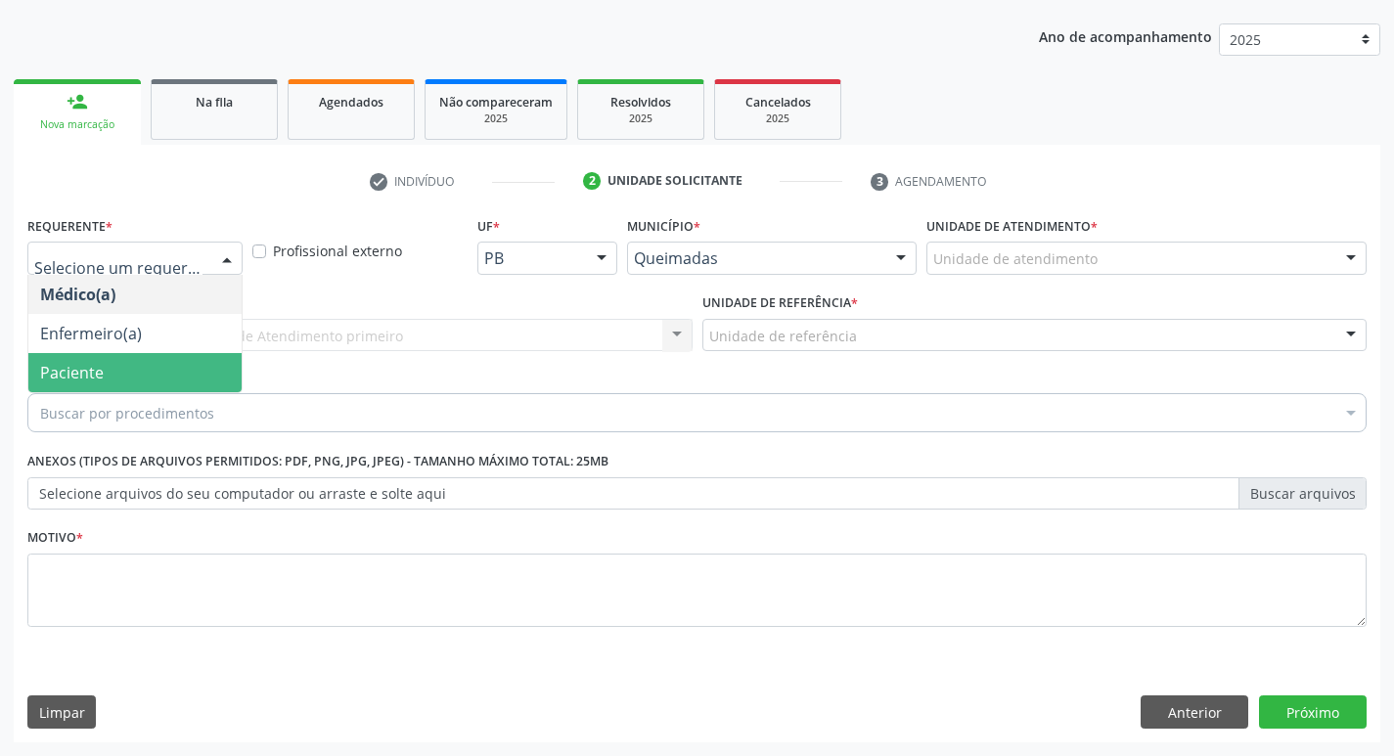
click at [147, 380] on span "Paciente" at bounding box center [134, 372] width 213 height 39
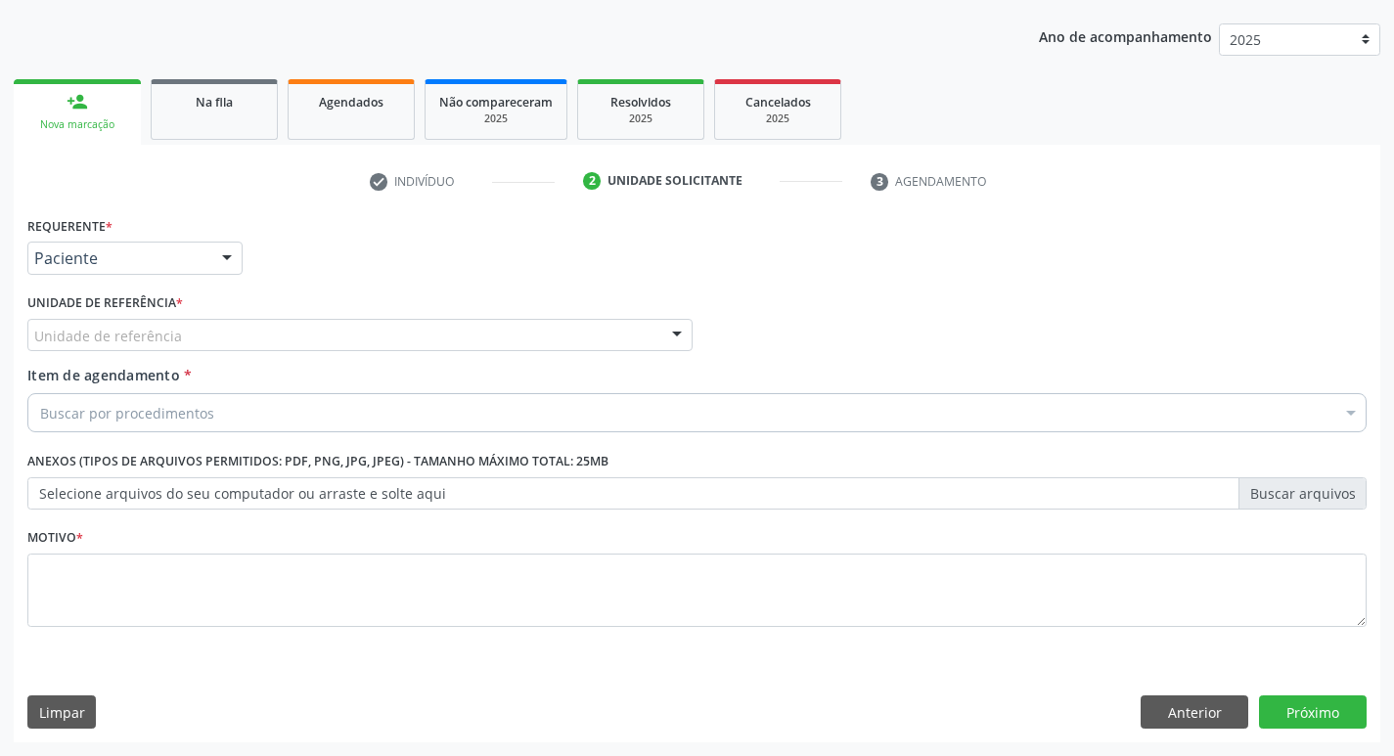
click at [110, 347] on div "Unidade de referência" at bounding box center [359, 335] width 665 height 33
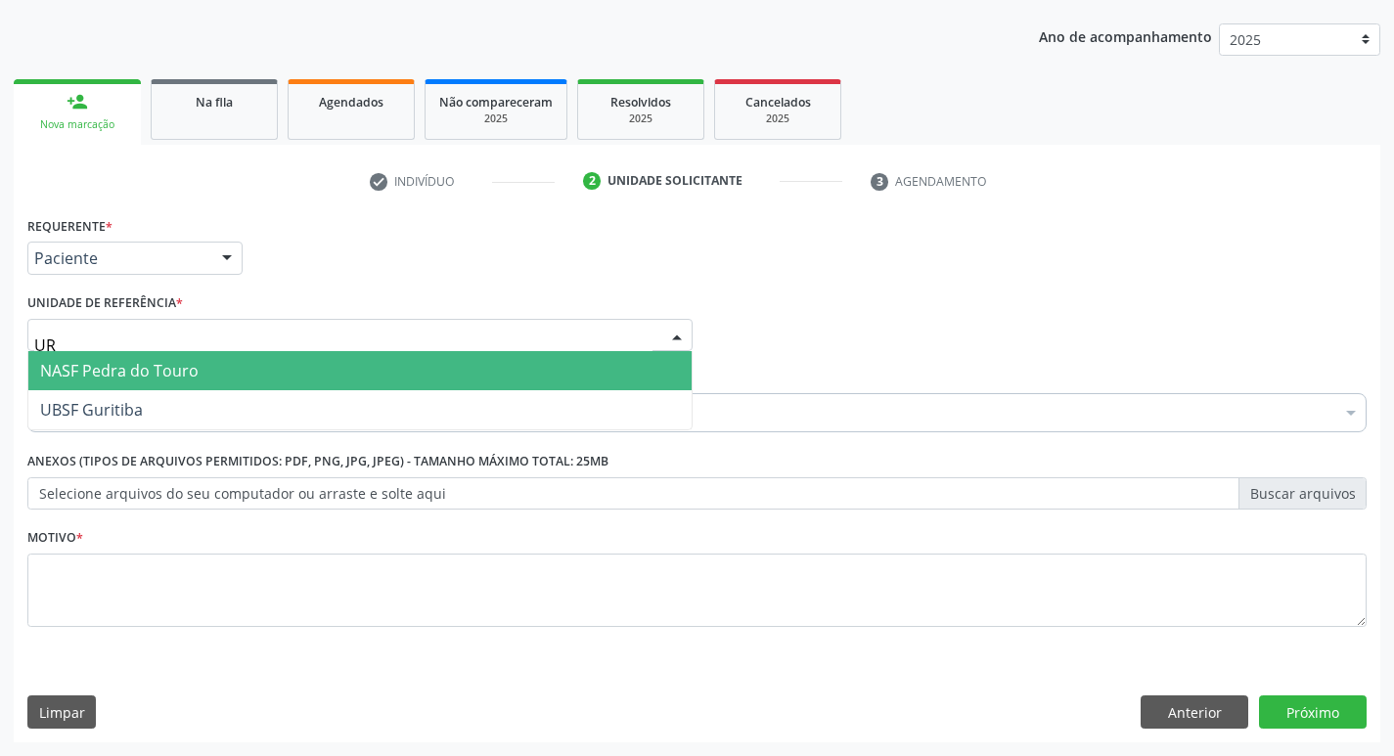
type input "U"
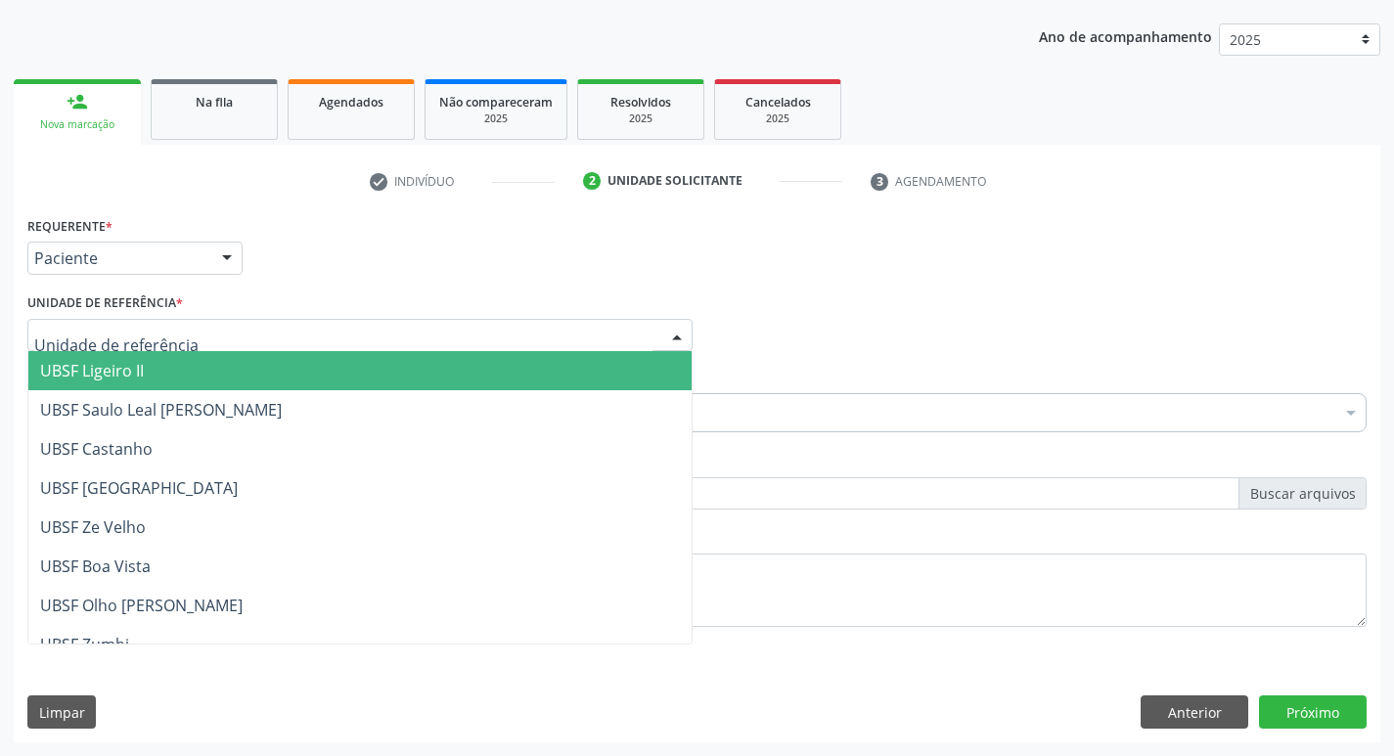
type input "M"
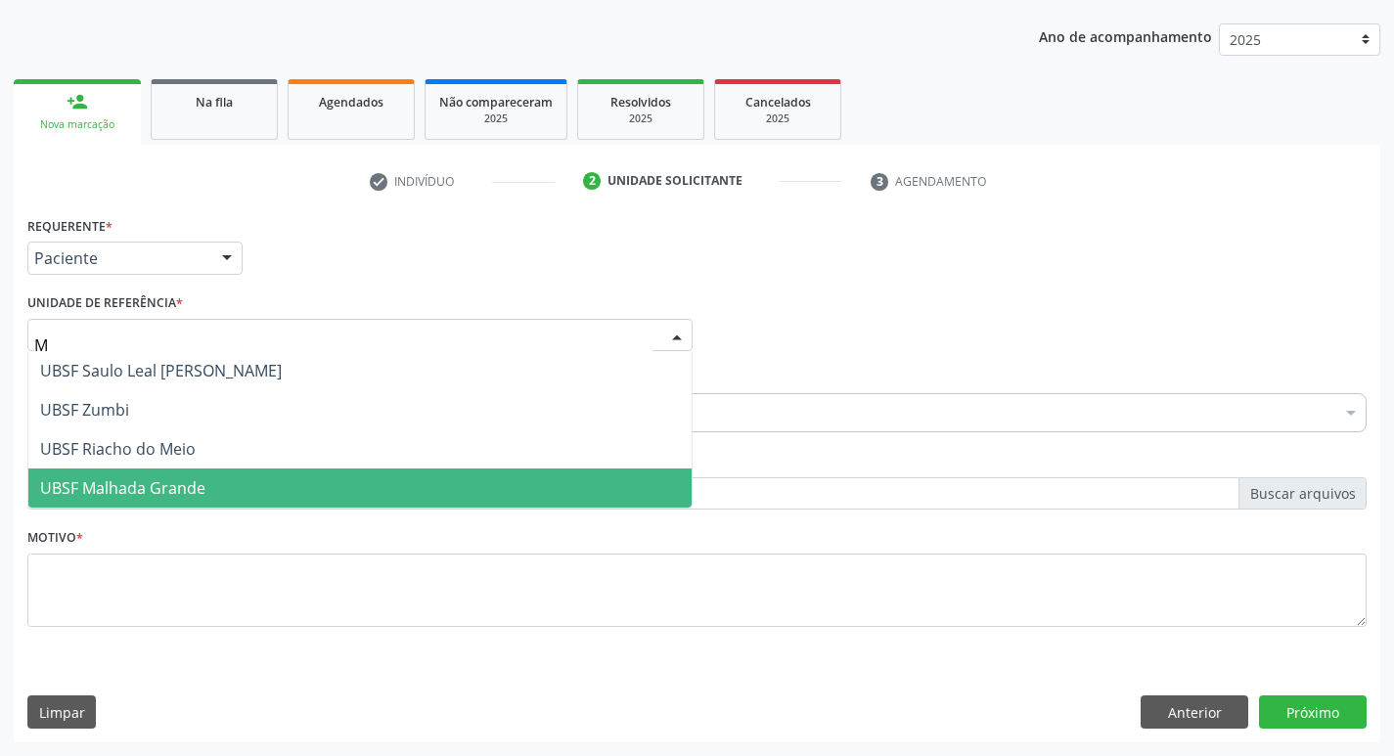
click at [231, 473] on span "UBSF Malhada Grande" at bounding box center [359, 488] width 663 height 39
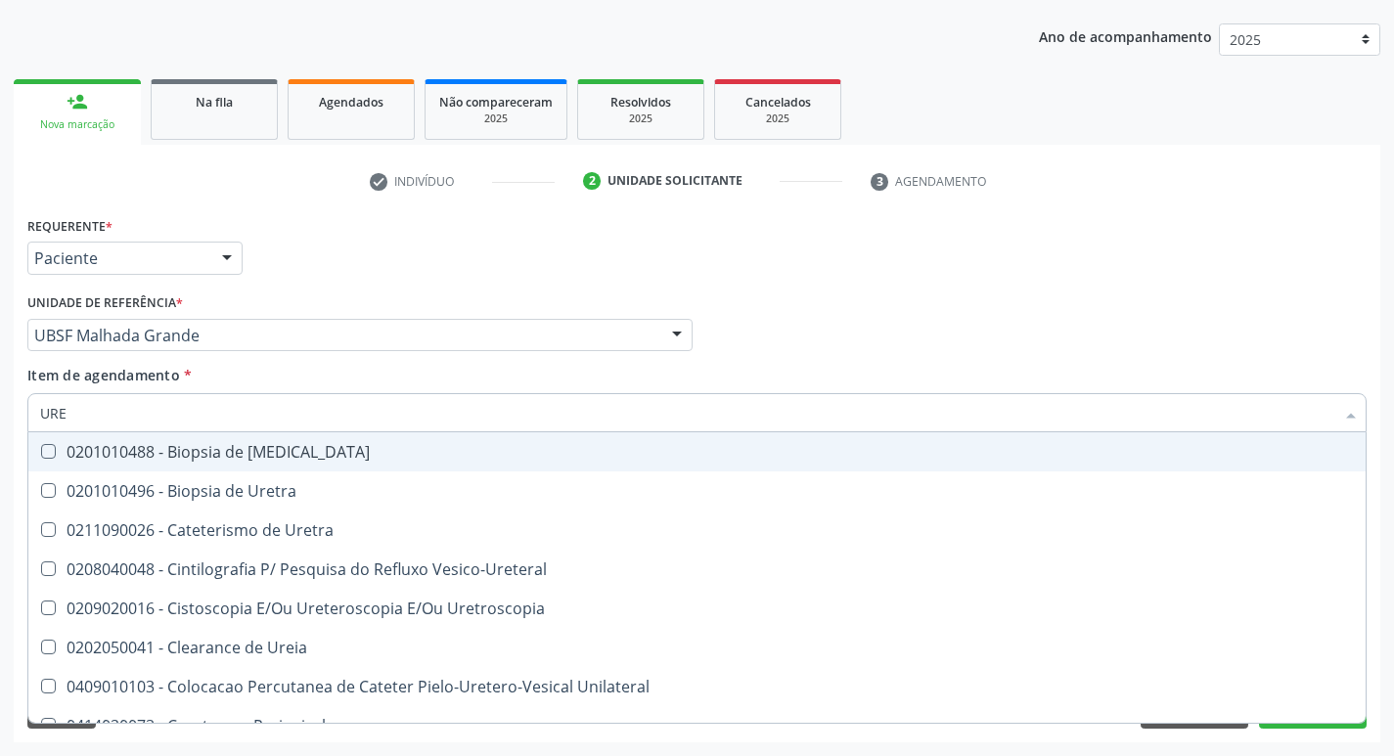
type input "UREI"
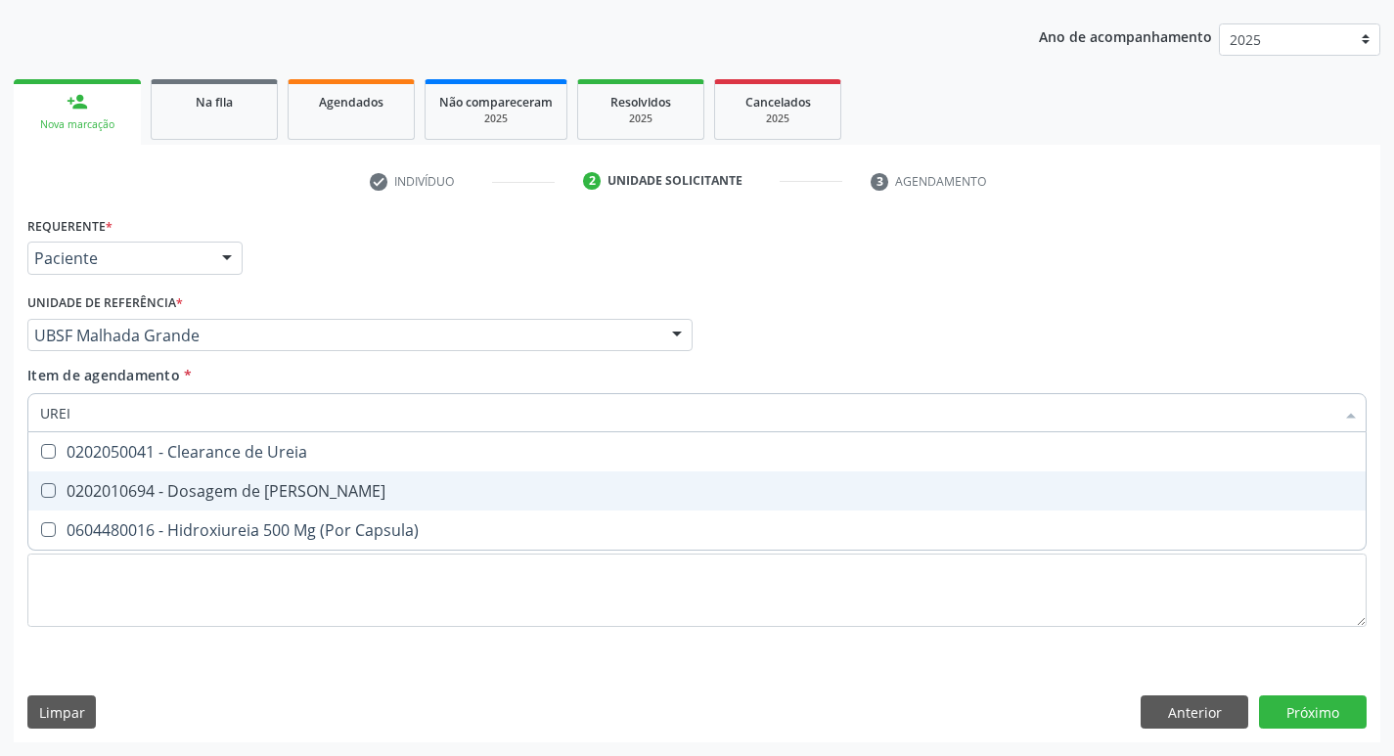
click at [183, 503] on span "0202010694 - Dosagem de [PERSON_NAME]" at bounding box center [697, 491] width 1338 height 39
checkbox Ureia "true"
type input "URE"
checkbox Ureia "false"
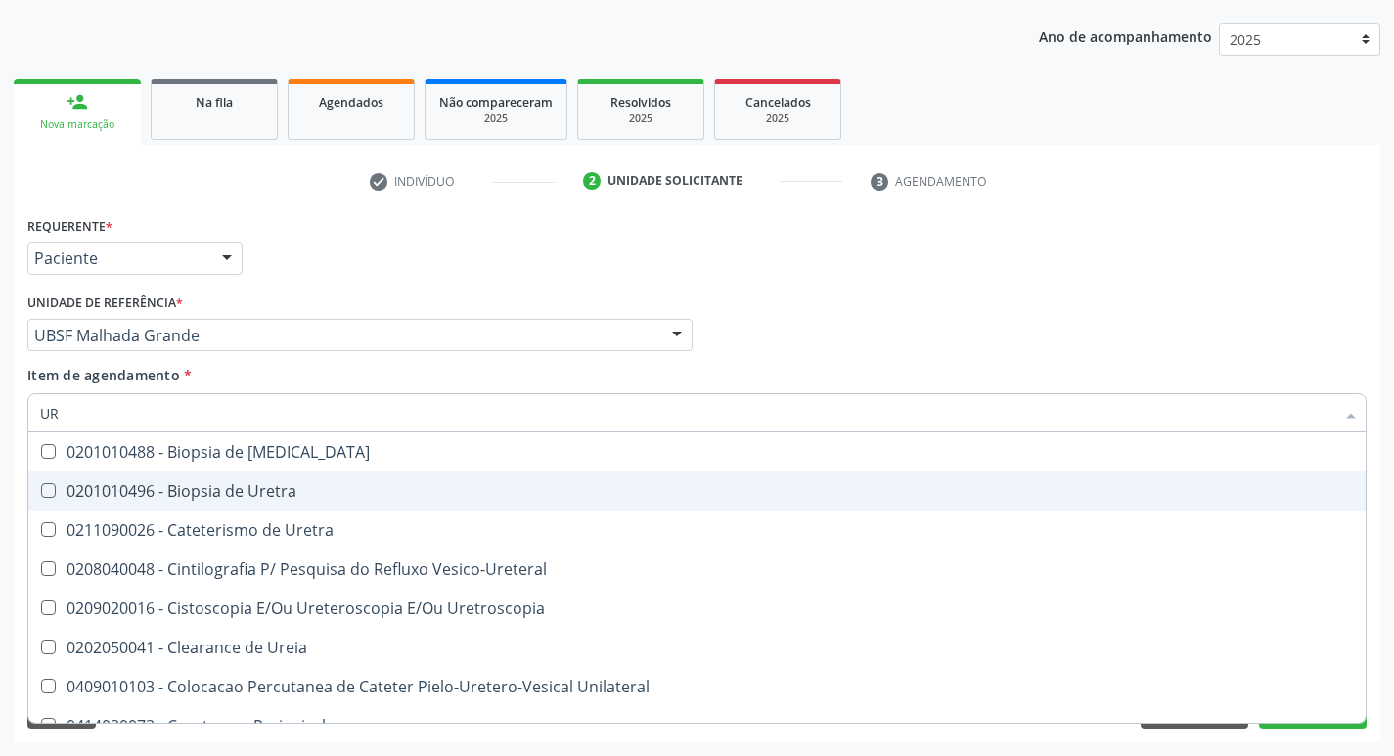
type input "U"
type input "CRE"
checkbox Ureia "false"
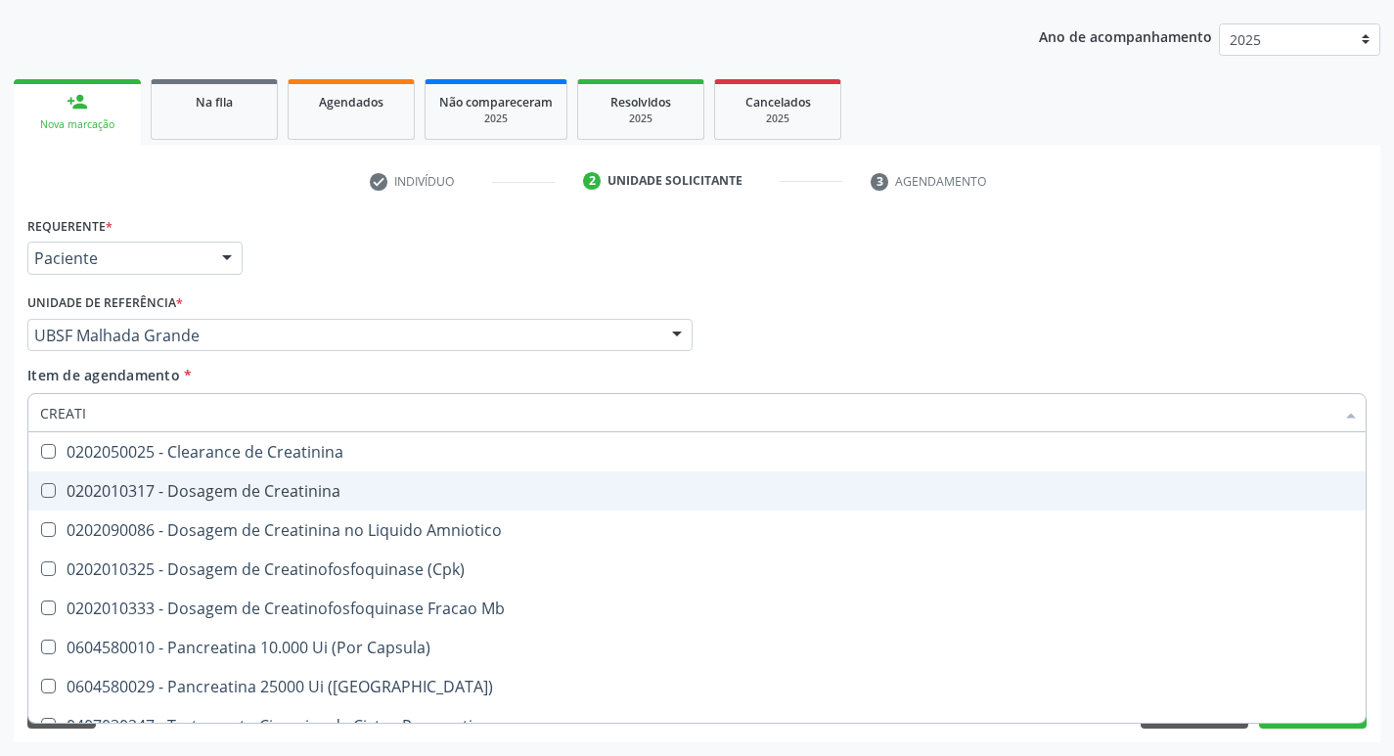
type input "CREATIN"
click at [237, 499] on div "0202010317 - Dosagem de Creatinina" at bounding box center [697, 491] width 1314 height 16
checkbox Creatinina "true"
type input "CREAT"
checkbox Creatinina "false"
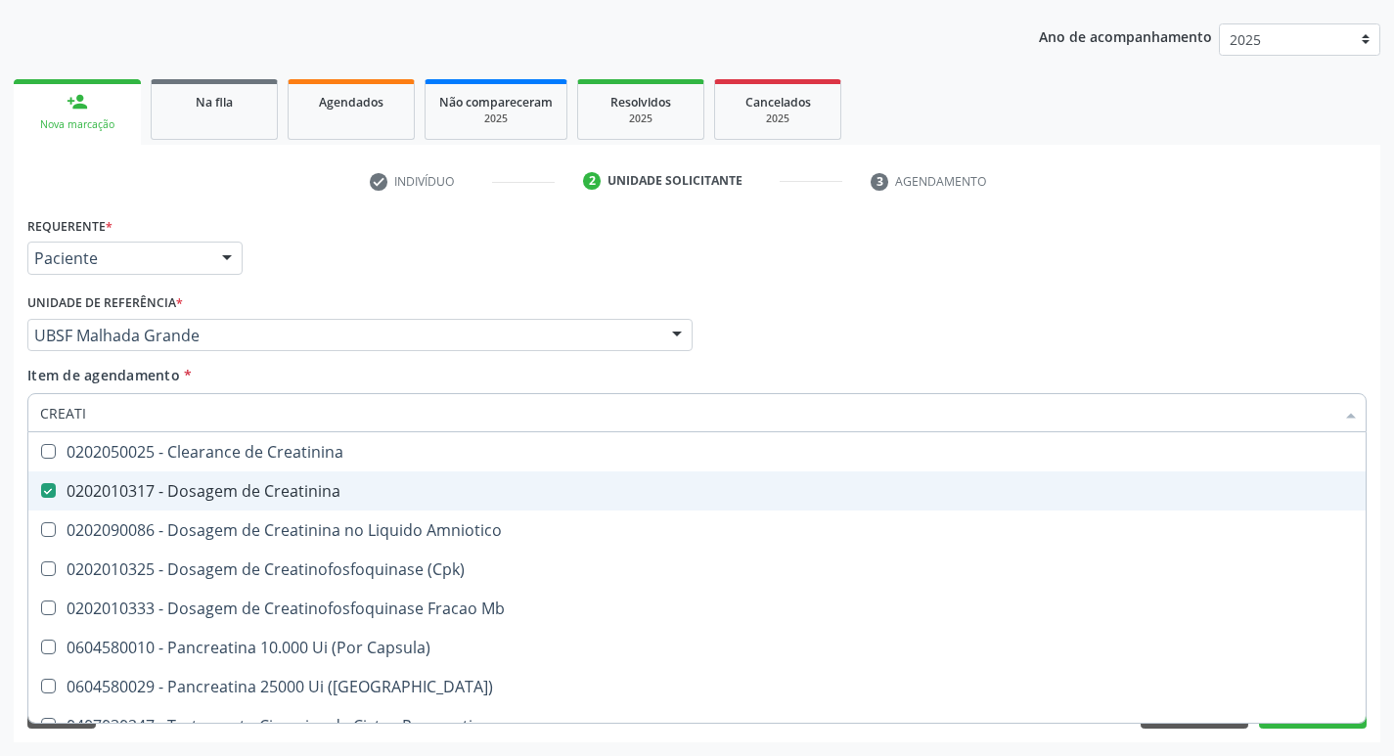
checkbox Amniotico "true"
type input "CRE"
checkbox Amniotico "false"
checkbox Mb "false"
type input "C"
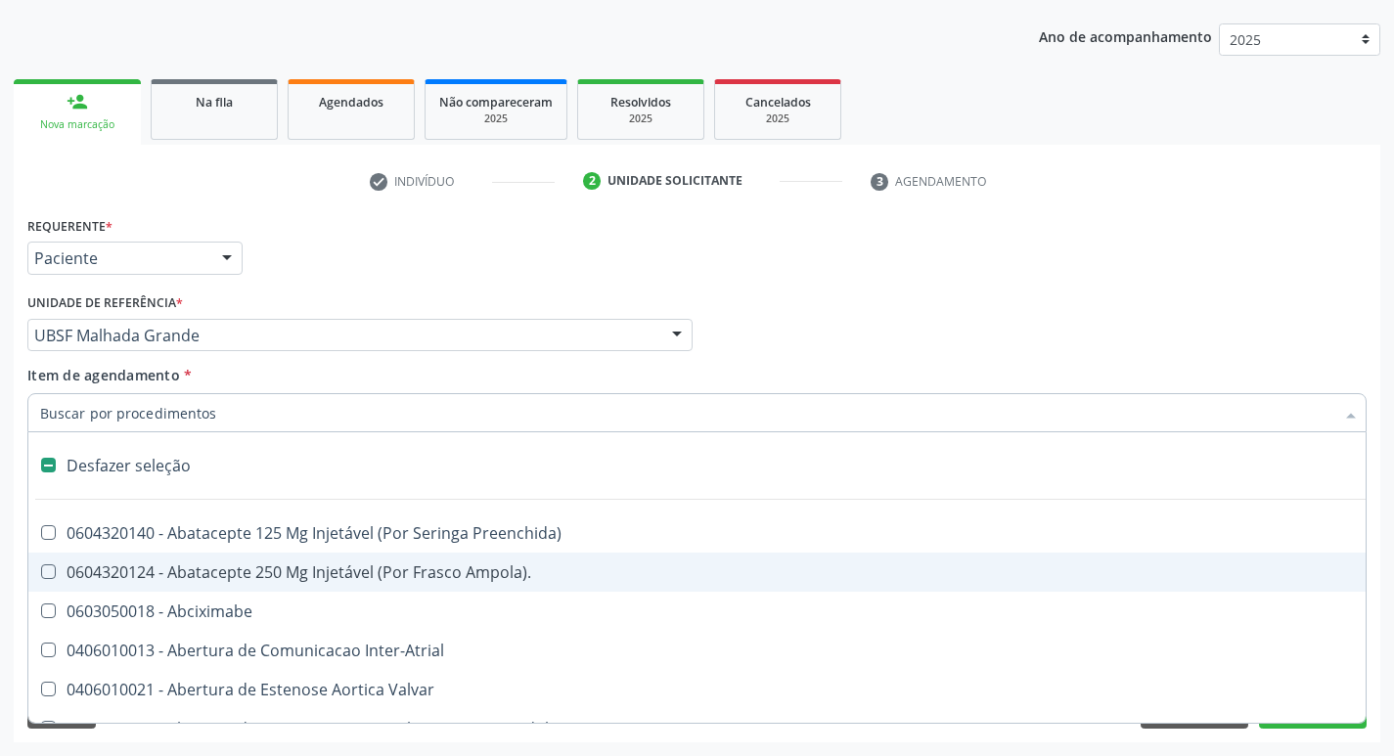
type input "2"
checkbox Biologica "true"
checkbox Congenita "true"
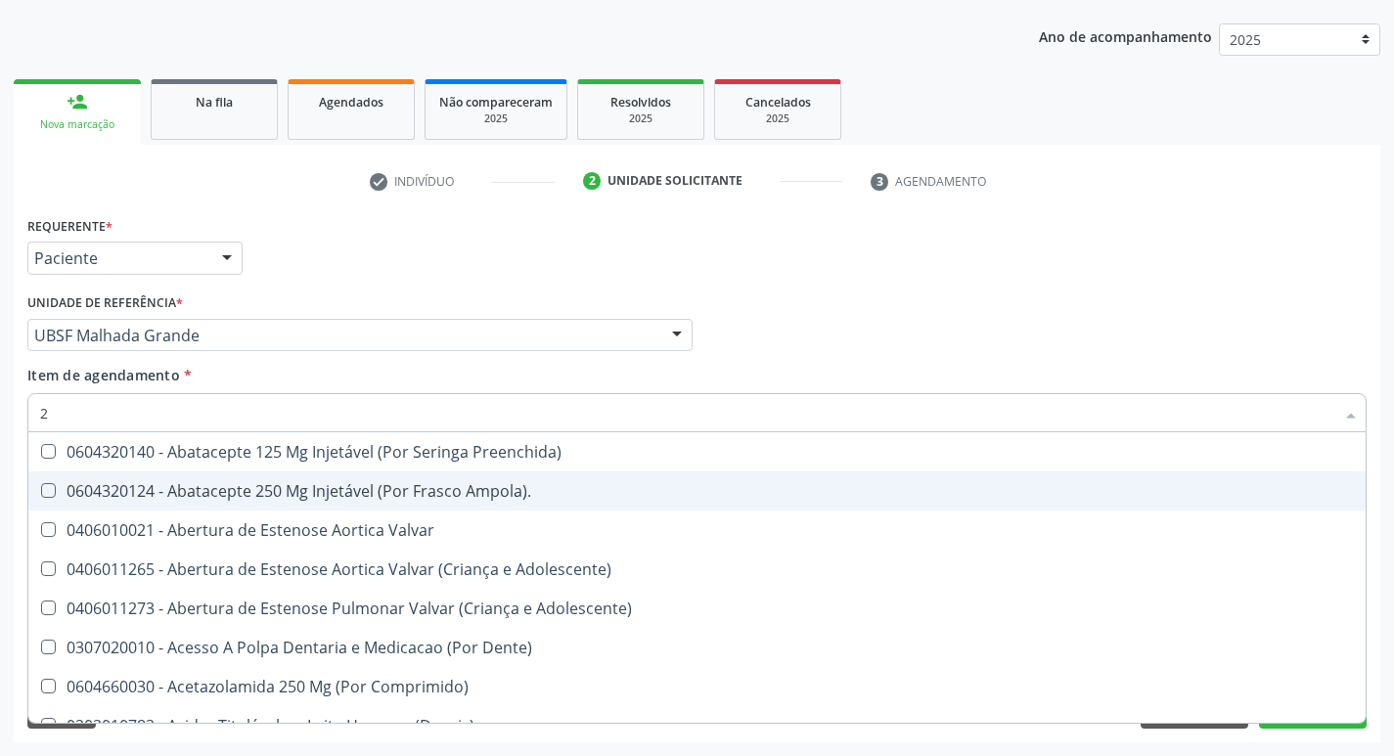
type input "20205001"
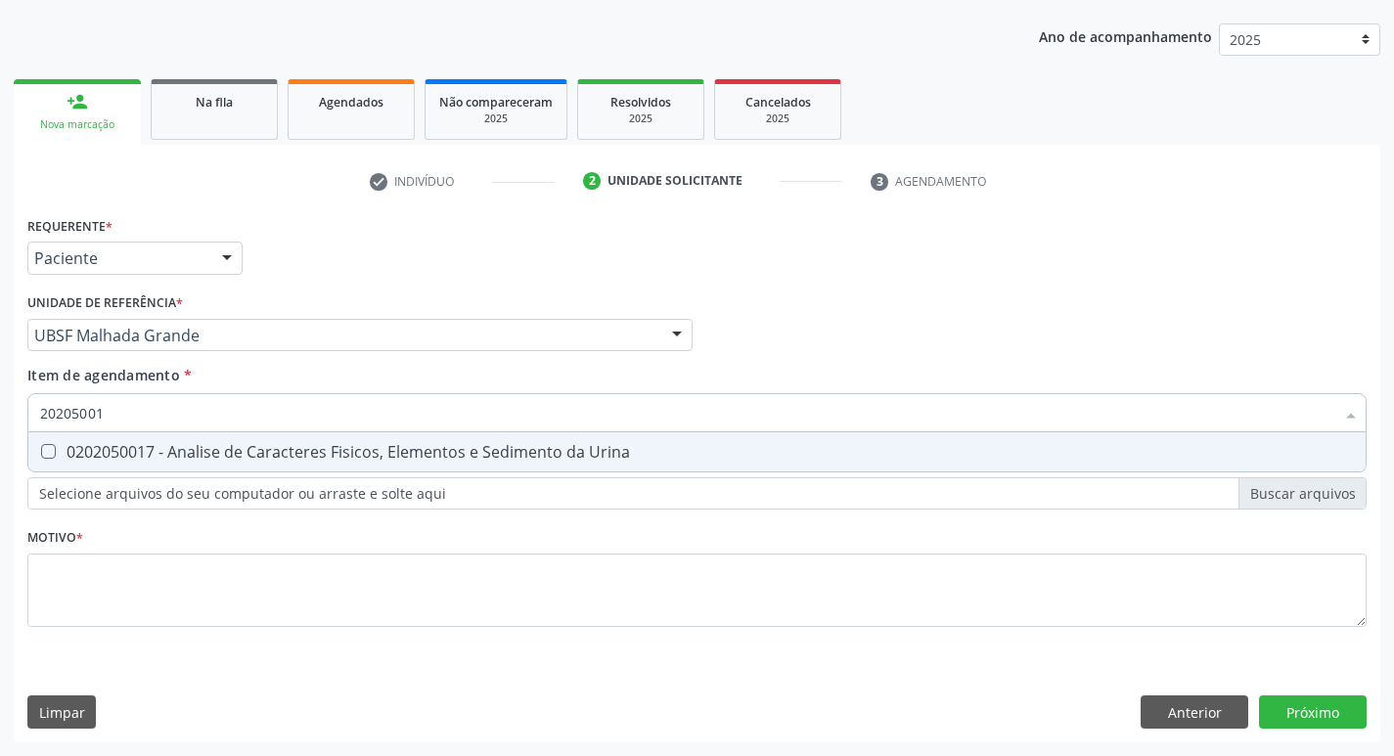
click at [253, 440] on span "0202050017 - Analise de Caracteres Fisicos, Elementos e Sedimento da Urina" at bounding box center [697, 452] width 1338 height 39
checkbox Urina "true"
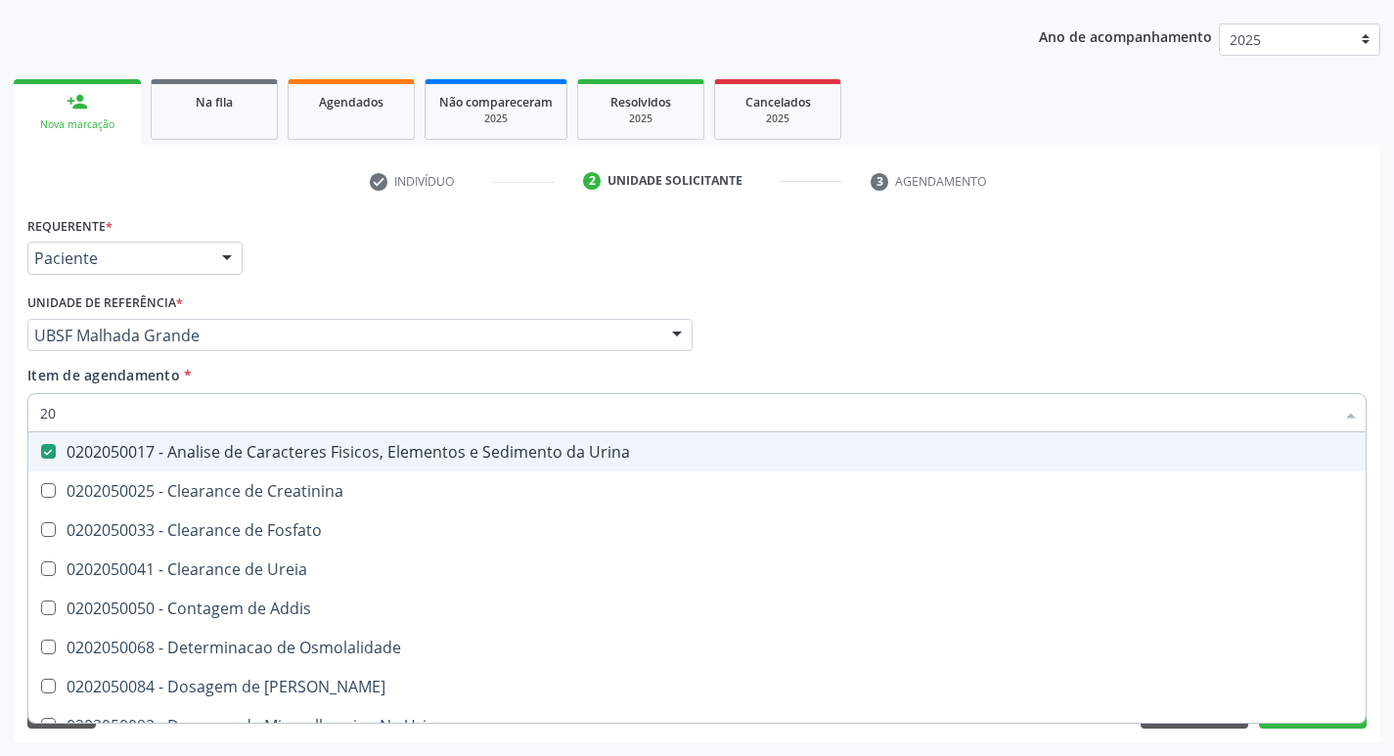
type input "2"
checkbox Urina "false"
checkbox Ureia "false"
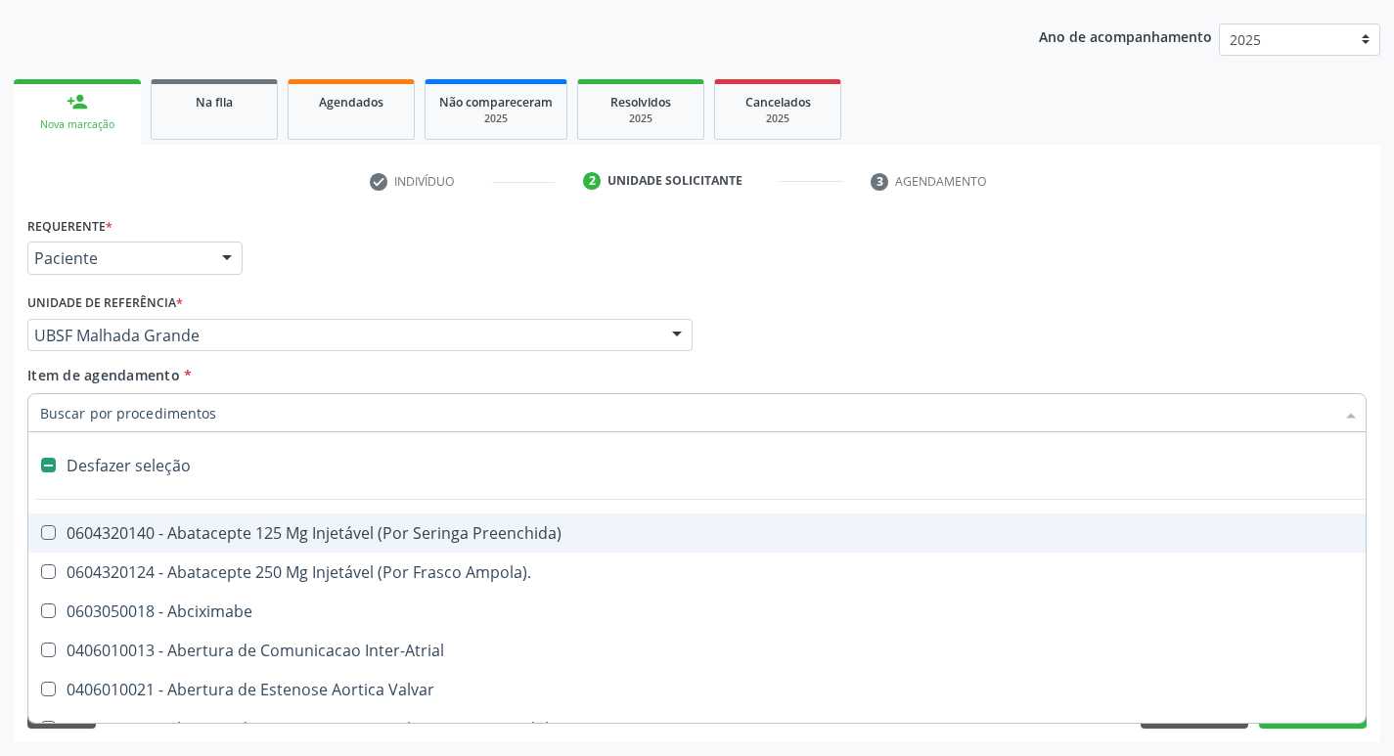
type input "H"
checkbox Urina "false"
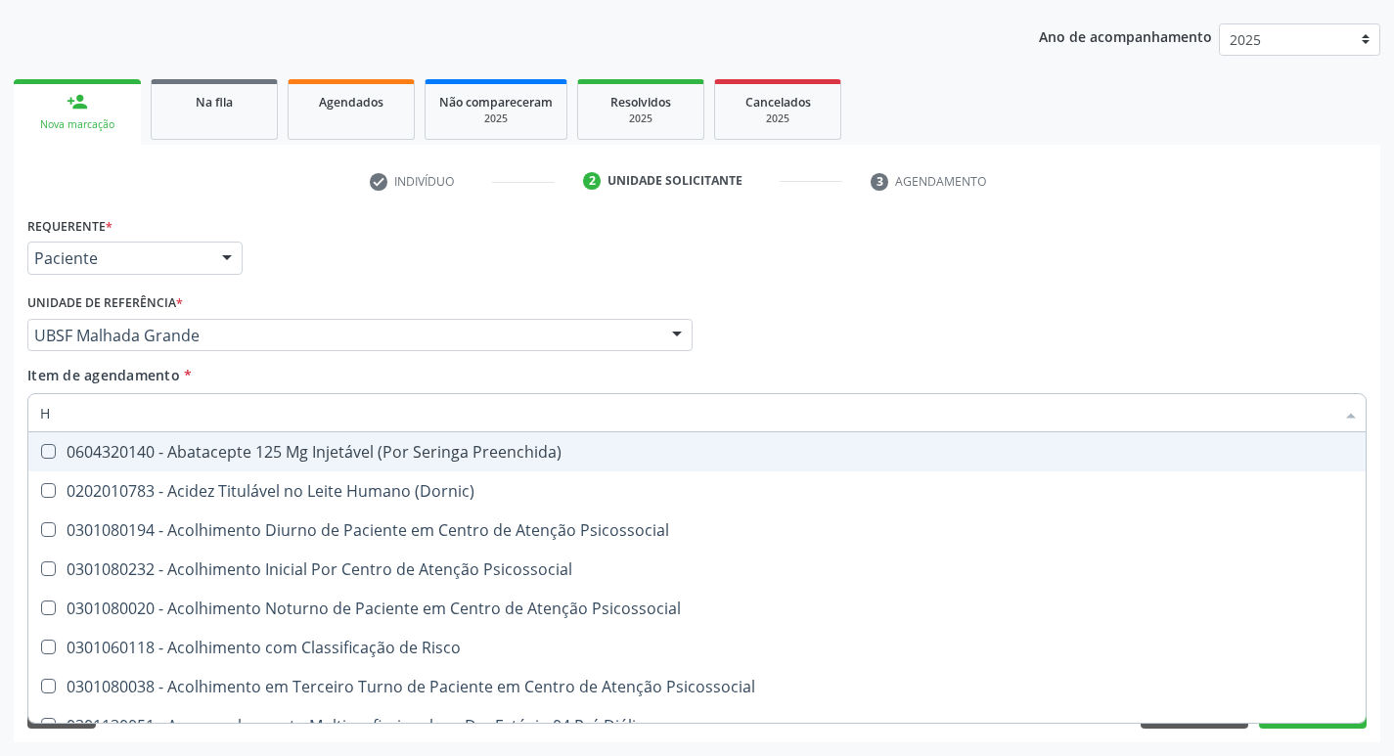
type input "HEMOGR"
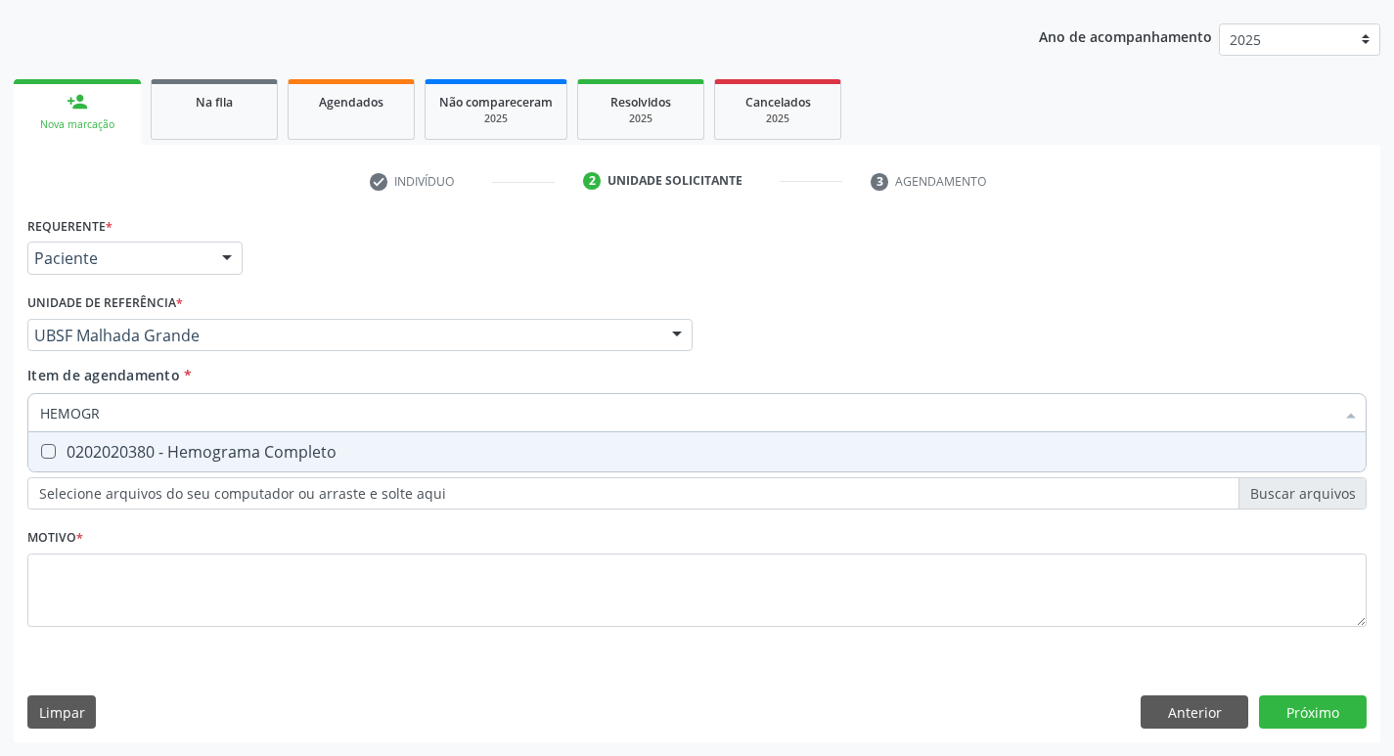
click at [189, 445] on div "0202020380 - Hemograma Completo" at bounding box center [697, 452] width 1314 height 16
checkbox Completo "true"
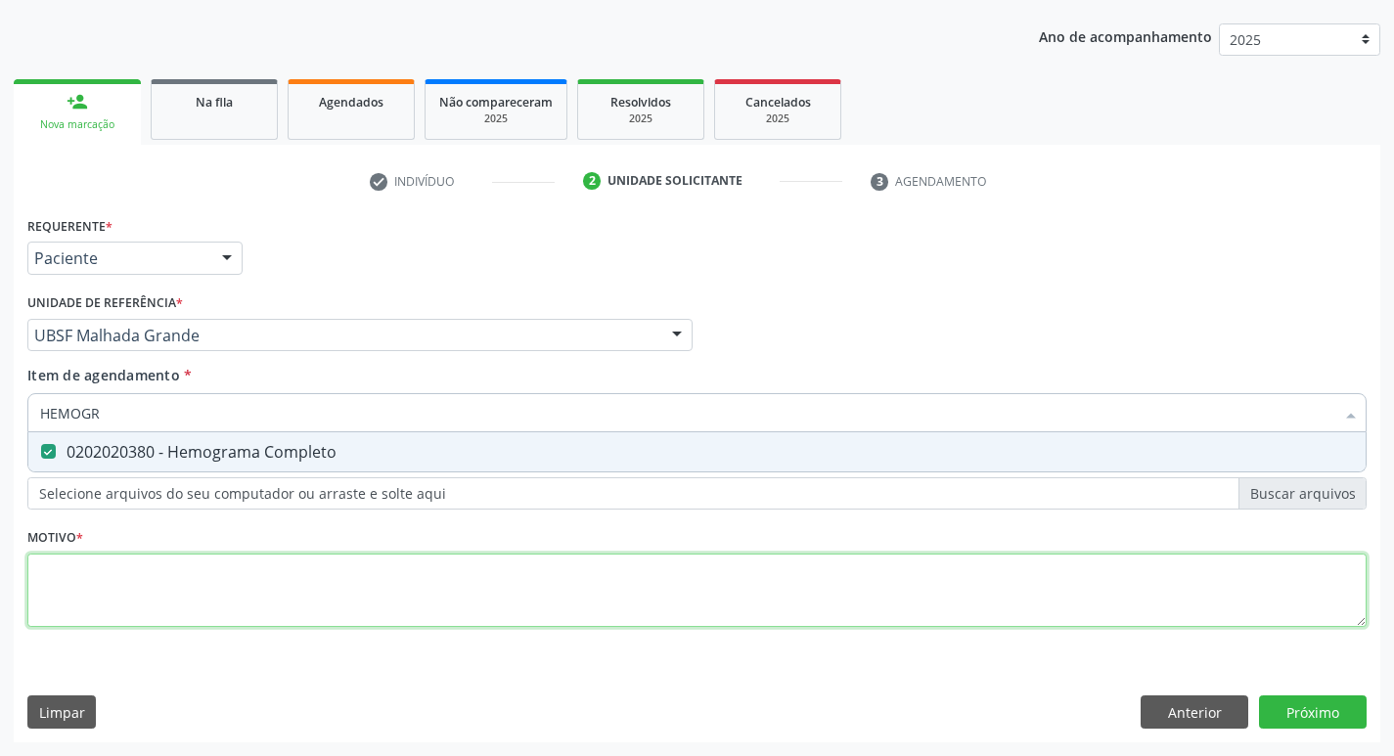
click at [153, 603] on div "Requerente * Paciente Médico(a) Enfermeiro(a) Paciente Nenhum resultado encontr…" at bounding box center [697, 432] width 1340 height 443
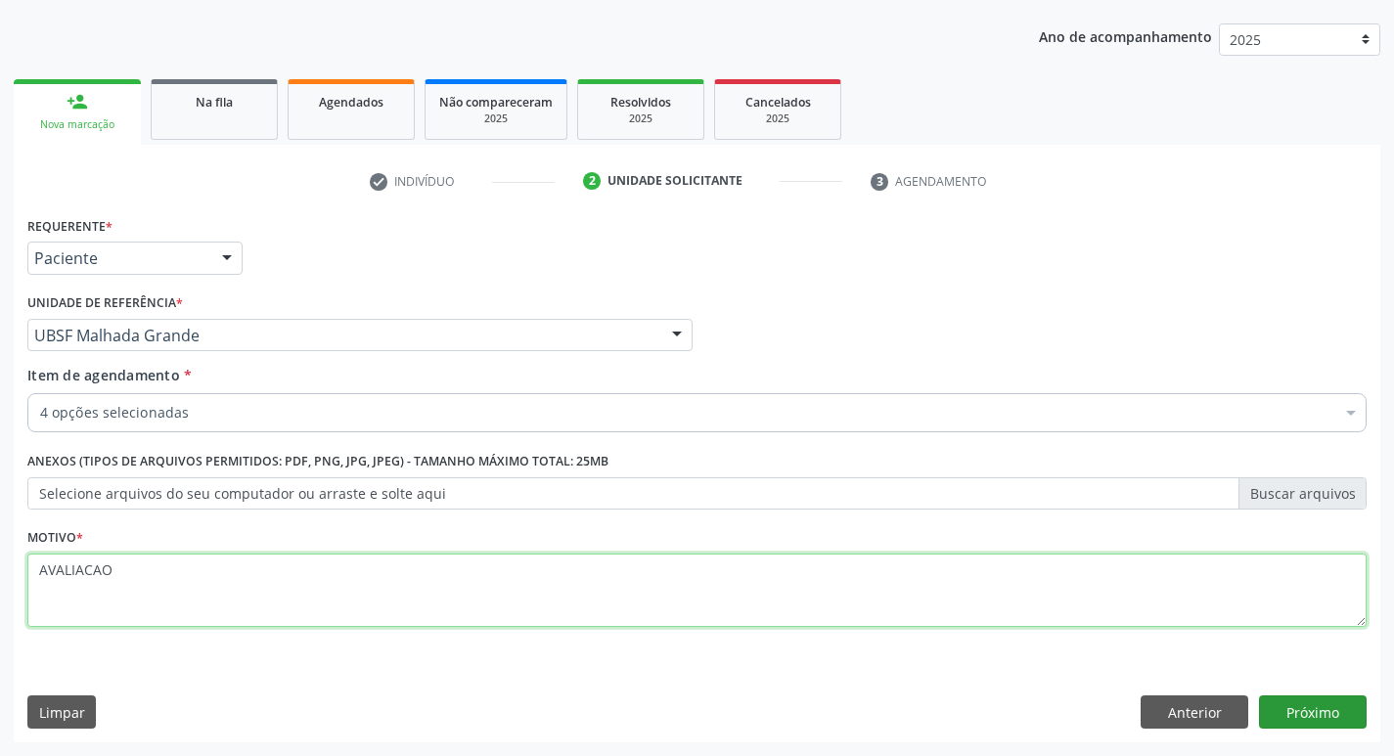
type textarea "AVALIACAO"
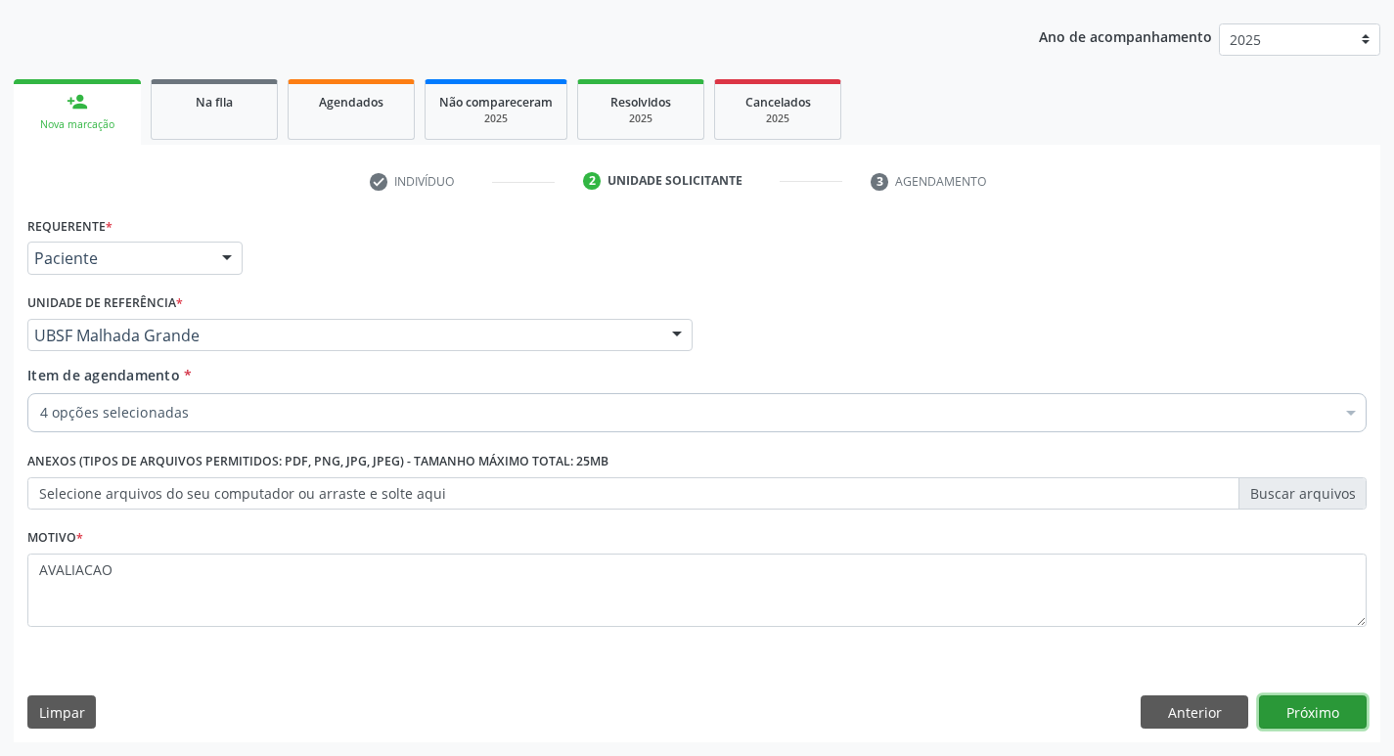
drag, startPoint x: 1320, startPoint y: 714, endPoint x: 1377, endPoint y: 732, distance: 59.4
click at [1378, 732] on div "Requerente * Paciente Médico(a) Enfermeiro(a) Paciente Nenhum resultado encontr…" at bounding box center [697, 476] width 1367 height 531
click at [1328, 713] on button "Próximo" at bounding box center [1313, 712] width 108 height 33
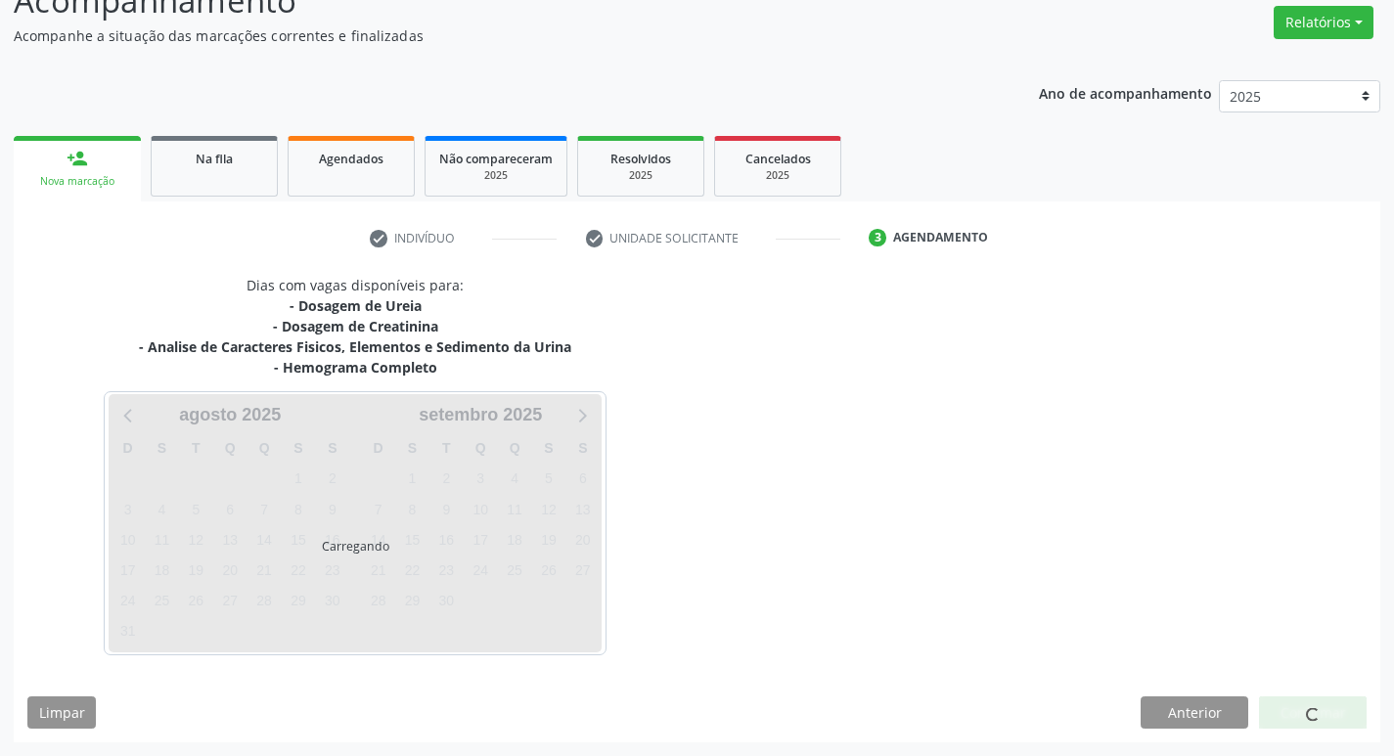
scroll to position [157, 0]
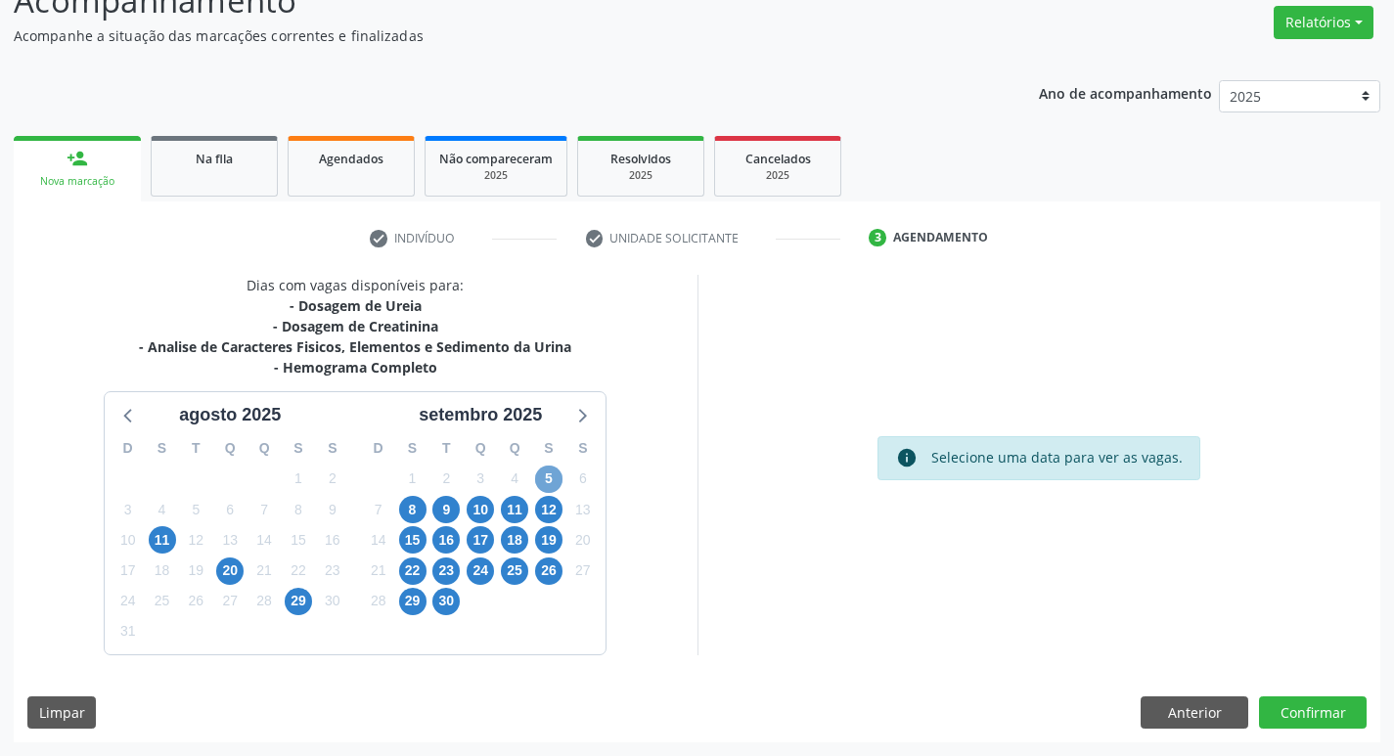
click at [550, 479] on span "5" at bounding box center [548, 479] width 27 height 27
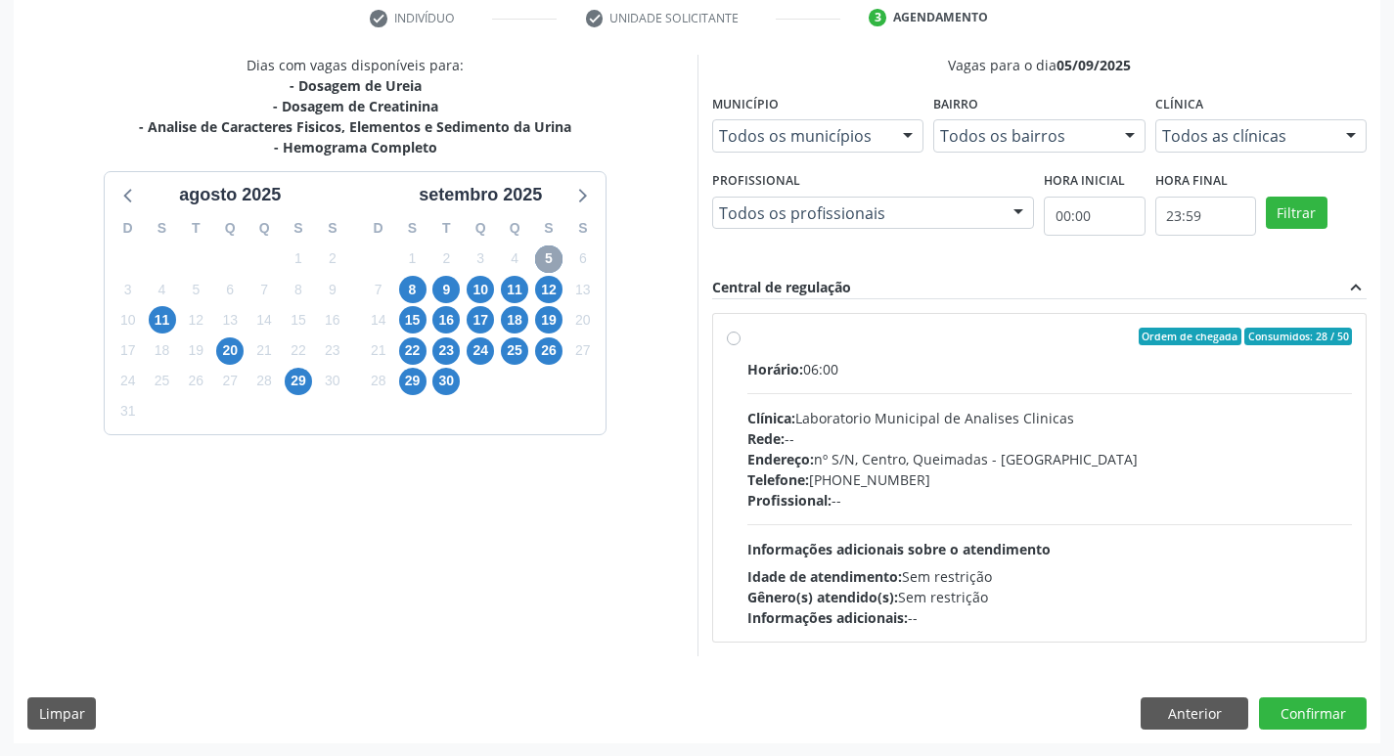
scroll to position [378, 0]
click at [911, 451] on div "Endereço: nº S/N, Centro, Queimadas - [GEOGRAPHIC_DATA]" at bounding box center [1051, 458] width 606 height 21
click at [741, 344] on input "Ordem de chegada Consumidos: 28 / 50 Horário: 06:00 Clínica: Laboratorio Munici…" at bounding box center [734, 336] width 14 height 18
radio input "true"
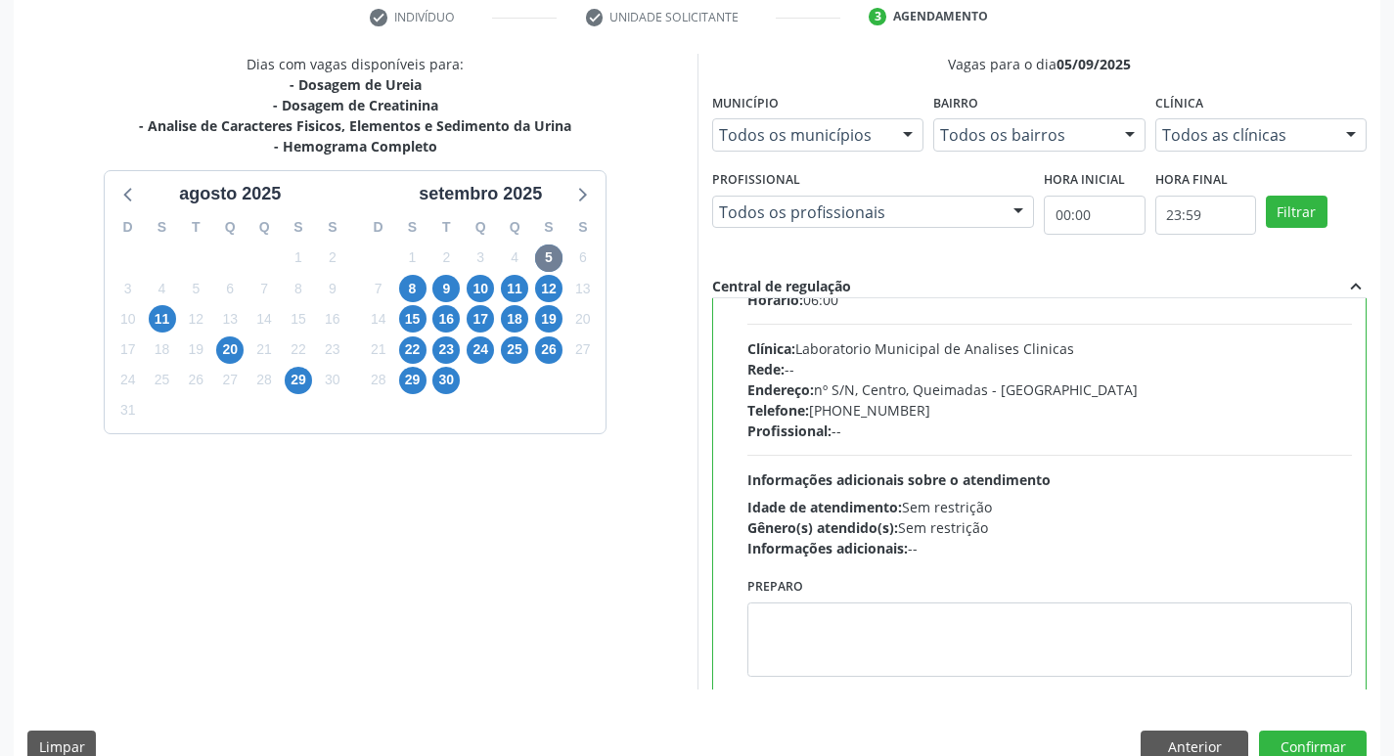
scroll to position [97, 0]
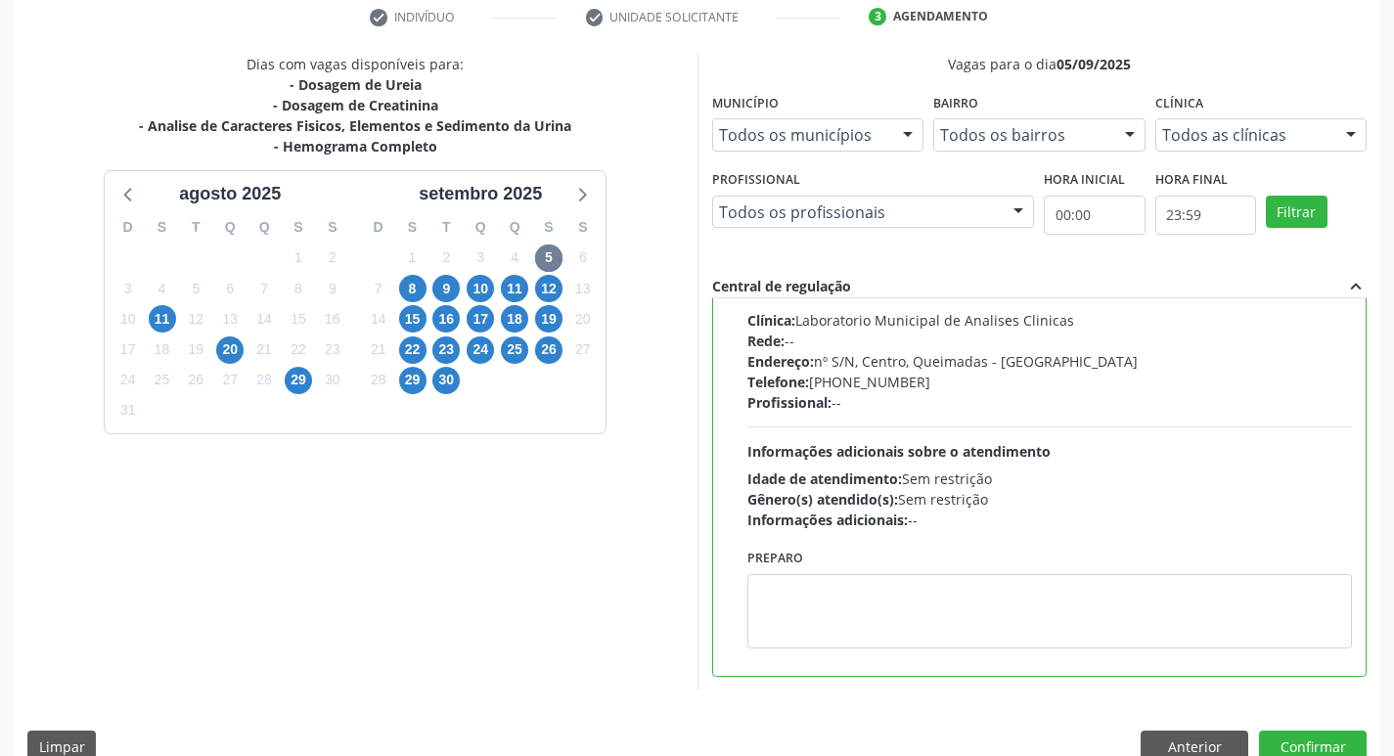
click at [817, 560] on div "Preparo" at bounding box center [1051, 596] width 606 height 105
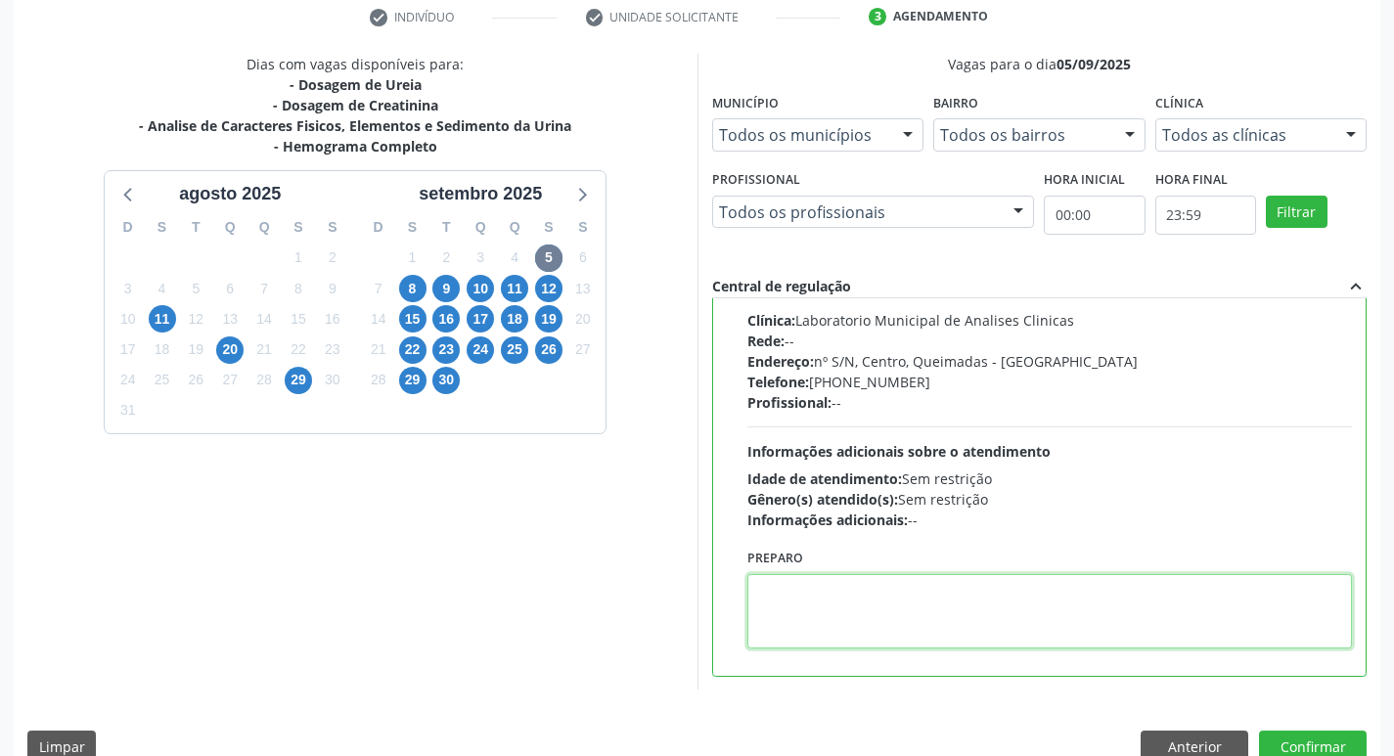
click at [828, 590] on textarea at bounding box center [1051, 611] width 606 height 74
paste textarea "IR EM [GEOGRAPHIC_DATA]"
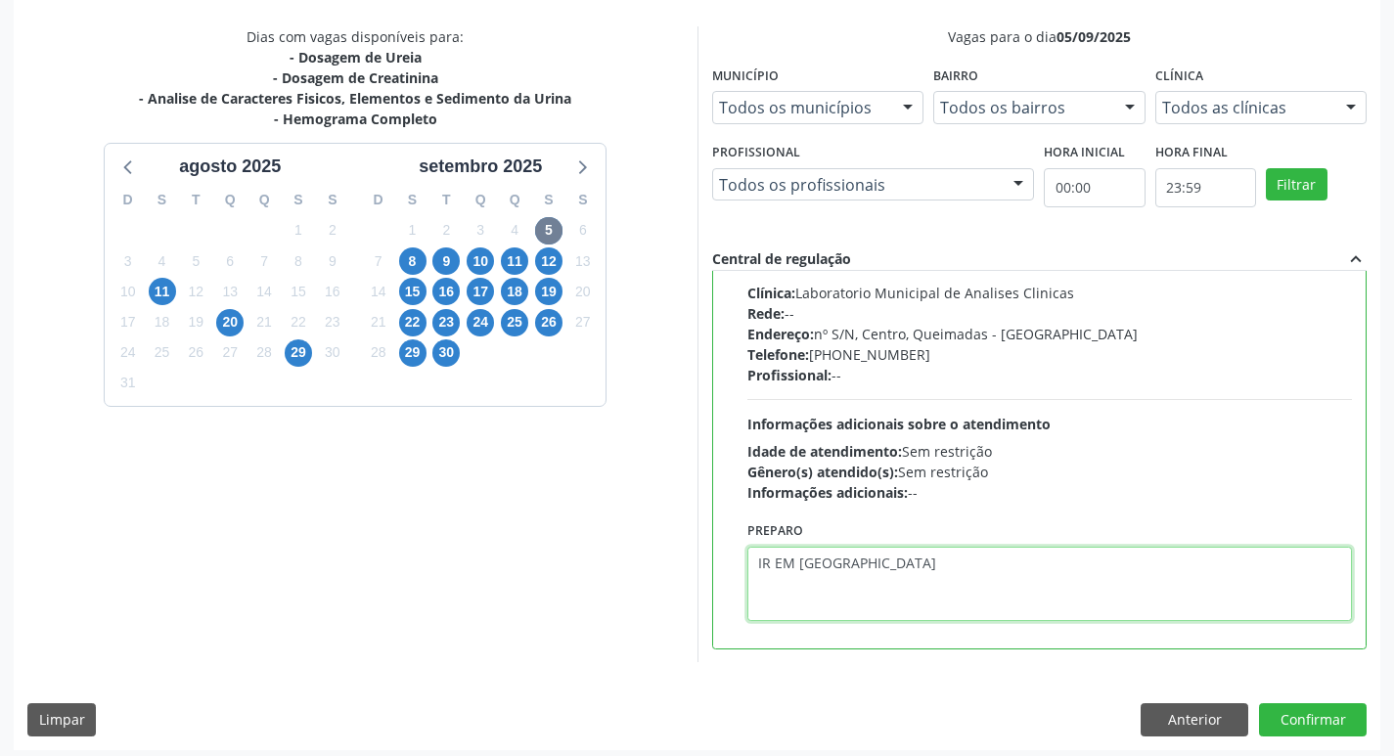
scroll to position [413, 0]
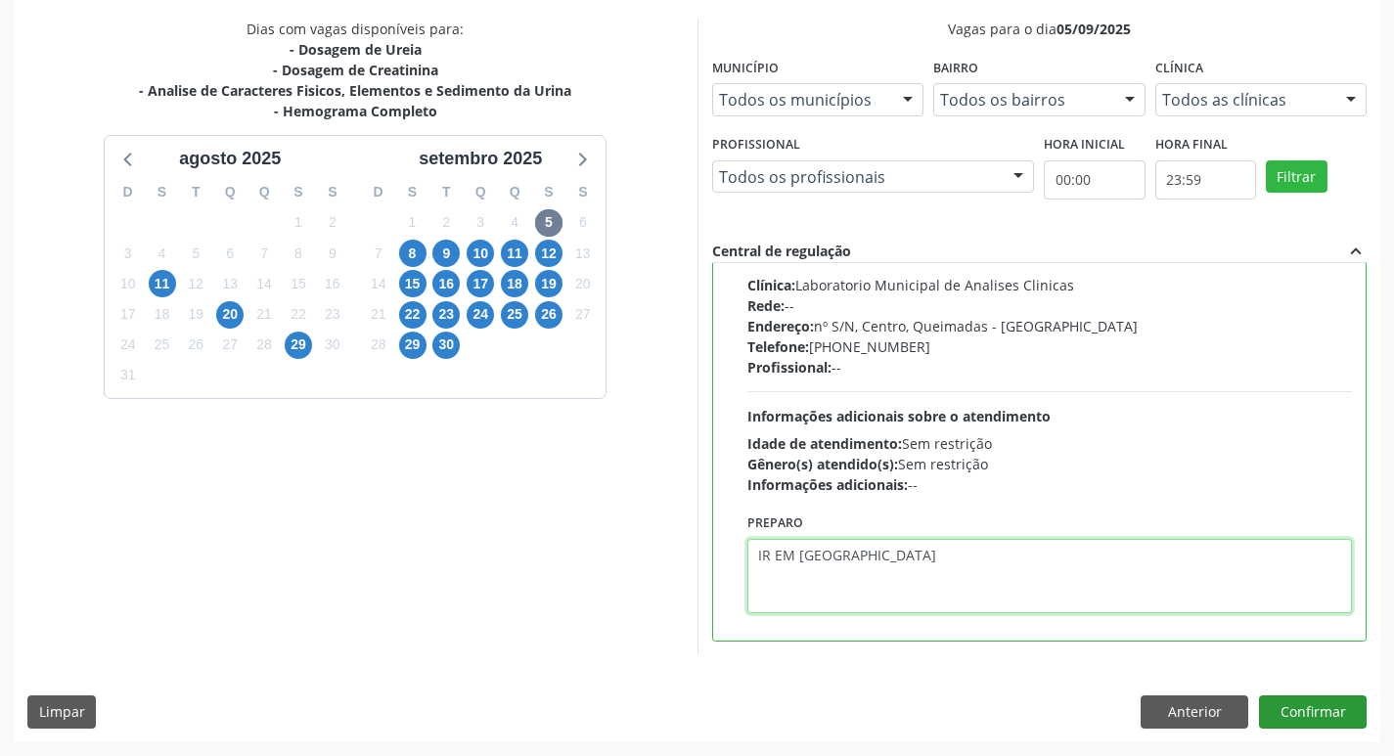
type textarea "IR EM [GEOGRAPHIC_DATA]"
click at [1306, 706] on button "Confirmar" at bounding box center [1313, 712] width 108 height 33
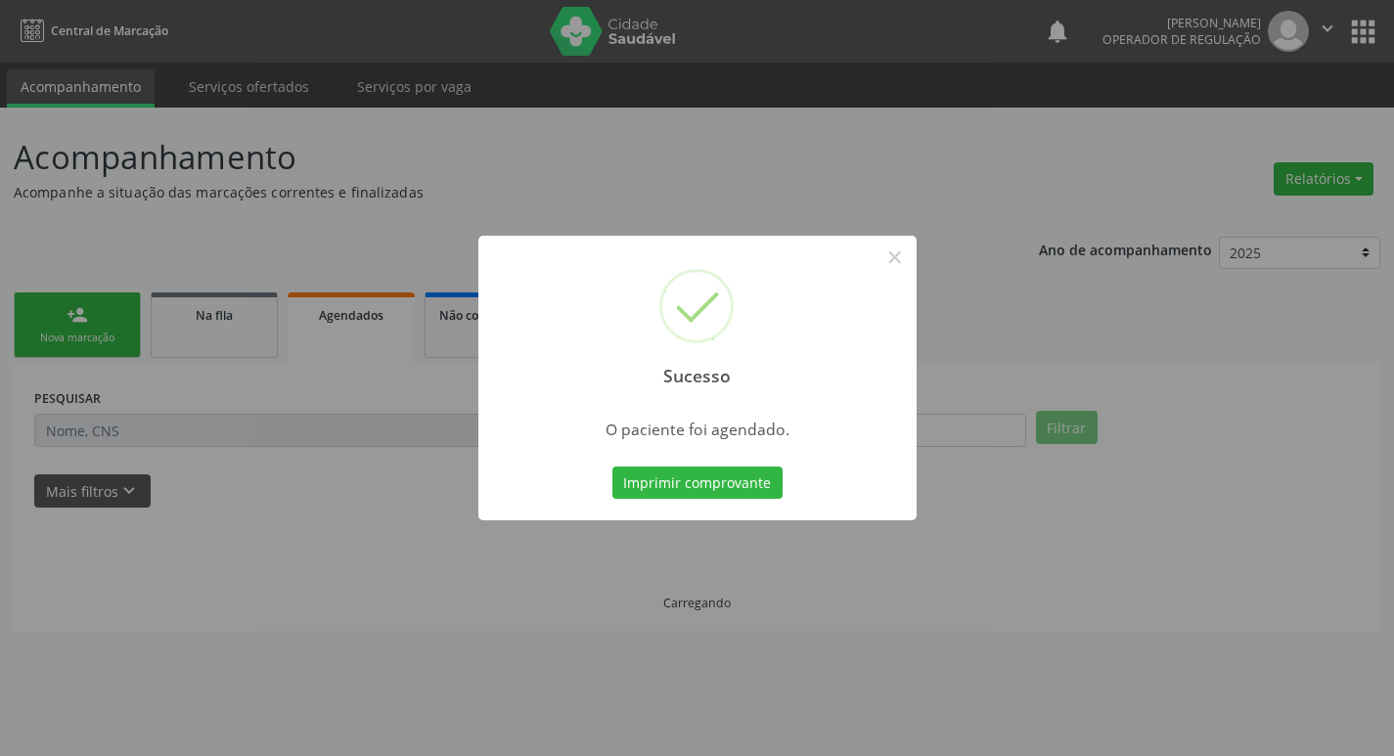
scroll to position [0, 0]
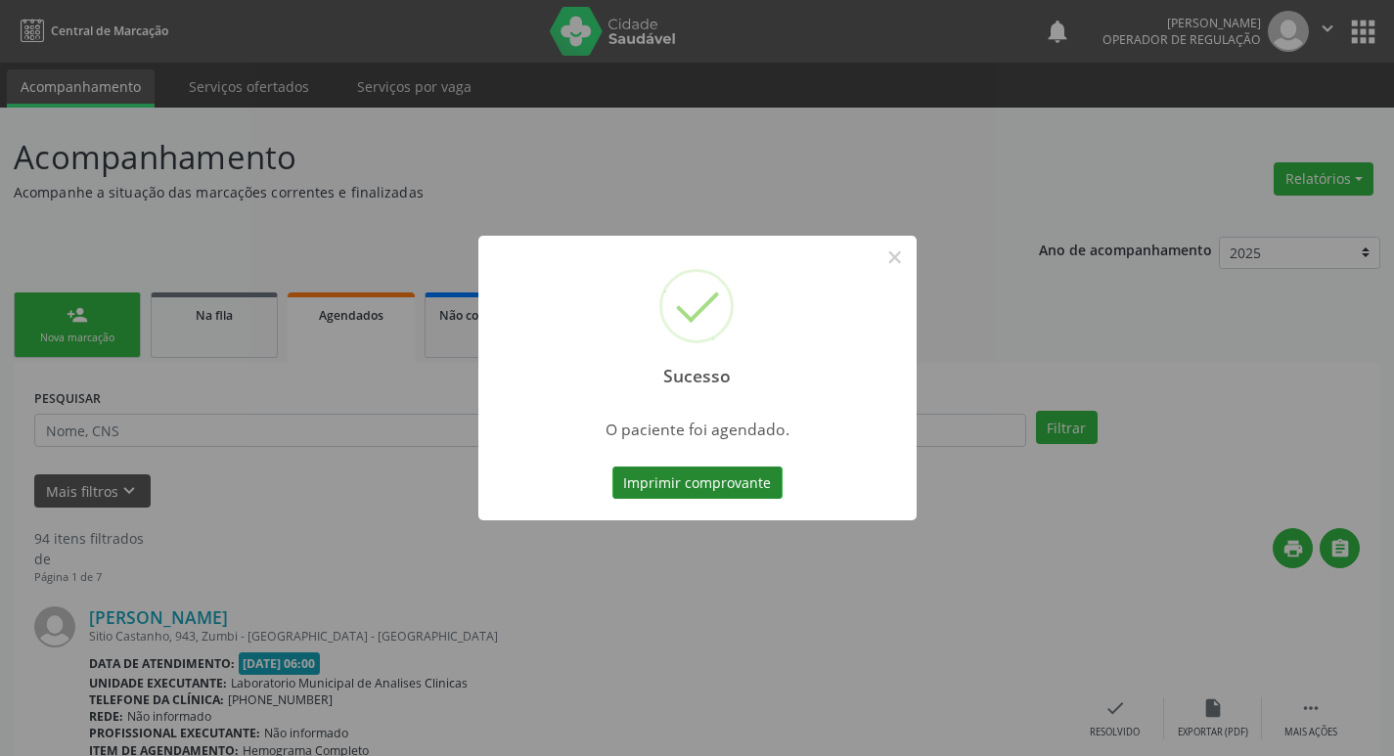
click at [681, 478] on button "Imprimir comprovante" at bounding box center [698, 483] width 170 height 33
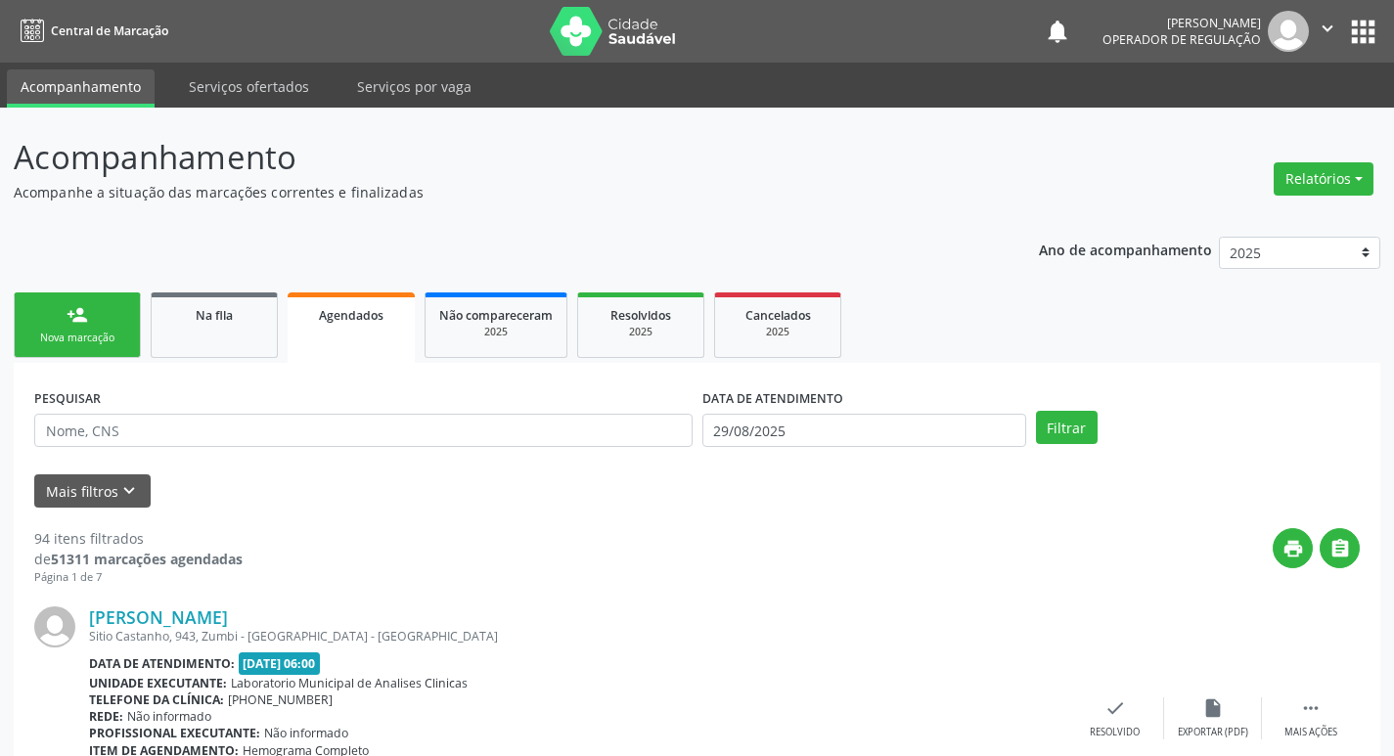
click at [96, 328] on link "person_add Nova marcação" at bounding box center [77, 326] width 127 height 66
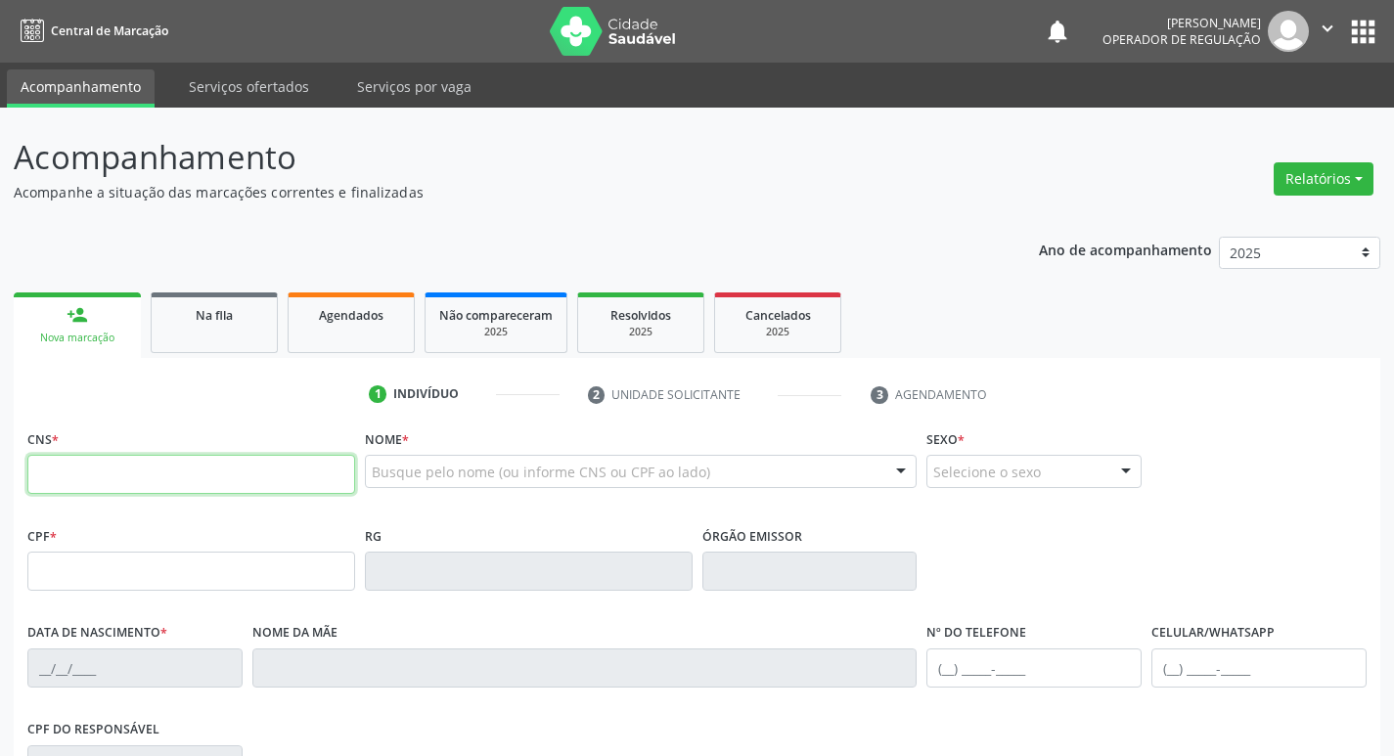
click at [148, 457] on input "text" at bounding box center [191, 474] width 328 height 39
type input "708 1055 5157 5631"
type input "186.004.564-28"
type input "13/07/2023"
type input "Daniela Gomes da Silva"
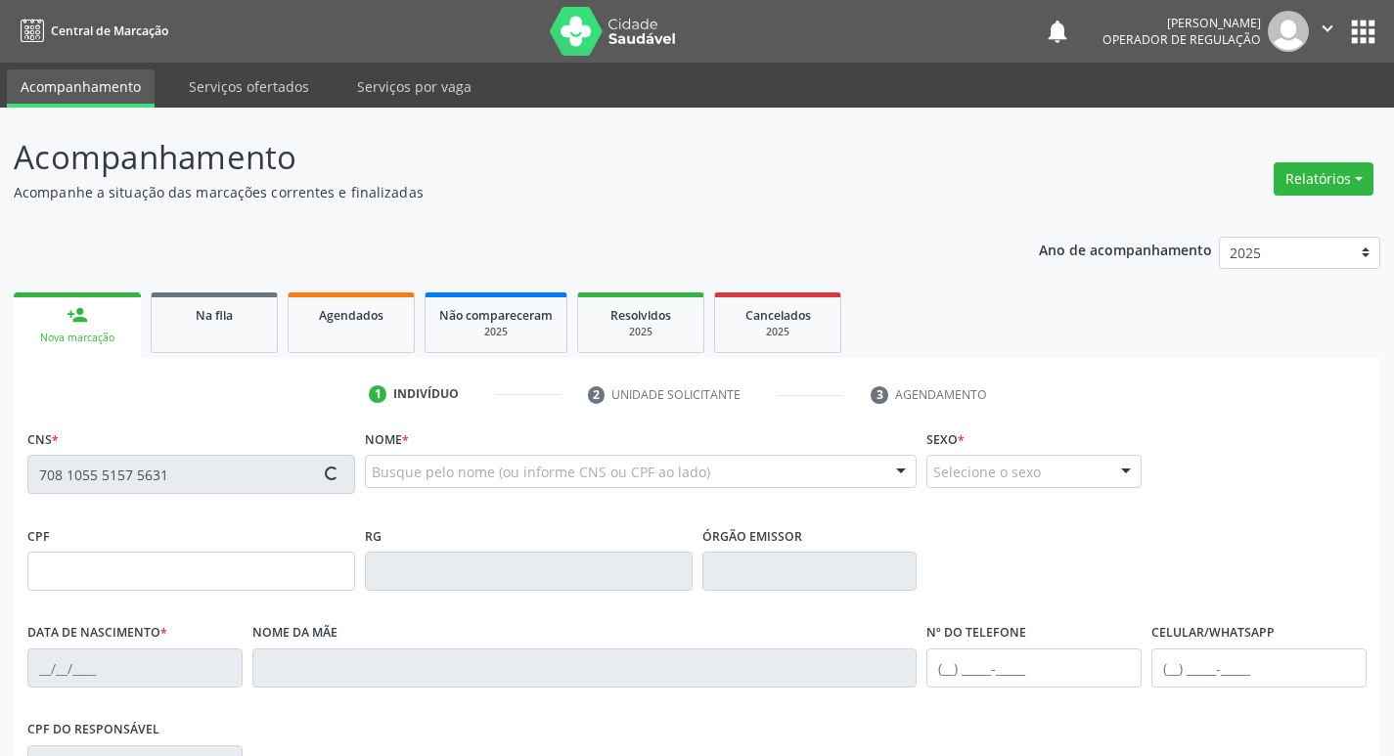
type input "(83) 99393-7538"
type input "014.126.104-86"
type input "S/N"
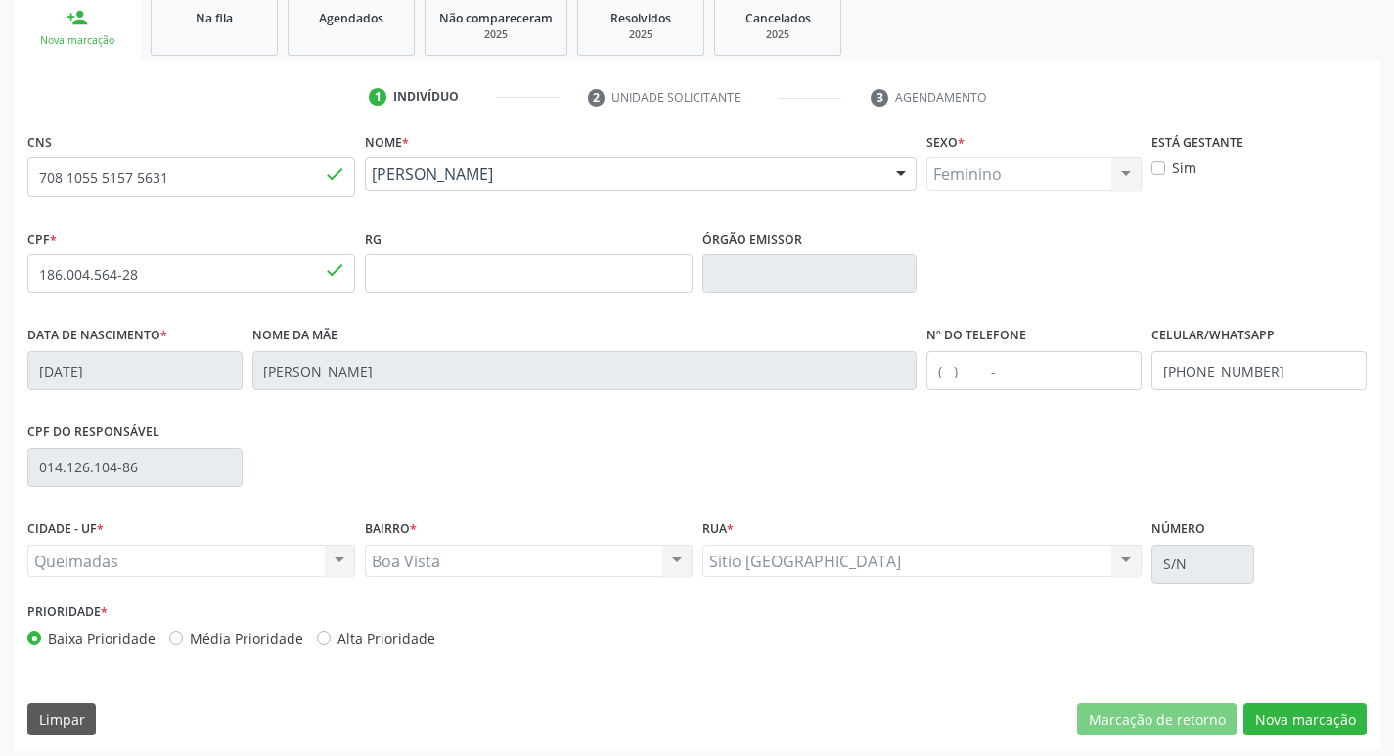
scroll to position [304, 0]
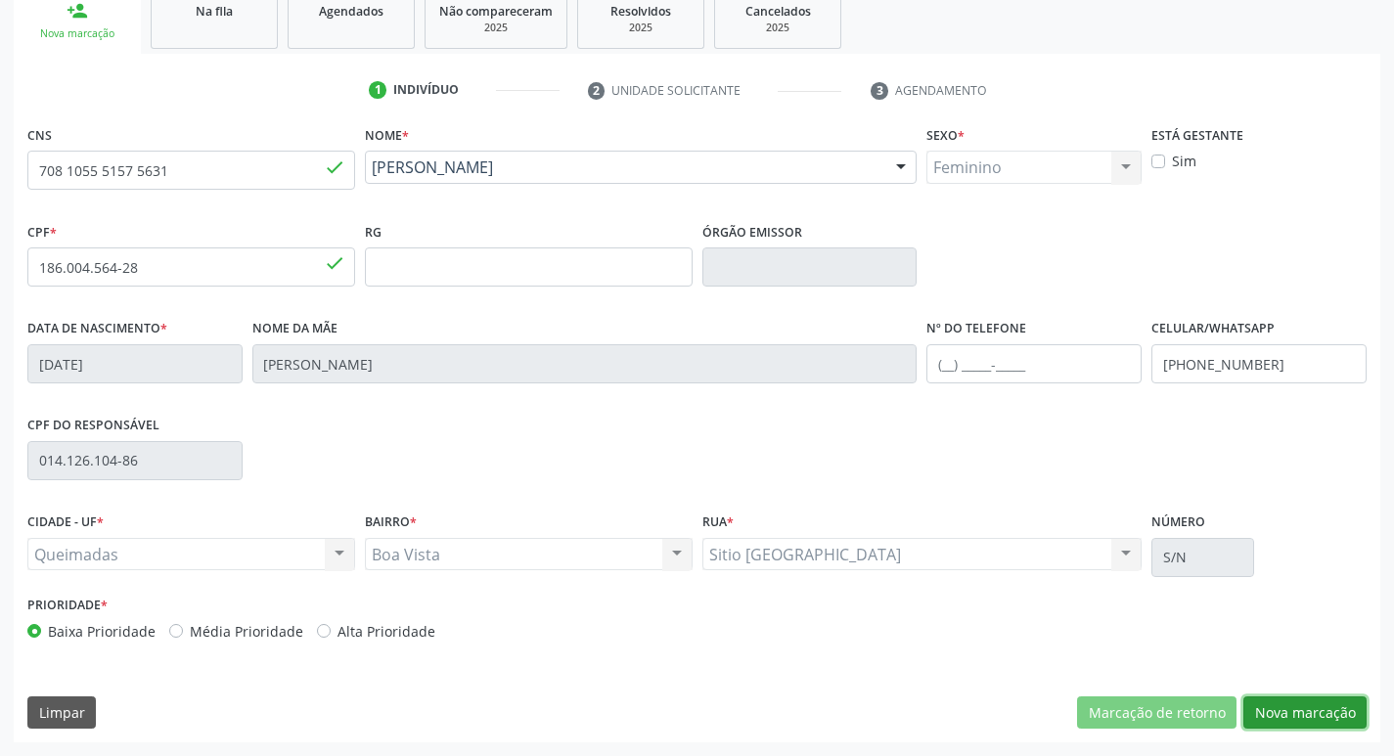
click at [1317, 705] on button "Nova marcação" at bounding box center [1305, 713] width 123 height 33
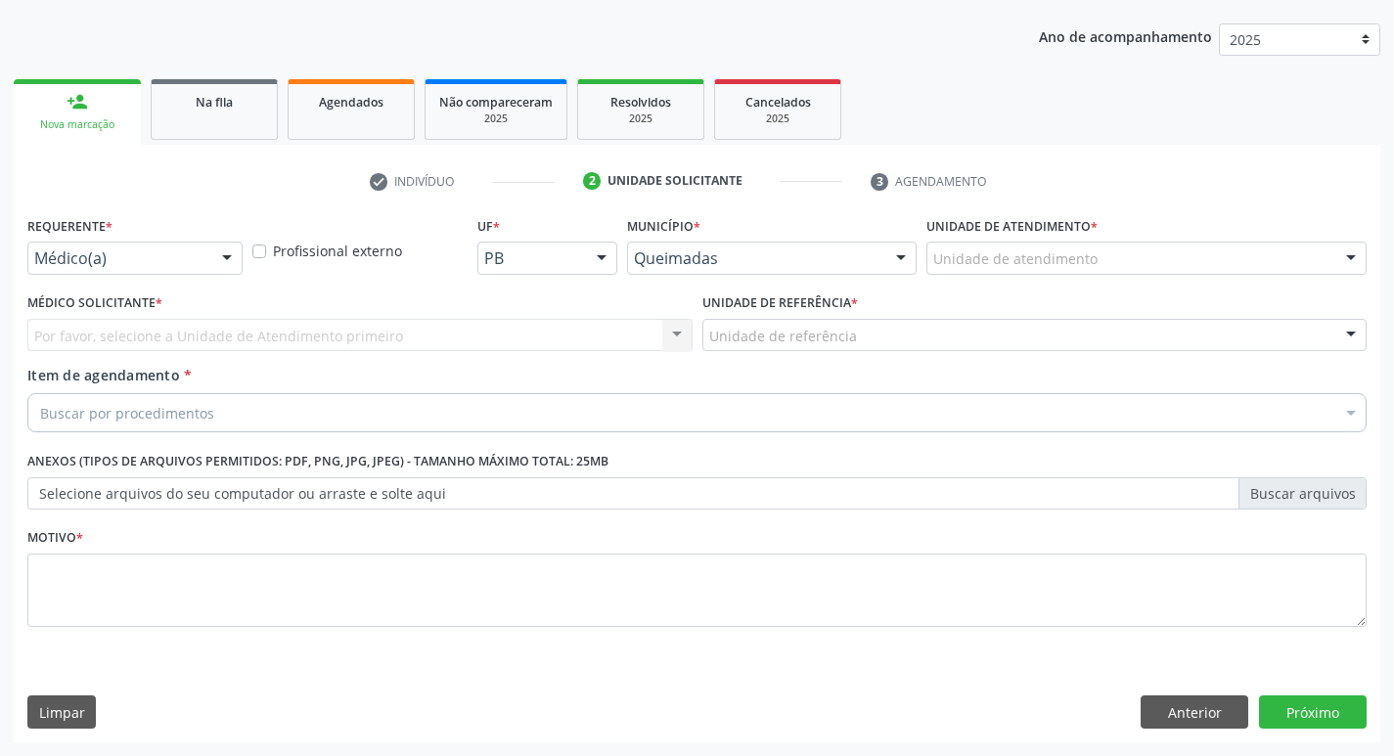
scroll to position [213, 0]
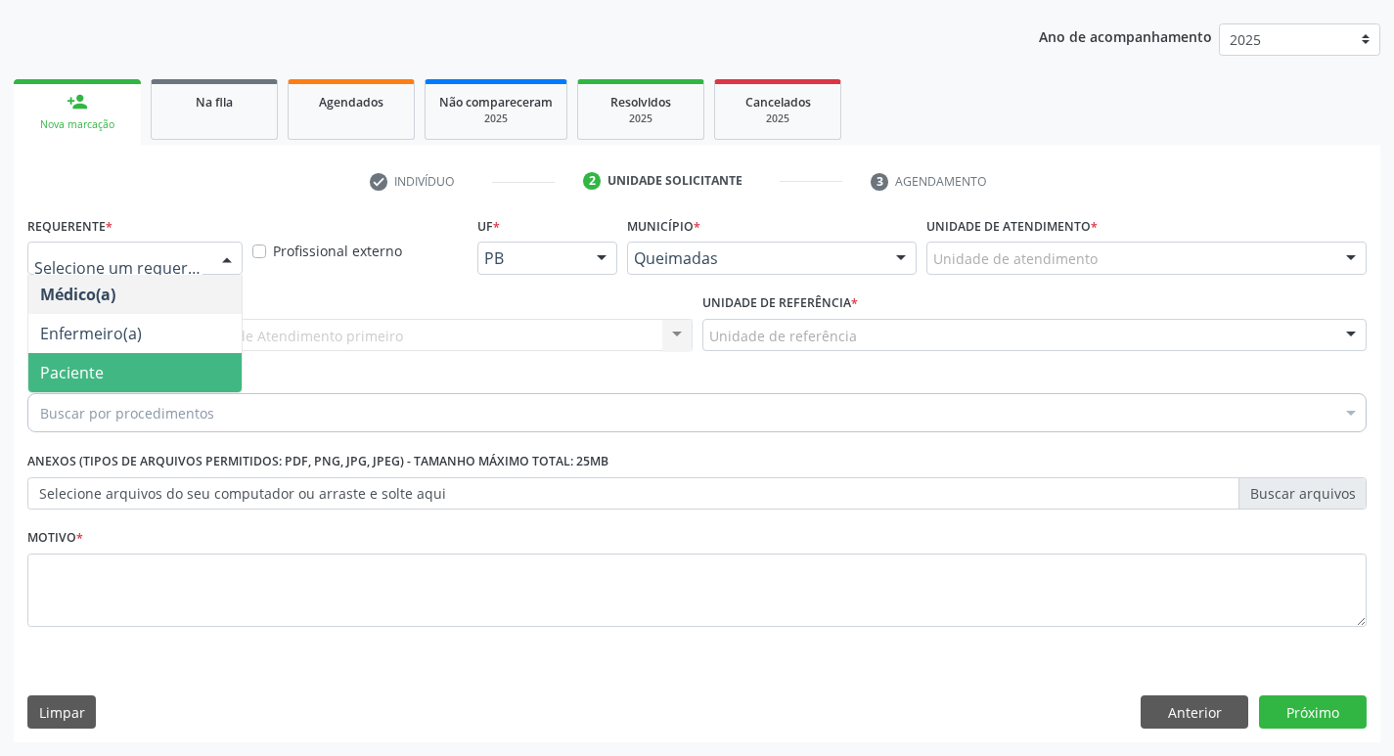
click at [124, 368] on span "Paciente" at bounding box center [134, 372] width 213 height 39
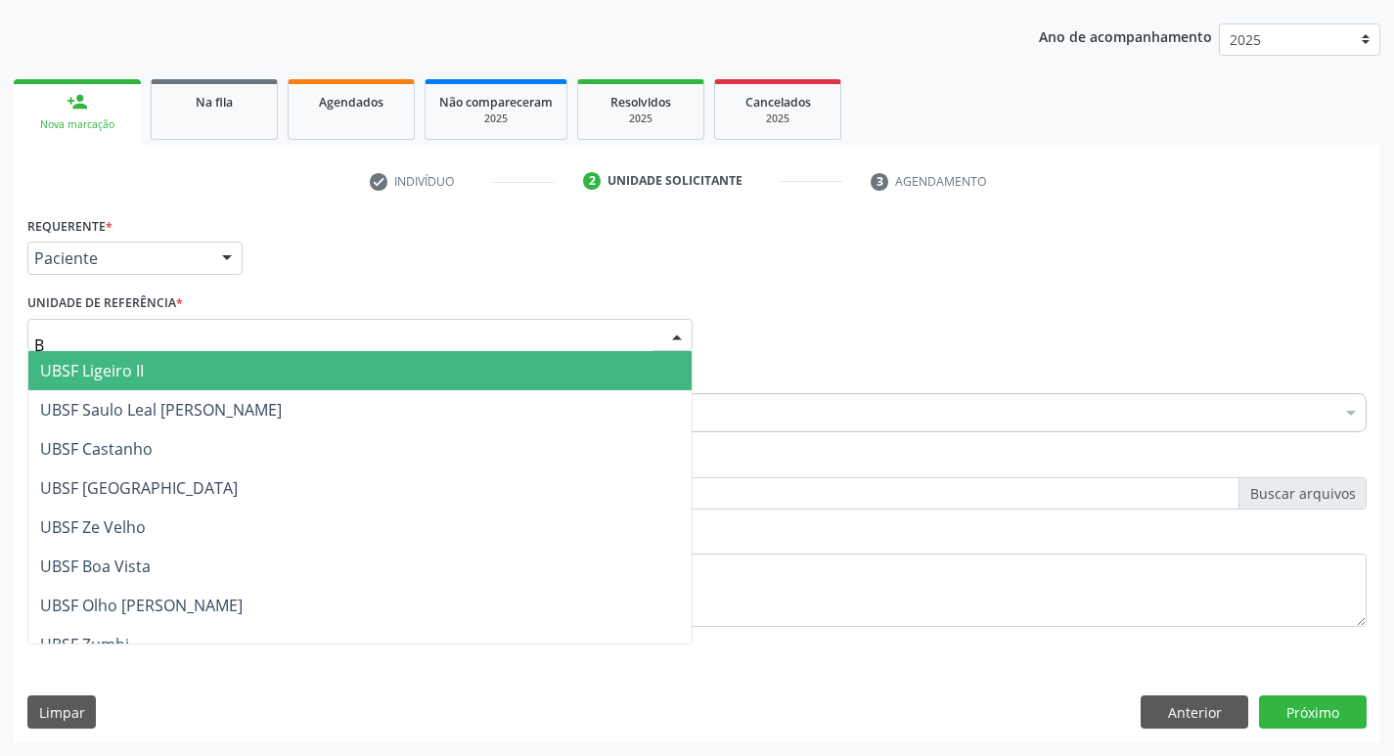
type input "BO"
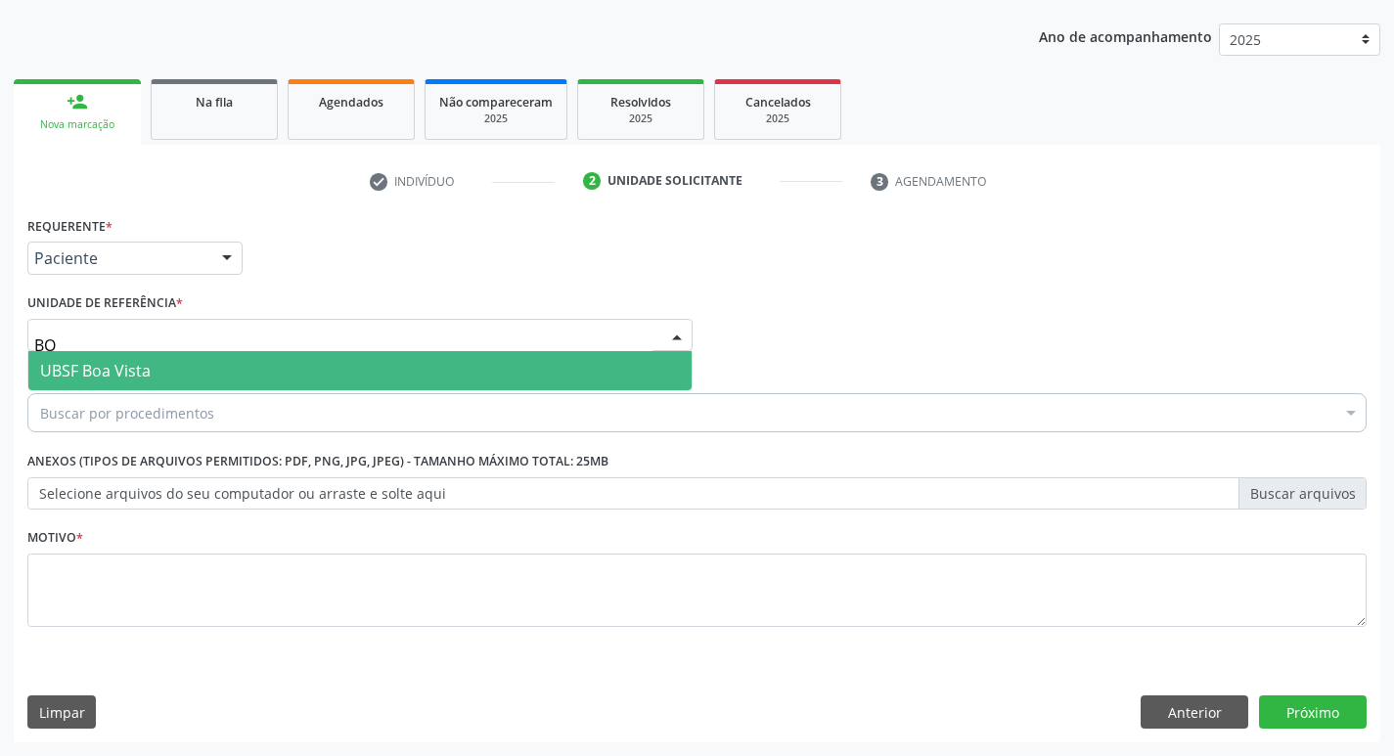
click at [125, 373] on span "UBSF Boa Vista" at bounding box center [95, 371] width 111 height 22
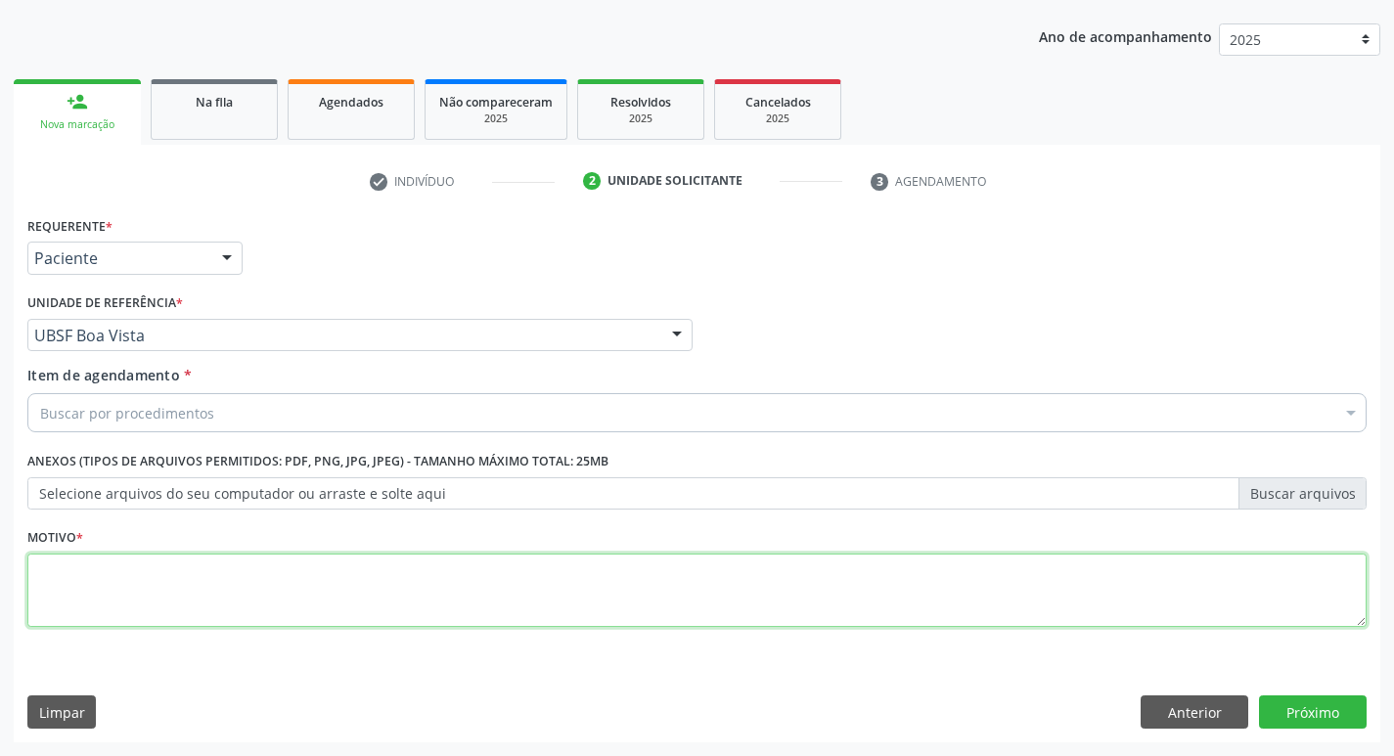
click at [89, 576] on textarea at bounding box center [697, 591] width 1340 height 74
type textarea "AVALIACAO"
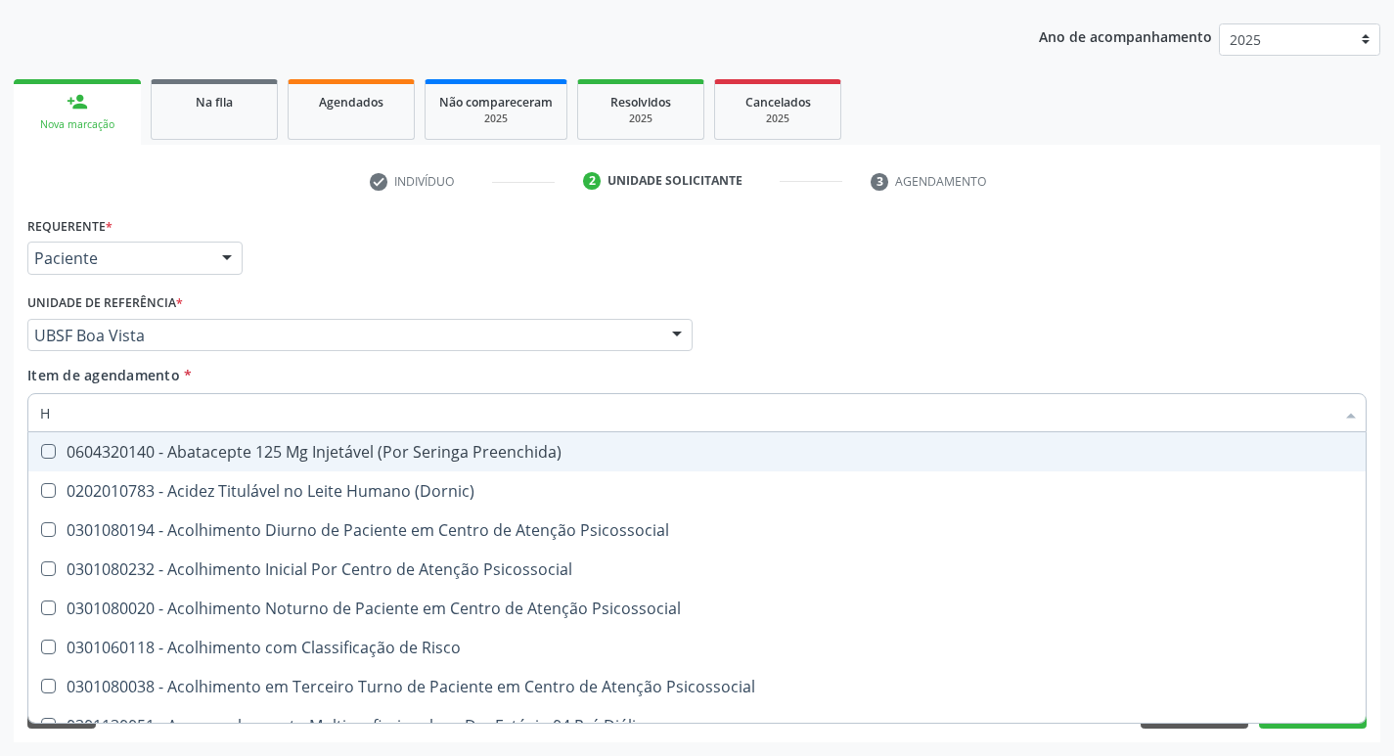
type input "HEMOGR"
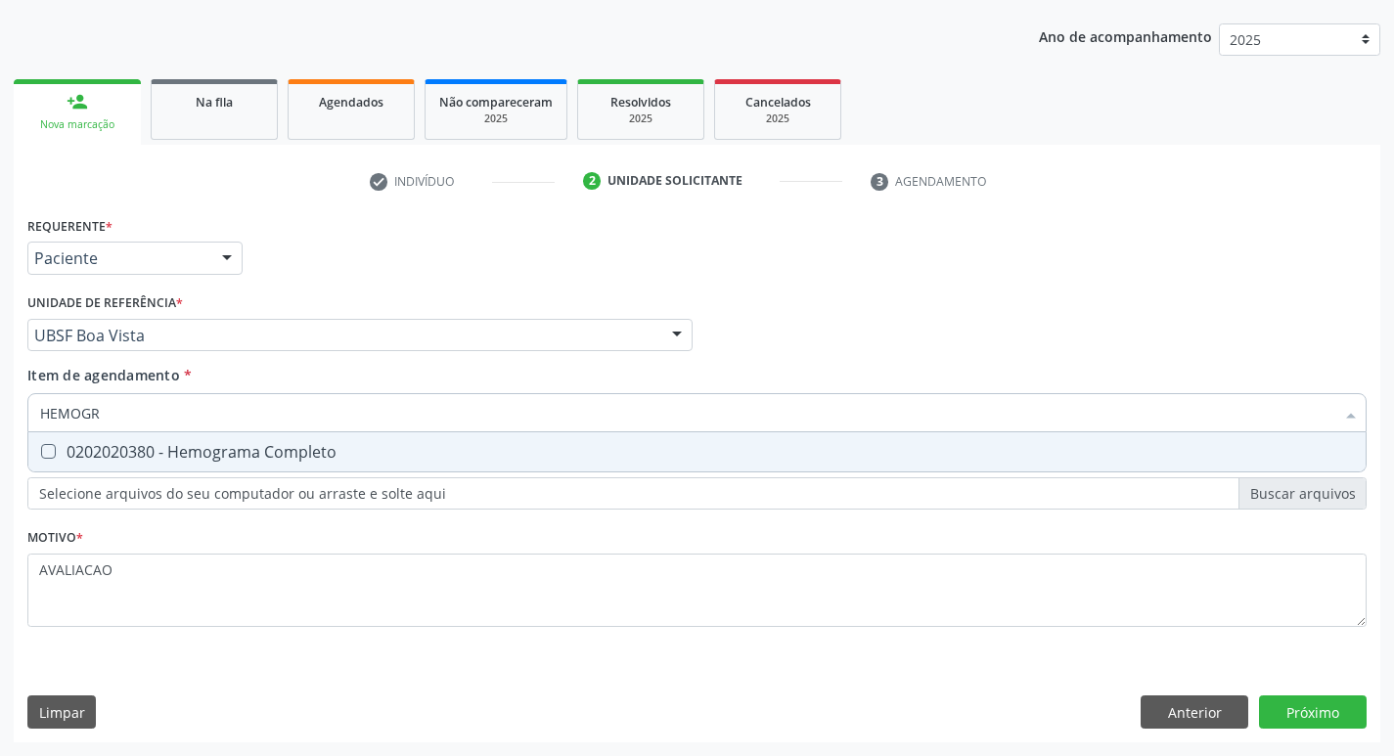
click at [171, 459] on div "0202020380 - Hemograma Completo" at bounding box center [697, 452] width 1314 height 16
checkbox Completo "true"
type input "HEMOG"
checkbox Completo "false"
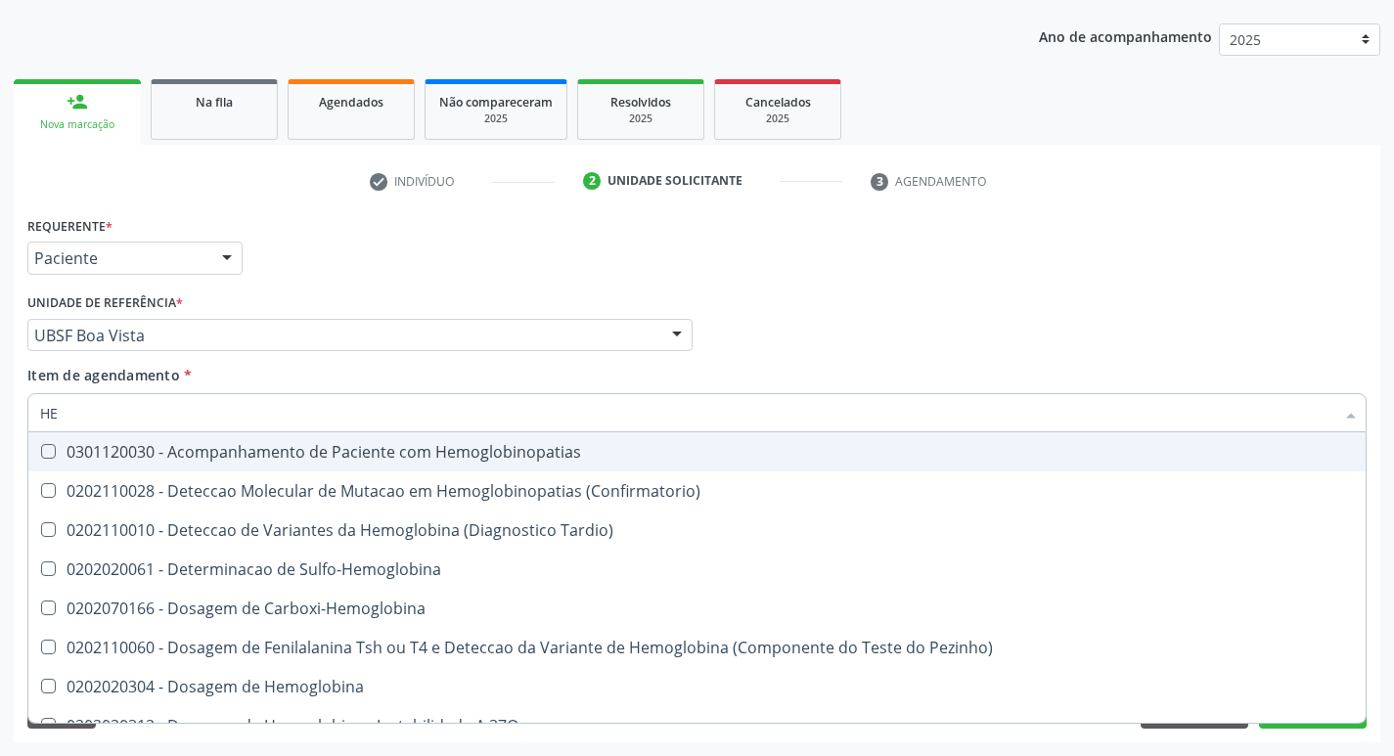
type input "H"
checkbox Completo "false"
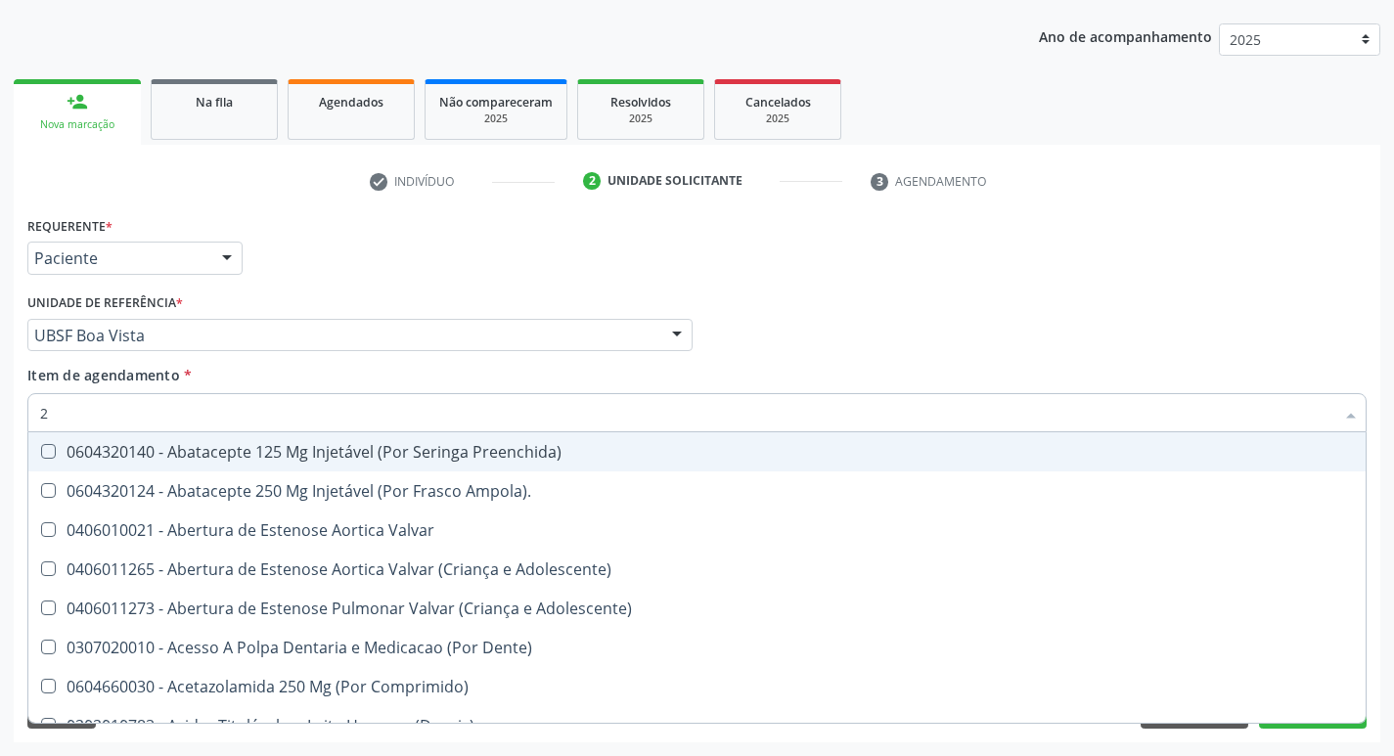
type input "20205001"
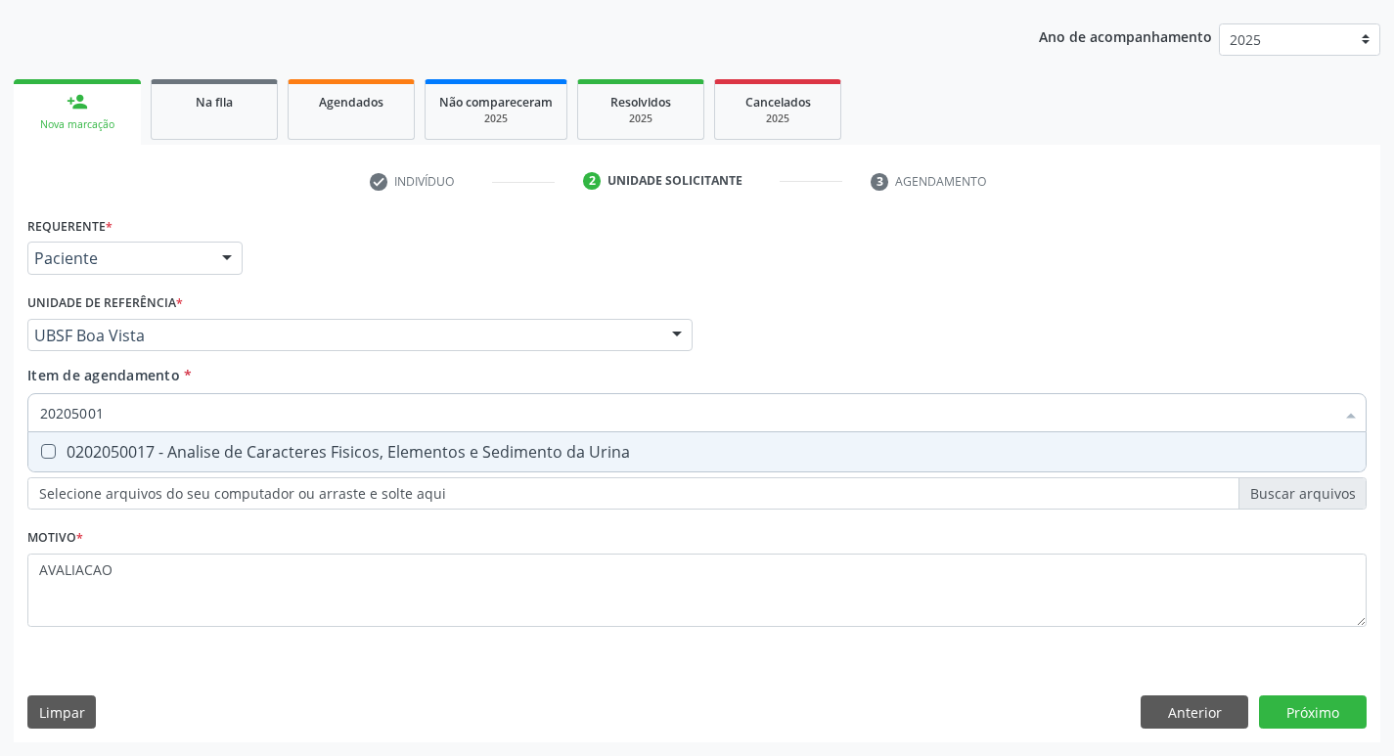
click at [249, 457] on div "0202050017 - Analise de Caracteres Fisicos, Elementos e Sedimento da Urina" at bounding box center [697, 452] width 1314 height 16
checkbox Urina "true"
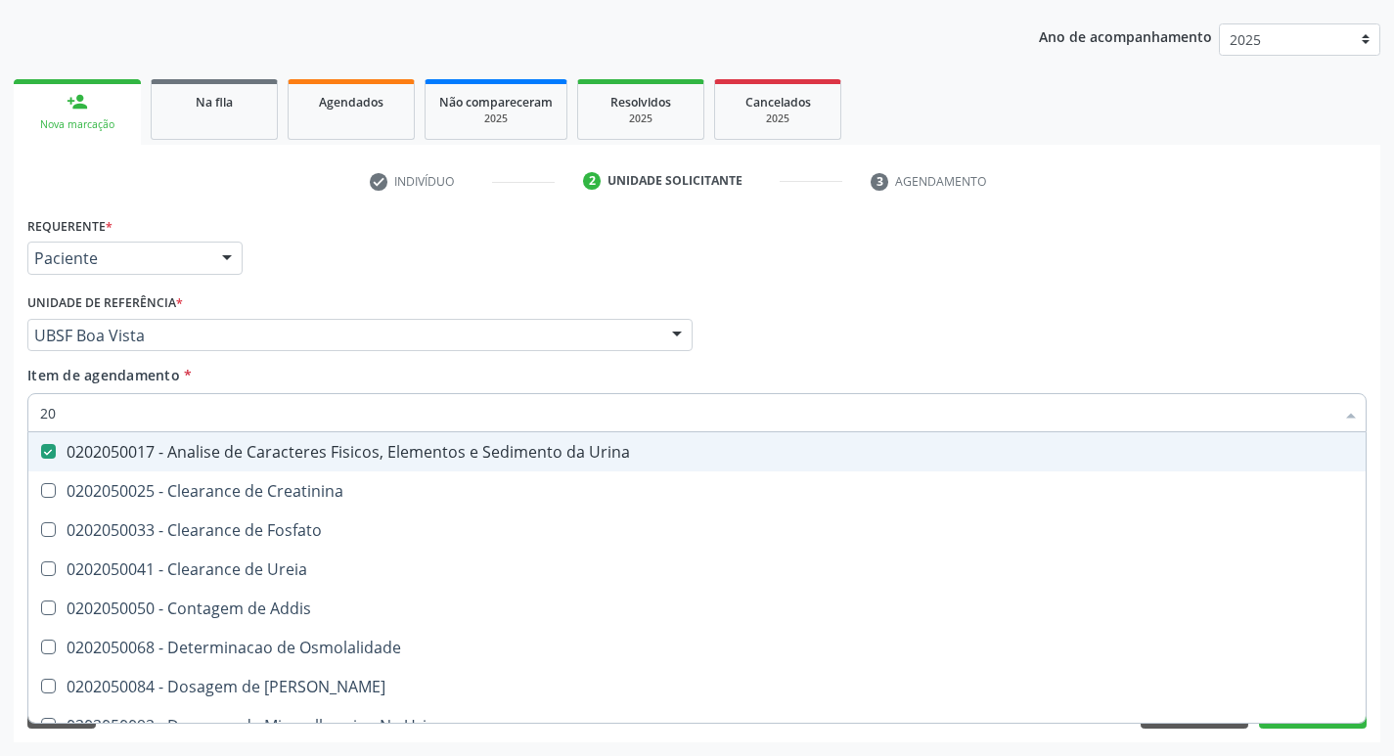
type input "2"
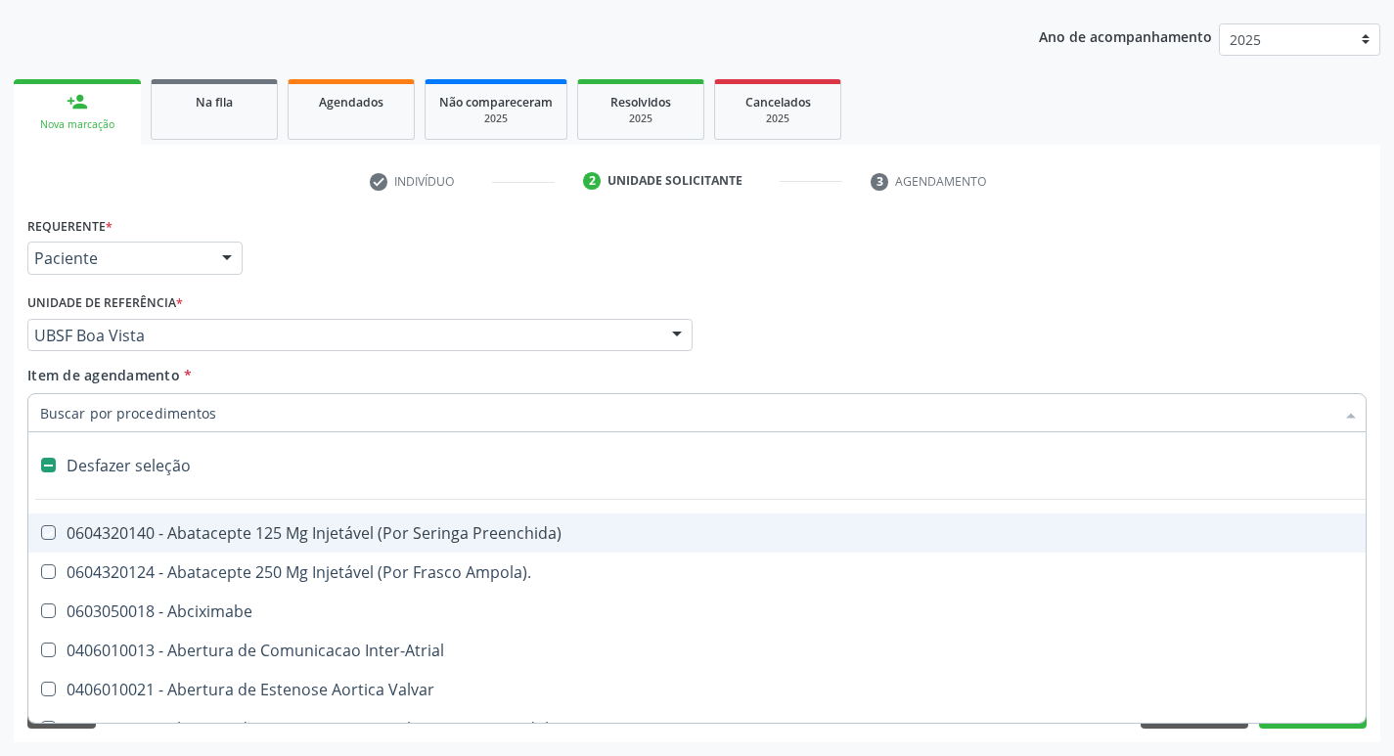
checkbox Preenchida\) "false"
checkbox Inter-Atrial "false"
type input "2"
checkbox Hepático "true"
checkbox Urina "false"
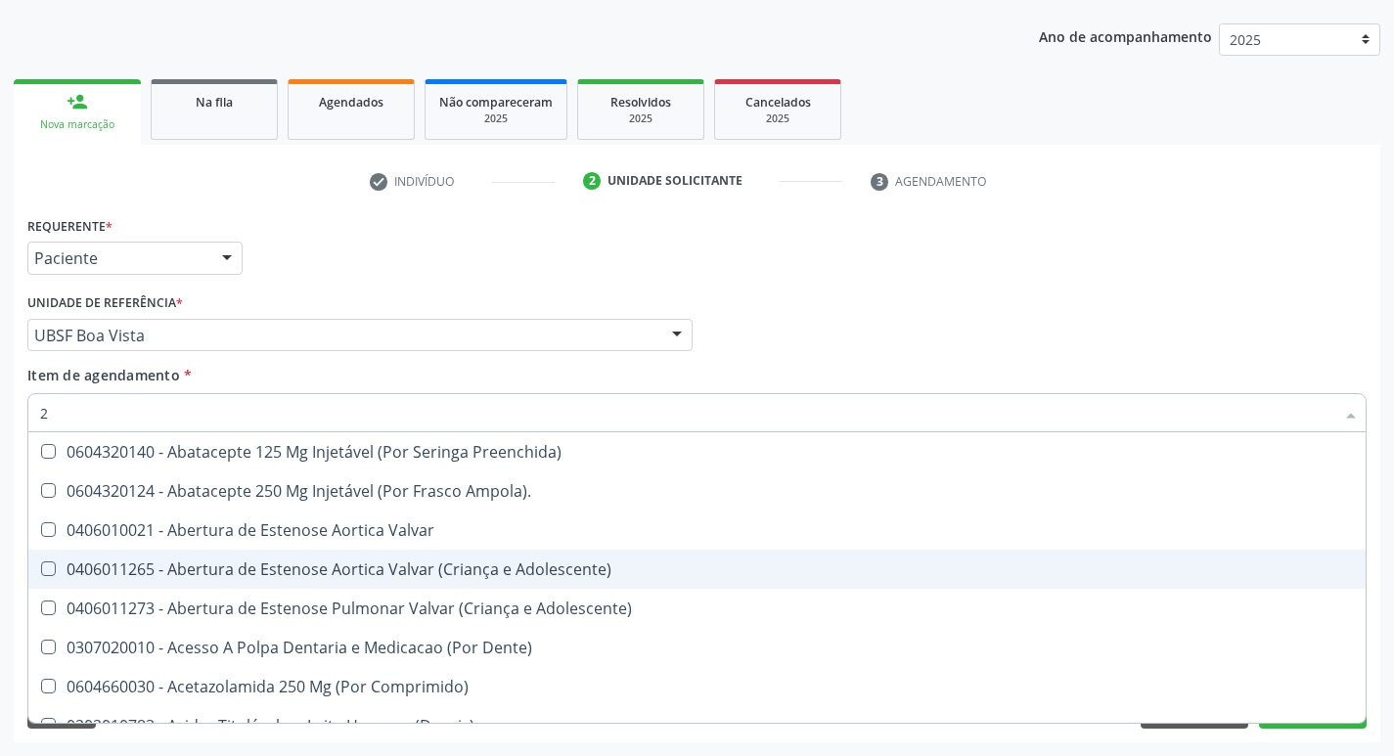
type input "20204003"
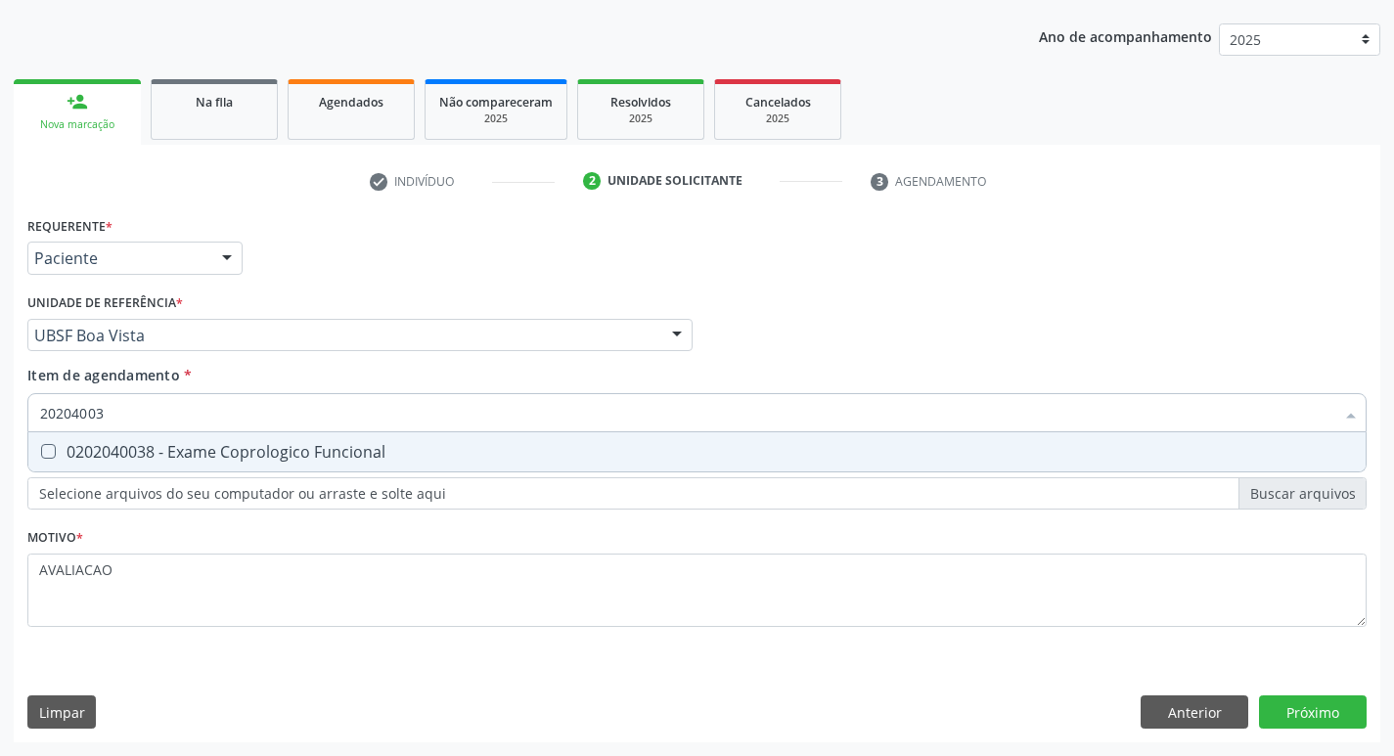
click at [353, 460] on div "0202040038 - Exame Coprologico Funcional" at bounding box center [697, 452] width 1314 height 16
checkbox Funcional "true"
click at [1299, 704] on div "Requerente * Paciente Médico(a) Enfermeiro(a) Paciente Nenhum resultado encontr…" at bounding box center [697, 476] width 1367 height 531
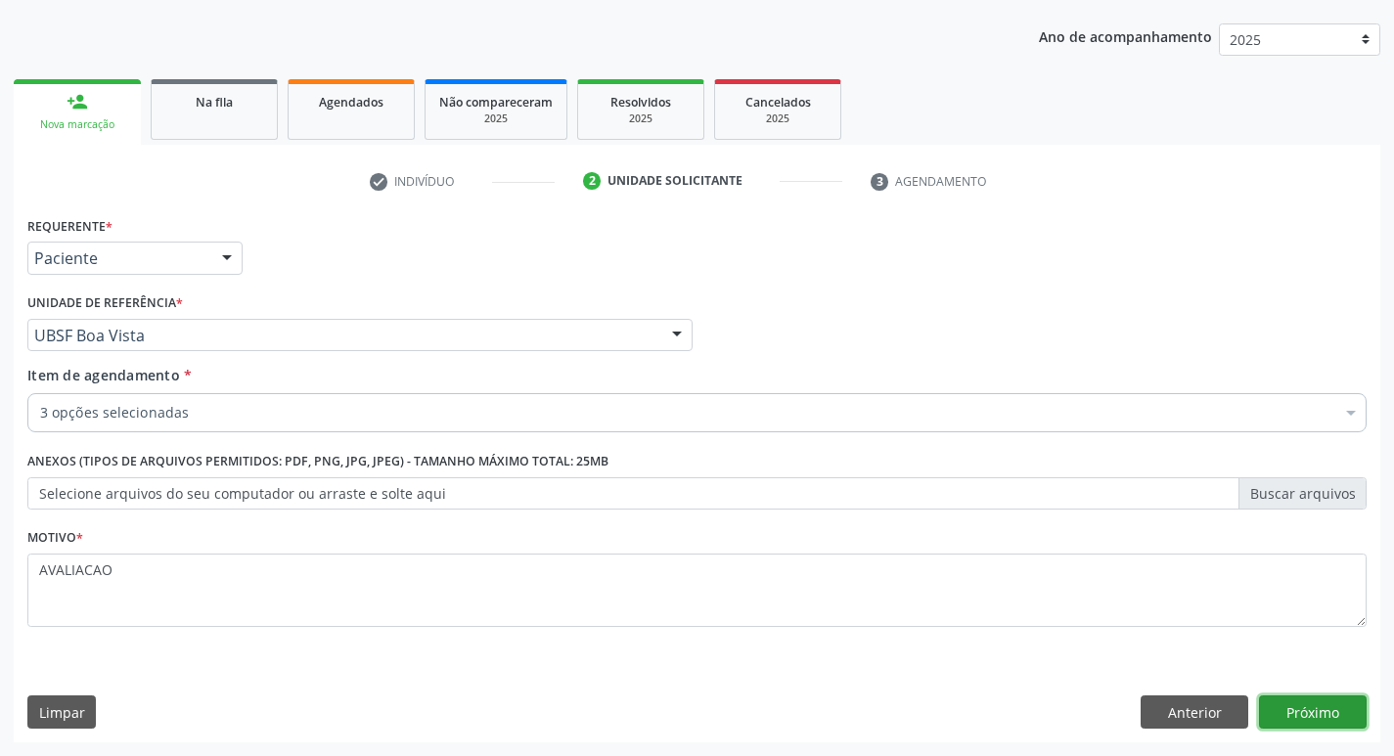
click at [1320, 707] on button "Próximo" at bounding box center [1313, 712] width 108 height 33
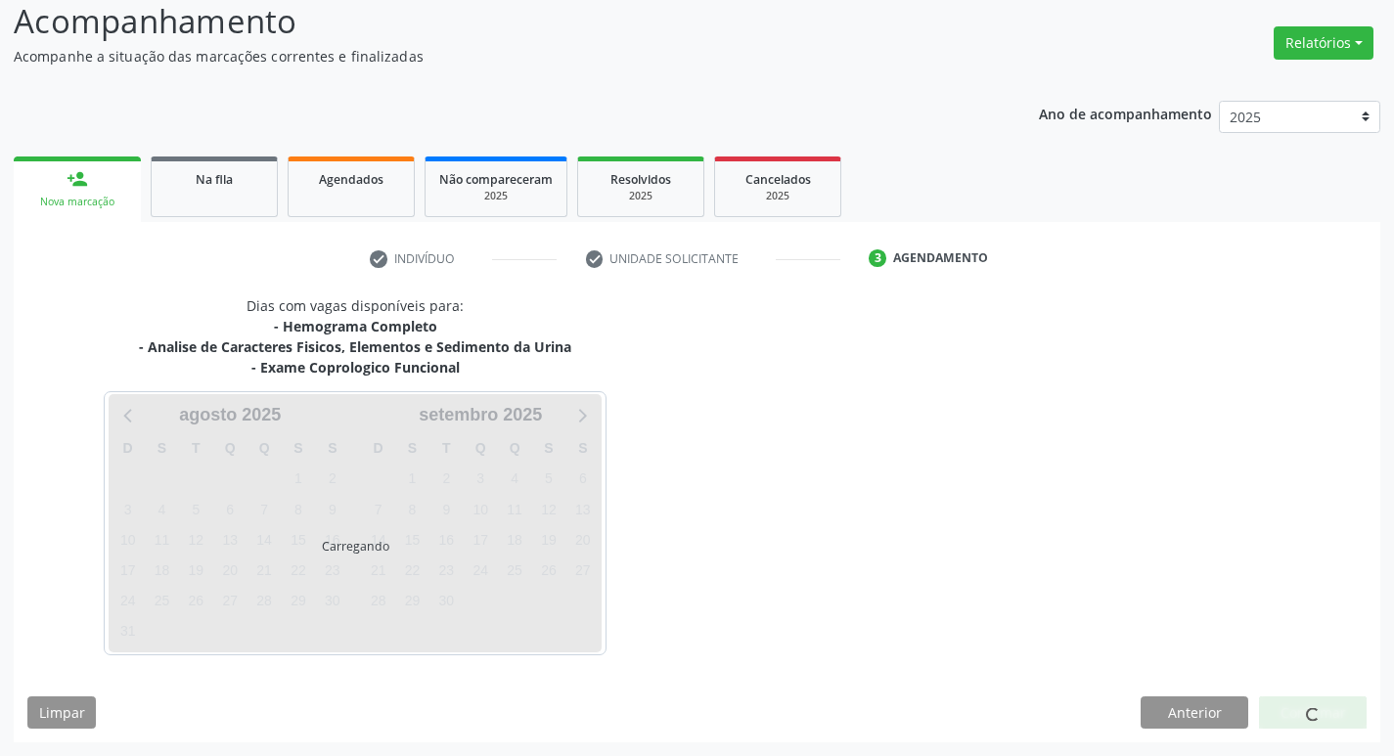
scroll to position [136, 0]
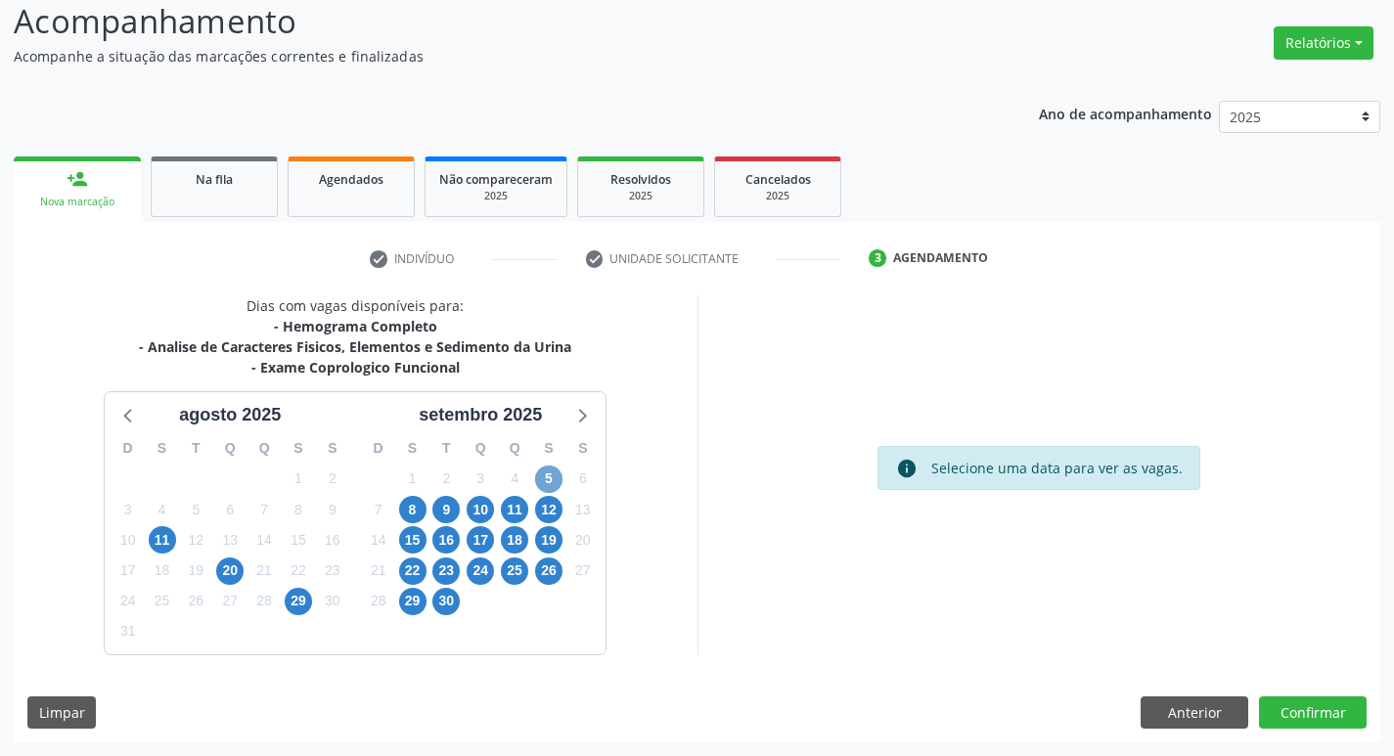
click at [543, 480] on span "5" at bounding box center [548, 479] width 27 height 27
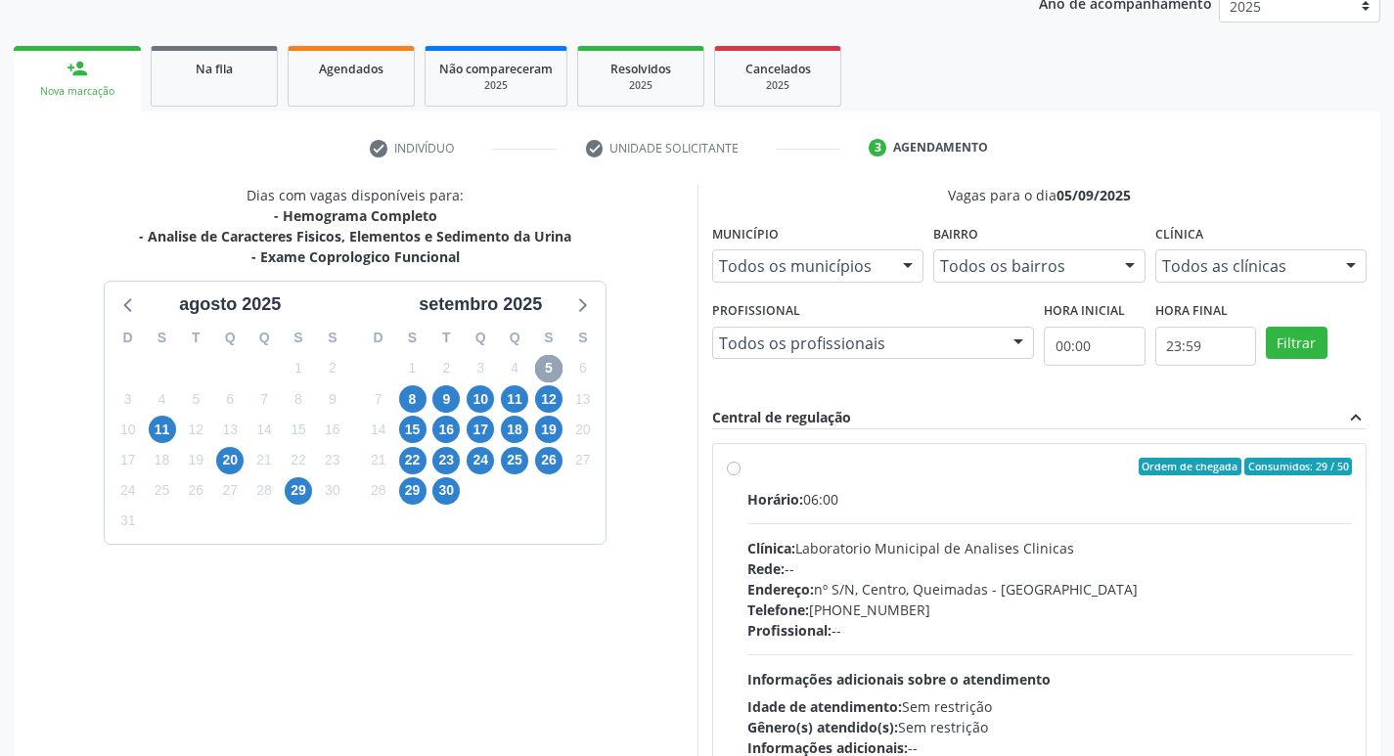
scroll to position [378, 0]
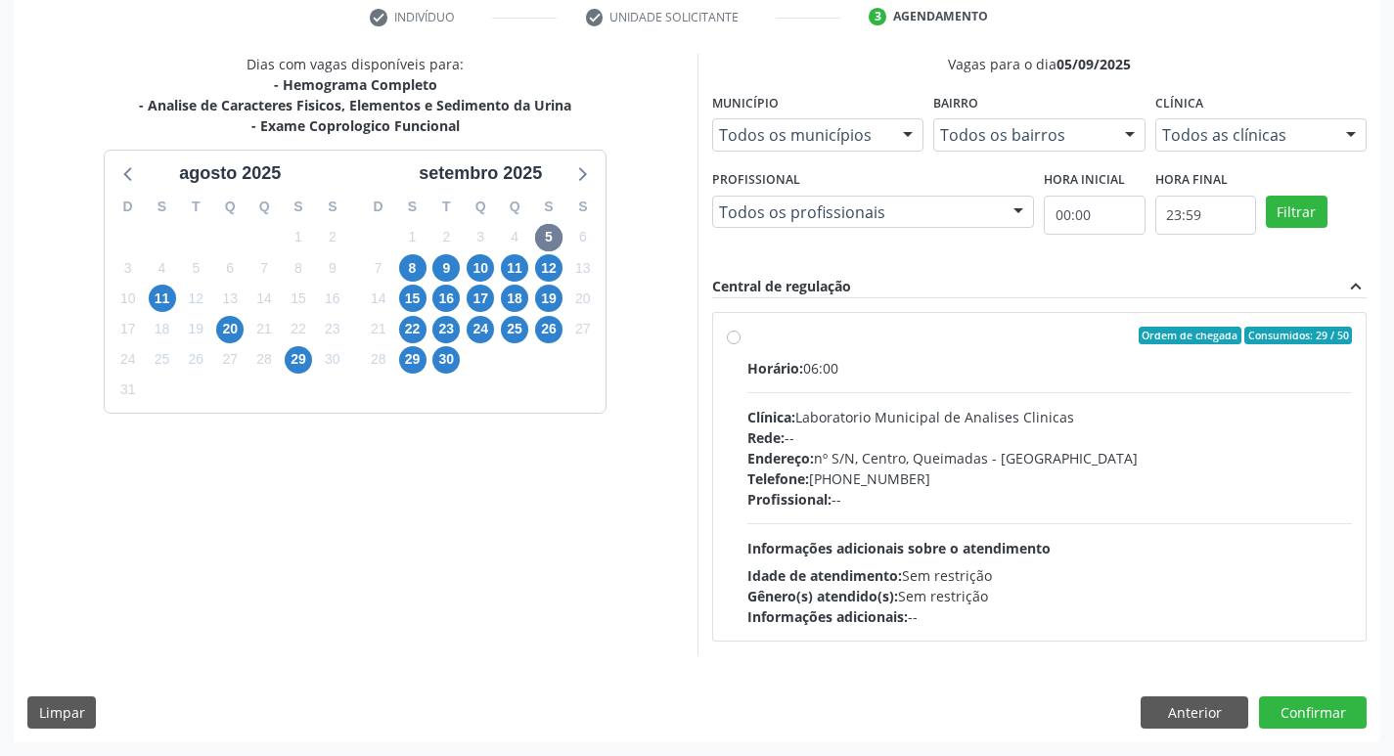
drag, startPoint x: 1017, startPoint y: 459, endPoint x: 1006, endPoint y: 471, distance: 15.9
click at [1016, 458] on div "Endereço: nº S/N, Centro, Queimadas - [GEOGRAPHIC_DATA]" at bounding box center [1051, 458] width 606 height 21
click at [741, 344] on input "Ordem de chegada Consumidos: 29 / 50 Horário: 06:00 Clínica: Laboratorio Munici…" at bounding box center [734, 336] width 14 height 18
radio input "true"
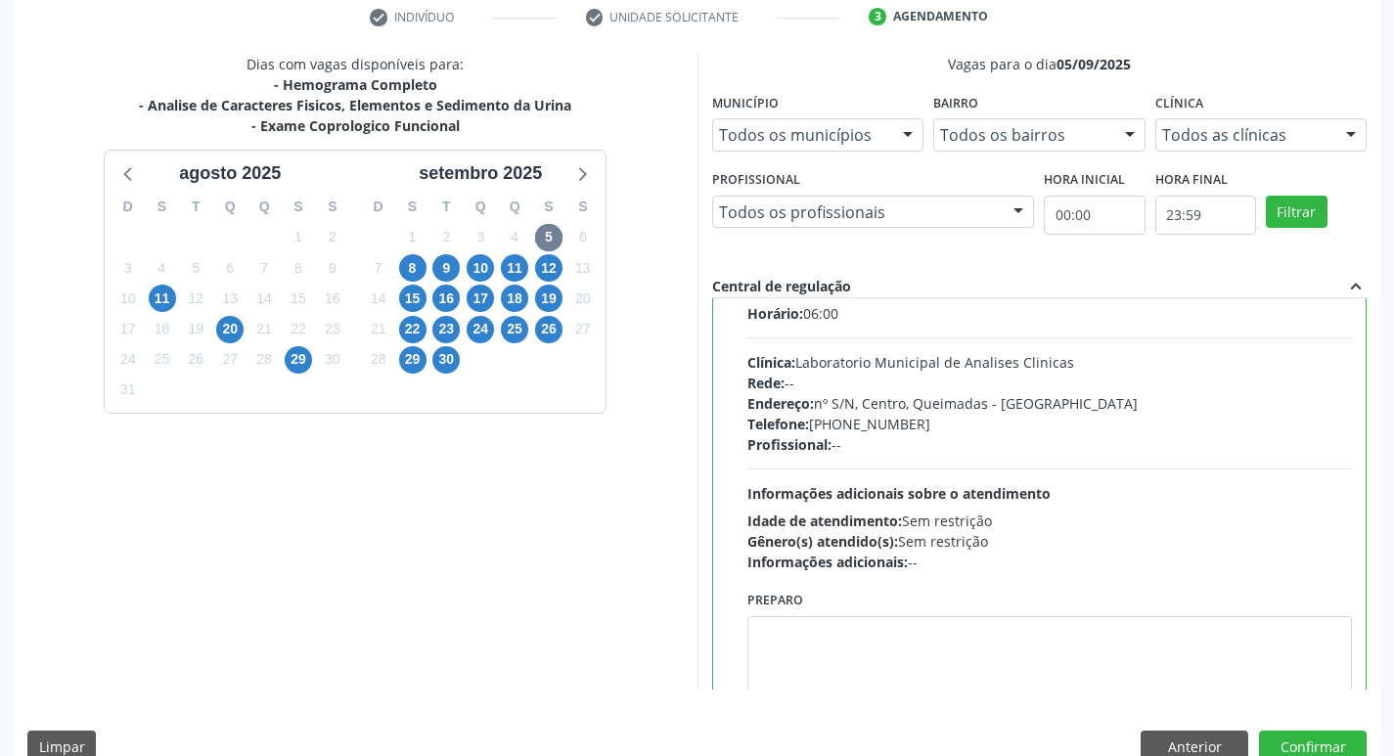
scroll to position [97, 0]
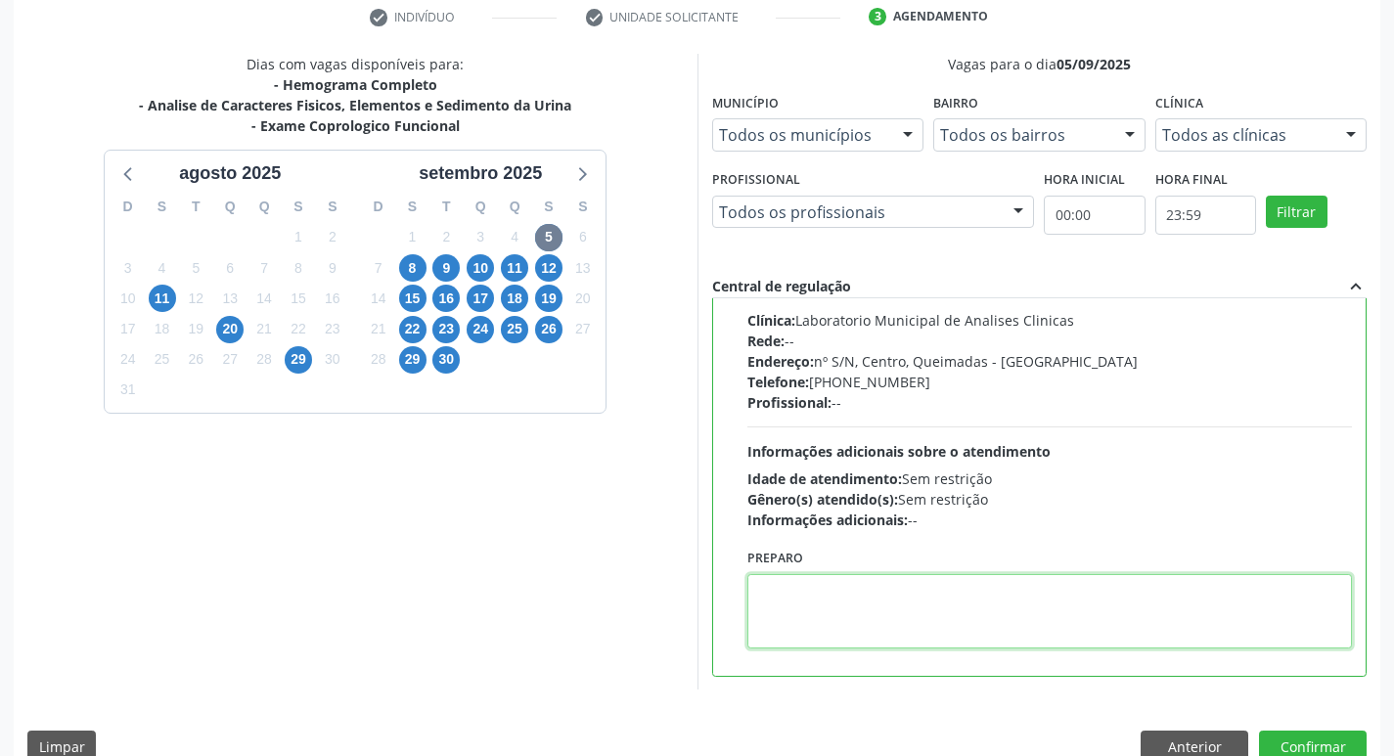
click at [901, 599] on textarea at bounding box center [1051, 611] width 606 height 74
paste textarea "IR EM [GEOGRAPHIC_DATA]"
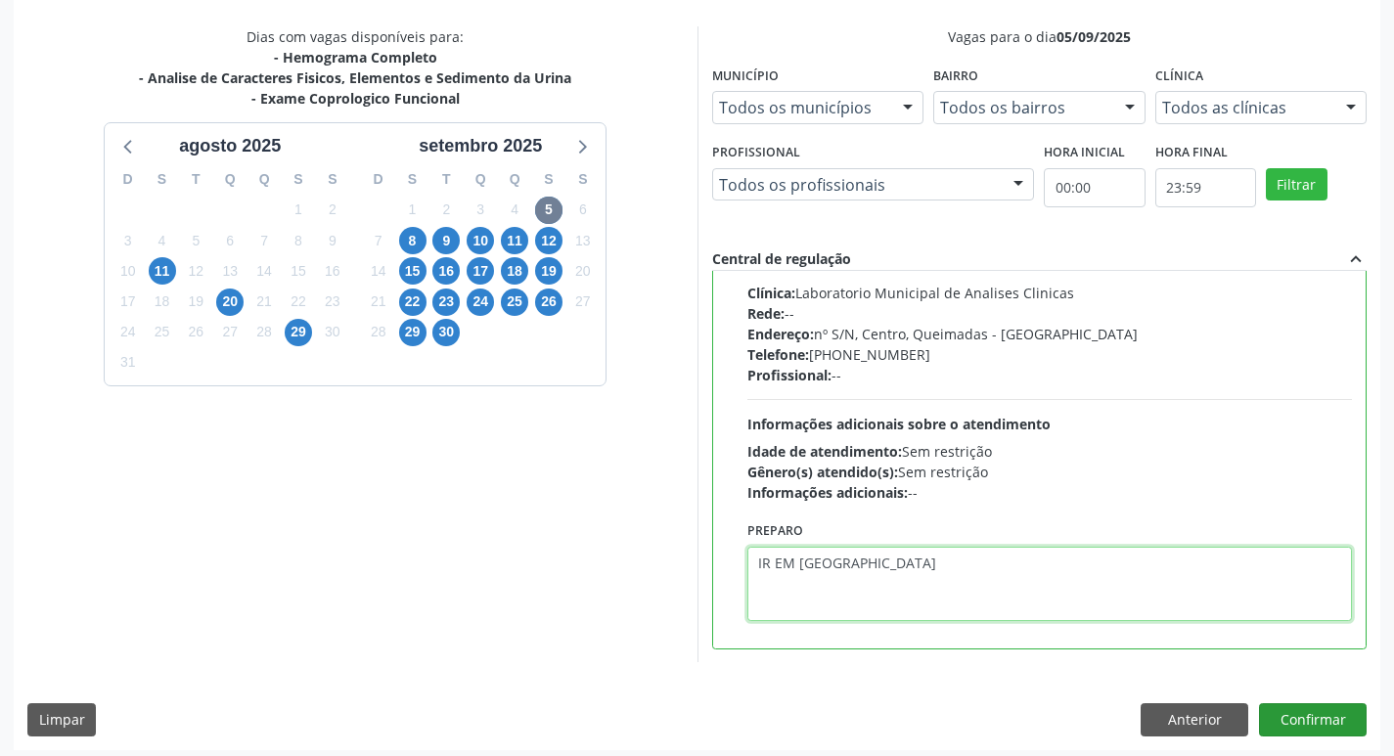
scroll to position [413, 0]
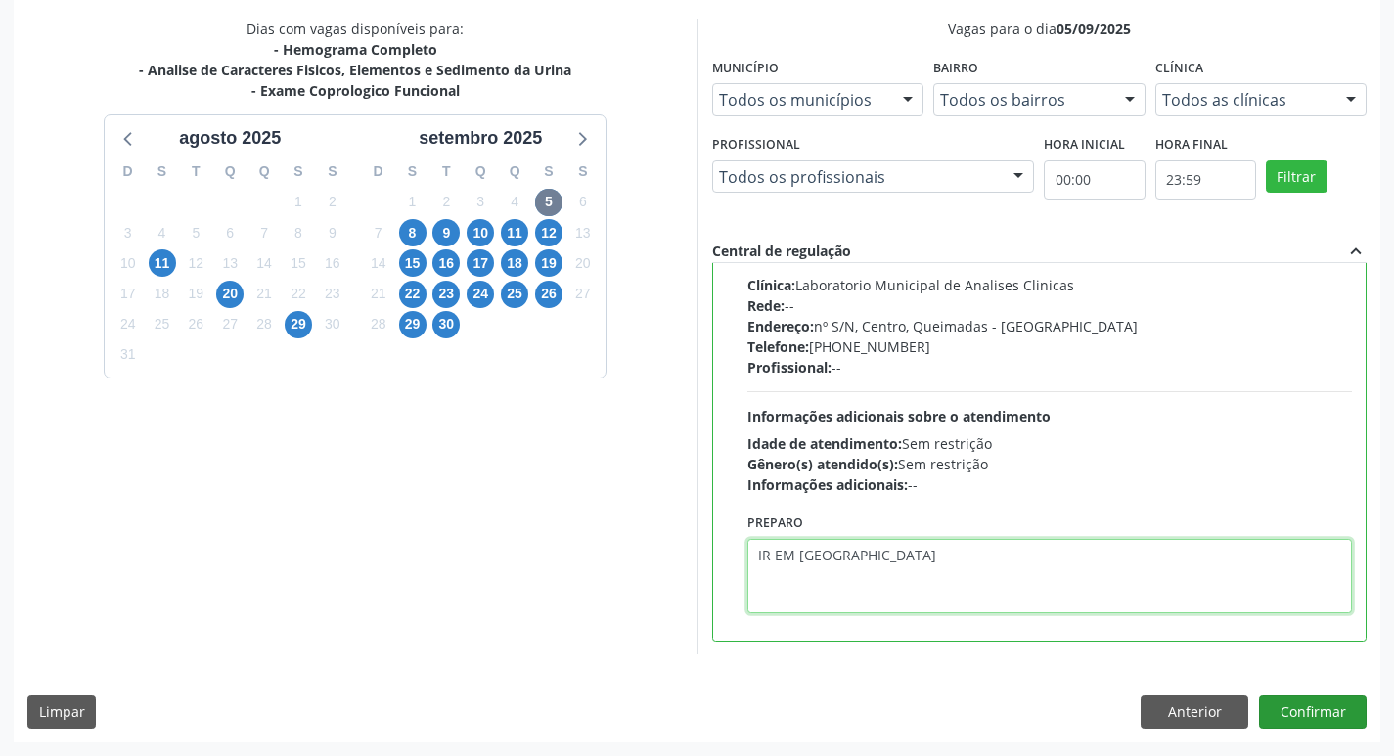
type textarea "IR EM [GEOGRAPHIC_DATA]"
click at [1306, 718] on button "Confirmar" at bounding box center [1313, 712] width 108 height 33
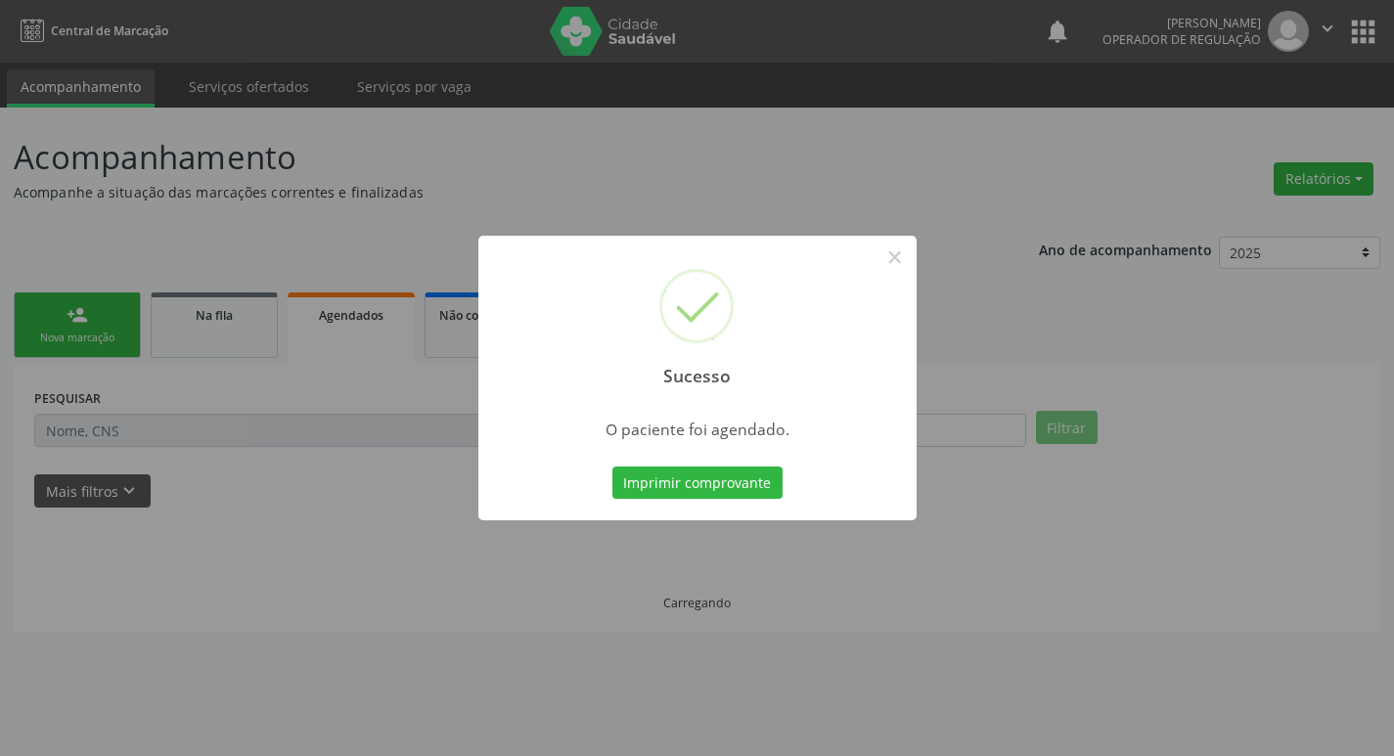
scroll to position [0, 0]
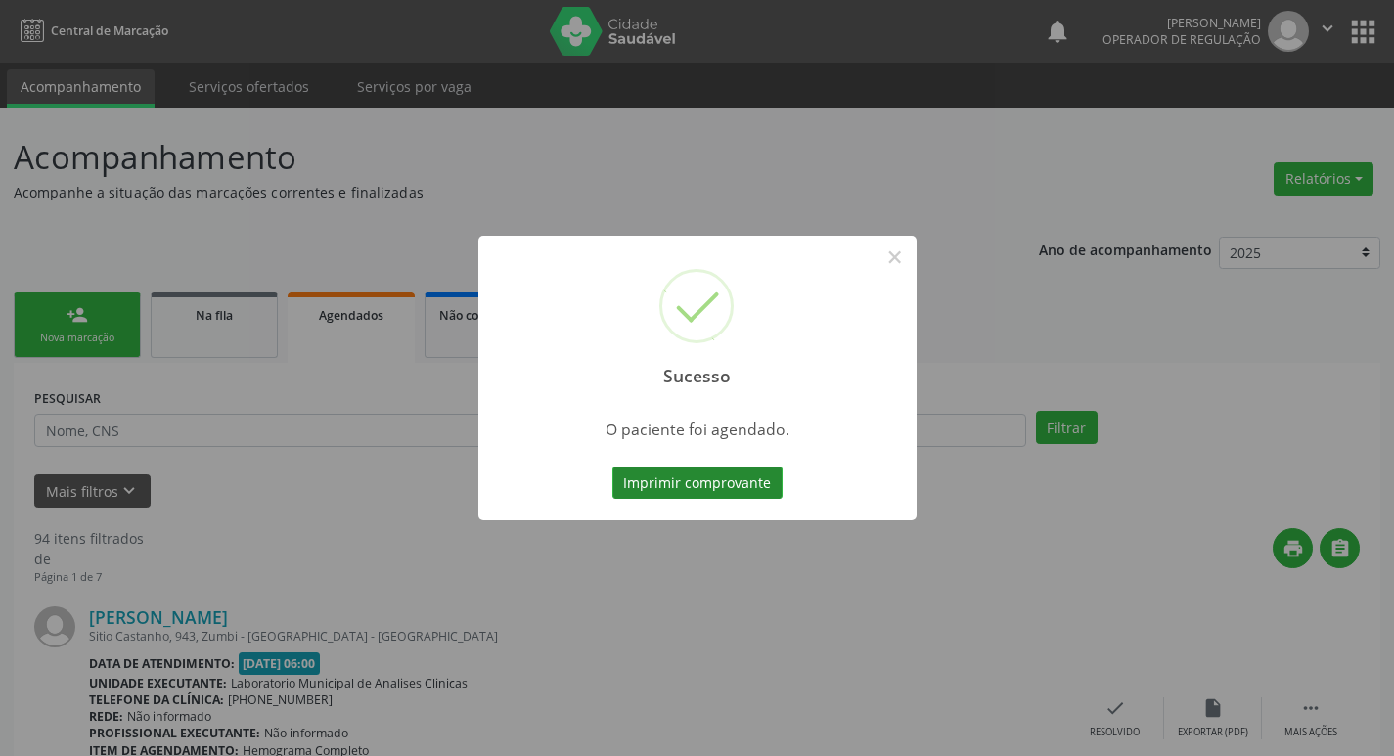
click at [719, 483] on button "Imprimir comprovante" at bounding box center [698, 483] width 170 height 33
